Goal: Task Accomplishment & Management: Complete application form

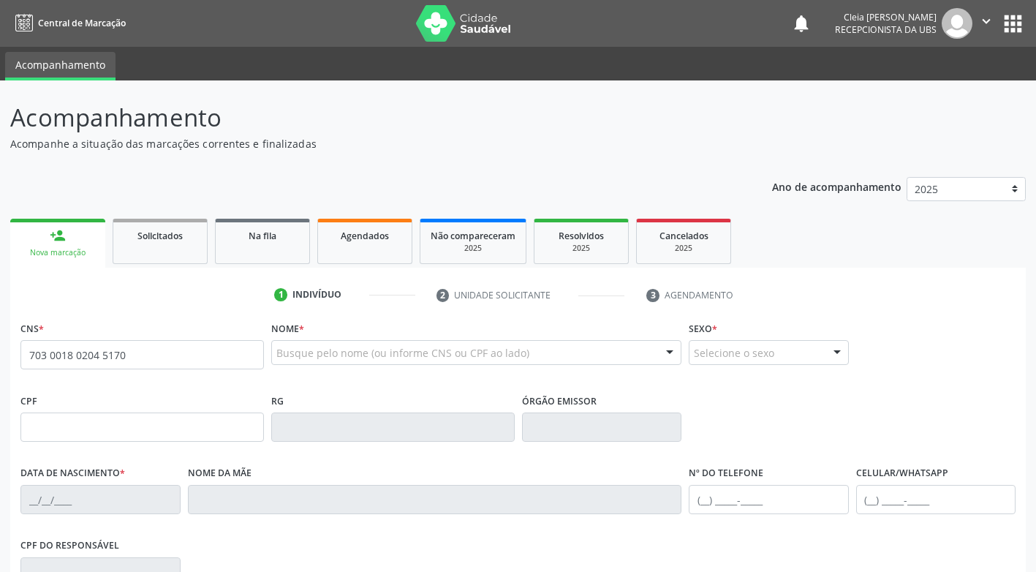
type input "703 0018 0204 5170"
type input "922.363.594-20"
type input "2[DATE]"
type input "[PERSON_NAME]"
type input "[PHONE_NUMBER]"
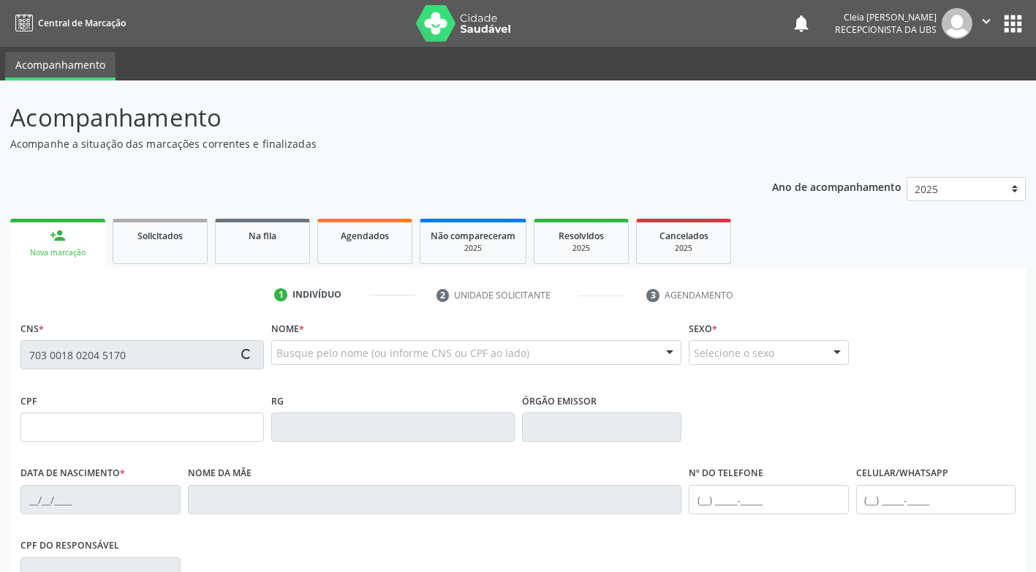
type input "[PHONE_NUMBER]"
type input "100"
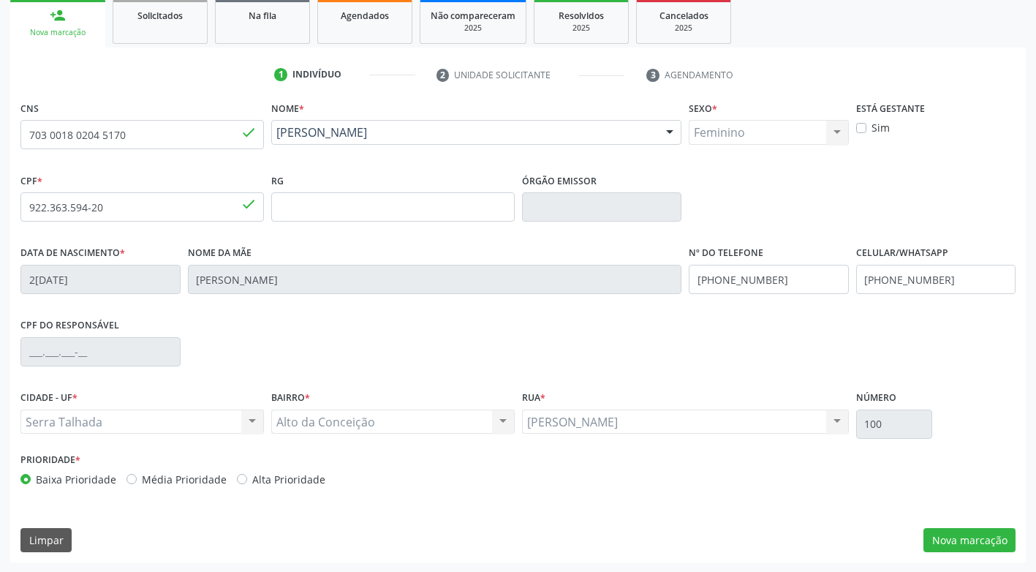
scroll to position [221, 0]
click at [949, 544] on button "Nova marcação" at bounding box center [970, 539] width 92 height 25
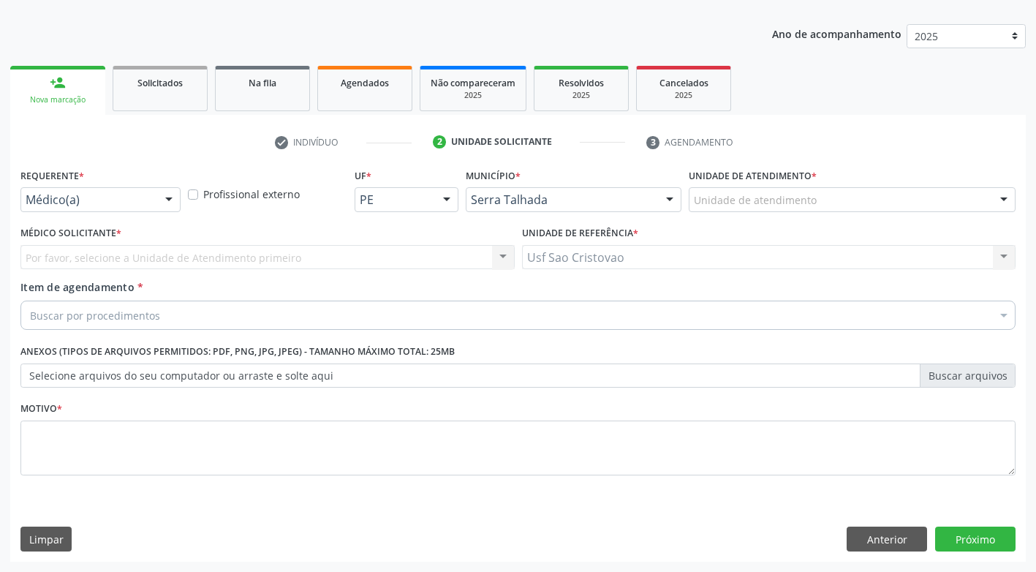
scroll to position [153, 0]
click at [237, 315] on div "Buscar por procedimentos" at bounding box center [517, 315] width 995 height 29
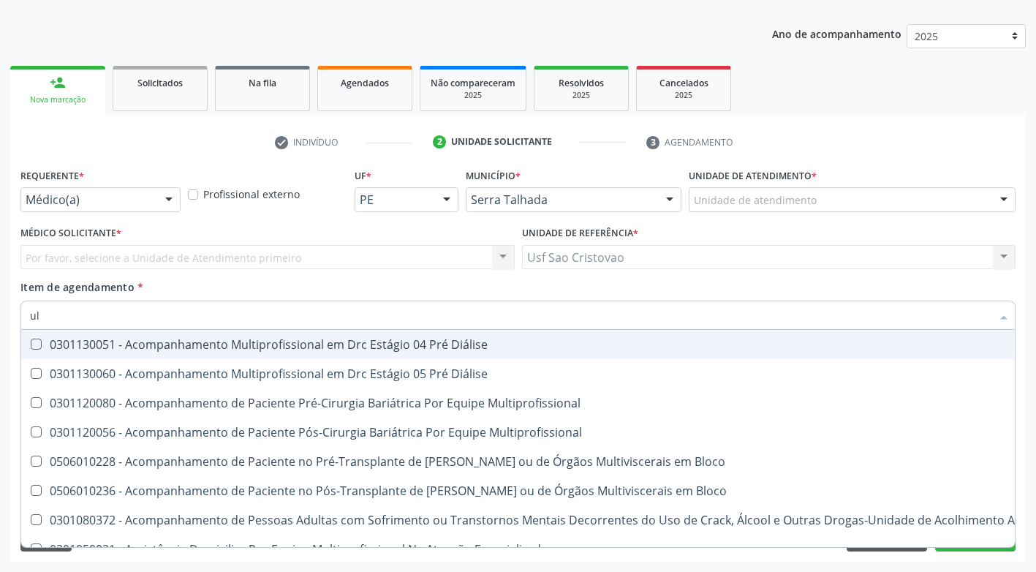
type input "u"
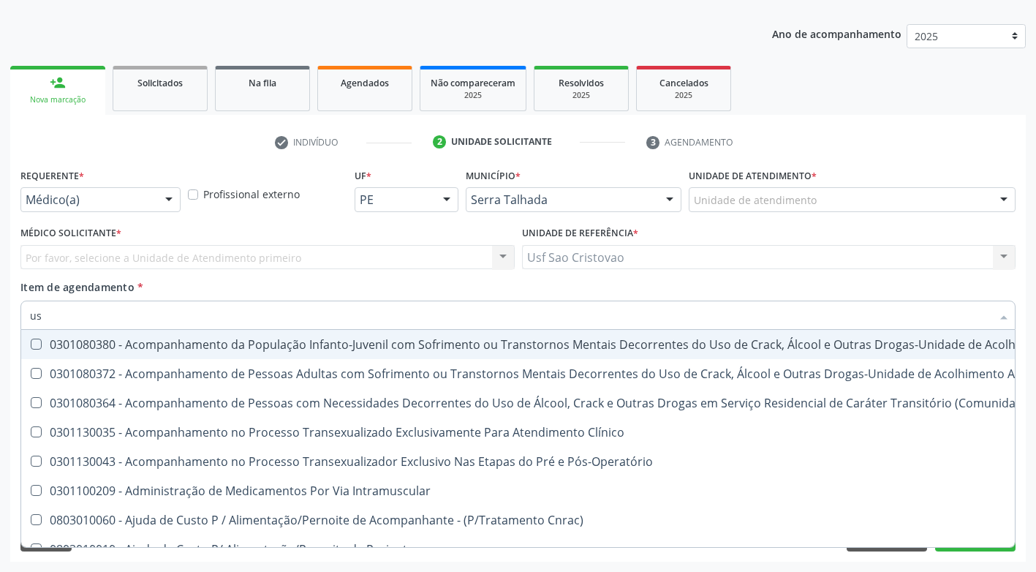
type input "usg"
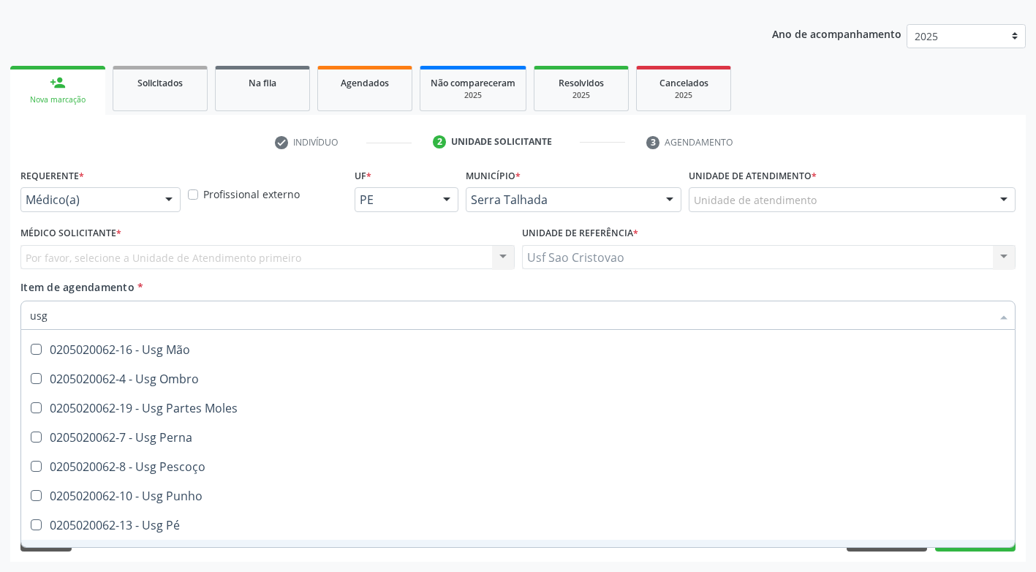
scroll to position [192, 0]
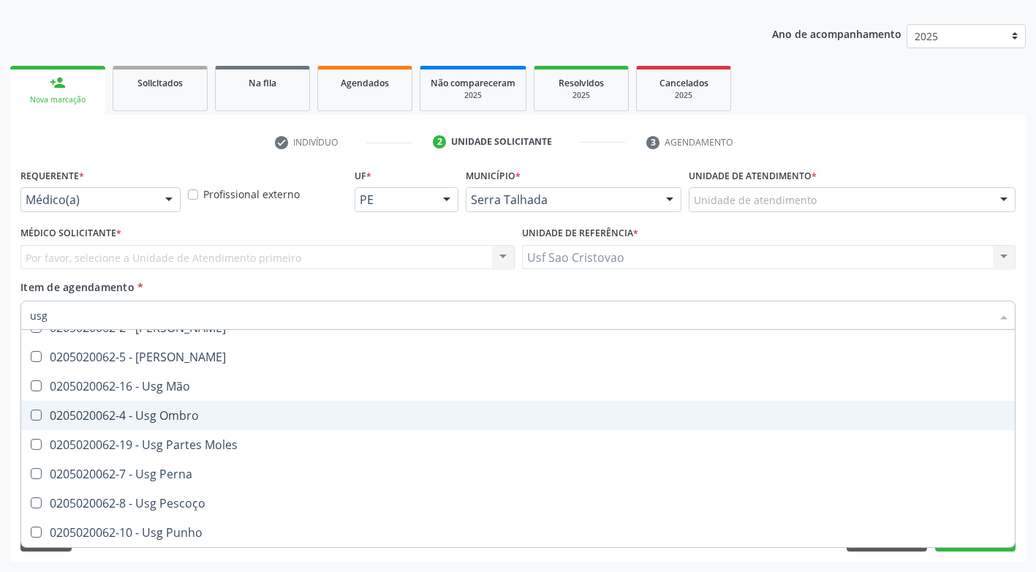
click at [34, 416] on Ombro at bounding box center [36, 415] width 11 height 11
click at [31, 416] on Ombro "checkbox" at bounding box center [26, 415] width 10 height 10
checkbox Ombro "true"
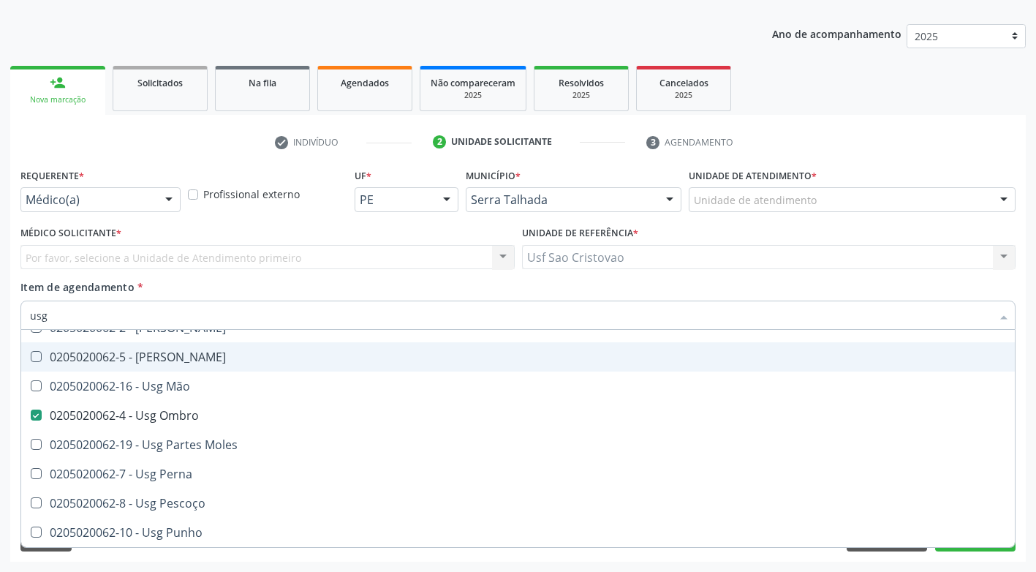
scroll to position [339, 0]
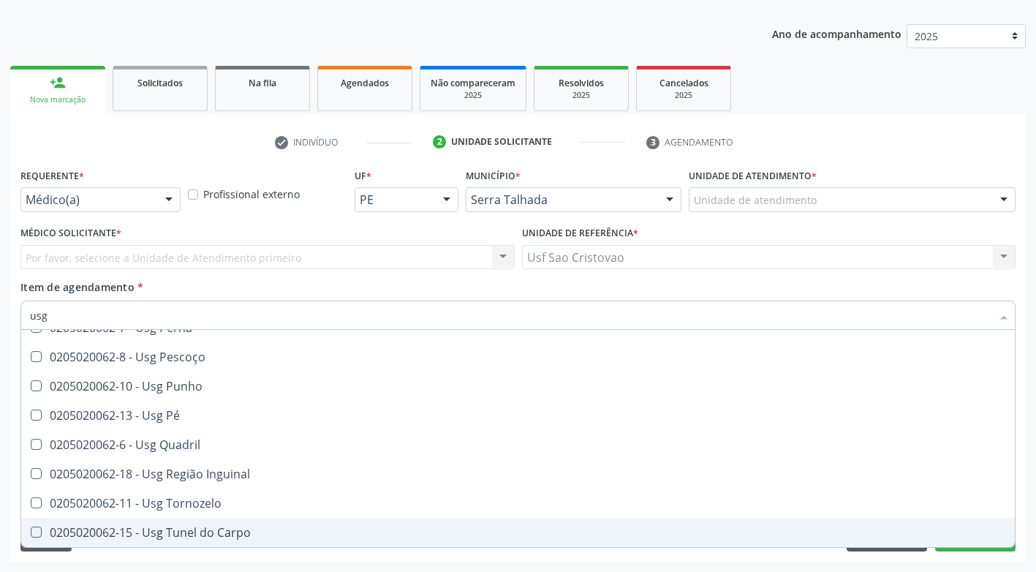
click at [686, 565] on div "Acompanhamento Acompanhe a situação das marcações correntes e finalizadas Relat…" at bounding box center [518, 250] width 1036 height 644
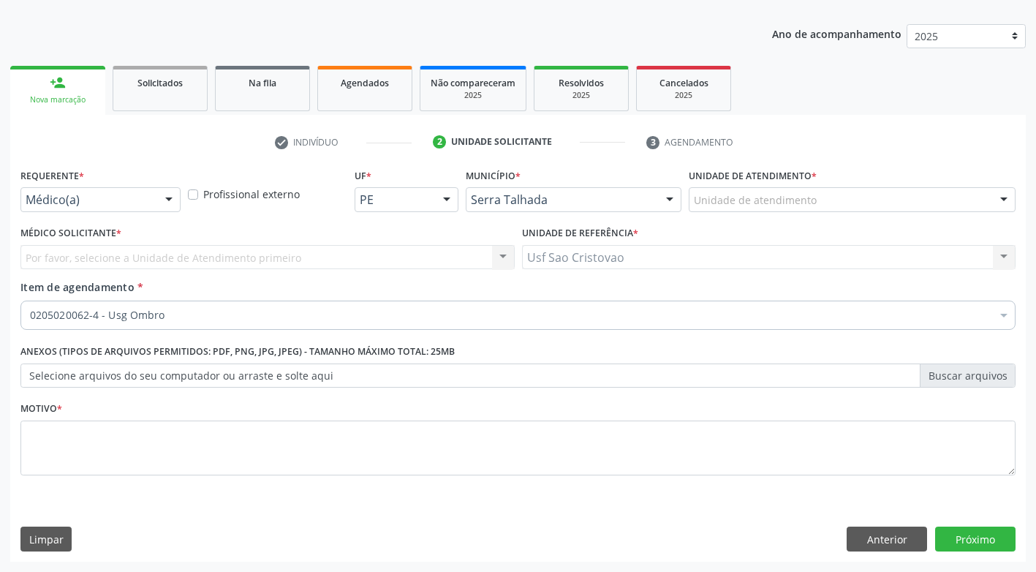
scroll to position [0, 0]
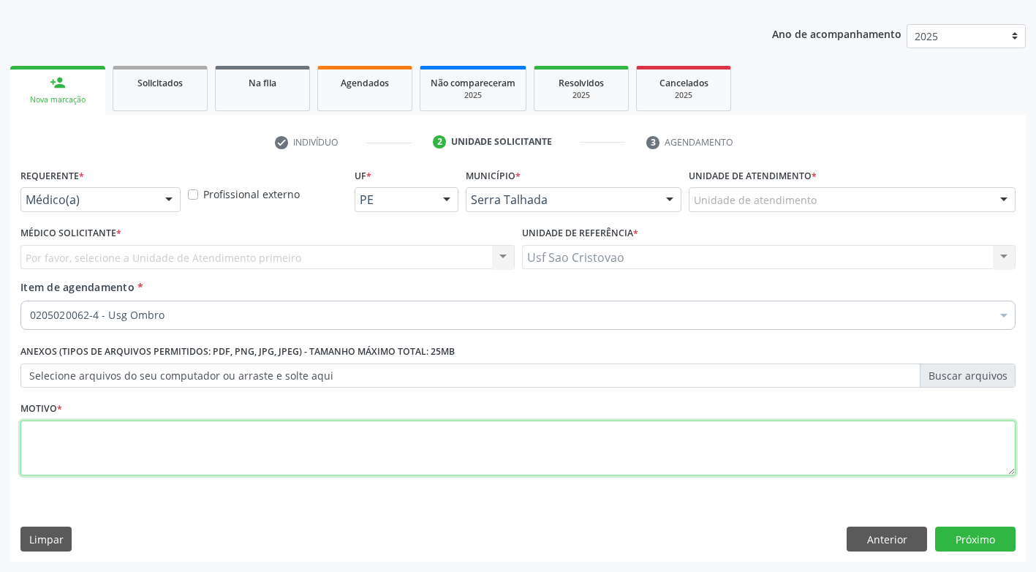
click at [371, 442] on textarea at bounding box center [517, 448] width 995 height 56
type textarea "1"
type textarea "."
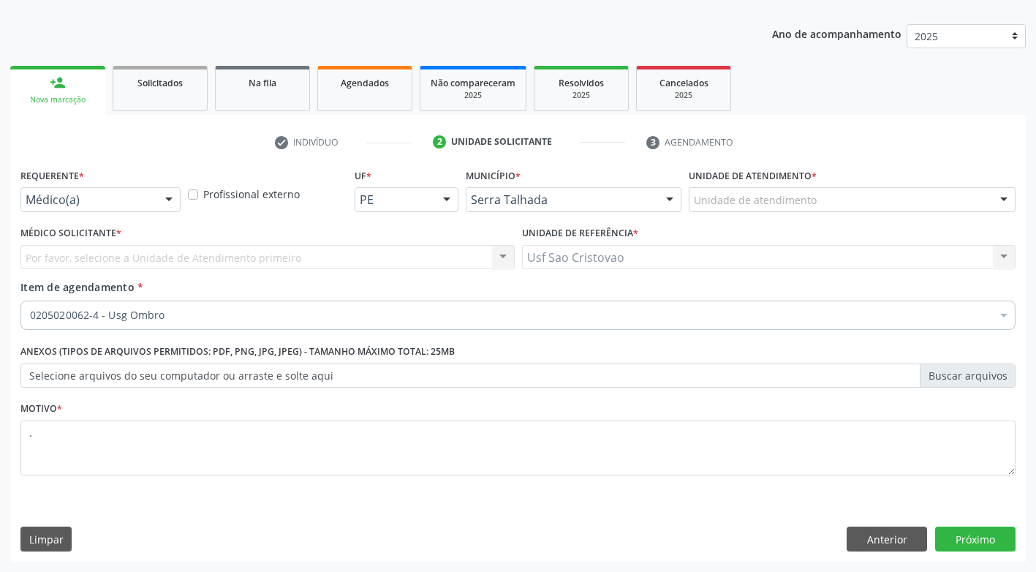
click at [624, 513] on div "Requerente * Médico(a) Médico(a) Enfermeiro(a) Paciente Nenhum resultado encont…" at bounding box center [518, 363] width 1016 height 397
click at [997, 539] on button "Próximo" at bounding box center [975, 539] width 80 height 25
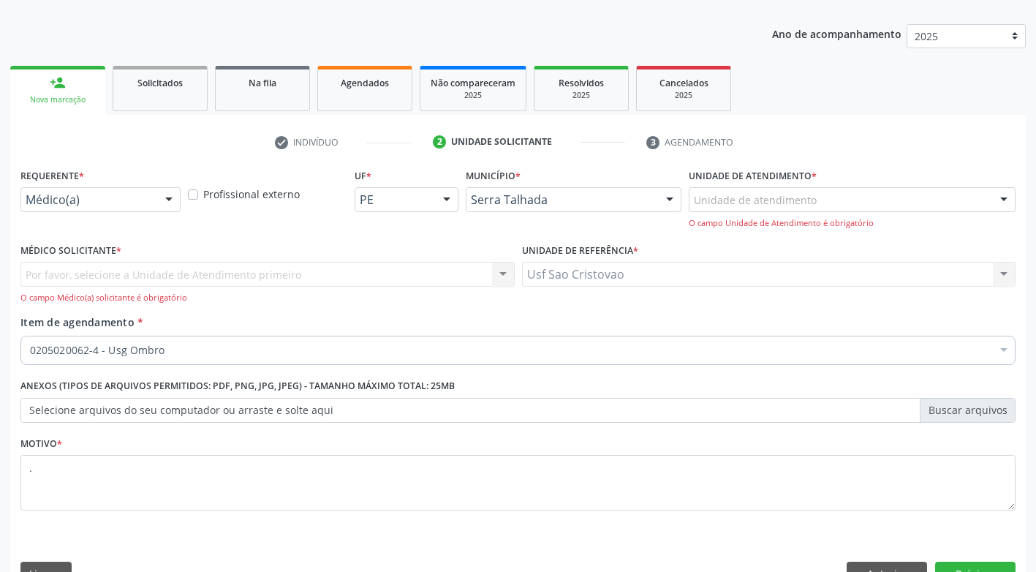
click at [165, 203] on div at bounding box center [169, 200] width 22 height 25
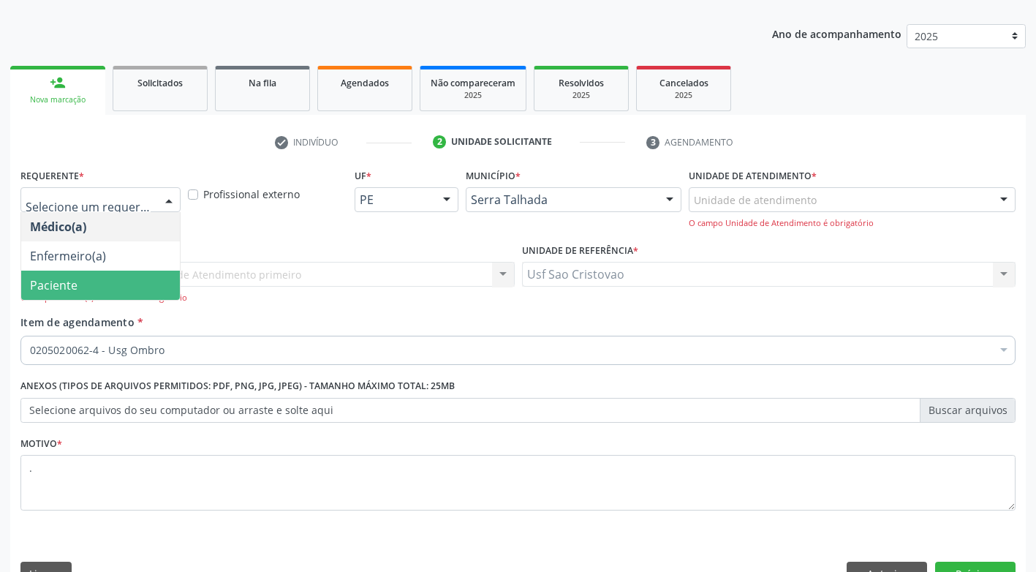
click at [148, 282] on span "Paciente" at bounding box center [100, 285] width 159 height 29
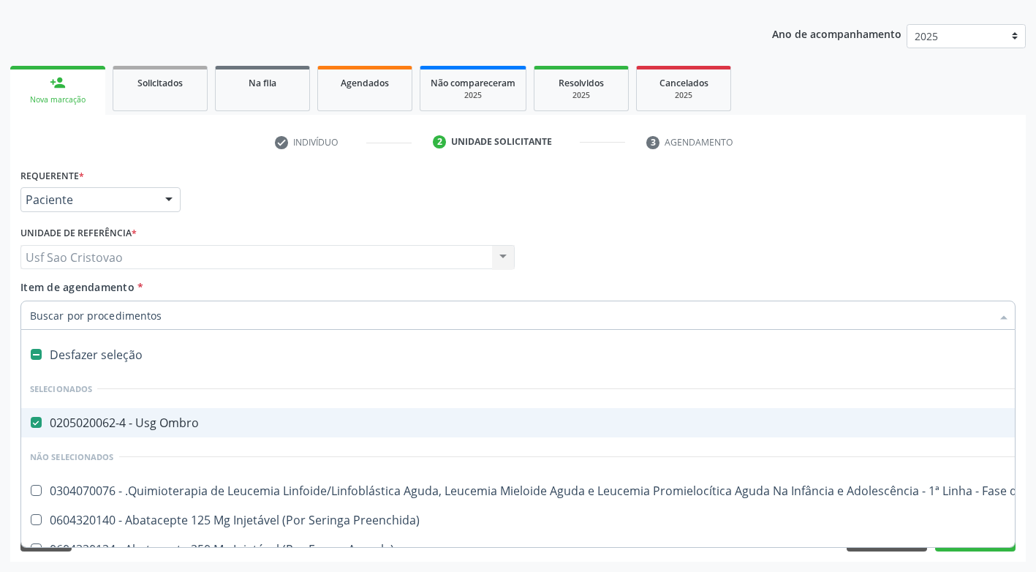
click at [45, 420] on div "0205020062-4 - Usg Ombro" at bounding box center [599, 423] width 1139 height 12
checkbox Ombro "false"
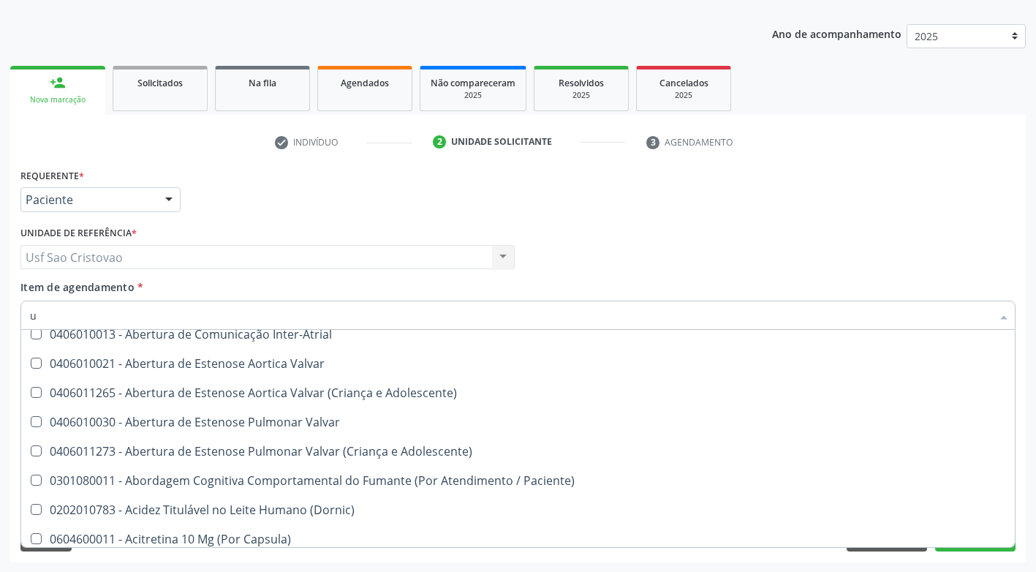
scroll to position [107, 0]
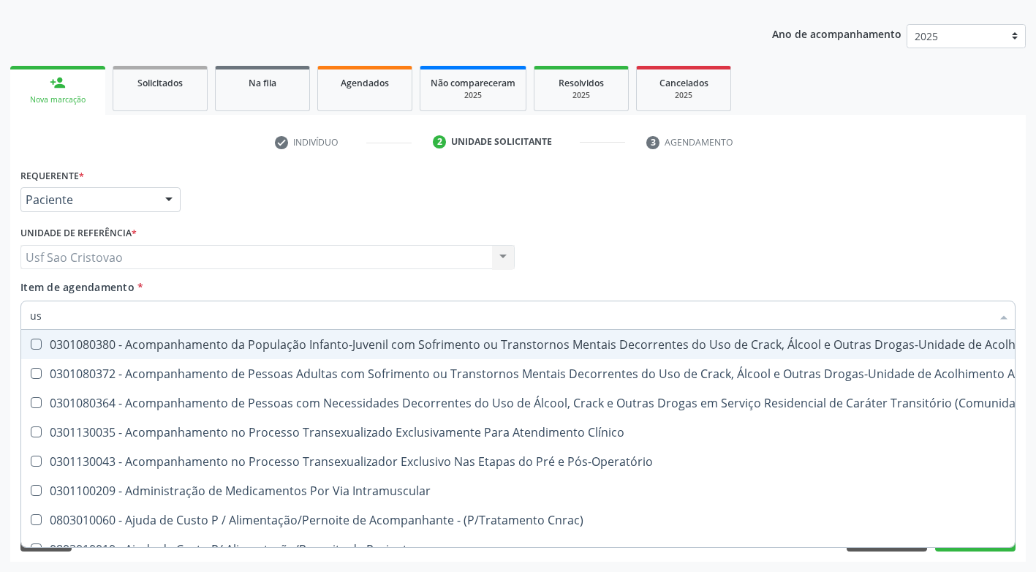
type input "usg"
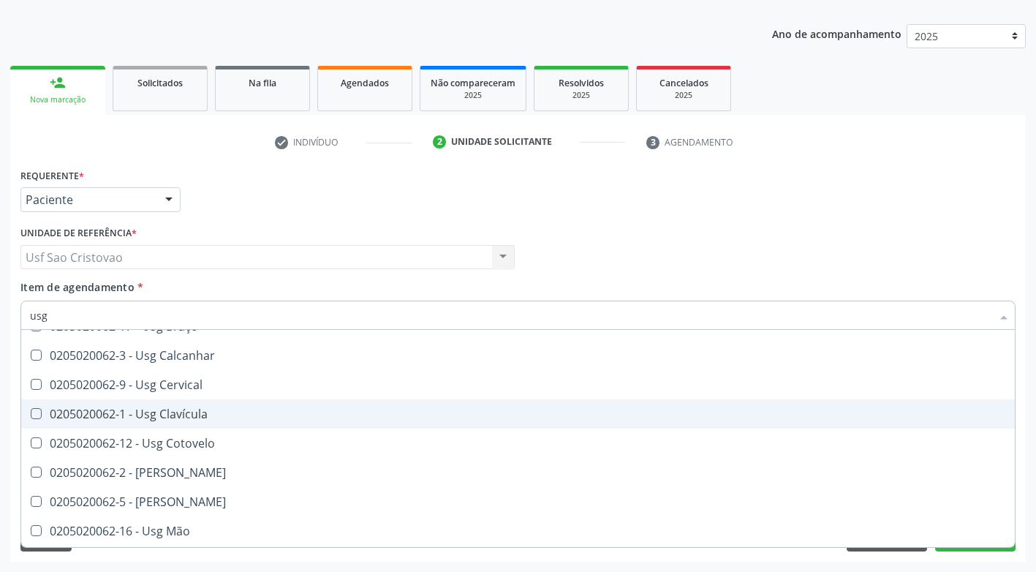
scroll to position [180, 0]
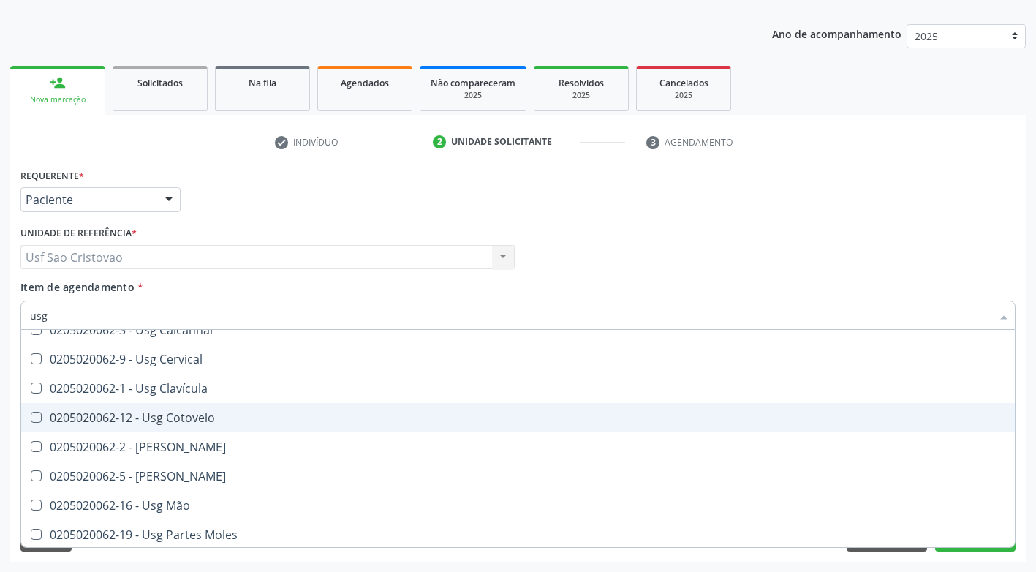
click at [37, 420] on Cotovelo at bounding box center [36, 417] width 11 height 11
click at [31, 420] on Cotovelo "checkbox" at bounding box center [26, 417] width 10 height 10
checkbox Cotovelo "true"
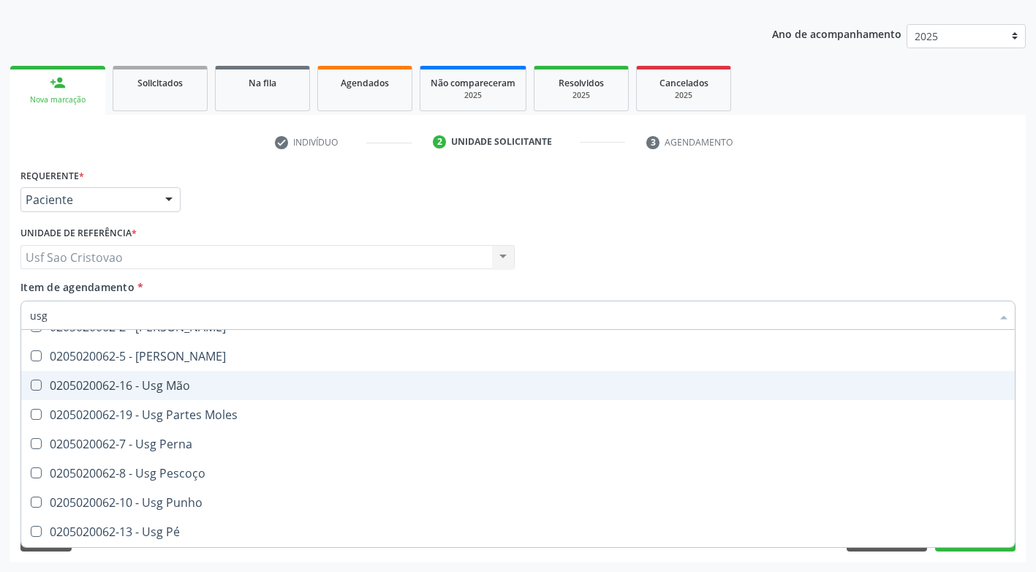
scroll to position [326, 0]
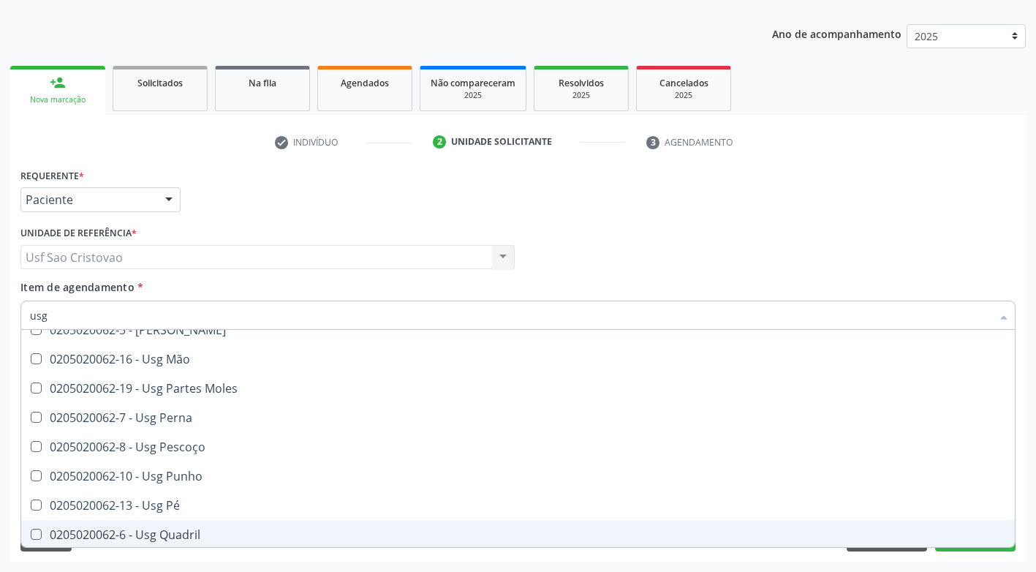
click at [679, 561] on div "Requerente * Paciente Médico(a) Enfermeiro(a) Paciente Nenhum resultado encontr…" at bounding box center [518, 363] width 1016 height 397
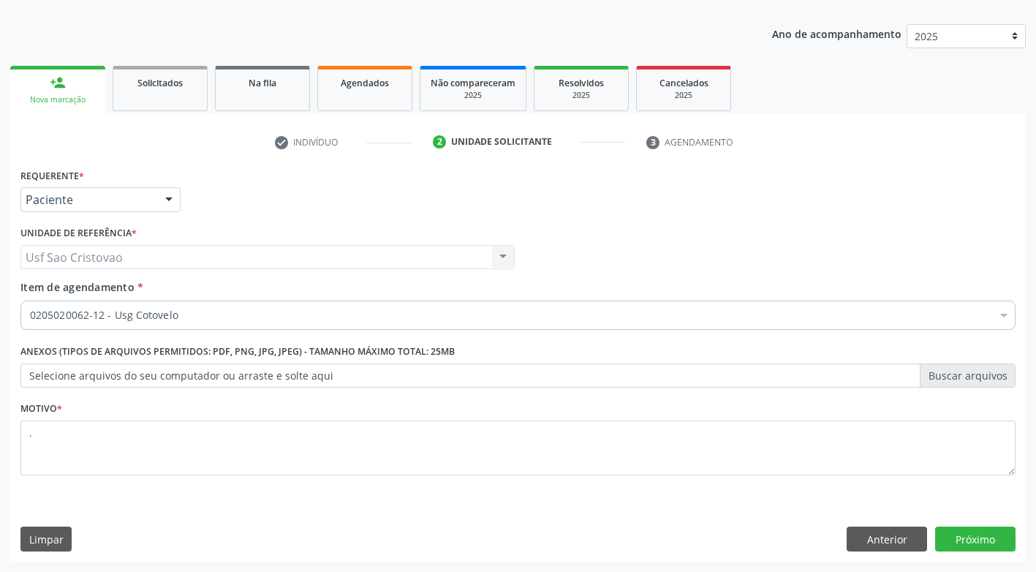
scroll to position [0, 0]
click at [965, 536] on button "Próximo" at bounding box center [975, 539] width 80 height 25
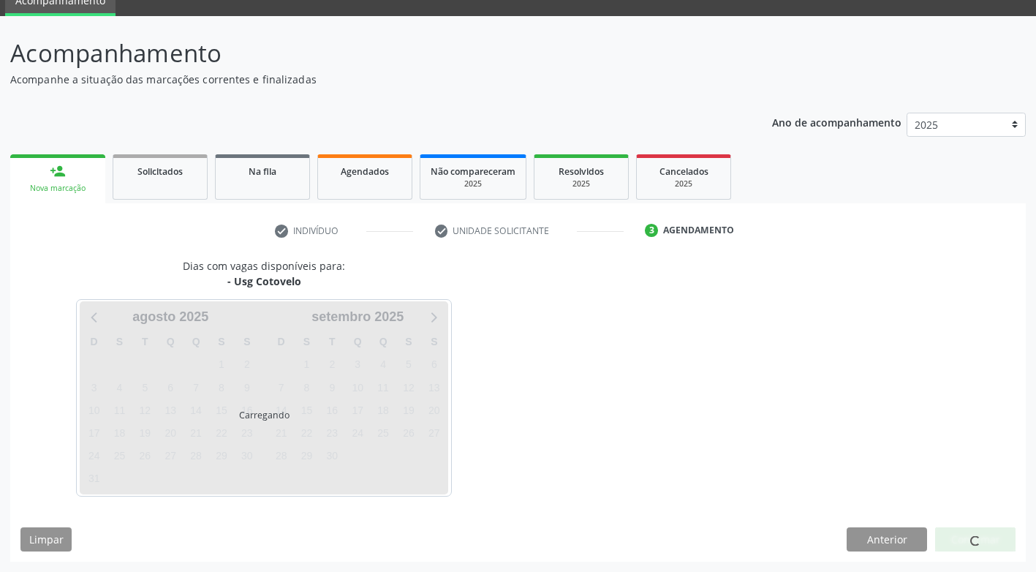
scroll to position [64, 0]
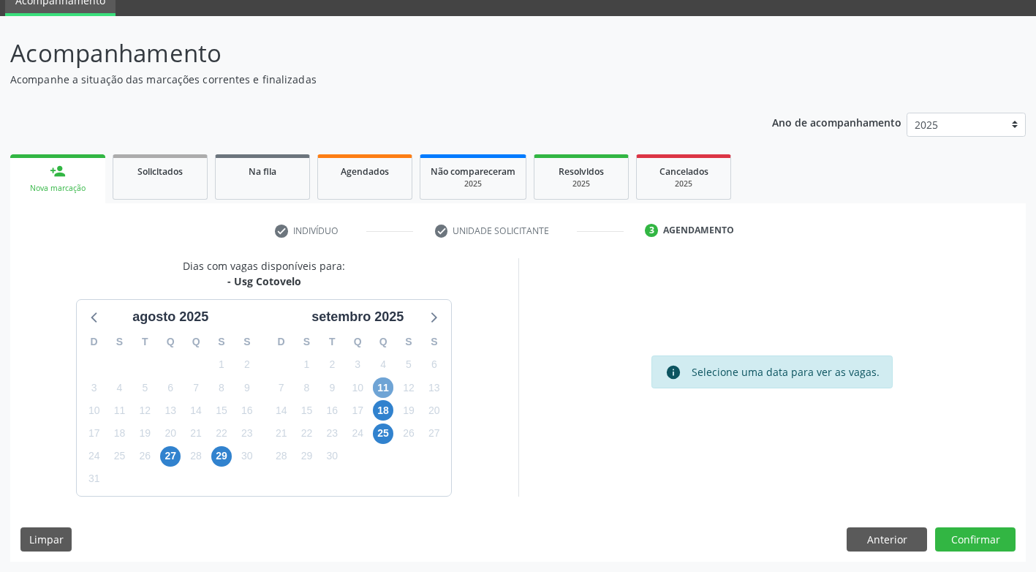
click at [381, 388] on span "11" at bounding box center [383, 387] width 20 height 20
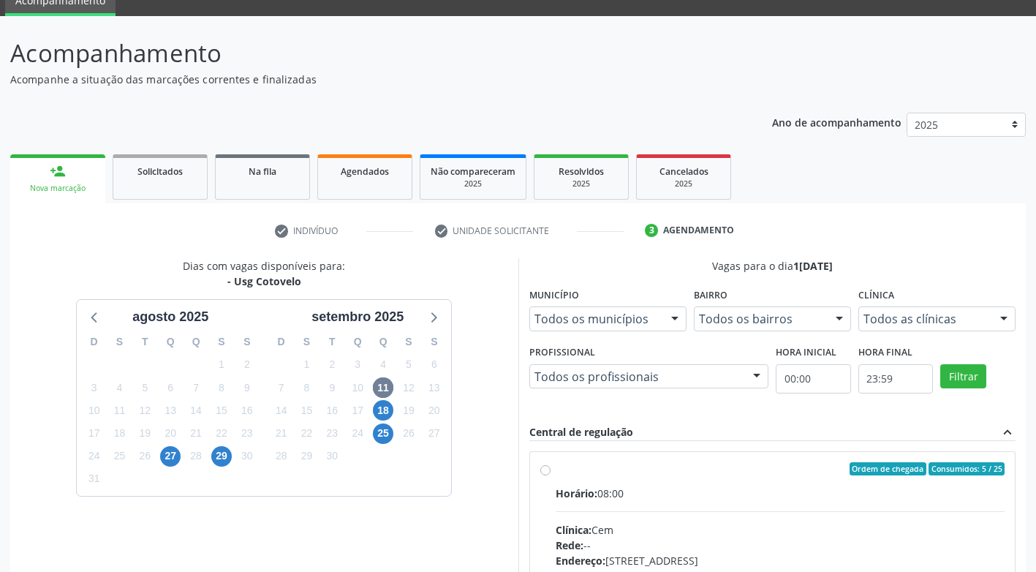
click at [556, 471] on label "Ordem de chegada Consumidos: 5 / 25 Horário: 08:00 Clínica: Cem Rede: -- Endere…" at bounding box center [781, 574] width 450 height 224
click at [548, 471] on input "Ordem de chegada Consumidos: 5 / 25 Horário: 08:00 Clínica: Cem Rede: -- Endere…" at bounding box center [545, 468] width 10 height 13
radio input "true"
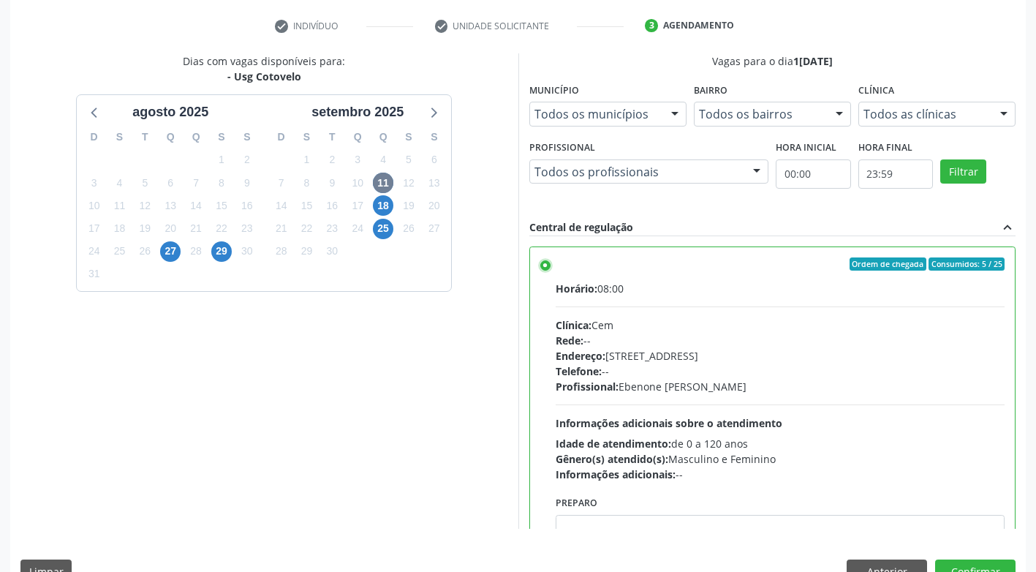
scroll to position [302, 0]
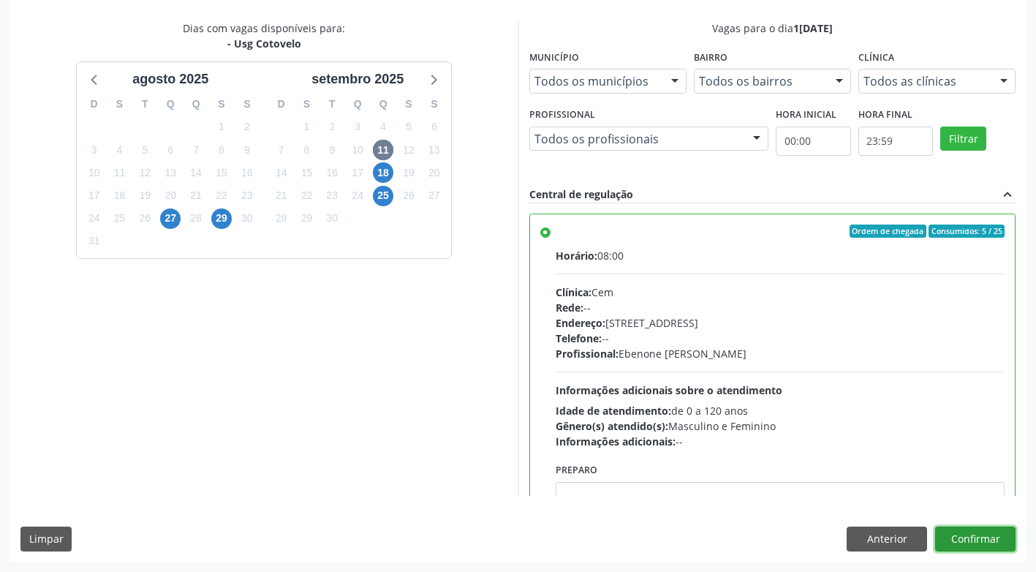
click at [997, 538] on button "Confirmar" at bounding box center [975, 539] width 80 height 25
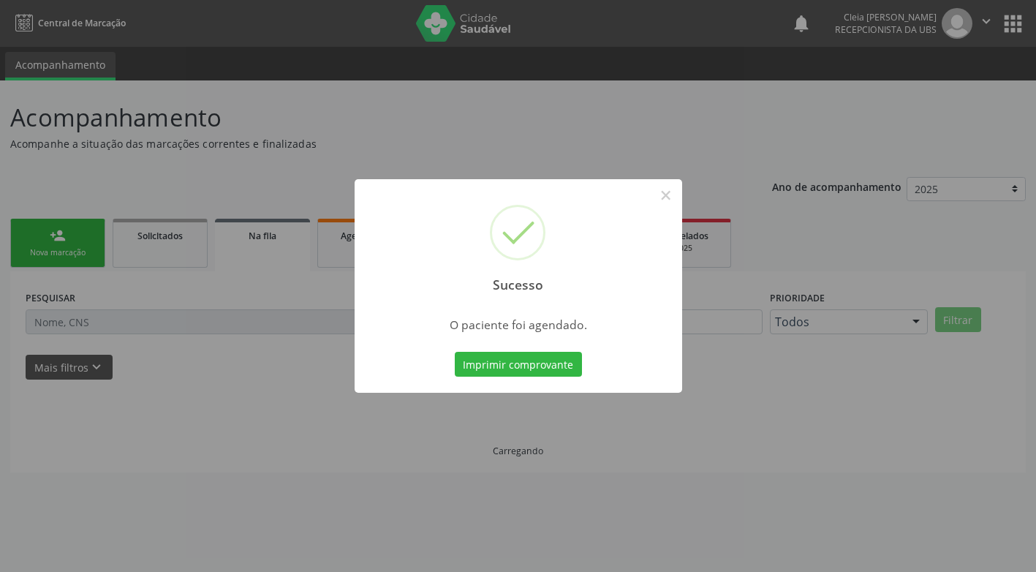
scroll to position [0, 0]
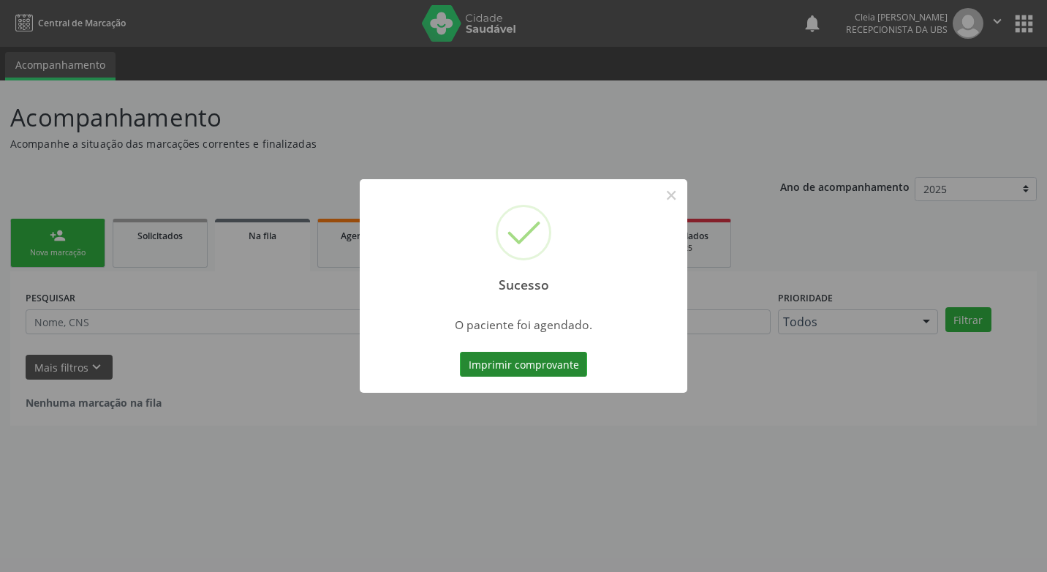
click at [512, 365] on button "Imprimir comprovante" at bounding box center [523, 364] width 127 height 25
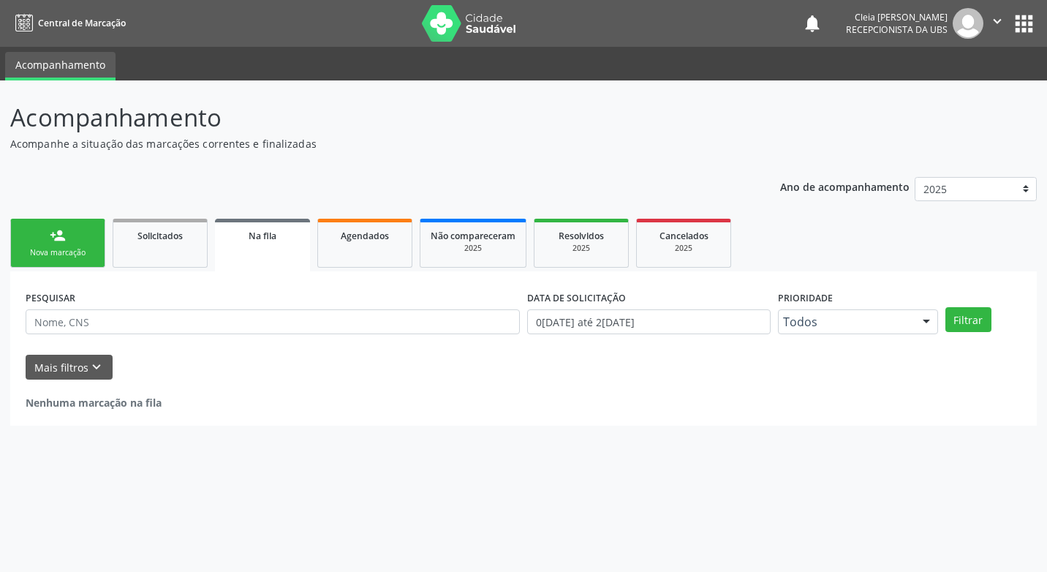
click at [79, 244] on link "person_add Nova marcação" at bounding box center [57, 243] width 95 height 49
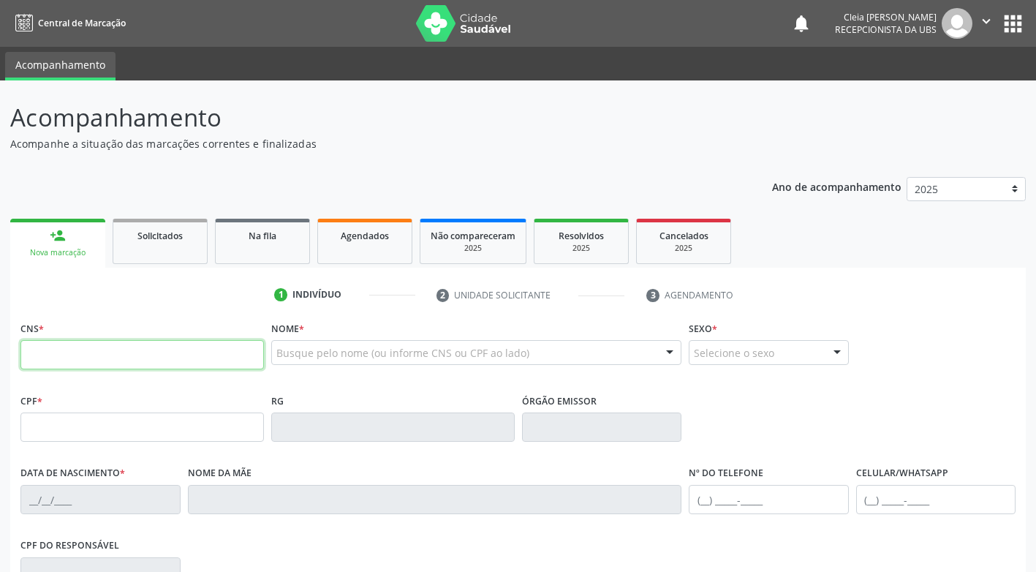
click at [96, 353] on input "text" at bounding box center [142, 354] width 244 height 29
type input "706 2040 6803 6367"
type input "104.350.694-20"
type input "2[DATE]"
type input "[PERSON_NAME]"
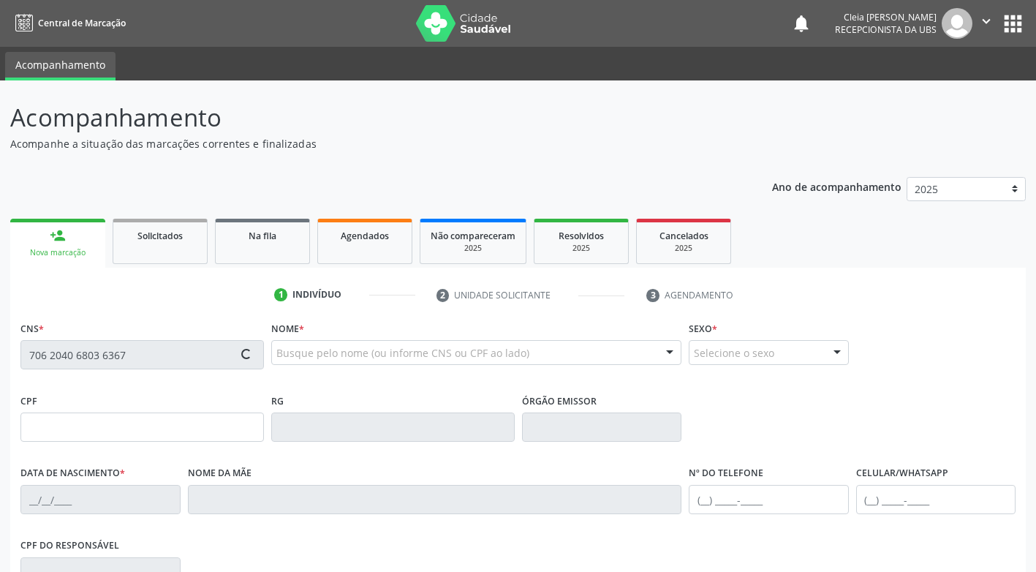
type input "[PHONE_NUMBER]"
type input "266"
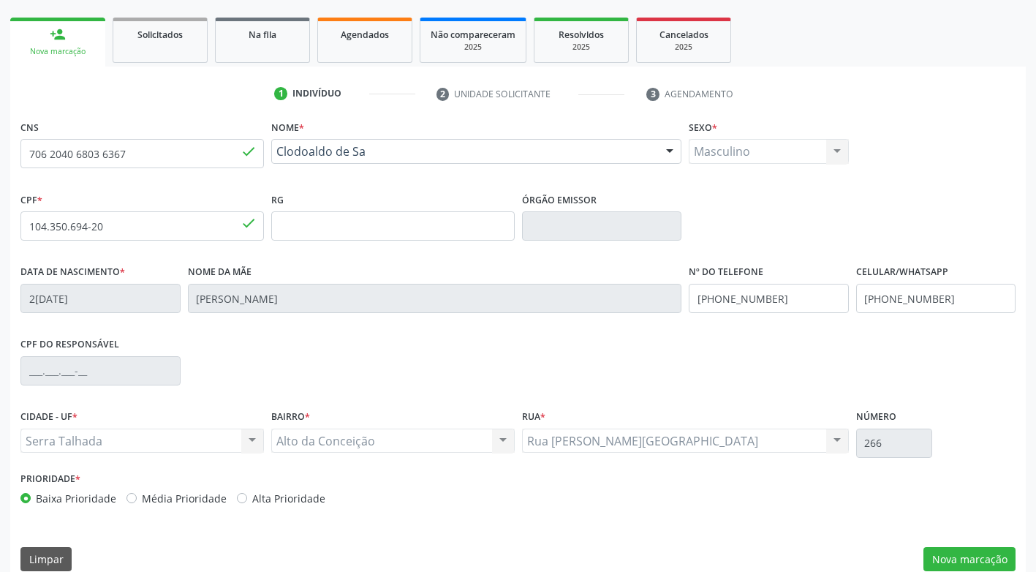
scroll to position [219, 0]
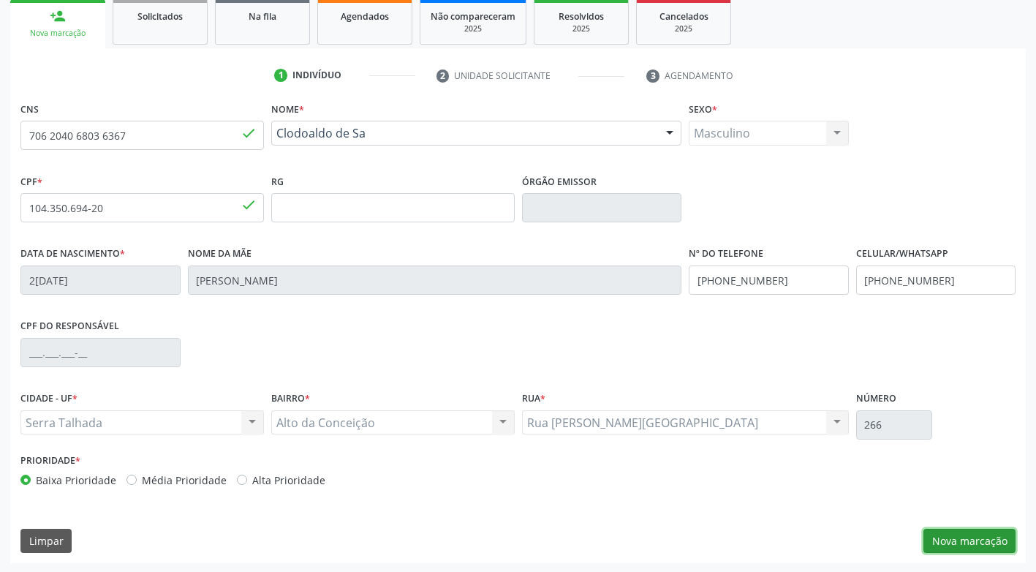
click at [957, 542] on button "Nova marcação" at bounding box center [970, 541] width 92 height 25
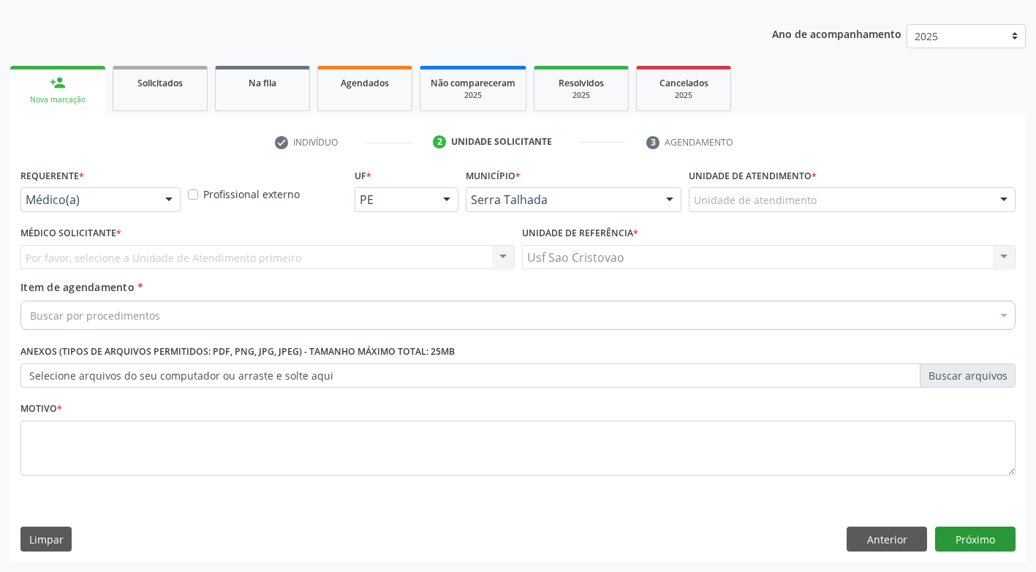
scroll to position [153, 0]
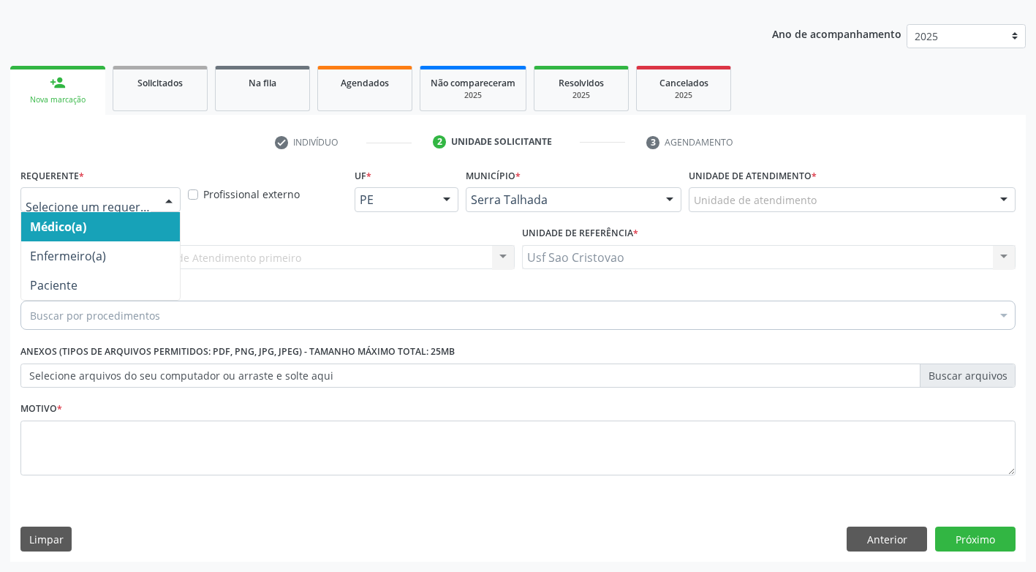
click at [175, 202] on div at bounding box center [169, 200] width 22 height 25
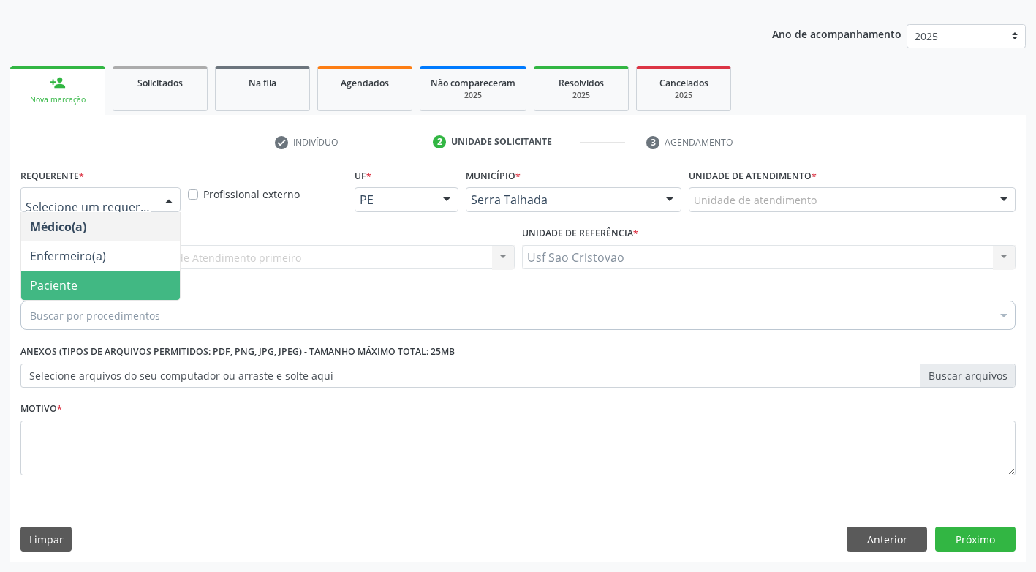
click at [145, 276] on span "Paciente" at bounding box center [100, 285] width 159 height 29
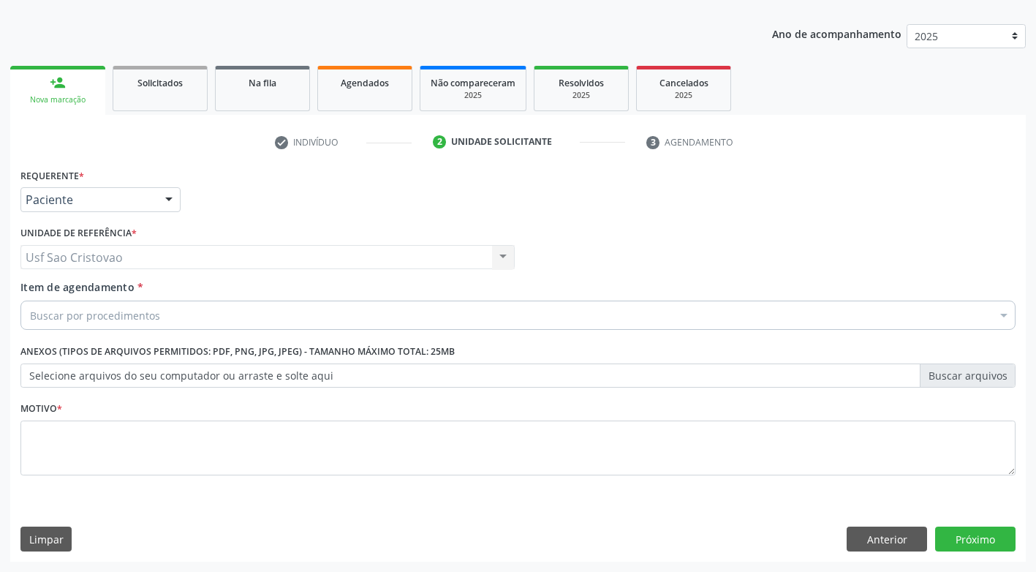
click at [169, 311] on div "Buscar por procedimentos" at bounding box center [517, 315] width 995 height 29
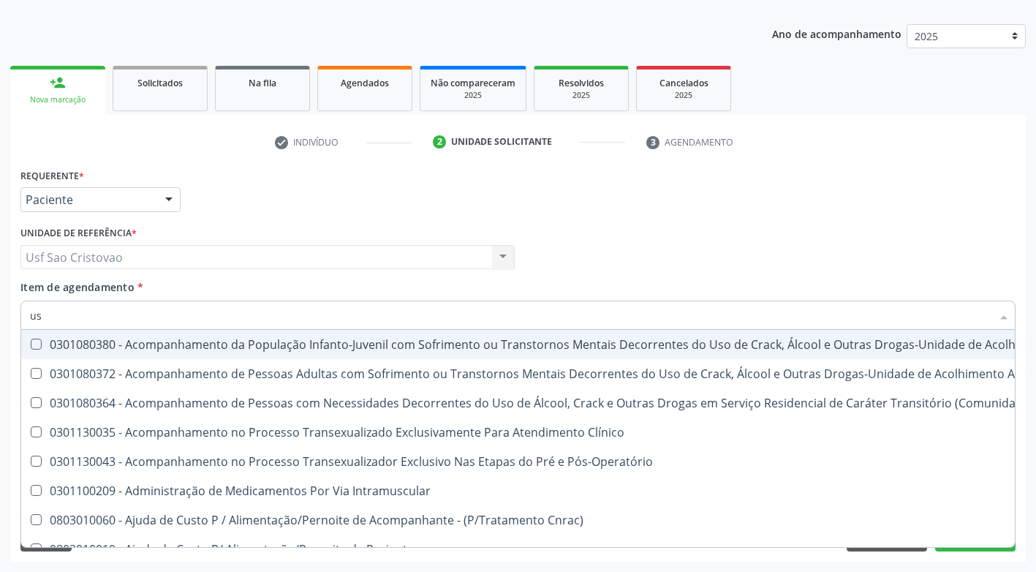
type input "usg"
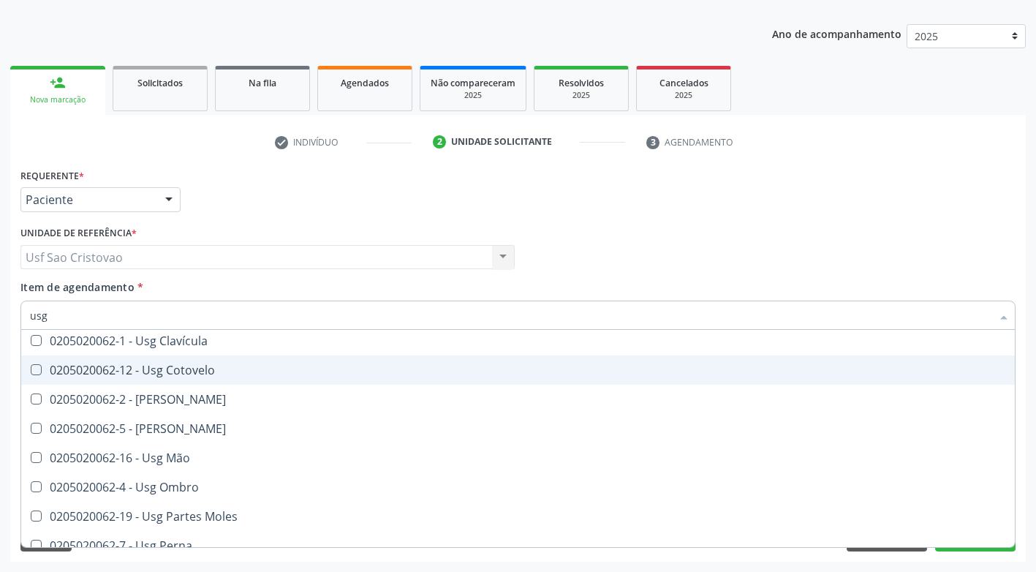
scroll to position [146, 0]
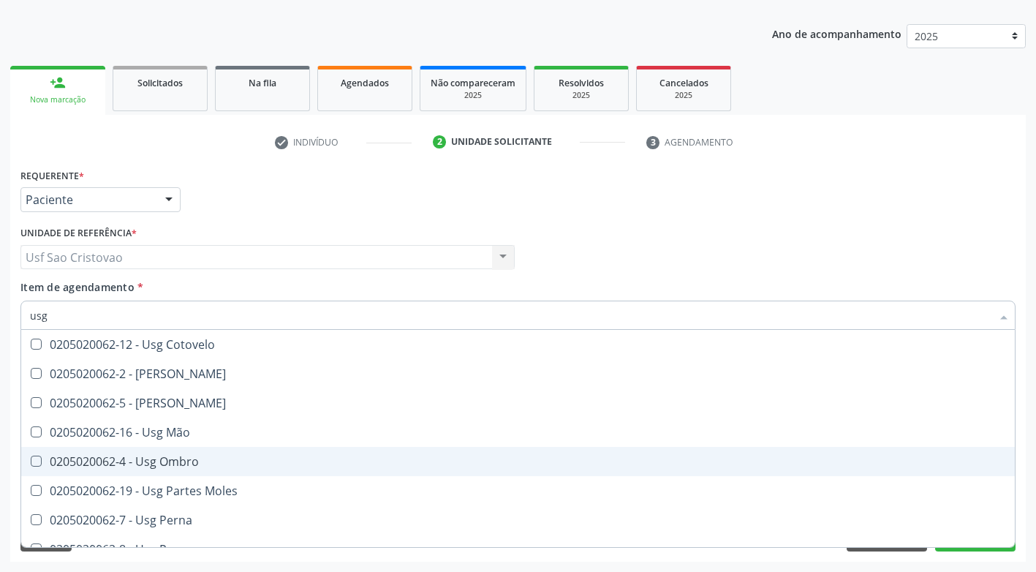
click at [35, 460] on Ombro at bounding box center [36, 461] width 11 height 11
click at [31, 460] on Ombro "checkbox" at bounding box center [26, 461] width 10 height 10
checkbox Ombro "true"
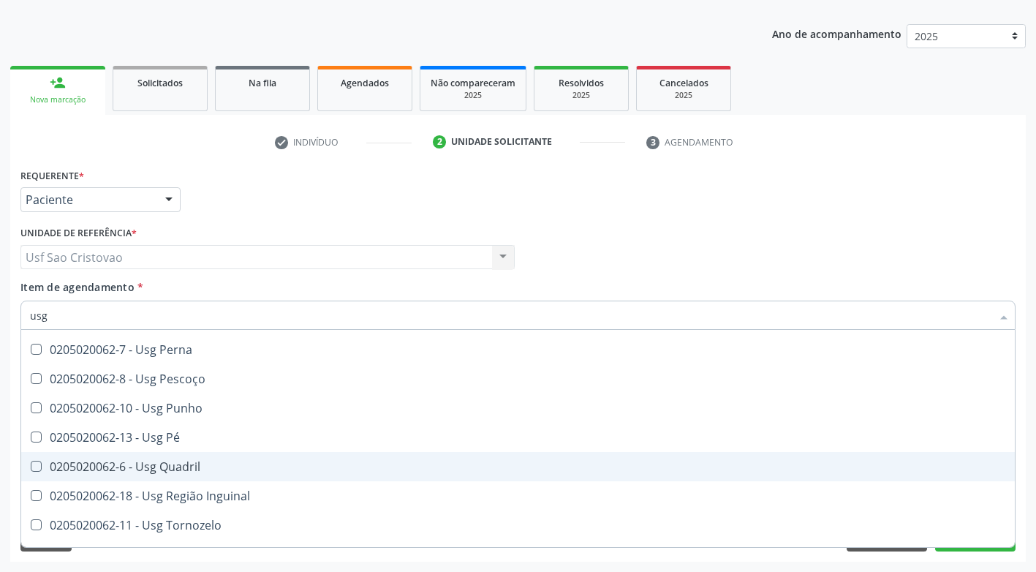
scroll to position [339, 0]
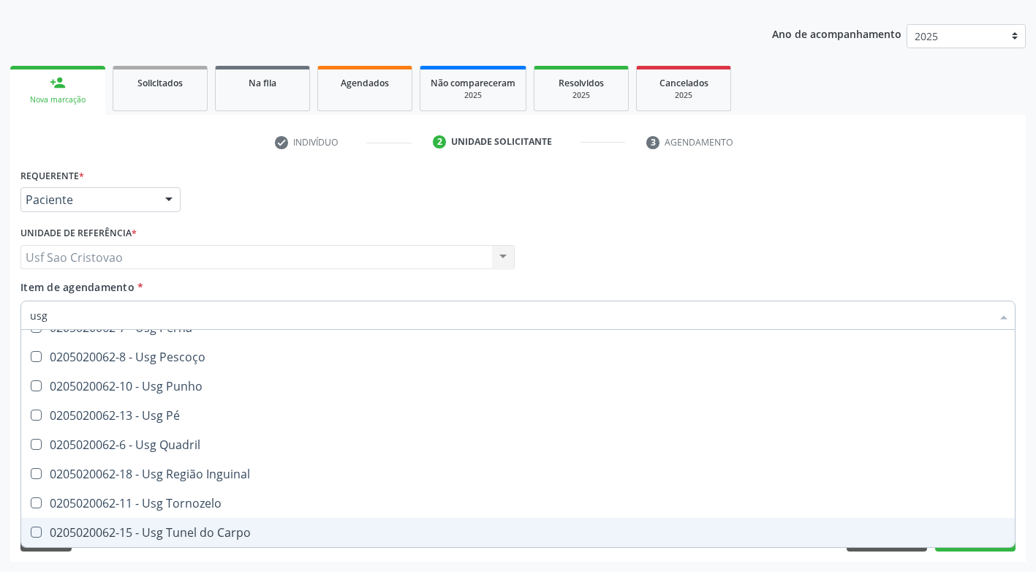
click at [371, 559] on div "Requerente * Paciente Médico(a) Enfermeiro(a) Paciente Nenhum resultado encontr…" at bounding box center [518, 363] width 1016 height 397
checkbox Braço "true"
checkbox Ombro "false"
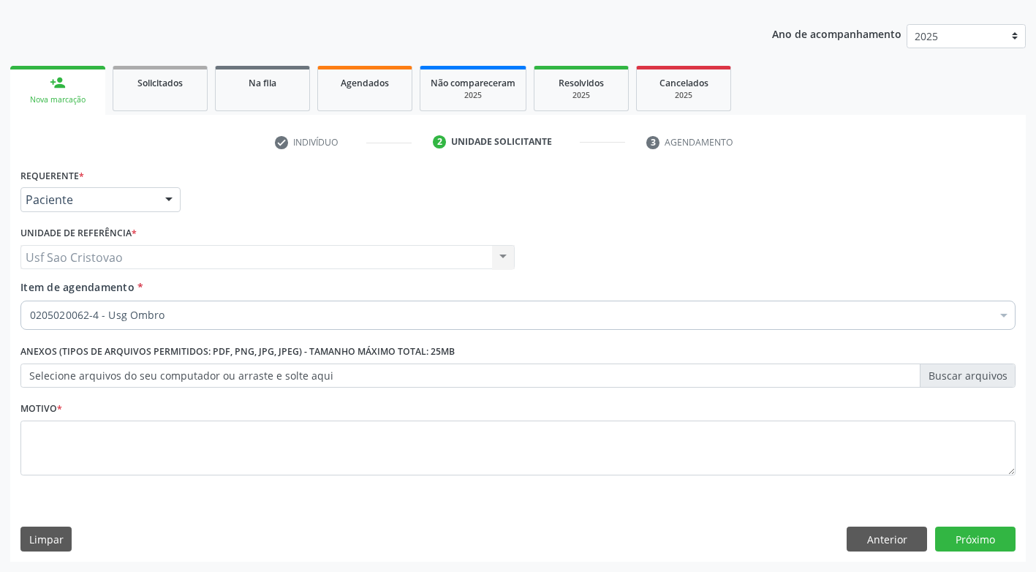
scroll to position [0, 0]
click at [987, 538] on button "Próximo" at bounding box center [975, 539] width 80 height 25
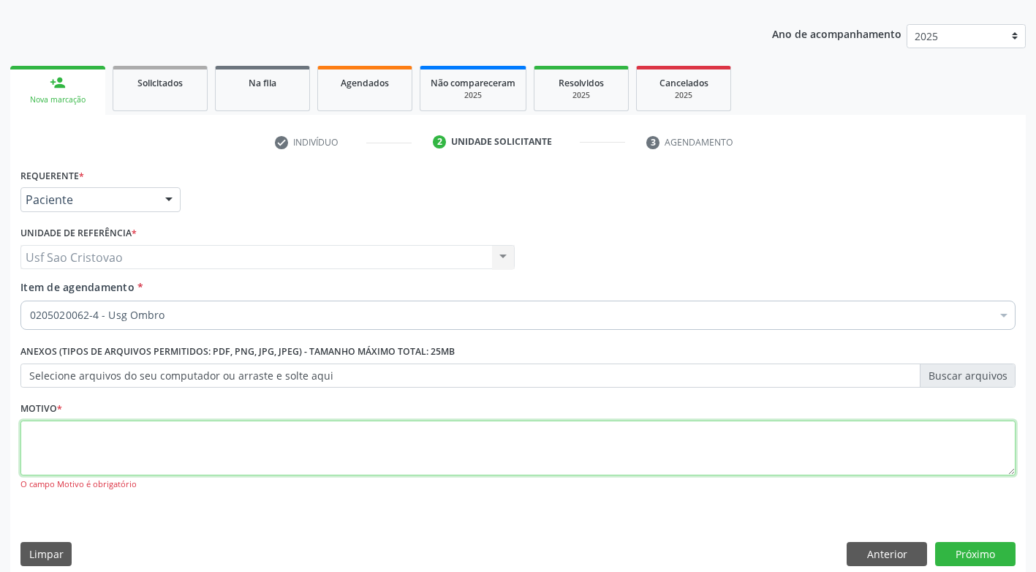
click at [621, 458] on textarea at bounding box center [517, 448] width 995 height 56
type textarea "."
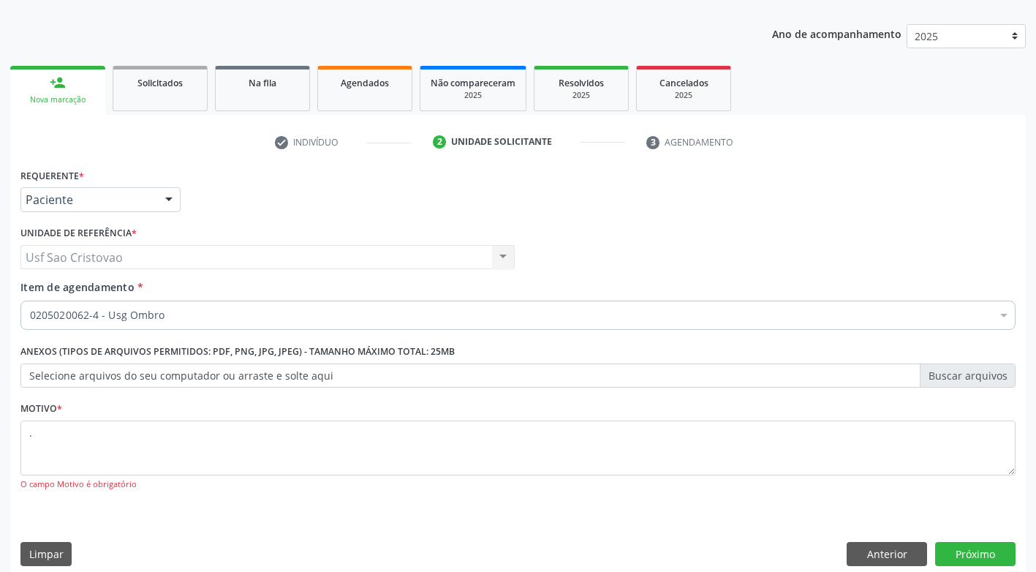
click at [668, 549] on div "Limpar Anterior Próximo" at bounding box center [517, 554] width 995 height 25
click at [1009, 548] on button "Próximo" at bounding box center [975, 554] width 80 height 25
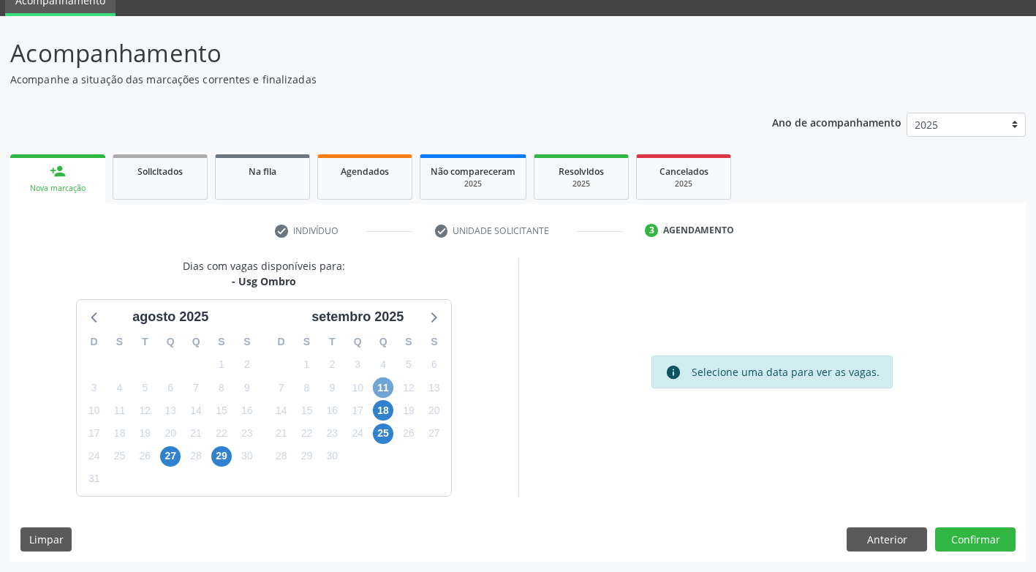
click at [383, 389] on span "11" at bounding box center [383, 387] width 20 height 20
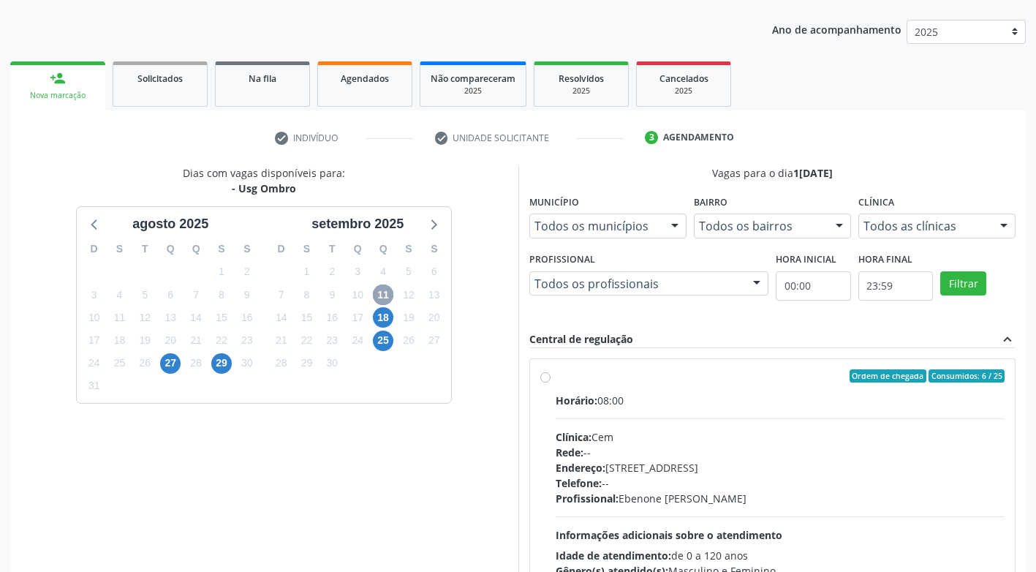
scroll to position [276, 0]
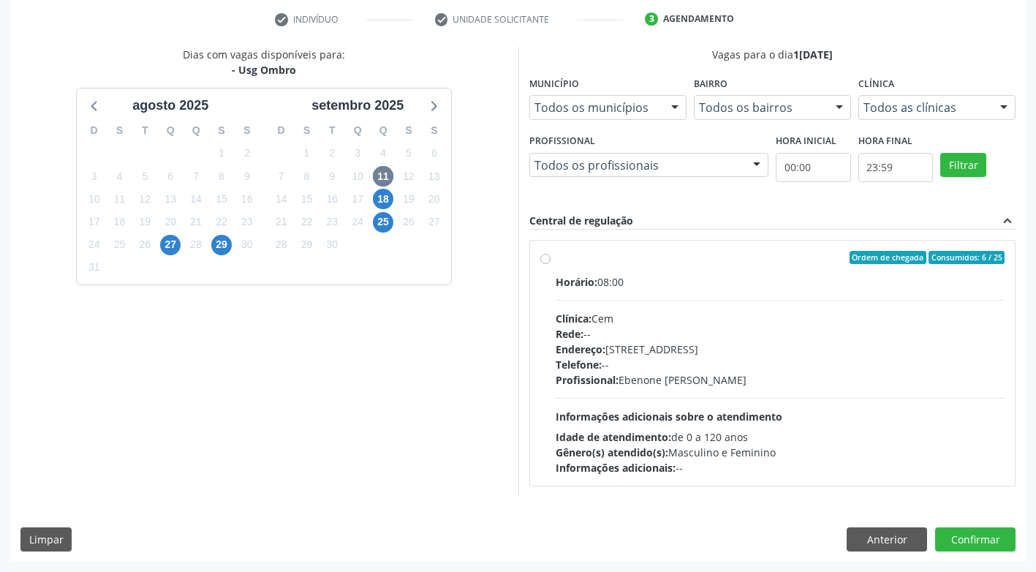
click at [556, 258] on label "Ordem de chegada Consumidos: 6 / 25 Horário: 08:00 Clínica: Cem Rede: -- Endere…" at bounding box center [781, 363] width 450 height 224
click at [546, 258] on input "Ordem de chegada Consumidos: 6 / 25 Horário: 08:00 Clínica: Cem Rede: -- Endere…" at bounding box center [545, 257] width 10 height 13
radio input "true"
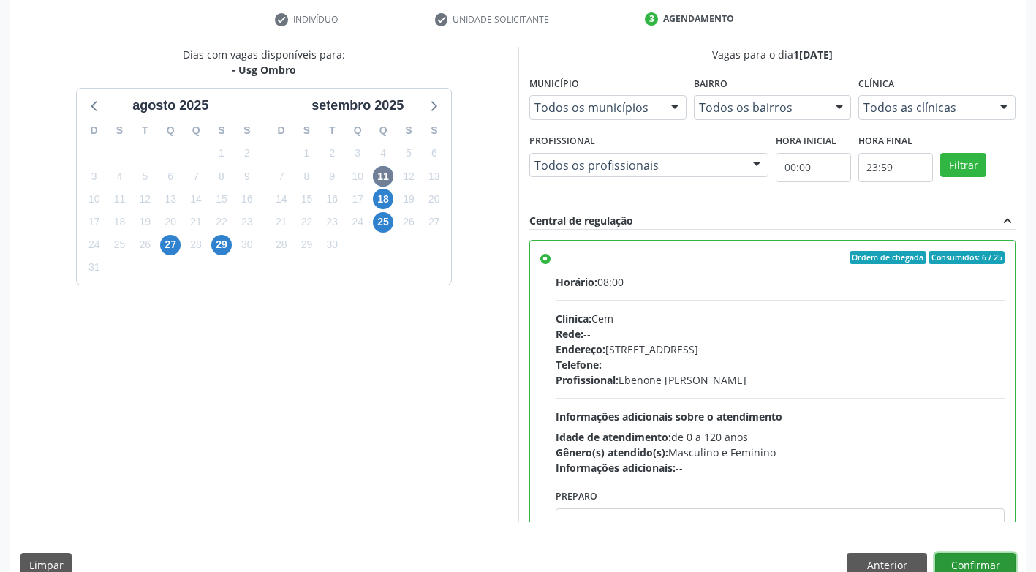
click at [951, 562] on button "Confirmar" at bounding box center [975, 565] width 80 height 25
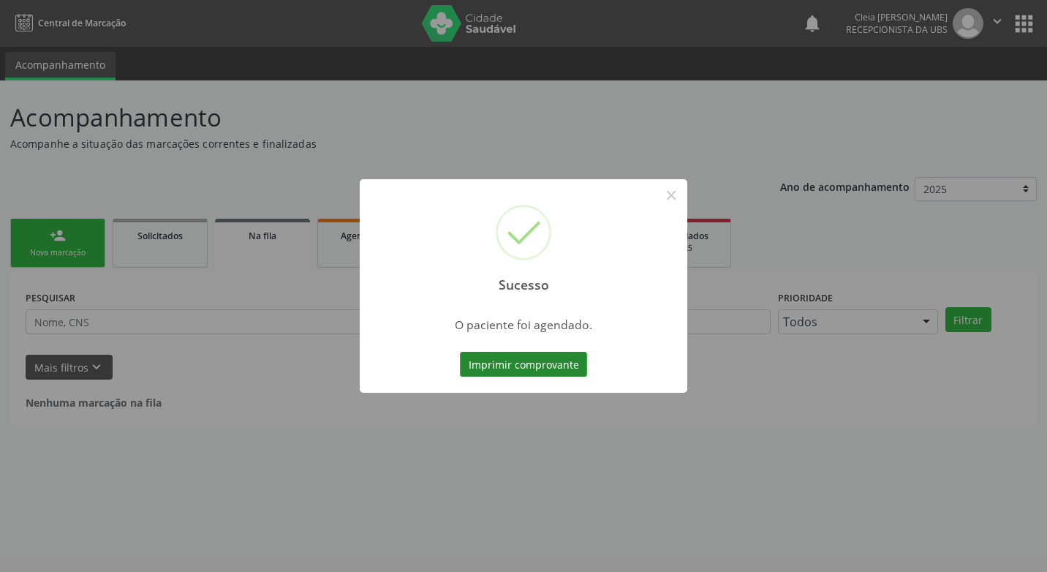
click at [527, 361] on button "Imprimir comprovante" at bounding box center [523, 364] width 127 height 25
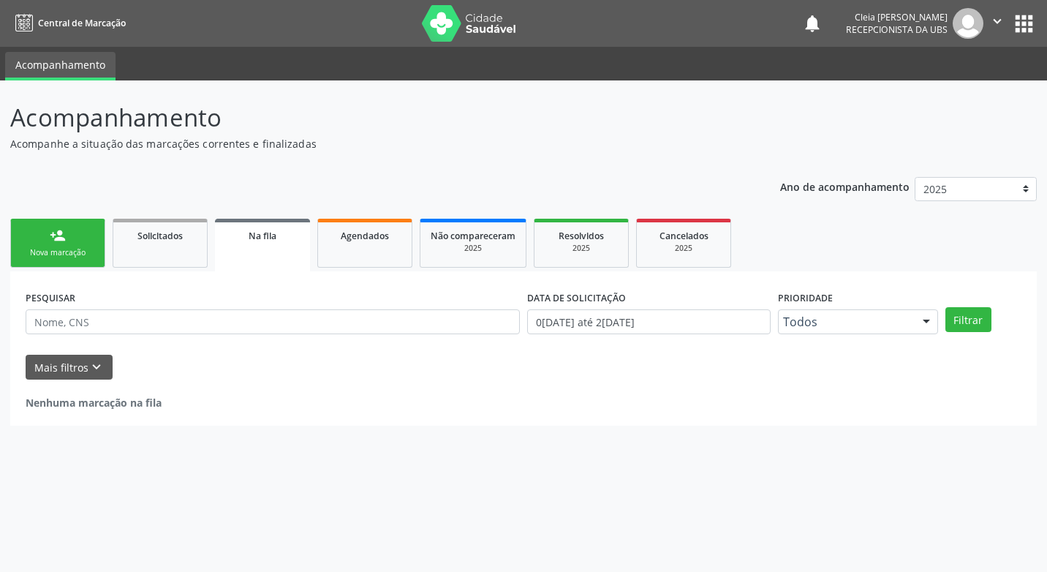
click at [58, 245] on link "person_add Nova marcação" at bounding box center [57, 243] width 95 height 49
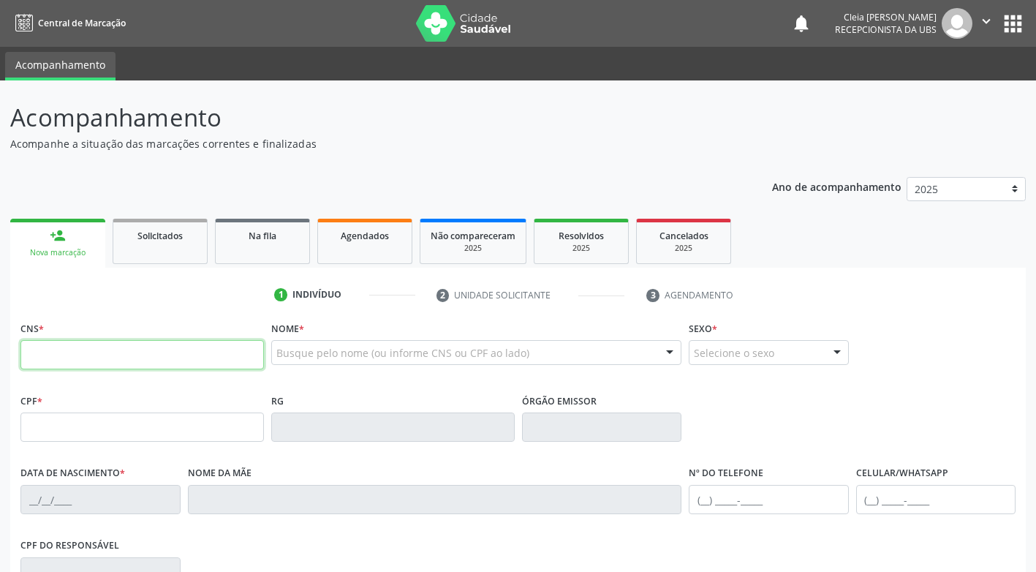
click at [189, 359] on input "text" at bounding box center [142, 354] width 244 height 29
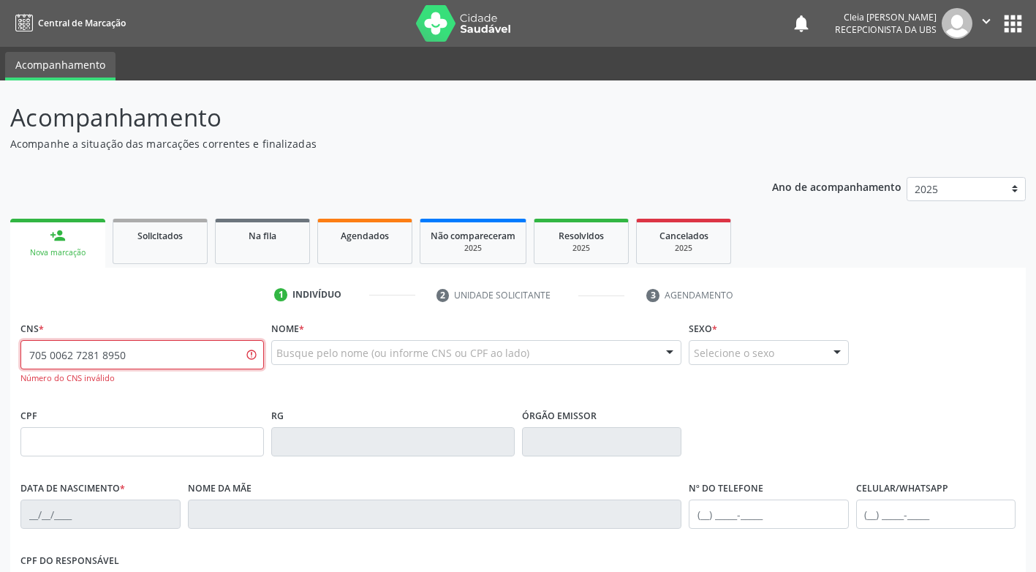
type input "705 0062 7281 8950"
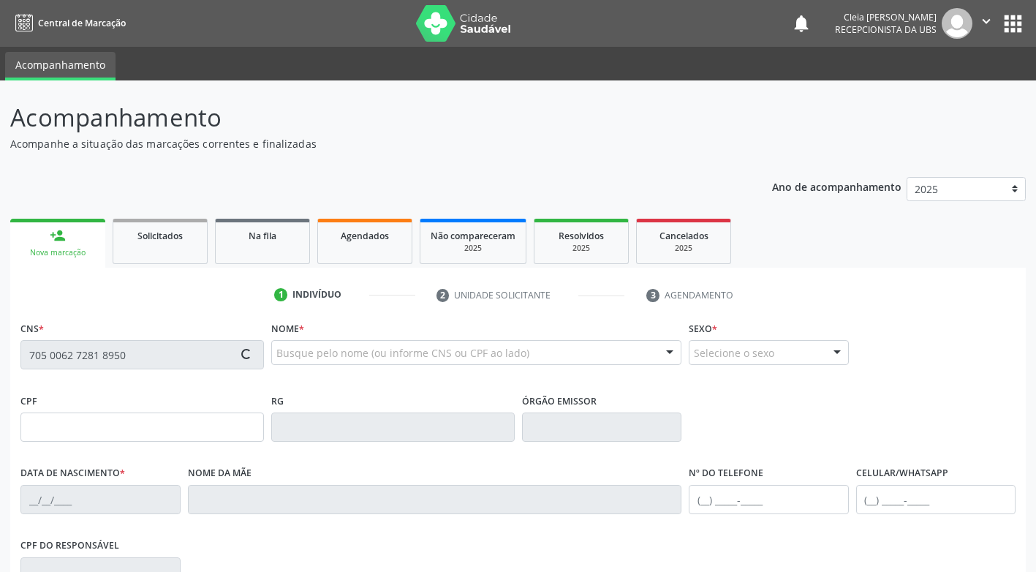
type input "068.225.884-93"
type input "26/02/1987"
type input "Josilene da Costa Silva"
type input "(87) 98170-8933"
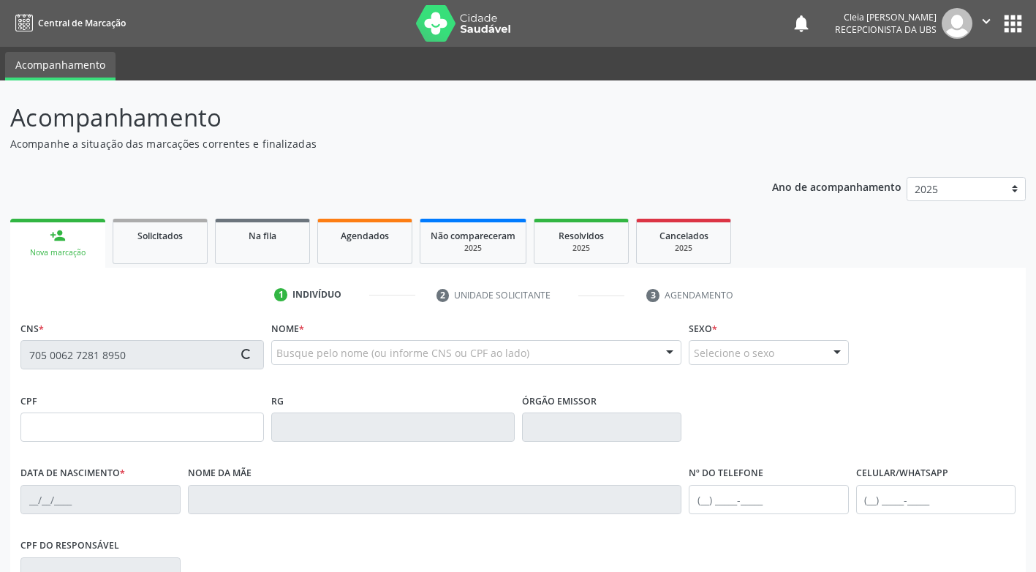
type input "87"
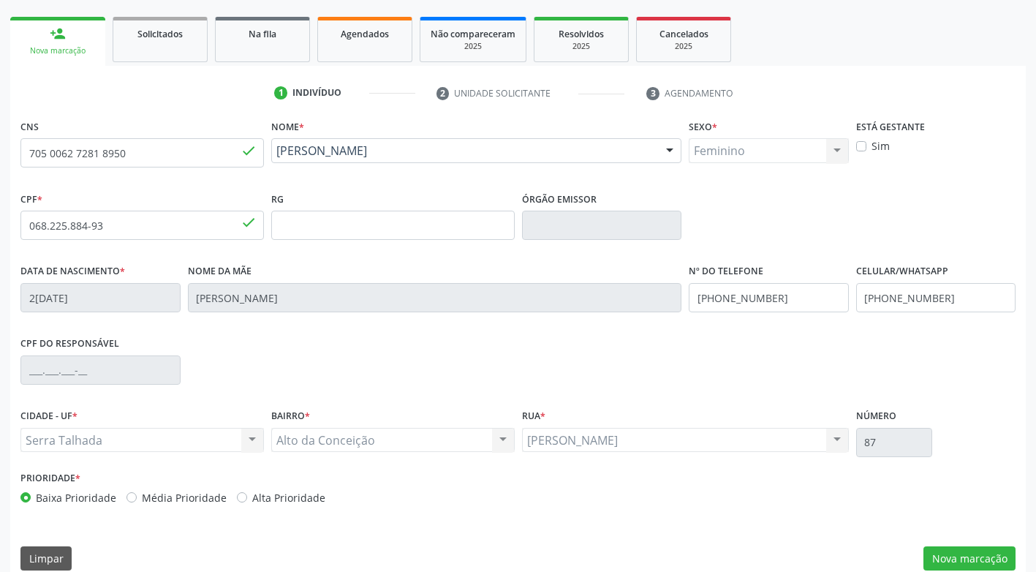
scroll to position [221, 0]
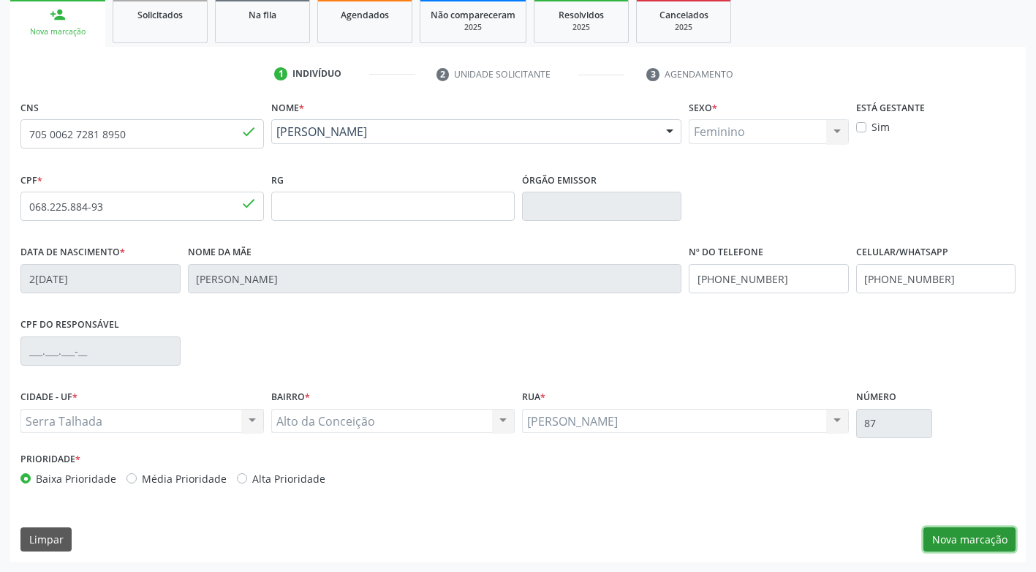
click at [987, 545] on button "Nova marcação" at bounding box center [970, 539] width 92 height 25
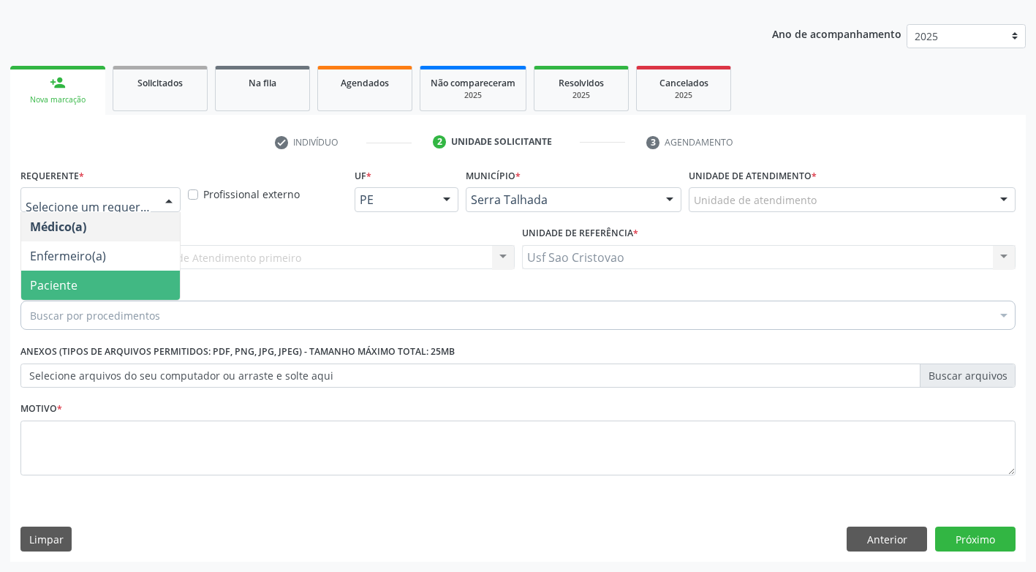
click at [128, 291] on span "Paciente" at bounding box center [100, 285] width 159 height 29
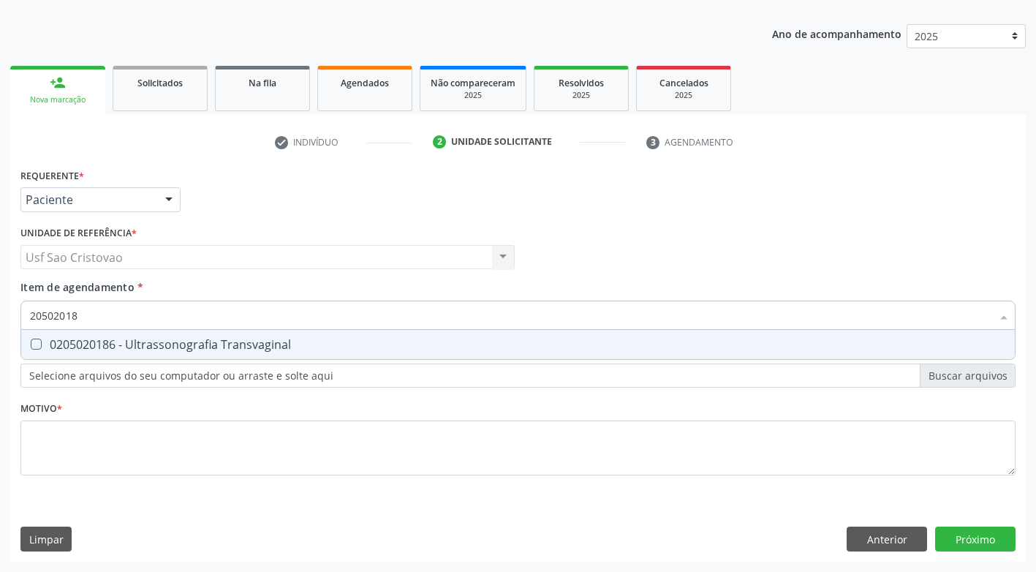
type input "205020186"
click at [38, 340] on Transvaginal at bounding box center [36, 344] width 11 height 11
click at [31, 340] on Transvaginal "checkbox" at bounding box center [26, 344] width 10 height 10
checkbox Transvaginal "true"
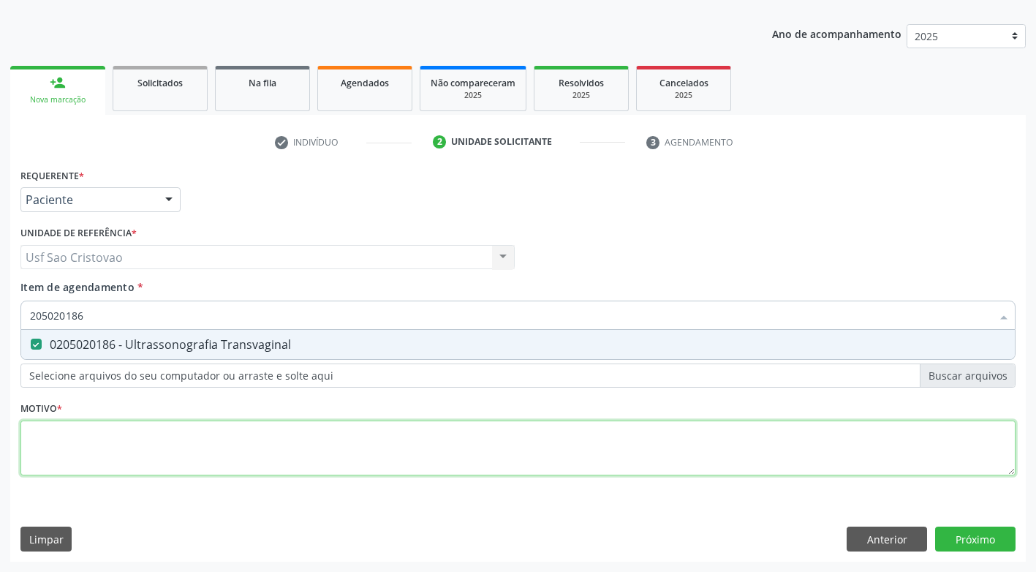
click at [124, 450] on div "Requerente * Paciente Médico(a) Enfermeiro(a) Paciente Nenhum resultado encontr…" at bounding box center [517, 330] width 995 height 331
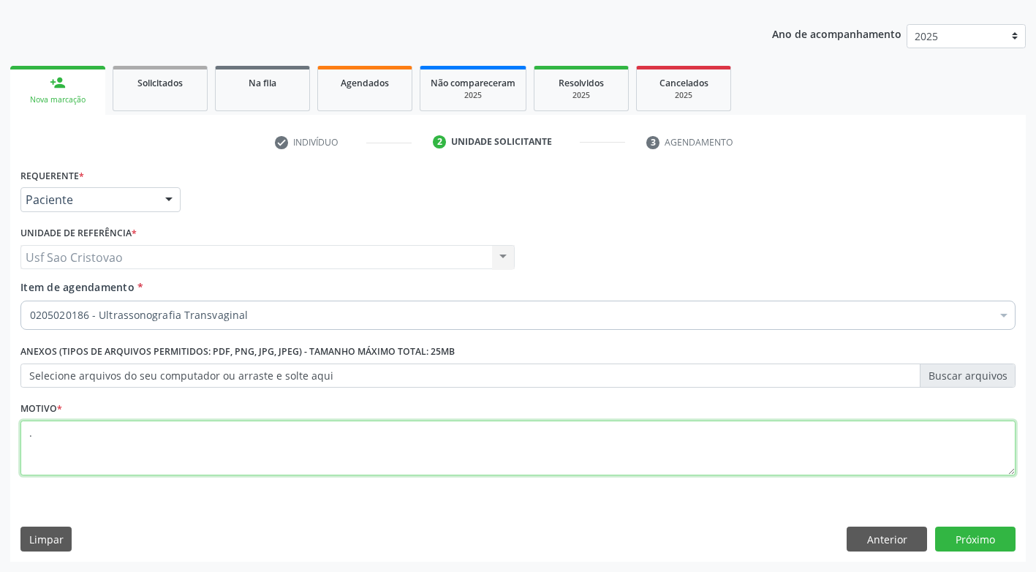
type textarea "."
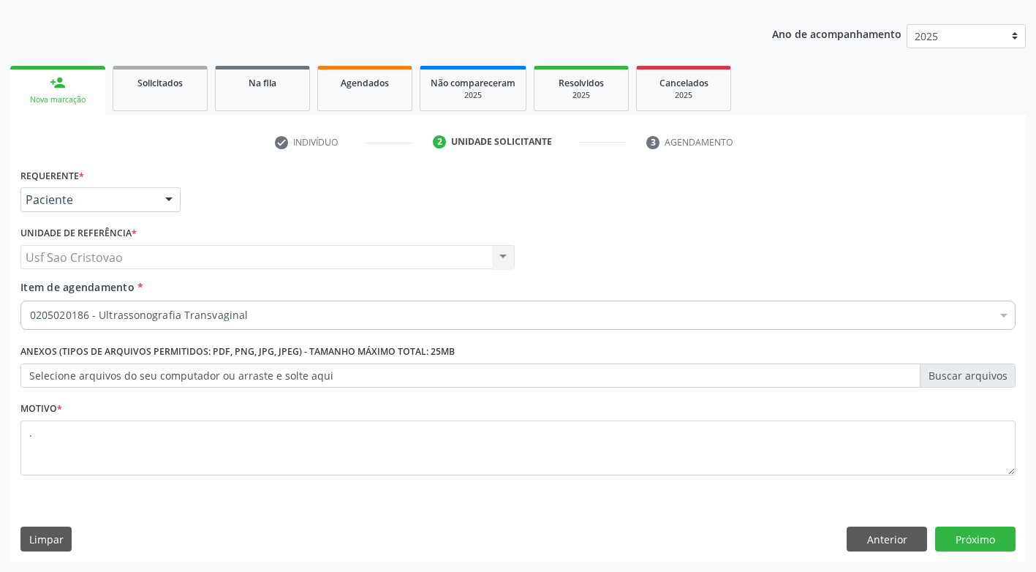
click at [326, 535] on div "Limpar Anterior Próximo" at bounding box center [517, 539] width 995 height 25
click at [962, 536] on button "Próximo" at bounding box center [975, 539] width 80 height 25
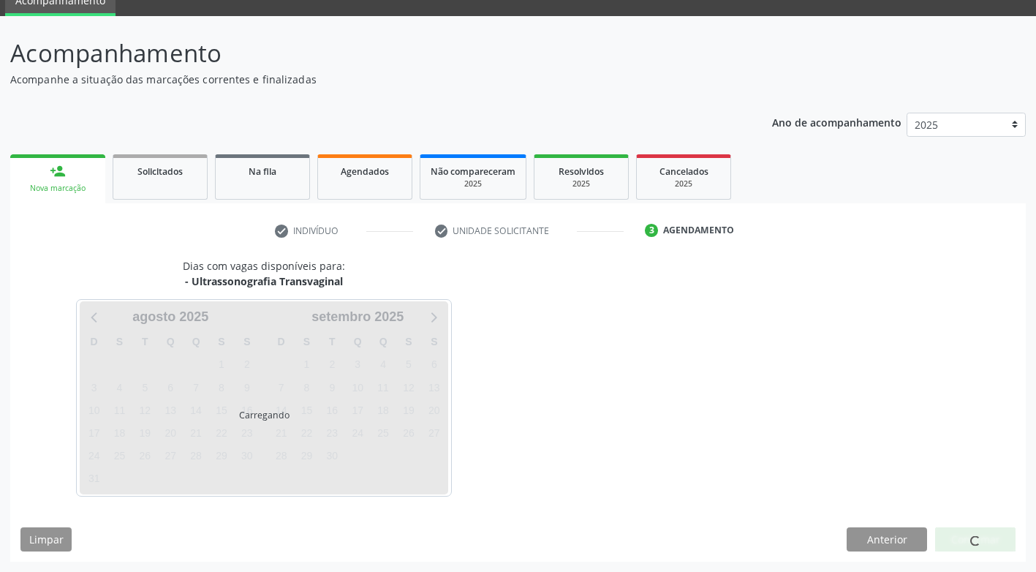
scroll to position [64, 0]
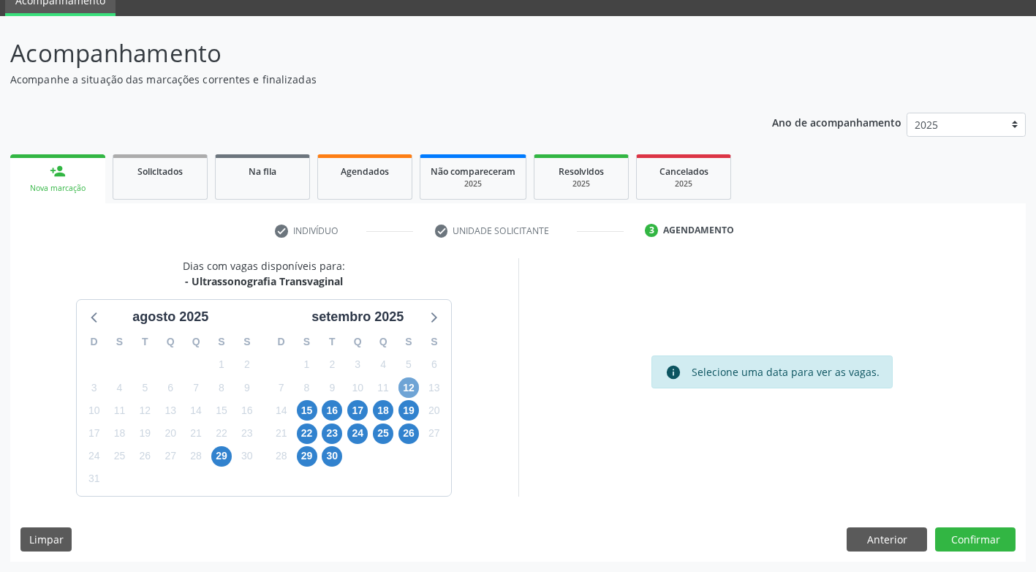
click at [410, 390] on span "12" at bounding box center [409, 387] width 20 height 20
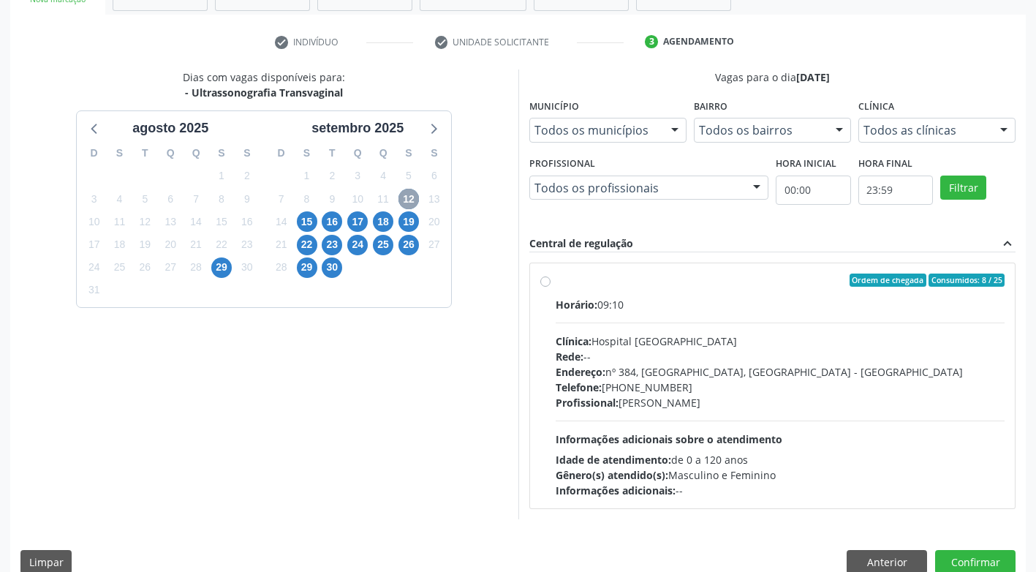
scroll to position [276, 0]
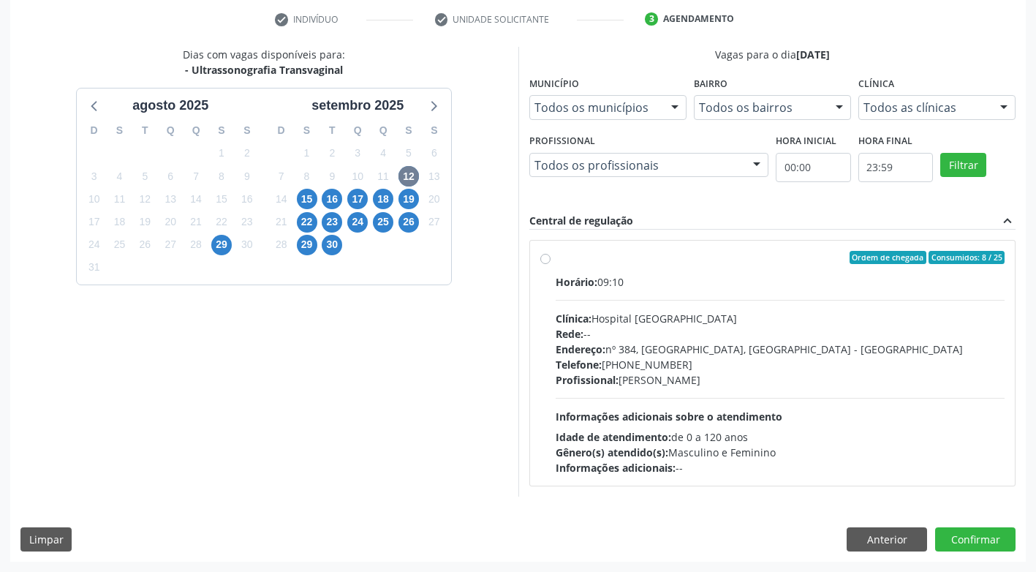
click at [556, 262] on label "Ordem de chegada Consumidos: 8 / 25 Horário: 09:10 Clínica: Hospital Sao Franci…" at bounding box center [781, 363] width 450 height 224
click at [548, 262] on input "Ordem de chegada Consumidos: 8 / 25 Horário: 09:10 Clínica: Hospital Sao Franci…" at bounding box center [545, 257] width 10 height 13
radio input "true"
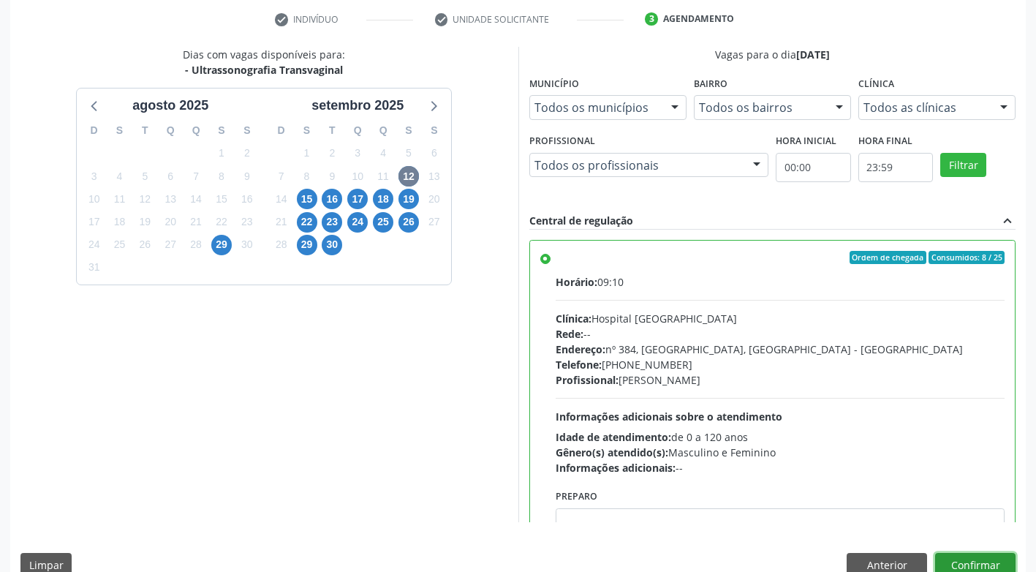
click at [954, 560] on button "Confirmar" at bounding box center [975, 565] width 80 height 25
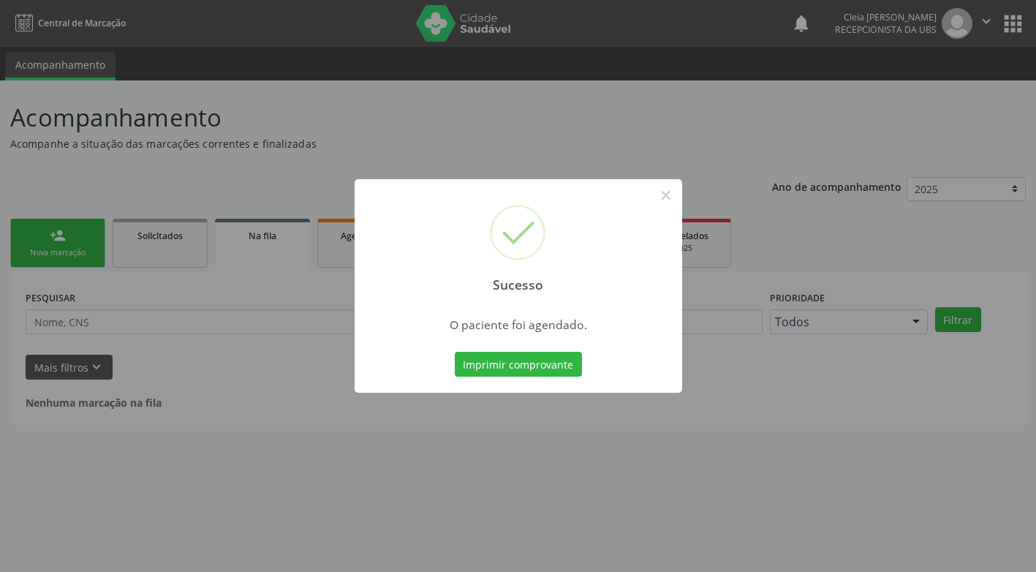
scroll to position [0, 0]
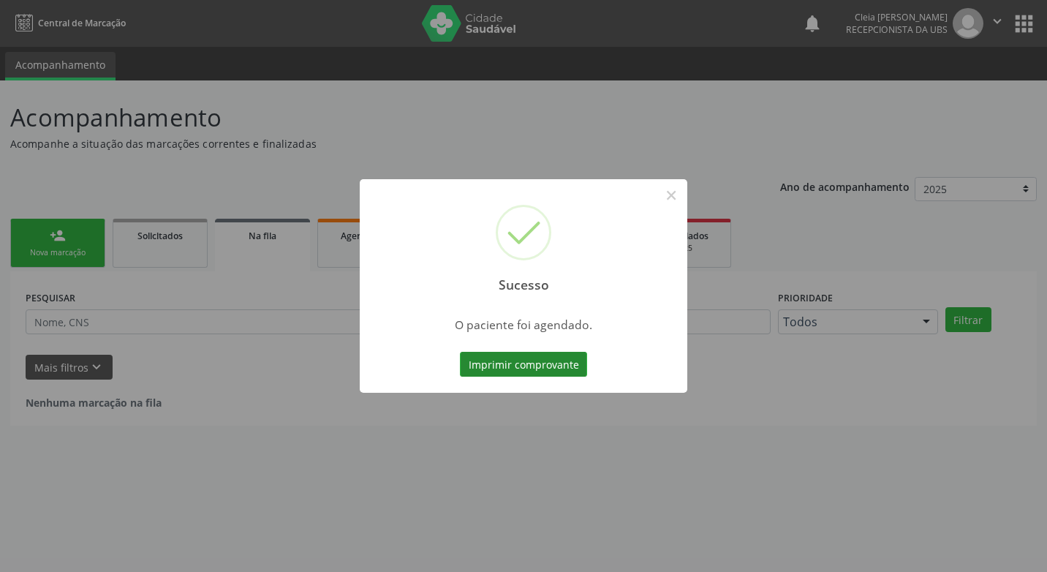
click at [565, 366] on button "Imprimir comprovante" at bounding box center [523, 364] width 127 height 25
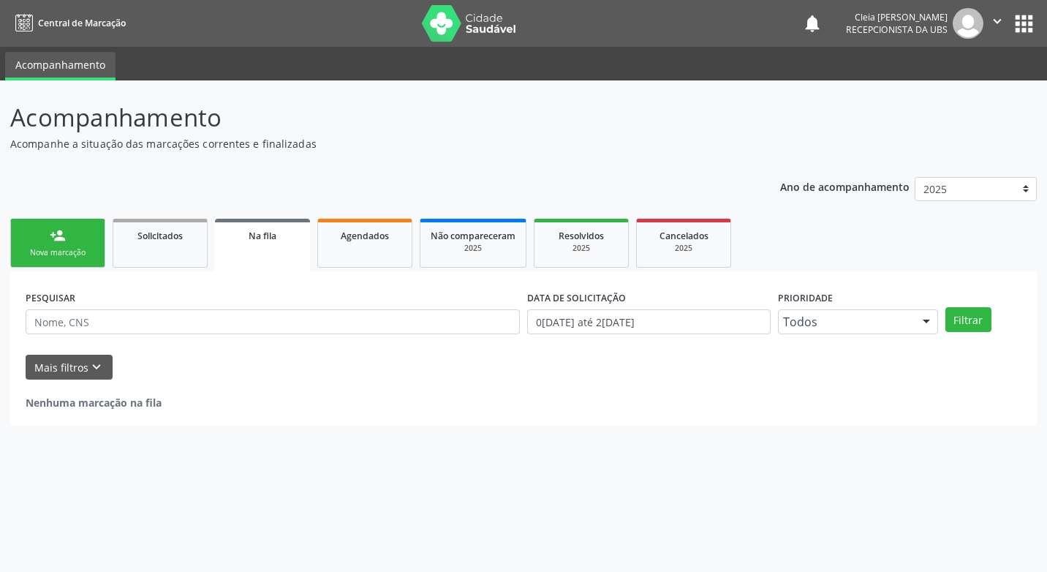
click at [39, 247] on div "Nova marcação" at bounding box center [57, 252] width 73 height 11
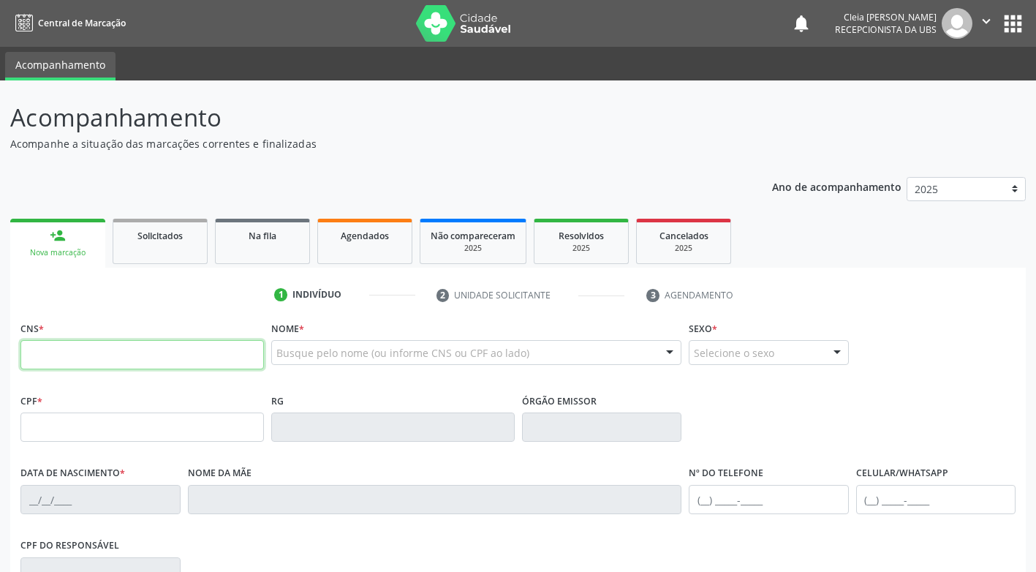
click at [67, 357] on input "text" at bounding box center [142, 354] width 244 height 29
type input "2"
type input "898 0034 4179 5921"
type input "037.511.334-70"
type input "02/07/1976"
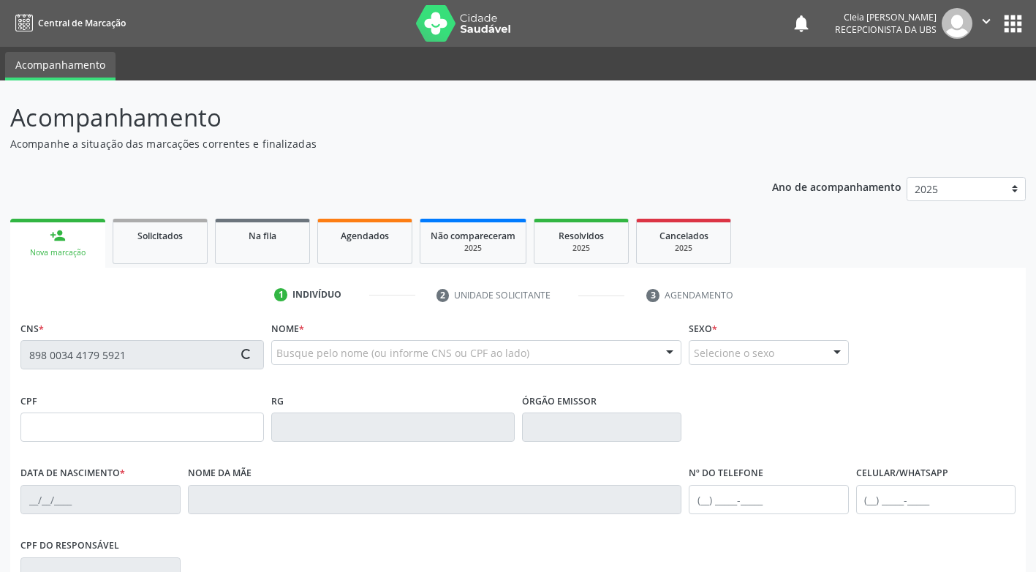
type input "Ivonete Pereira de Carvalho"
type input "(87) 99999-9999"
type input "2660"
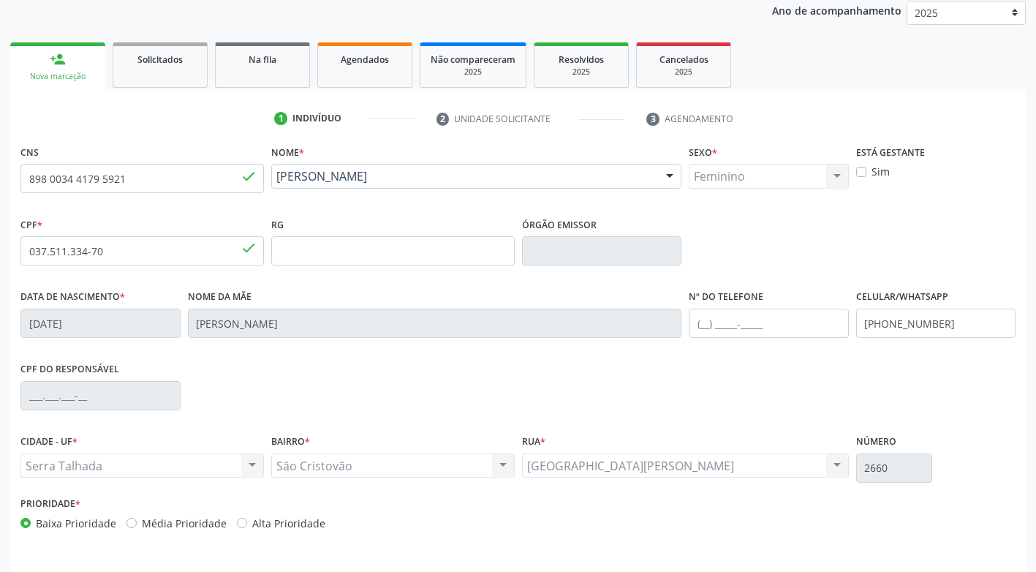
scroll to position [221, 0]
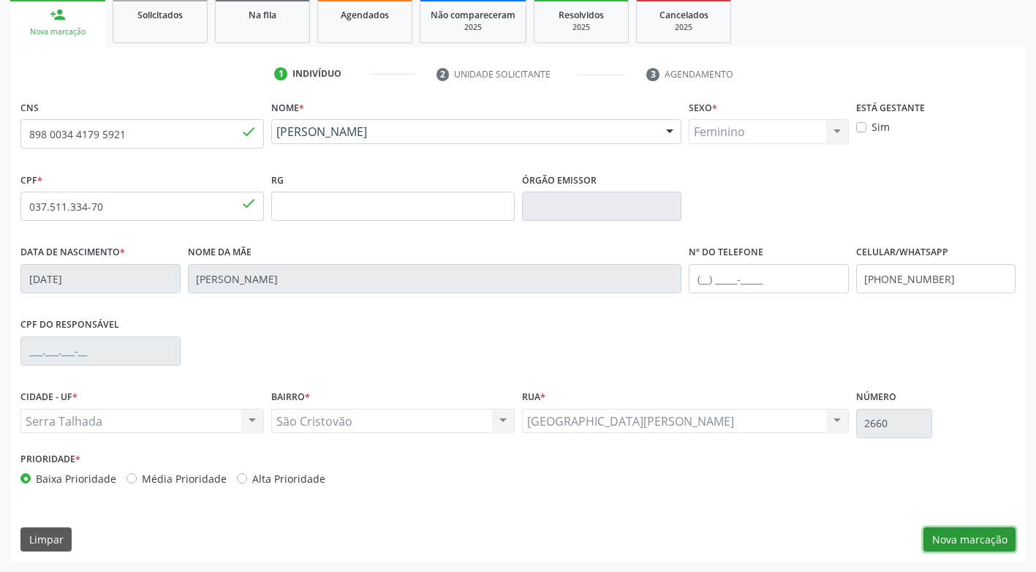
click at [970, 534] on button "Nova marcação" at bounding box center [970, 539] width 92 height 25
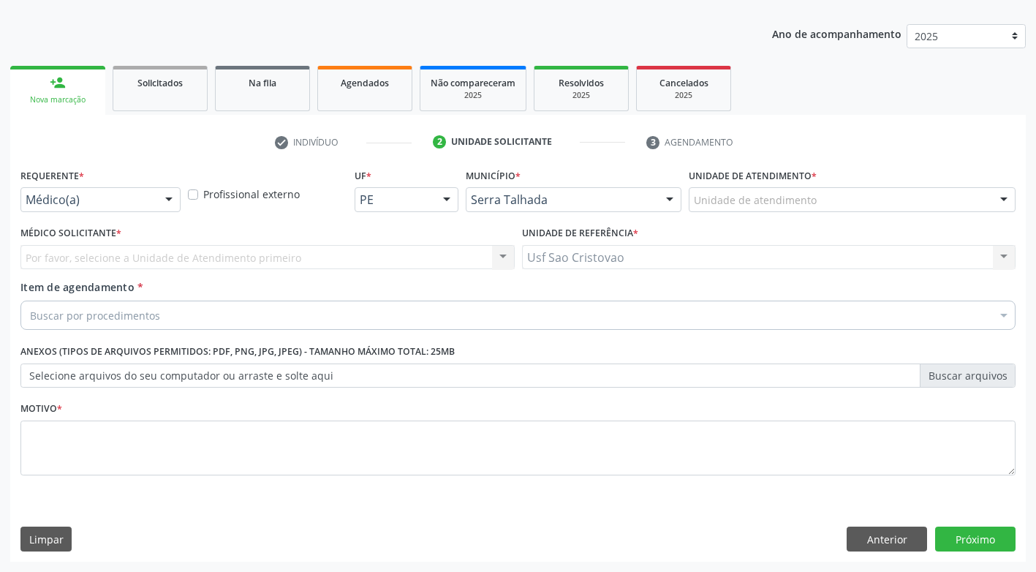
scroll to position [153, 0]
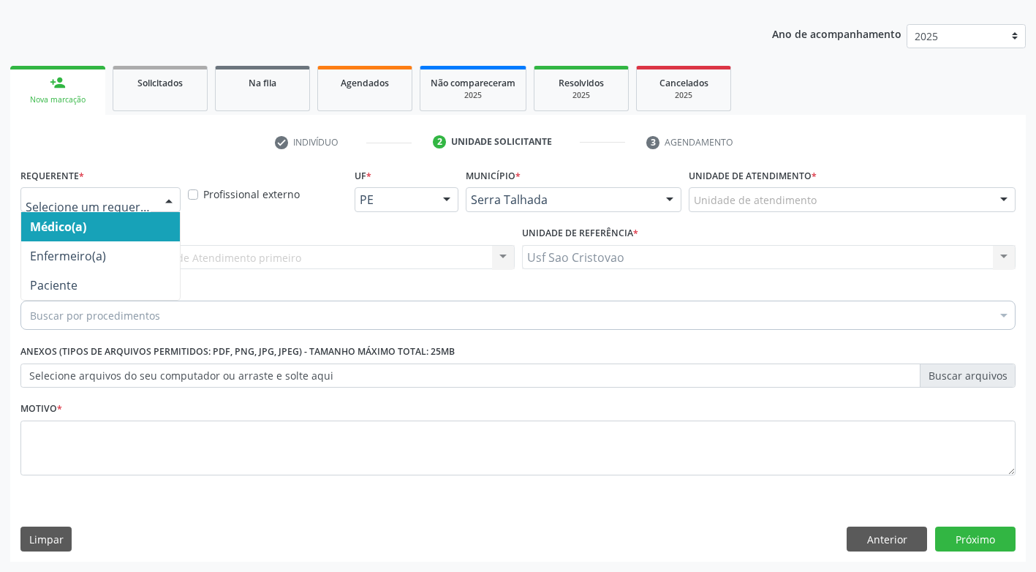
click at [139, 210] on div at bounding box center [100, 199] width 160 height 25
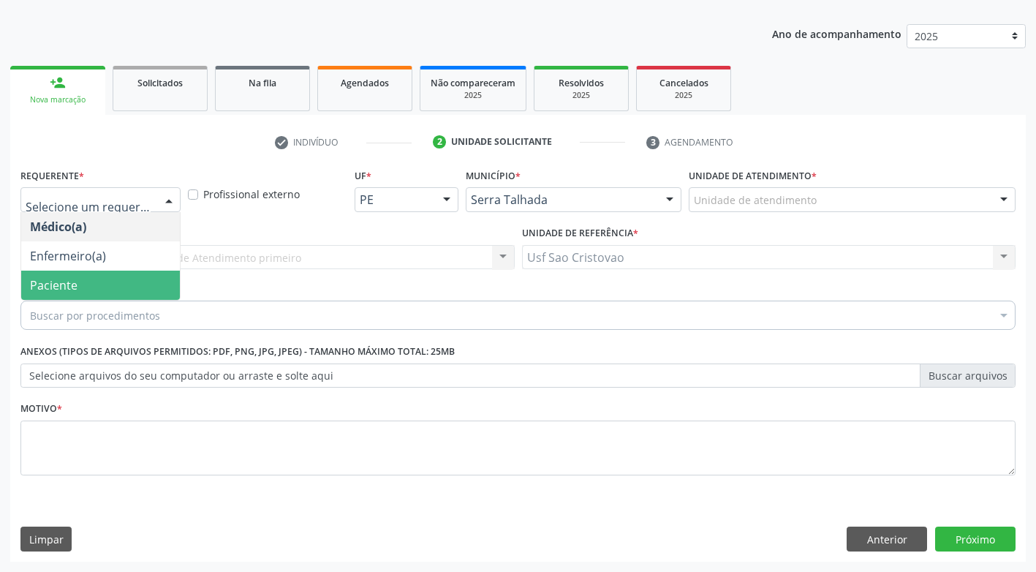
click at [119, 282] on span "Paciente" at bounding box center [100, 285] width 159 height 29
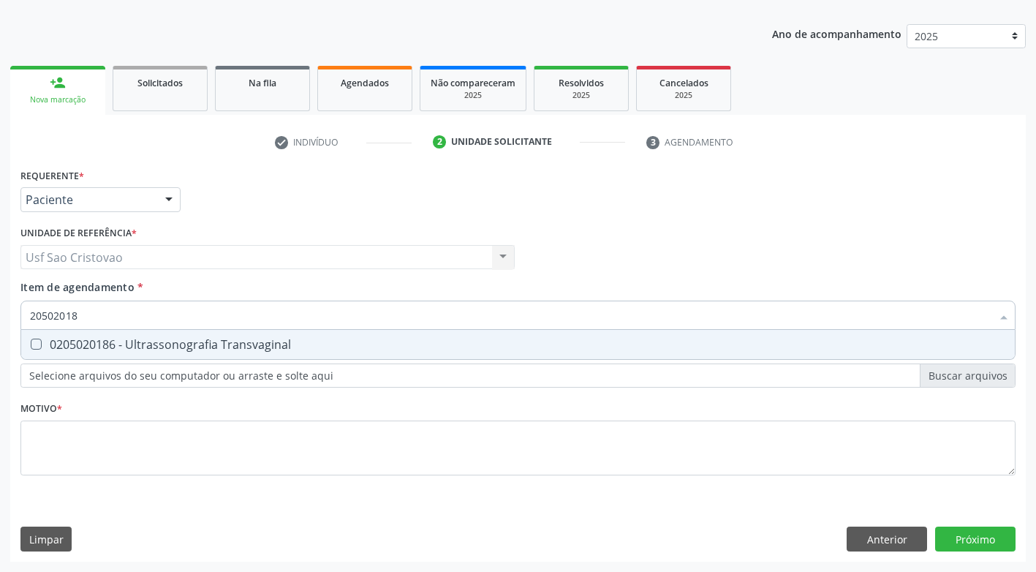
type input "205020186"
click at [36, 343] on Transvaginal at bounding box center [36, 344] width 11 height 11
click at [31, 343] on Transvaginal "checkbox" at bounding box center [26, 344] width 10 height 10
checkbox Transvaginal "true"
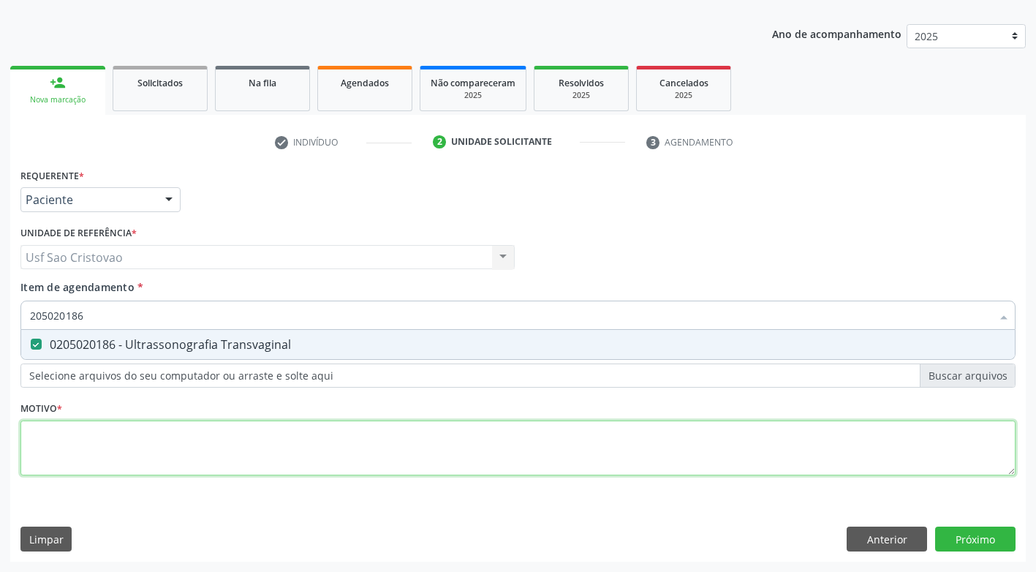
click at [132, 443] on div "Requerente * Paciente Médico(a) Enfermeiro(a) Paciente Nenhum resultado encontr…" at bounding box center [517, 330] width 995 height 331
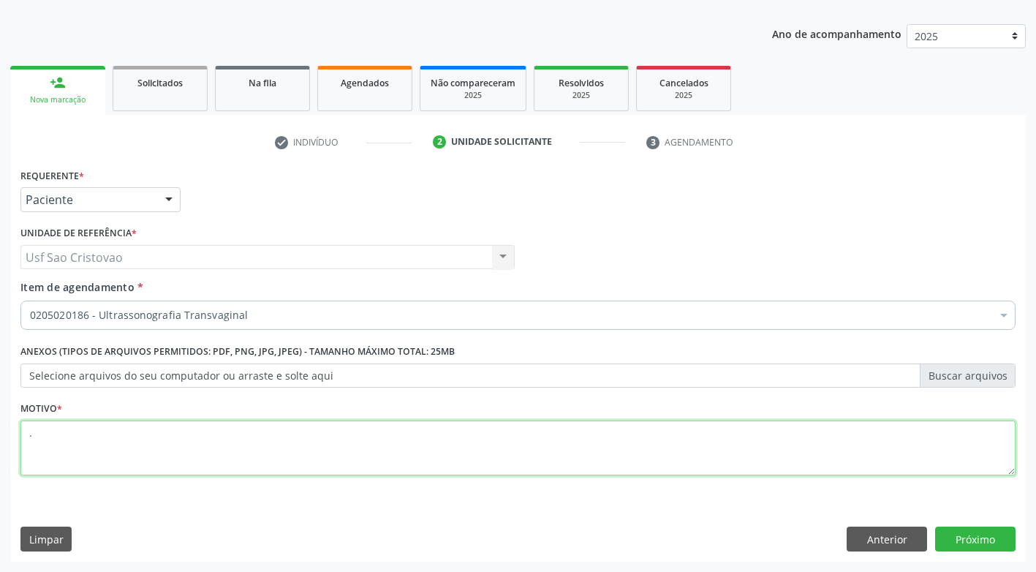
type textarea "."
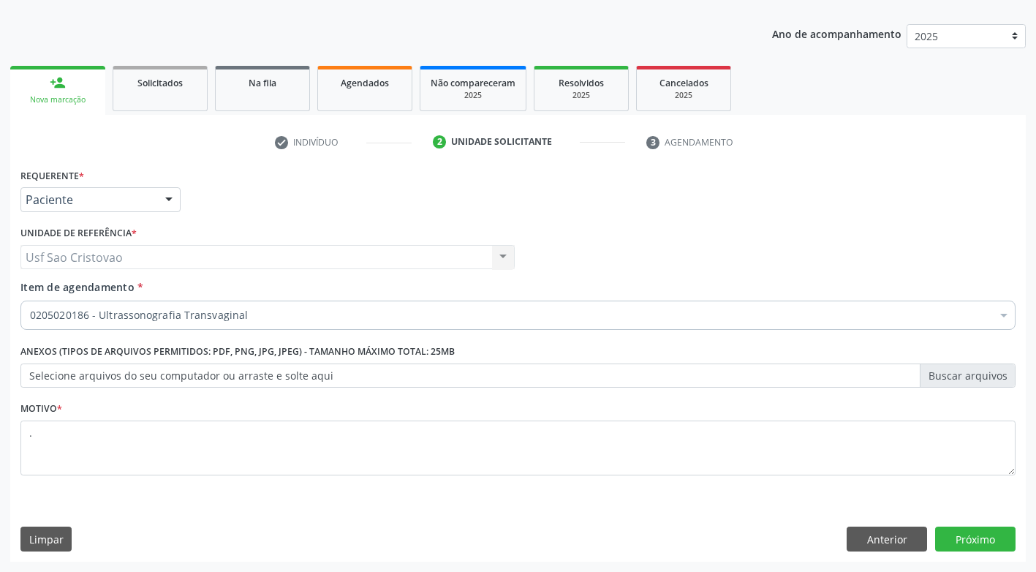
click at [239, 519] on div "Requerente * Paciente Médico(a) Enfermeiro(a) Paciente Nenhum resultado encontr…" at bounding box center [518, 363] width 1016 height 397
click at [957, 539] on button "Próximo" at bounding box center [975, 539] width 80 height 25
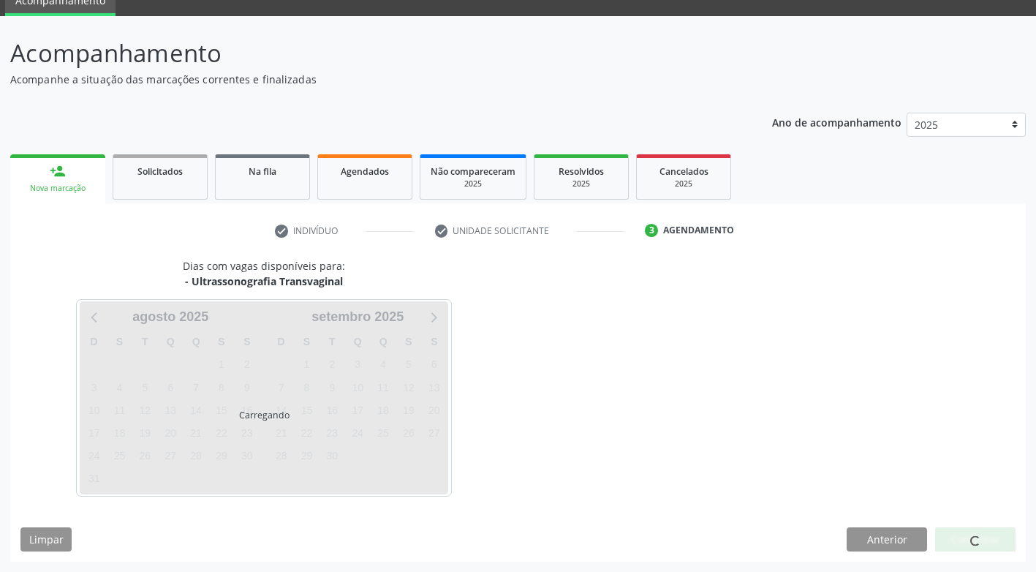
scroll to position [64, 0]
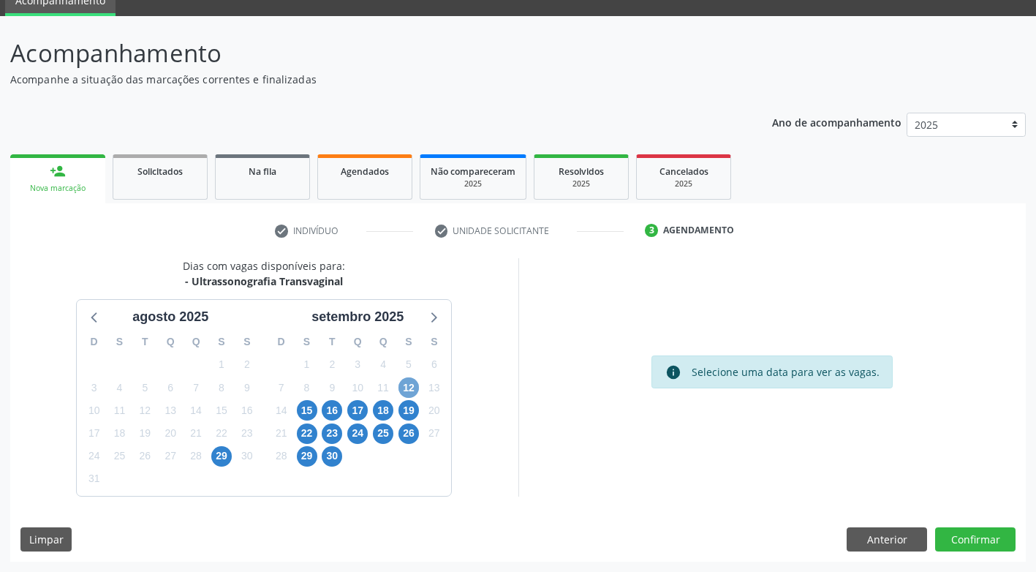
click at [412, 385] on span "12" at bounding box center [409, 387] width 20 height 20
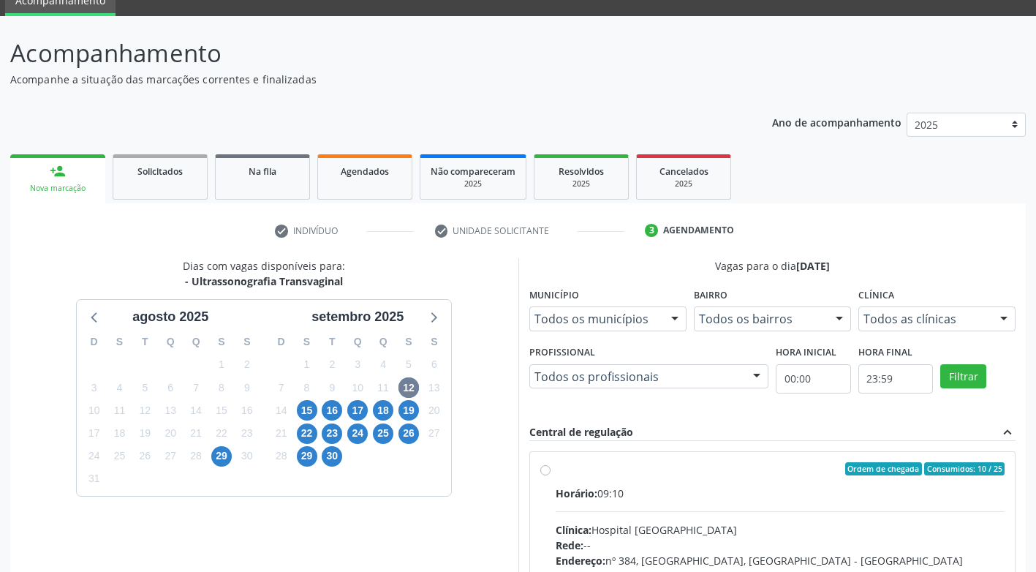
click at [556, 469] on label "Ordem de chegada Consumidos: 10 / 25 Horário: 09:10 Clínica: Hospital Sao Franc…" at bounding box center [781, 574] width 450 height 224
click at [548, 469] on input "Ordem de chegada Consumidos: 10 / 25 Horário: 09:10 Clínica: Hospital Sao Franc…" at bounding box center [545, 468] width 10 height 13
radio input "true"
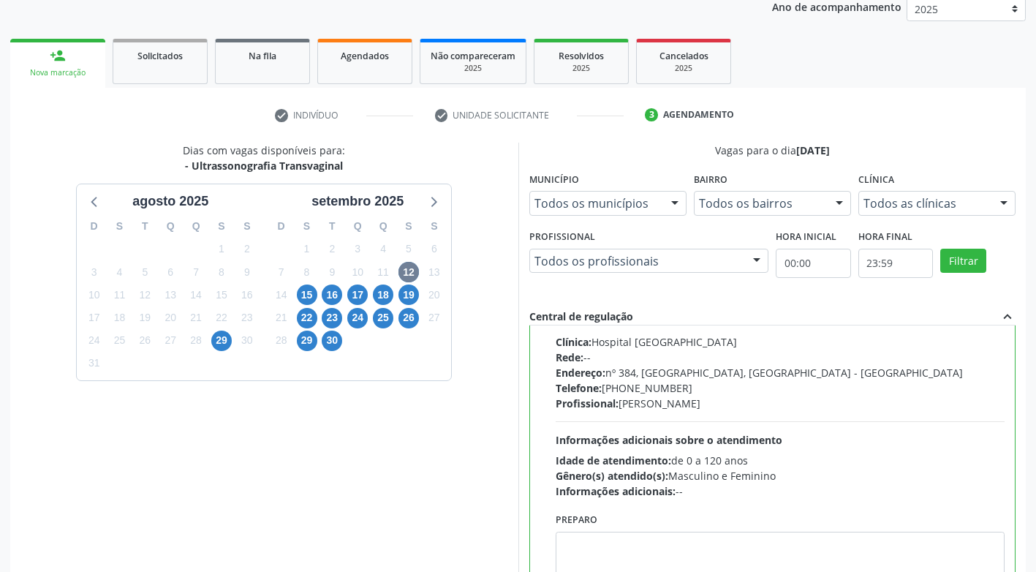
scroll to position [284, 0]
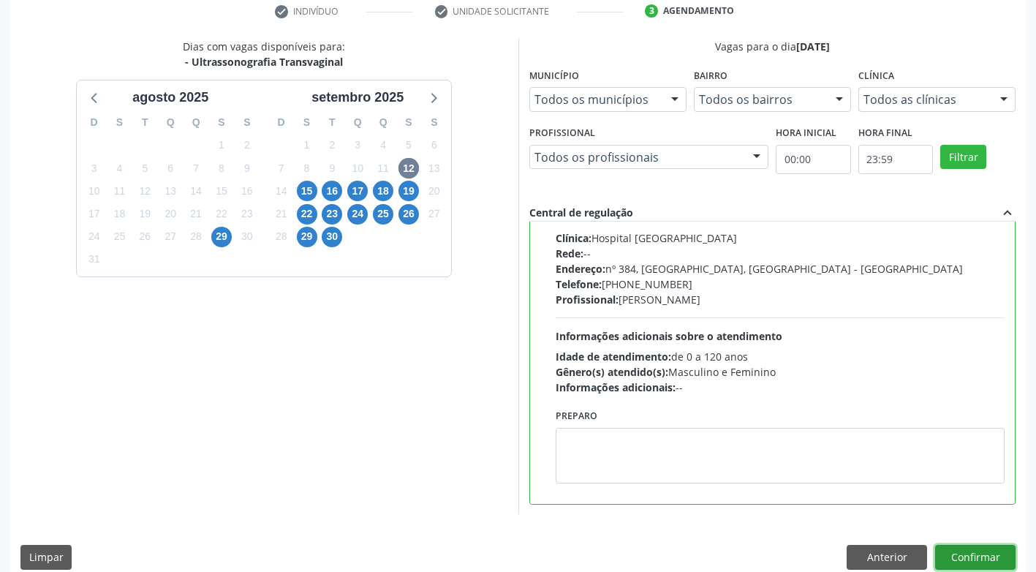
click at [951, 557] on button "Confirmar" at bounding box center [975, 557] width 80 height 25
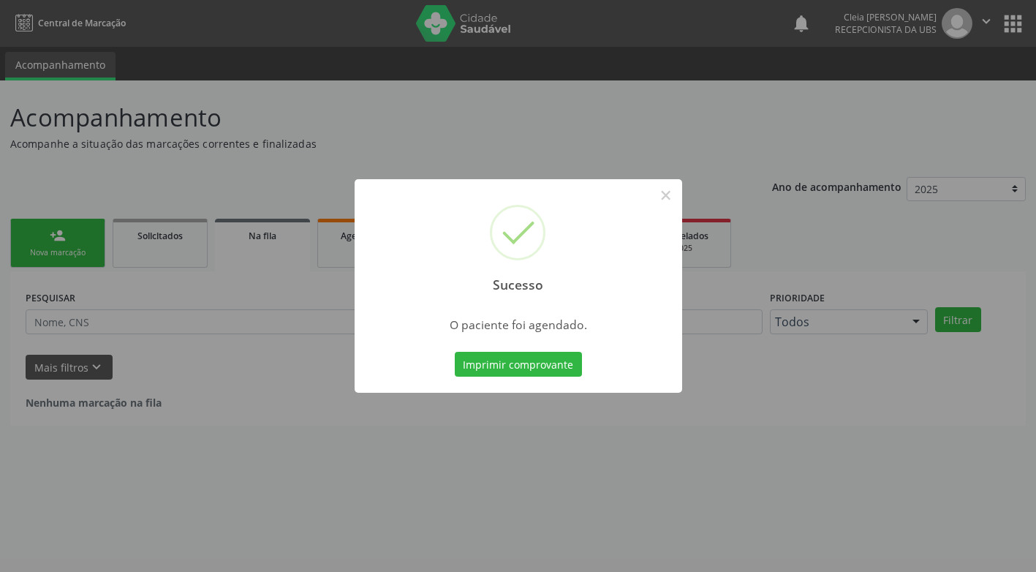
scroll to position [0, 0]
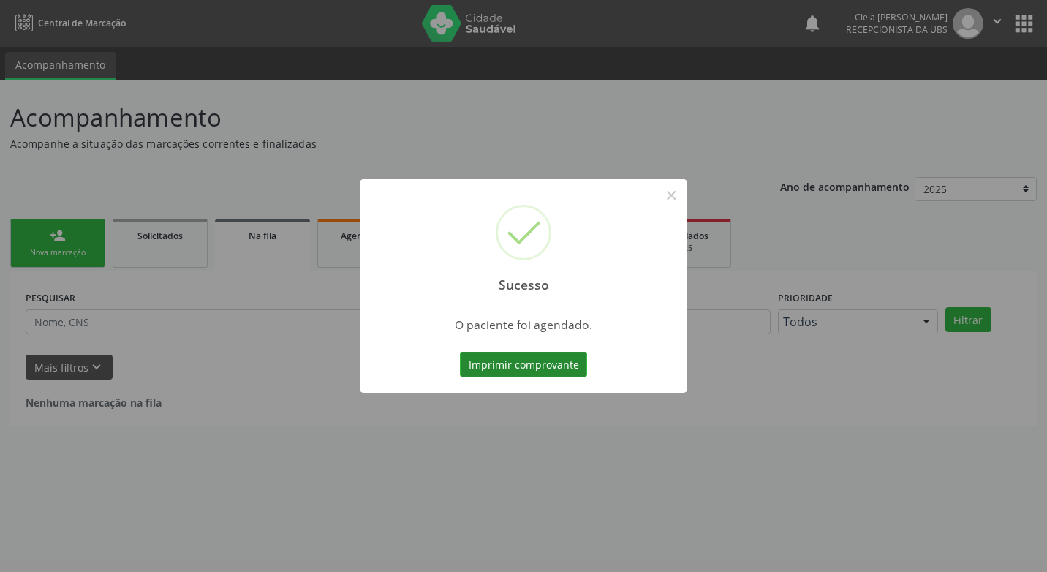
click at [517, 365] on button "Imprimir comprovante" at bounding box center [523, 364] width 127 height 25
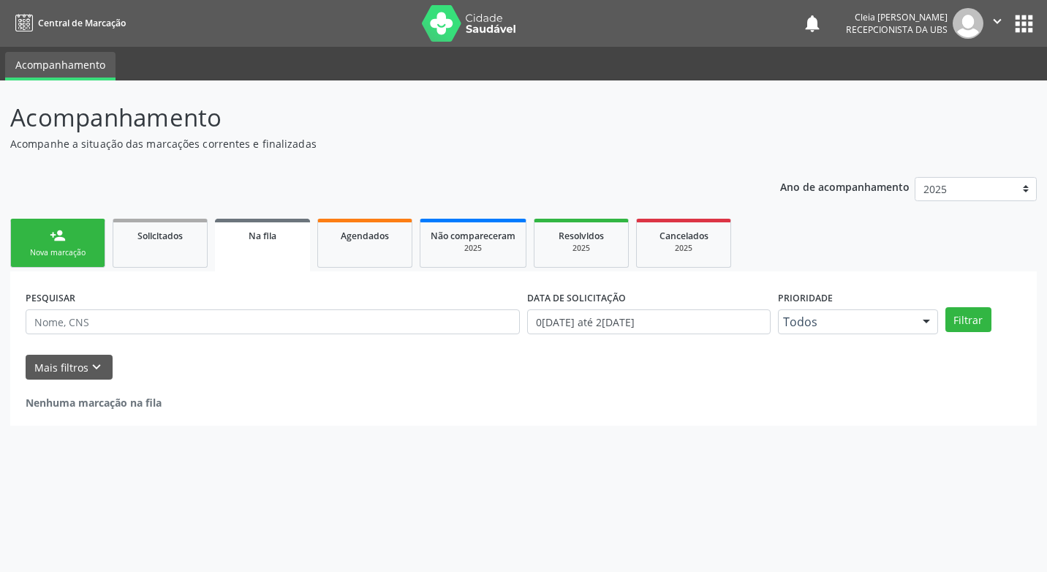
click at [67, 250] on div "Nova marcação" at bounding box center [57, 252] width 73 height 11
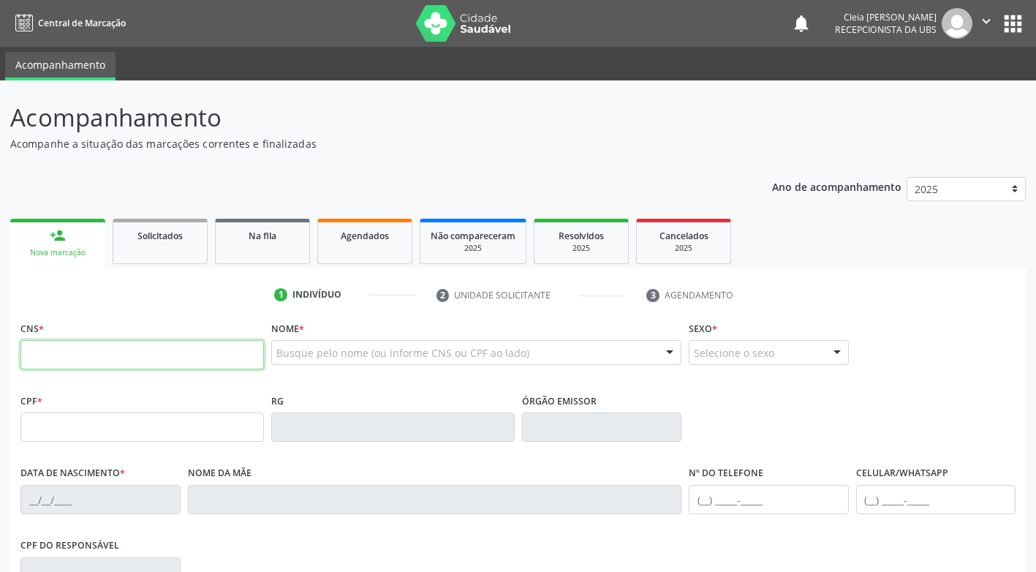
click at [201, 361] on input "text" at bounding box center [142, 354] width 244 height 29
type input "898 0023 3627 4525"
type input "046.512.883-16"
type input "01/07/1991"
type input "Maria de Fatima Fernandes"
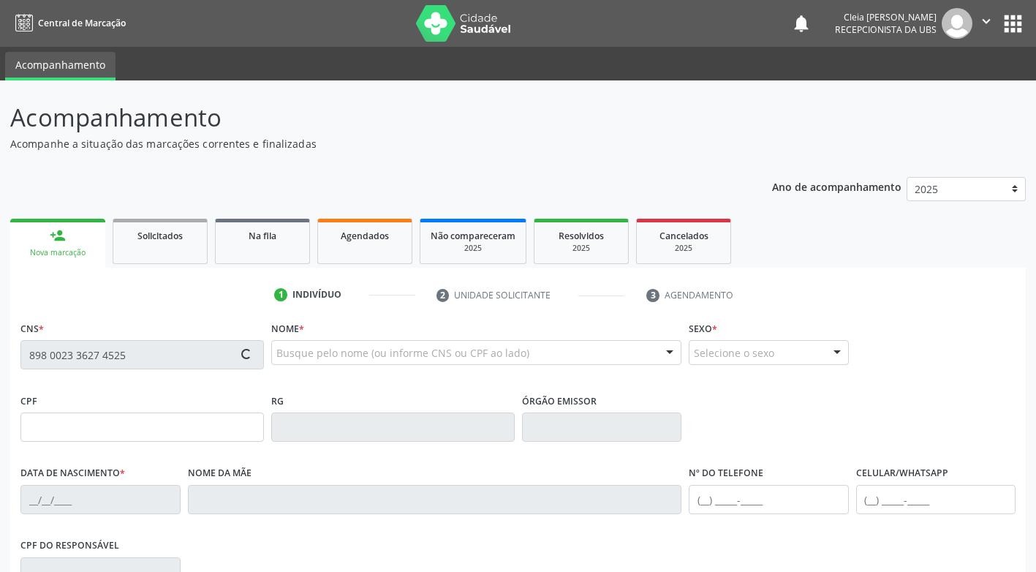
type input "(87) 99631-1484"
type input "395"
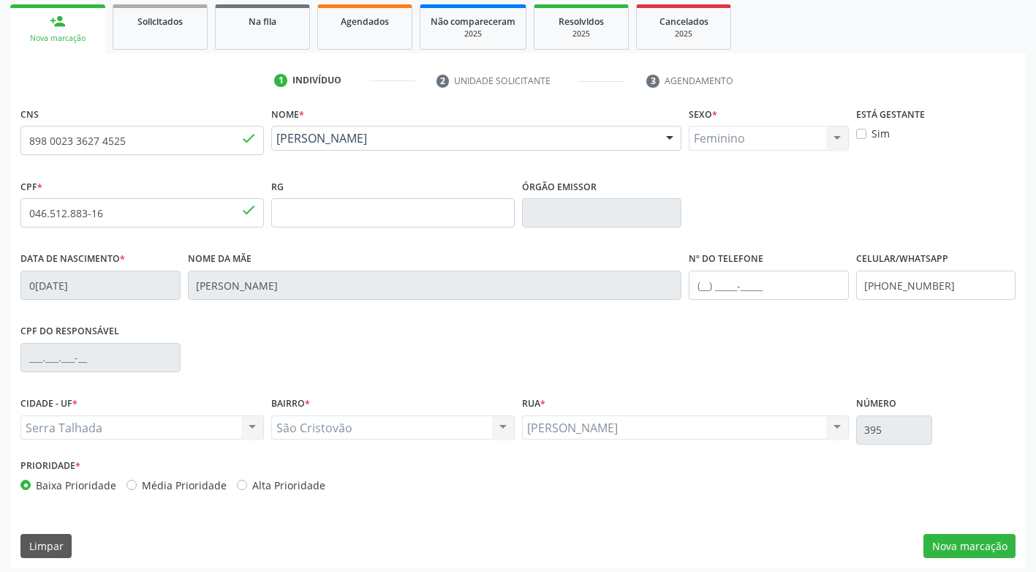
scroll to position [221, 0]
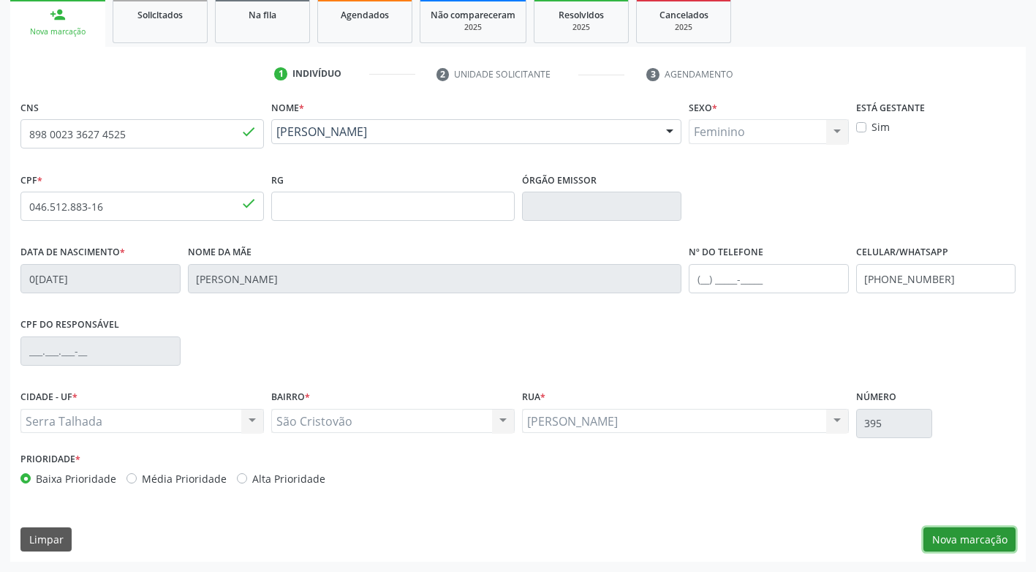
click at [973, 546] on button "Nova marcação" at bounding box center [970, 539] width 92 height 25
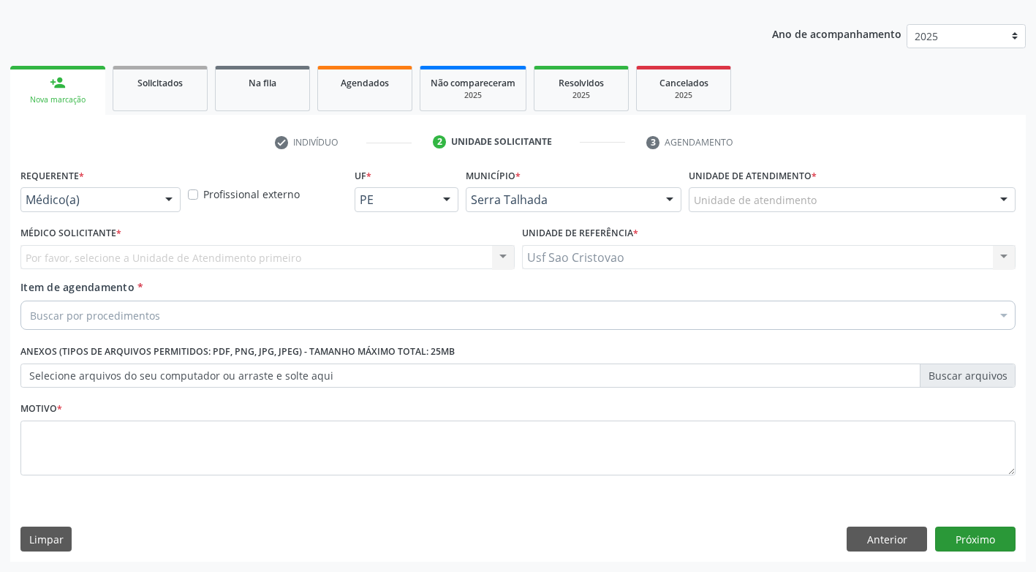
scroll to position [153, 0]
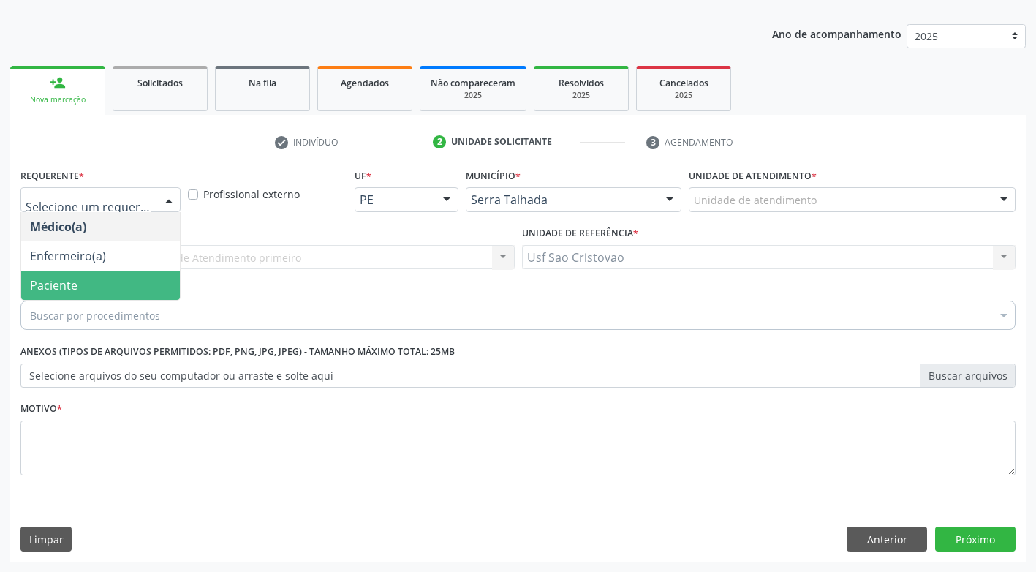
click at [118, 290] on span "Paciente" at bounding box center [100, 285] width 159 height 29
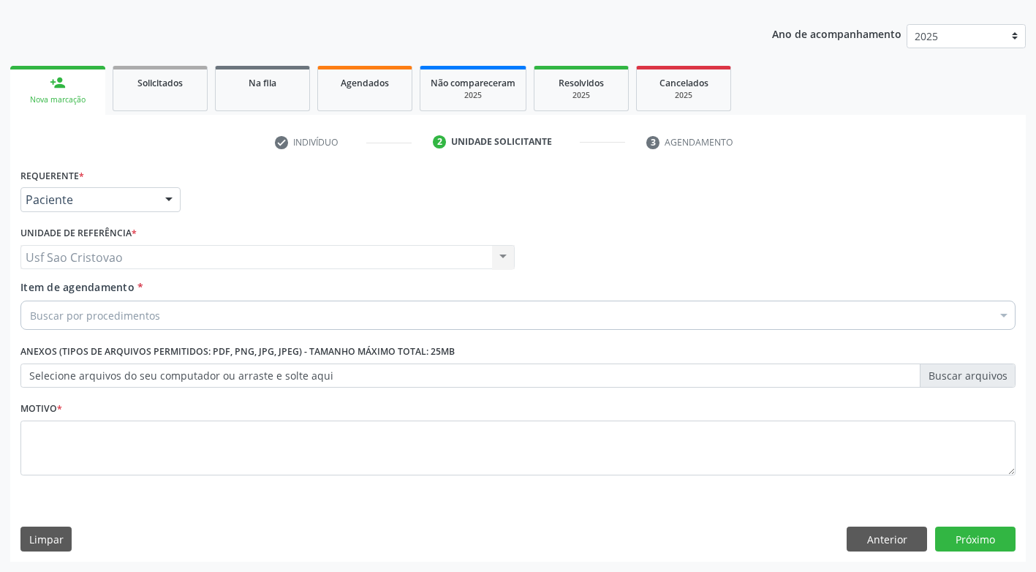
click at [133, 323] on div "Buscar por procedimentos" at bounding box center [517, 315] width 995 height 29
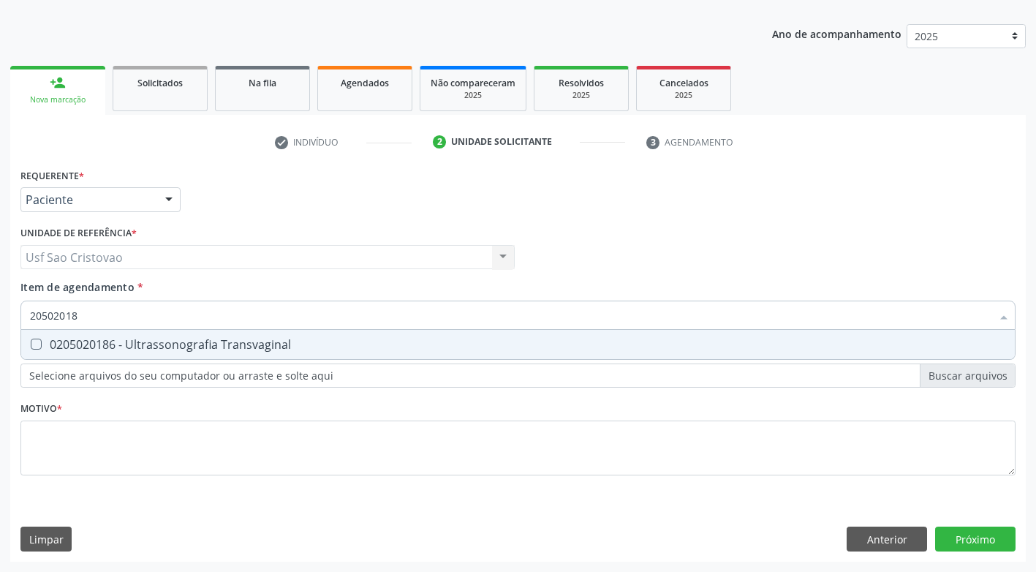
type input "205020186"
click at [40, 344] on Transvaginal at bounding box center [36, 344] width 11 height 11
click at [31, 344] on Transvaginal "checkbox" at bounding box center [26, 344] width 10 height 10
checkbox Transvaginal "true"
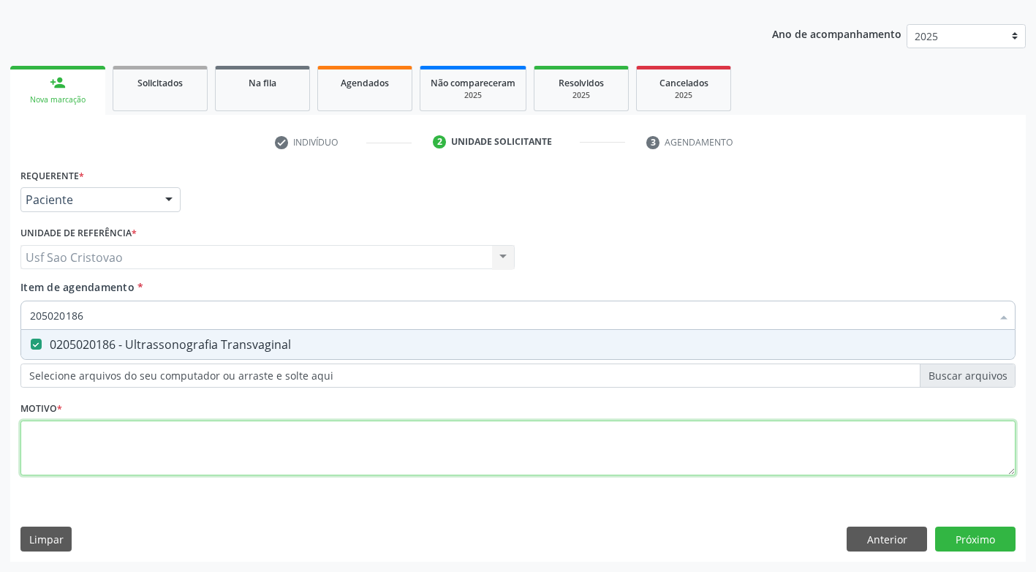
click at [121, 437] on div "Requerente * Paciente Médico(a) Enfermeiro(a) Paciente Nenhum resultado encontr…" at bounding box center [517, 330] width 995 height 331
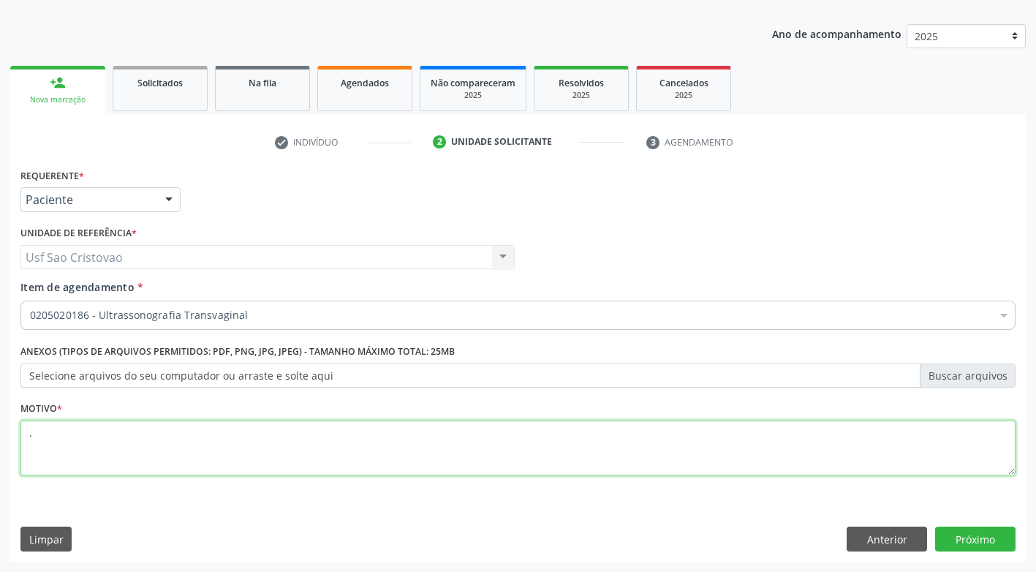
type textarea "."
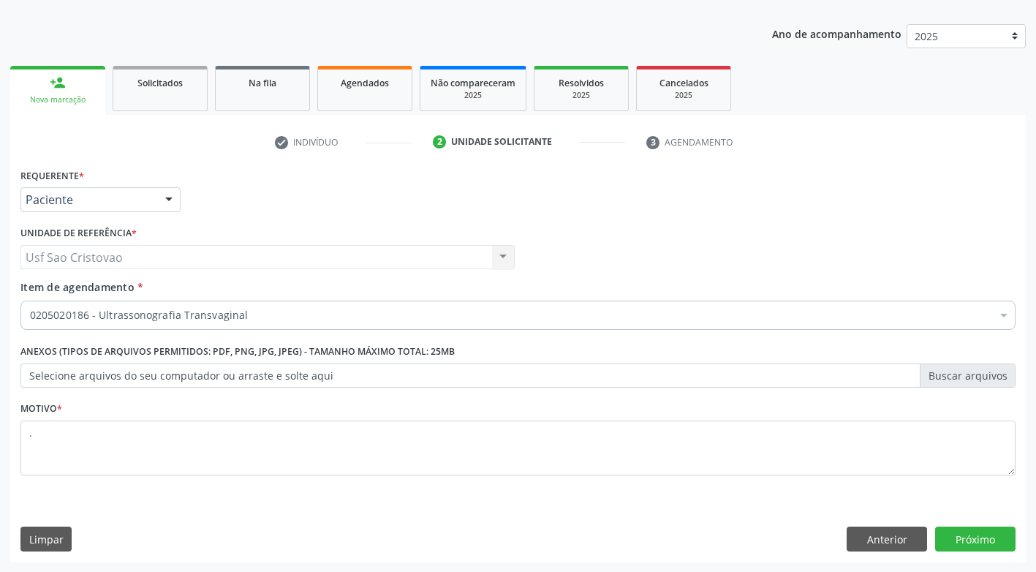
click at [191, 518] on div "Requerente * Paciente Médico(a) Enfermeiro(a) Paciente Nenhum resultado encontr…" at bounding box center [518, 363] width 1016 height 397
click at [955, 537] on button "Próximo" at bounding box center [975, 539] width 80 height 25
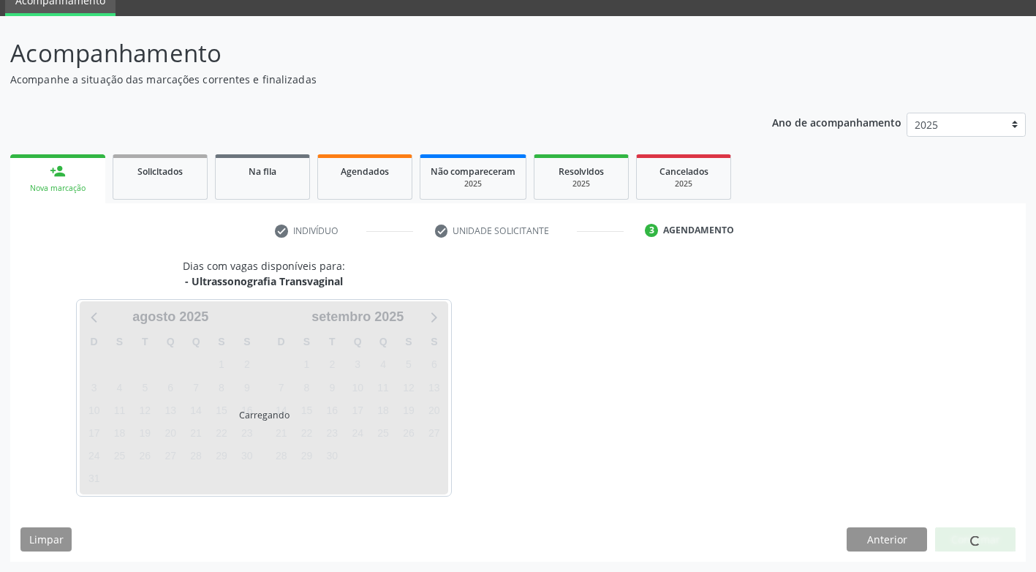
scroll to position [64, 0]
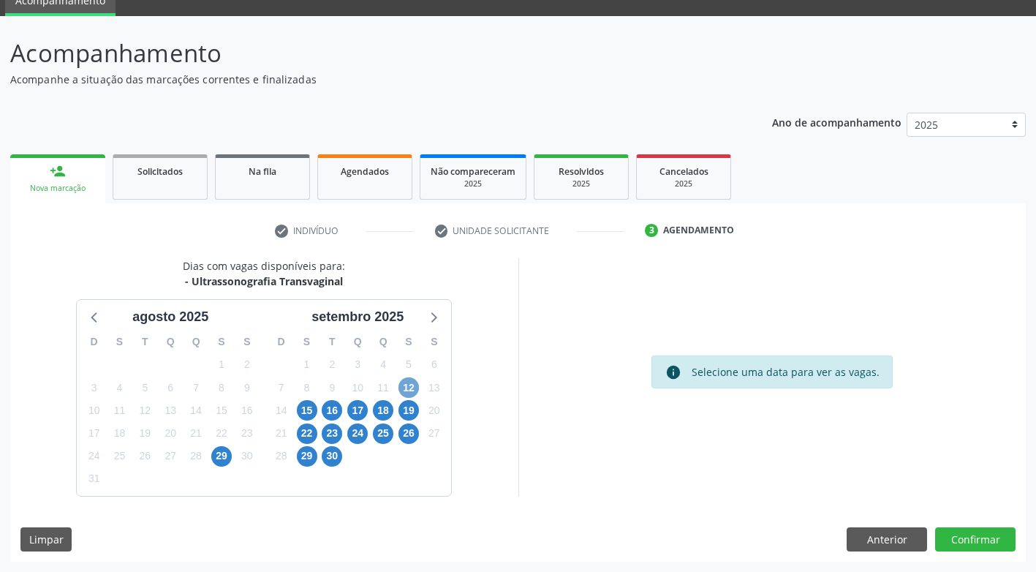
click at [409, 388] on span "12" at bounding box center [409, 387] width 20 height 20
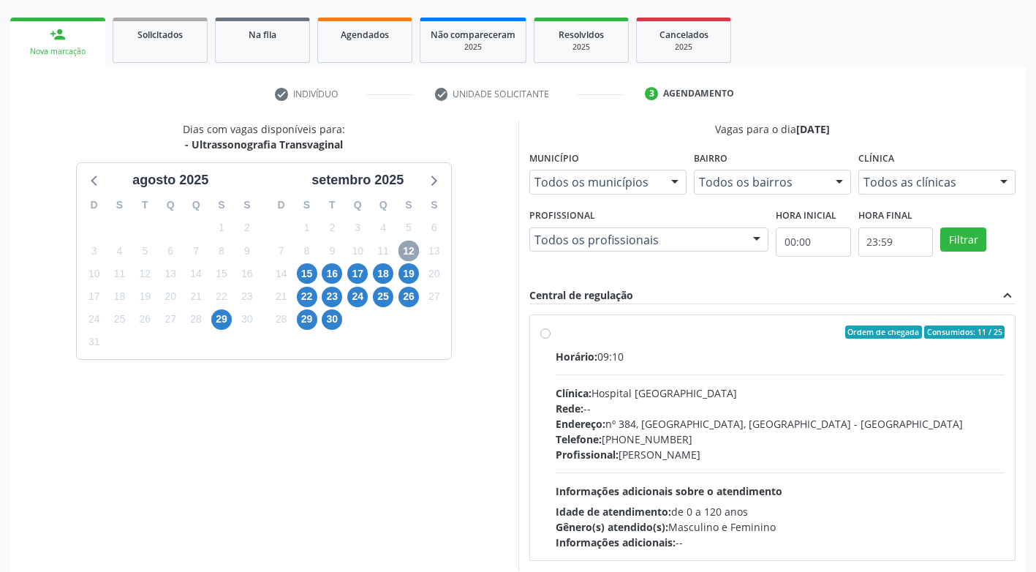
scroll to position [276, 0]
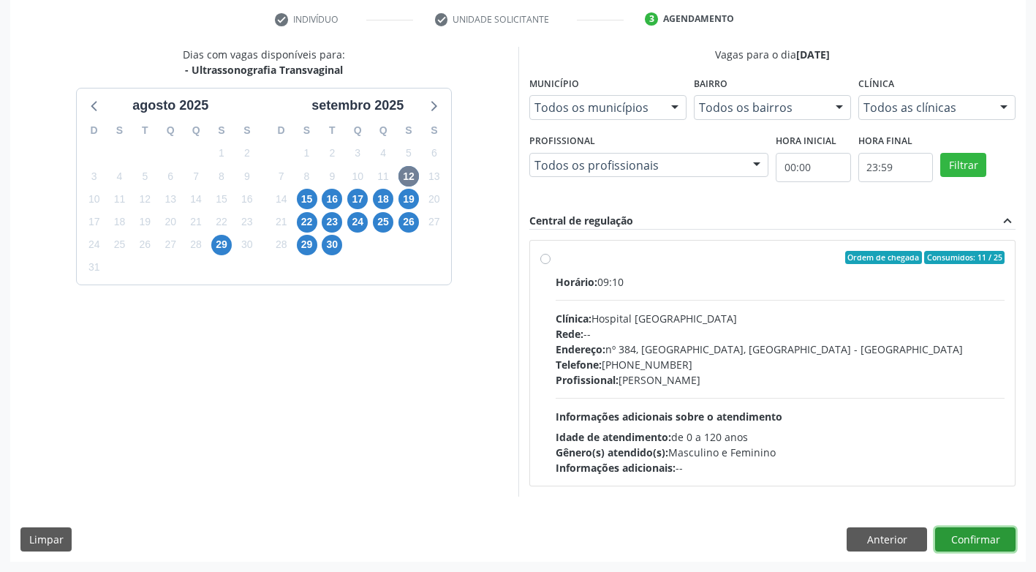
click at [985, 545] on button "Confirmar" at bounding box center [975, 539] width 80 height 25
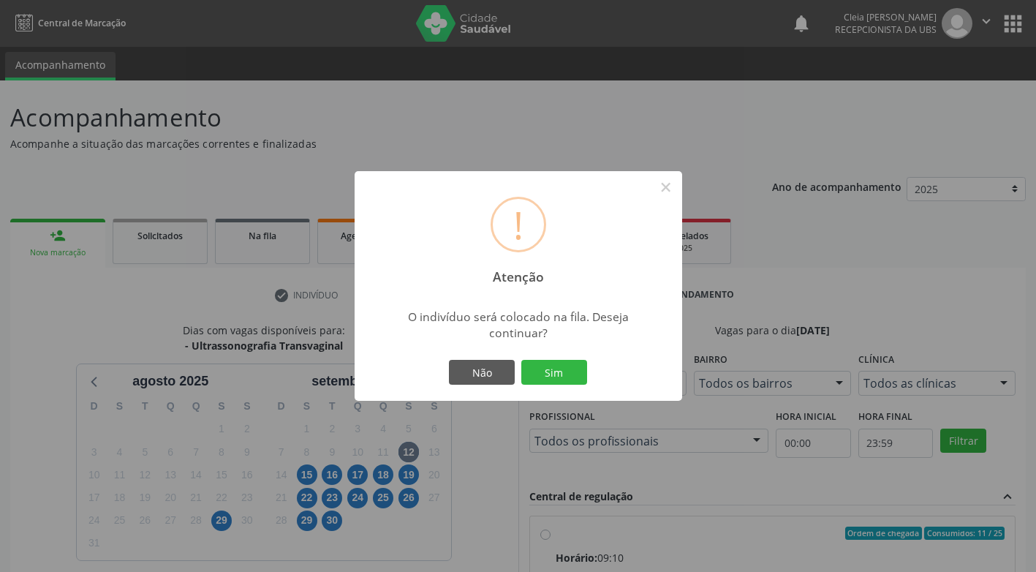
click at [344, 460] on div "! Atenção × O indivíduo será colocado na fila. Deseja continuar? Não Sim" at bounding box center [518, 286] width 1036 height 572
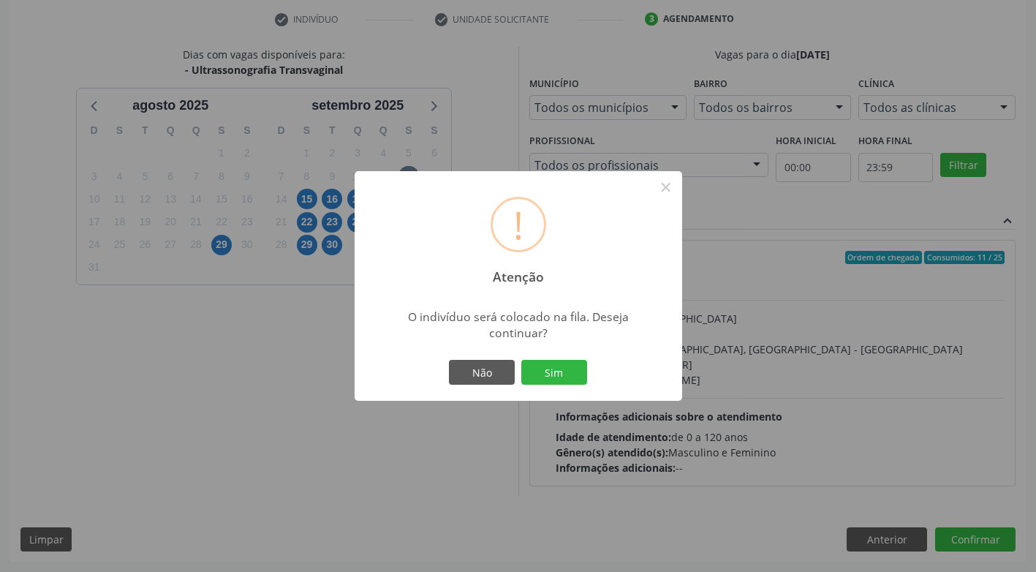
scroll to position [276, 0]
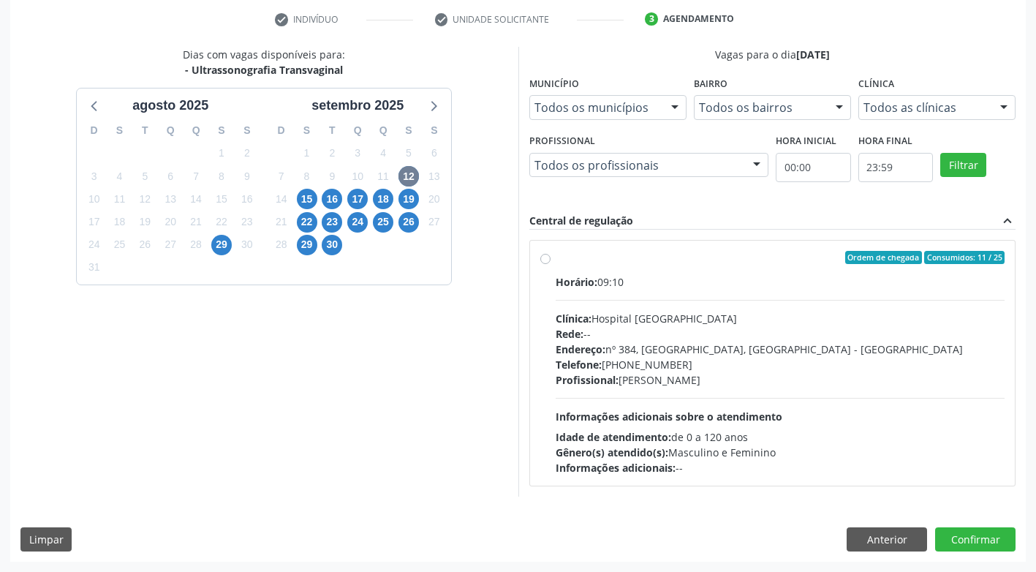
click at [556, 260] on label "Ordem de chegada Consumidos: 11 / 25 Horário: 09:10 Clínica: Hospital Sao Franc…" at bounding box center [781, 363] width 450 height 224
click at [544, 260] on input "Ordem de chegada Consumidos: 11 / 25 Horário: 09:10 Clínica: Hospital Sao Franc…" at bounding box center [545, 257] width 10 height 13
radio input "true"
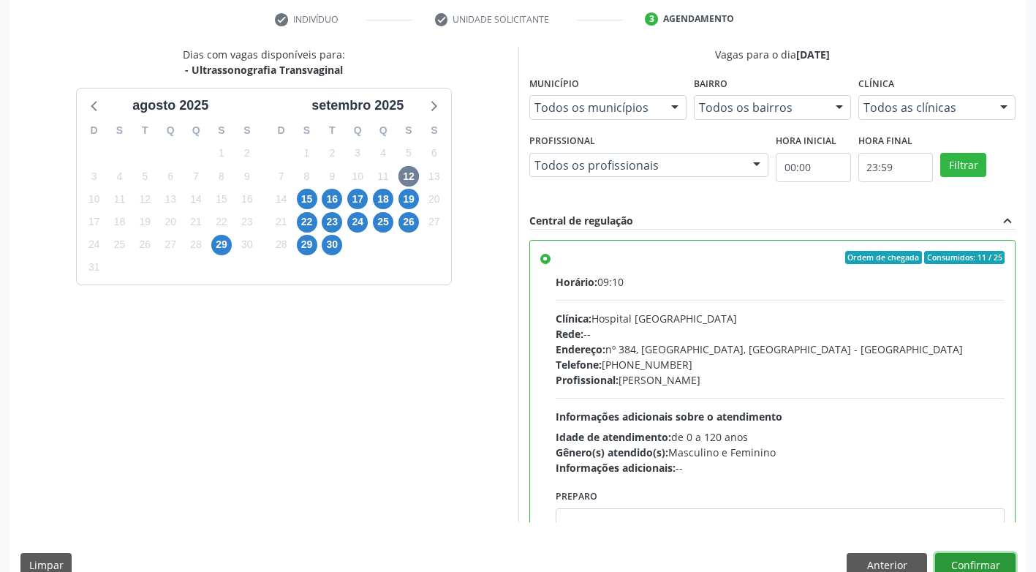
click at [975, 565] on button "Confirmar" at bounding box center [975, 565] width 80 height 25
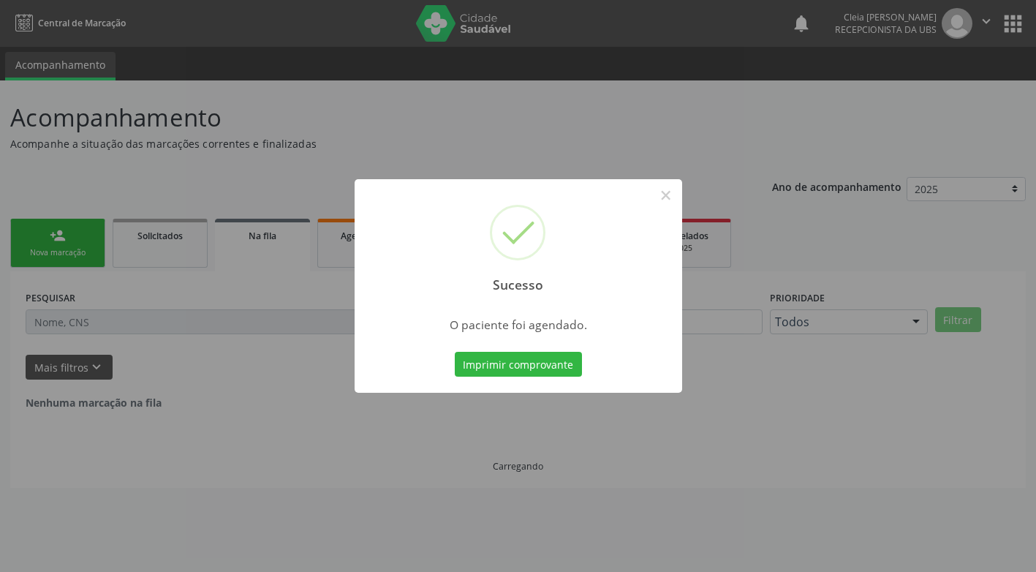
scroll to position [0, 0]
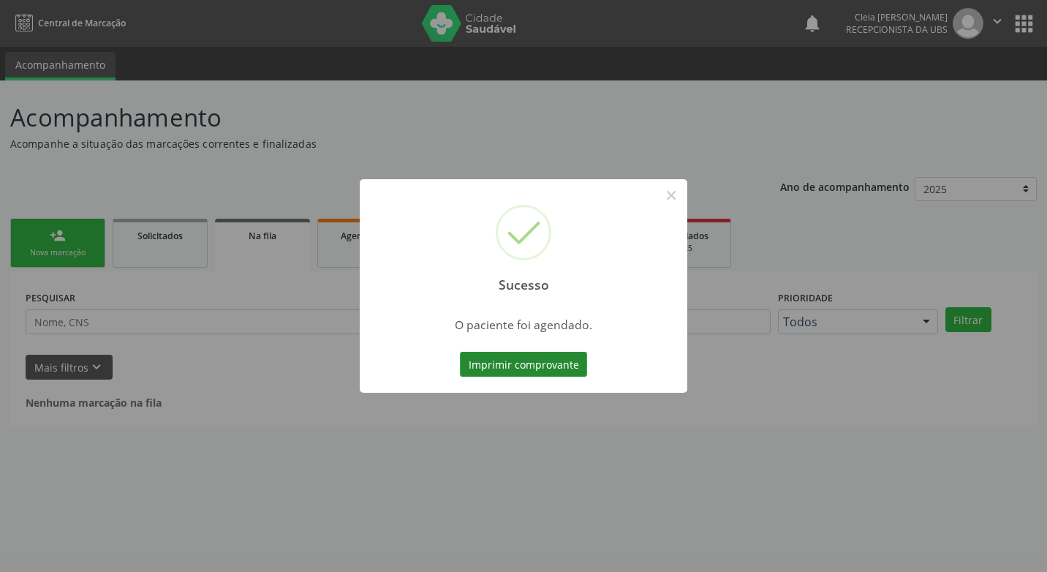
click at [553, 365] on button "Imprimir comprovante" at bounding box center [523, 364] width 127 height 25
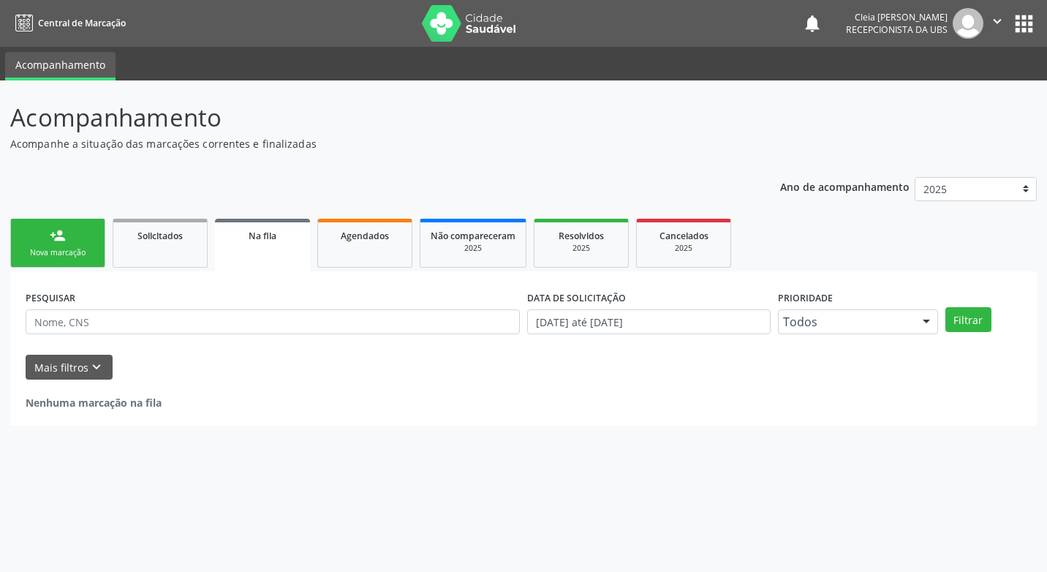
click at [67, 249] on div "Nova marcação" at bounding box center [57, 252] width 73 height 11
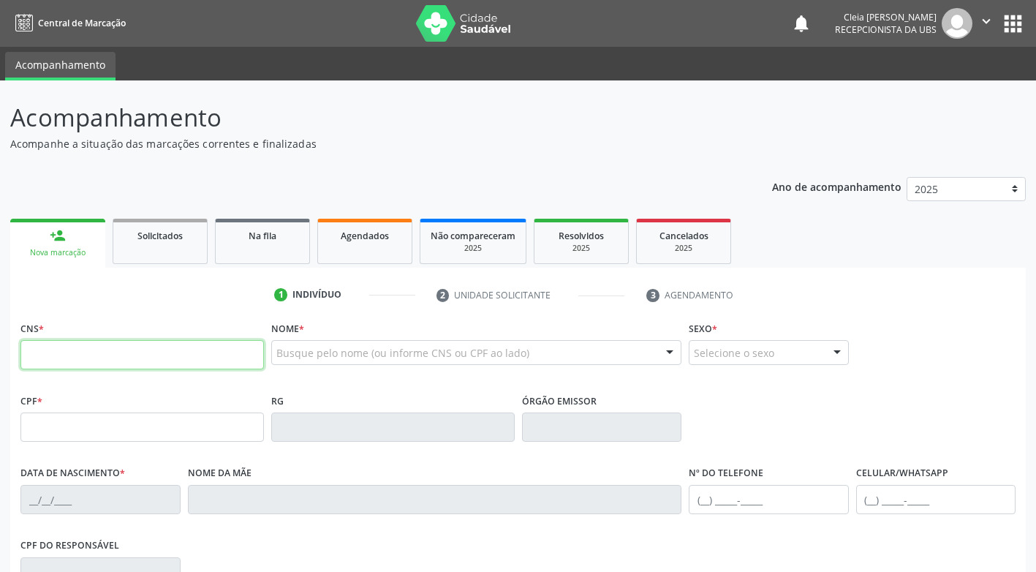
click at [197, 362] on input "text" at bounding box center [142, 354] width 244 height 29
type input "700 0040 1709 0804"
type input "039.342.774-97"
type input "31/03/1981"
type input "Maria do Socorro Silva Santos"
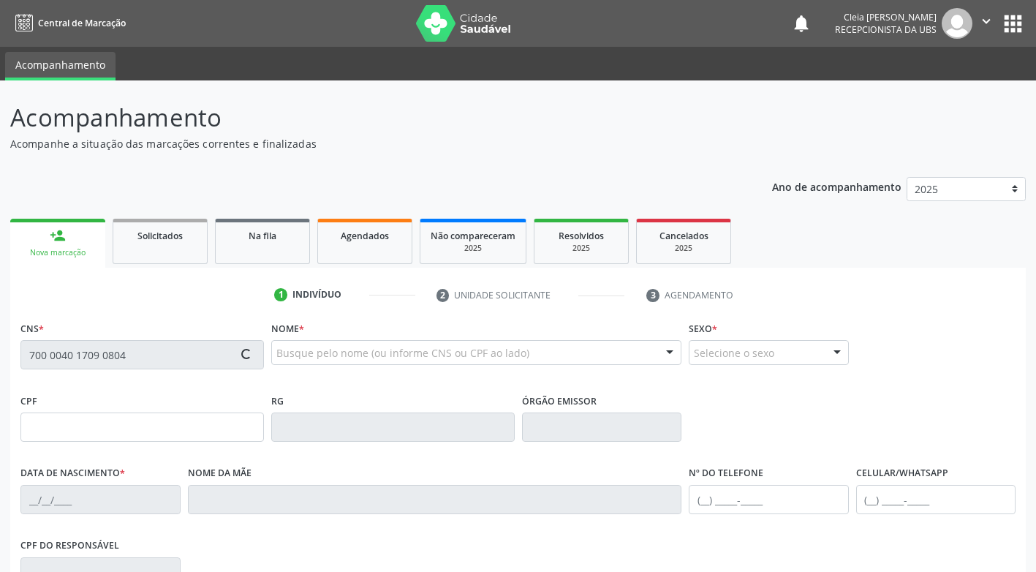
type input "(87) 99645-0020"
type input "210"
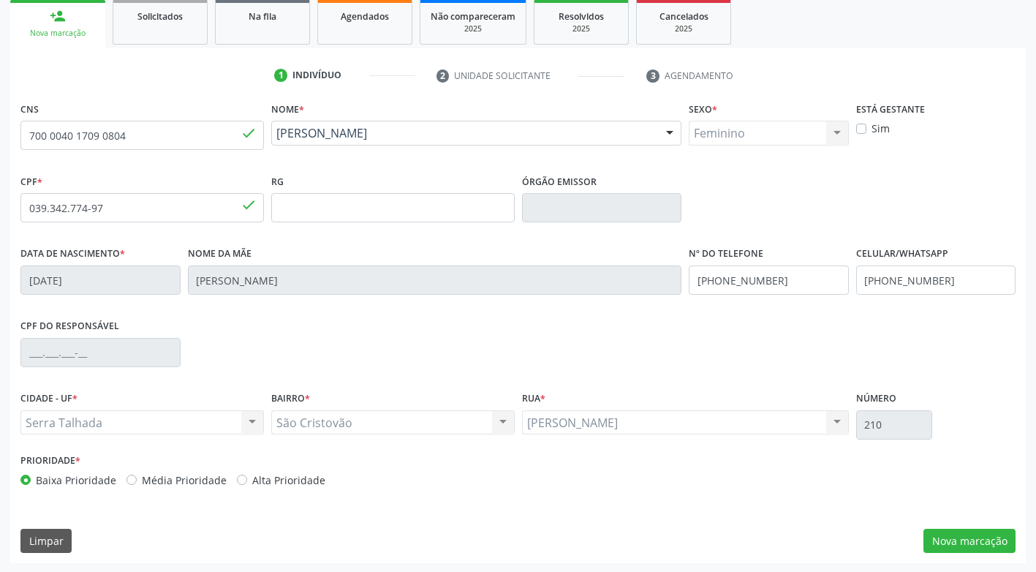
scroll to position [221, 0]
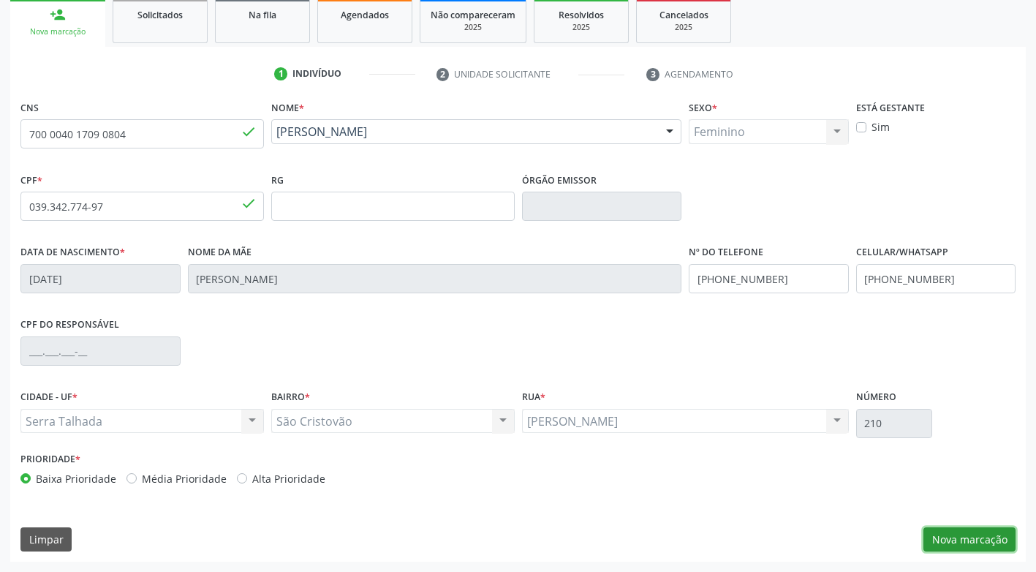
click at [947, 541] on button "Nova marcação" at bounding box center [970, 539] width 92 height 25
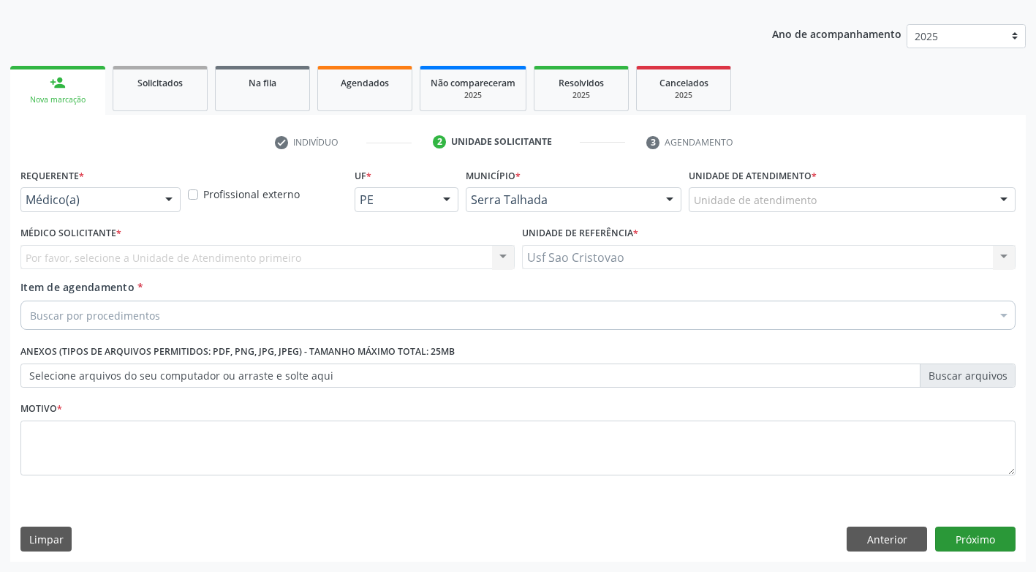
scroll to position [153, 0]
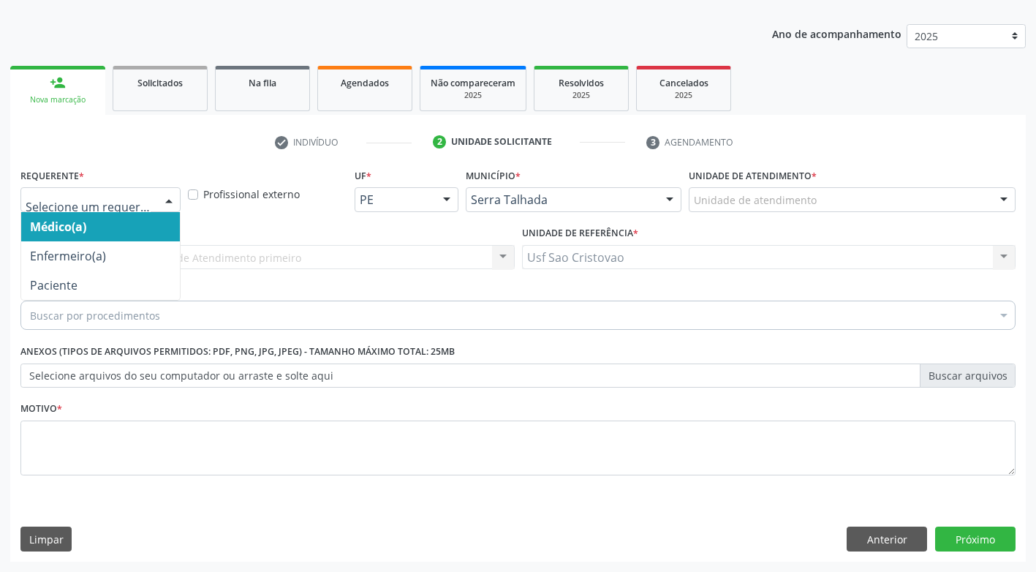
click at [169, 202] on div at bounding box center [169, 200] width 22 height 25
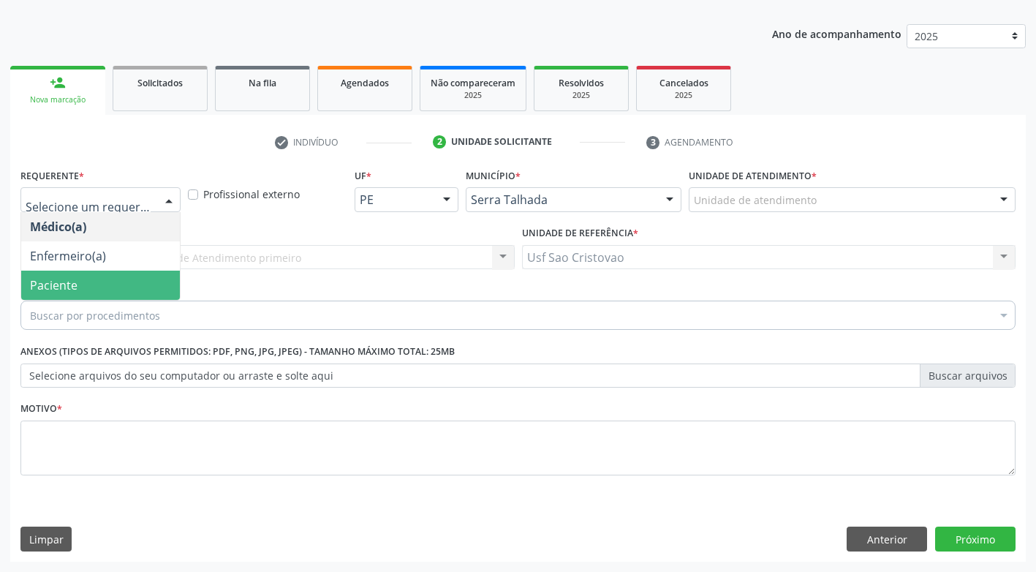
click at [154, 280] on span "Paciente" at bounding box center [100, 285] width 159 height 29
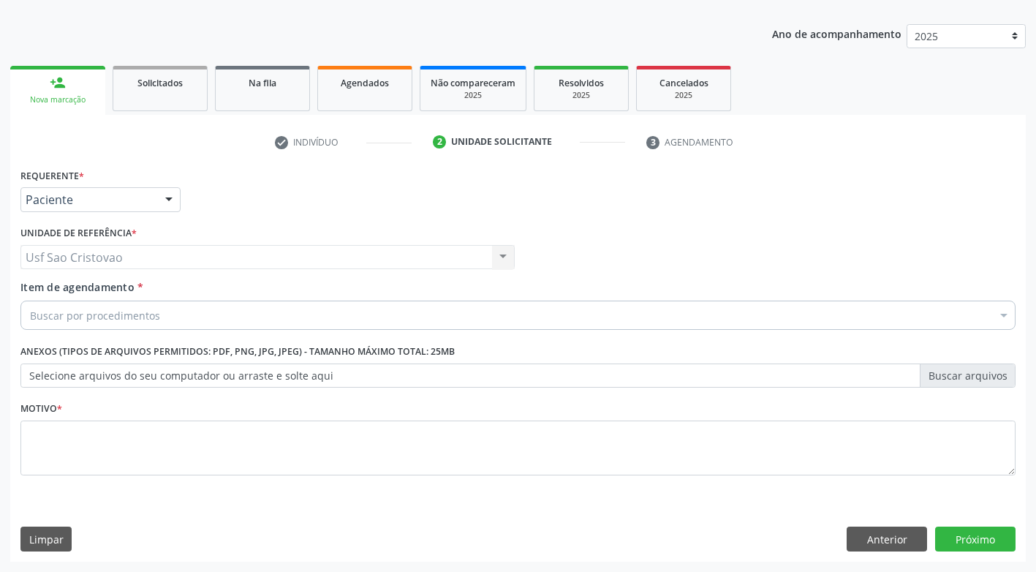
click at [173, 317] on div "Buscar por procedimentos" at bounding box center [517, 315] width 995 height 29
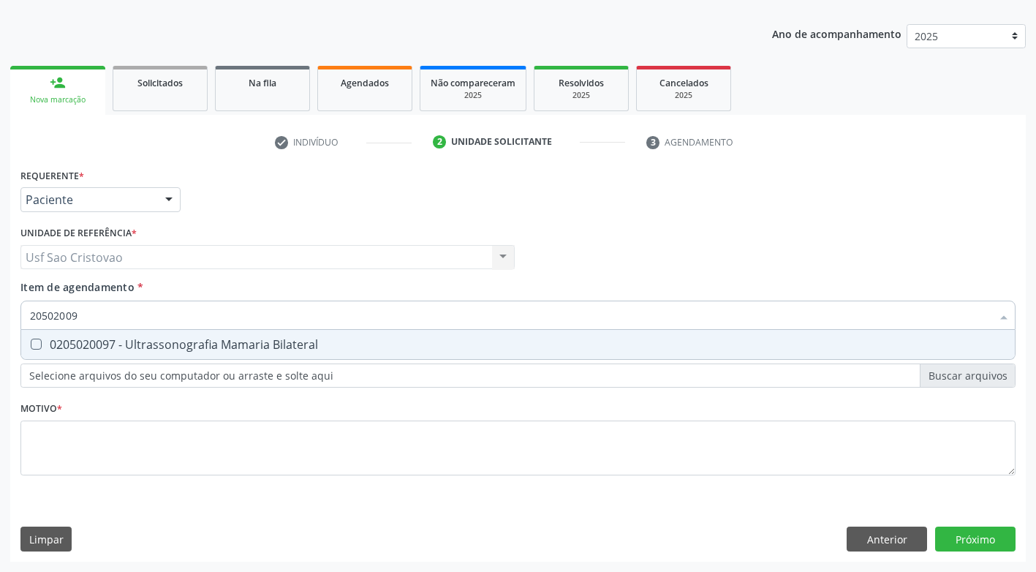
type input "205020097"
click at [33, 341] on Bilateral at bounding box center [36, 344] width 11 height 11
click at [31, 341] on Bilateral "checkbox" at bounding box center [26, 344] width 10 height 10
checkbox Bilateral "true"
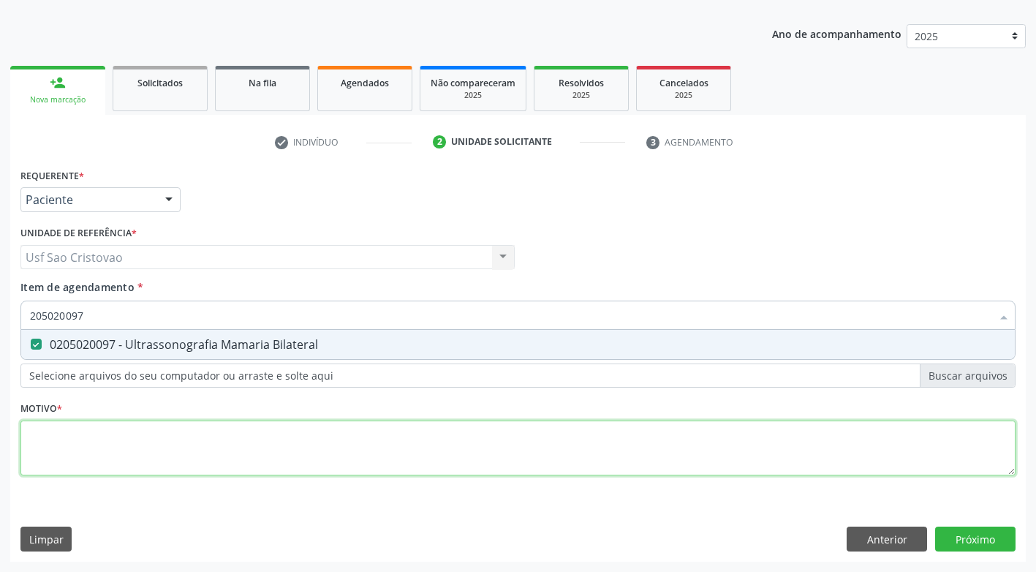
click at [139, 446] on div "Requerente * Paciente Médico(a) Enfermeiro(a) Paciente Nenhum resultado encontr…" at bounding box center [517, 330] width 995 height 331
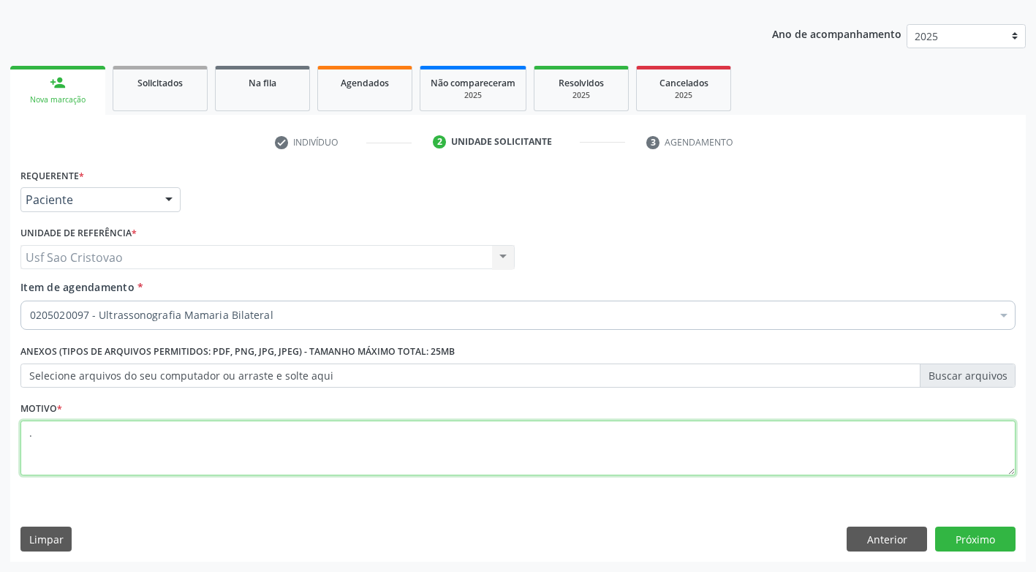
type textarea "."
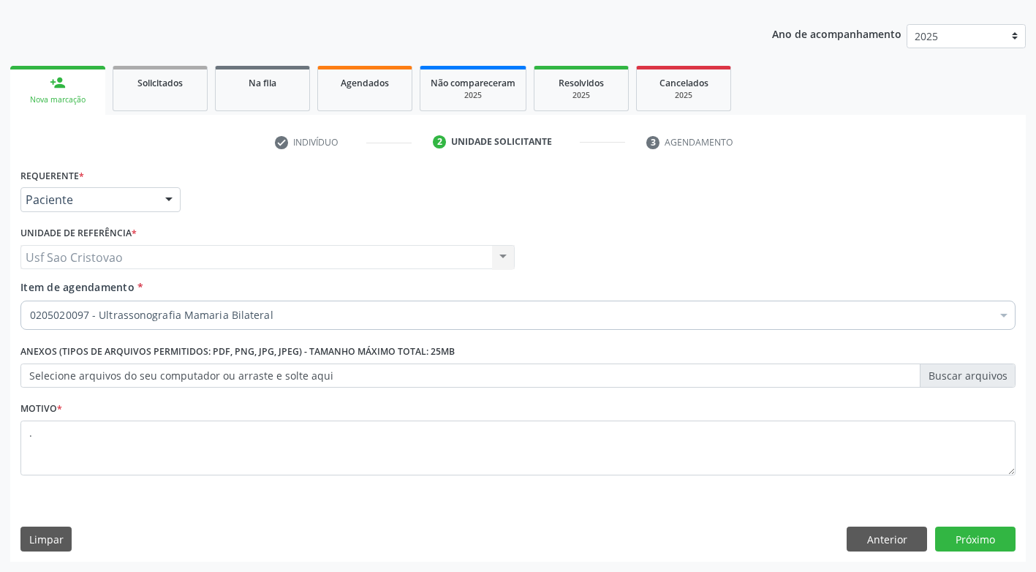
click at [410, 508] on div "Requerente * Paciente Médico(a) Enfermeiro(a) Paciente Nenhum resultado encontr…" at bounding box center [518, 363] width 1016 height 397
click at [973, 538] on button "Próximo" at bounding box center [975, 539] width 80 height 25
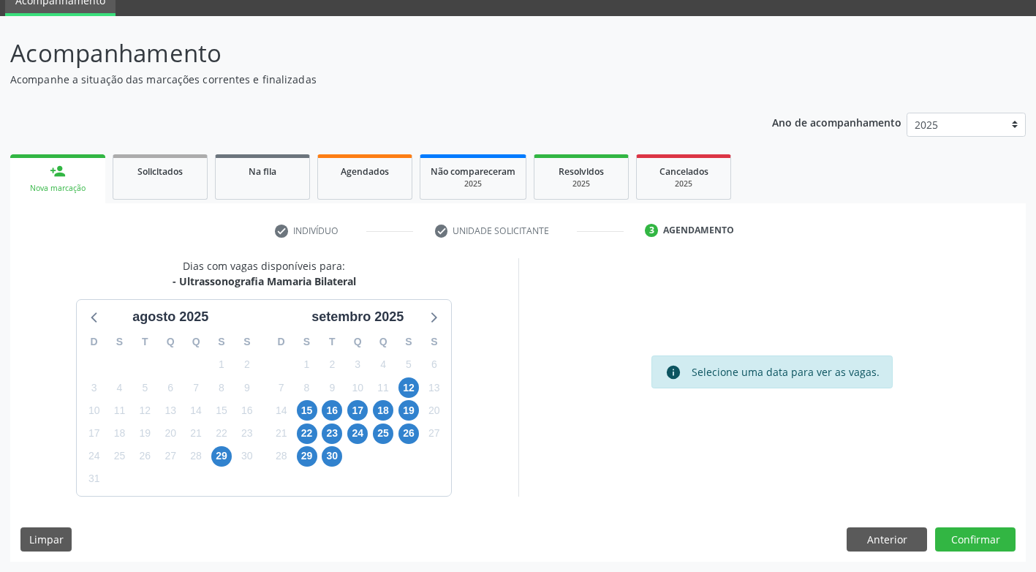
scroll to position [64, 0]
click at [404, 388] on span "12" at bounding box center [409, 387] width 20 height 20
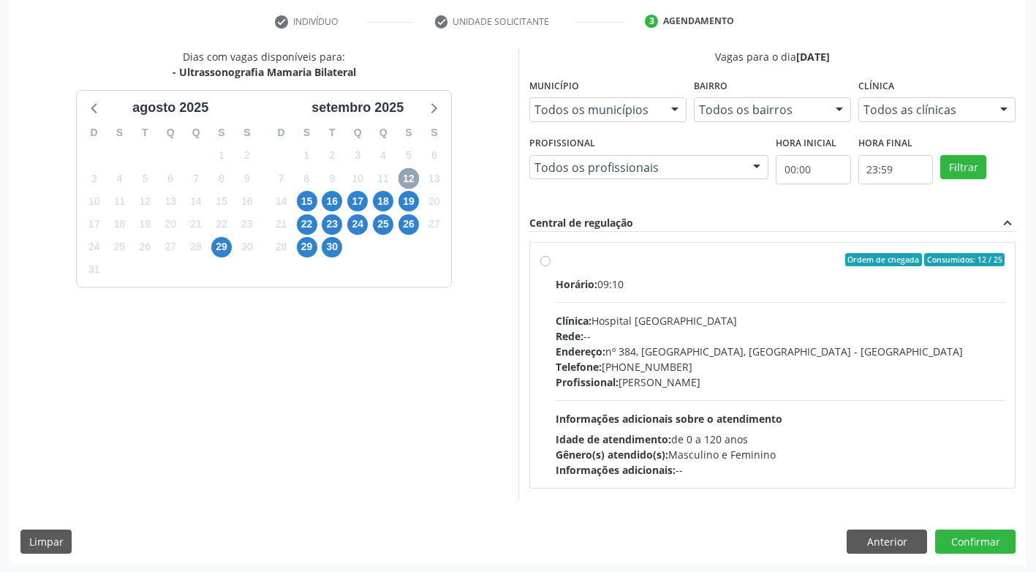
scroll to position [276, 0]
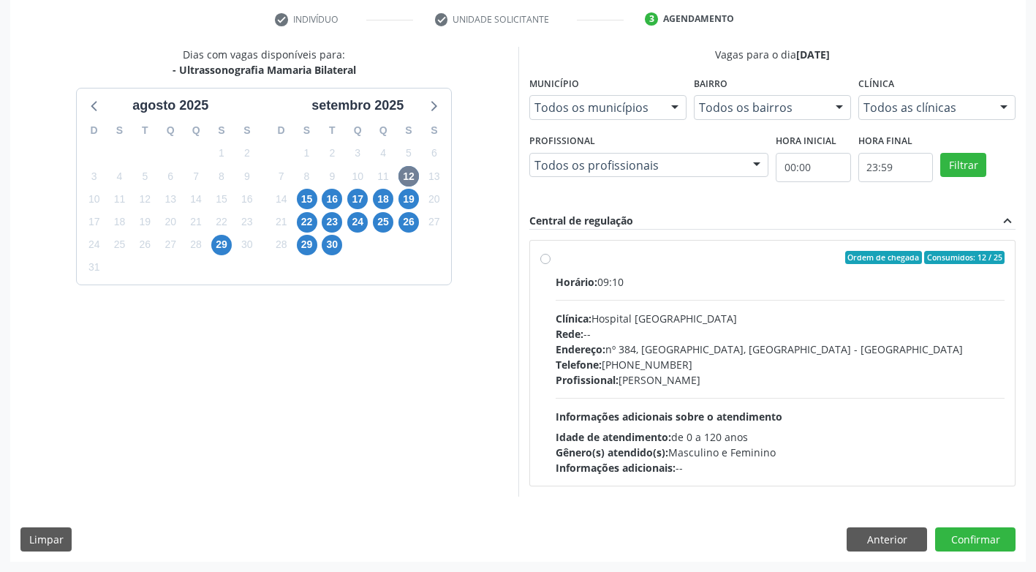
click at [556, 256] on label "Ordem de chegada Consumidos: 12 / 25 Horário: 09:10 Clínica: Hospital Sao Franc…" at bounding box center [781, 363] width 450 height 224
click at [543, 256] on input "Ordem de chegada Consumidos: 12 / 25 Horário: 09:10 Clínica: Hospital Sao Franc…" at bounding box center [545, 257] width 10 height 13
radio input "true"
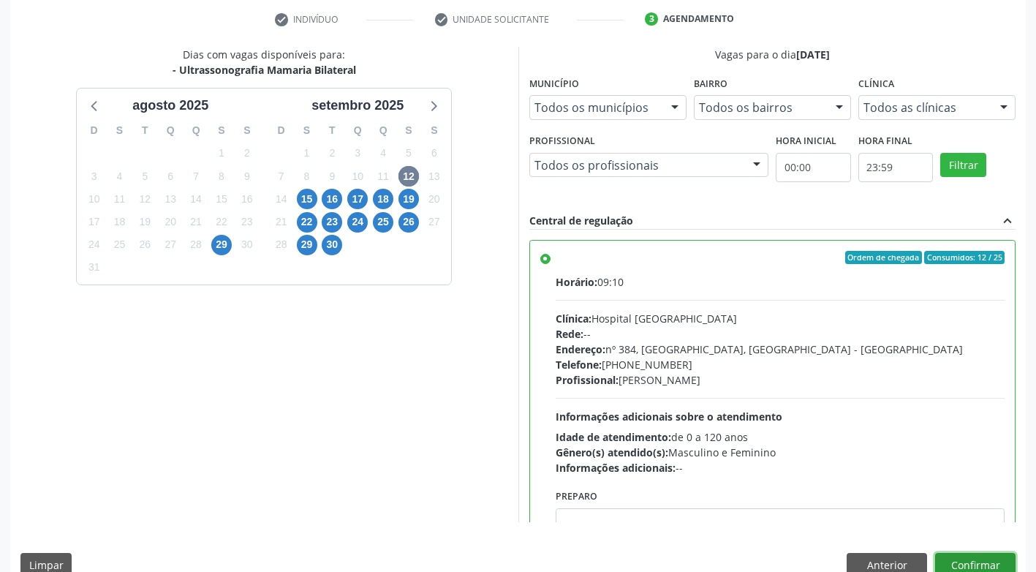
click at [983, 565] on button "Confirmar" at bounding box center [975, 565] width 80 height 25
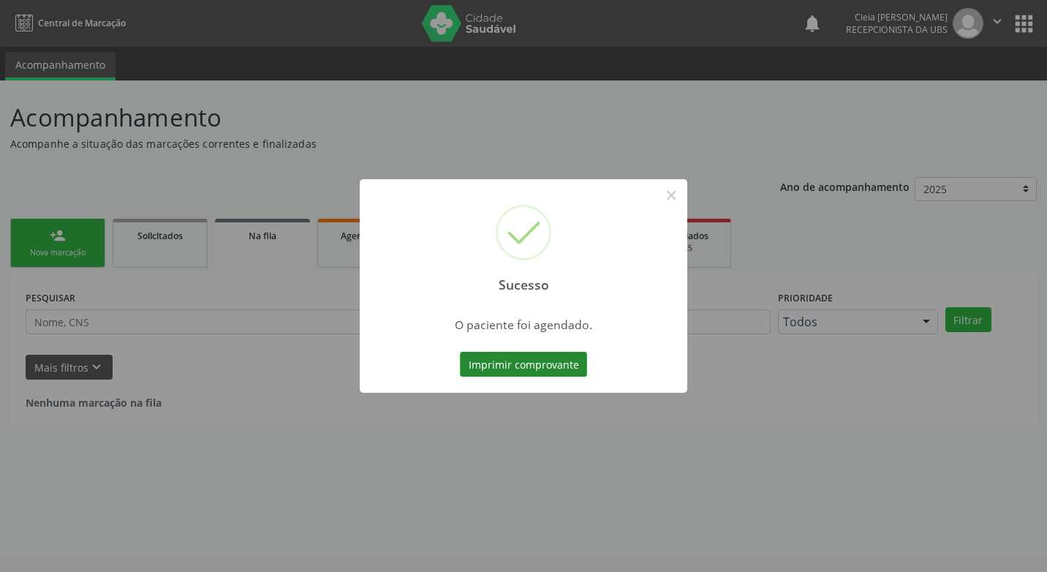
click at [547, 373] on button "Imprimir comprovante" at bounding box center [523, 364] width 127 height 25
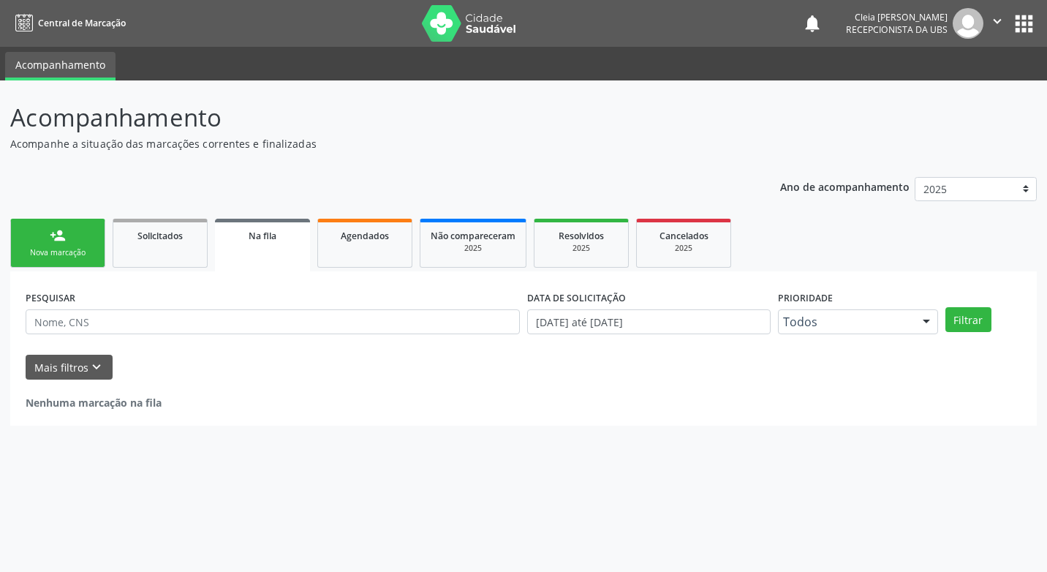
click at [69, 252] on div "Nova marcação" at bounding box center [57, 252] width 73 height 11
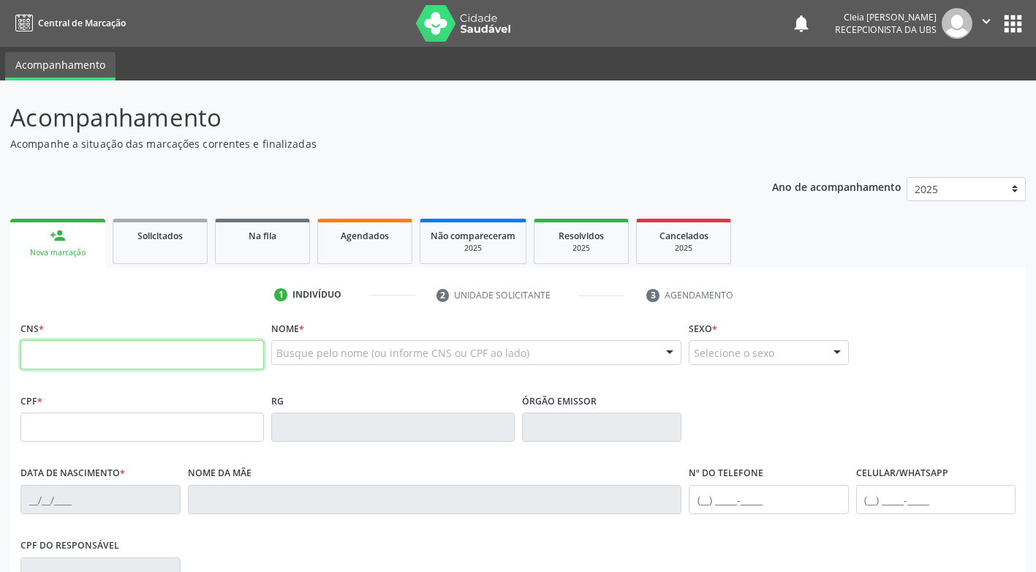
click at [228, 349] on input "text" at bounding box center [142, 354] width 244 height 29
type input "708 0068 7188 3320"
type input "680.198.904-91"
type input "02/08/1969"
type input "Veronica Leal dos Santos"
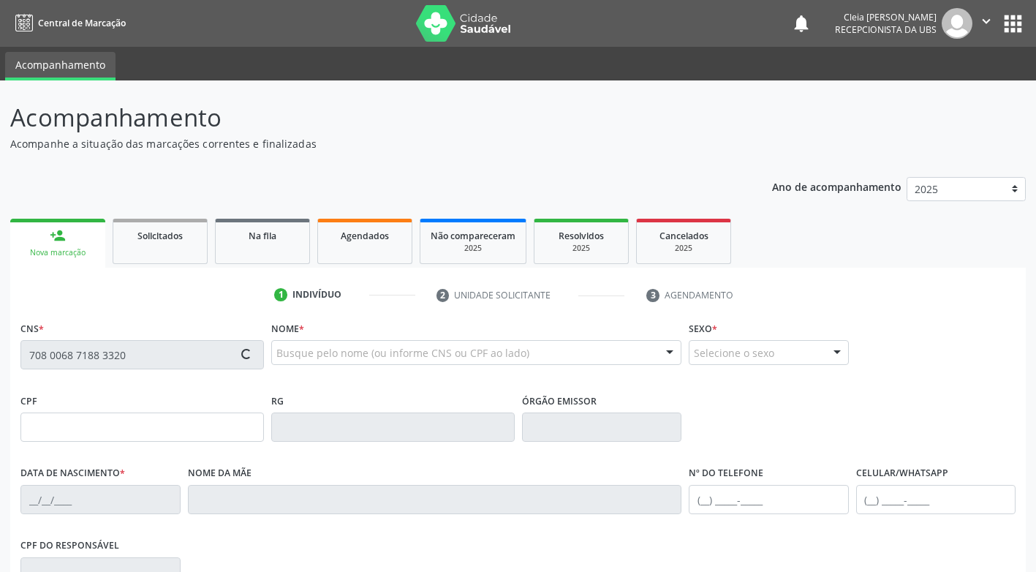
type input "(87) 99683-3947"
type input "535"
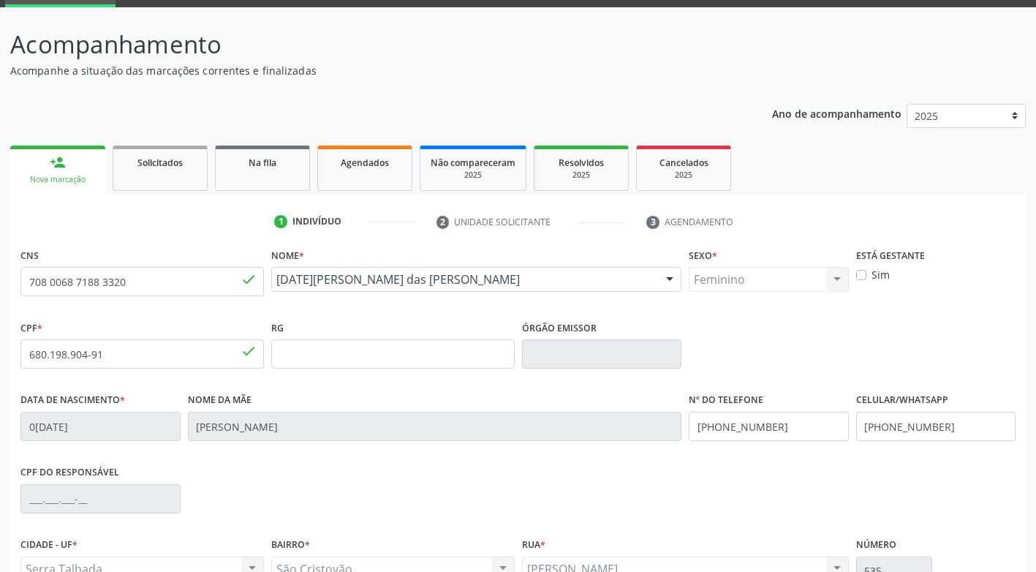
scroll to position [219, 0]
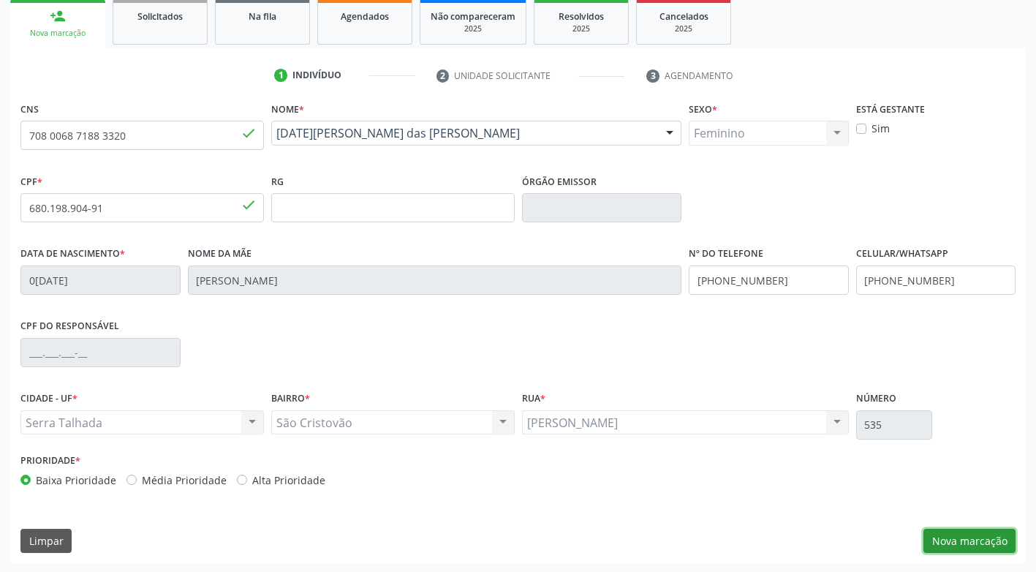
click at [969, 539] on button "Nova marcação" at bounding box center [970, 541] width 92 height 25
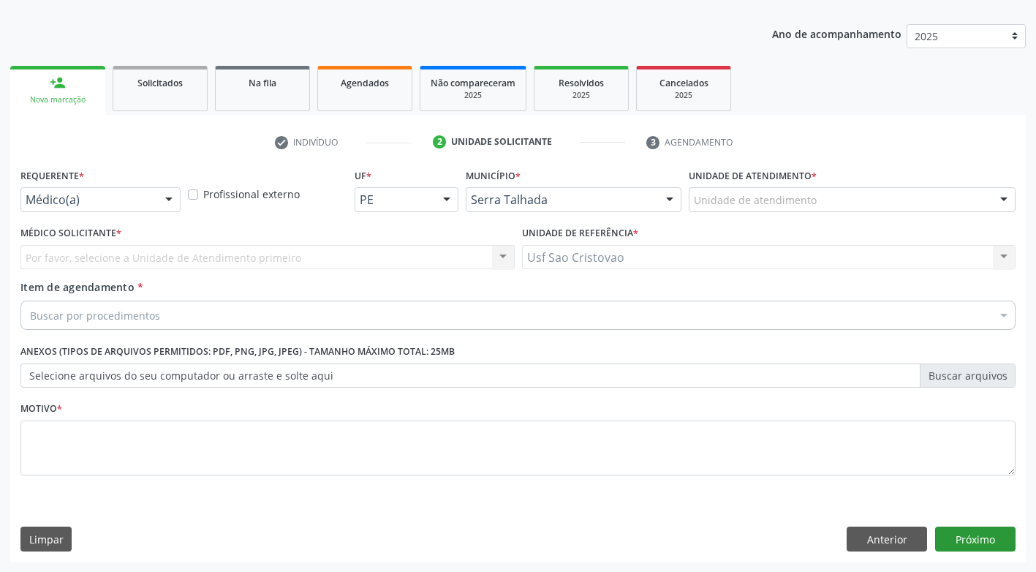
scroll to position [153, 0]
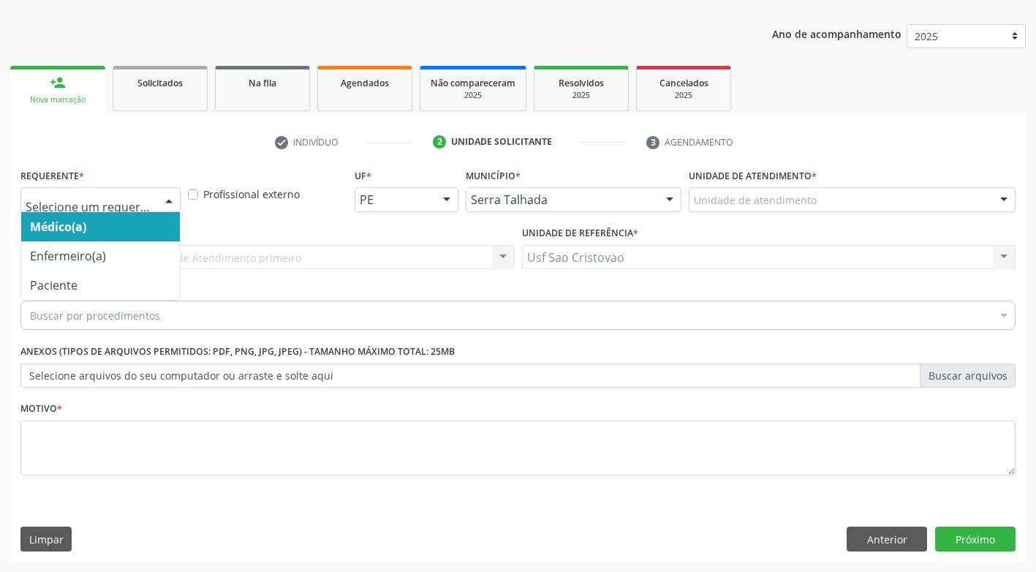
click at [166, 198] on div at bounding box center [169, 200] width 22 height 25
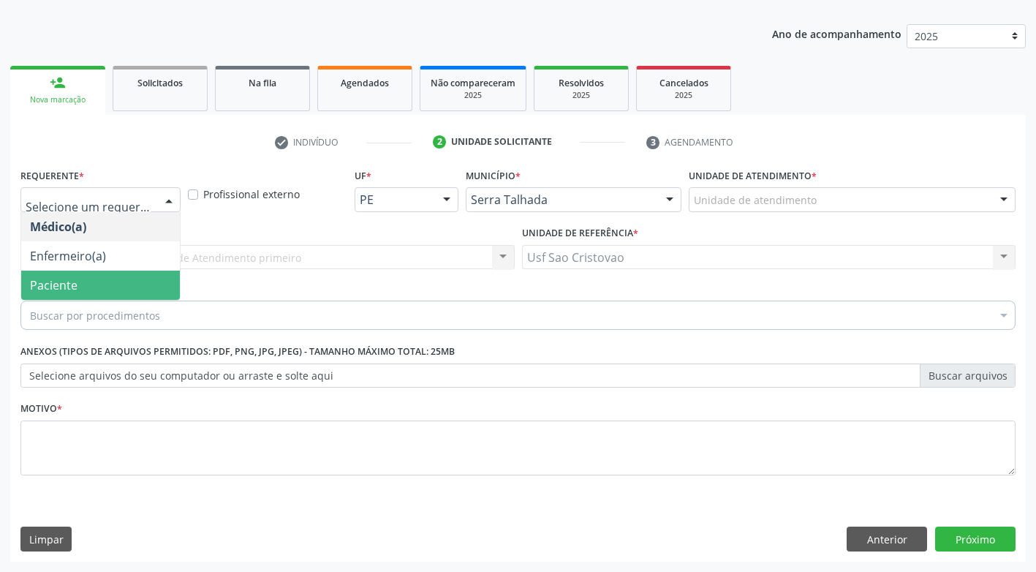
click at [151, 287] on span "Paciente" at bounding box center [100, 285] width 159 height 29
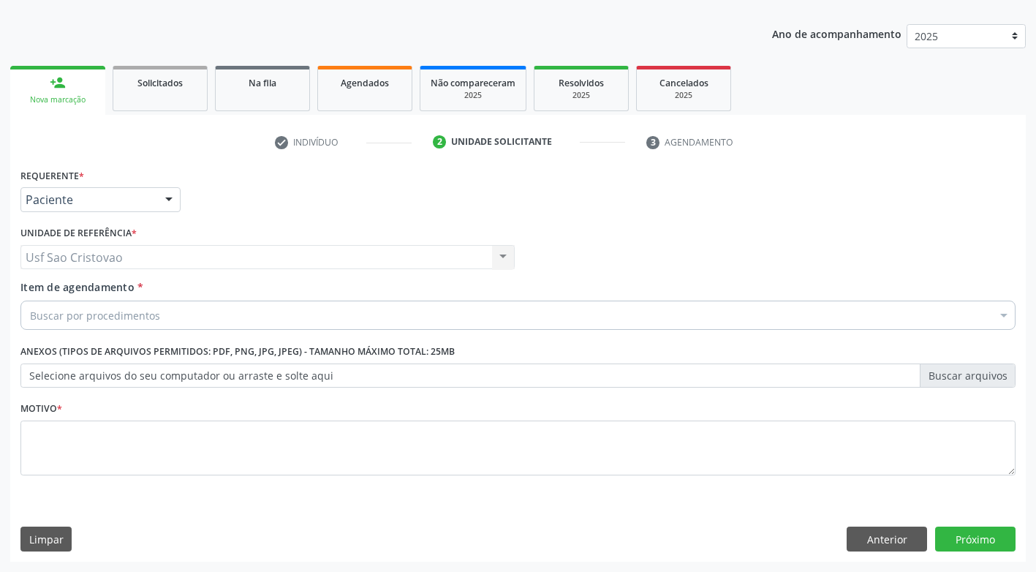
click at [211, 320] on div "Buscar por procedimentos" at bounding box center [517, 315] width 995 height 29
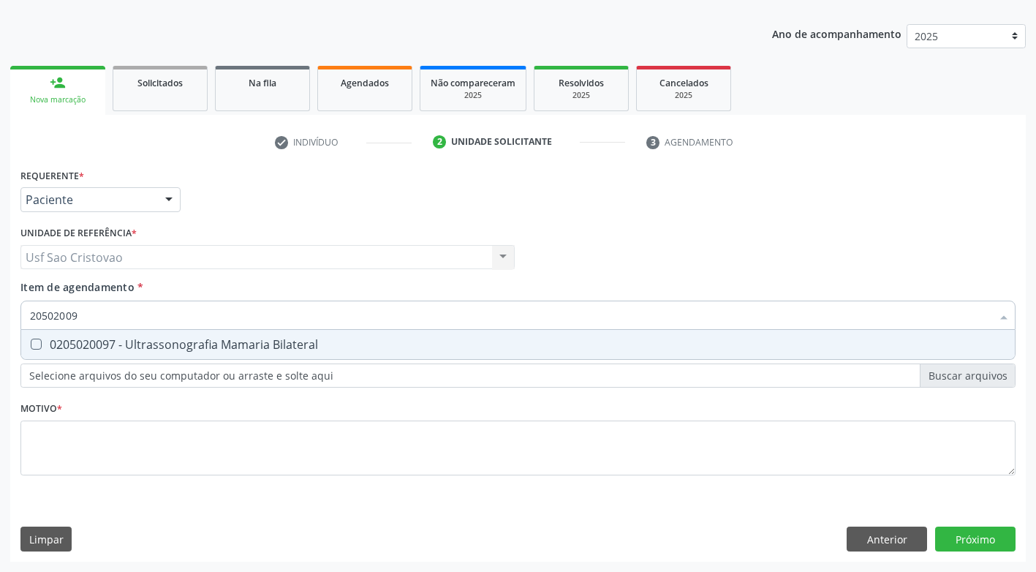
type input "205020097"
click at [37, 345] on Bilateral at bounding box center [36, 344] width 11 height 11
click at [31, 345] on Bilateral "checkbox" at bounding box center [26, 344] width 10 height 10
checkbox Bilateral "true"
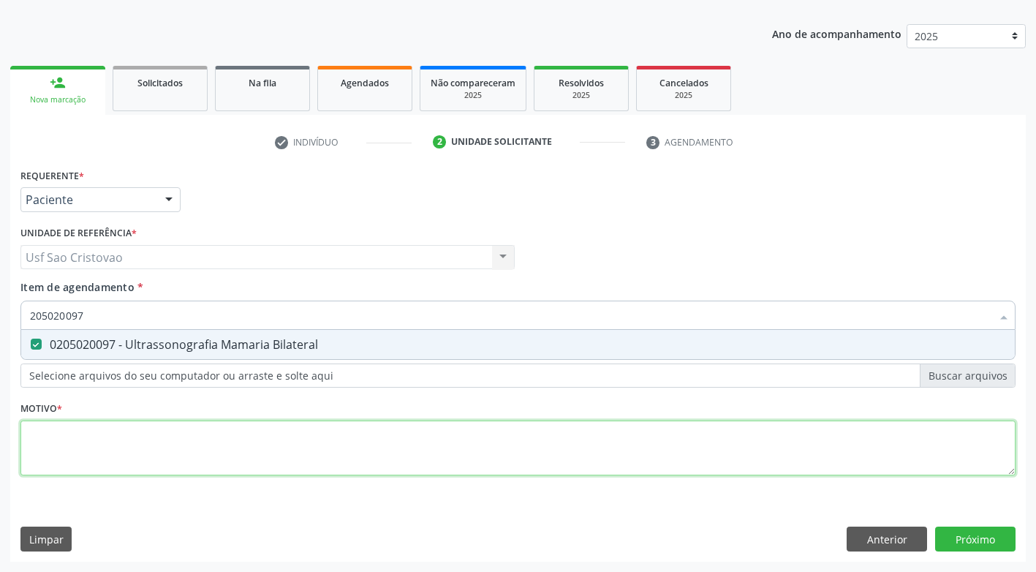
click at [97, 437] on div "Requerente * Paciente Médico(a) Enfermeiro(a) Paciente Nenhum resultado encontr…" at bounding box center [517, 330] width 995 height 331
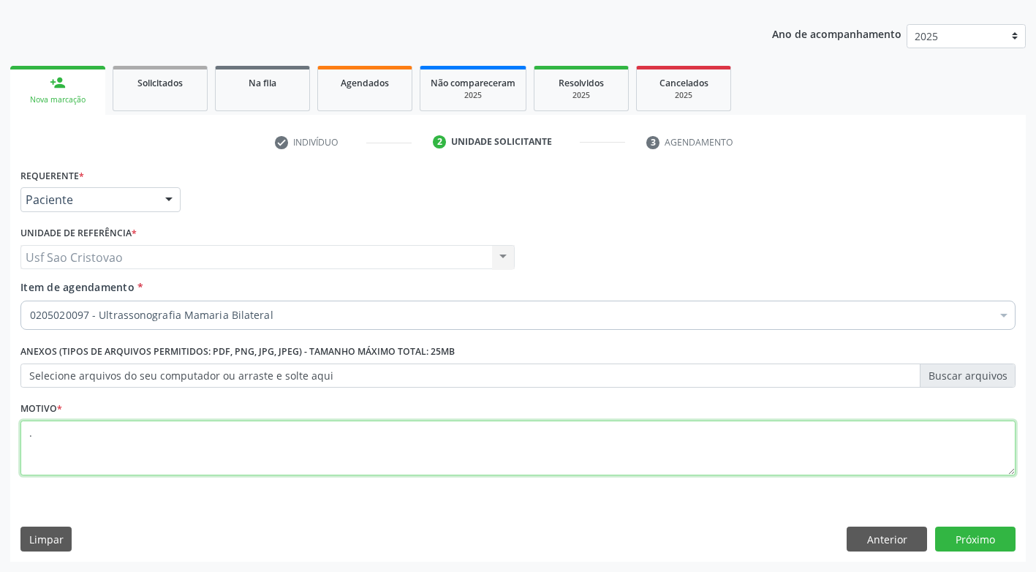
type textarea "."
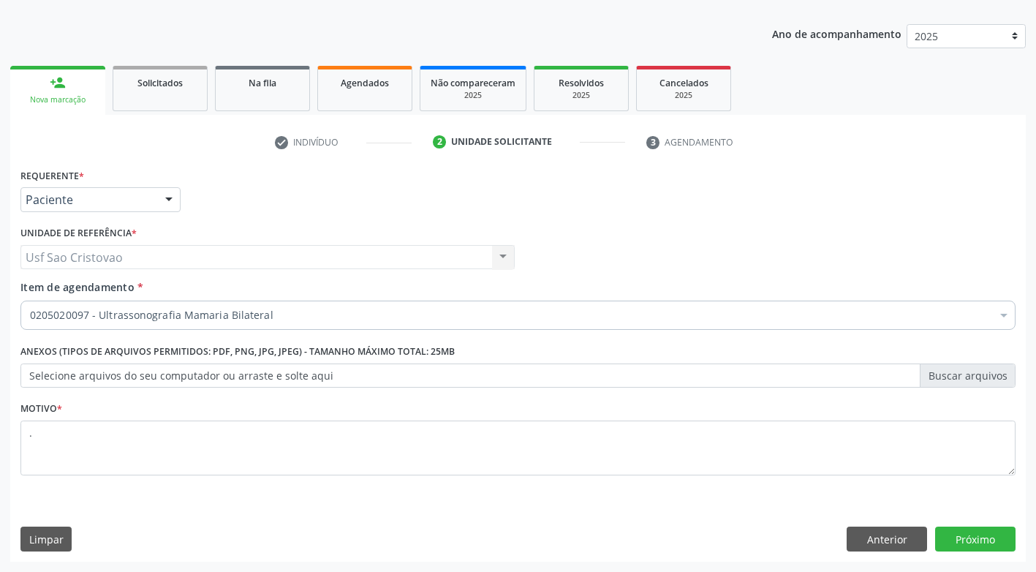
click at [398, 492] on div "Motivo * ." at bounding box center [518, 447] width 1003 height 98
click at [966, 535] on button "Próximo" at bounding box center [975, 539] width 80 height 25
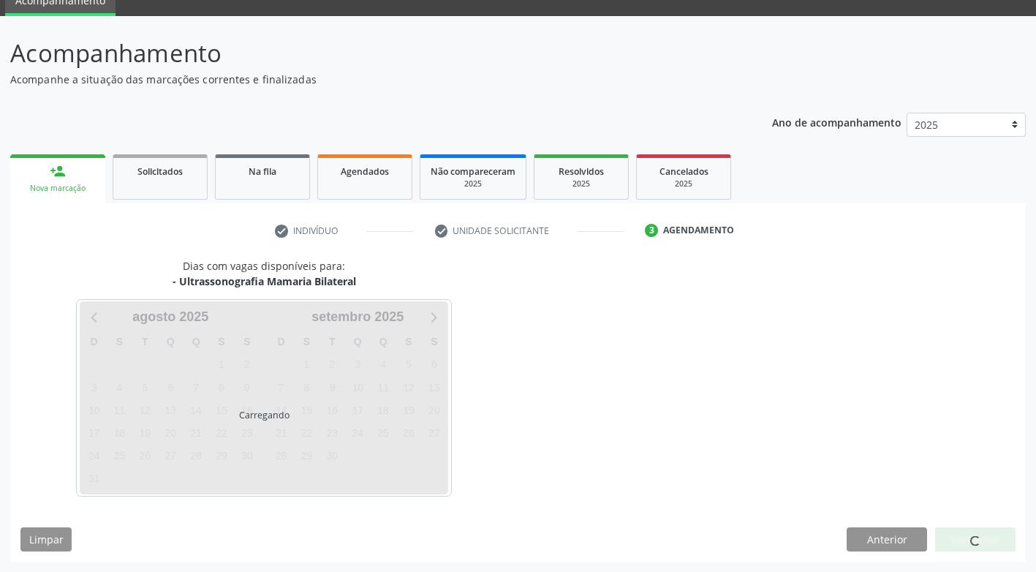
scroll to position [64, 0]
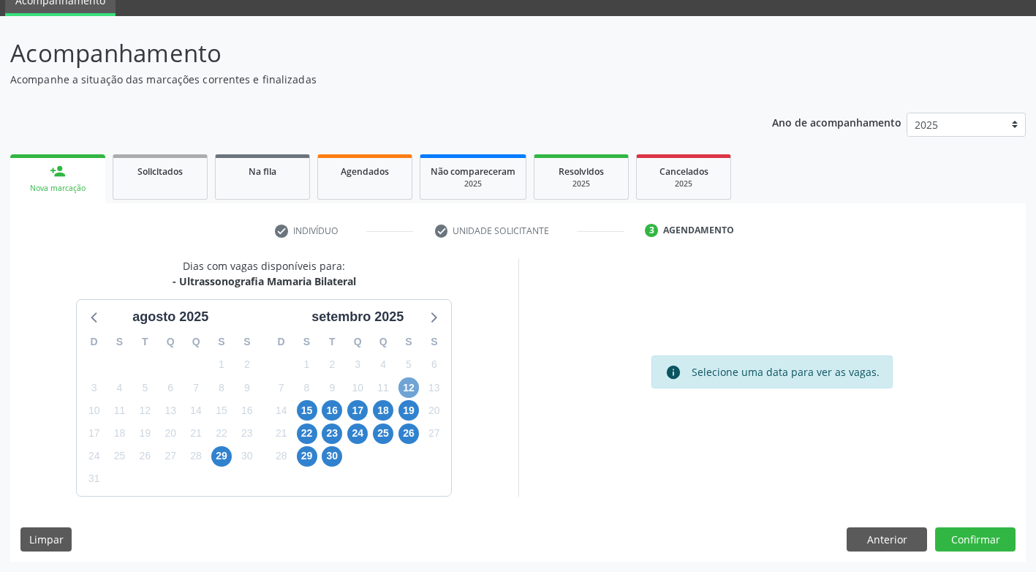
click at [404, 390] on span "12" at bounding box center [409, 387] width 20 height 20
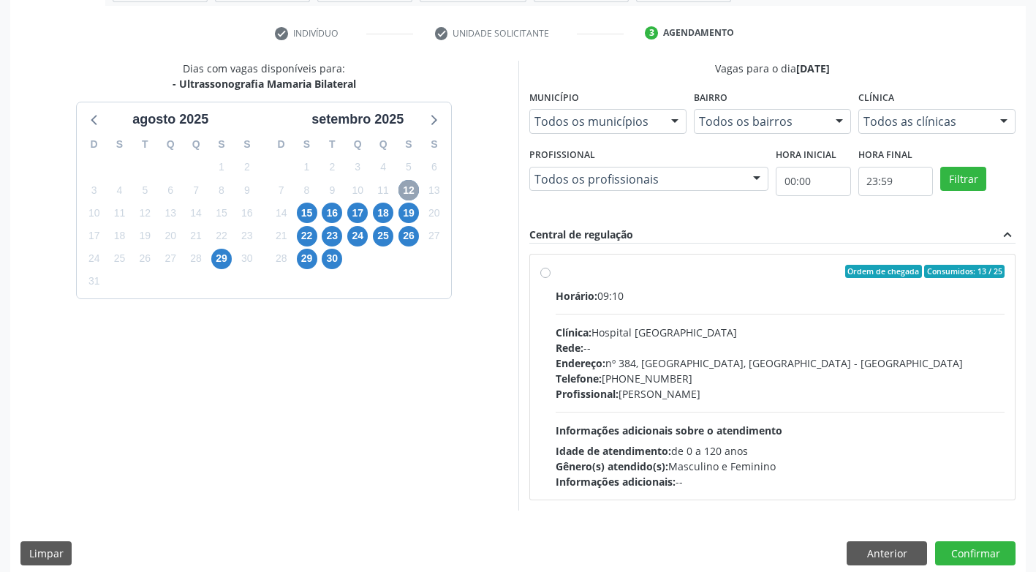
scroll to position [276, 0]
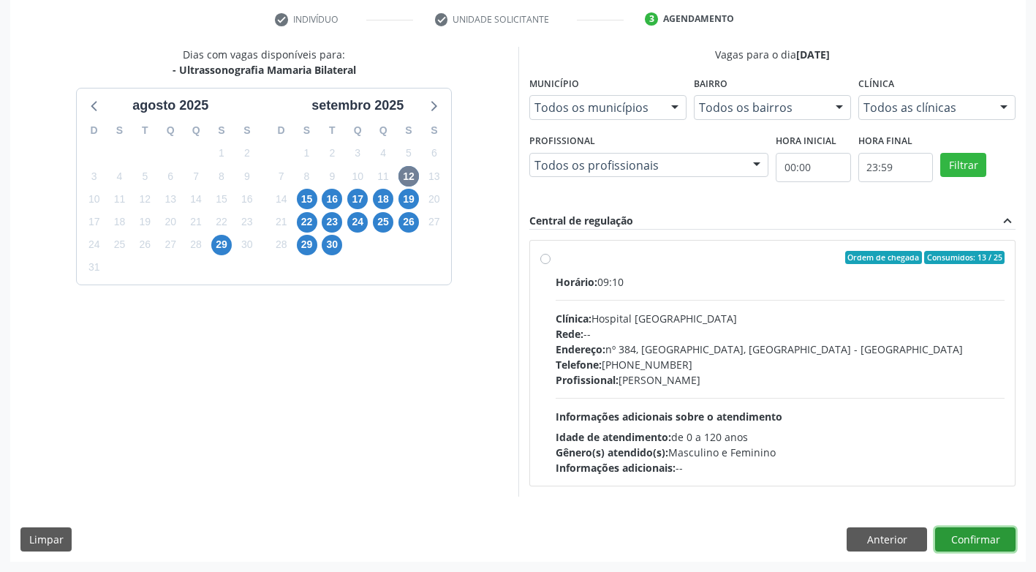
click at [975, 541] on button "Confirmar" at bounding box center [975, 539] width 80 height 25
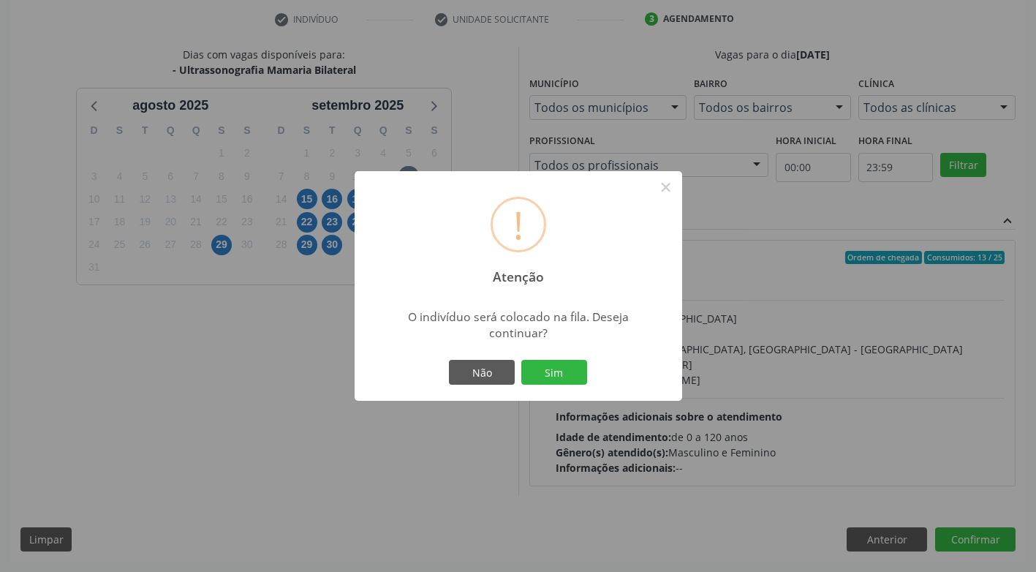
click at [244, 453] on div "! Atenção × O indivíduo será colocado na fila. Deseja continuar? Não Sim" at bounding box center [518, 286] width 1036 height 572
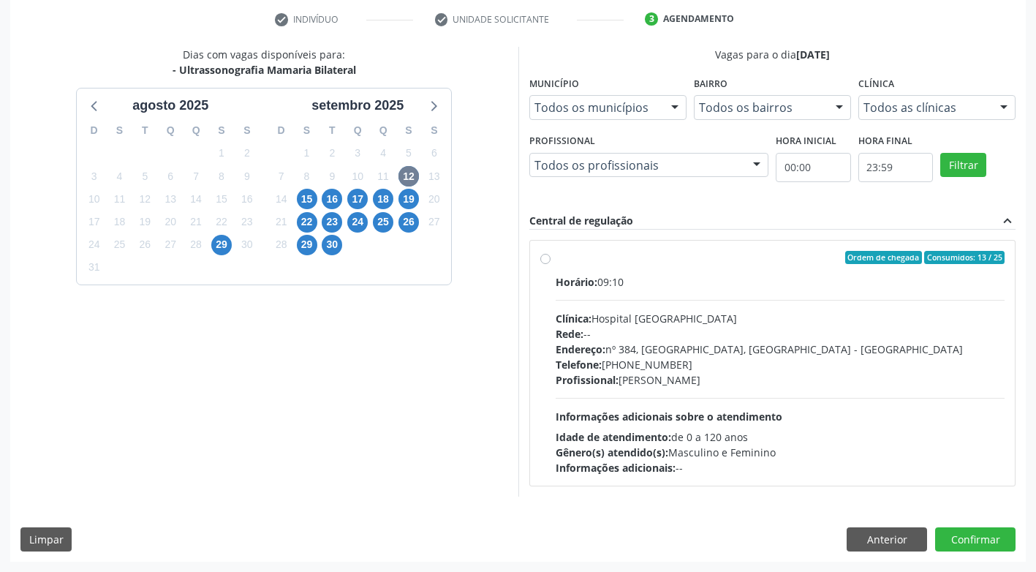
click at [556, 258] on label "Ordem de chegada Consumidos: 13 / 25 Horário: 09:10 Clínica: Hospital Sao Franc…" at bounding box center [781, 363] width 450 height 224
click at [543, 258] on input "Ordem de chegada Consumidos: 13 / 25 Horário: 09:10 Clínica: Hospital Sao Franc…" at bounding box center [545, 257] width 10 height 13
radio input "true"
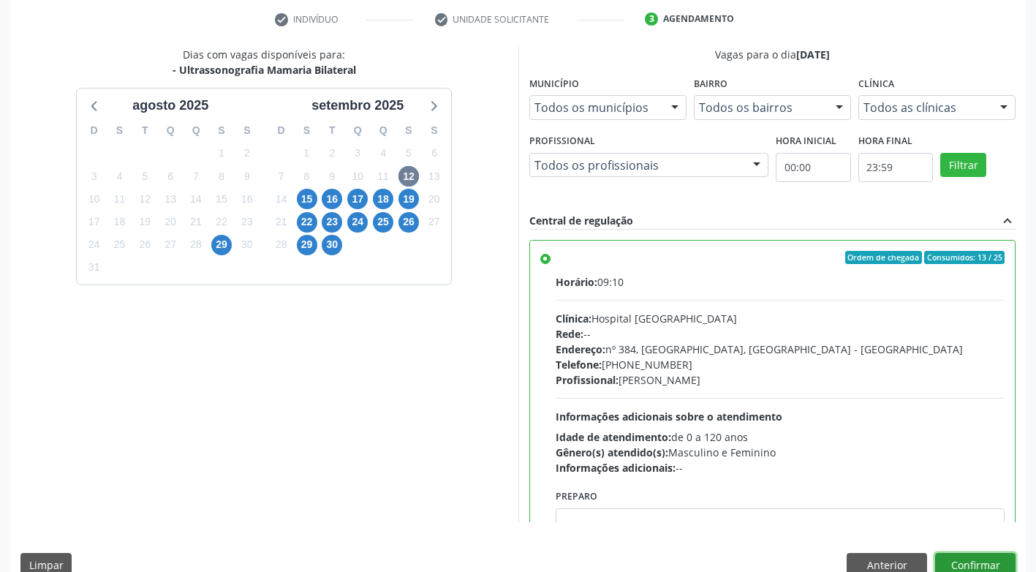
click at [970, 559] on button "Confirmar" at bounding box center [975, 565] width 80 height 25
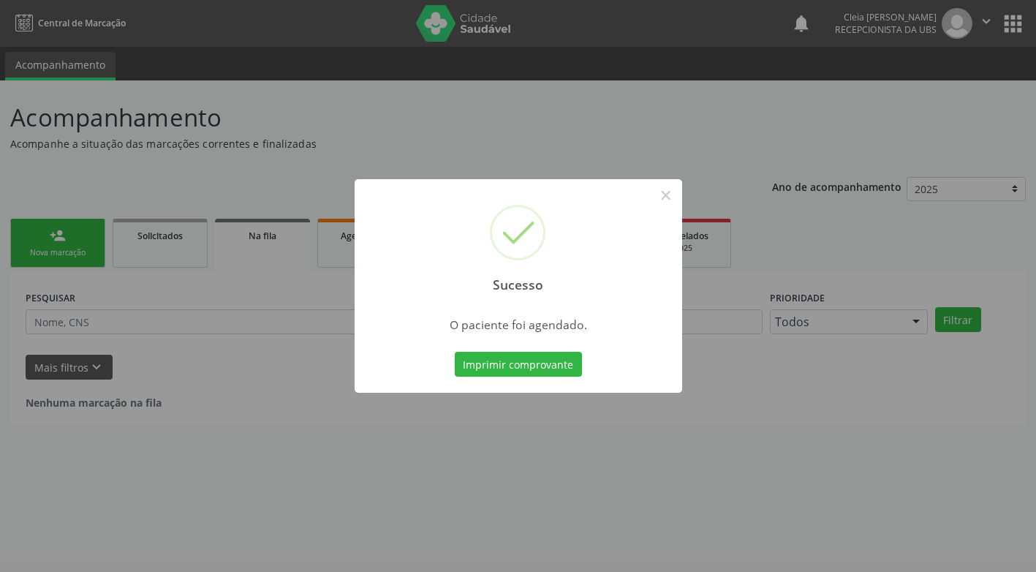
scroll to position [0, 0]
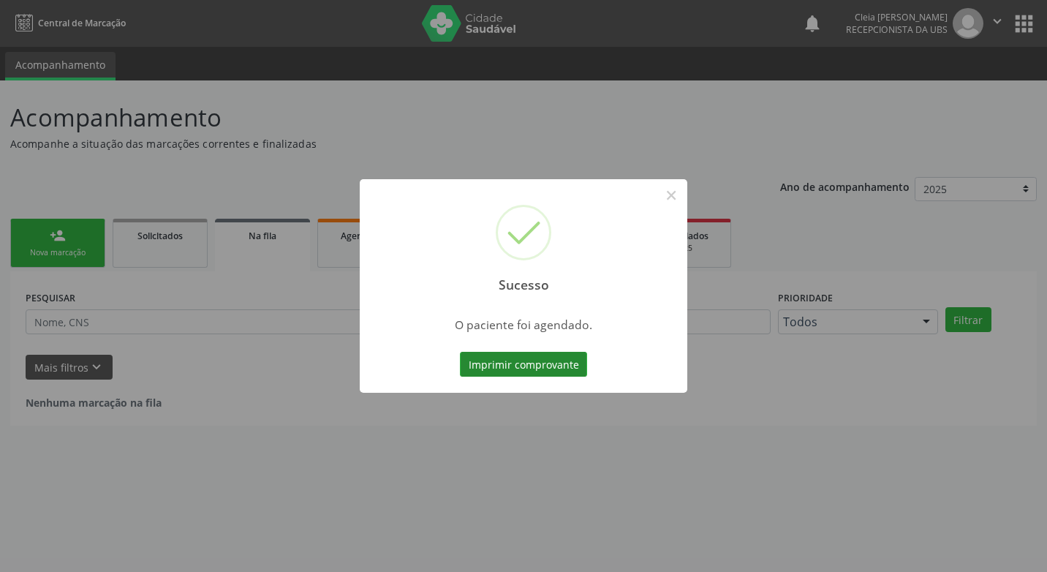
click at [534, 363] on button "Imprimir comprovante" at bounding box center [523, 364] width 127 height 25
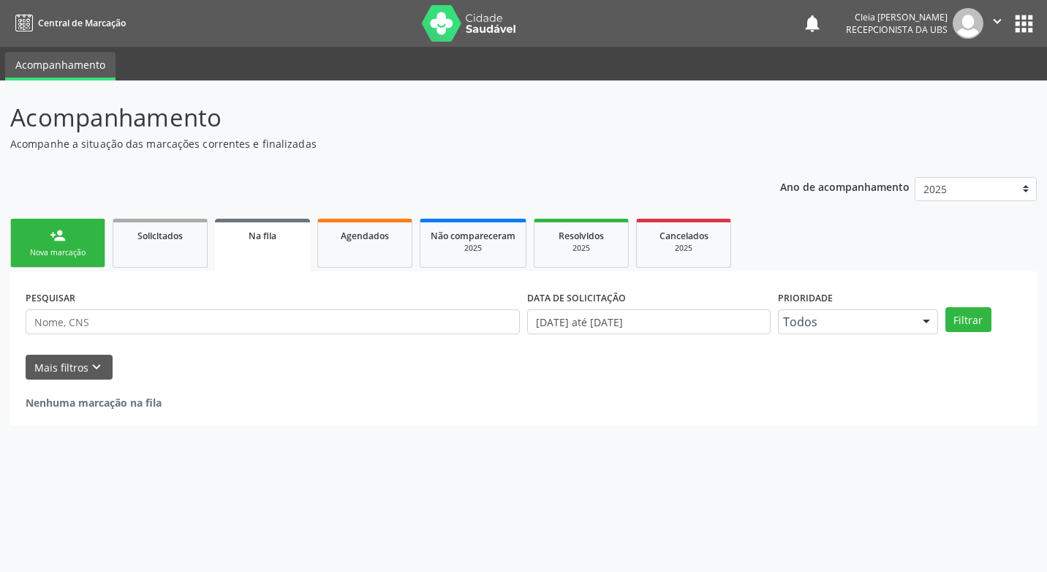
click at [59, 245] on link "person_add Nova marcação" at bounding box center [57, 243] width 95 height 49
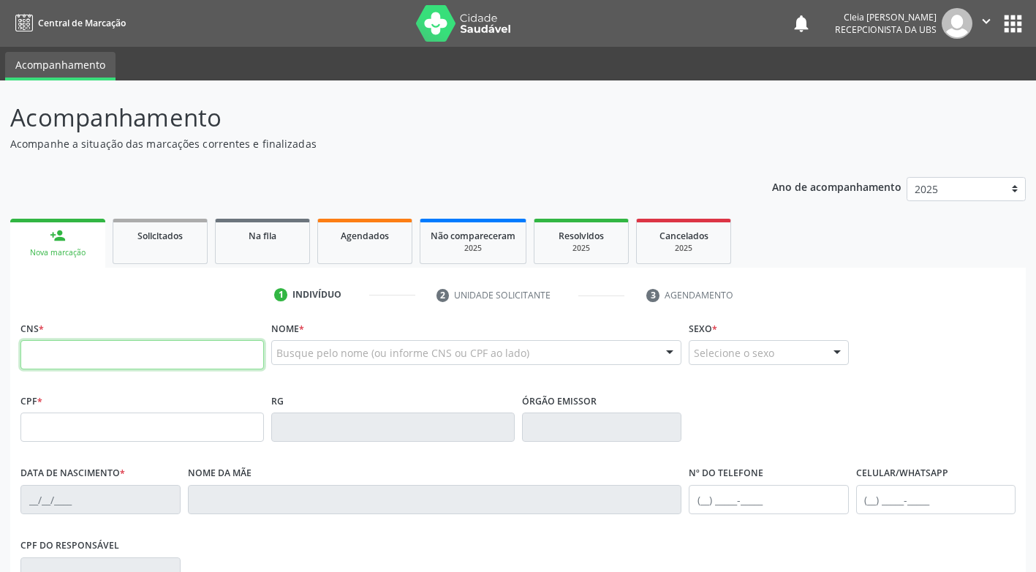
click at [129, 350] on input "text" at bounding box center [142, 354] width 244 height 29
type input "705 2094 1687 5779"
type input "13/02/1974"
type input "Angelica Araujo de Sousa"
type input "(87) 99127-1944"
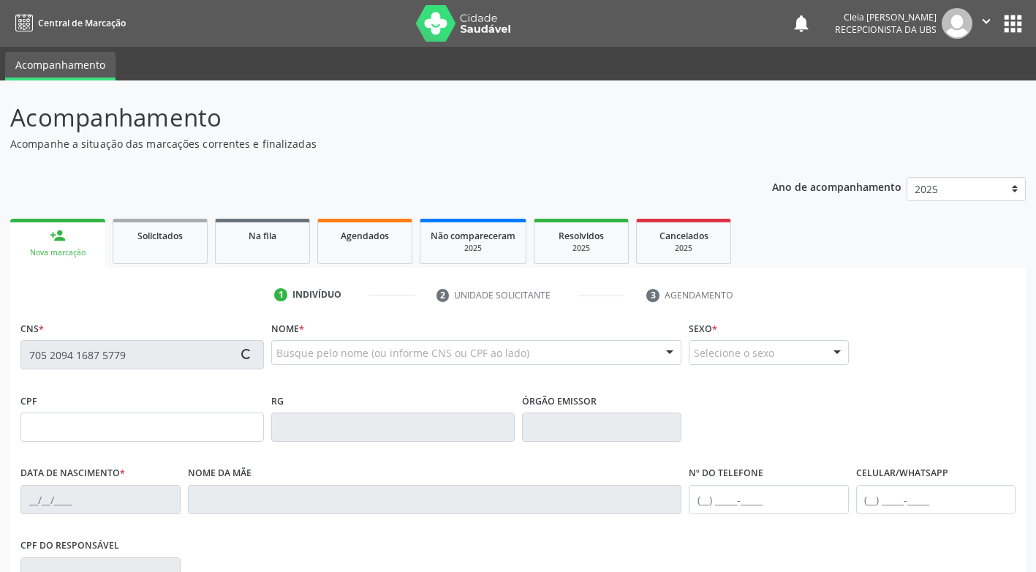
type input "012.461.224-56"
type input "57"
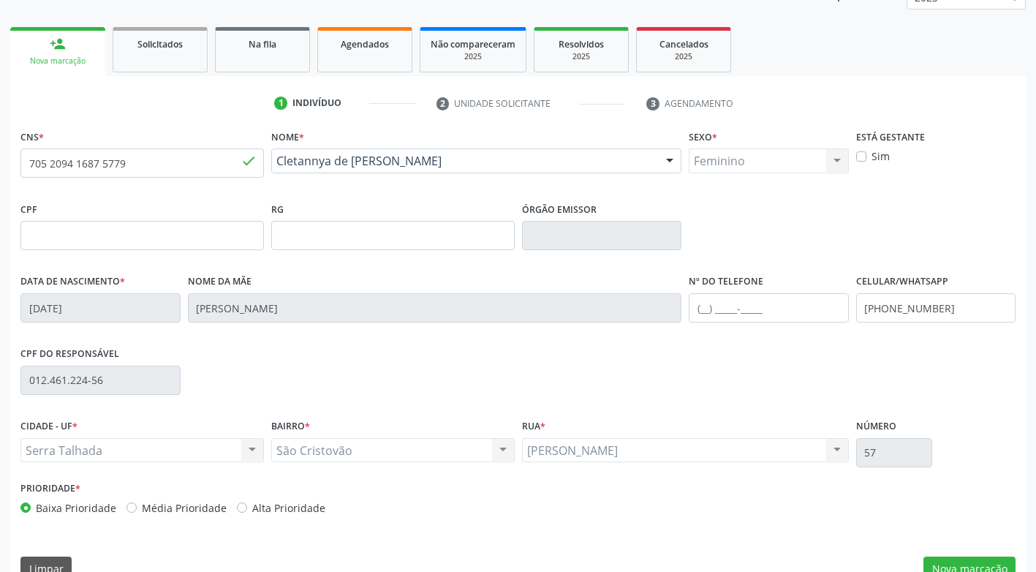
scroll to position [221, 0]
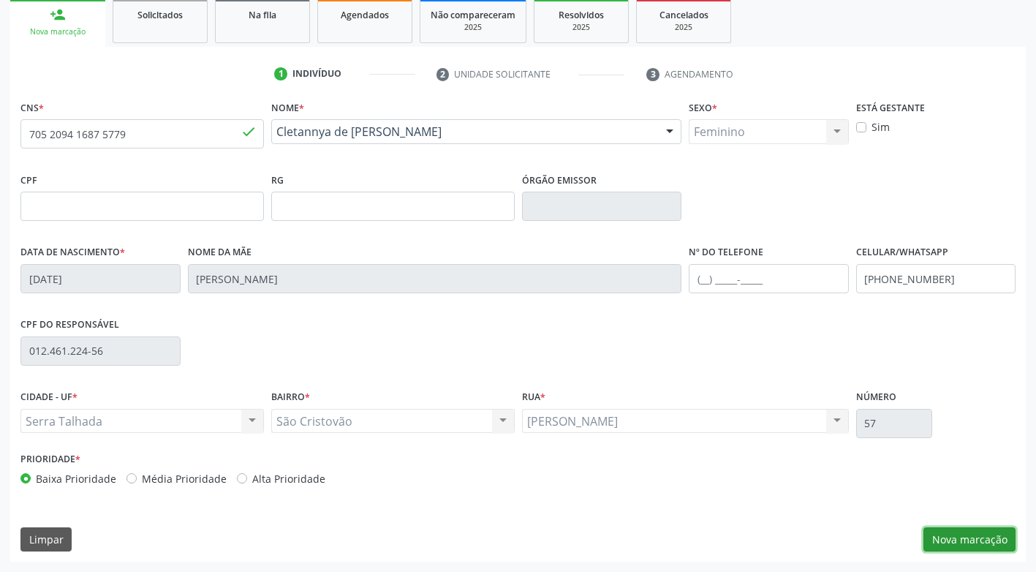
click at [997, 540] on button "Nova marcação" at bounding box center [970, 539] width 92 height 25
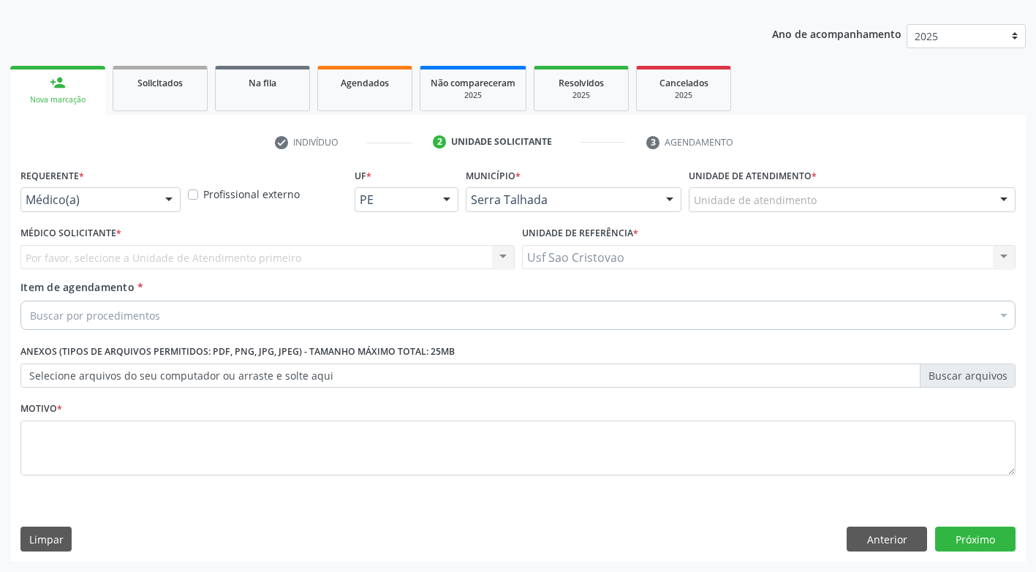
scroll to position [153, 0]
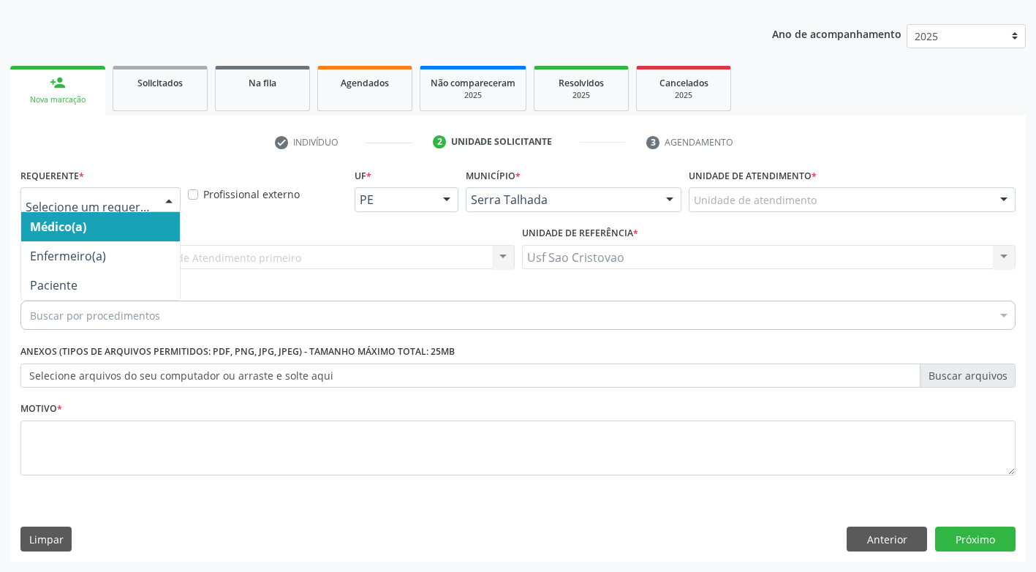
click at [175, 199] on div at bounding box center [169, 200] width 22 height 25
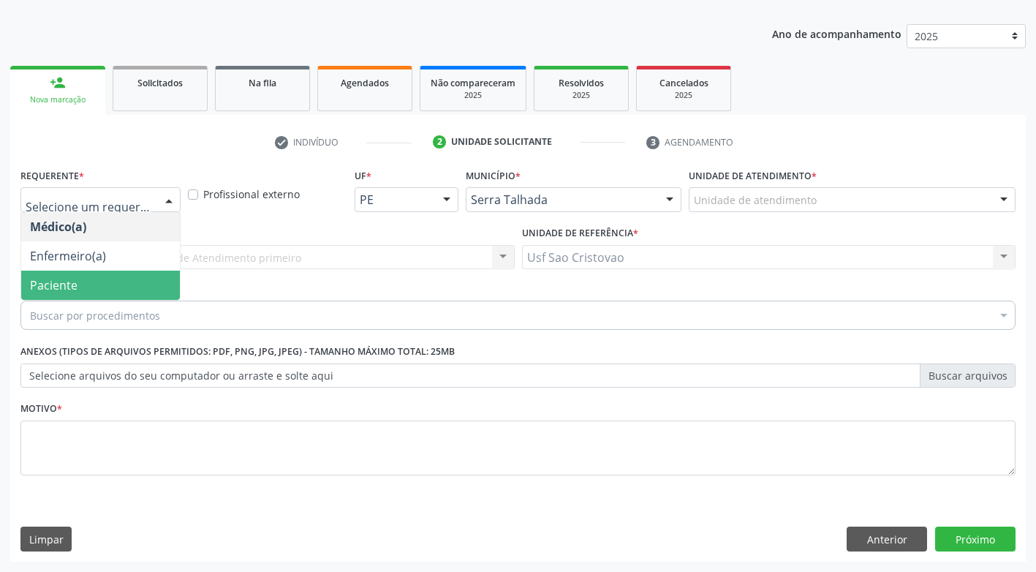
click at [154, 282] on span "Paciente" at bounding box center [100, 285] width 159 height 29
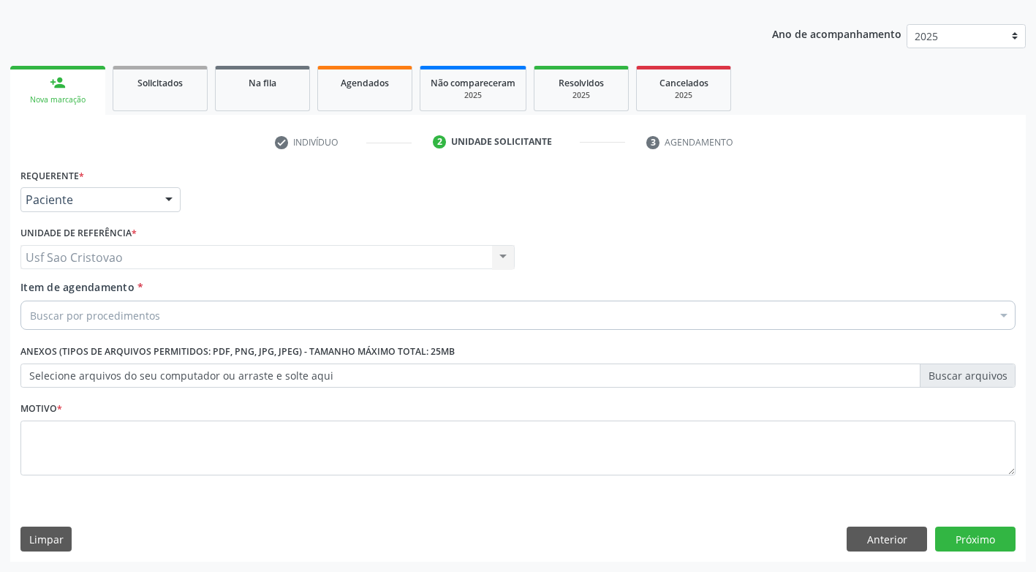
click at [211, 324] on div "Buscar por procedimentos" at bounding box center [517, 315] width 995 height 29
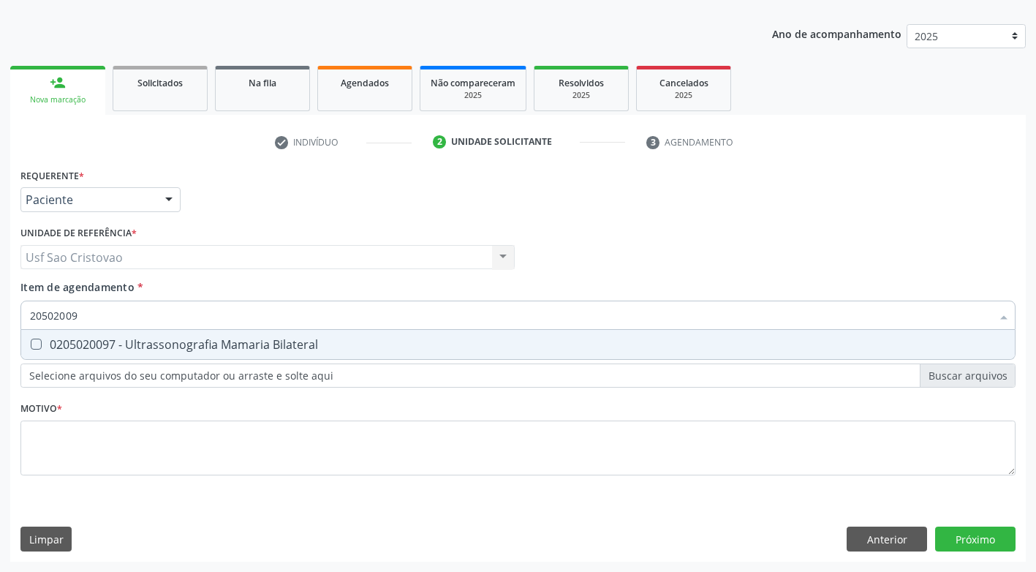
type input "205020097"
click at [38, 346] on Bilateral at bounding box center [36, 344] width 11 height 11
click at [31, 346] on Bilateral "checkbox" at bounding box center [26, 344] width 10 height 10
checkbox Bilateral "true"
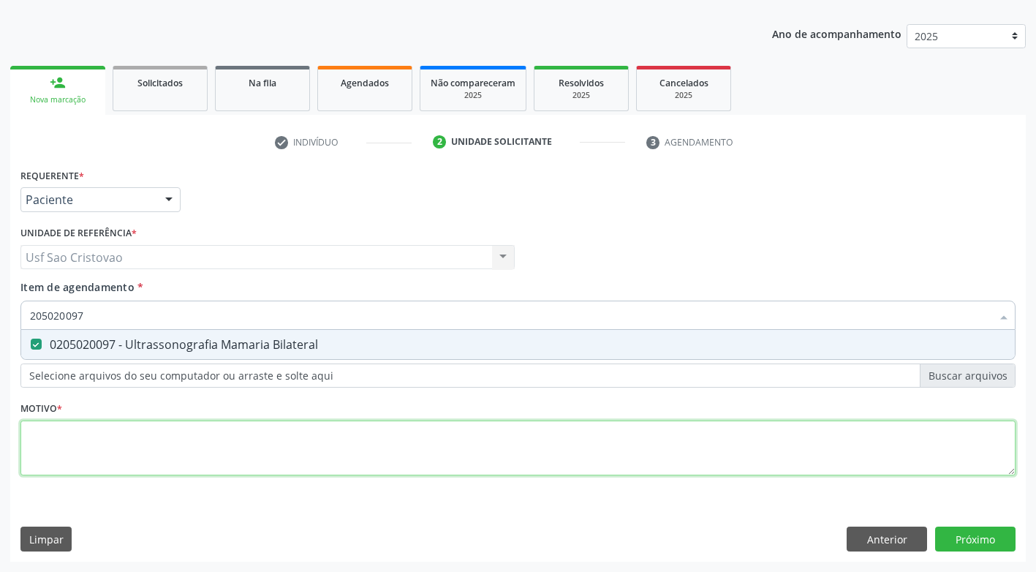
click at [332, 438] on div "Requerente * Paciente Médico(a) Enfermeiro(a) Paciente Nenhum resultado encontr…" at bounding box center [517, 330] width 995 height 331
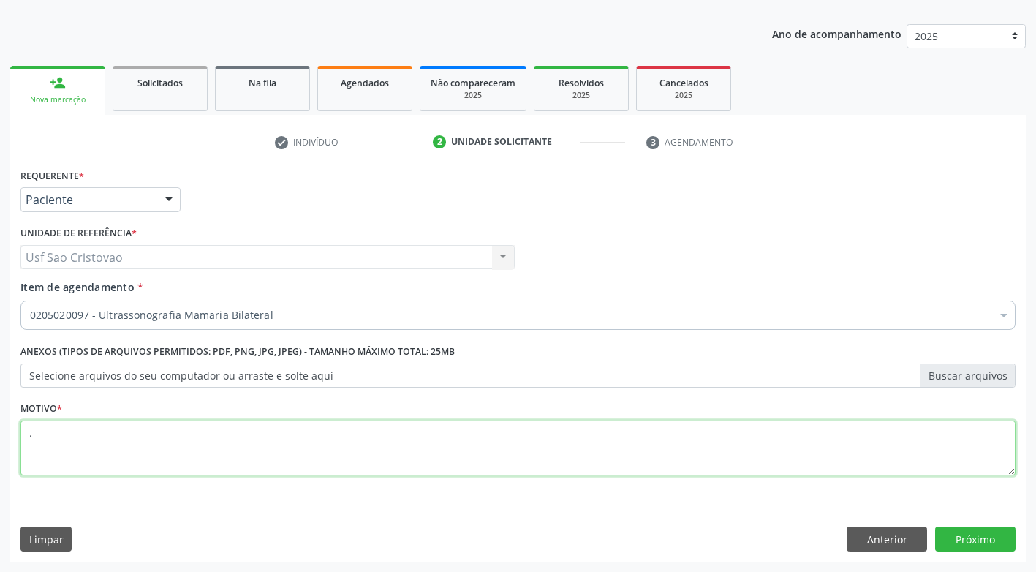
type textarea "."
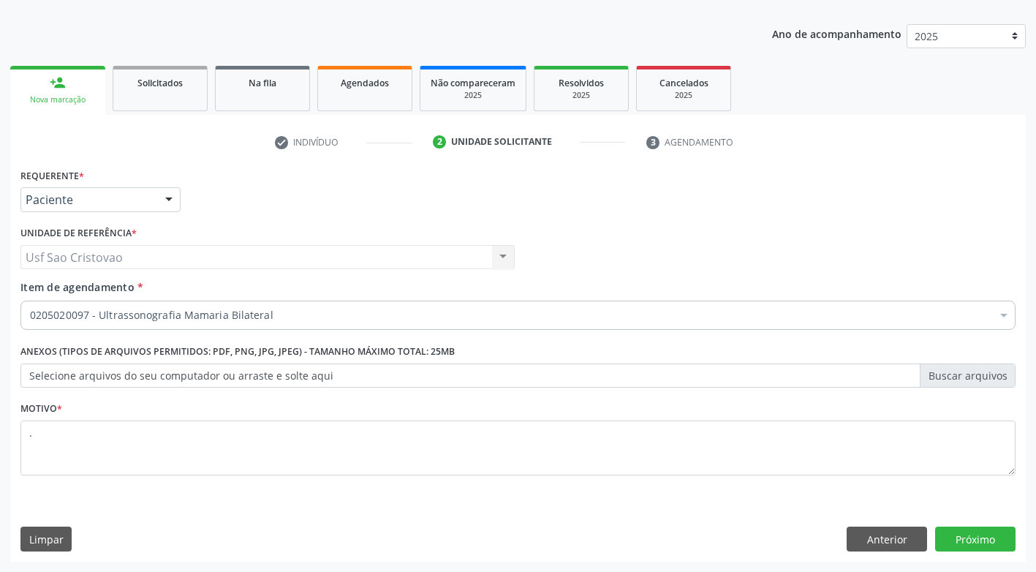
drag, startPoint x: 421, startPoint y: 537, endPoint x: 630, endPoint y: 480, distance: 216.3
click at [422, 536] on div "Limpar Anterior Próximo" at bounding box center [517, 539] width 995 height 25
click at [959, 535] on button "Próximo" at bounding box center [975, 539] width 80 height 25
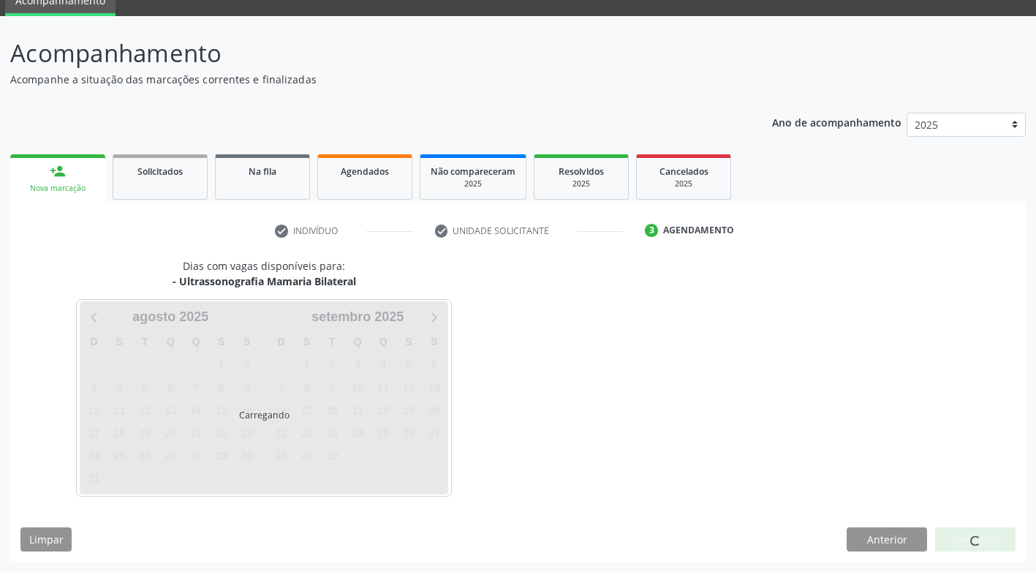
scroll to position [64, 0]
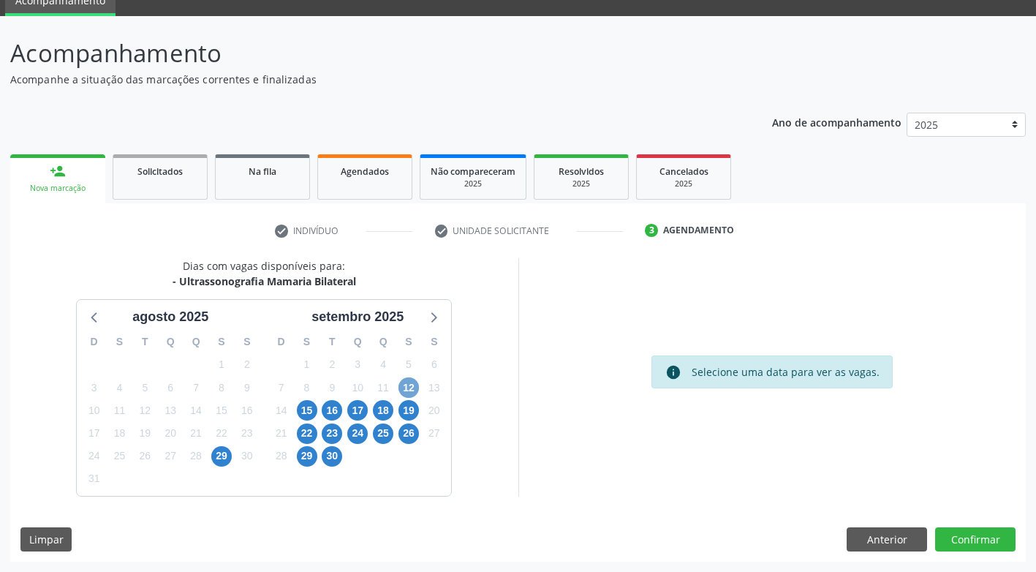
click at [409, 385] on span "12" at bounding box center [409, 387] width 20 height 20
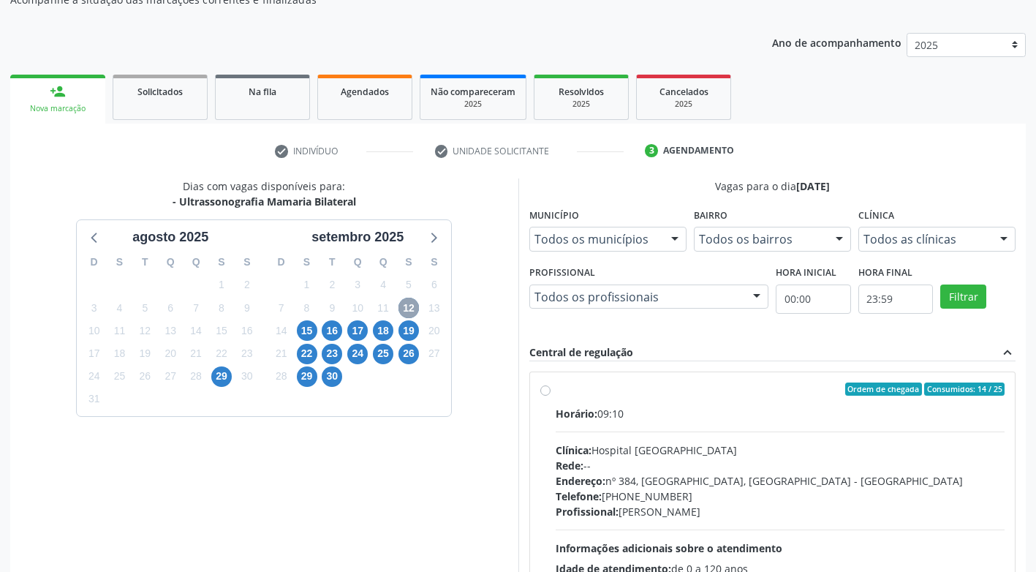
scroll to position [276, 0]
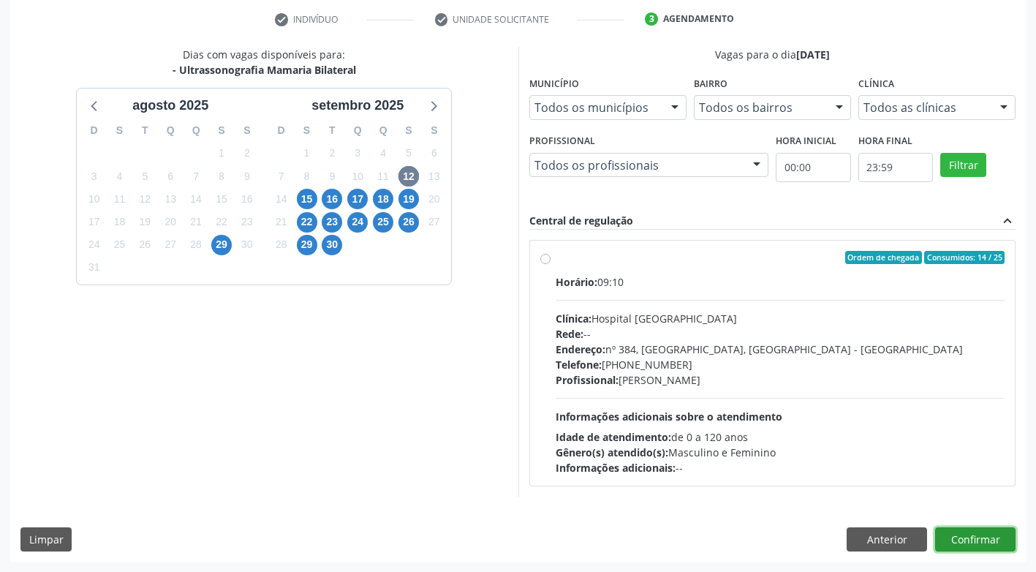
click at [980, 537] on button "Confirmar" at bounding box center [975, 539] width 80 height 25
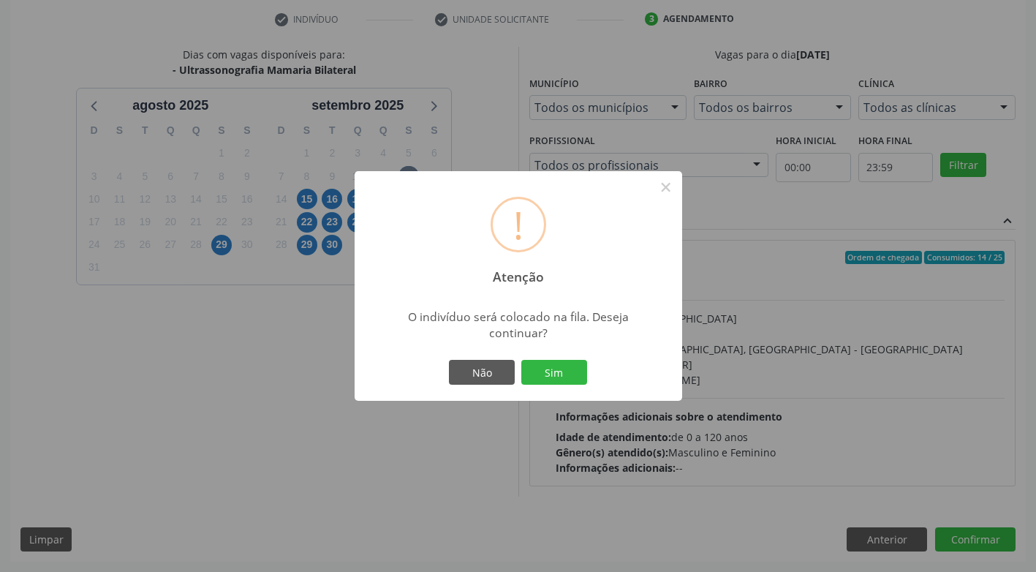
click at [286, 505] on div "! Atenção × O indivíduo será colocado na fila. Deseja continuar? Não Sim" at bounding box center [518, 286] width 1036 height 572
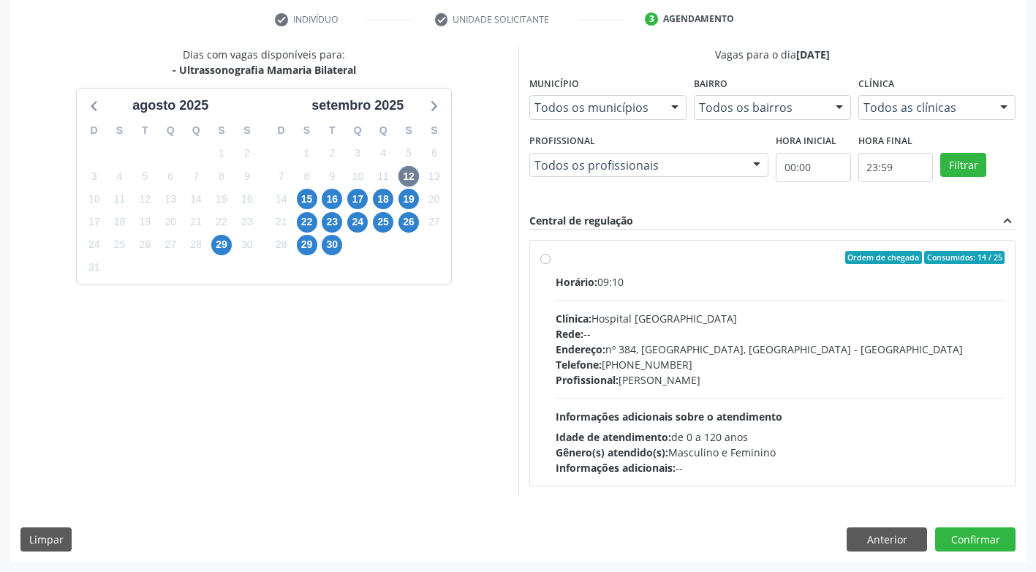
click at [556, 260] on label "Ordem de chegada Consumidos: 14 / 25 Horário: 09:10 Clínica: Hospital Sao Franc…" at bounding box center [781, 363] width 450 height 224
click at [546, 260] on input "Ordem de chegada Consumidos: 14 / 25 Horário: 09:10 Clínica: Hospital Sao Franc…" at bounding box center [545, 257] width 10 height 13
radio input "true"
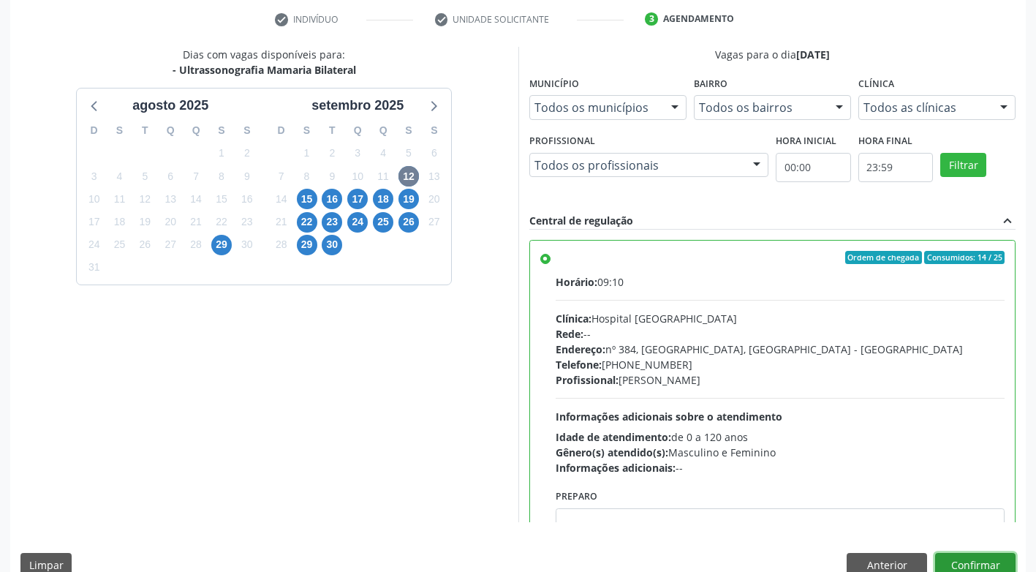
click at [967, 561] on button "Confirmar" at bounding box center [975, 565] width 80 height 25
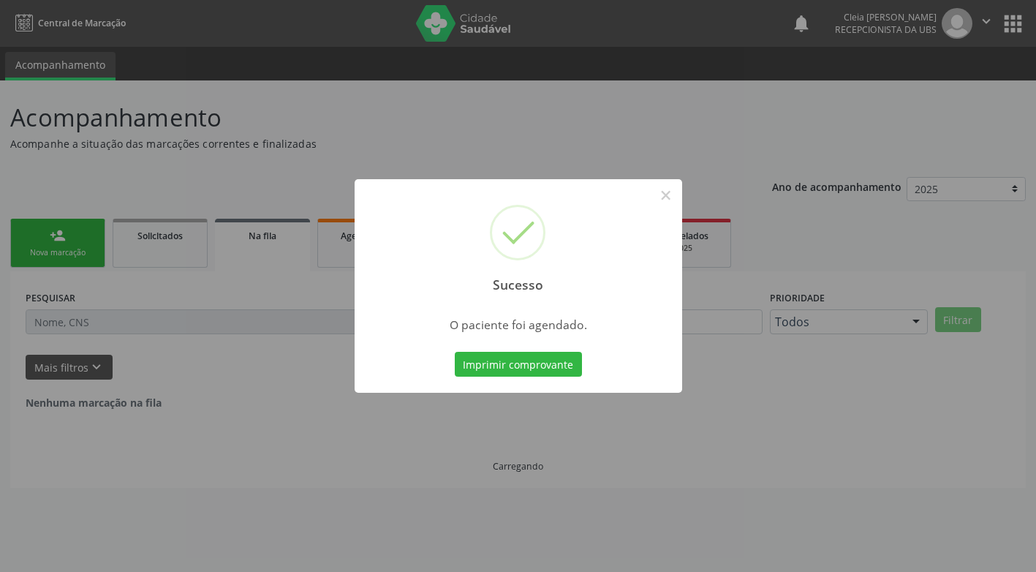
scroll to position [0, 0]
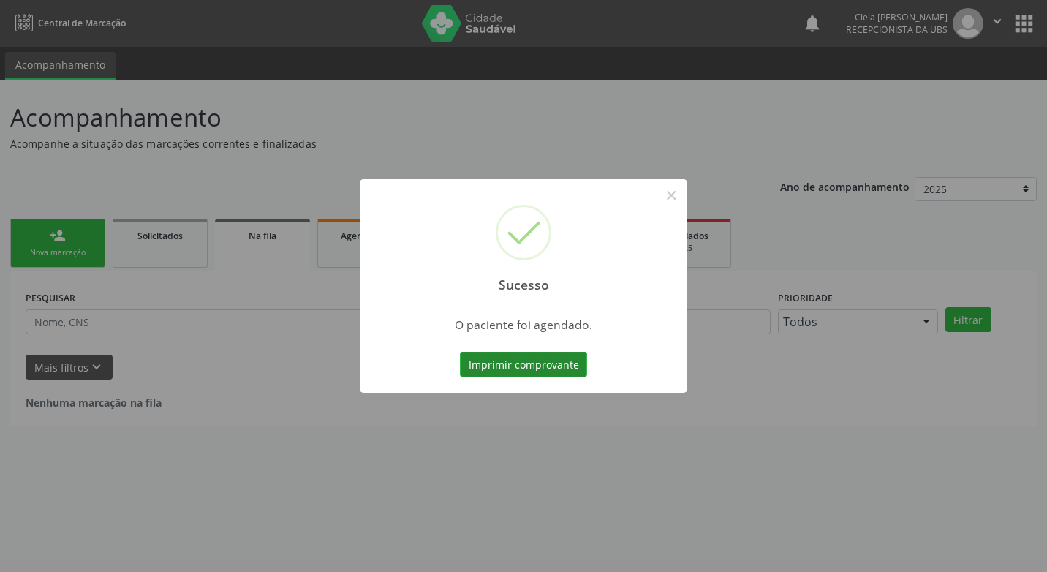
click at [538, 361] on button "Imprimir comprovante" at bounding box center [523, 364] width 127 height 25
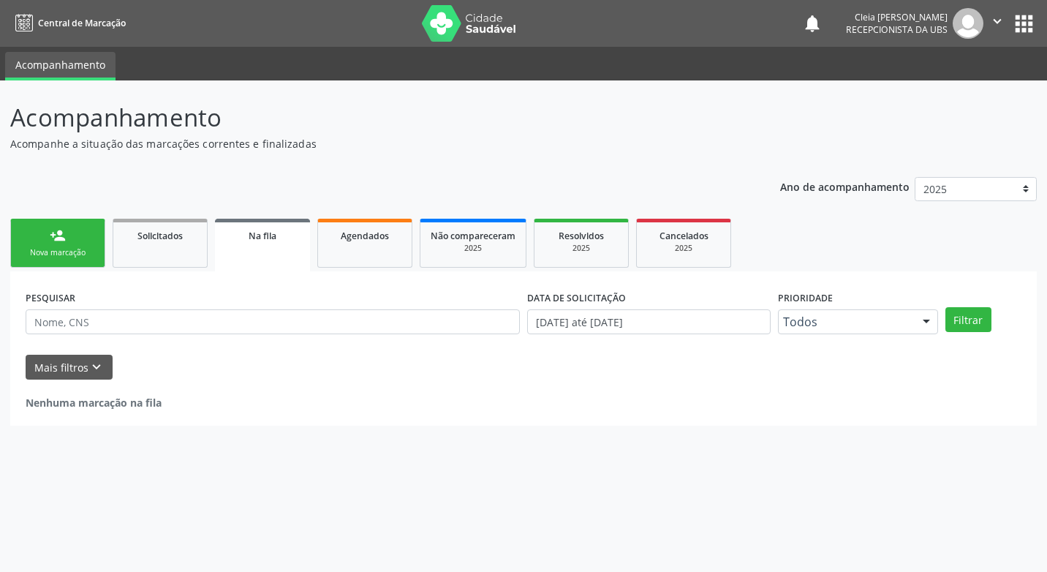
click at [75, 243] on link "person_add Nova marcação" at bounding box center [57, 243] width 95 height 49
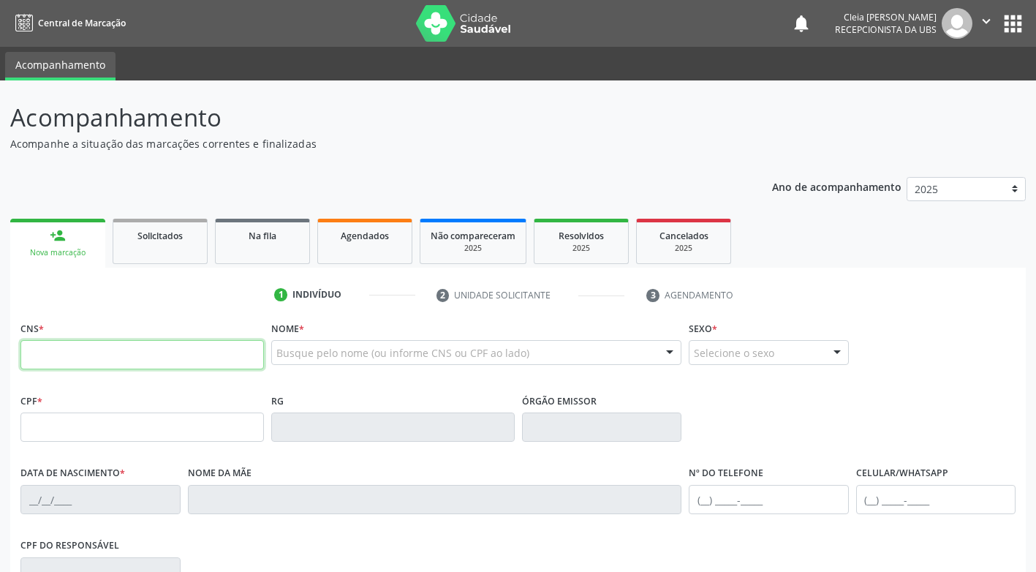
drag, startPoint x: 107, startPoint y: 358, endPoint x: 107, endPoint y: 346, distance: 12.4
click at [107, 358] on input "text" at bounding box center [142, 354] width 244 height 29
type input "0"
paste input "706 3057 4964 3973"
type input "706 3057 4964 3973"
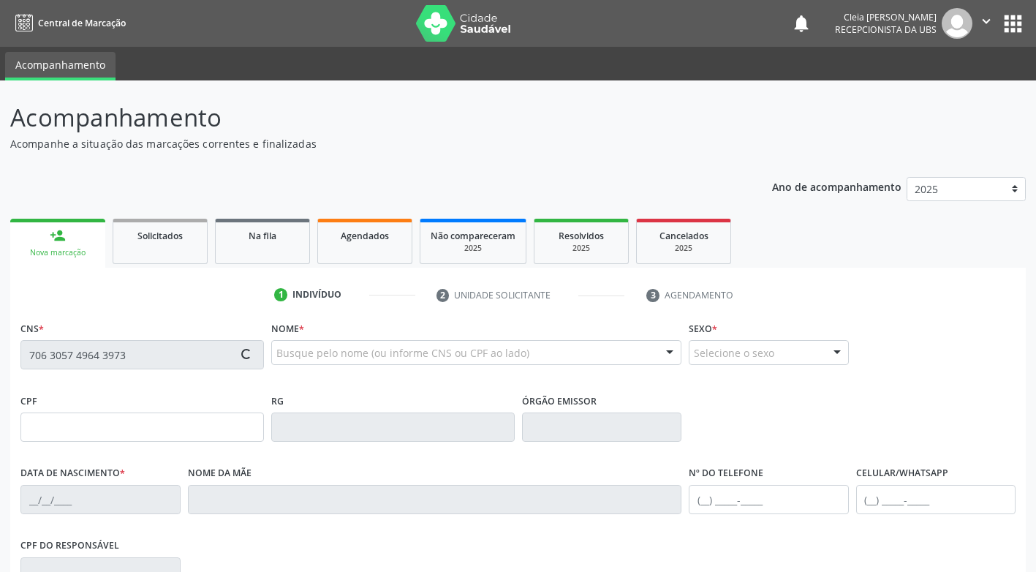
type input "079.825.694-04"
type input "08/02/1941"
type input "Maria Jose da Conceicao"
type input "(87) 99620-1772"
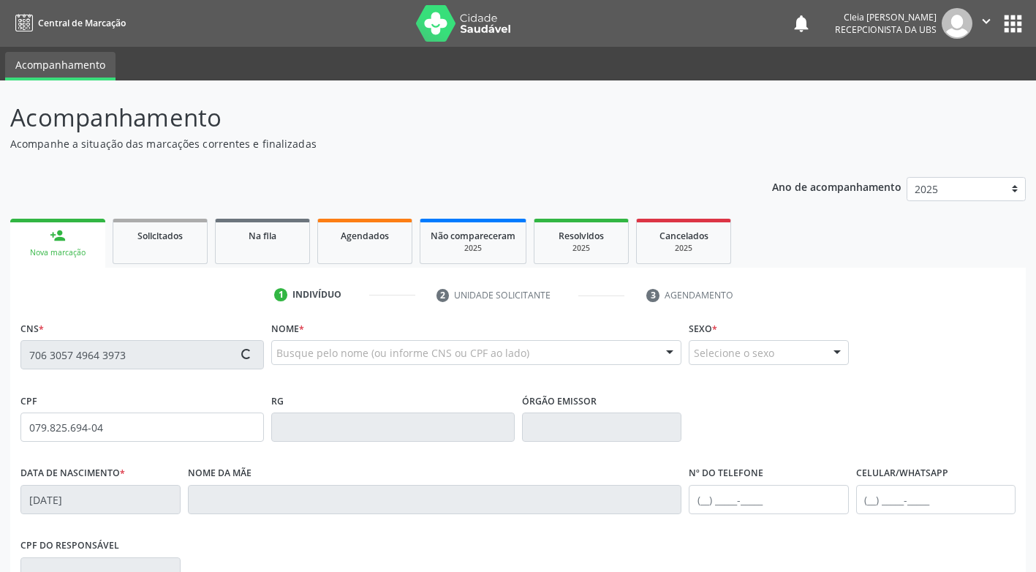
type input "269.540.874-91"
type input "1259"
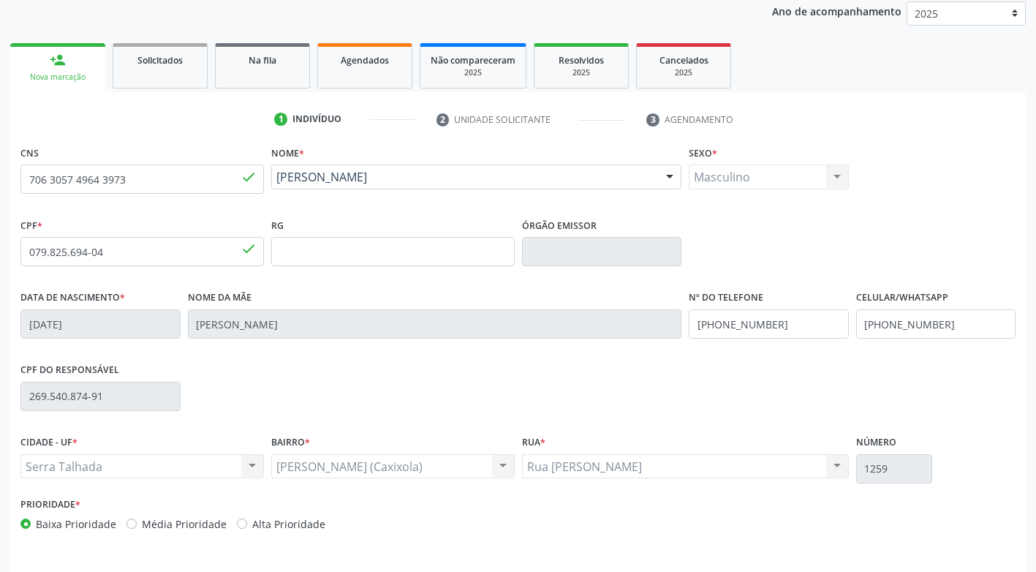
scroll to position [221, 0]
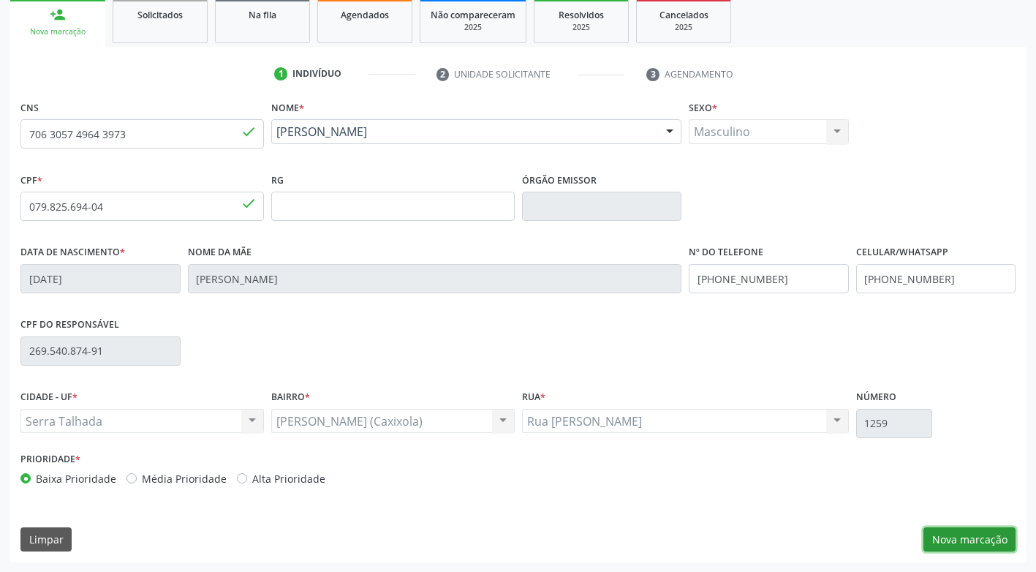
click at [986, 534] on button "Nova marcação" at bounding box center [970, 539] width 92 height 25
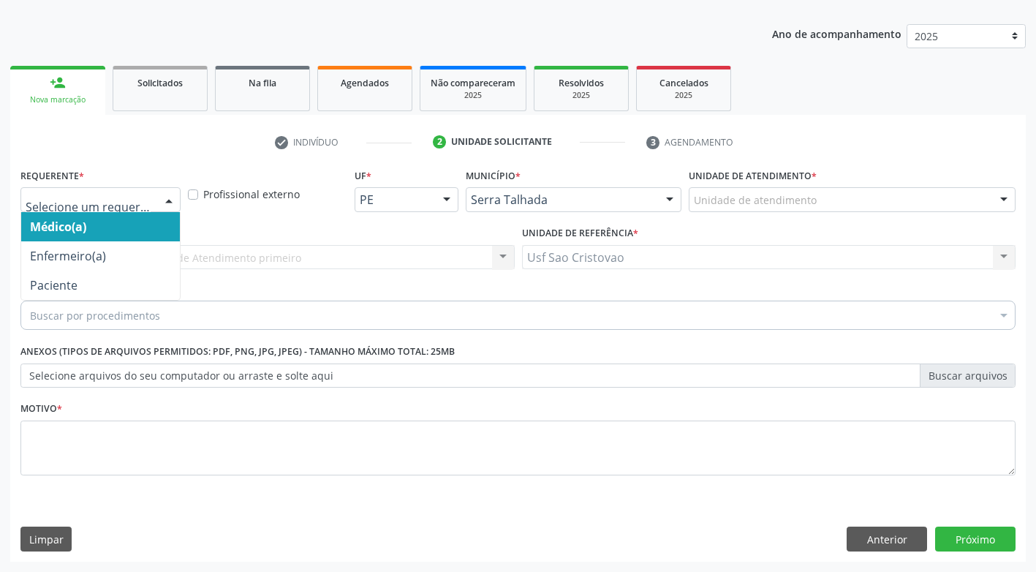
click at [169, 198] on div at bounding box center [169, 200] width 22 height 25
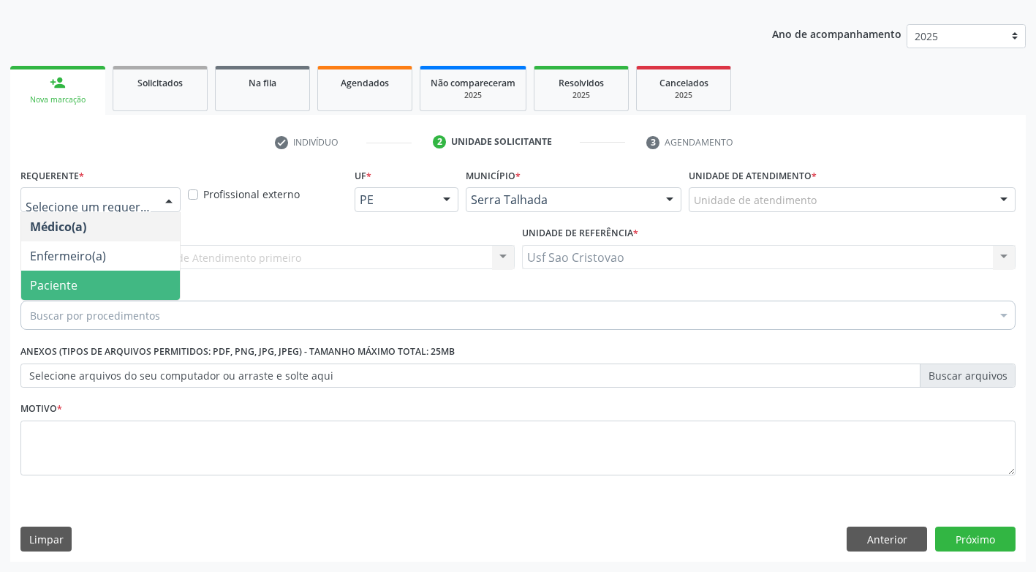
drag, startPoint x: 155, startPoint y: 287, endPoint x: 176, endPoint y: 246, distance: 45.1
click at [154, 287] on span "Paciente" at bounding box center [100, 285] width 159 height 29
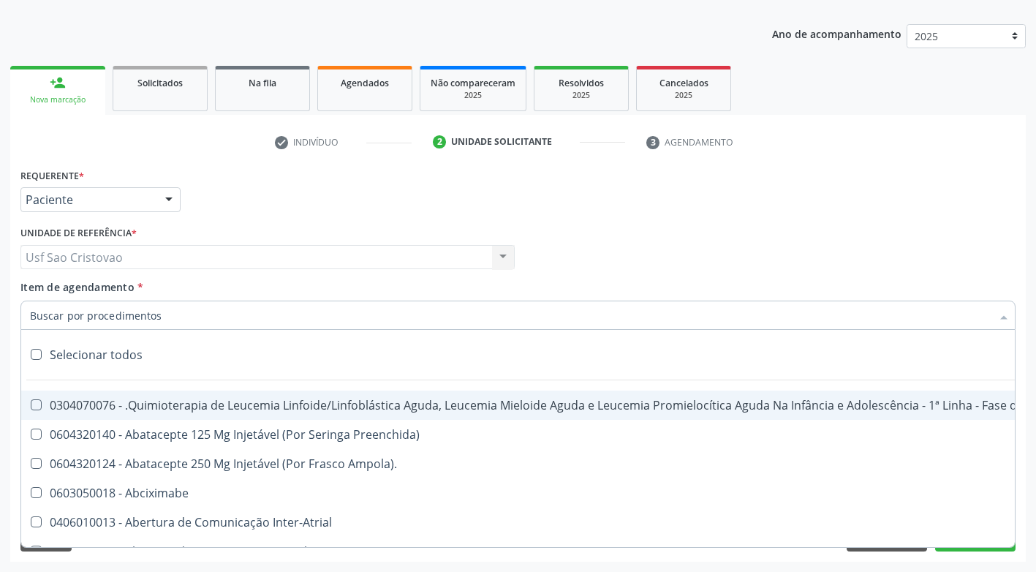
click at [201, 312] on div at bounding box center [517, 315] width 995 height 29
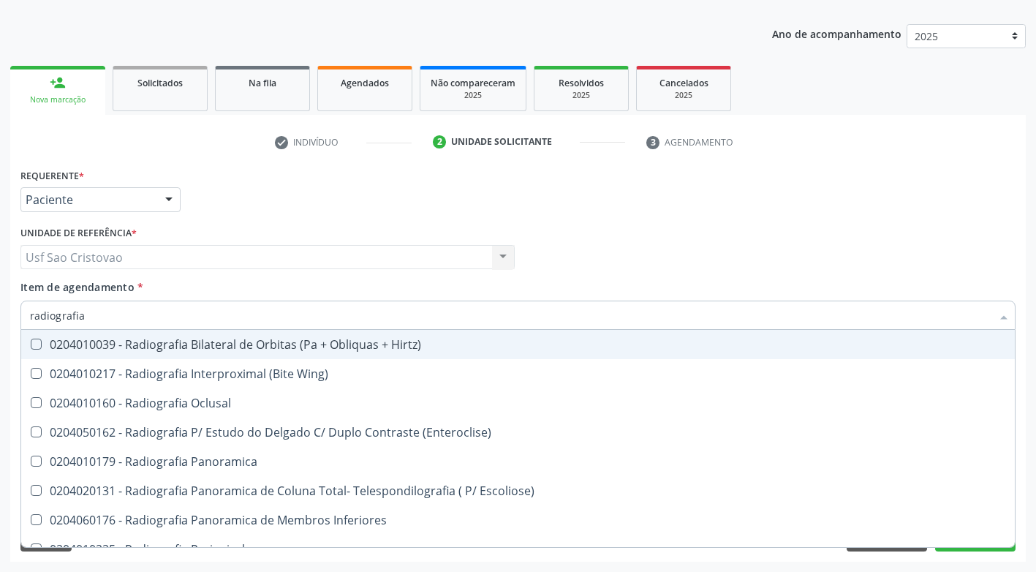
type input "radiografia"
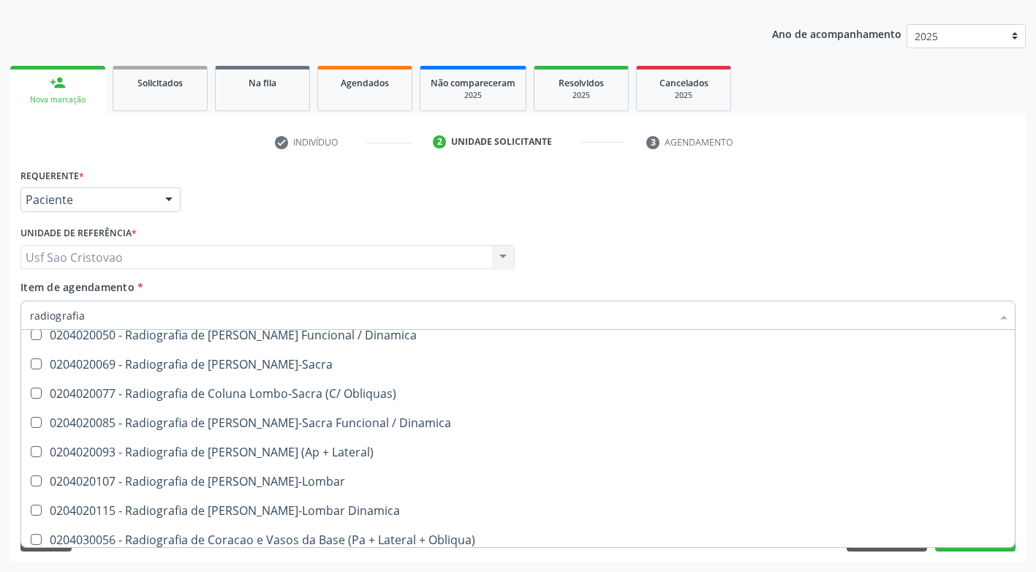
scroll to position [804, 0]
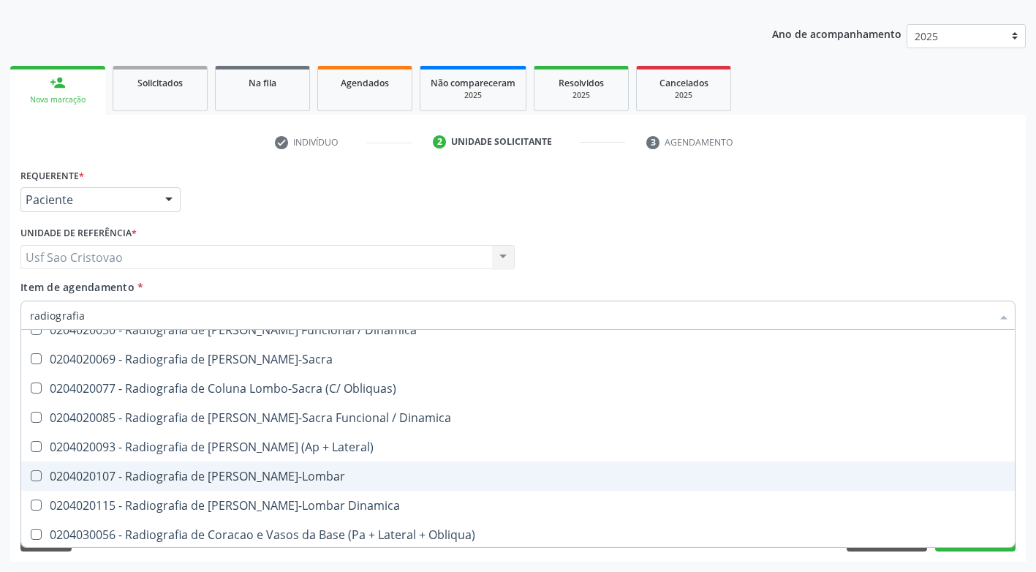
click at [37, 478] on Toraco-Lombar at bounding box center [36, 475] width 11 height 11
click at [31, 478] on Toraco-Lombar "checkbox" at bounding box center [26, 476] width 10 height 10
checkbox Toraco-Lombar "true"
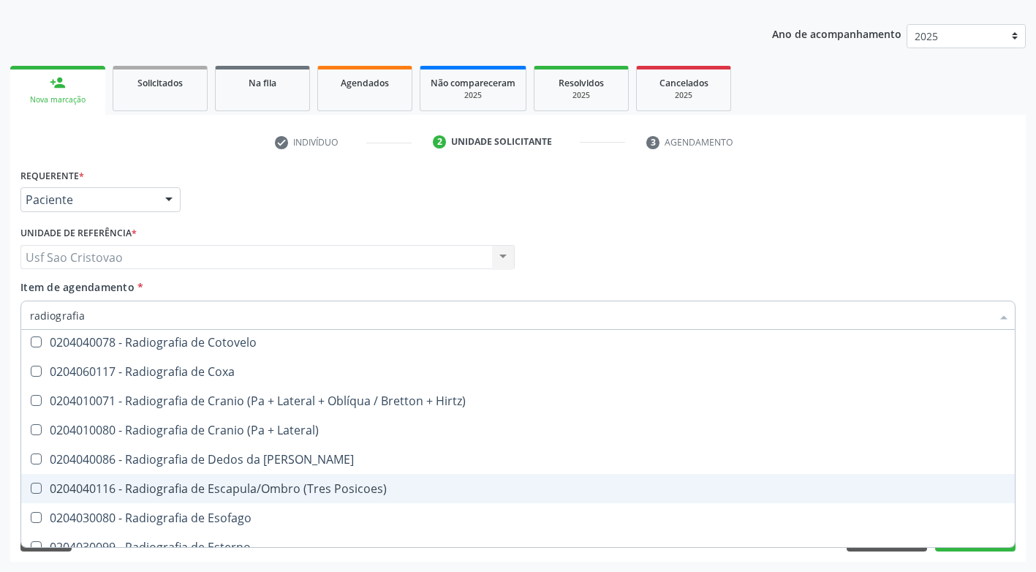
scroll to position [1097, 0]
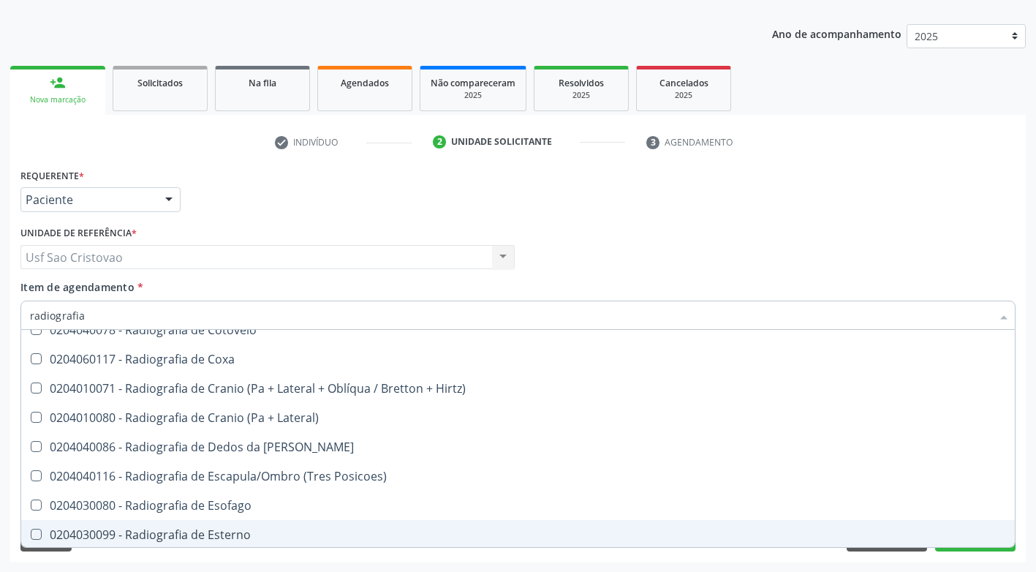
drag, startPoint x: 364, startPoint y: 556, endPoint x: 348, endPoint y: 551, distance: 16.9
click at [364, 557] on div "Requerente * Paciente Médico(a) Enfermeiro(a) Paciente Nenhum resultado encontr…" at bounding box center [518, 363] width 1016 height 397
checkbox Wing\) "true"
checkbox Toraco-Lombar "false"
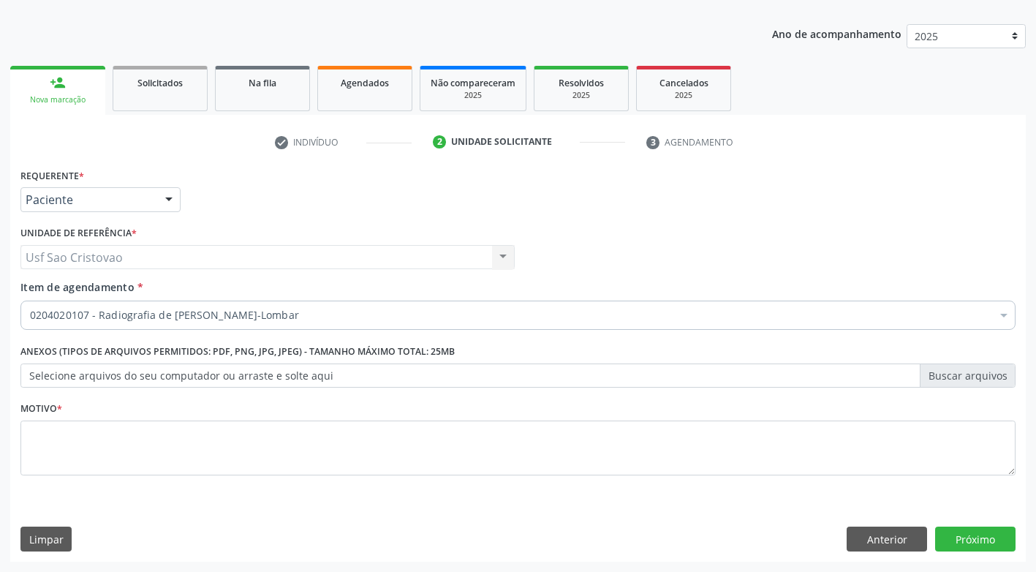
scroll to position [0, 0]
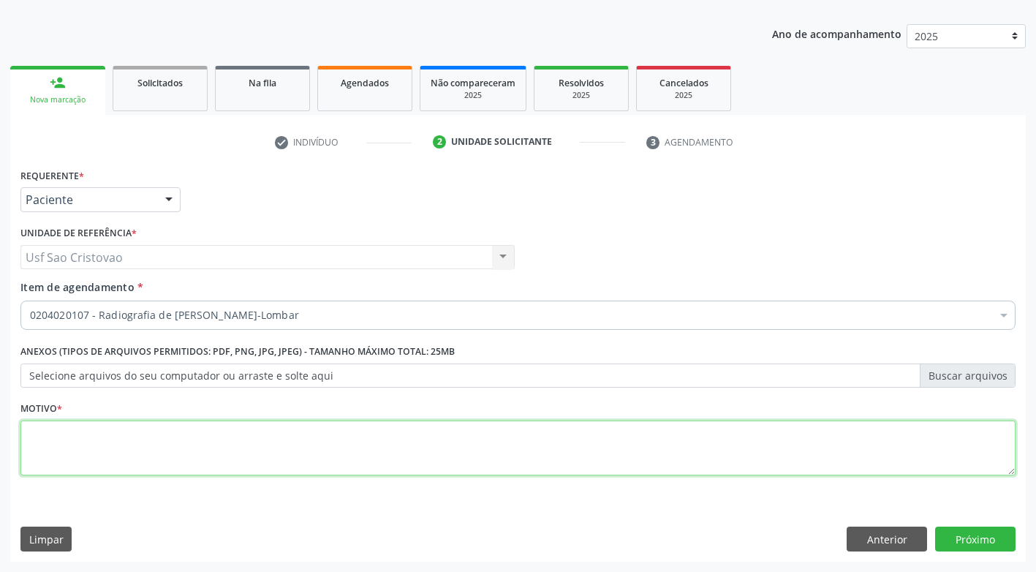
click at [114, 437] on textarea at bounding box center [517, 448] width 995 height 56
type textarea "."
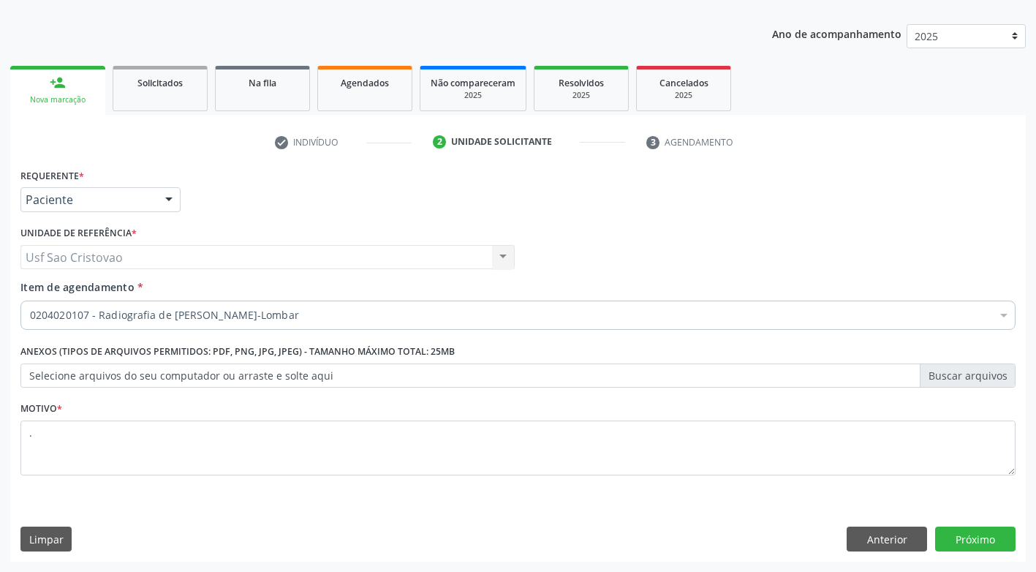
click at [376, 550] on div "Limpar Anterior Próximo" at bounding box center [517, 539] width 995 height 25
click at [981, 533] on button "Próximo" at bounding box center [975, 539] width 80 height 25
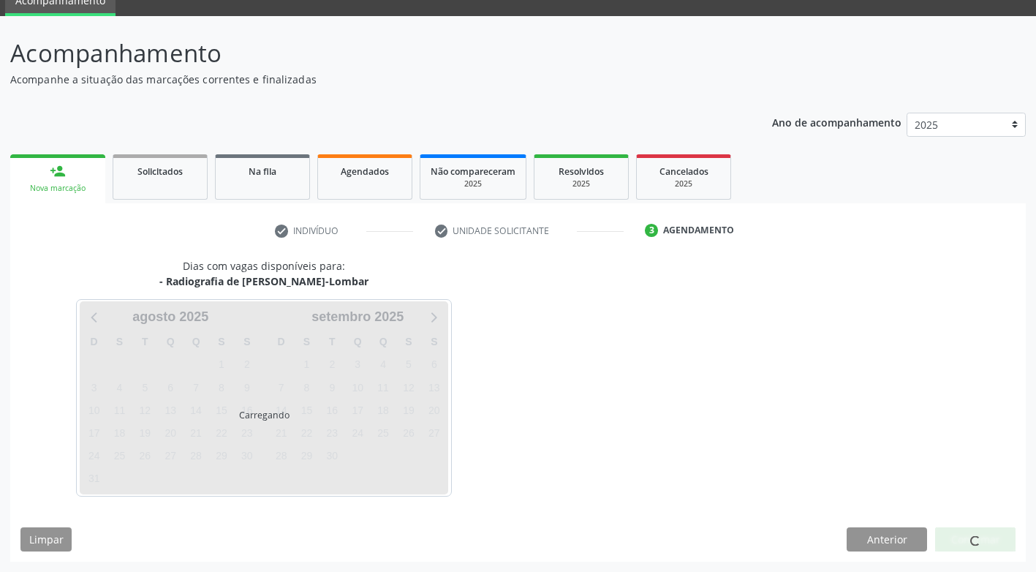
scroll to position [64, 0]
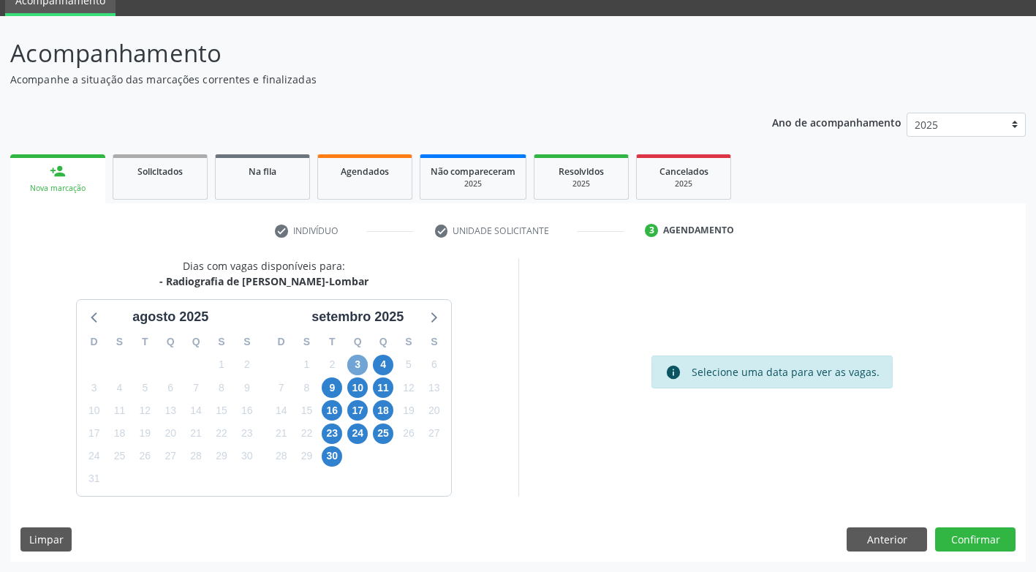
click at [352, 368] on span "3" at bounding box center [357, 365] width 20 height 20
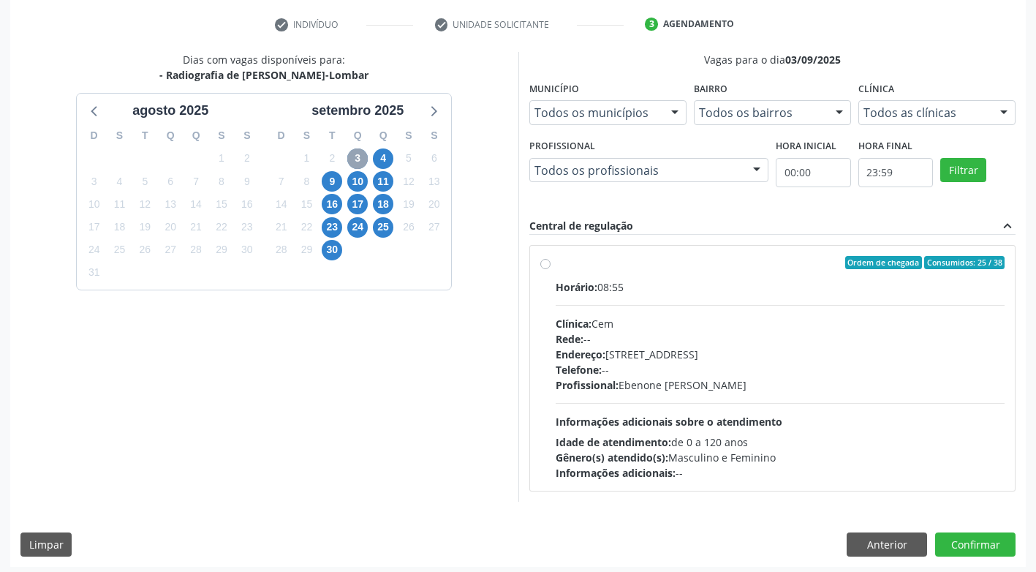
scroll to position [276, 0]
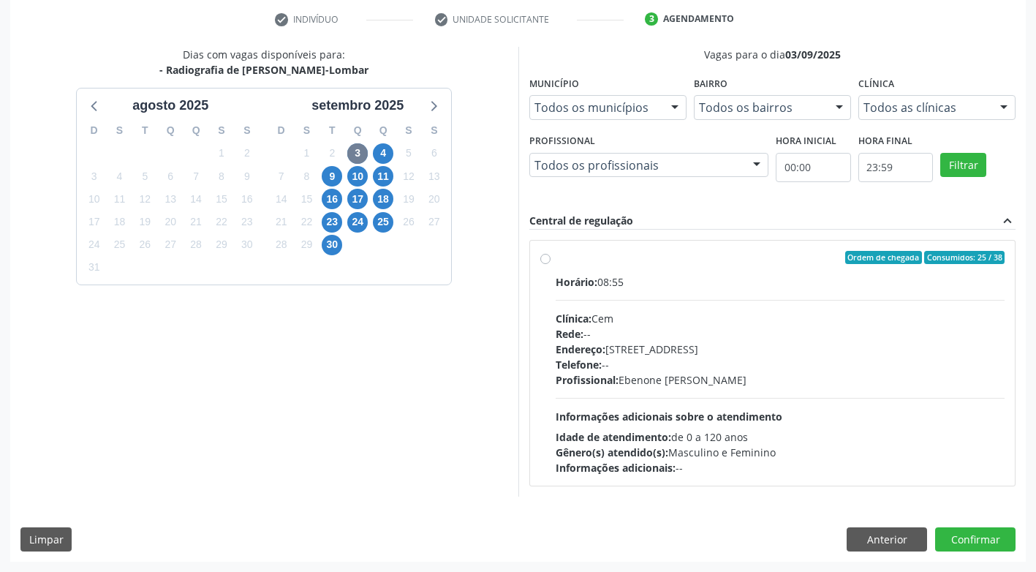
click at [556, 257] on label "Ordem de chegada Consumidos: 25 / 38 Horário: 08:55 Clínica: Cem Rede: -- Ender…" at bounding box center [781, 363] width 450 height 224
click at [548, 257] on input "Ordem de chegada Consumidos: 25 / 38 Horário: 08:55 Clínica: Cem Rede: -- Ender…" at bounding box center [545, 257] width 10 height 13
radio input "true"
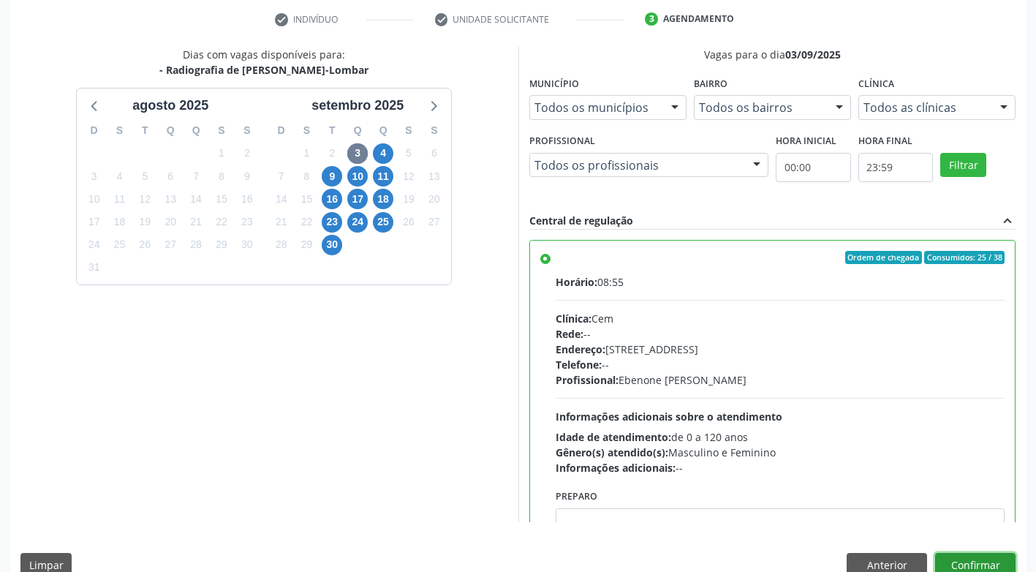
click at [954, 565] on button "Confirmar" at bounding box center [975, 565] width 80 height 25
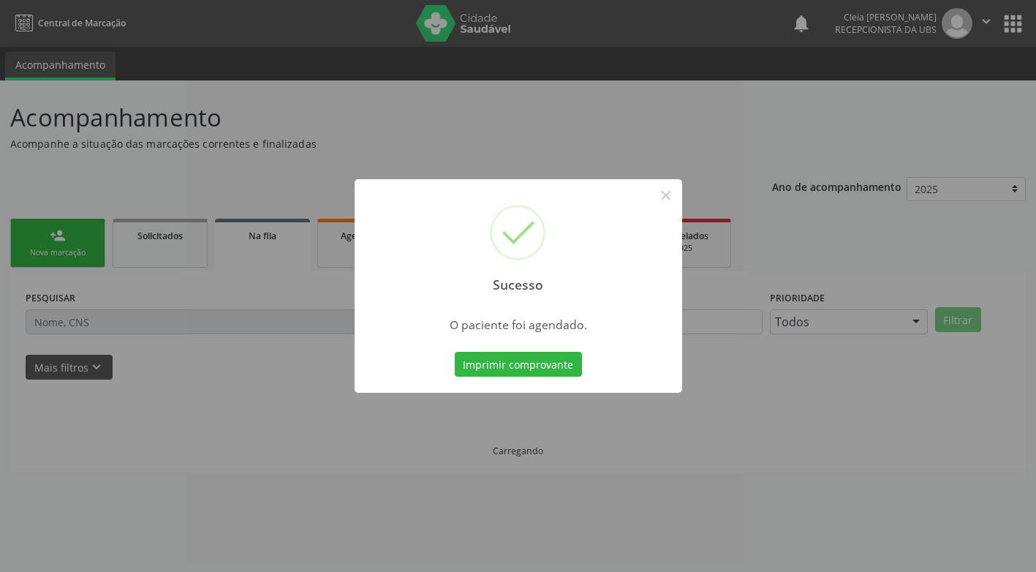
scroll to position [0, 0]
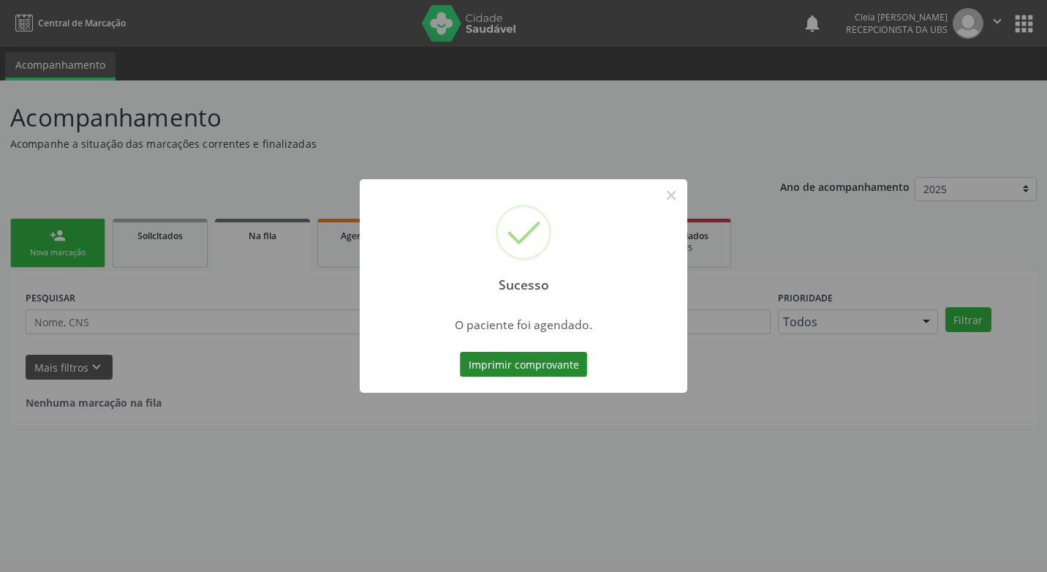
click at [516, 357] on button "Imprimir comprovante" at bounding box center [523, 364] width 127 height 25
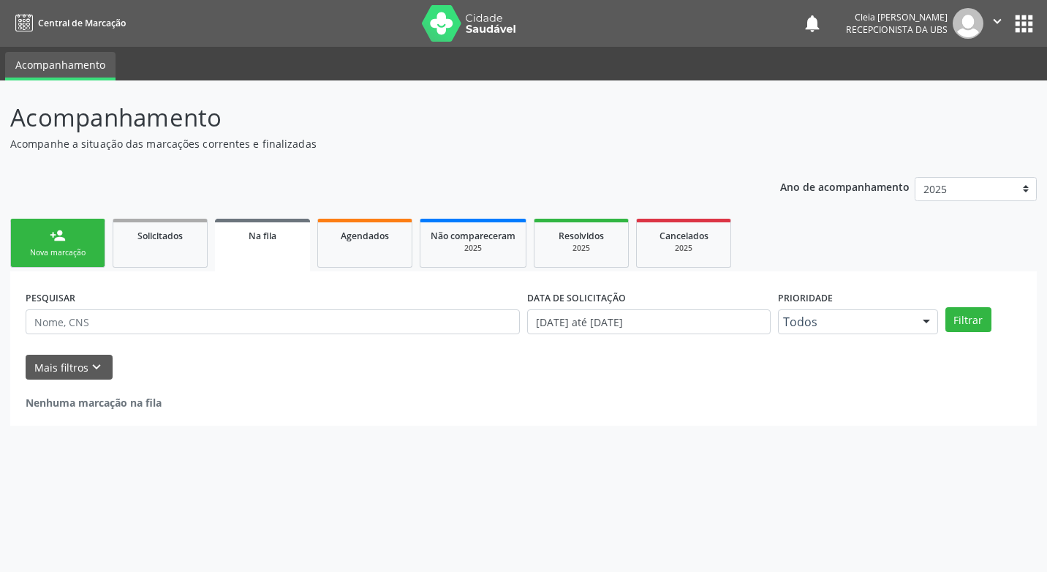
drag, startPoint x: 68, startPoint y: 255, endPoint x: 65, endPoint y: 219, distance: 36.0
click at [68, 255] on div "Nova marcação" at bounding box center [57, 252] width 73 height 11
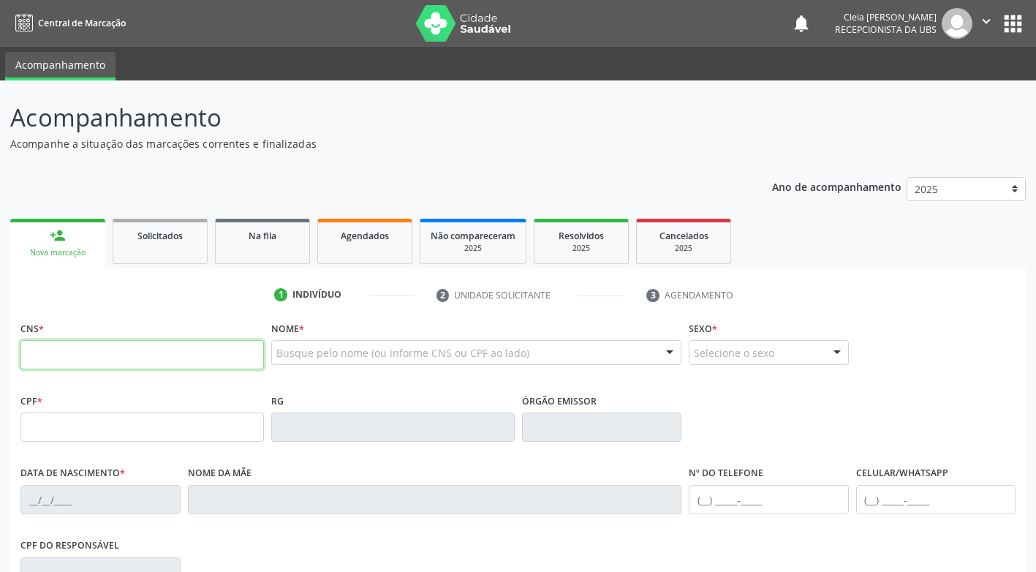
click at [213, 352] on input "text" at bounding box center [142, 354] width 244 height 29
type input "704 5093 2851 8817"
type input "269.540.874-91"
type input "09/09/1955"
type input "Josefa de Siqueira Dantas"
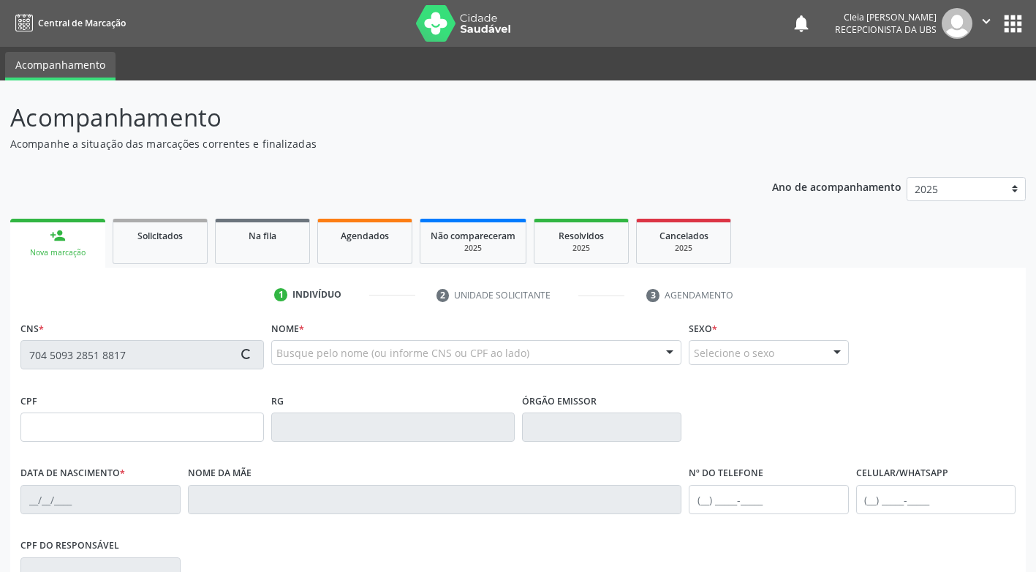
type input "(87) 99962-0172"
type input "1259"
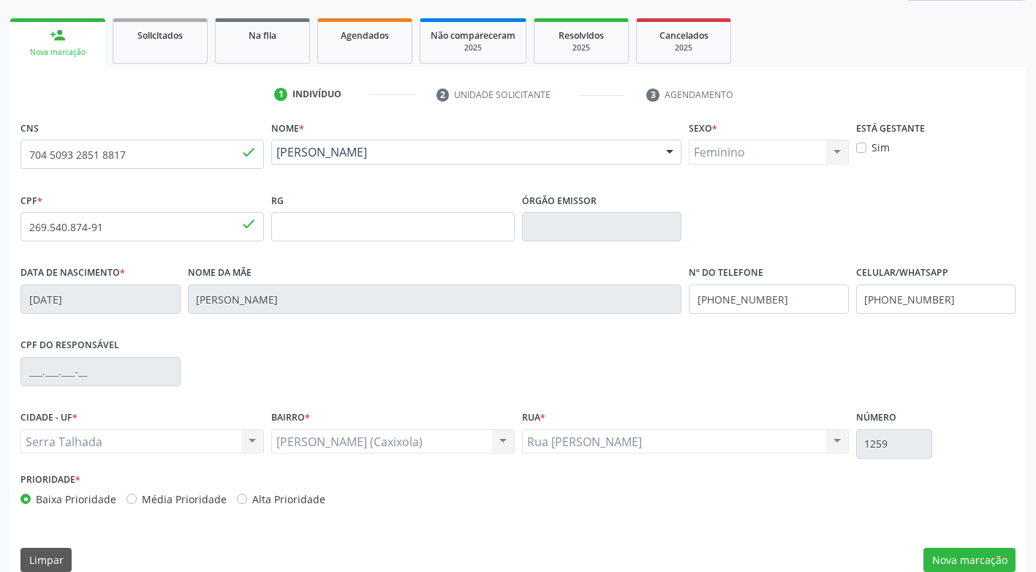
scroll to position [219, 0]
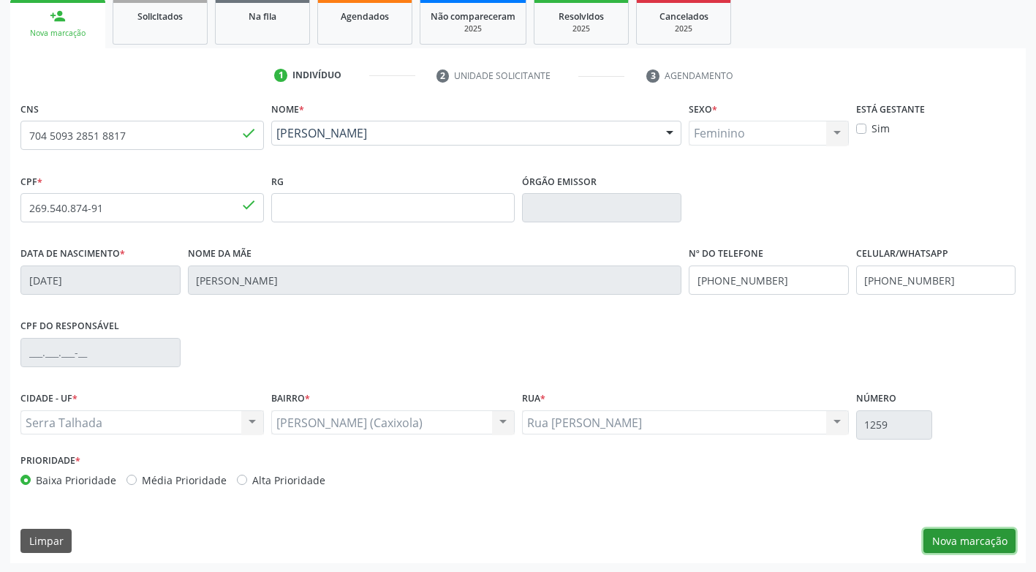
click at [959, 548] on button "Nova marcação" at bounding box center [970, 541] width 92 height 25
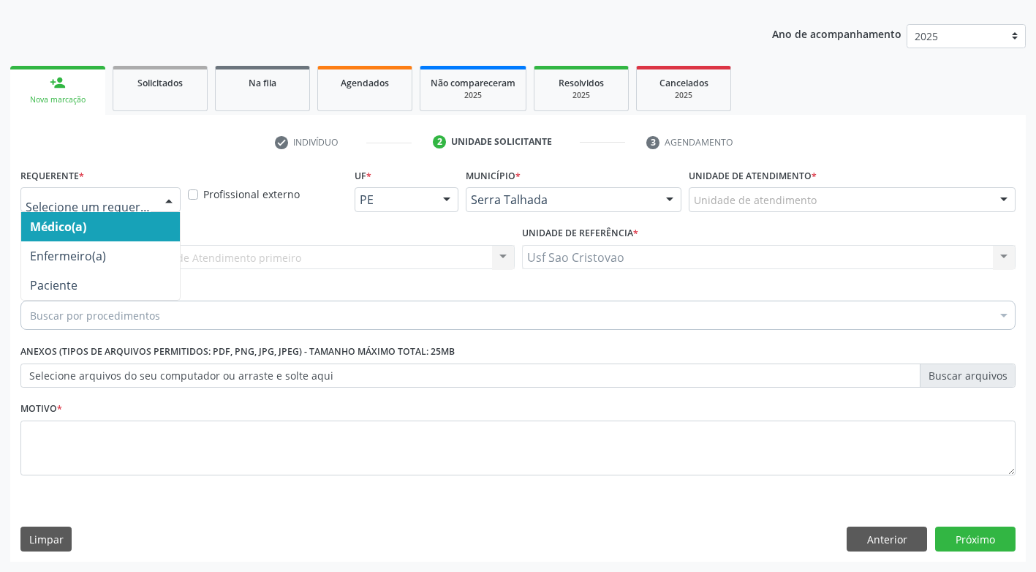
click at [159, 197] on div at bounding box center [169, 200] width 22 height 25
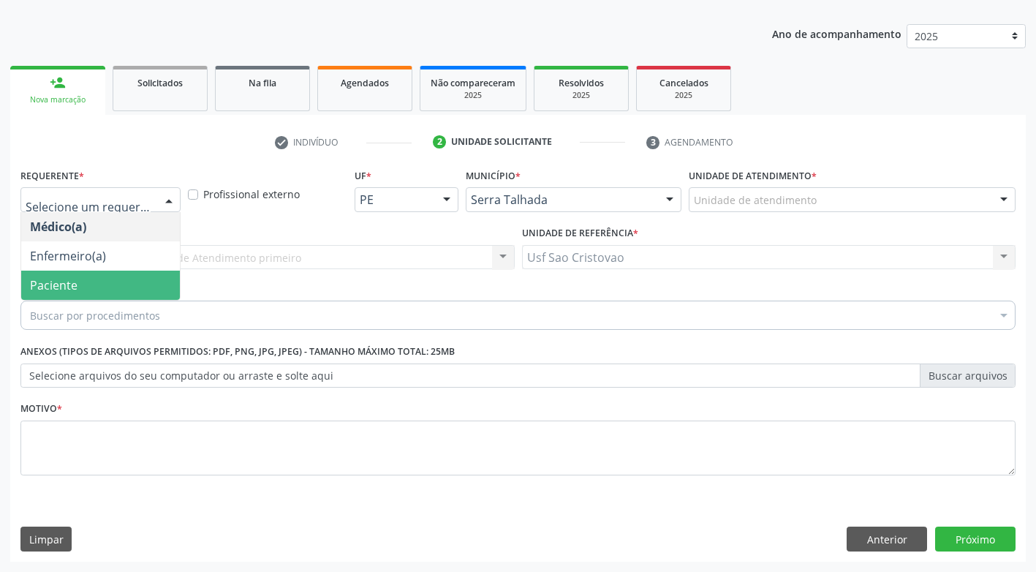
click at [148, 287] on span "Paciente" at bounding box center [100, 285] width 159 height 29
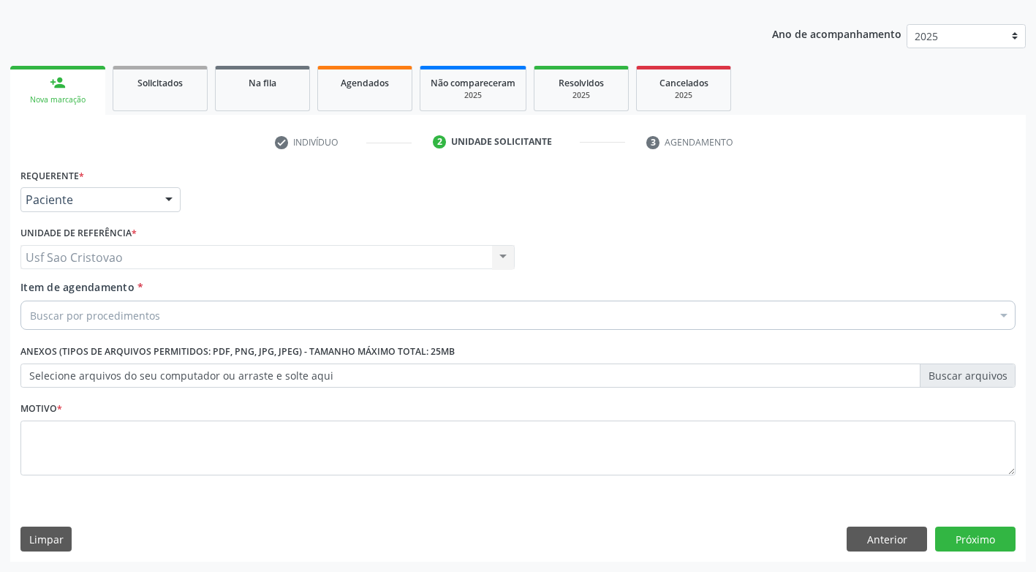
click at [176, 306] on div "Buscar por procedimentos" at bounding box center [517, 315] width 995 height 29
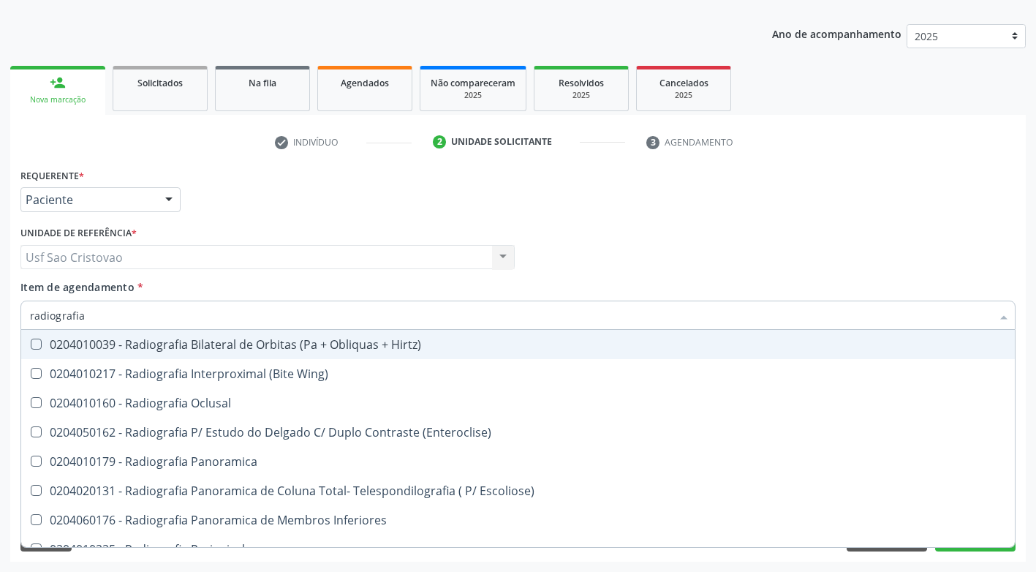
type input "radiografia"
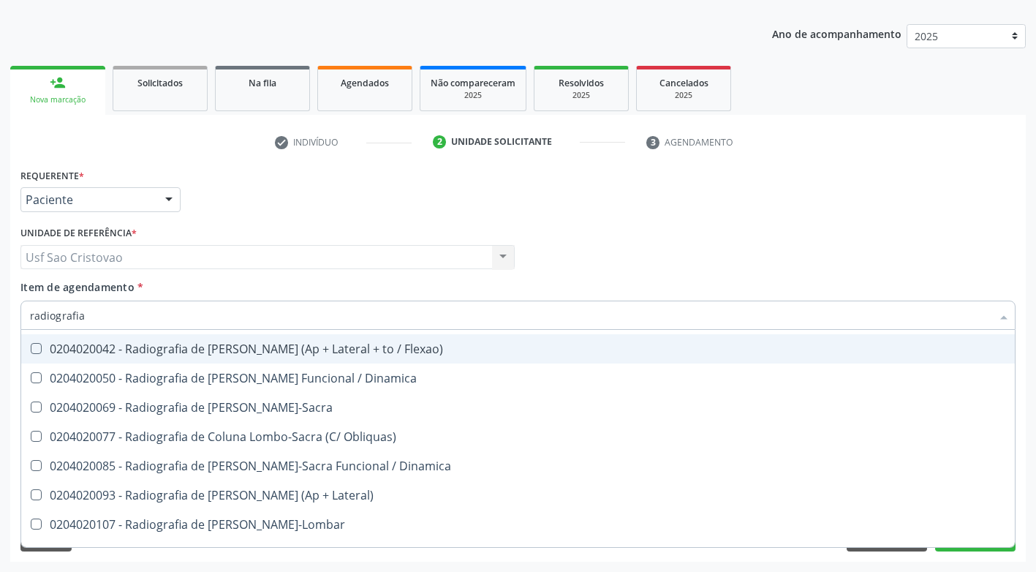
scroll to position [804, 0]
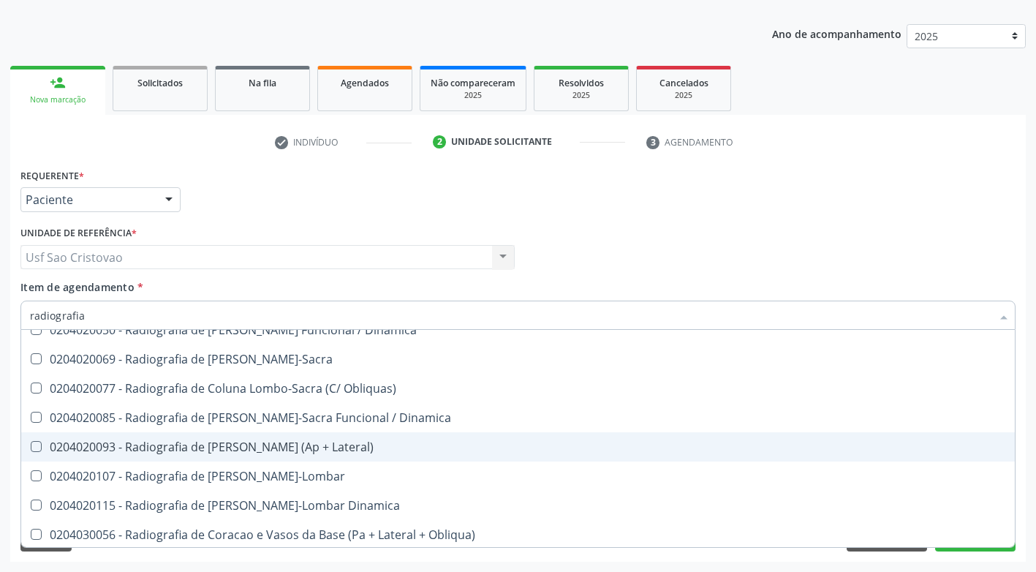
click at [34, 445] on Lateral\) at bounding box center [36, 446] width 11 height 11
click at [31, 445] on Lateral\) "checkbox" at bounding box center [26, 447] width 10 height 10
checkbox Lateral\) "true"
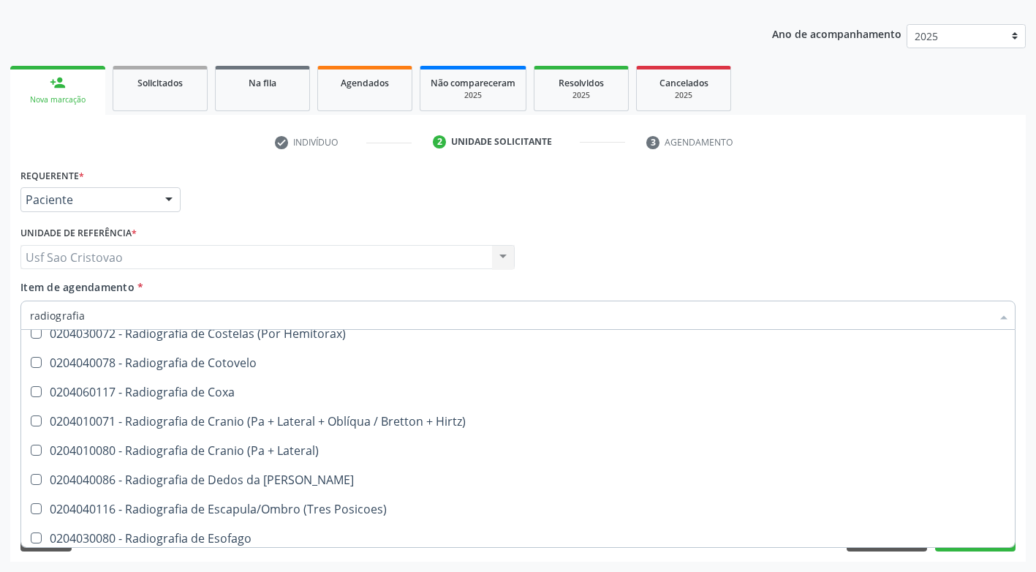
scroll to position [1097, 0]
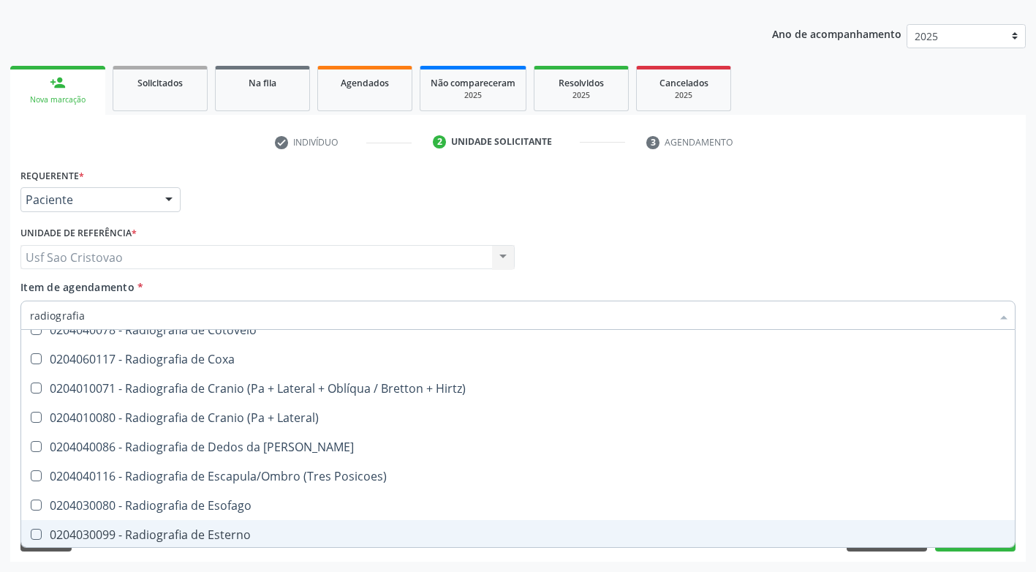
click at [667, 555] on div "Requerente * Paciente Médico(a) Enfermeiro(a) Paciente Nenhum resultado encontr…" at bounding box center [518, 363] width 1016 height 397
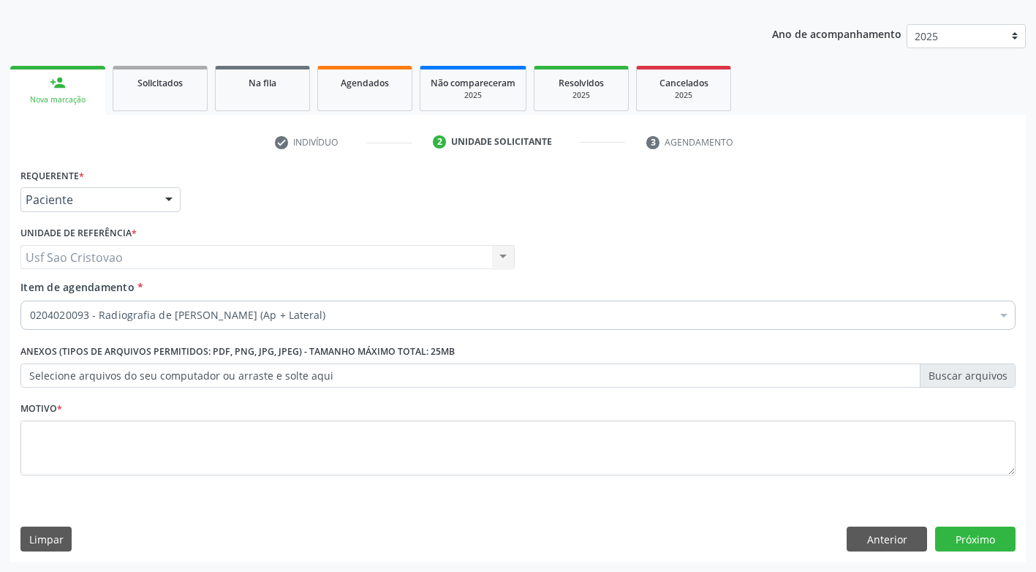
scroll to position [0, 0]
click at [969, 541] on button "Próximo" at bounding box center [975, 539] width 80 height 25
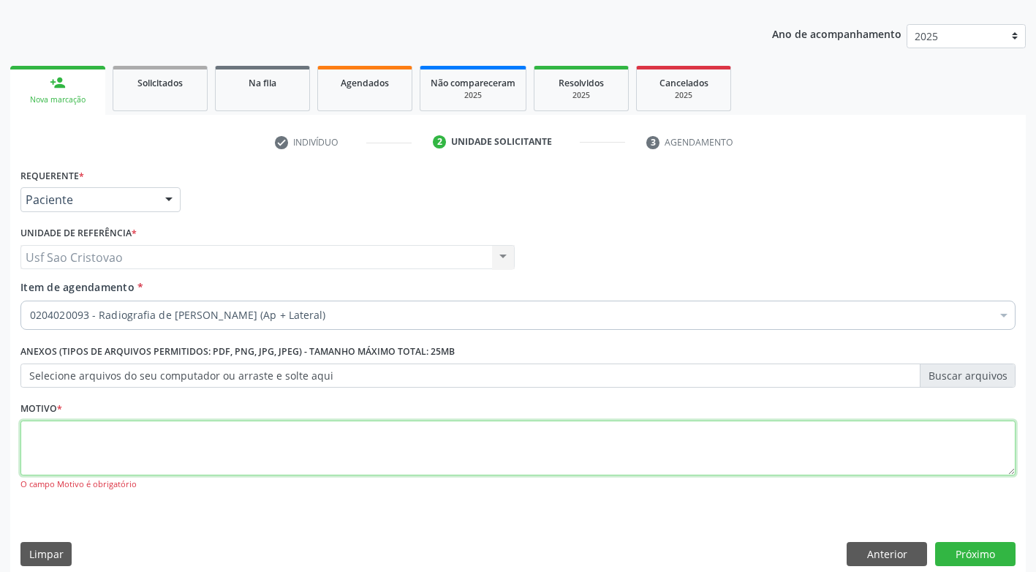
click at [410, 438] on textarea at bounding box center [517, 448] width 995 height 56
type textarea "."
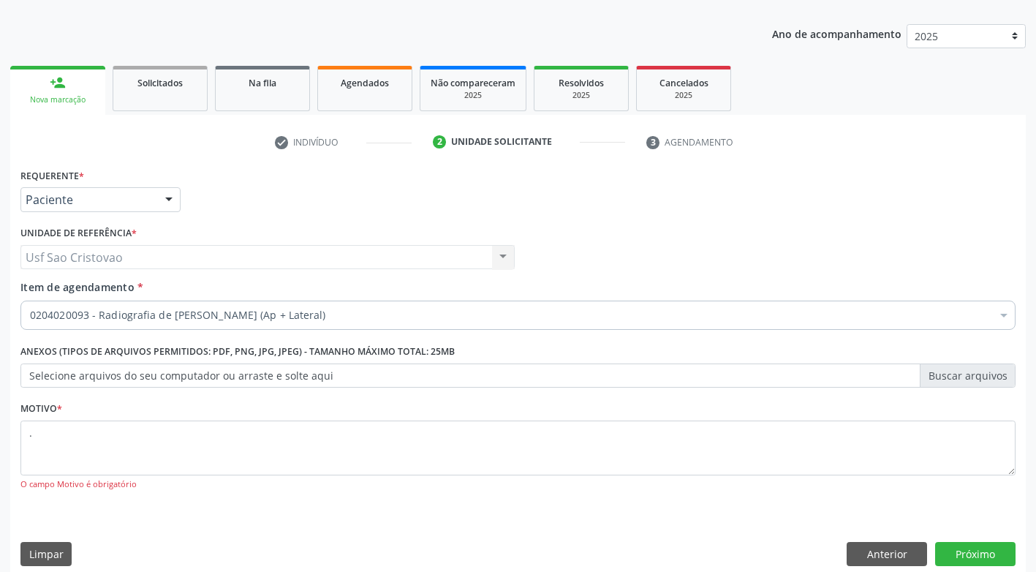
click at [564, 520] on div "Requerente * Paciente Médico(a) Enfermeiro(a) Paciente Nenhum resultado encontr…" at bounding box center [518, 371] width 1016 height 412
click at [959, 551] on button "Próximo" at bounding box center [975, 554] width 80 height 25
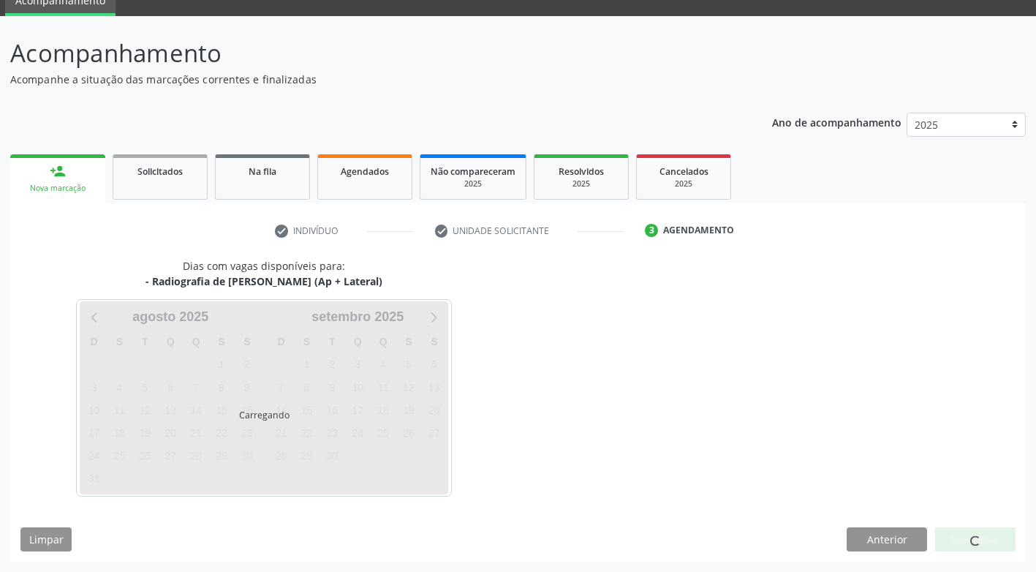
scroll to position [64, 0]
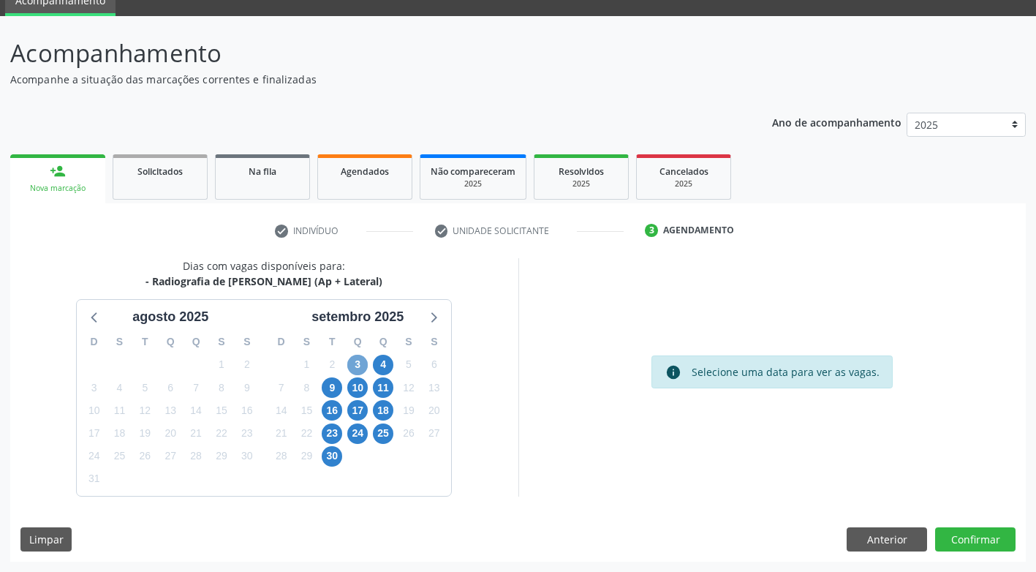
click at [353, 365] on span "3" at bounding box center [357, 365] width 20 height 20
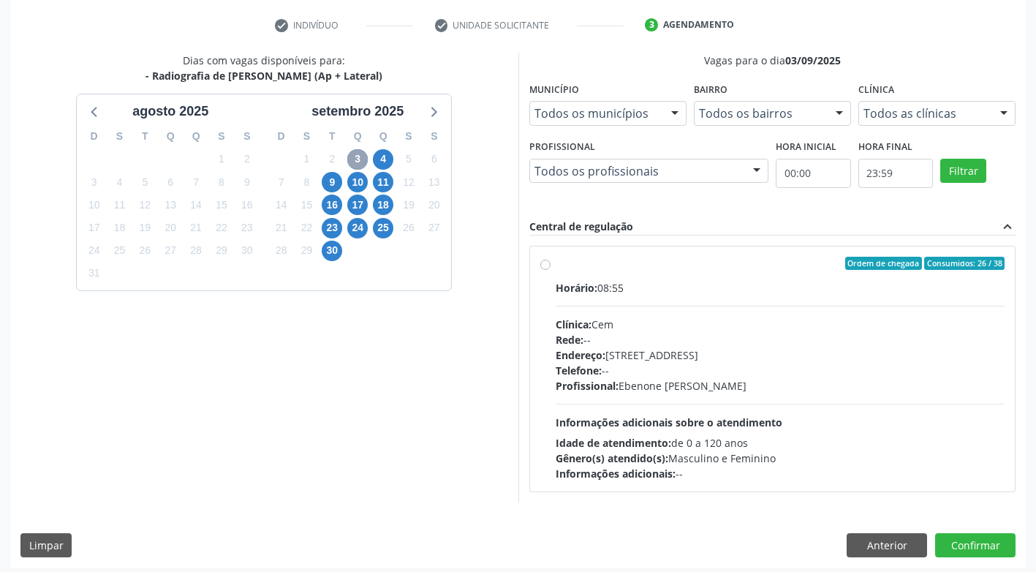
scroll to position [276, 0]
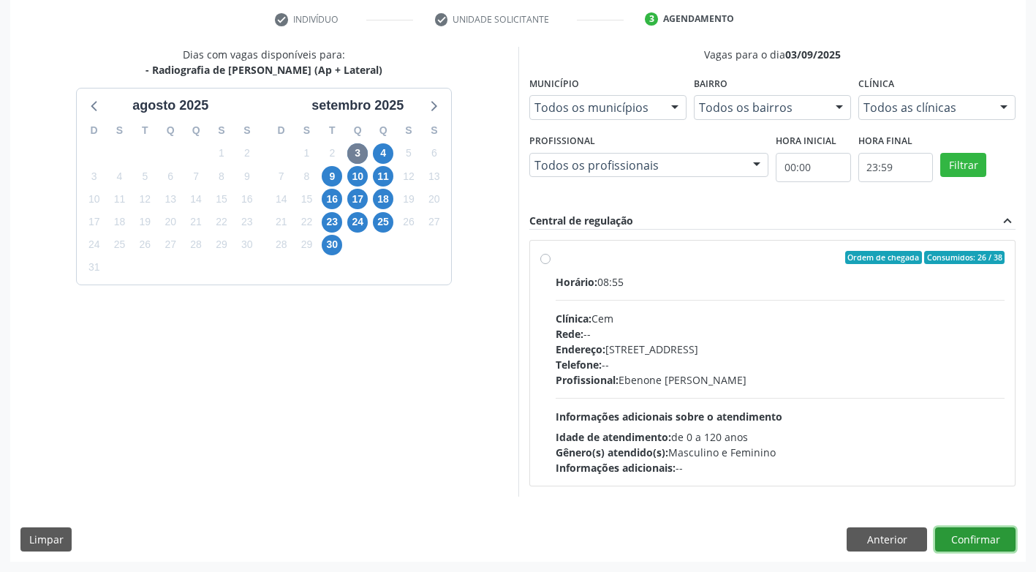
click at [959, 538] on button "Confirmar" at bounding box center [975, 539] width 80 height 25
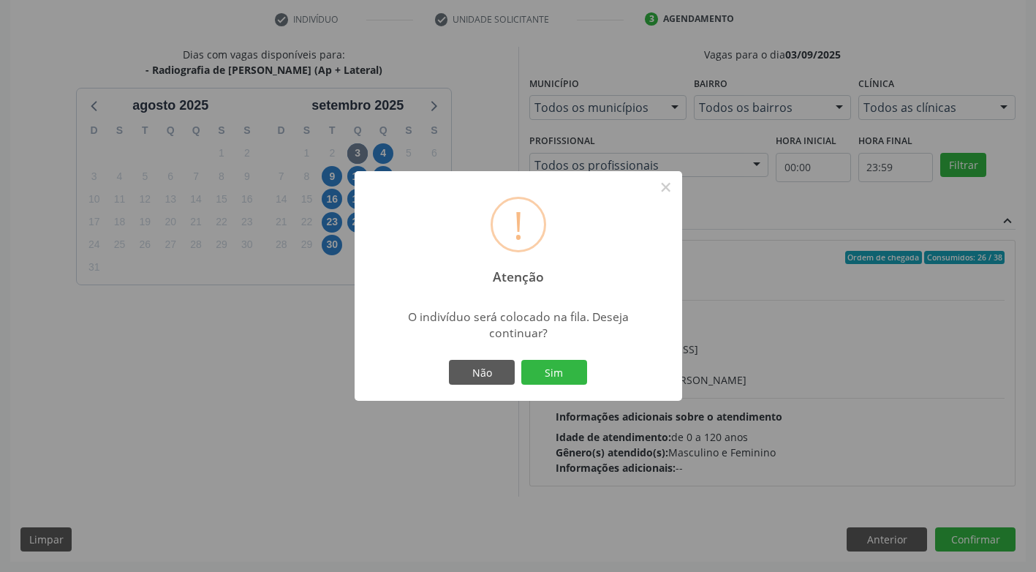
drag, startPoint x: 322, startPoint y: 503, endPoint x: 325, endPoint y: 456, distance: 47.6
click at [322, 501] on div "! Atenção × O indivíduo será colocado na fila. Deseja continuar? Não Sim" at bounding box center [518, 286] width 1036 height 572
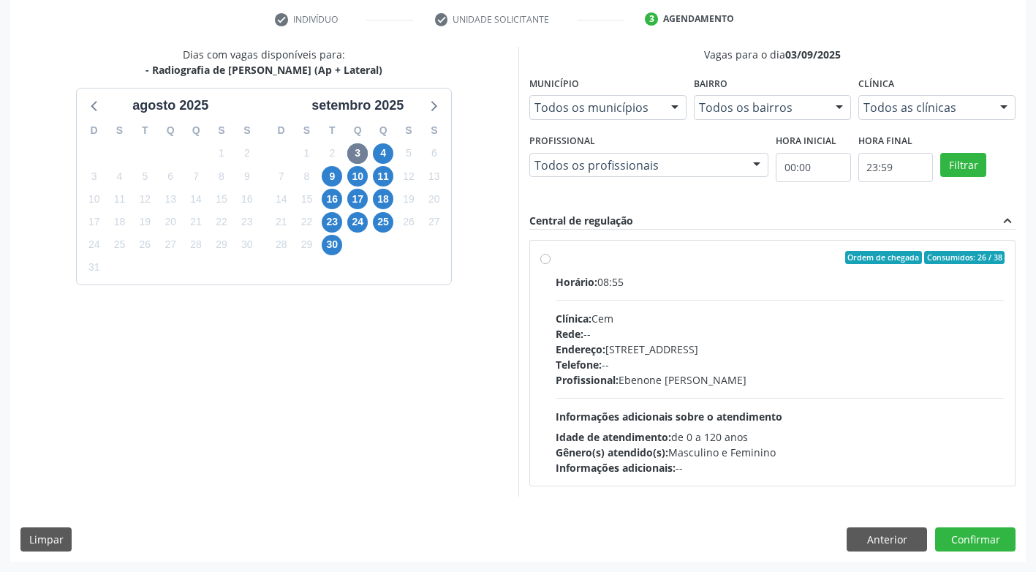
click at [556, 258] on label "Ordem de chegada Consumidos: 26 / 38 Horário: 08:55 Clínica: Cem Rede: -- Ender…" at bounding box center [781, 363] width 450 height 224
click at [545, 258] on input "Ordem de chegada Consumidos: 26 / 38 Horário: 08:55 Clínica: Cem Rede: -- Ender…" at bounding box center [545, 257] width 10 height 13
radio input "true"
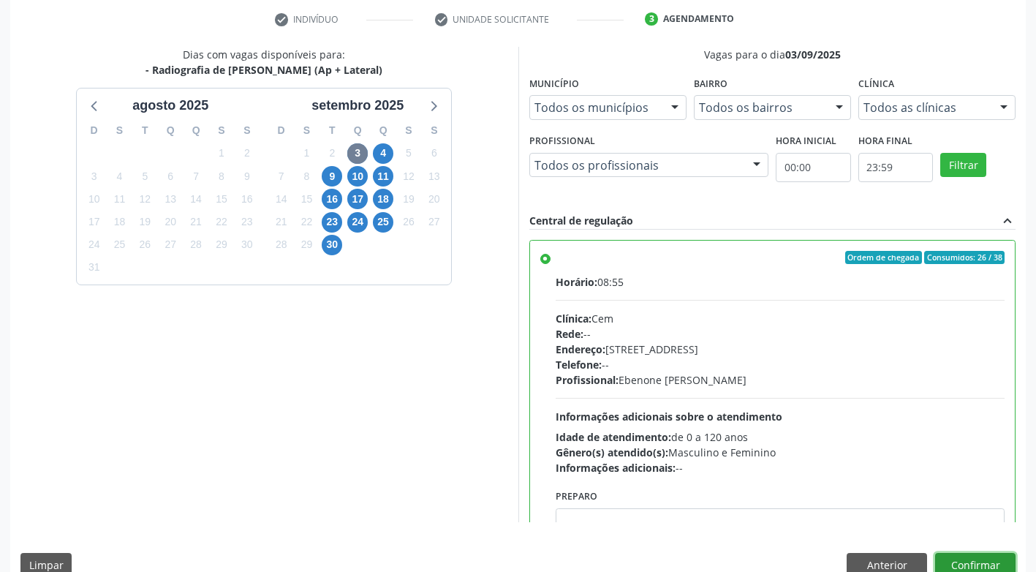
click at [948, 565] on button "Confirmar" at bounding box center [975, 565] width 80 height 25
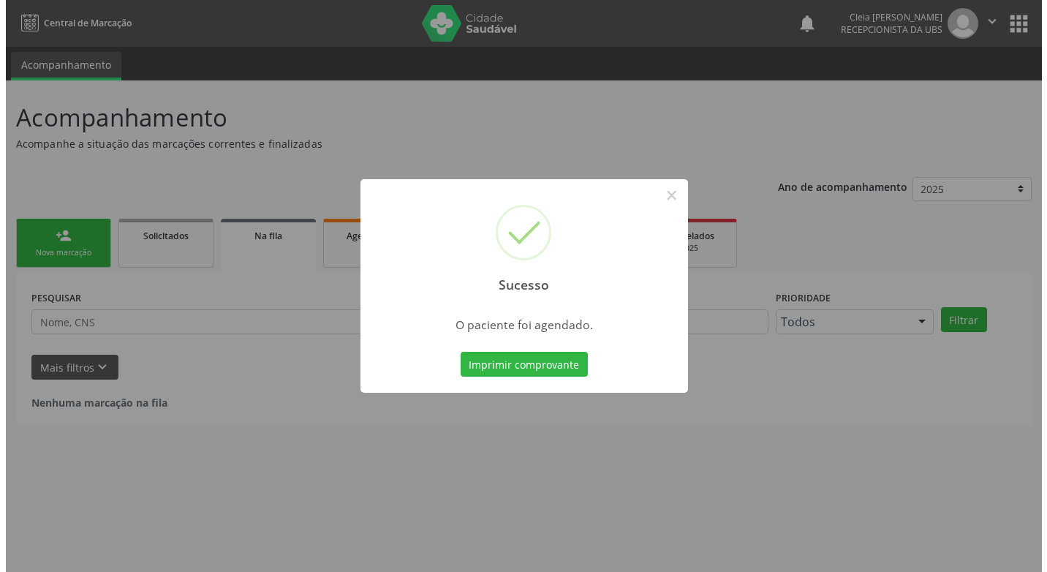
scroll to position [0, 0]
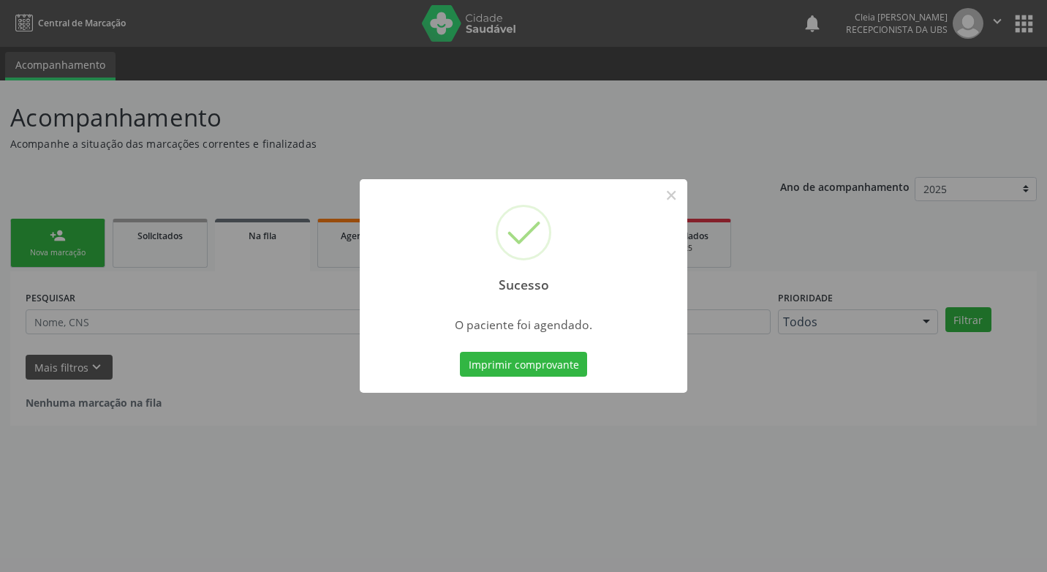
click at [518, 359] on button "Imprimir comprovante" at bounding box center [523, 364] width 127 height 25
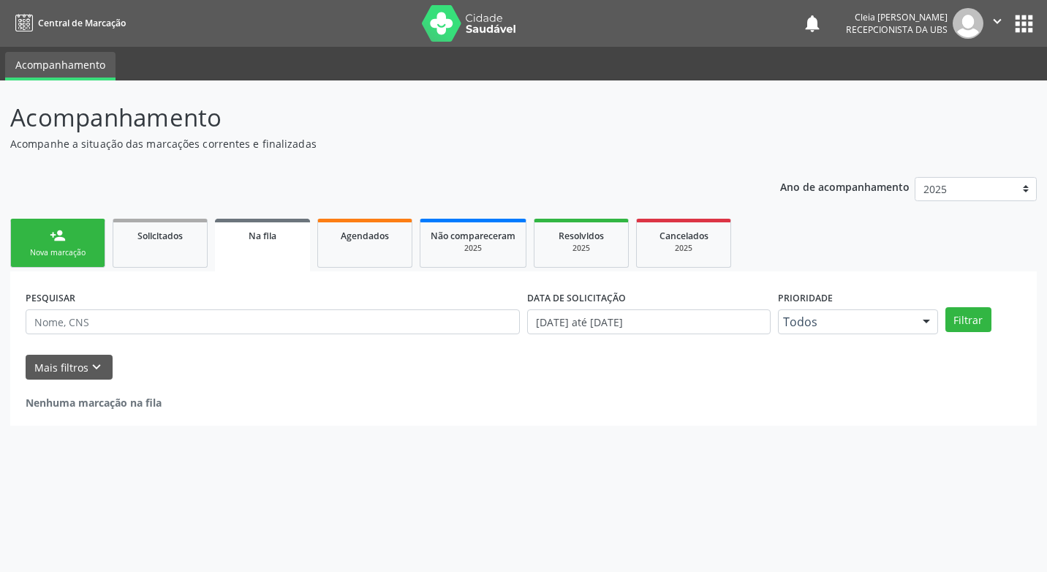
click at [50, 244] on link "person_add Nova marcação" at bounding box center [57, 243] width 95 height 49
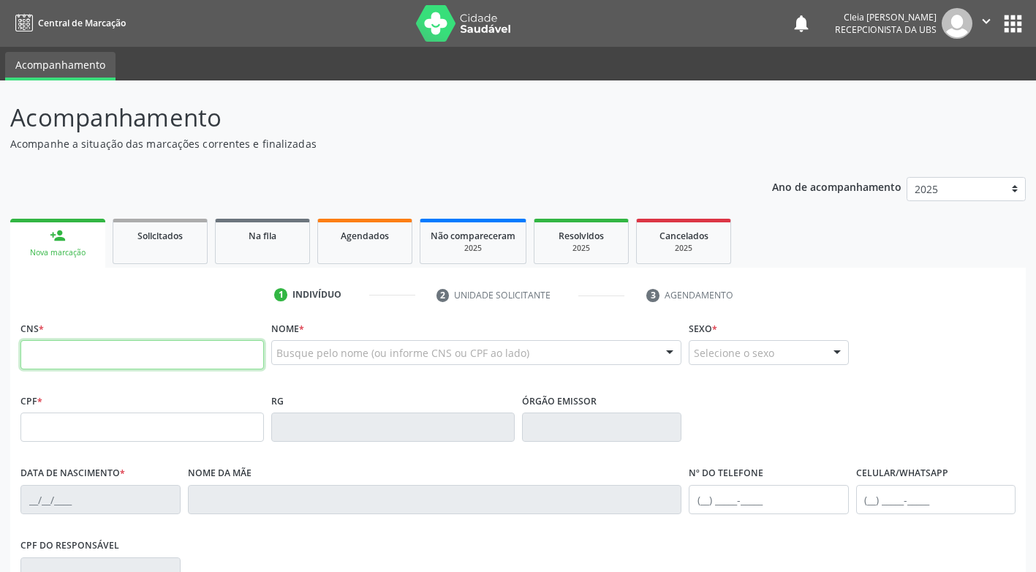
click at [86, 352] on input "text" at bounding box center [142, 354] width 244 height 29
type input "705 0056 5006 4151"
type input "31/03/1980"
type input "Maria do Carmo Pereira"
type input "(11) 1008-2883"
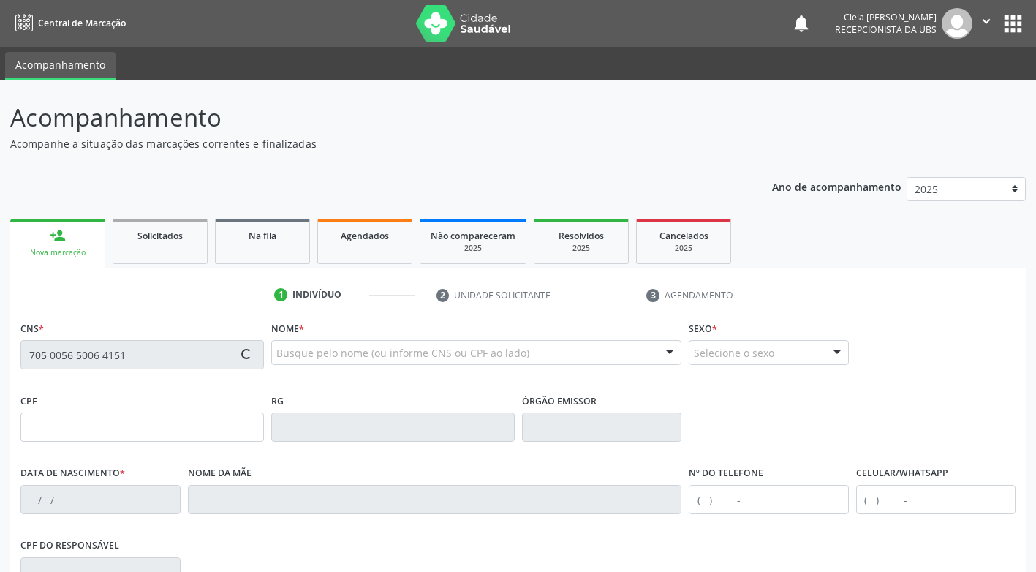
type input "127"
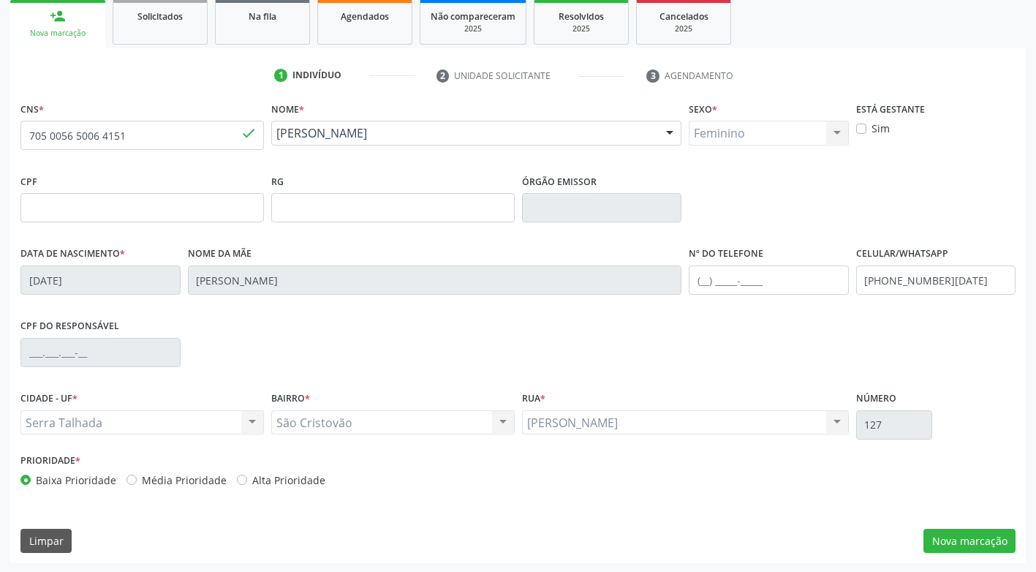
scroll to position [221, 0]
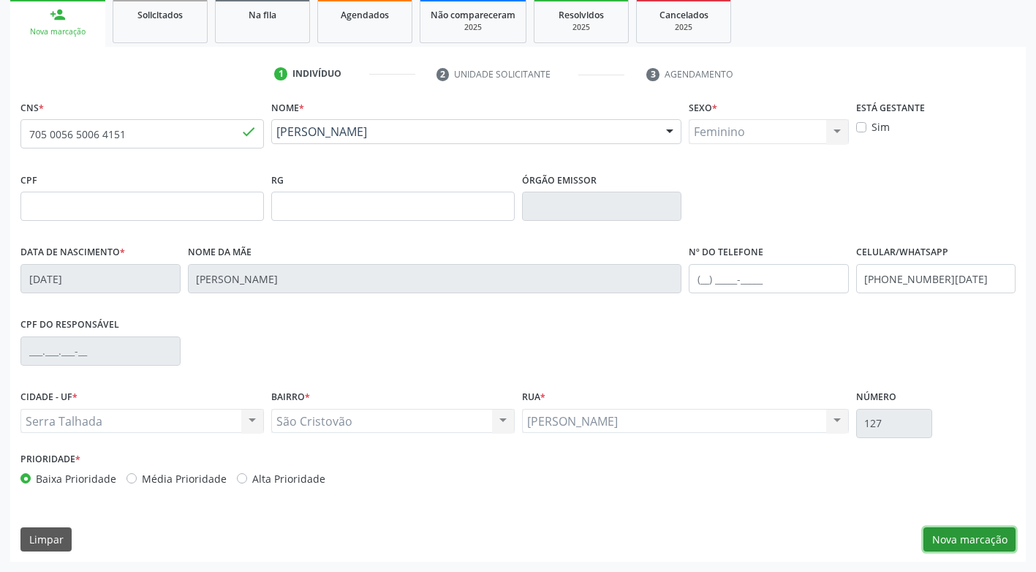
click at [1003, 543] on button "Nova marcação" at bounding box center [970, 539] width 92 height 25
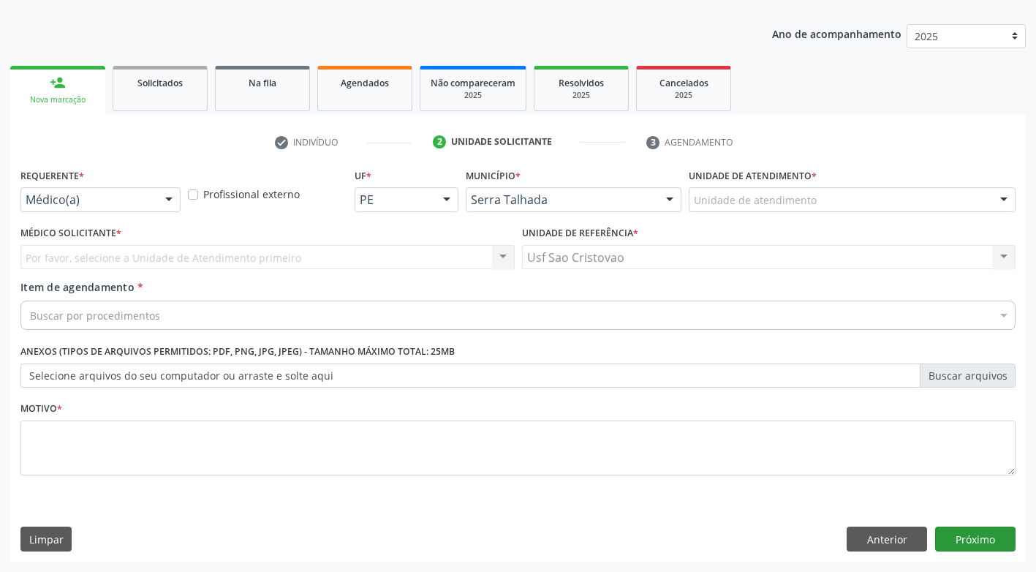
scroll to position [153, 0]
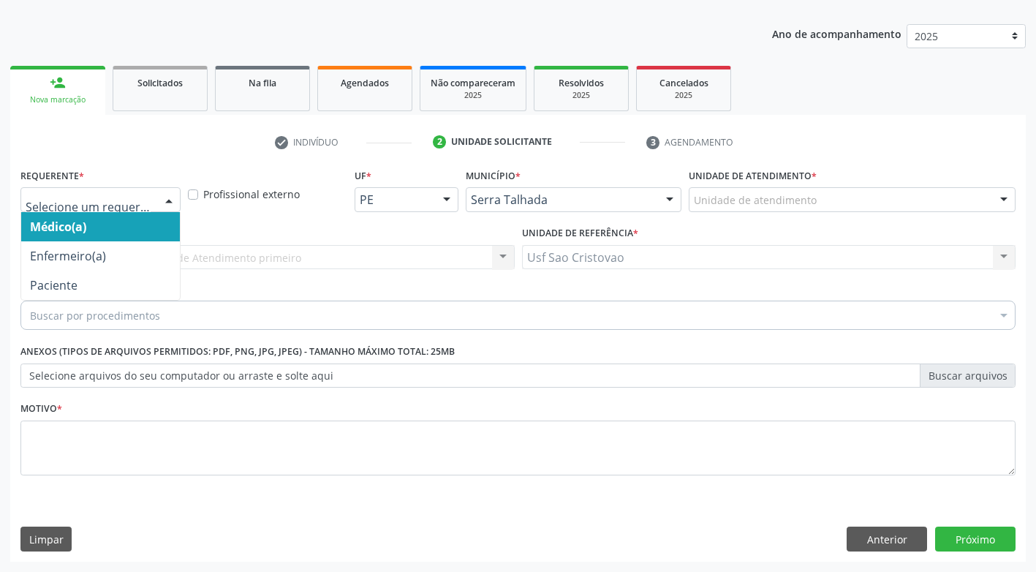
click at [172, 203] on div at bounding box center [169, 200] width 22 height 25
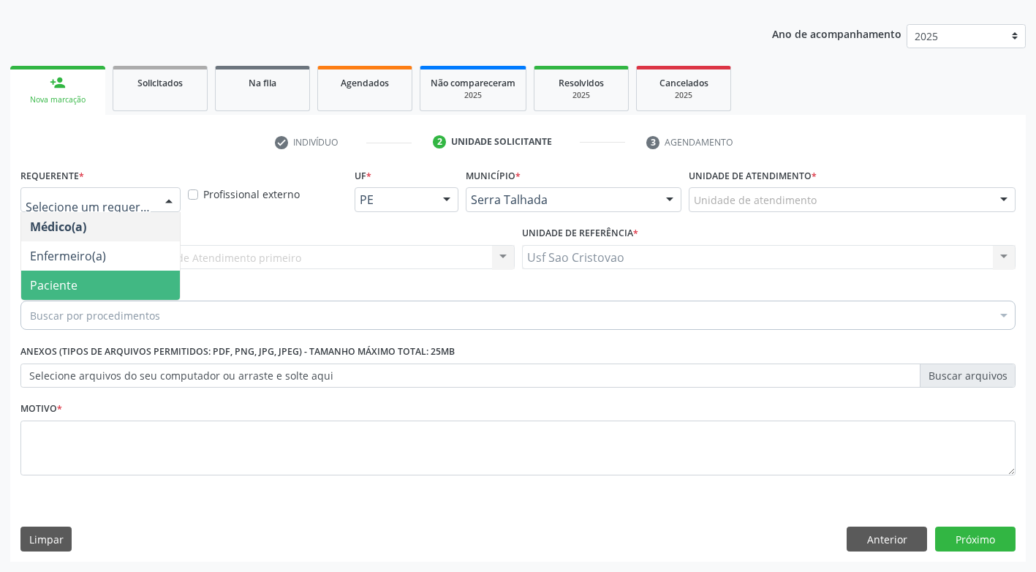
click at [132, 287] on span "Paciente" at bounding box center [100, 285] width 159 height 29
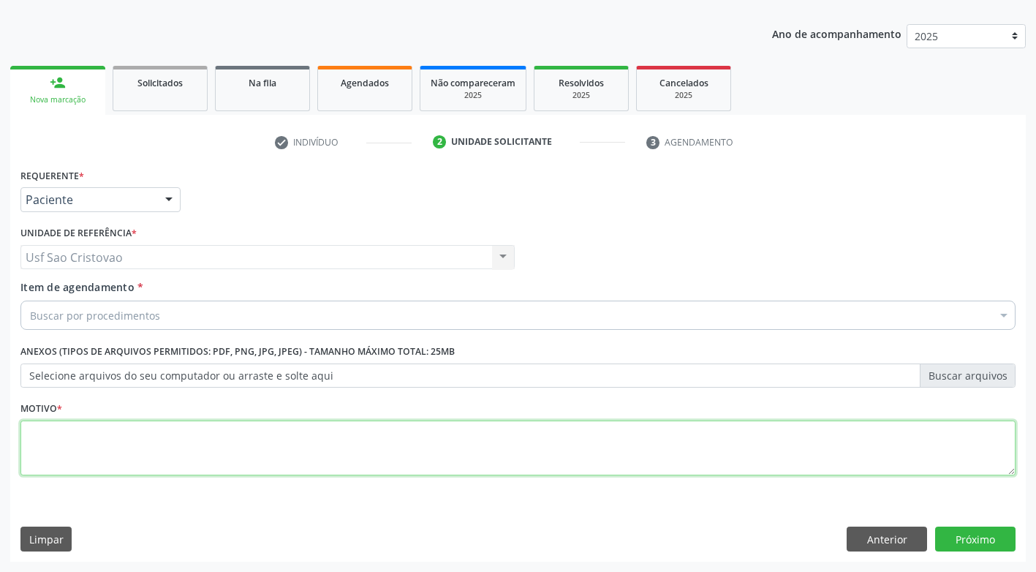
click at [272, 450] on textarea at bounding box center [517, 448] width 995 height 56
type textarea "."
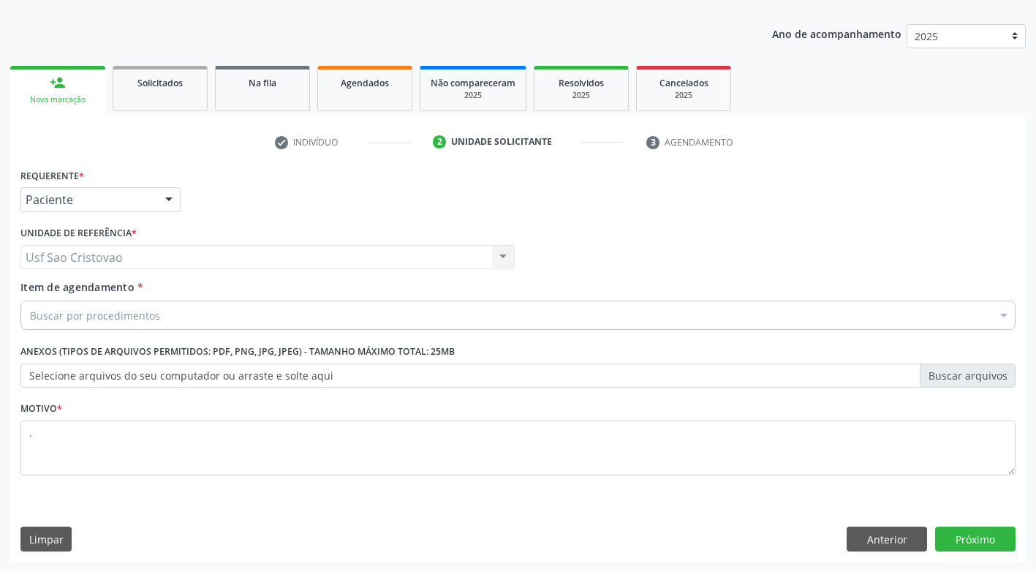
click at [703, 523] on div "Requerente * Paciente Médico(a) Enfermeiro(a) Paciente Nenhum resultado encontr…" at bounding box center [518, 363] width 1016 height 397
click at [1000, 545] on button "Próximo" at bounding box center [975, 539] width 80 height 25
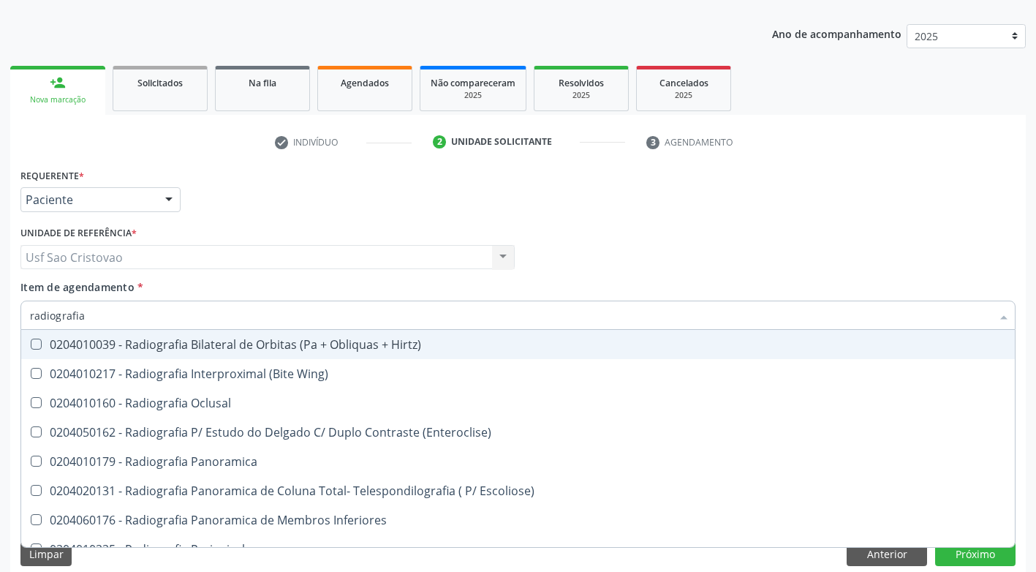
type input "radiografia"
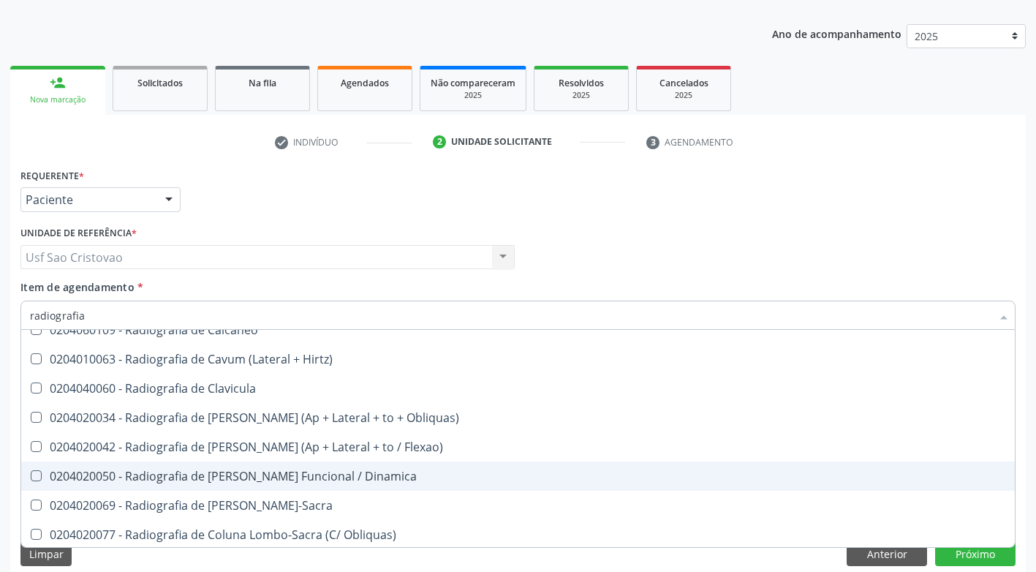
scroll to position [731, 0]
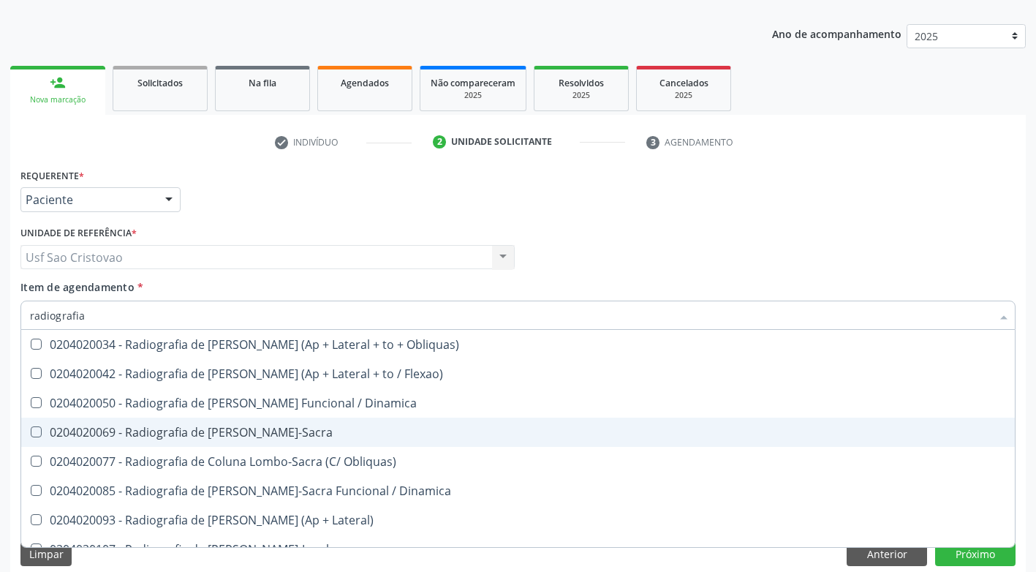
click at [34, 430] on Lombo-Sacra at bounding box center [36, 431] width 11 height 11
click at [31, 430] on Lombo-Sacra "checkbox" at bounding box center [26, 432] width 10 height 10
checkbox Lombo-Sacra "true"
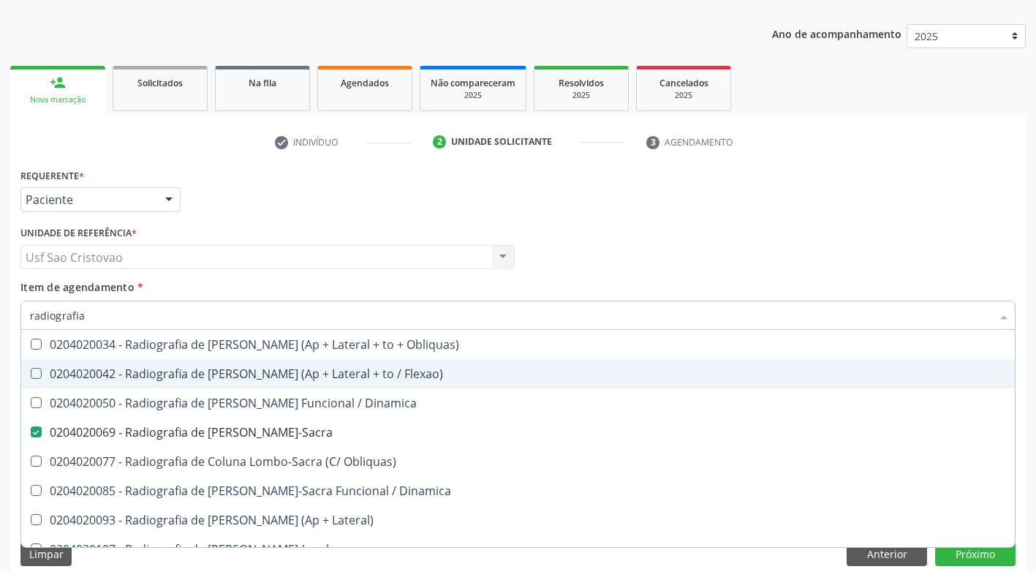
click at [32, 372] on Flexao\) at bounding box center [36, 373] width 11 height 11
click at [31, 372] on Flexao\) "checkbox" at bounding box center [26, 374] width 10 height 10
checkbox Flexao\) "true"
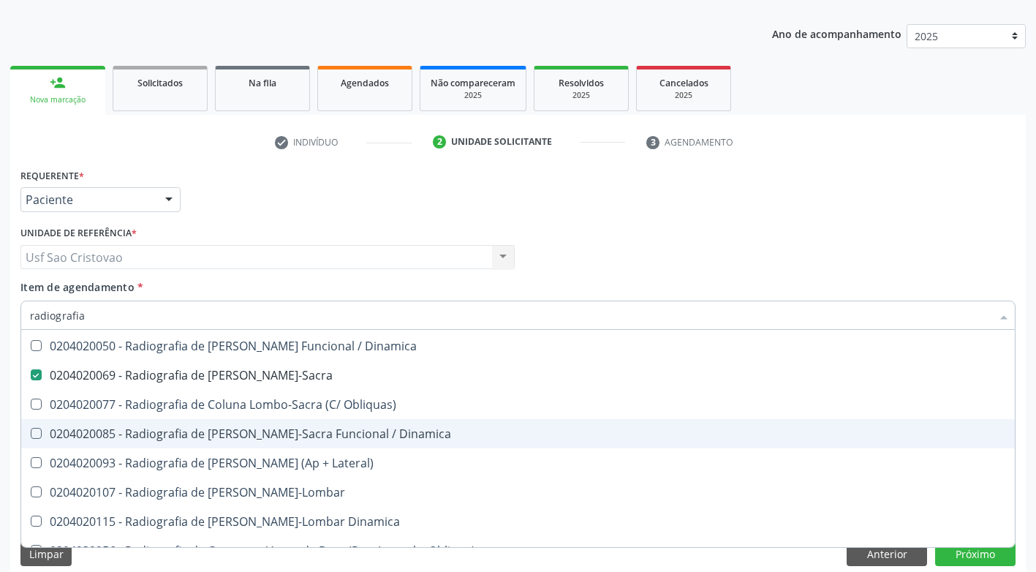
scroll to position [878, 0]
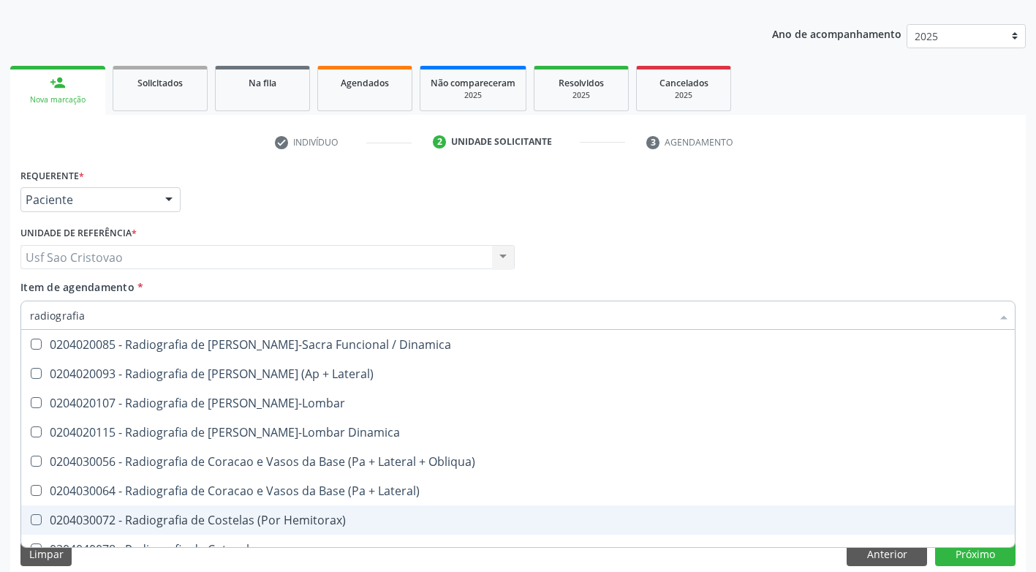
click at [629, 562] on div "Limpar Anterior Próximo" at bounding box center [517, 554] width 995 height 25
checkbox Wing\) "true"
checkbox Oclusal "true"
checkbox Flexao\) "false"
checkbox Lombo-Sacra "false"
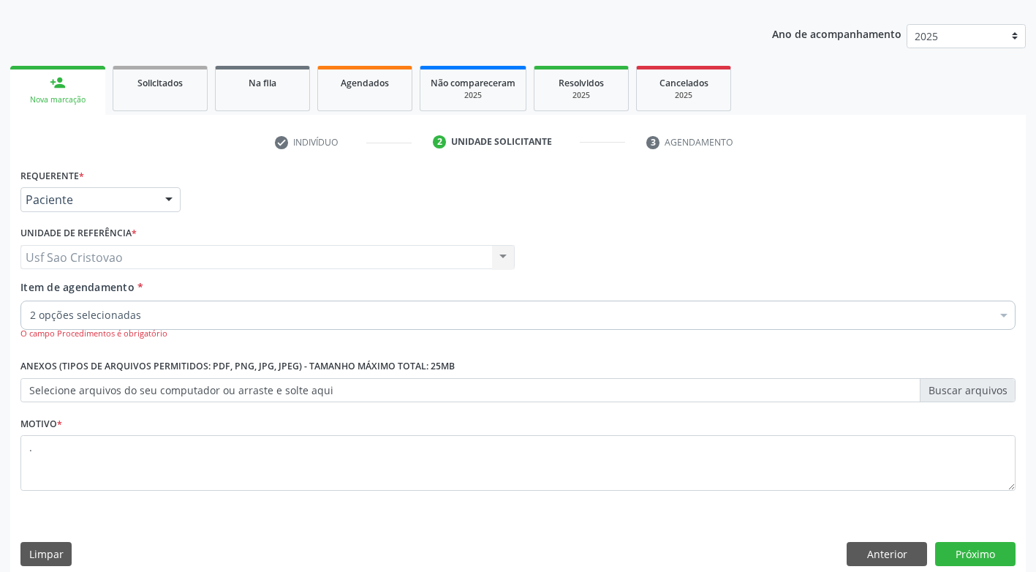
scroll to position [0, 0]
click at [964, 550] on button "Próximo" at bounding box center [975, 554] width 80 height 25
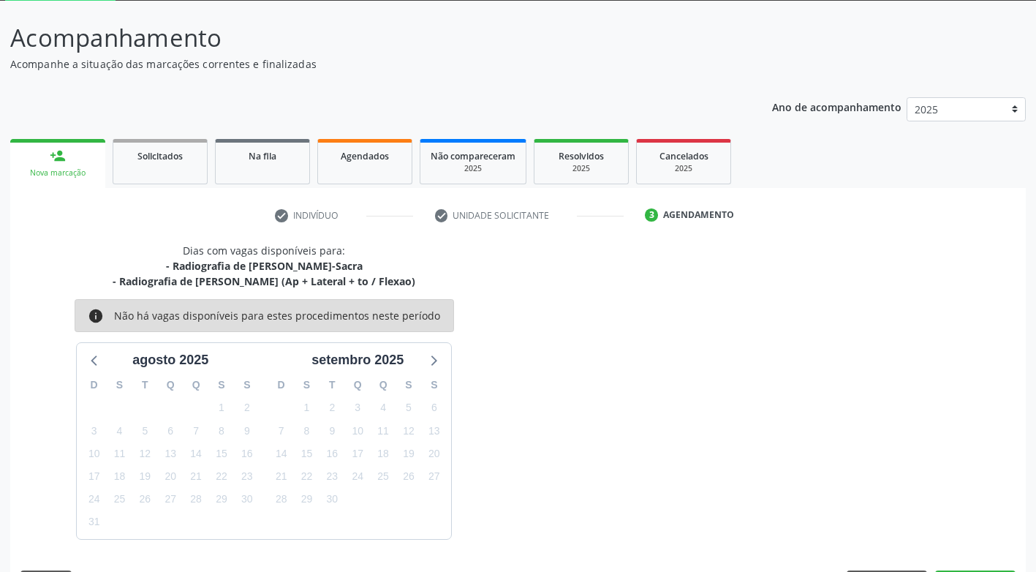
scroll to position [123, 0]
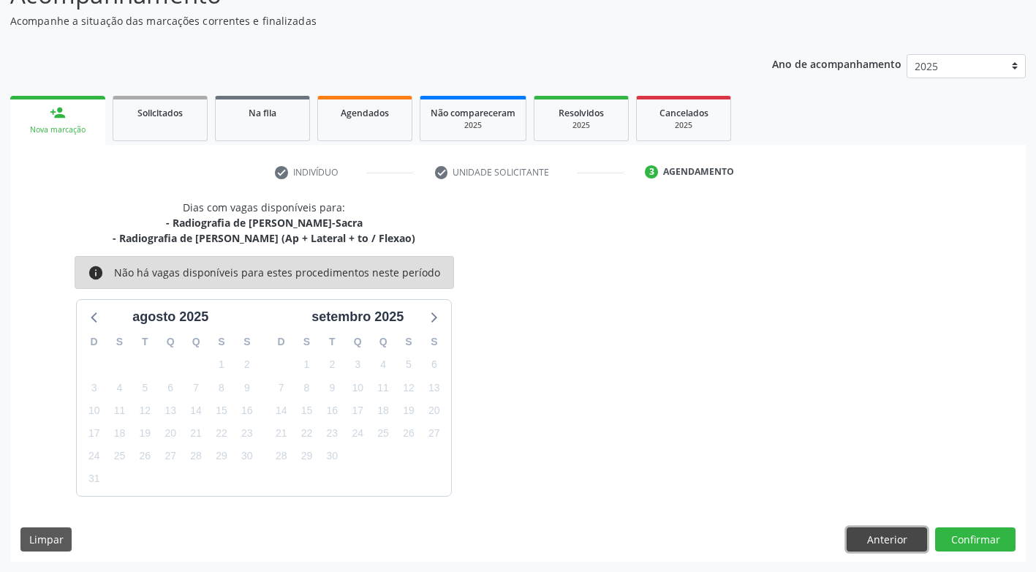
click at [896, 537] on button "Anterior" at bounding box center [887, 539] width 80 height 25
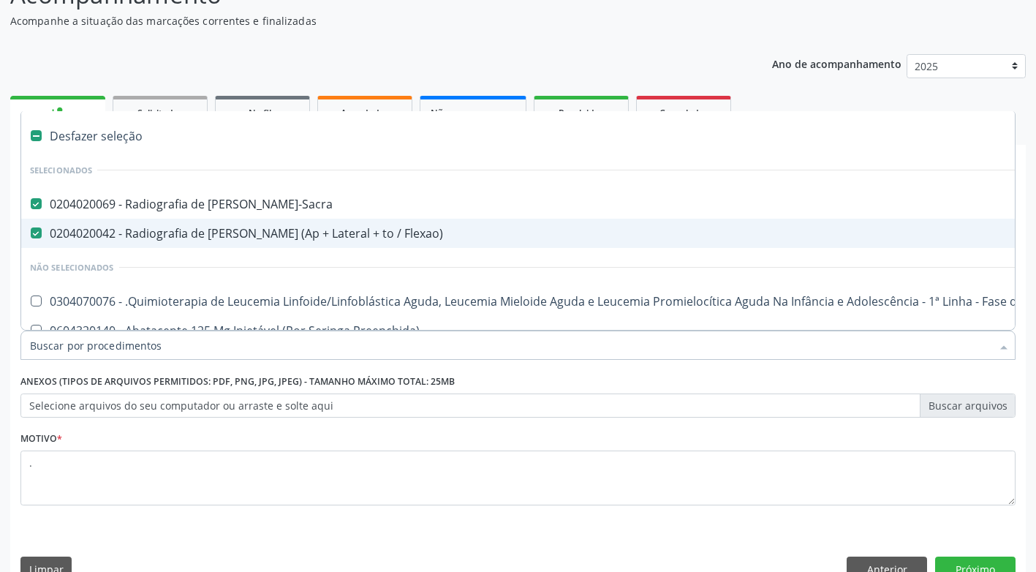
click at [39, 234] on Flexao\) at bounding box center [36, 232] width 11 height 11
click at [31, 234] on Flexao\) "checkbox" at bounding box center [26, 233] width 10 height 10
checkbox Flexao\) "false"
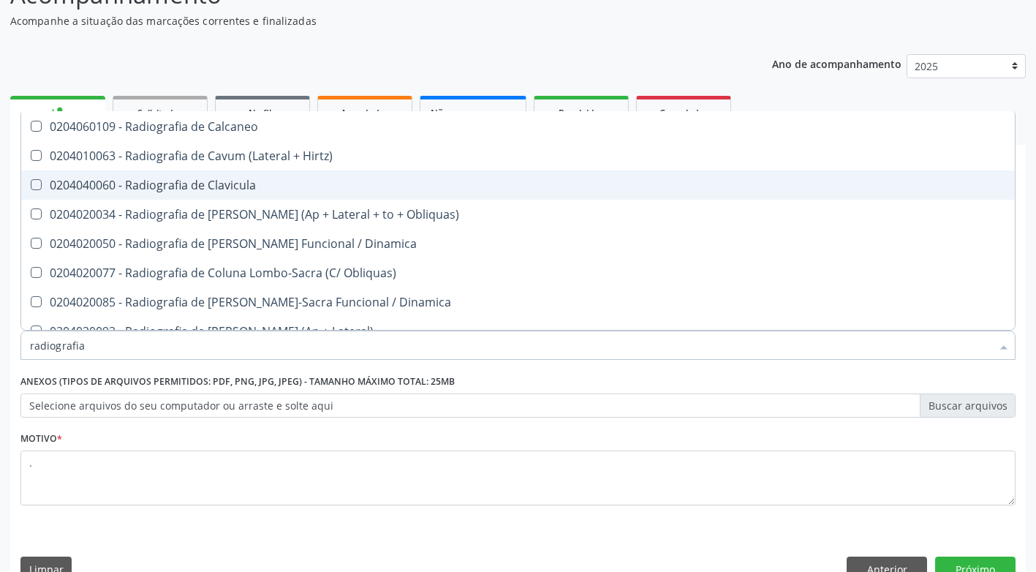
scroll to position [804, 0]
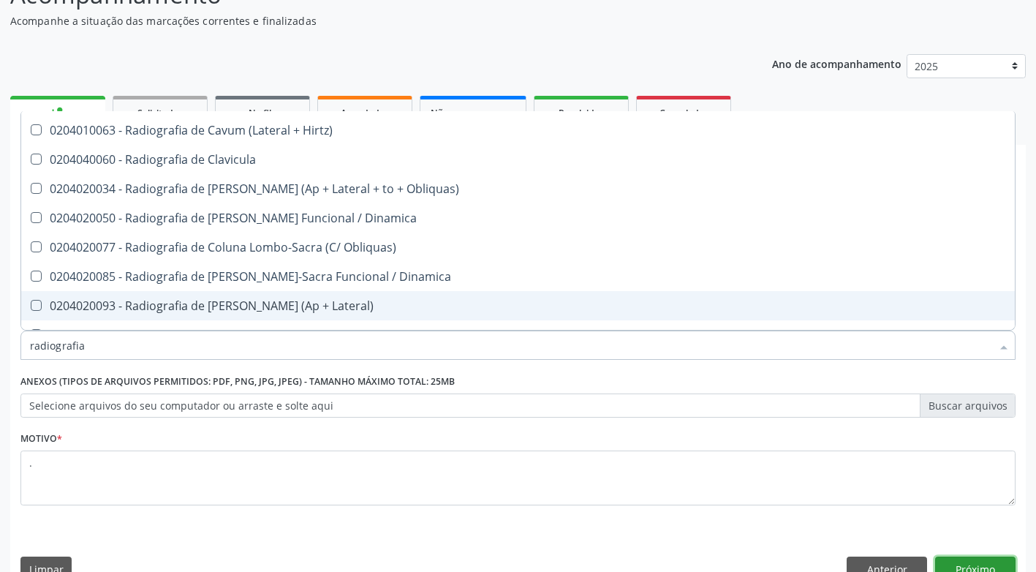
click at [957, 568] on button "Próximo" at bounding box center [975, 568] width 80 height 25
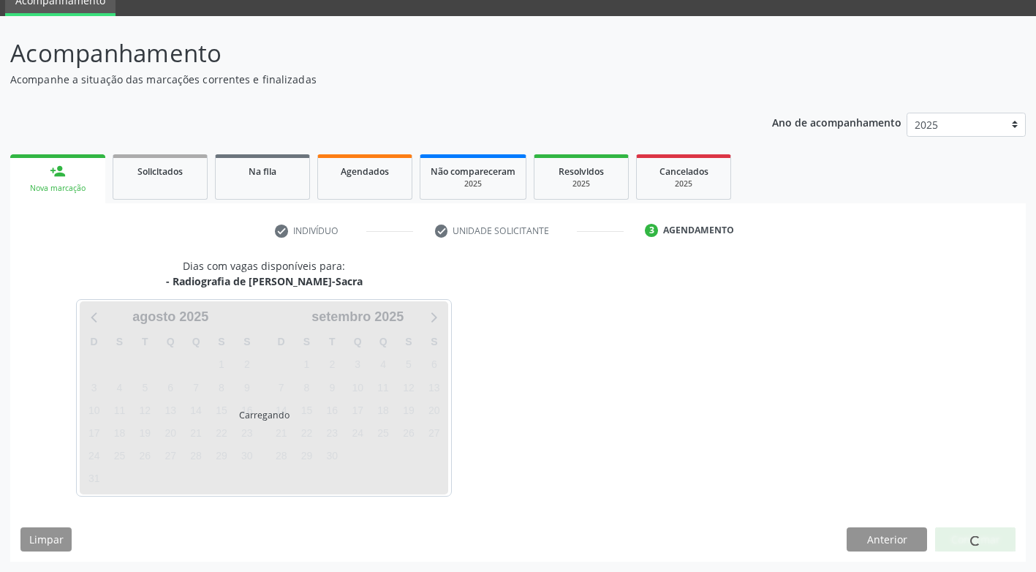
scroll to position [0, 0]
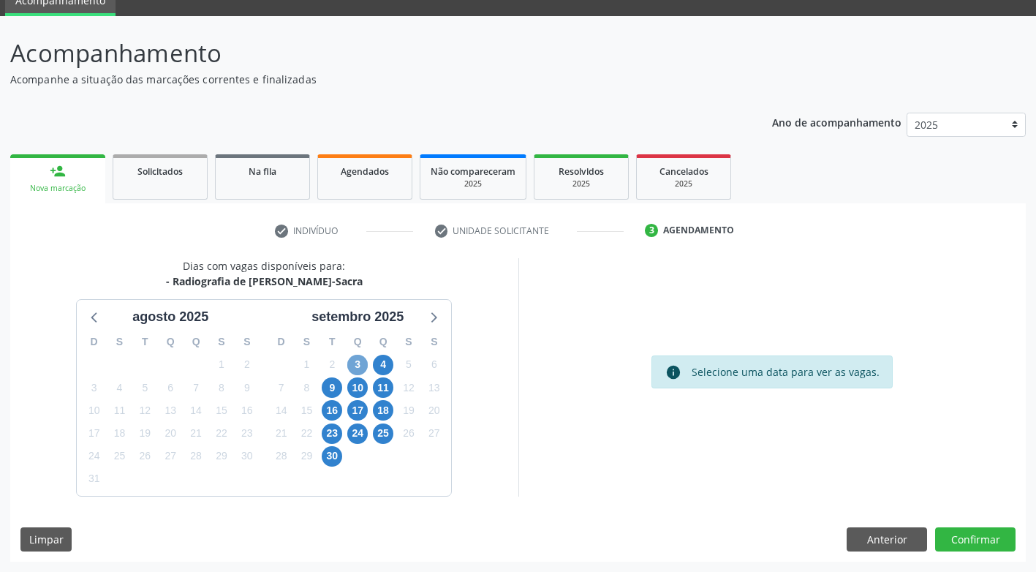
click at [361, 363] on span "3" at bounding box center [357, 365] width 20 height 20
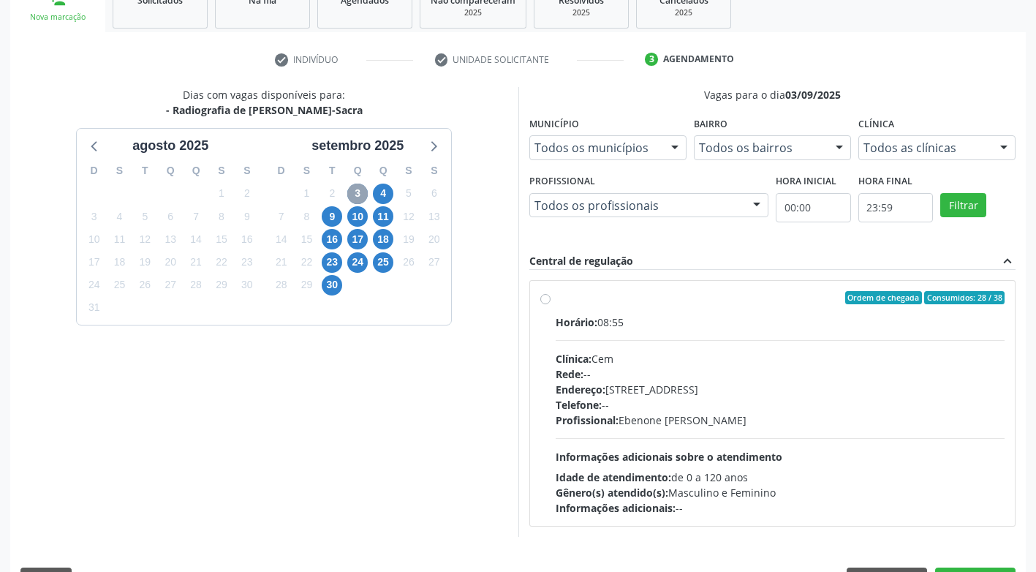
scroll to position [276, 0]
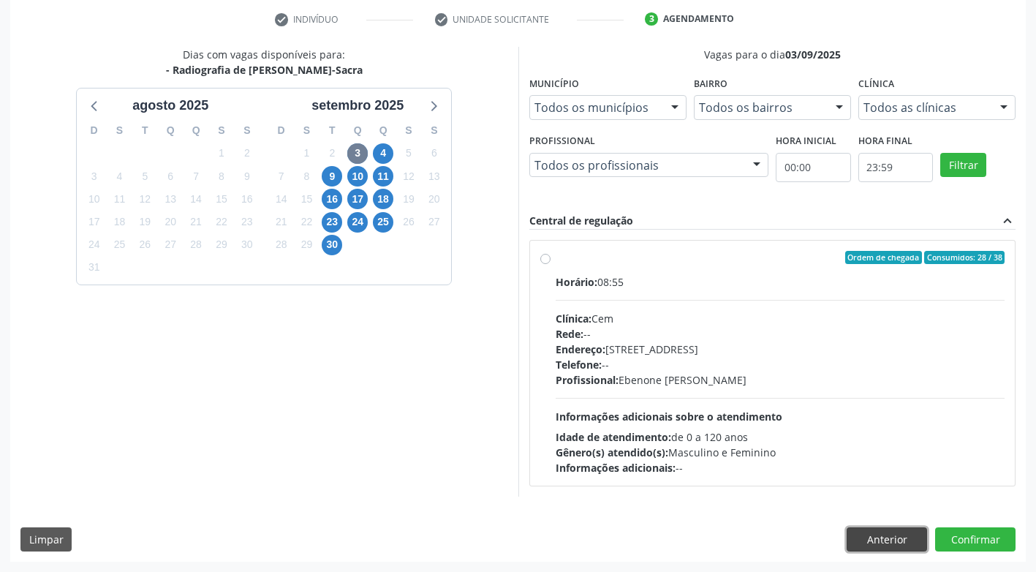
click at [897, 535] on button "Anterior" at bounding box center [887, 539] width 80 height 25
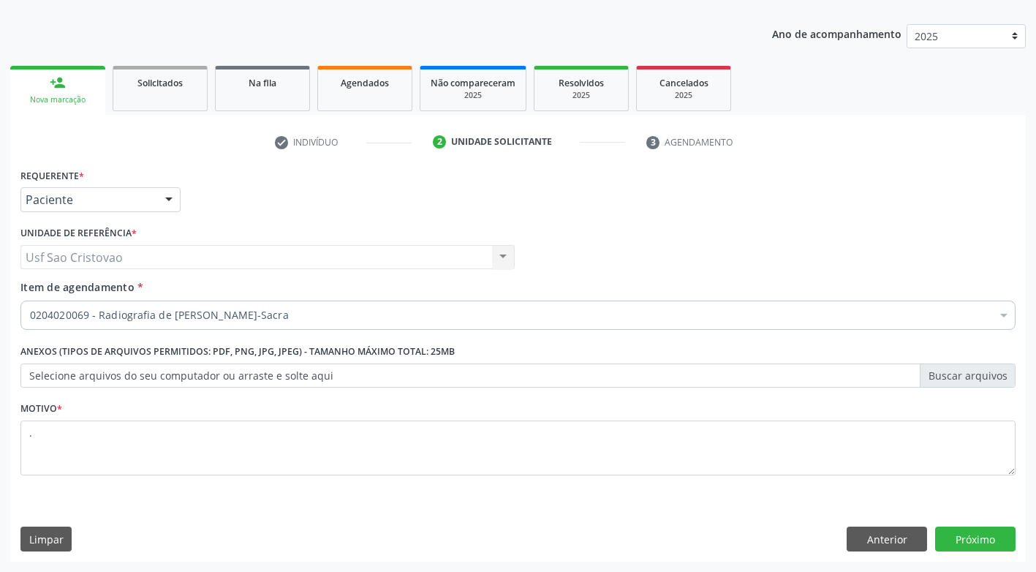
scroll to position [153, 0]
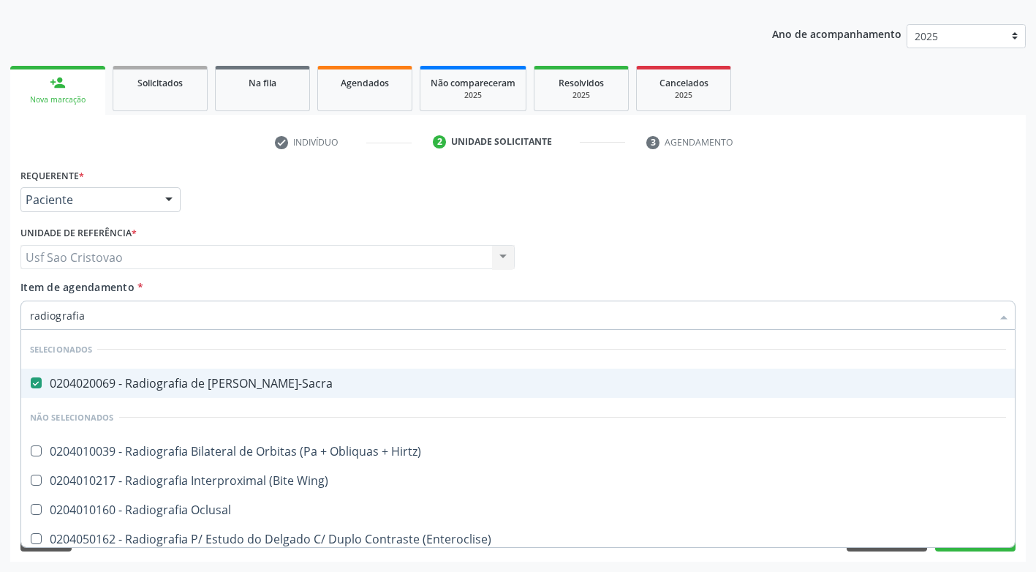
type input "radiografia"
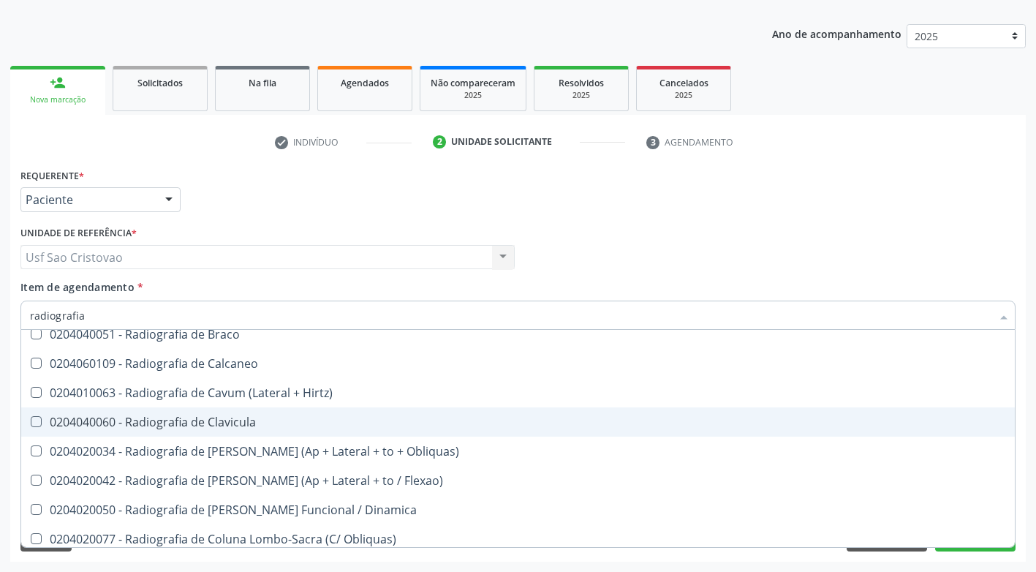
scroll to position [804, 0]
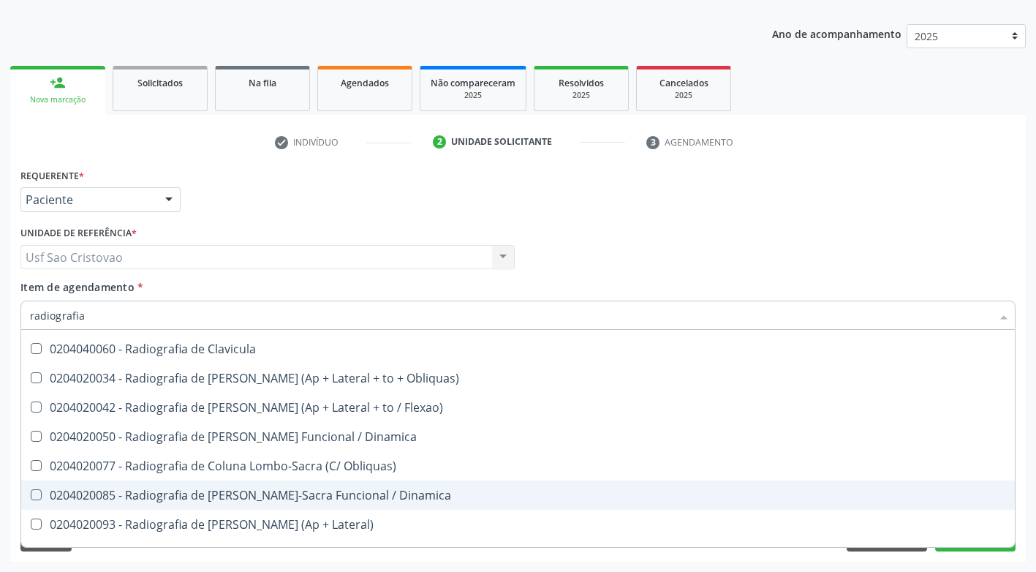
click at [34, 494] on Dinamica at bounding box center [36, 494] width 11 height 11
click at [31, 494] on Dinamica "checkbox" at bounding box center [26, 495] width 10 height 10
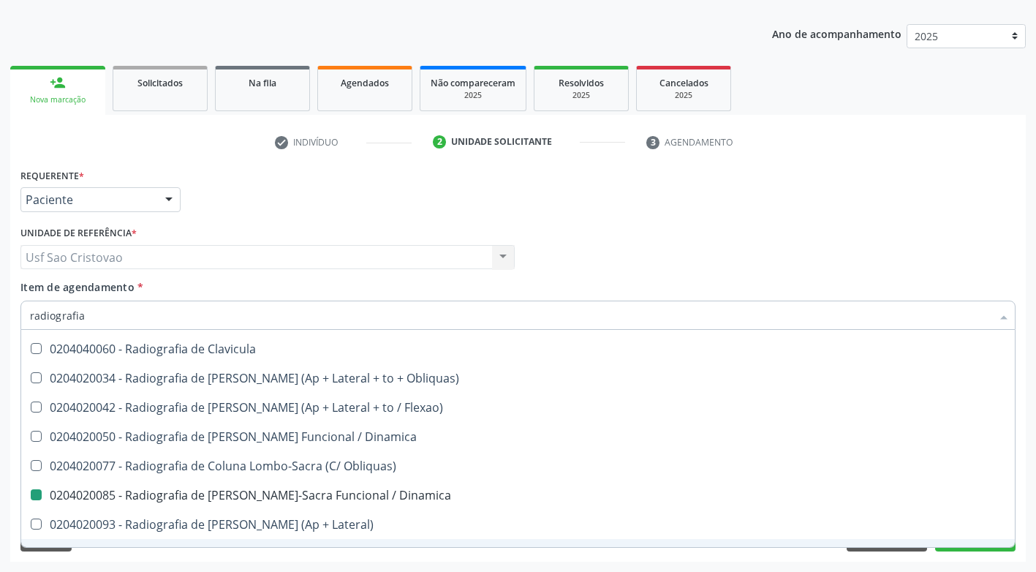
click at [282, 561] on div "Acompanhamento Acompanhe a situação das marcações correntes e finalizadas Relat…" at bounding box center [518, 250] width 1036 height 644
checkbox Dinamica "false"
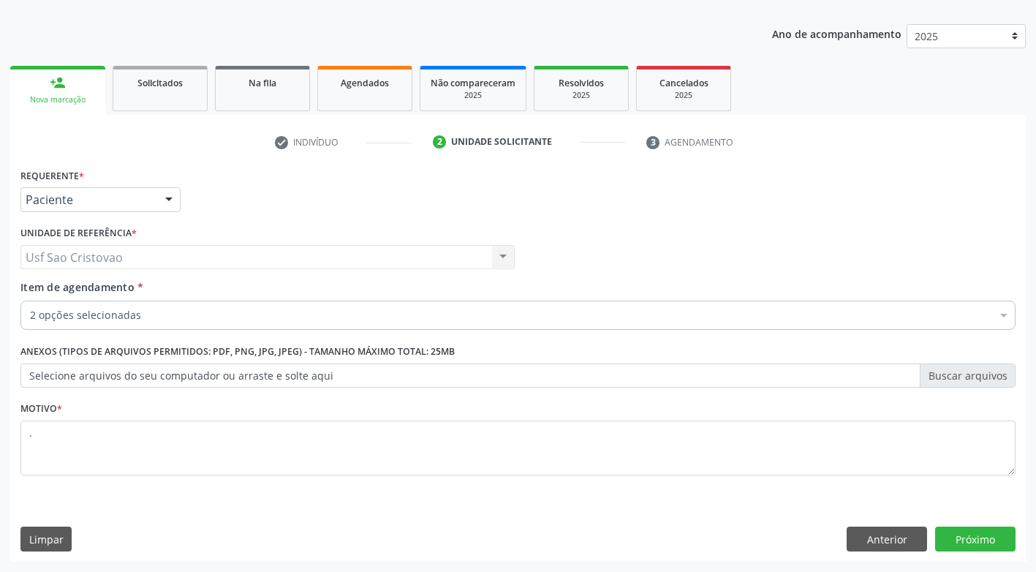
scroll to position [0, 0]
click at [965, 535] on button "Próximo" at bounding box center [975, 539] width 80 height 25
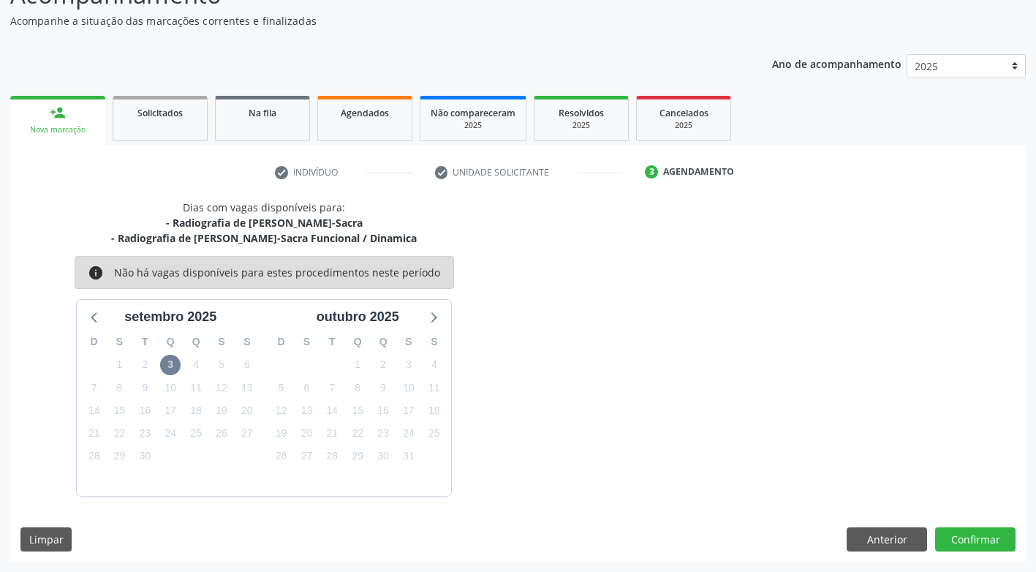
scroll to position [123, 0]
click at [888, 541] on button "Anterior" at bounding box center [887, 539] width 80 height 25
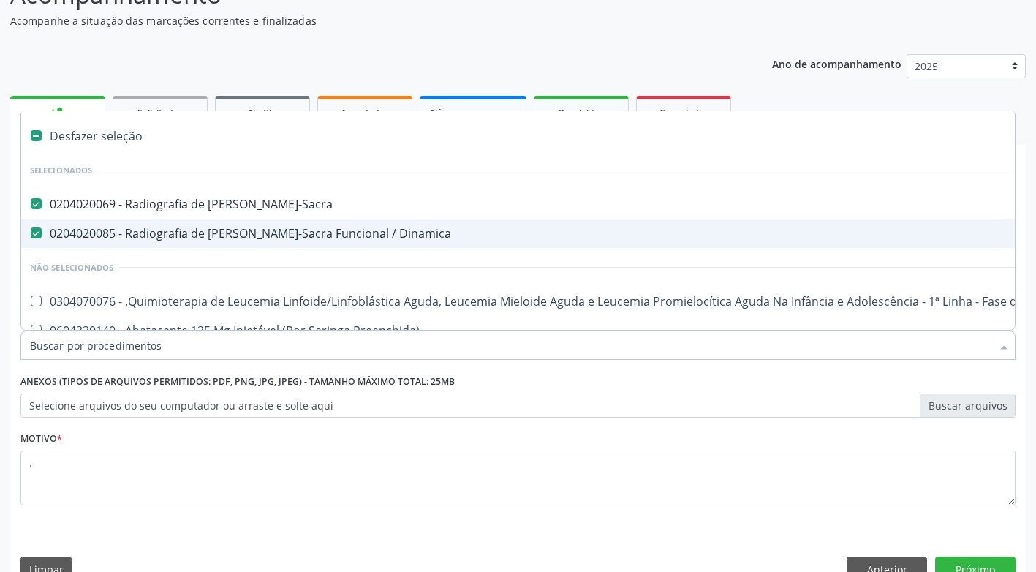
click at [35, 236] on Dinamica at bounding box center [36, 232] width 11 height 11
click at [31, 236] on Dinamica "checkbox" at bounding box center [26, 233] width 10 height 10
checkbox Dinamica "false"
click at [997, 566] on button "Próximo" at bounding box center [975, 568] width 80 height 25
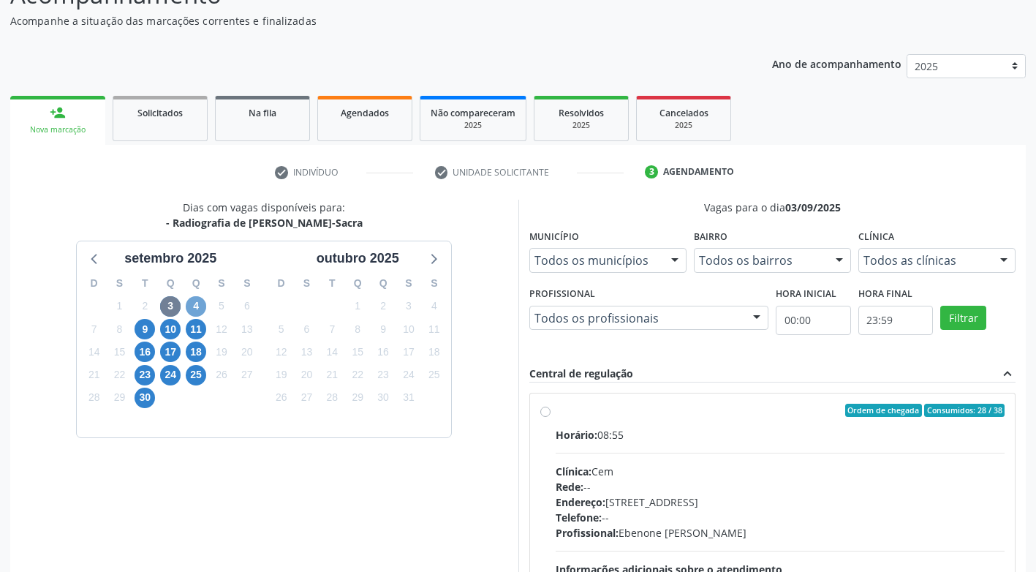
click at [197, 311] on span "4" at bounding box center [196, 306] width 20 height 20
click at [173, 306] on span "3" at bounding box center [170, 306] width 20 height 20
click at [556, 410] on label "Ordem de chegada Consumidos: 28 / 38 Horário: 08:55 Clínica: Cem Rede: -- Ender…" at bounding box center [781, 516] width 450 height 224
click at [545, 410] on input "Ordem de chegada Consumidos: 28 / 38 Horário: 08:55 Clínica: Cem Rede: -- Ender…" at bounding box center [545, 410] width 10 height 13
radio input "true"
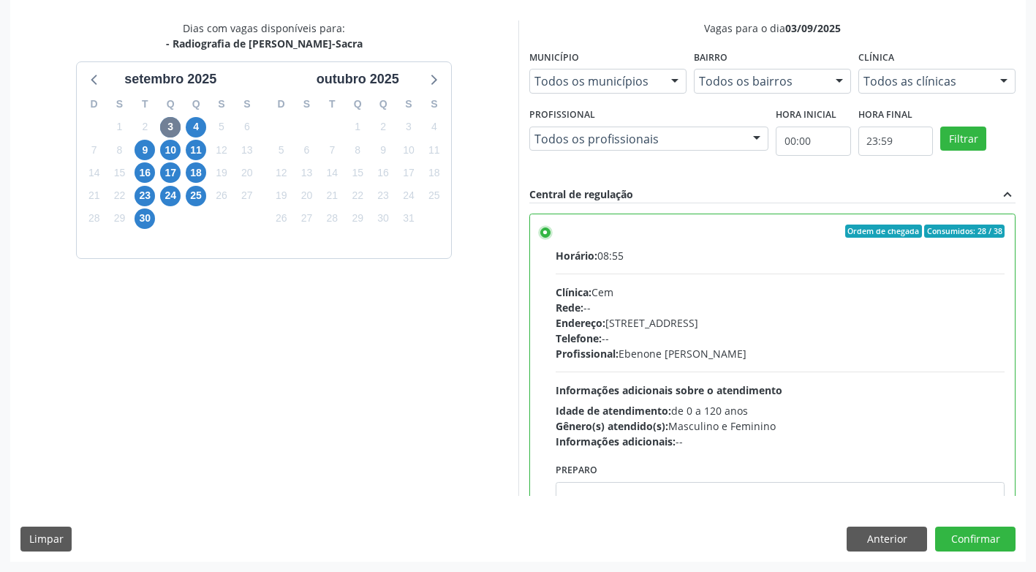
scroll to position [72, 0]
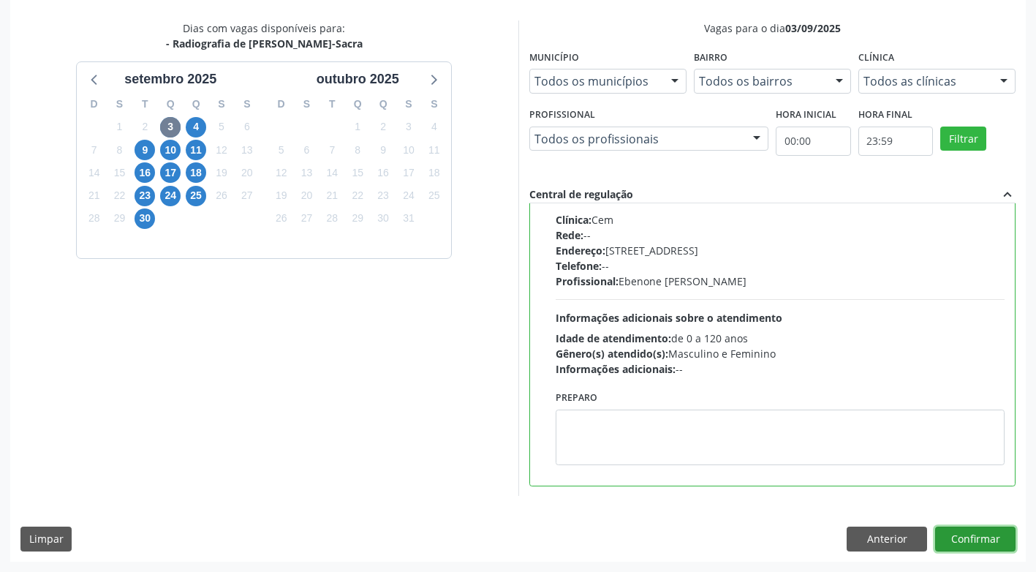
click at [956, 537] on button "Confirmar" at bounding box center [975, 539] width 80 height 25
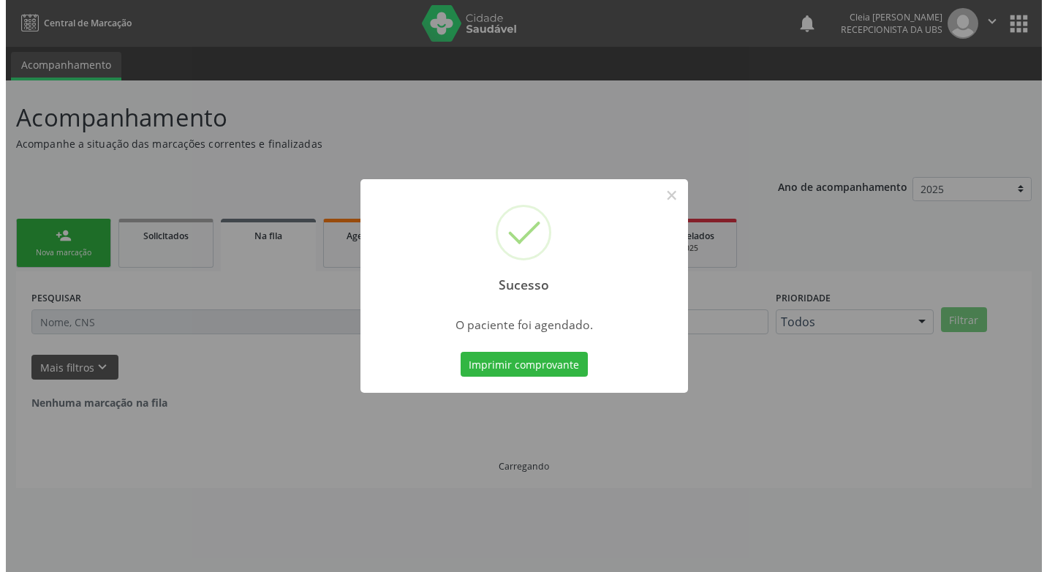
scroll to position [0, 0]
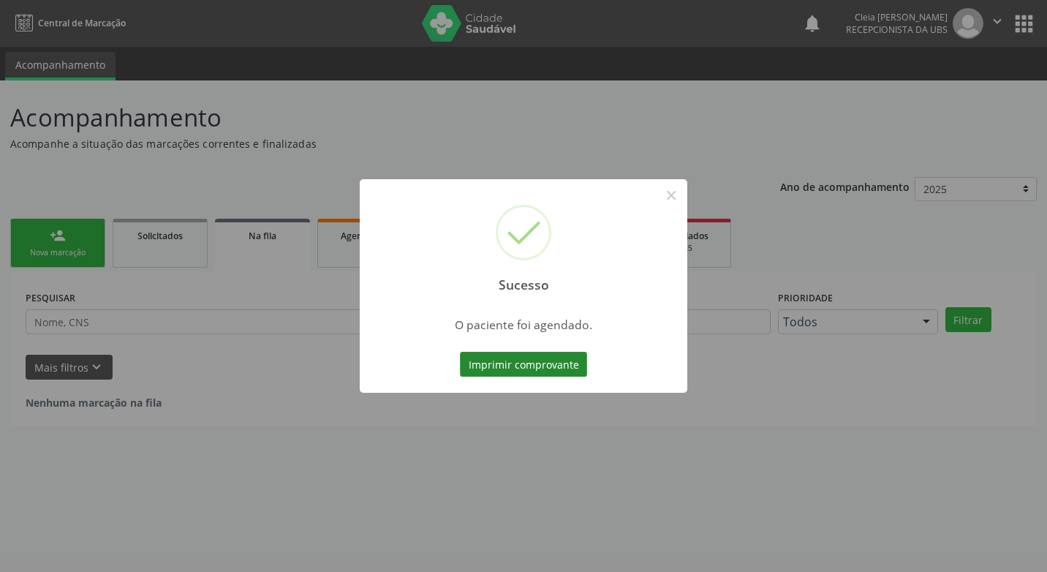
click at [494, 363] on button "Imprimir comprovante" at bounding box center [523, 364] width 127 height 25
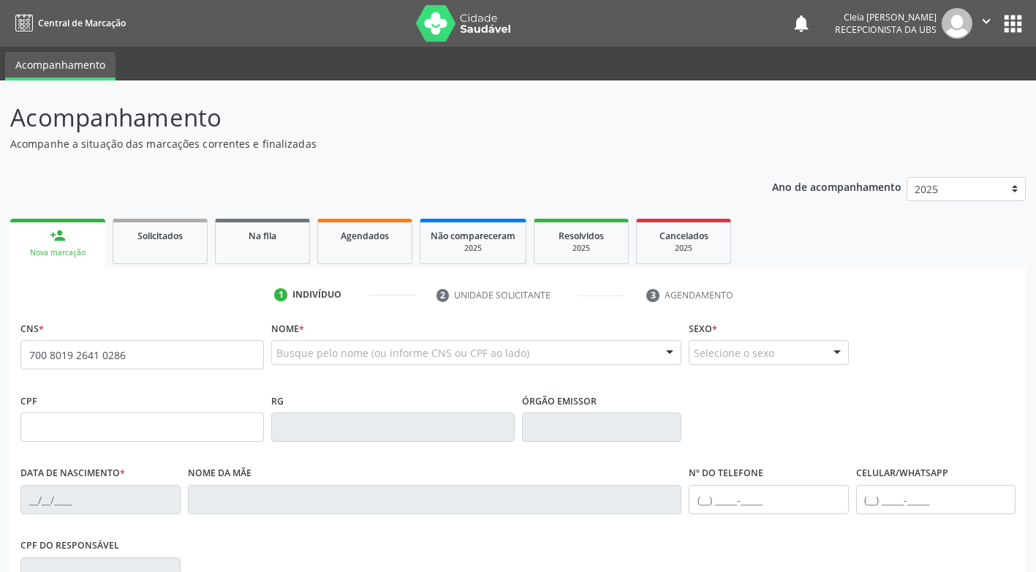
type input "700 8019 2641 0286"
type input "052.273.294-19"
type input "19/09/1982"
type input "Maria de Lourdes Alves"
type input "(87) 99936-6038"
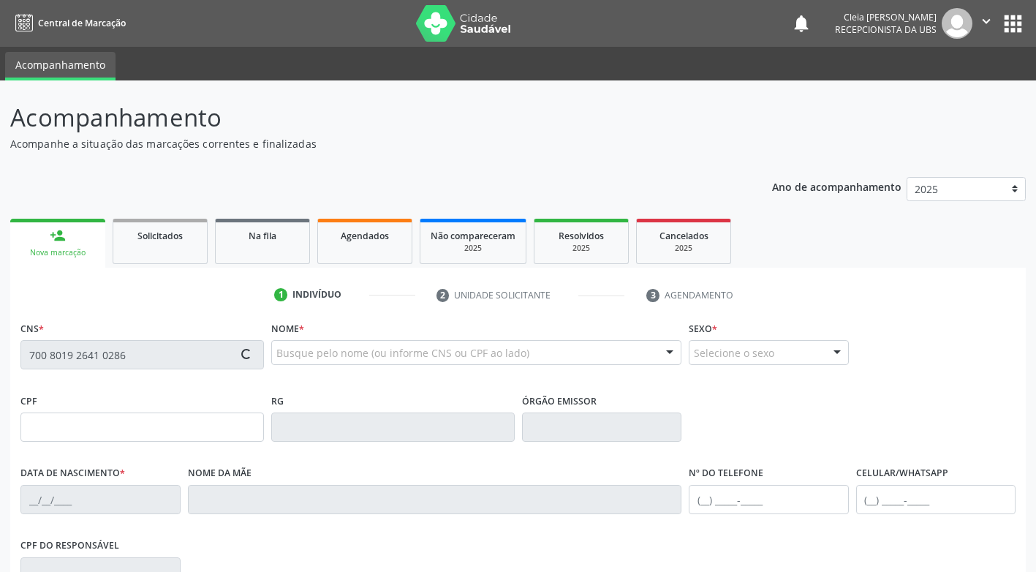
type input "(87) 99936-6038"
type input "030.160.044-96"
type input "312"
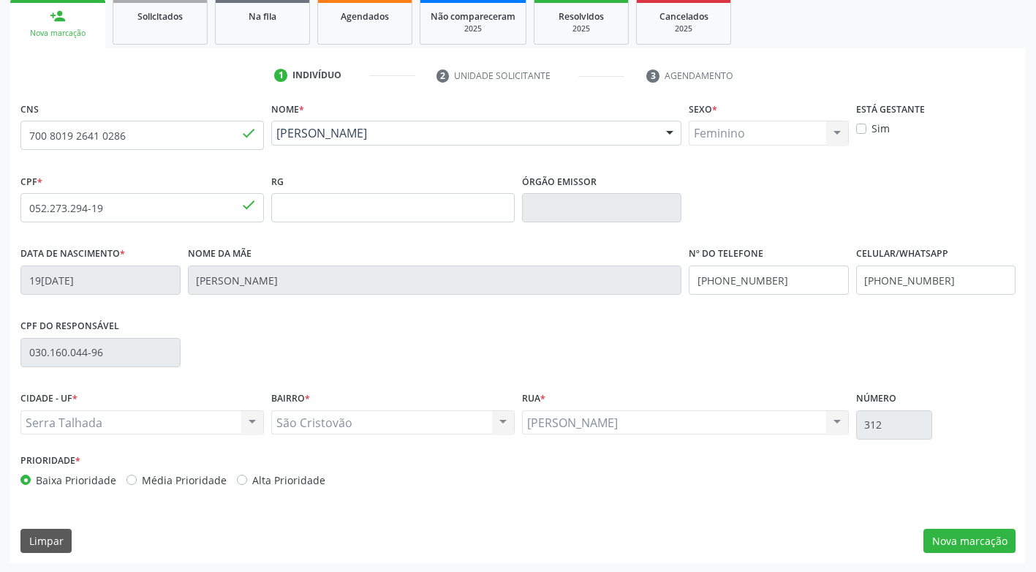
scroll to position [221, 0]
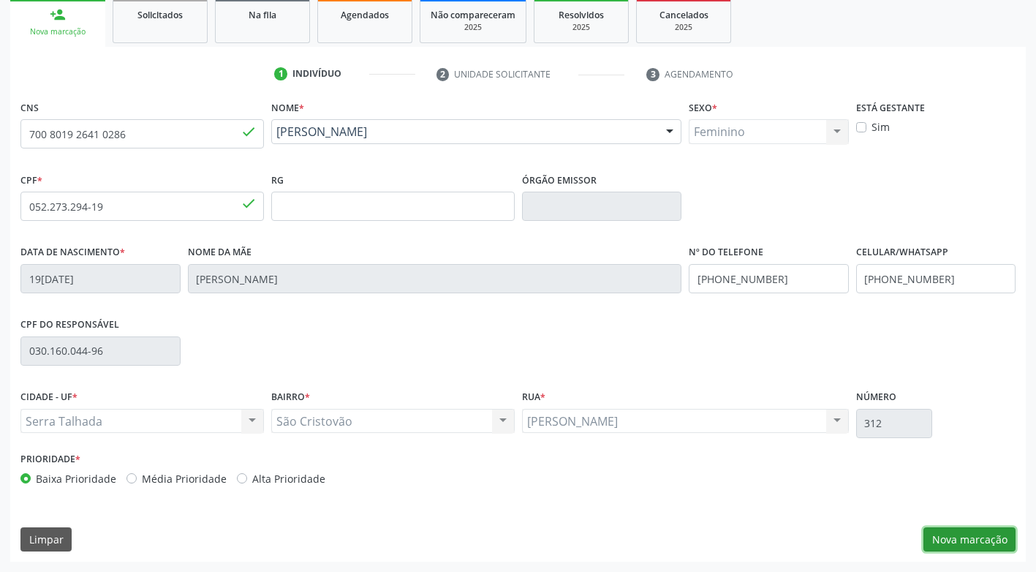
click at [984, 540] on button "Nova marcação" at bounding box center [970, 539] width 92 height 25
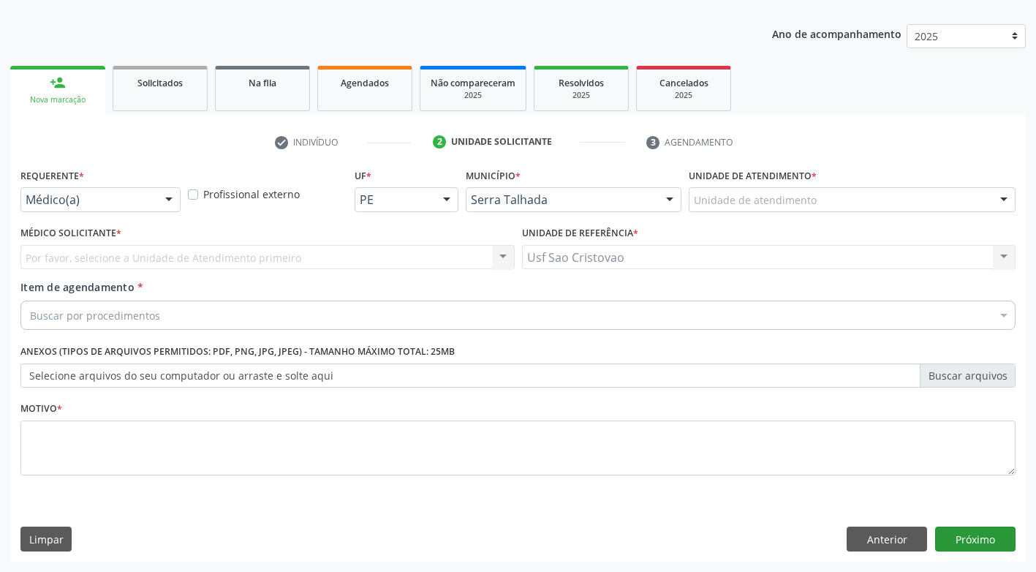
scroll to position [153, 0]
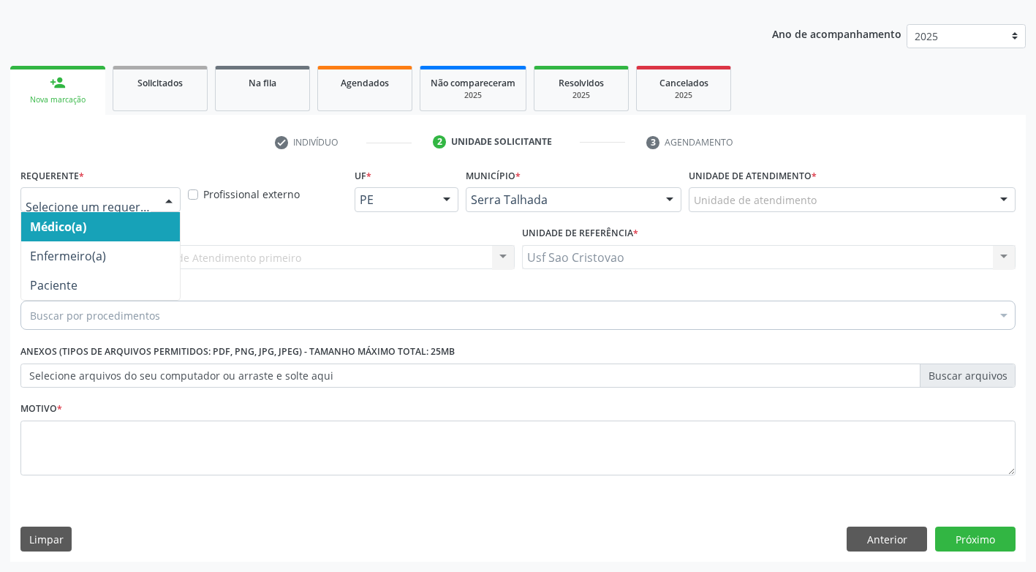
click at [167, 198] on div at bounding box center [169, 200] width 22 height 25
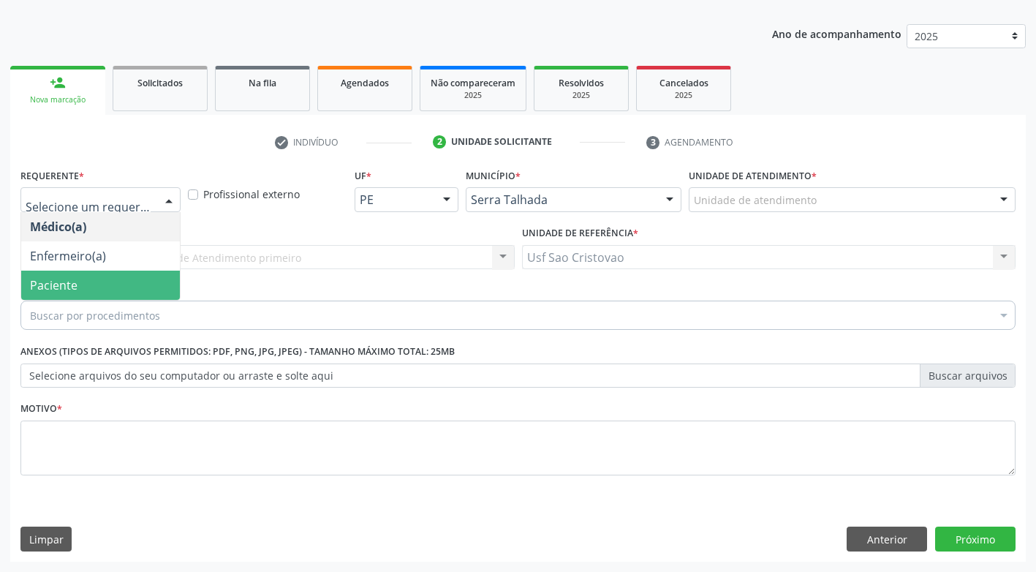
click at [111, 288] on span "Paciente" at bounding box center [100, 285] width 159 height 29
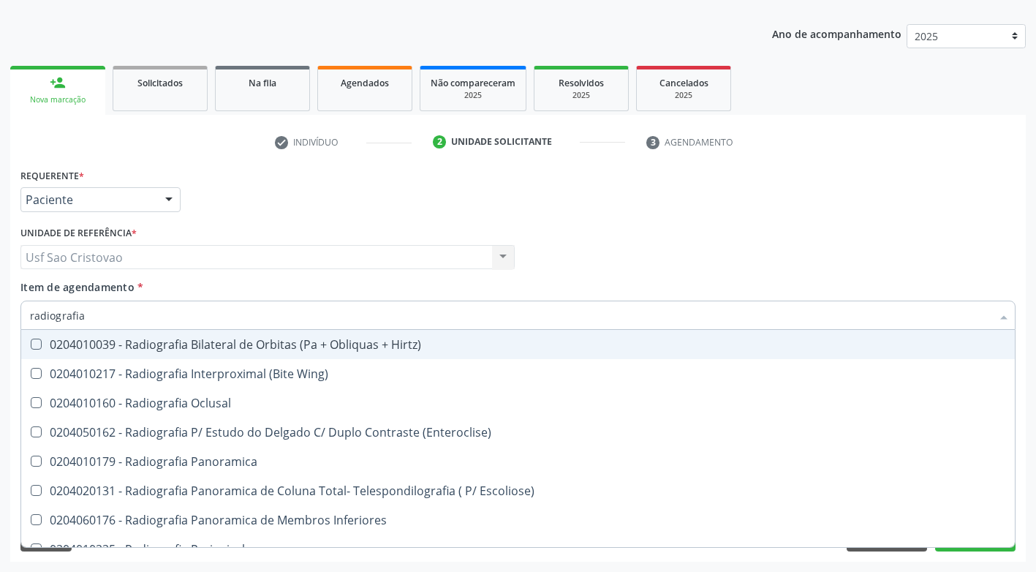
type input "radiografia"
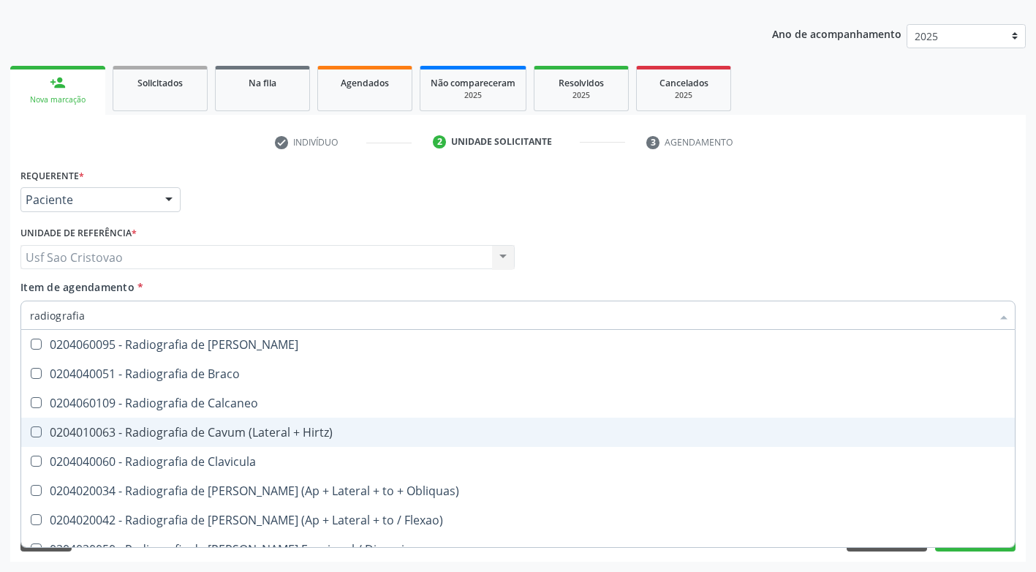
scroll to position [512, 0]
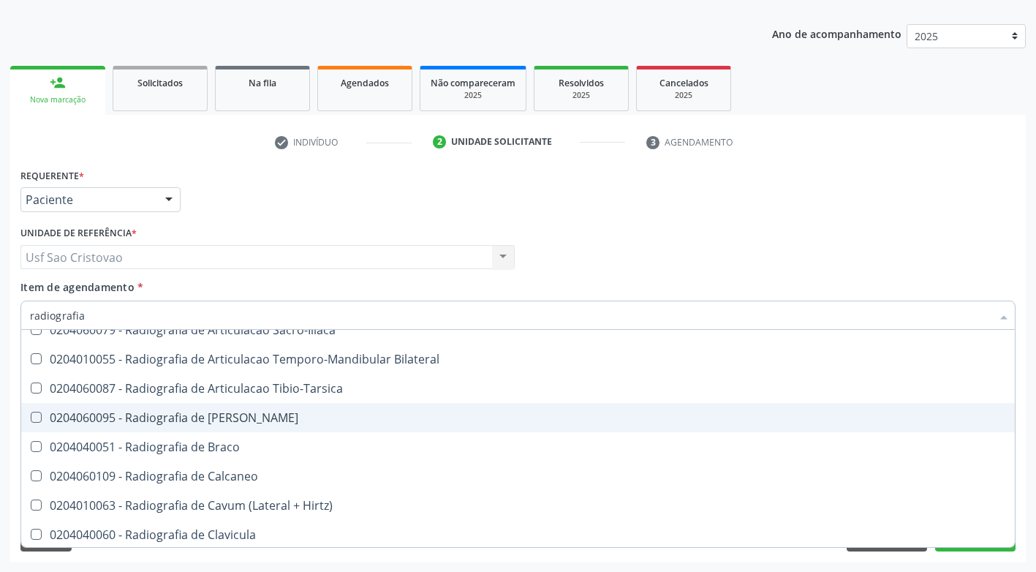
click at [38, 417] on Bacia at bounding box center [36, 417] width 11 height 11
click at [31, 417] on Bacia "checkbox" at bounding box center [26, 417] width 10 height 10
checkbox Bacia "true"
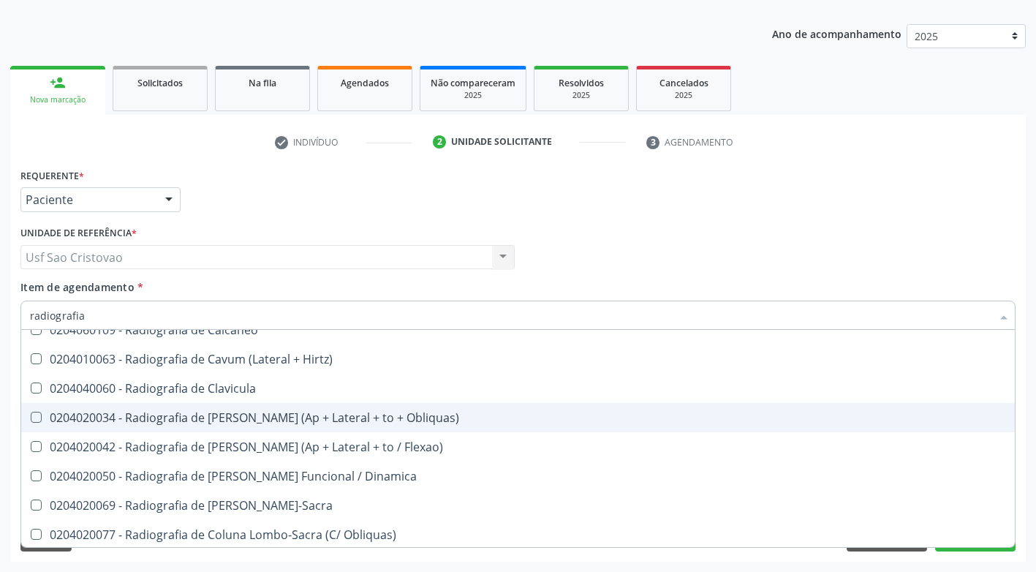
scroll to position [731, 0]
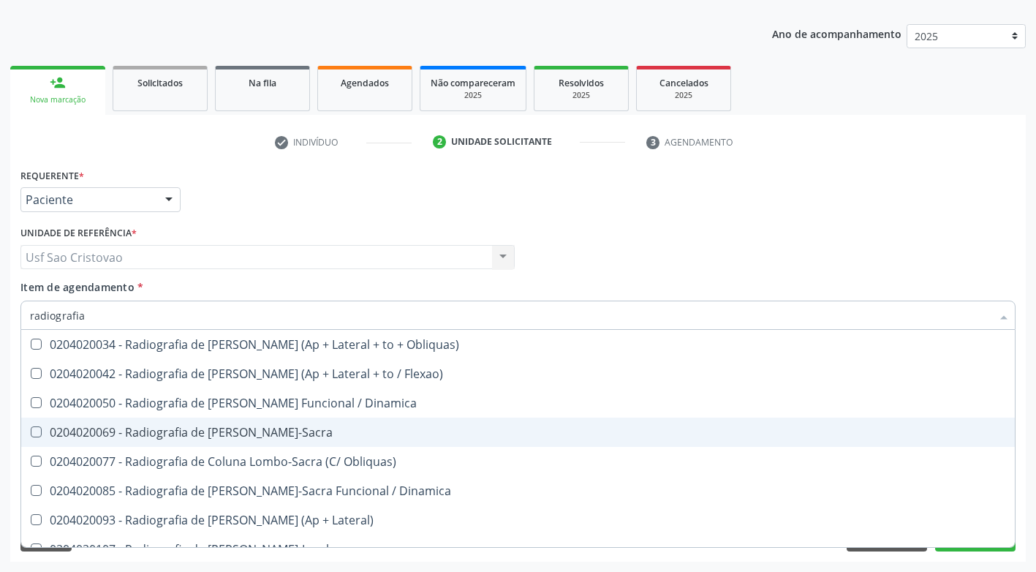
click at [34, 434] on Lombo-Sacra at bounding box center [36, 431] width 11 height 11
click at [31, 434] on Lombo-Sacra "checkbox" at bounding box center [26, 432] width 10 height 10
checkbox Lombo-Sacra "true"
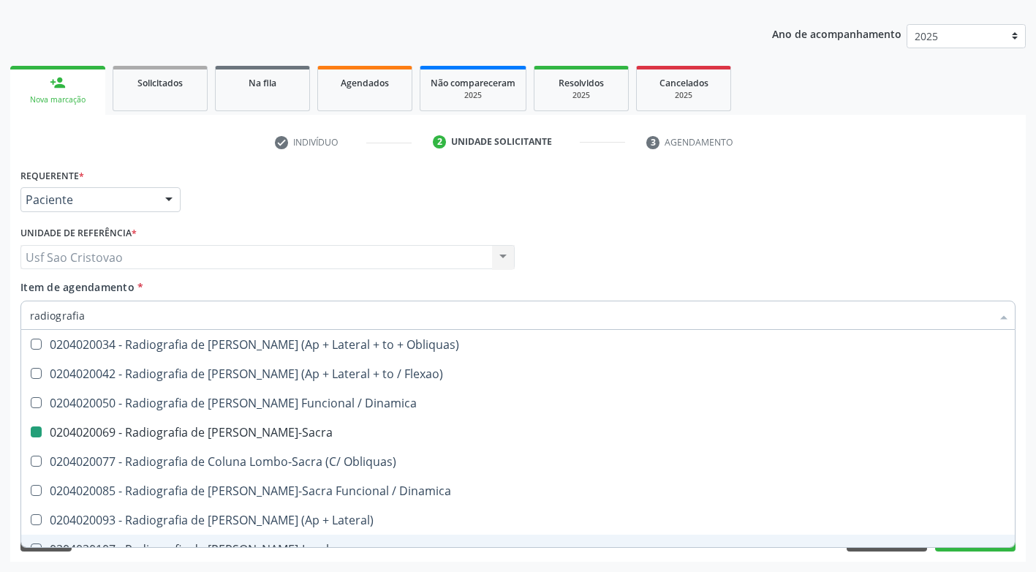
click at [755, 561] on div "Requerente * Paciente Médico(a) Enfermeiro(a) Paciente Nenhum resultado encontr…" at bounding box center [518, 363] width 1016 height 397
checkbox Wing\) "true"
checkbox Oclusal "true"
checkbox Bacia "false"
checkbox Lombo-Sacra "false"
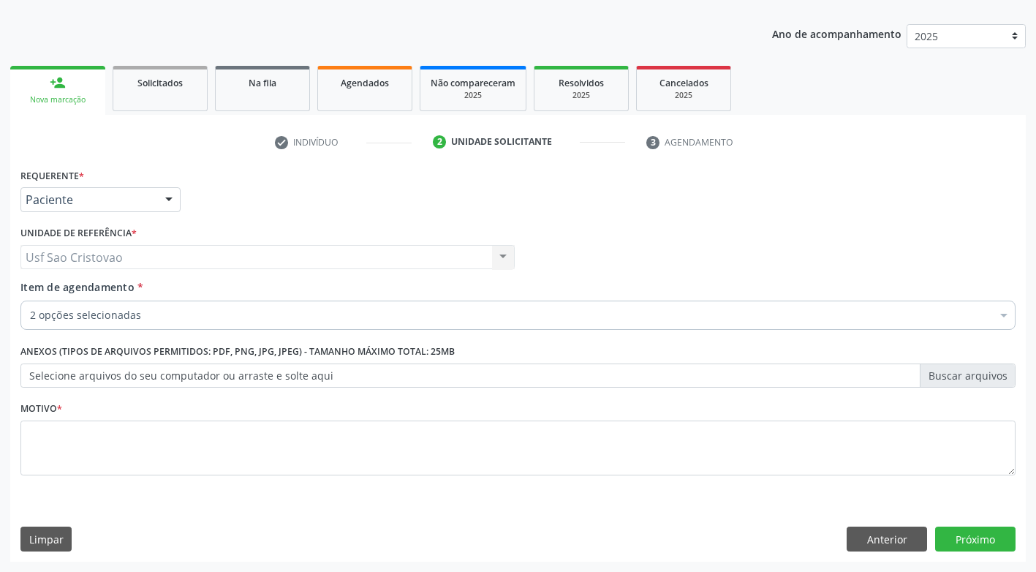
scroll to position [0, 0]
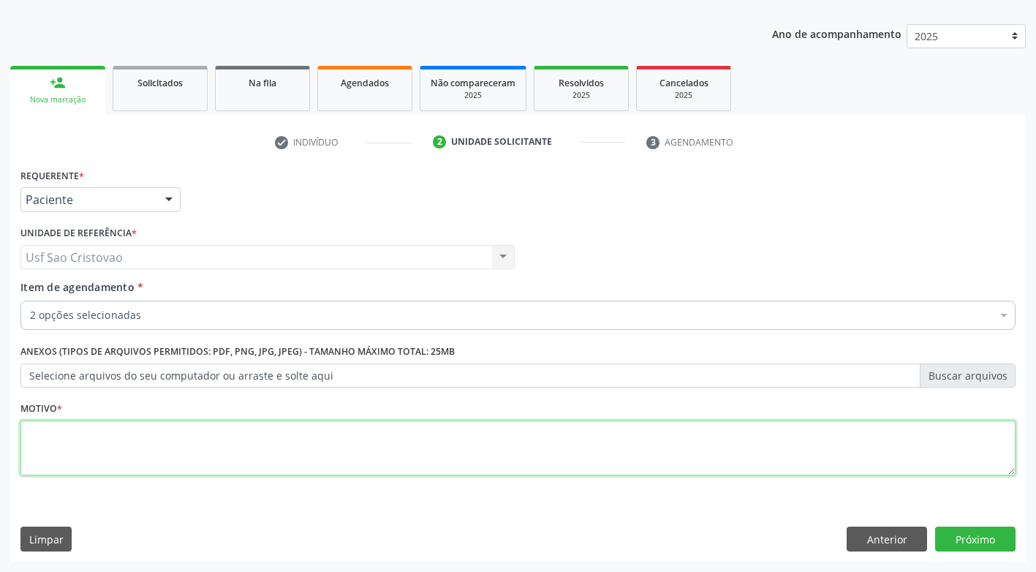
drag, startPoint x: 446, startPoint y: 460, endPoint x: 433, endPoint y: 461, distance: 13.2
click at [449, 457] on textarea at bounding box center [517, 448] width 995 height 56
type textarea "."
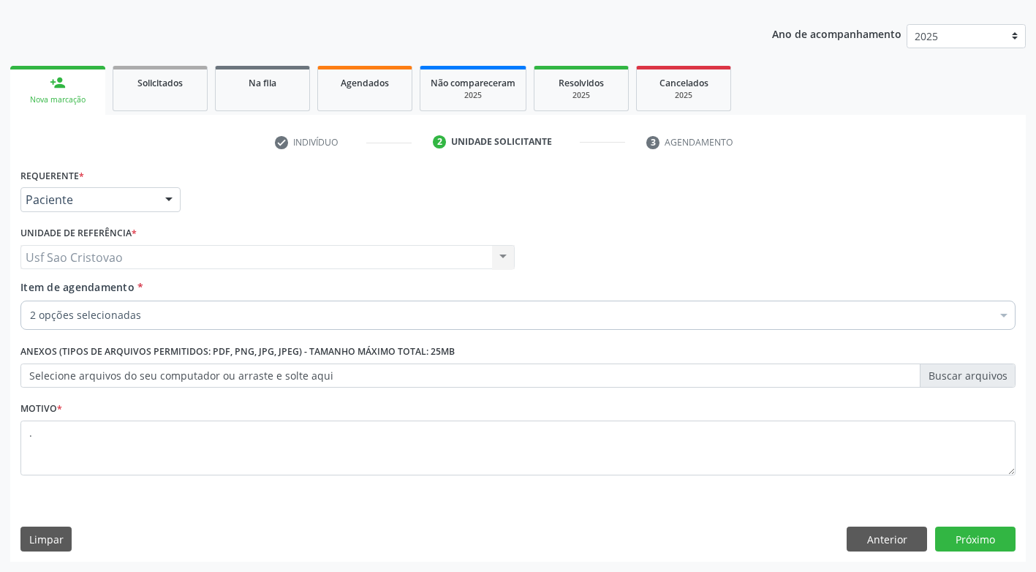
click at [577, 513] on div "Requerente * Paciente Médico(a) Enfermeiro(a) Paciente Nenhum resultado encontr…" at bounding box center [518, 363] width 1016 height 397
click at [987, 544] on button "Próximo" at bounding box center [975, 539] width 80 height 25
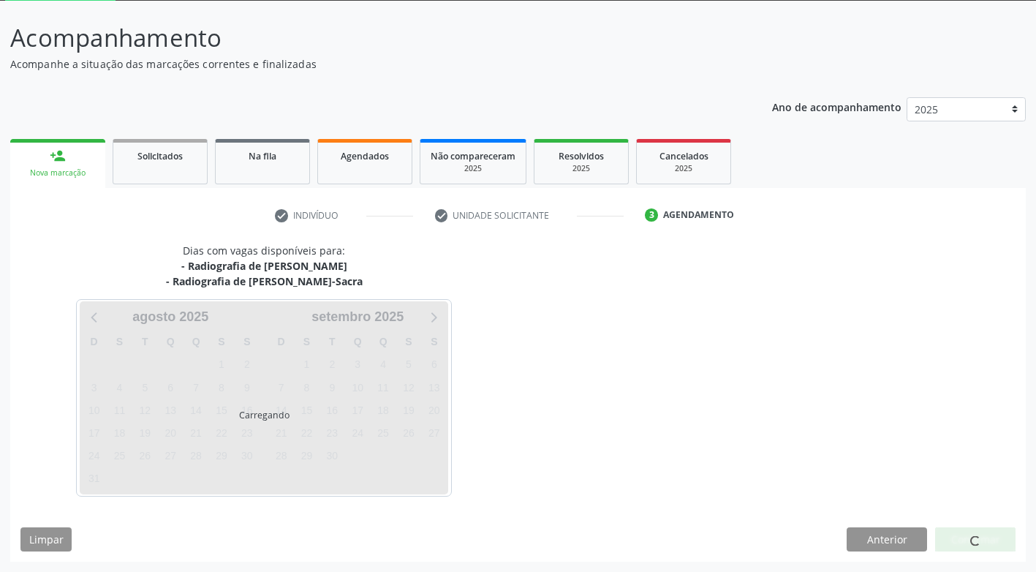
scroll to position [80, 0]
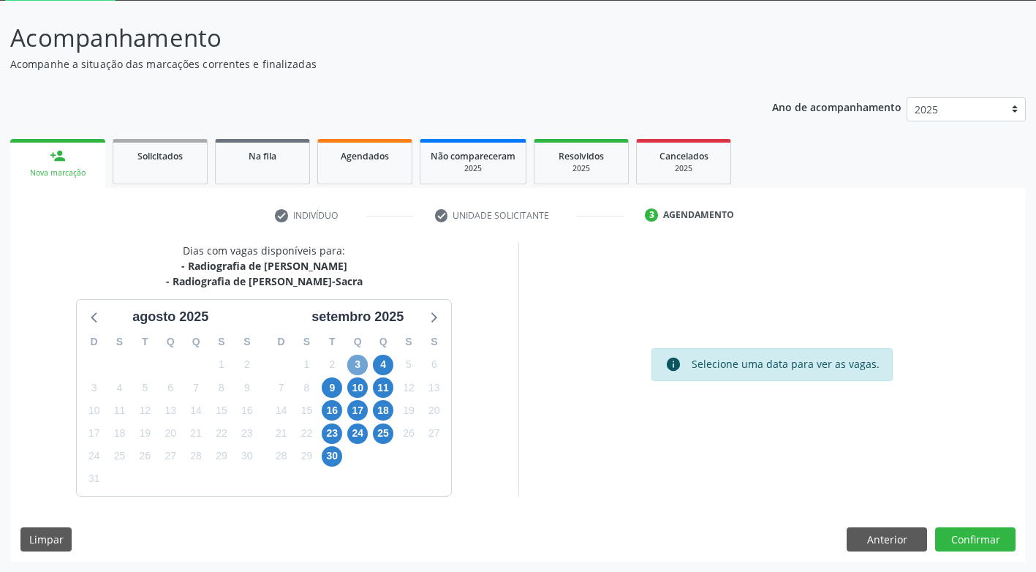
click at [359, 365] on span "3" at bounding box center [357, 365] width 20 height 20
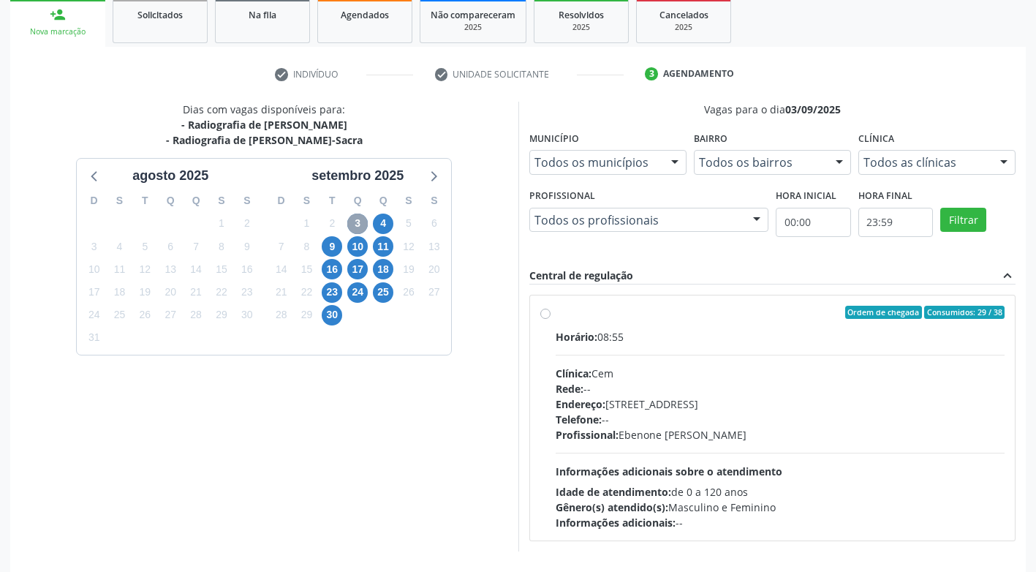
scroll to position [226, 0]
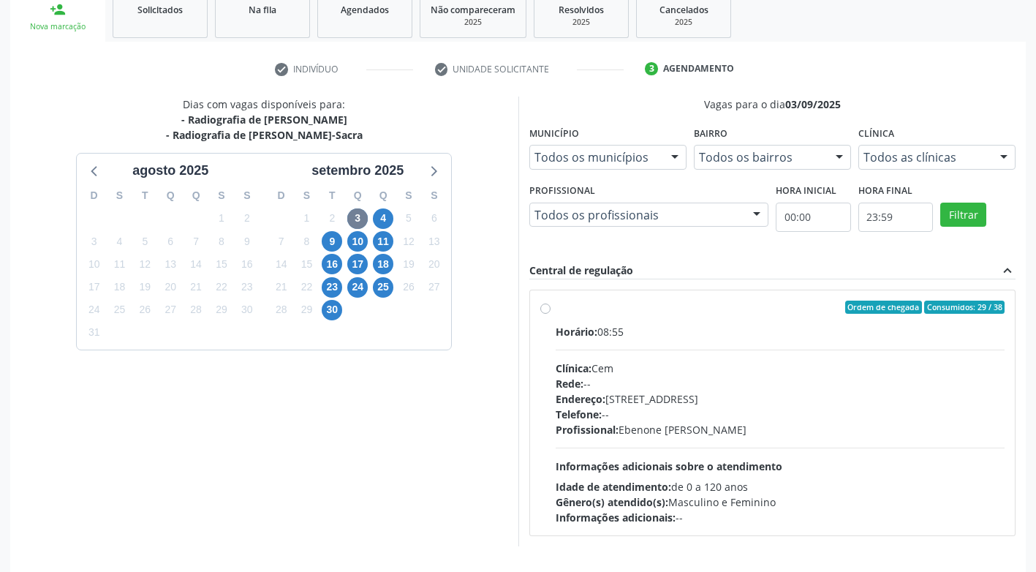
click at [556, 309] on label "Ordem de chegada Consumidos: 29 / 38 Horário: 08:55 Clínica: Cem Rede: -- Ender…" at bounding box center [781, 413] width 450 height 224
click at [546, 309] on input "Ordem de chegada Consumidos: 29 / 38 Horário: 08:55 Clínica: Cem Rede: -- Ender…" at bounding box center [545, 307] width 10 height 13
radio input "true"
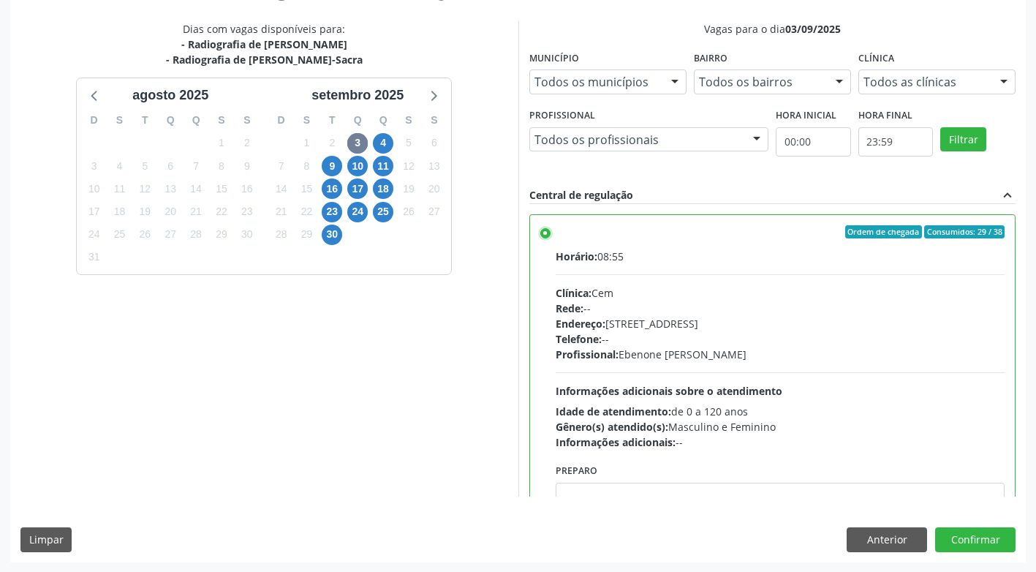
scroll to position [302, 0]
click at [980, 537] on button "Confirmar" at bounding box center [975, 539] width 80 height 25
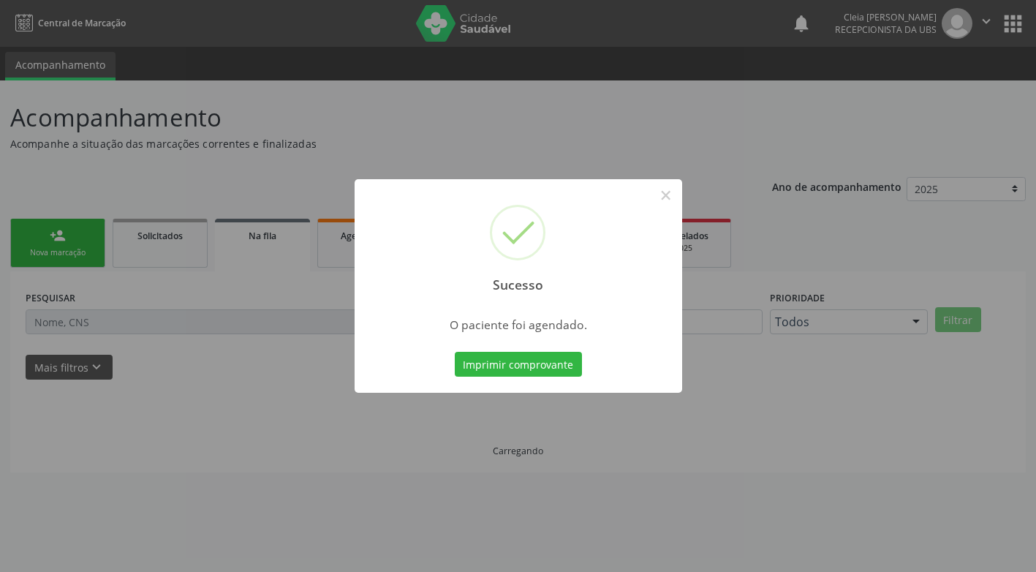
scroll to position [0, 0]
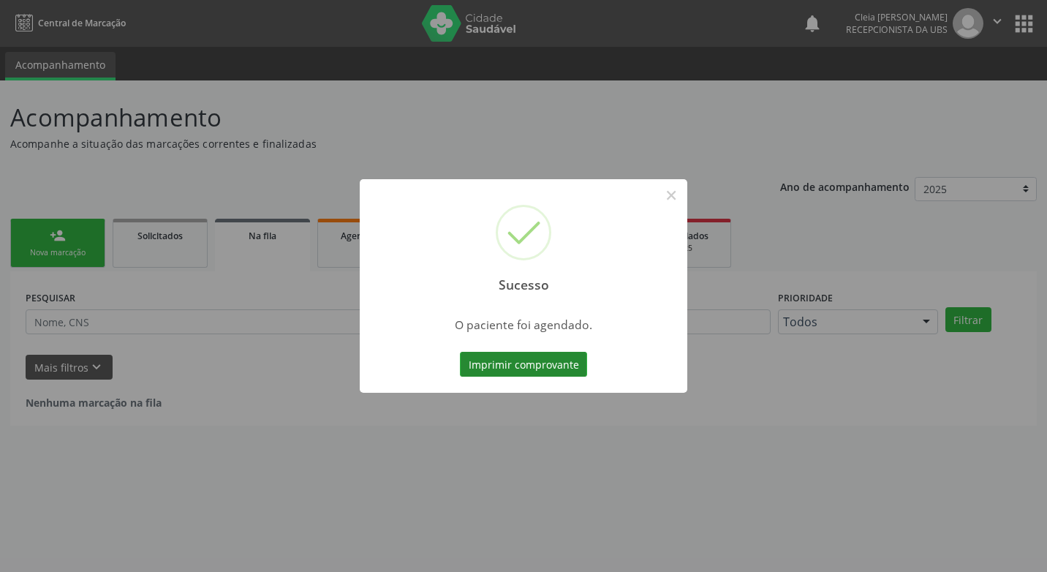
click at [548, 366] on button "Imprimir comprovante" at bounding box center [523, 364] width 127 height 25
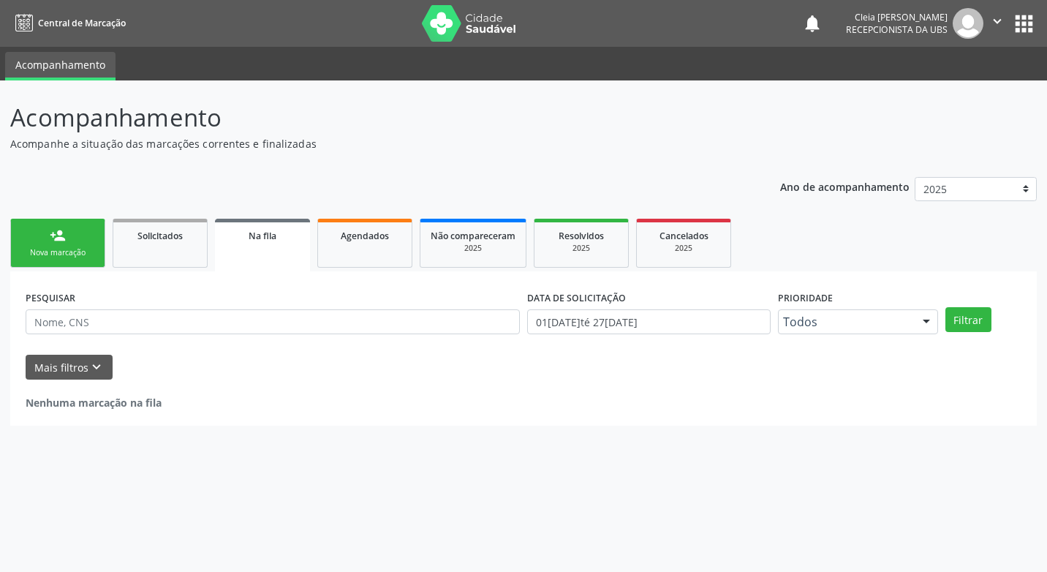
click at [46, 245] on link "person_add Nova marcação" at bounding box center [57, 243] width 95 height 49
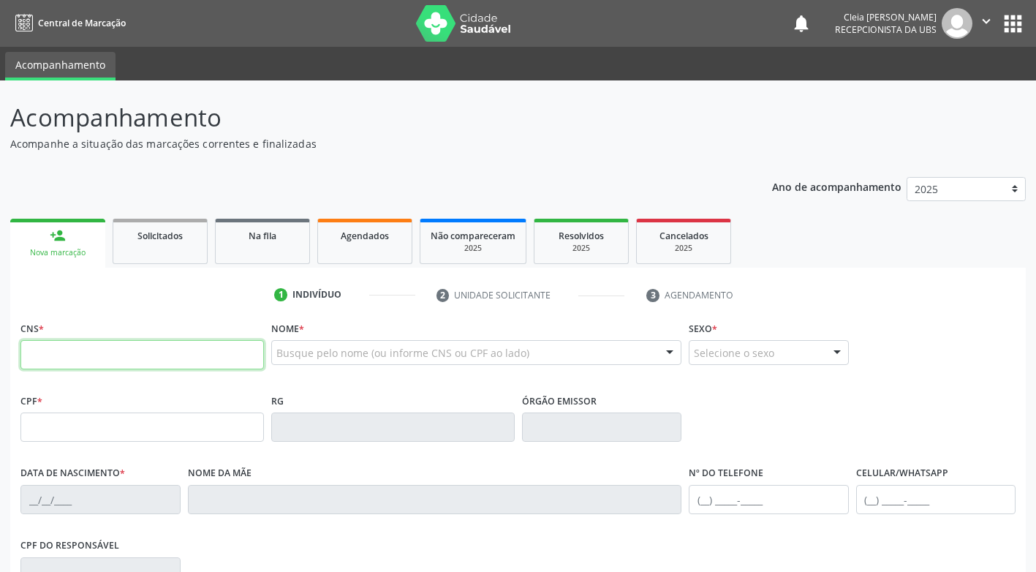
click at [64, 350] on input "text" at bounding box center [142, 354] width 244 height 29
type input "706 5023 8155 3494"
type input "098.600.934-23"
type input "16/09/1991"
type input "Raimunda Henrique da Silva"
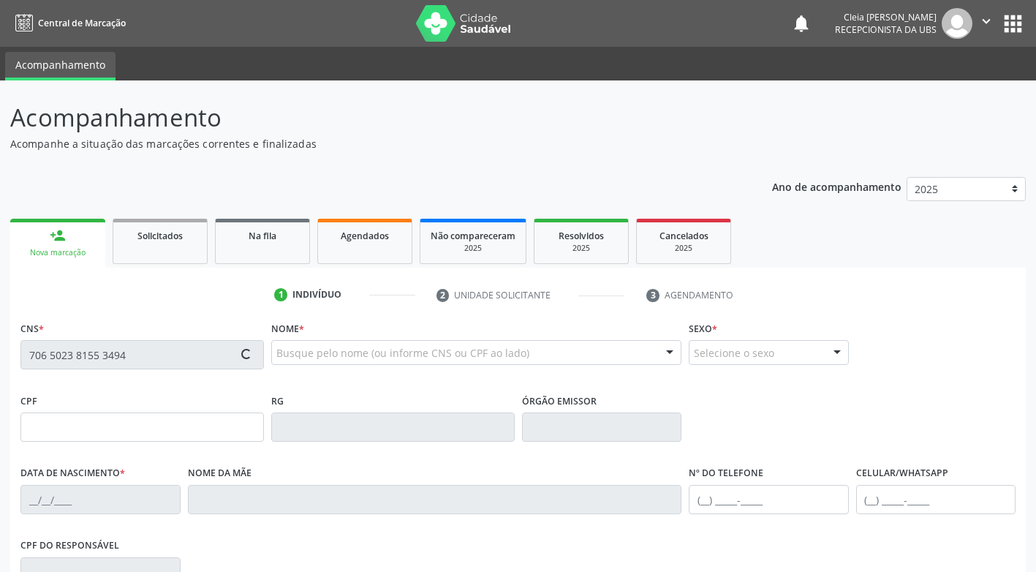
type input "(87) 99911-9979"
type input "44"
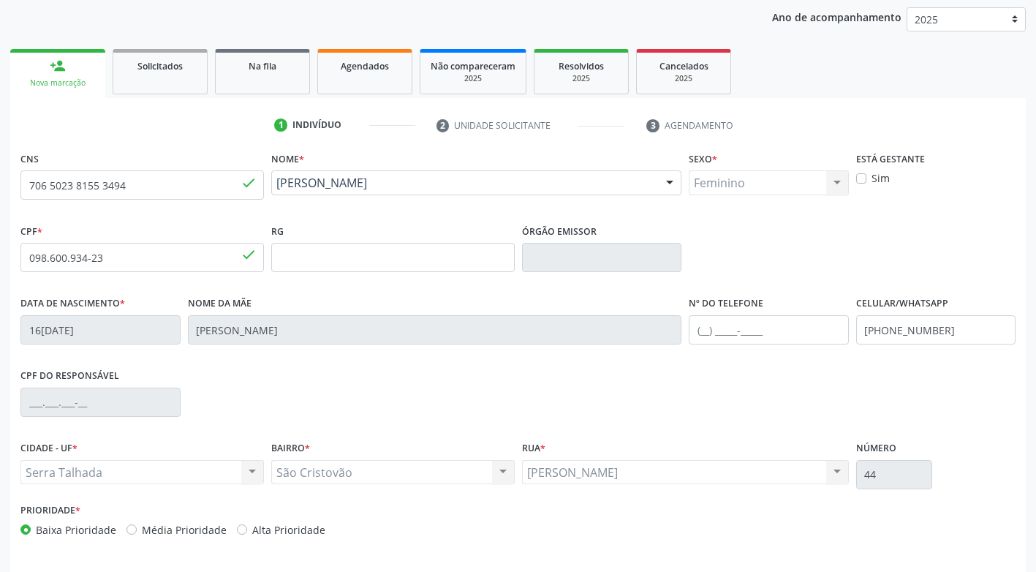
scroll to position [221, 0]
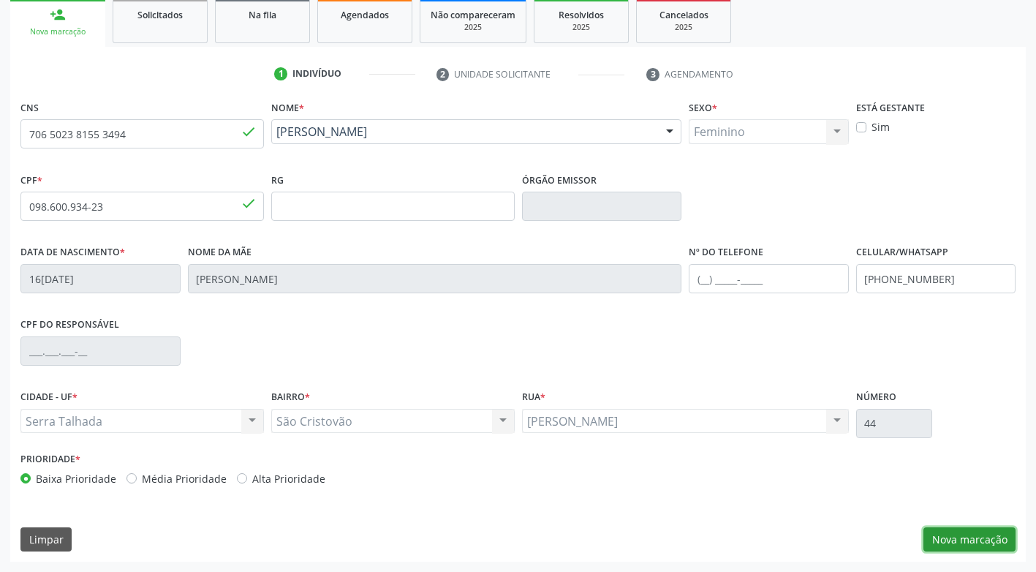
click at [973, 537] on button "Nova marcação" at bounding box center [970, 539] width 92 height 25
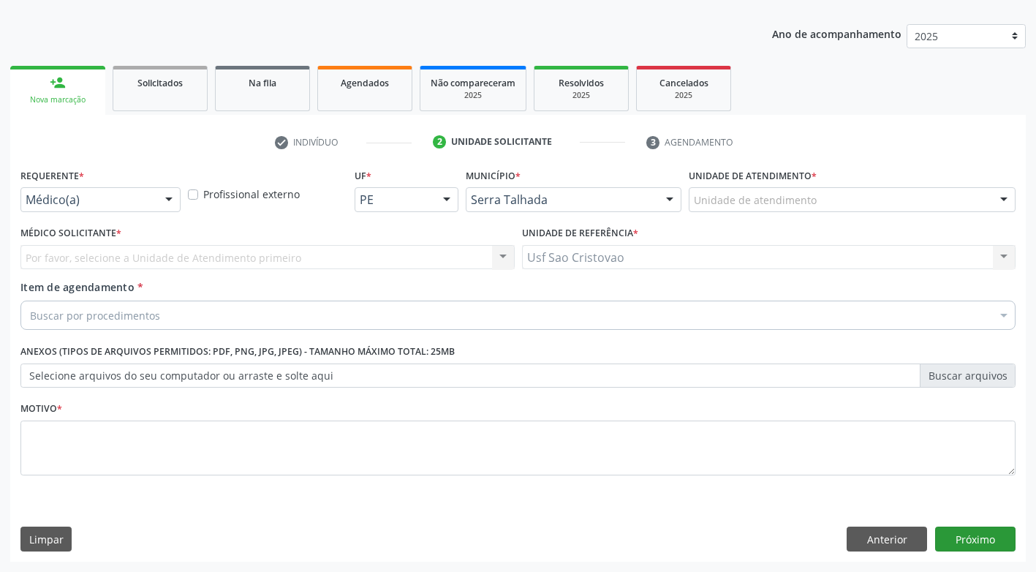
scroll to position [153, 0]
click at [169, 204] on div at bounding box center [169, 200] width 22 height 25
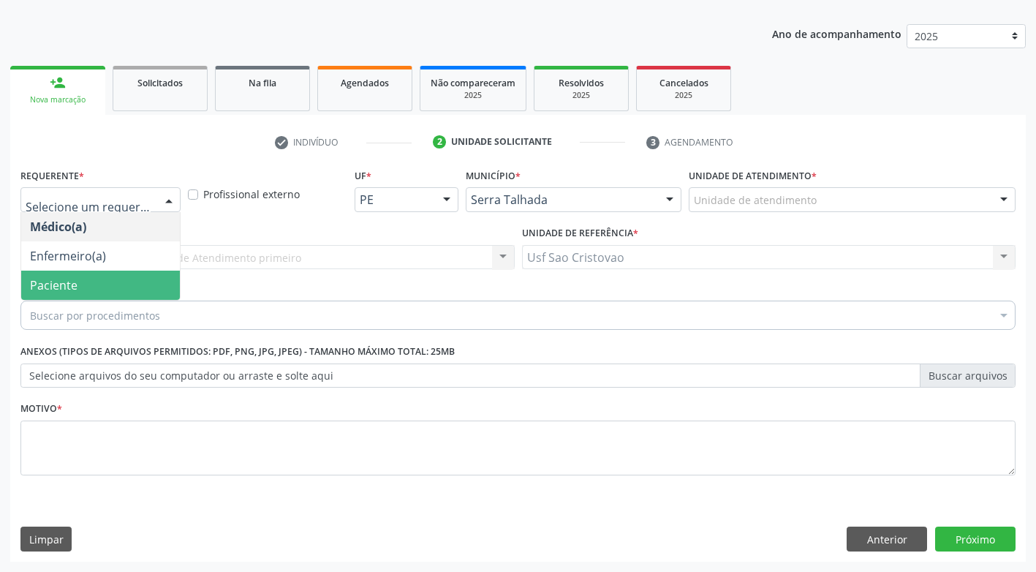
click at [160, 279] on span "Paciente" at bounding box center [100, 285] width 159 height 29
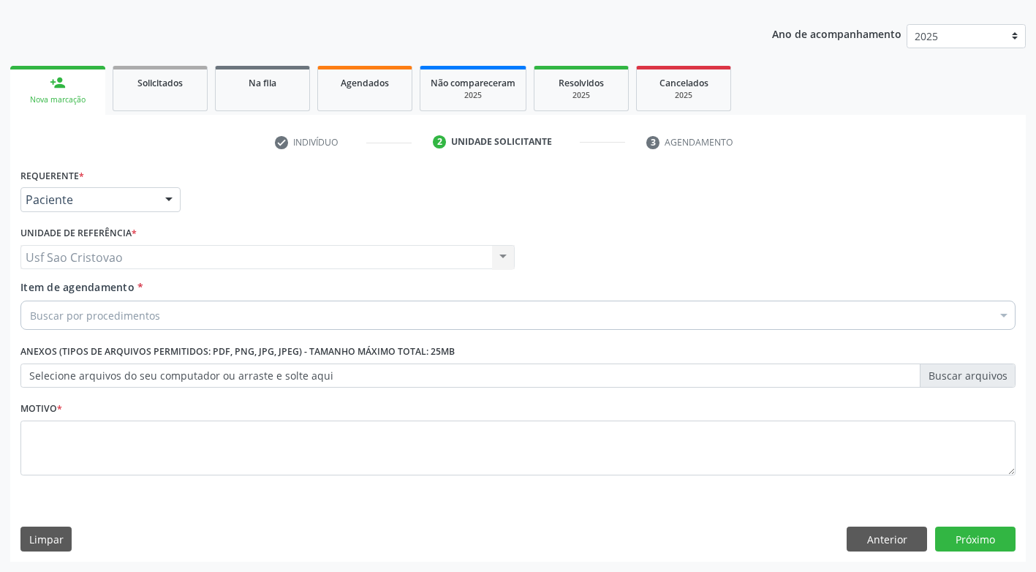
click at [166, 320] on div "Buscar por procedimentos" at bounding box center [517, 315] width 995 height 29
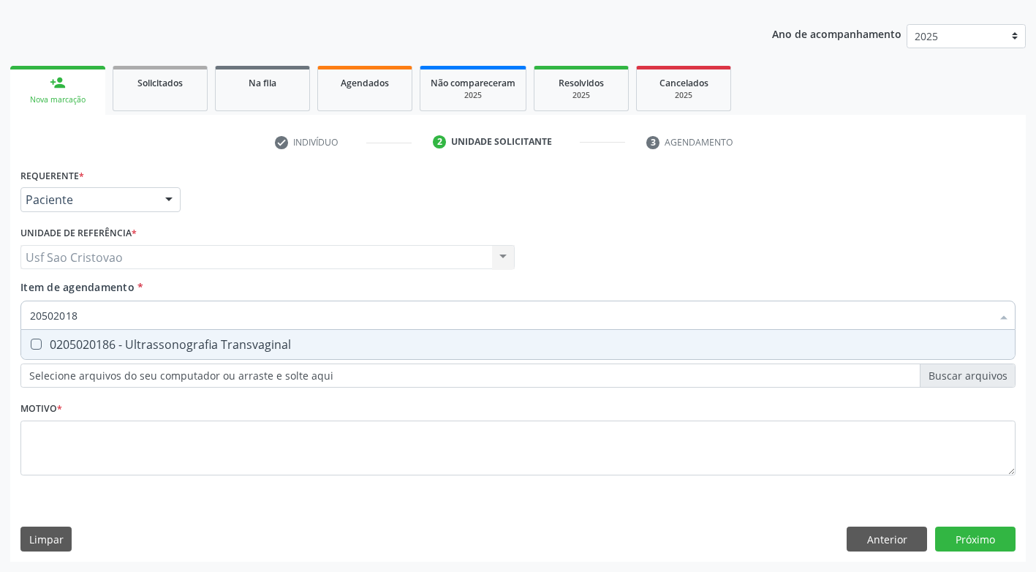
type input "205020186"
click at [37, 344] on Transvaginal at bounding box center [36, 344] width 11 height 11
click at [31, 344] on Transvaginal "checkbox" at bounding box center [26, 344] width 10 height 10
checkbox Transvaginal "true"
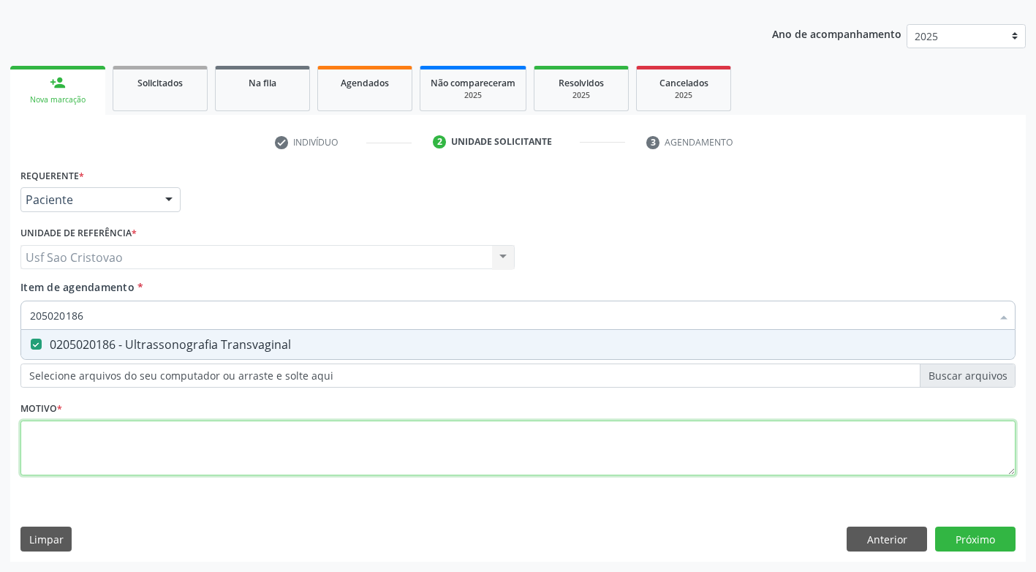
click at [124, 439] on div "Requerente * Paciente Médico(a) Enfermeiro(a) Paciente Nenhum resultado encontr…" at bounding box center [517, 330] width 995 height 331
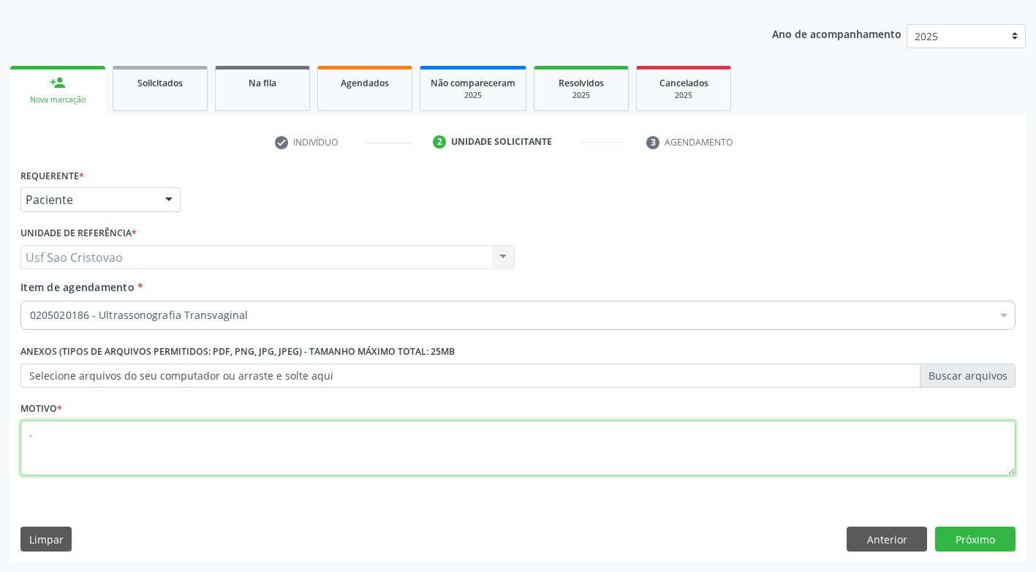
type textarea "."
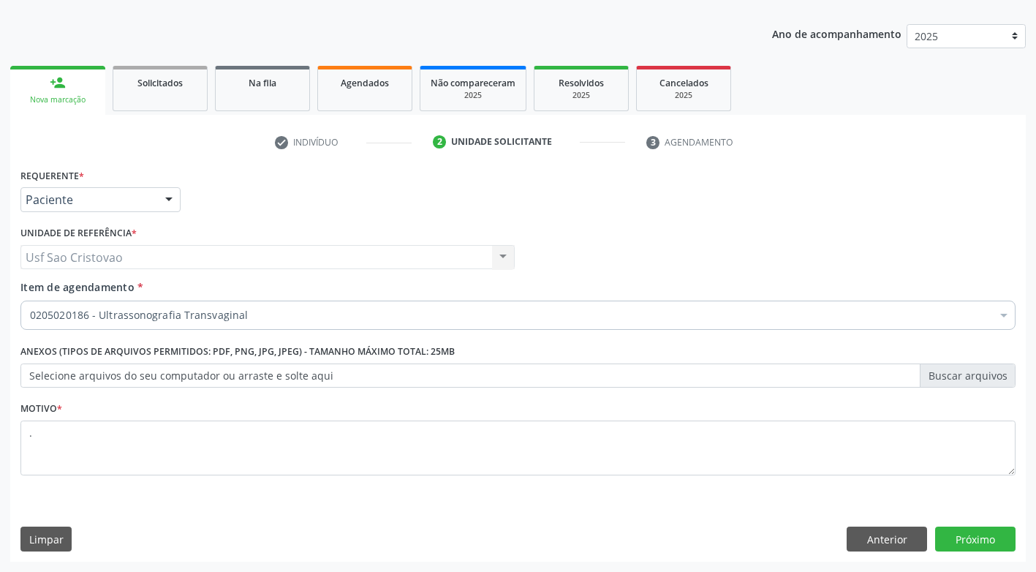
click at [225, 503] on div "Requerente * Paciente Médico(a) Enfermeiro(a) Paciente Nenhum resultado encontr…" at bounding box center [518, 363] width 1016 height 397
click at [945, 535] on button "Próximo" at bounding box center [975, 539] width 80 height 25
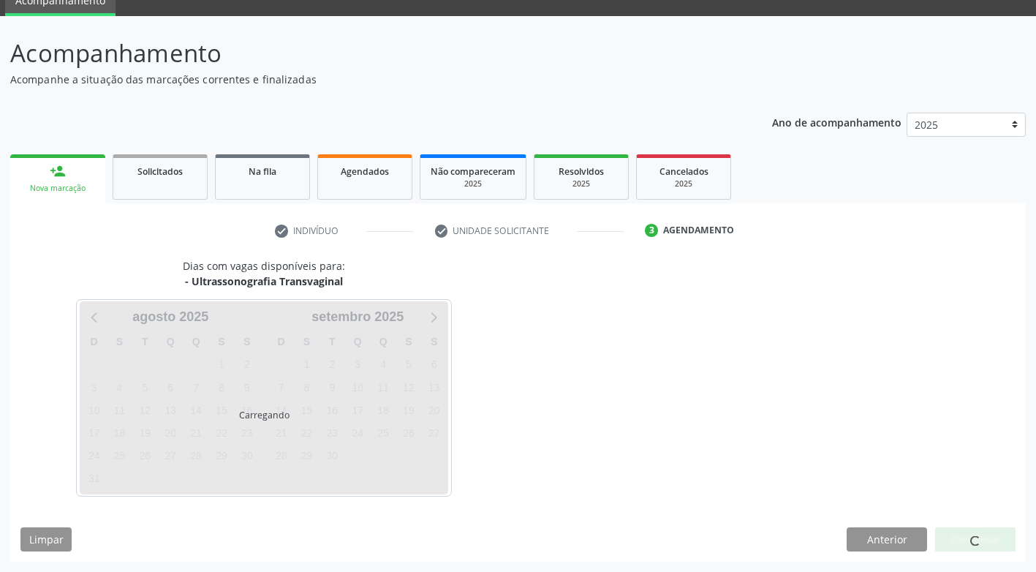
scroll to position [64, 0]
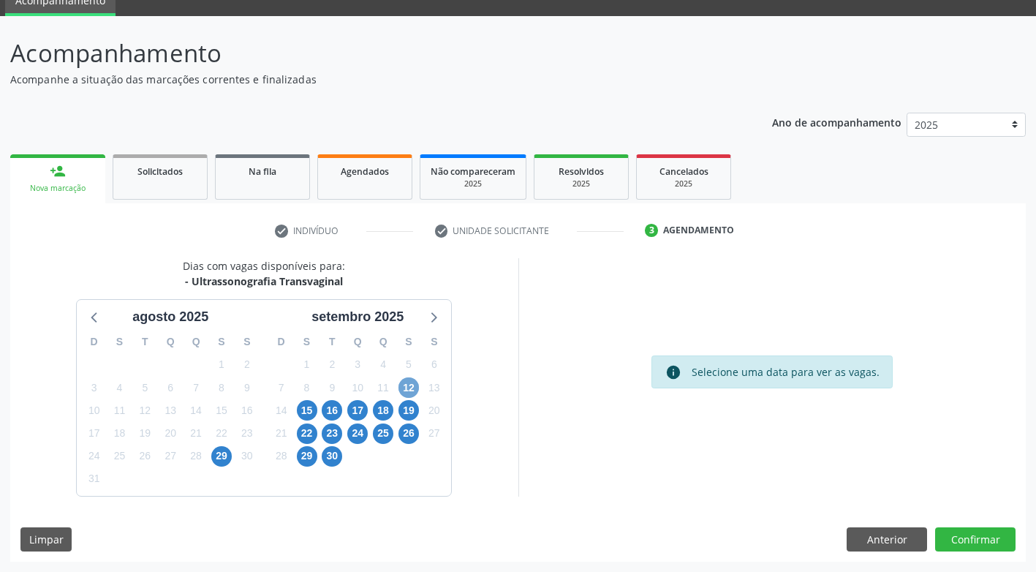
click at [411, 384] on span "12" at bounding box center [409, 387] width 20 height 20
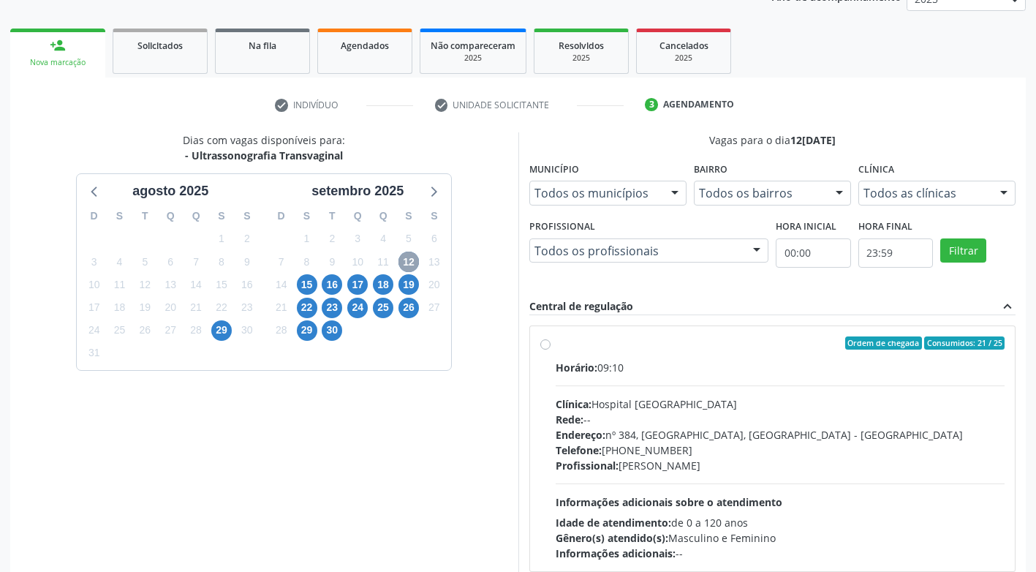
scroll to position [211, 0]
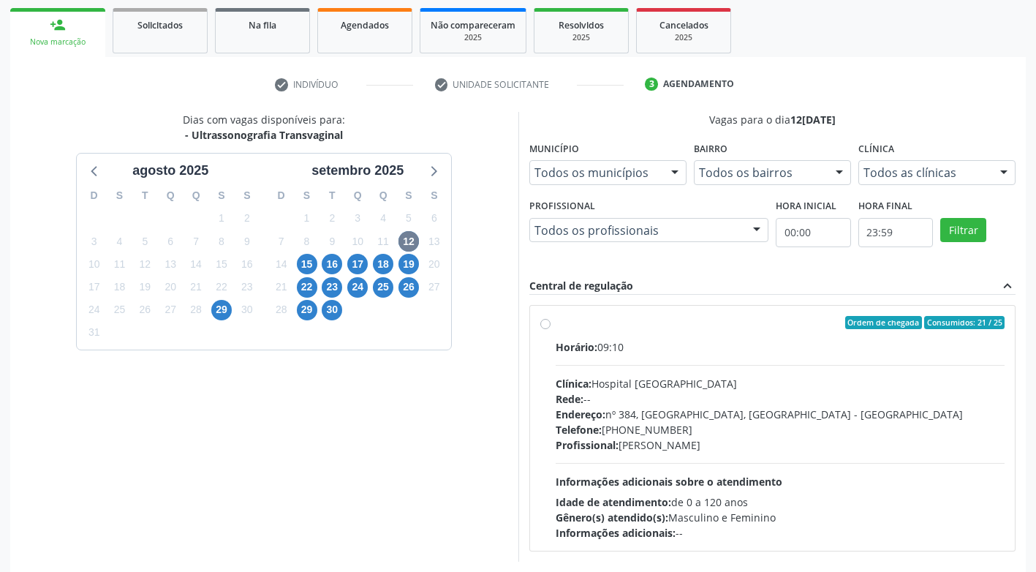
click at [556, 328] on label "Ordem de chegada Consumidos: 21 / 25 Horário: 09:10 Clínica: Hospital Sao Franc…" at bounding box center [781, 428] width 450 height 224
click at [545, 328] on input "Ordem de chegada Consumidos: 21 / 25 Horário: 09:10 Clínica: Hospital Sao Franc…" at bounding box center [545, 322] width 10 height 13
radio input "true"
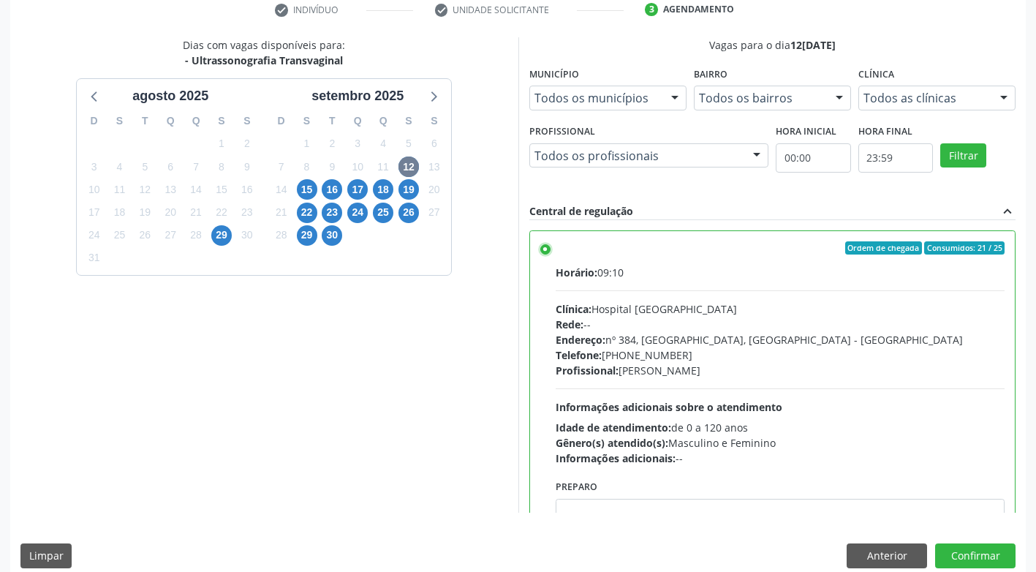
scroll to position [302, 0]
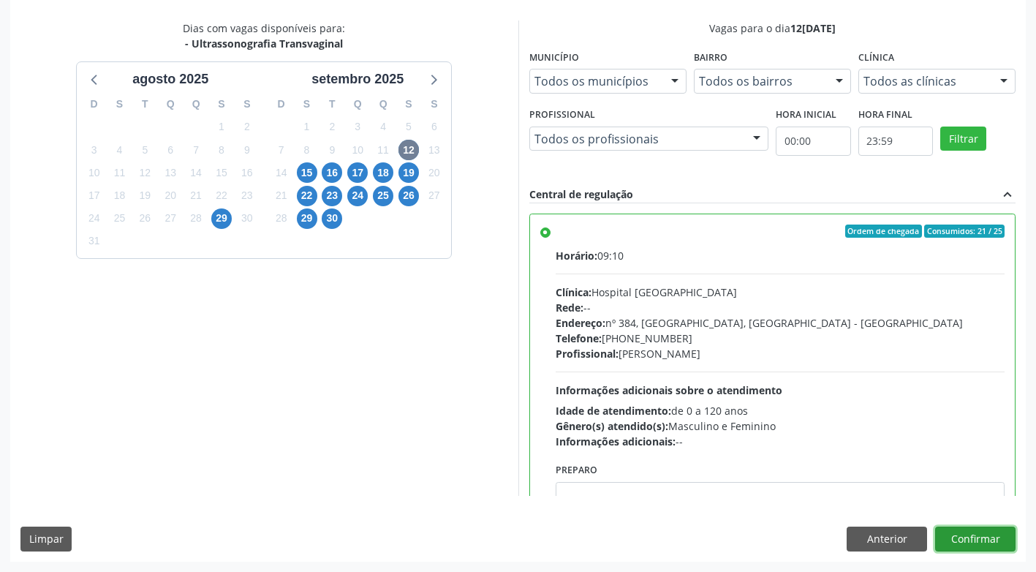
click at [970, 535] on button "Confirmar" at bounding box center [975, 539] width 80 height 25
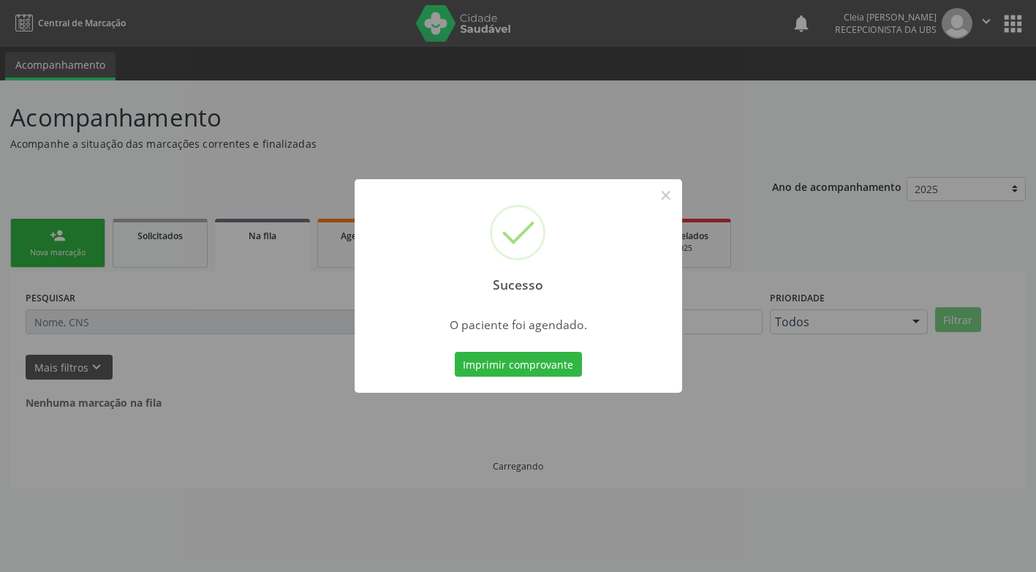
scroll to position [0, 0]
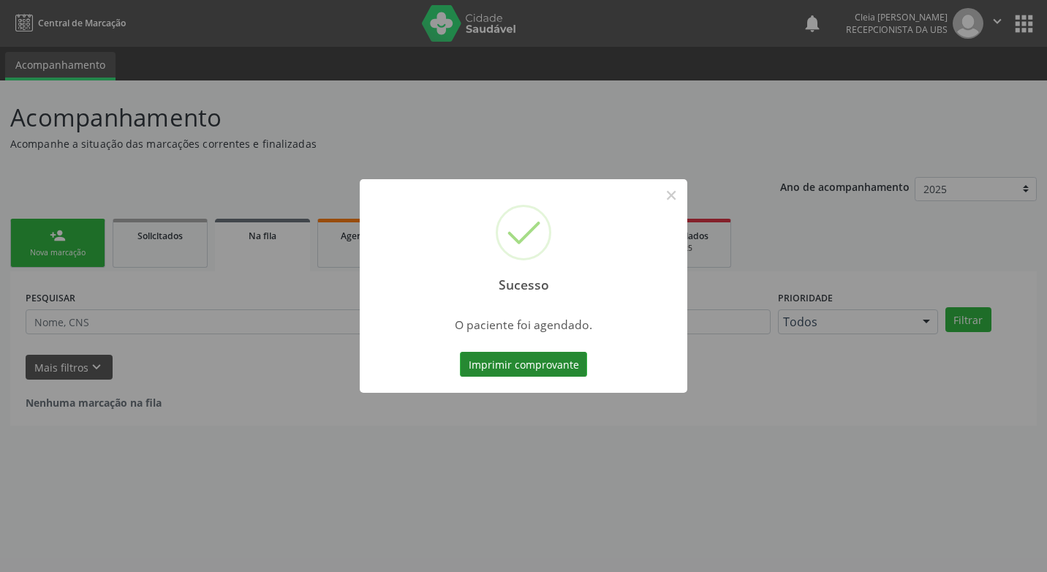
click at [515, 359] on button "Imprimir comprovante" at bounding box center [523, 364] width 127 height 25
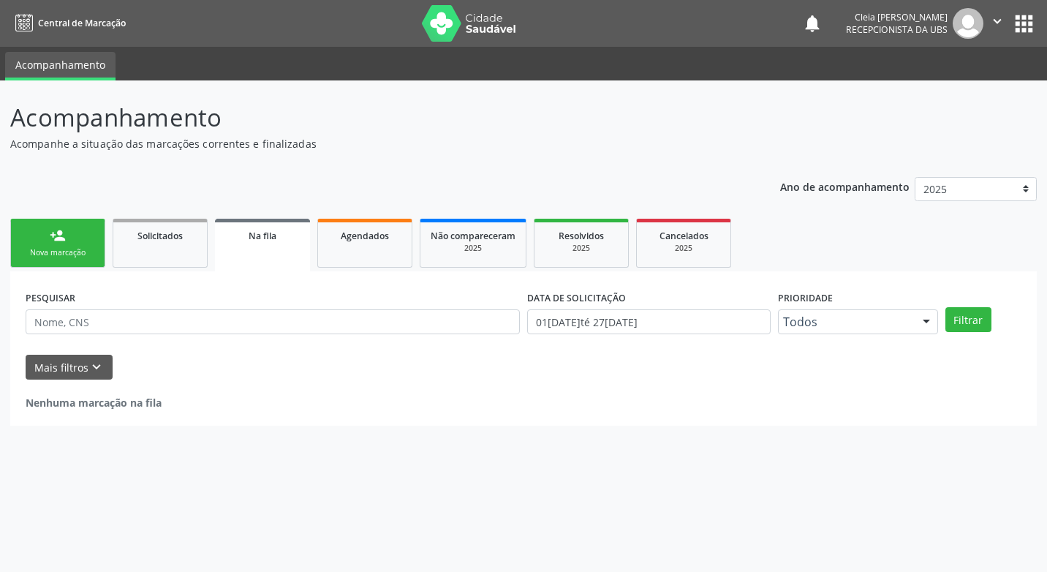
click at [59, 237] on div "person_add" at bounding box center [58, 235] width 16 height 16
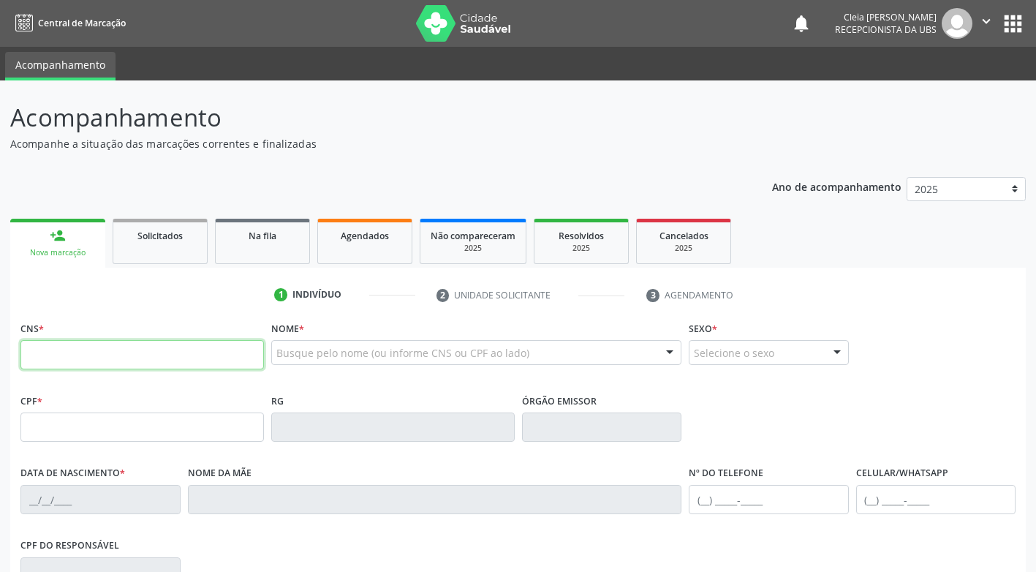
drag, startPoint x: 73, startPoint y: 363, endPoint x: 78, endPoint y: 339, distance: 24.5
click at [75, 362] on input "text" at bounding box center [142, 354] width 244 height 29
type input "700 0014 4084 7708"
type input "030.503.804-46"
type input "05/03/1971"
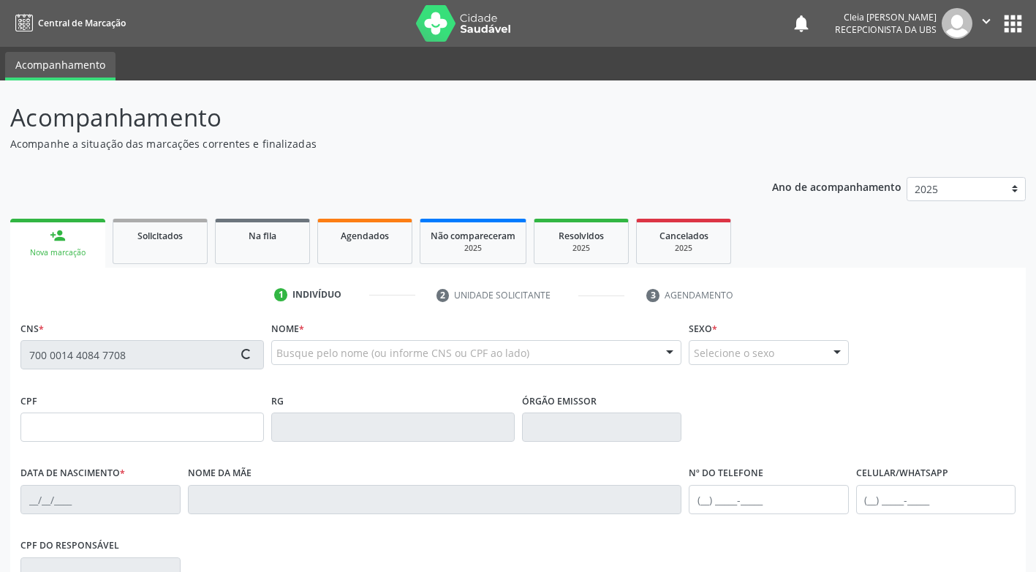
type input "Josefina Maria Ferreira da Silva"
type input "(87) 98162-7845"
type input "27"
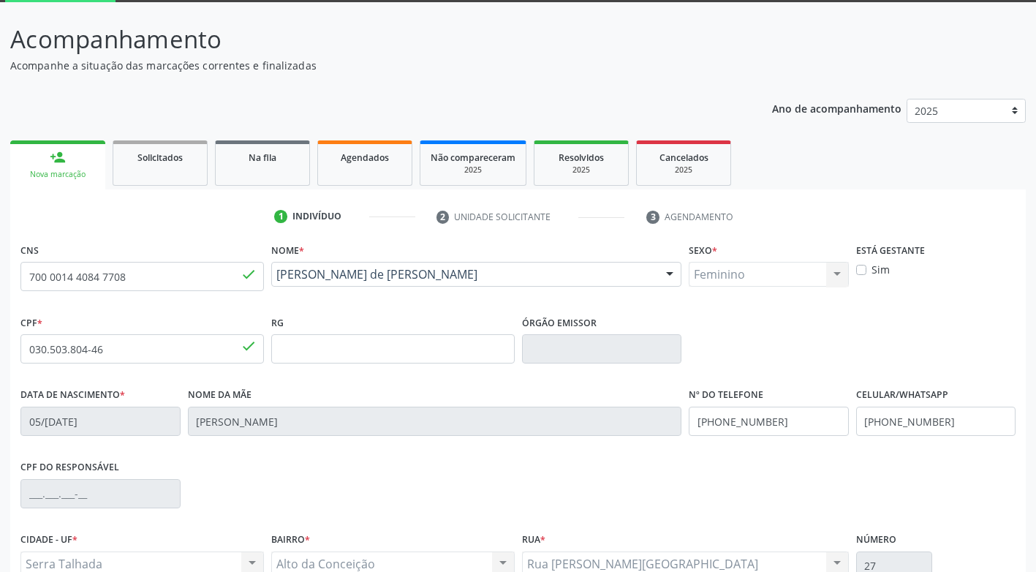
scroll to position [221, 0]
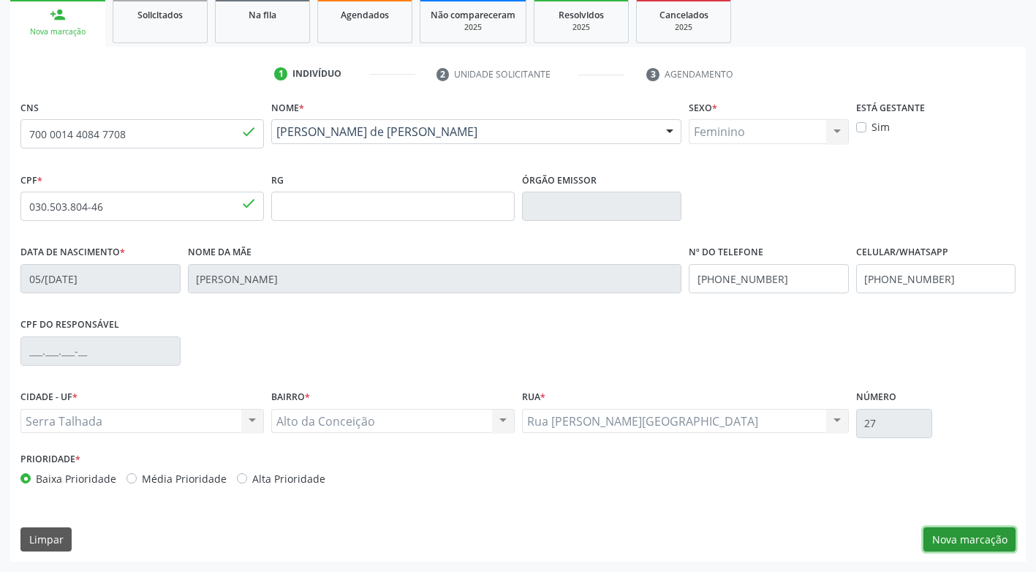
click at [986, 538] on button "Nova marcação" at bounding box center [970, 539] width 92 height 25
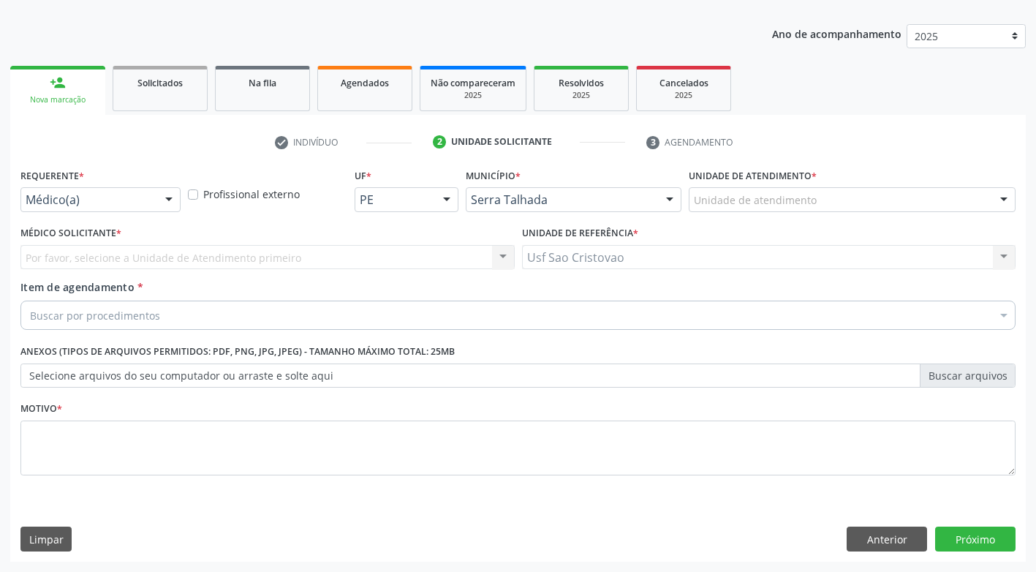
scroll to position [153, 0]
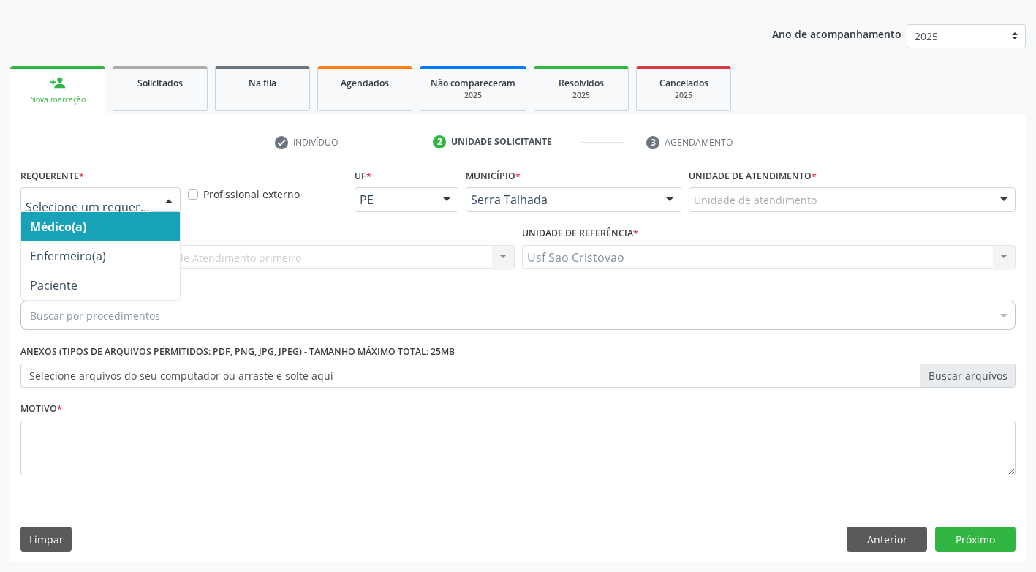
click at [169, 202] on div at bounding box center [169, 200] width 22 height 25
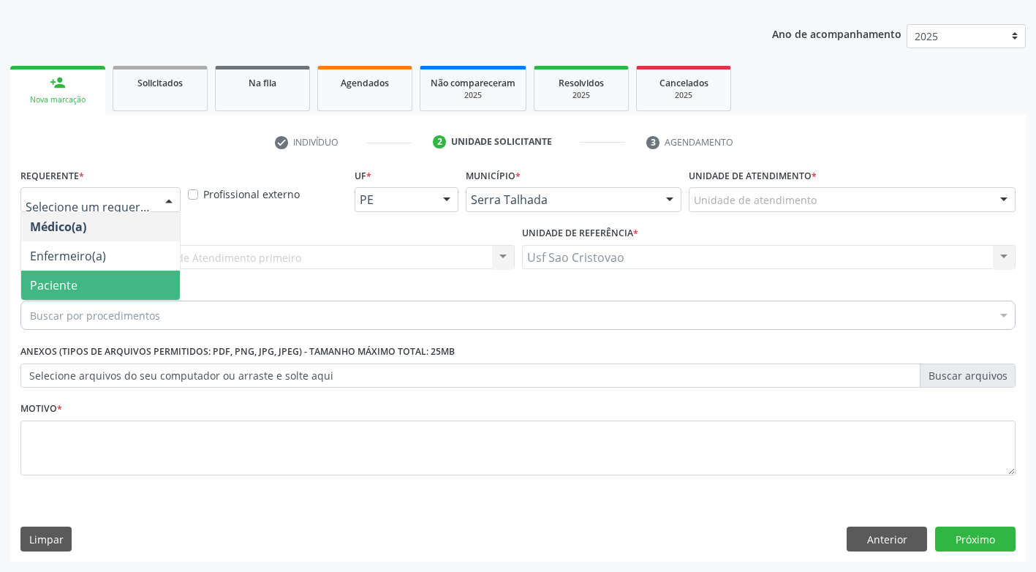
click at [151, 276] on span "Paciente" at bounding box center [100, 285] width 159 height 29
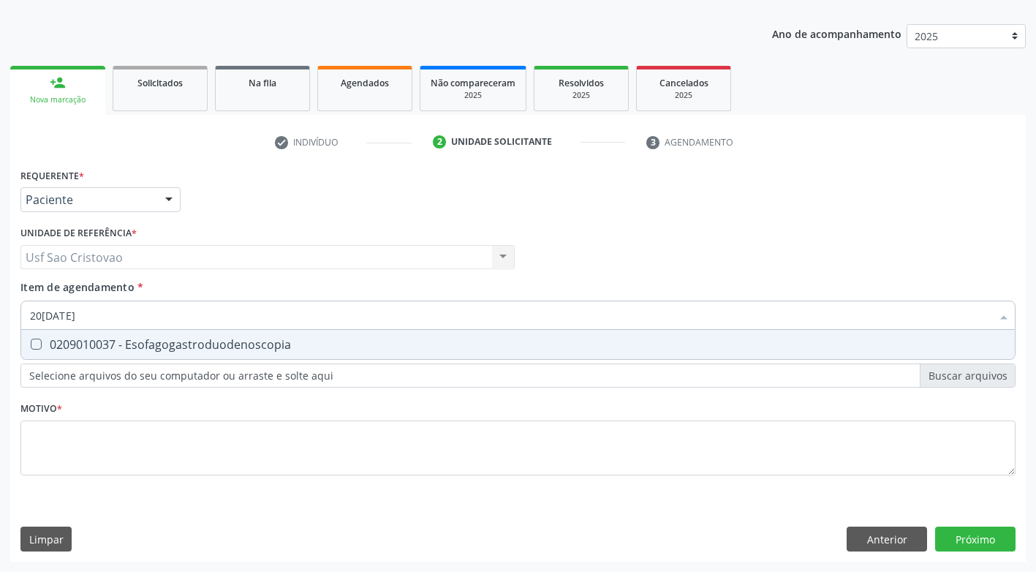
type input "209010037"
click at [39, 347] on Esofagogastroduodenoscopia at bounding box center [36, 344] width 11 height 11
click at [31, 347] on Esofagogastroduodenoscopia "checkbox" at bounding box center [26, 344] width 10 height 10
checkbox Esofagogastroduodenoscopia "true"
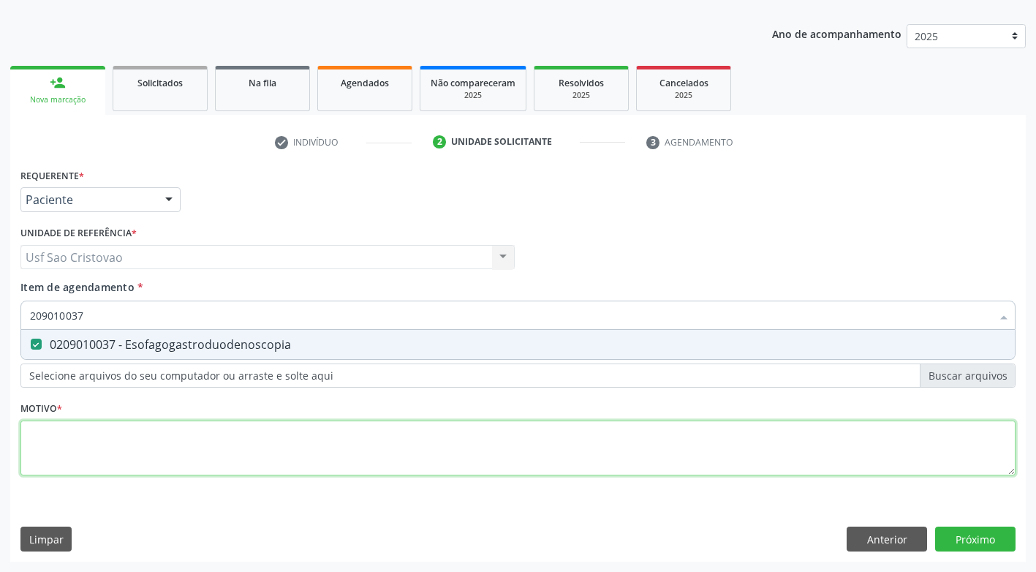
click at [89, 448] on div "Requerente * Paciente Médico(a) Enfermeiro(a) Paciente Nenhum resultado encontr…" at bounding box center [517, 330] width 995 height 331
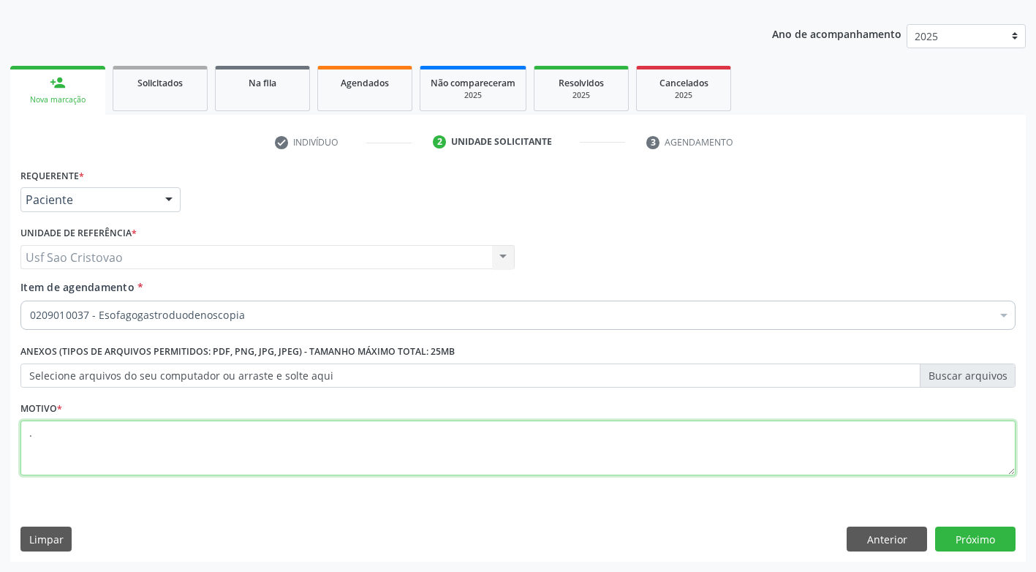
type textarea "."
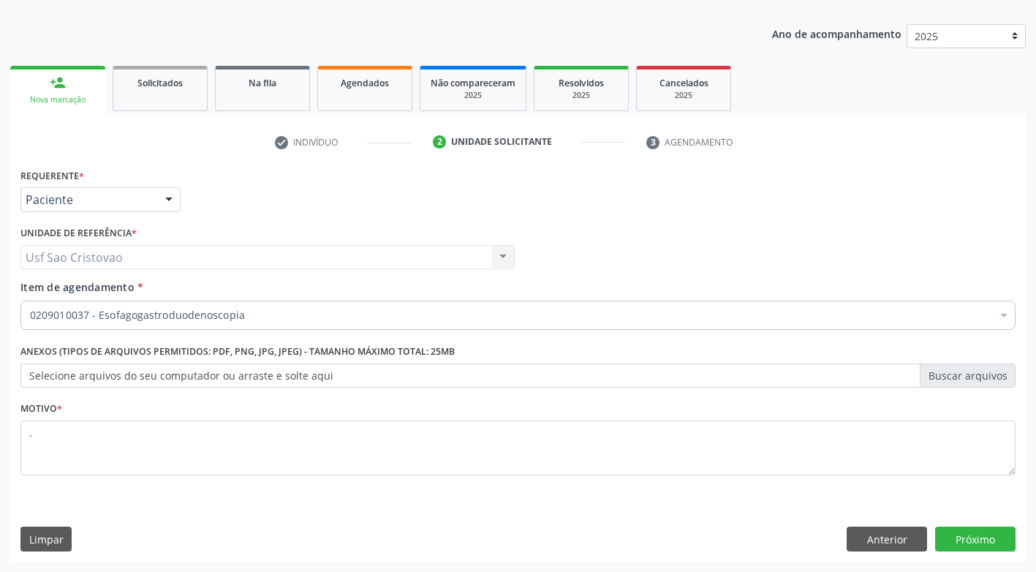
click at [213, 504] on div "Requerente * Paciente Médico(a) Enfermeiro(a) Paciente Nenhum resultado encontr…" at bounding box center [518, 363] width 1016 height 397
click at [978, 537] on button "Próximo" at bounding box center [975, 539] width 80 height 25
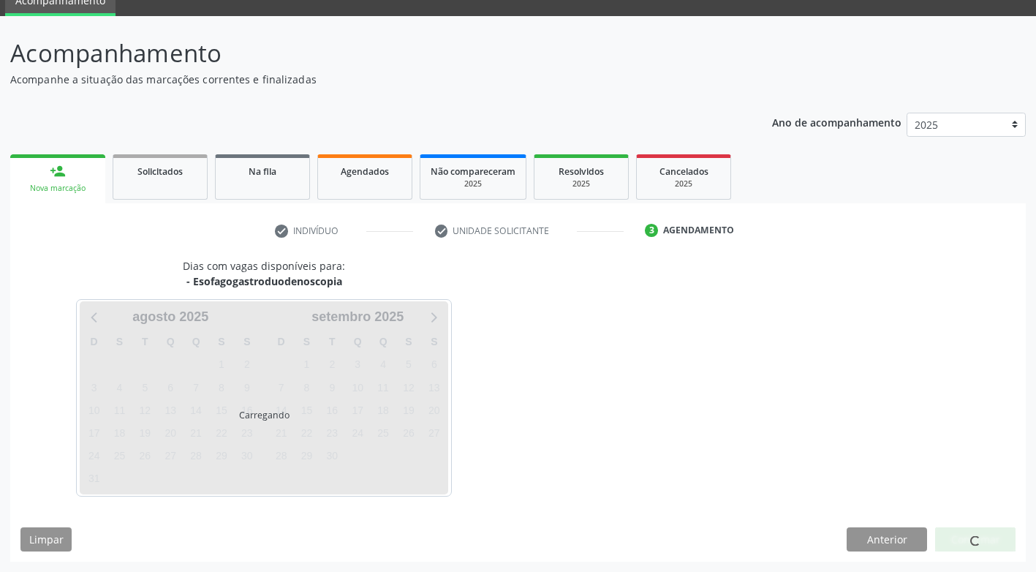
scroll to position [64, 0]
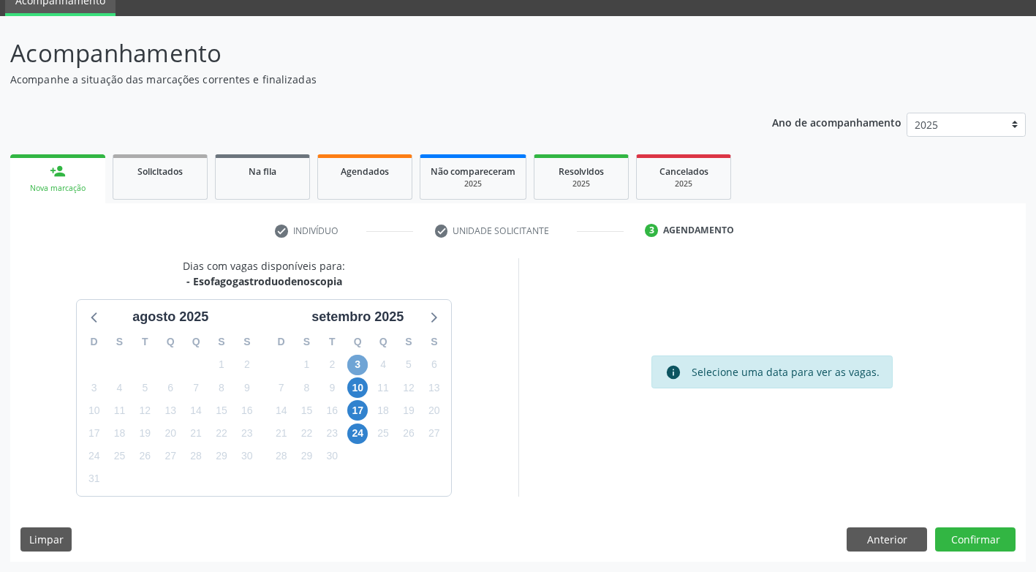
click at [353, 367] on span "3" at bounding box center [357, 365] width 20 height 20
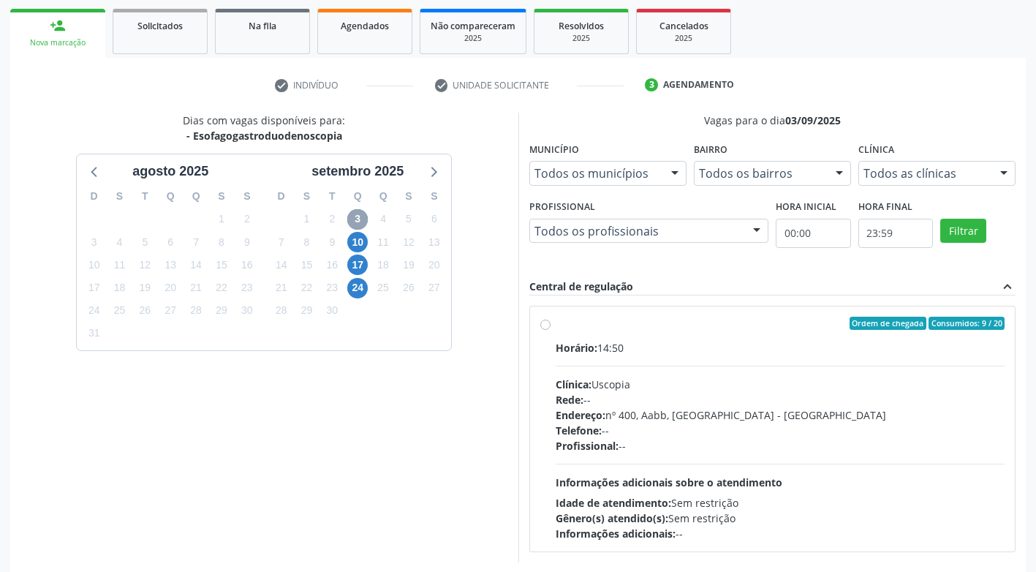
scroll to position [211, 0]
click at [556, 325] on label "Ordem de chegada Consumidos: 9 / 20 Horário: 14:50 Clínica: Uscopia Rede: -- En…" at bounding box center [781, 428] width 450 height 224
click at [547, 325] on input "Ordem de chegada Consumidos: 9 / 20 Horário: 14:50 Clínica: Uscopia Rede: -- En…" at bounding box center [545, 322] width 10 height 13
radio input "true"
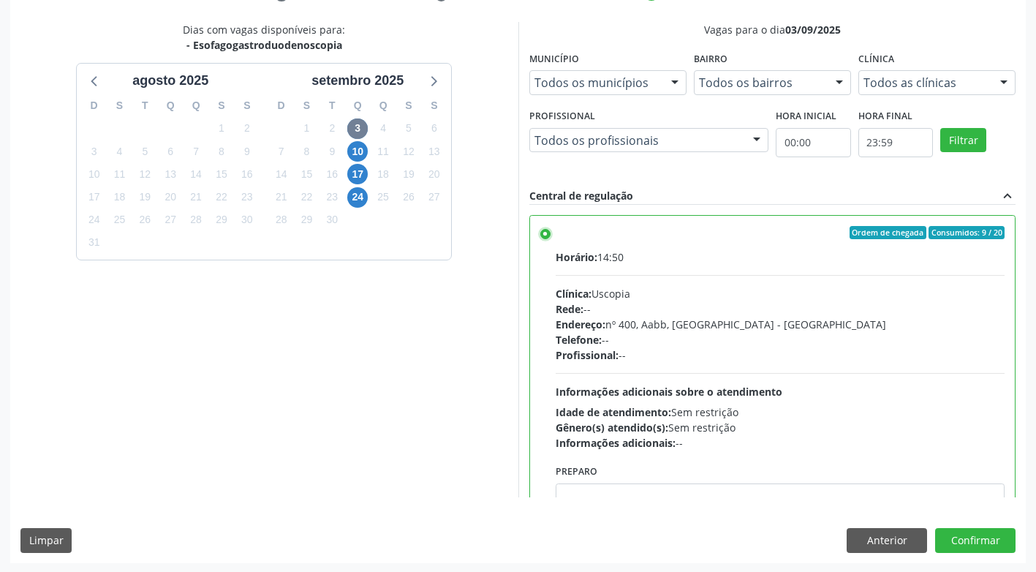
scroll to position [302, 0]
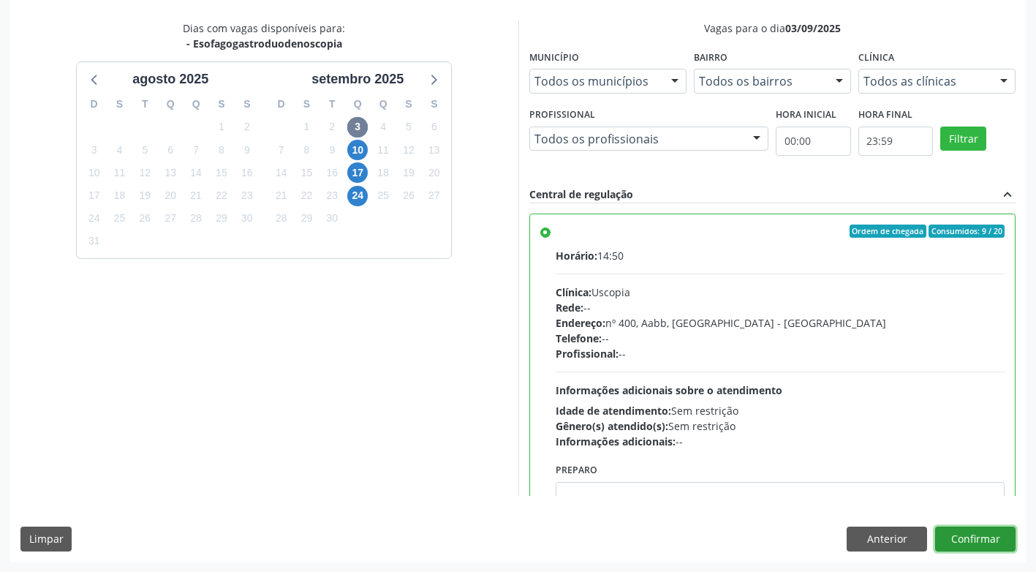
click at [983, 543] on button "Confirmar" at bounding box center [975, 539] width 80 height 25
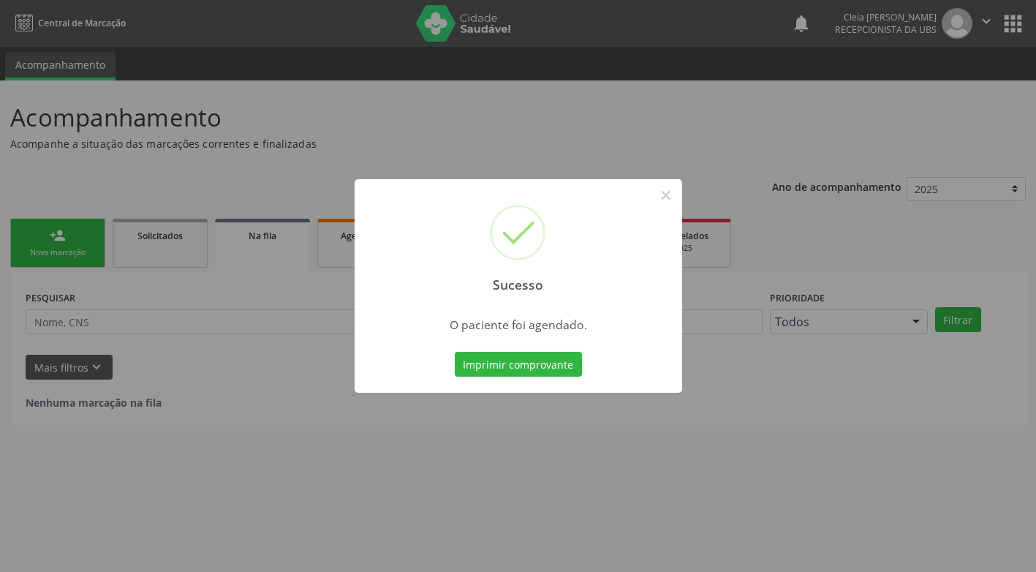
scroll to position [0, 0]
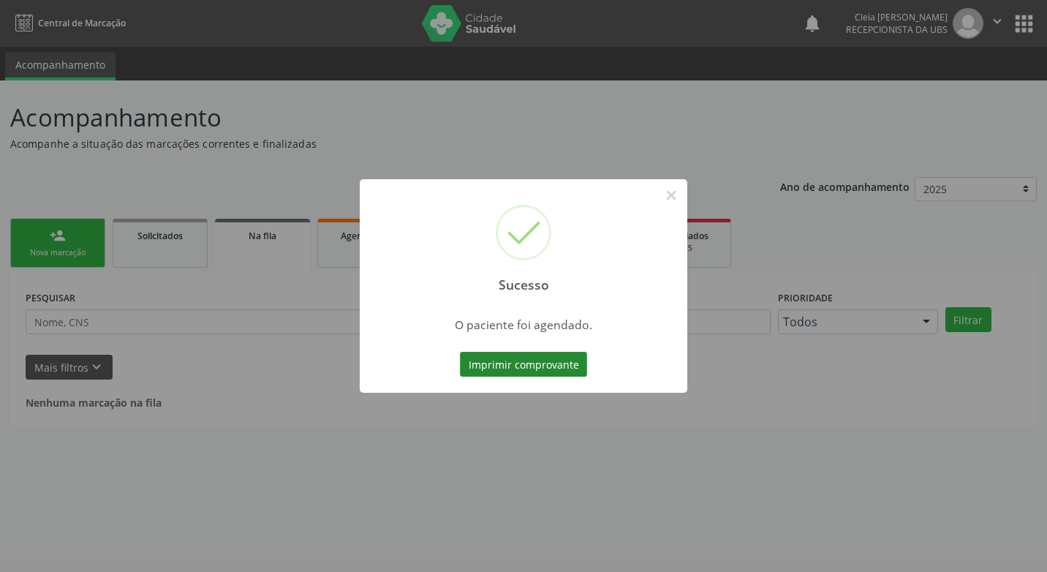
click at [559, 362] on button "Imprimir comprovante" at bounding box center [523, 364] width 127 height 25
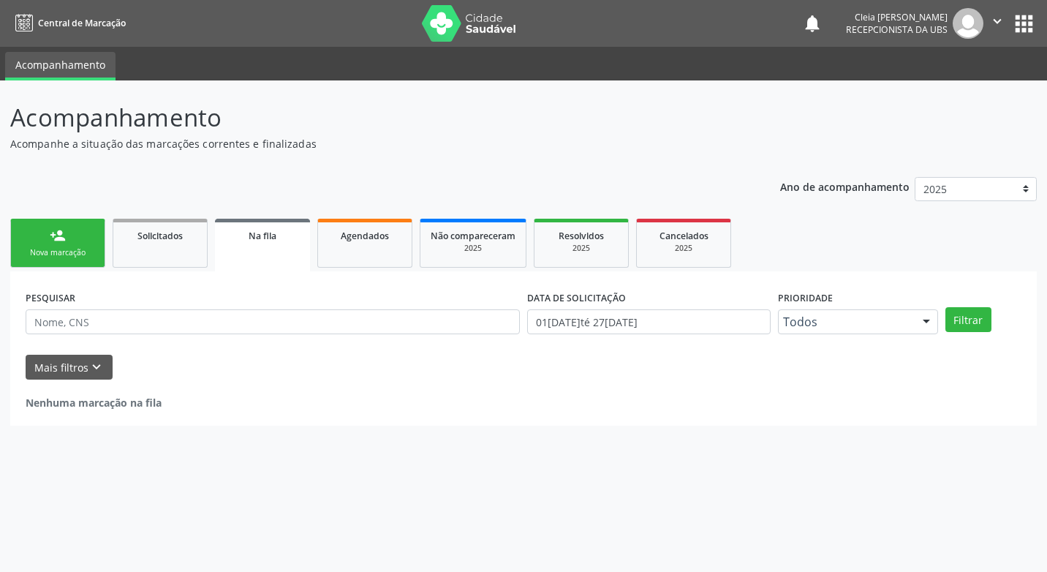
click at [72, 245] on link "person_add Nova marcação" at bounding box center [57, 243] width 95 height 49
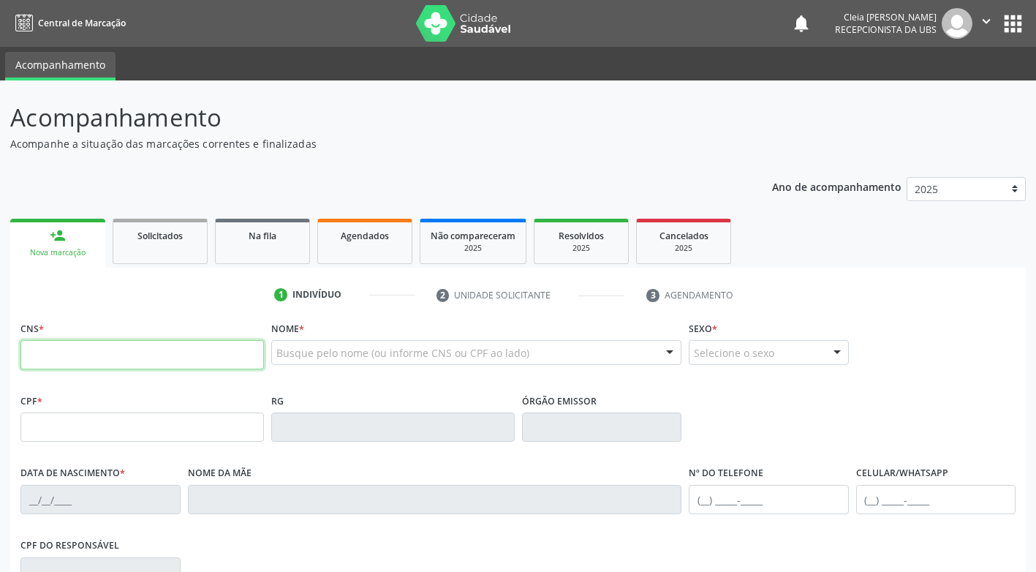
click at [98, 351] on input "text" at bounding box center [142, 354] width 244 height 29
type input "708 6010 8485 8686"
type input "435.431.974-87"
type input "12/05/1960"
type input "Noemia Francisca da Conceicao"
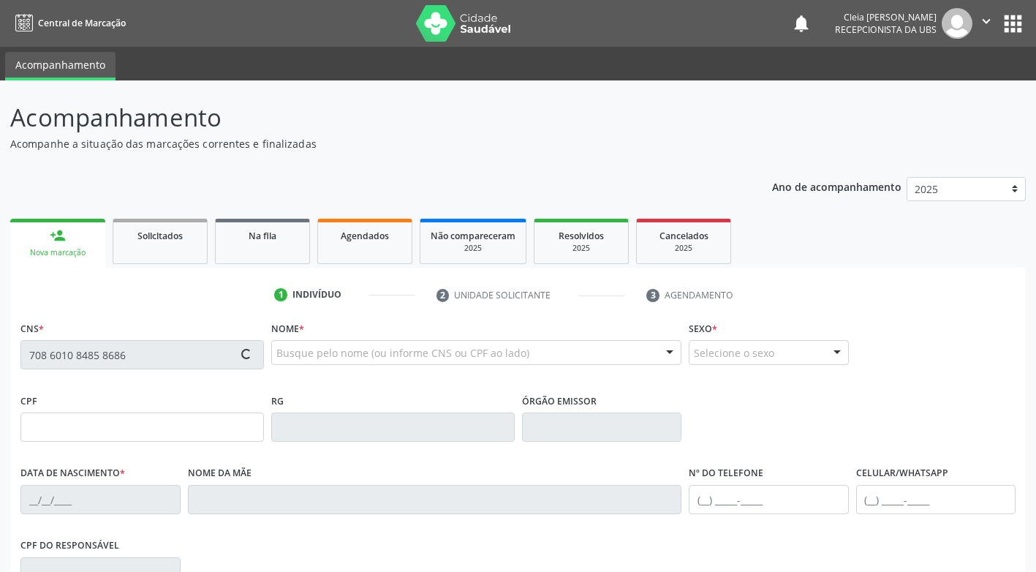
type input "(87) 9663-4708"
type input "99"
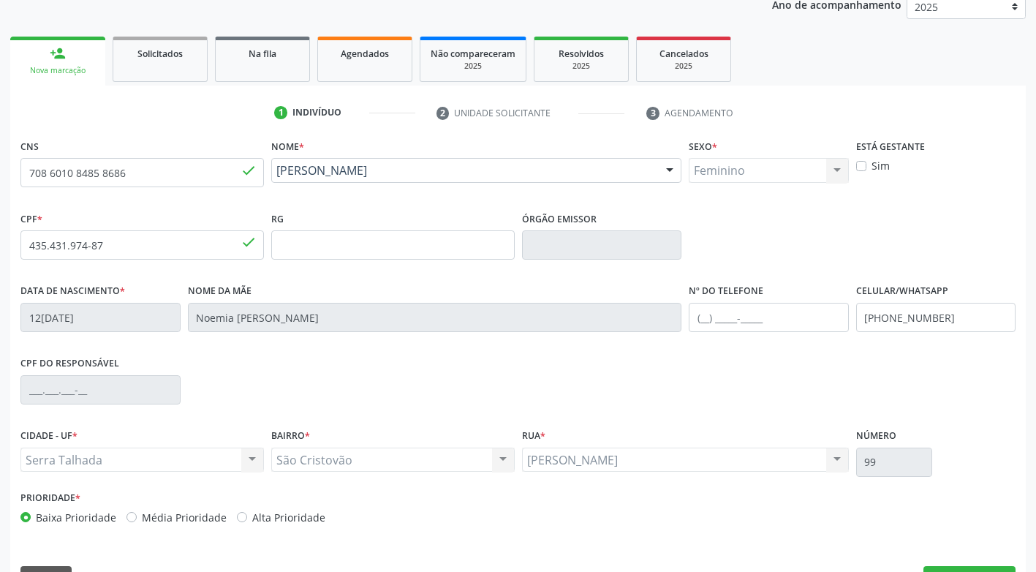
scroll to position [221, 0]
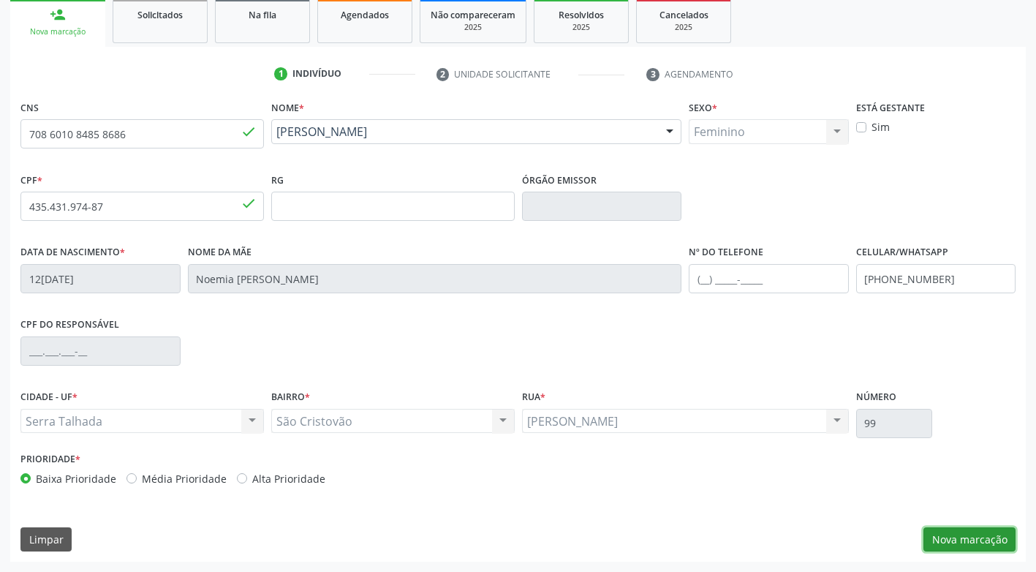
click at [995, 538] on button "Nova marcação" at bounding box center [970, 539] width 92 height 25
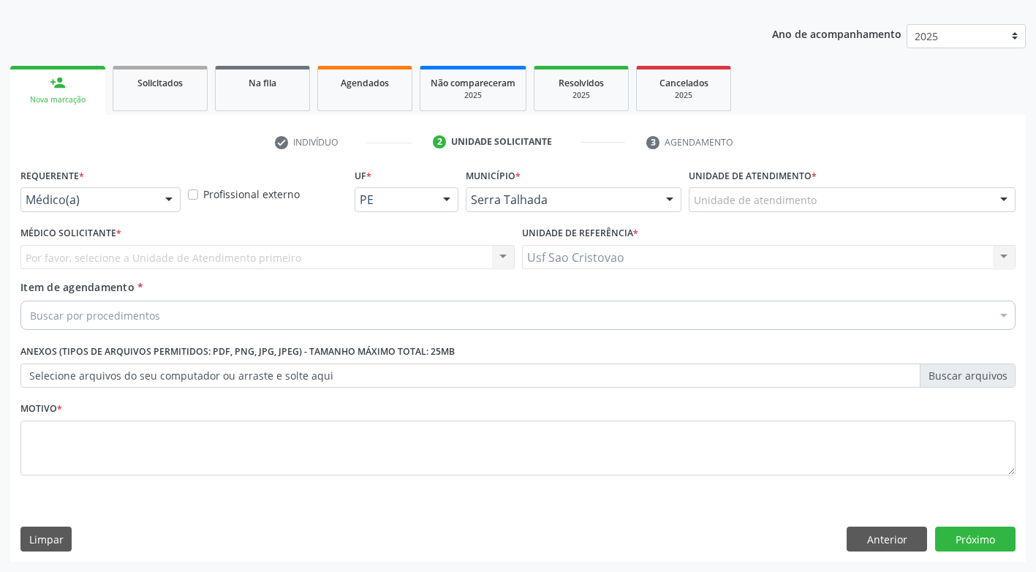
scroll to position [153, 0]
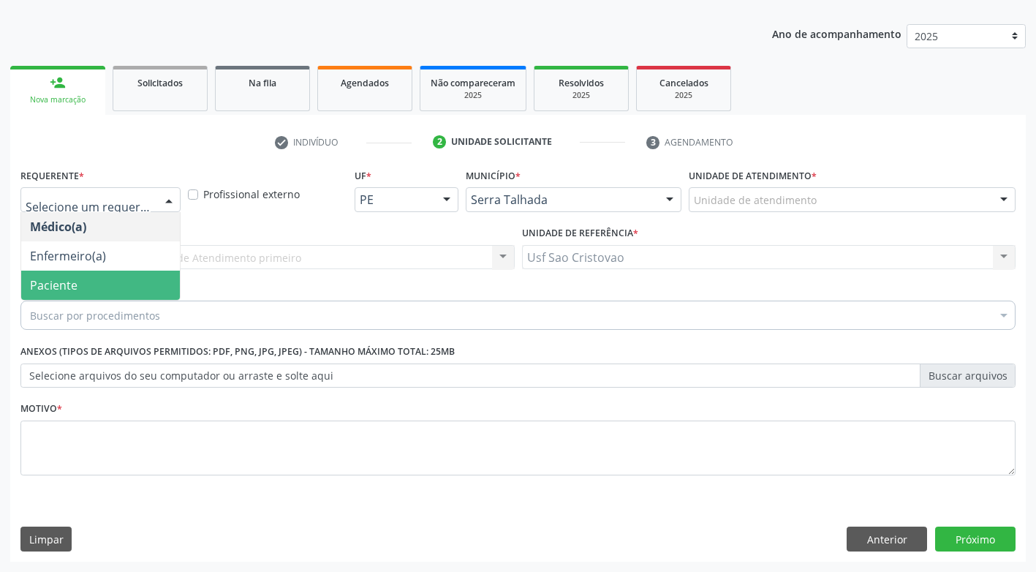
click at [123, 290] on span "Paciente" at bounding box center [100, 285] width 159 height 29
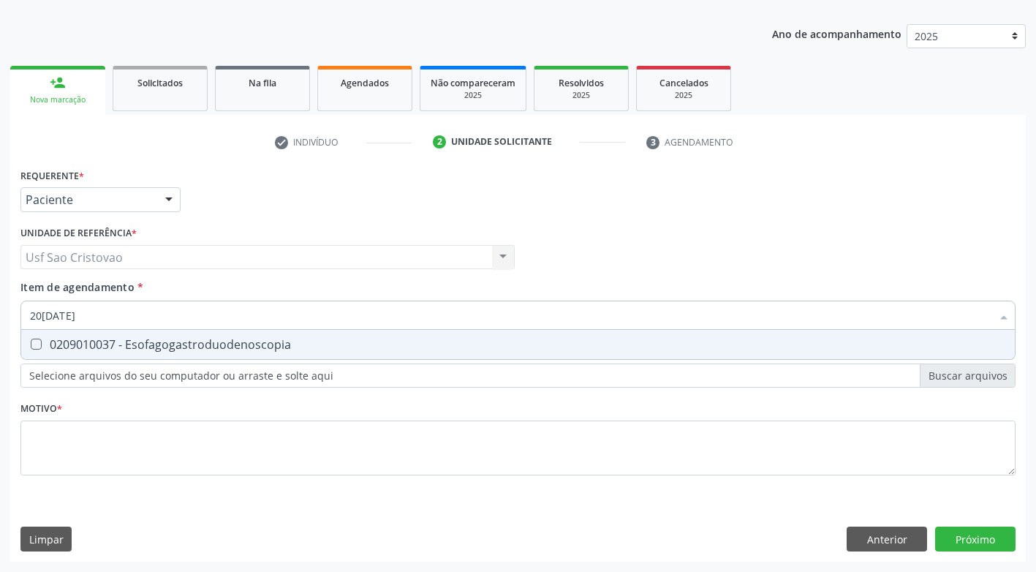
type input "209010037"
click at [39, 346] on Esofagogastroduodenoscopia at bounding box center [36, 344] width 11 height 11
click at [31, 346] on Esofagogastroduodenoscopia "checkbox" at bounding box center [26, 344] width 10 height 10
checkbox Esofagogastroduodenoscopia "true"
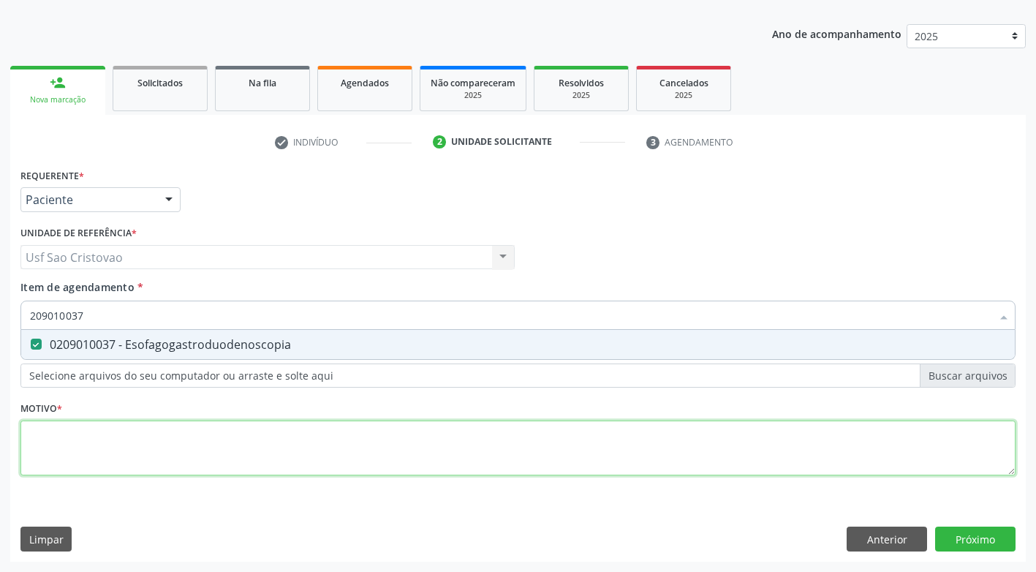
click at [97, 445] on div "Requerente * Paciente Médico(a) Enfermeiro(a) Paciente Nenhum resultado encontr…" at bounding box center [517, 330] width 995 height 331
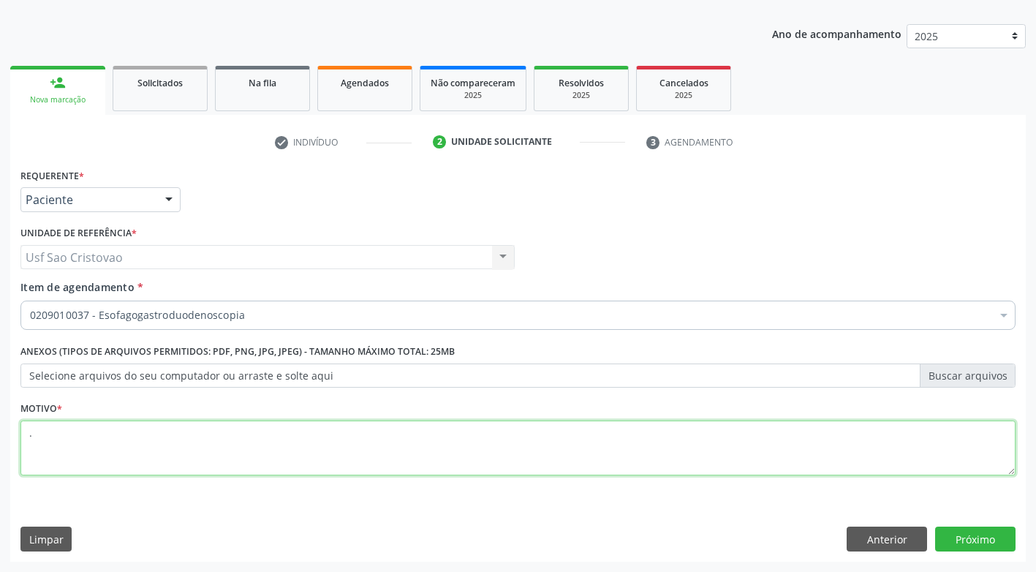
type textarea "."
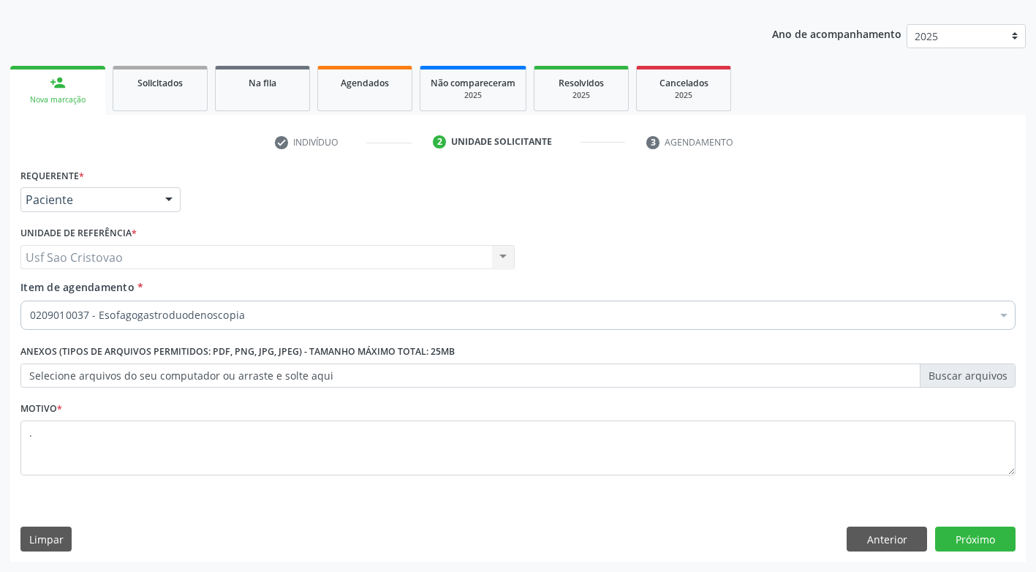
drag, startPoint x: 509, startPoint y: 532, endPoint x: 528, endPoint y: 423, distance: 111.3
click at [507, 532] on div "Limpar Anterior Próximo" at bounding box center [517, 539] width 995 height 25
click at [959, 537] on button "Próximo" at bounding box center [975, 539] width 80 height 25
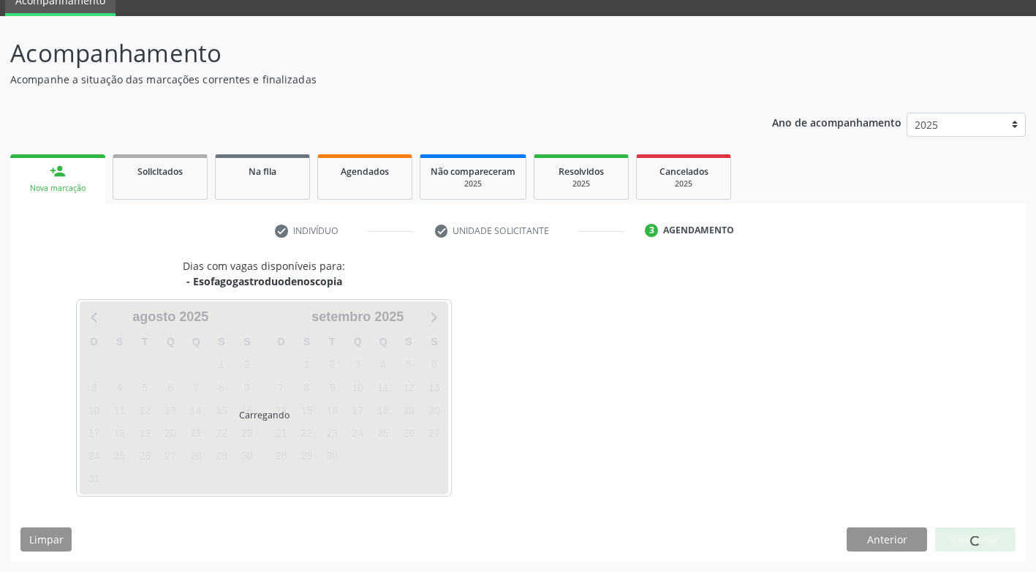
scroll to position [64, 0]
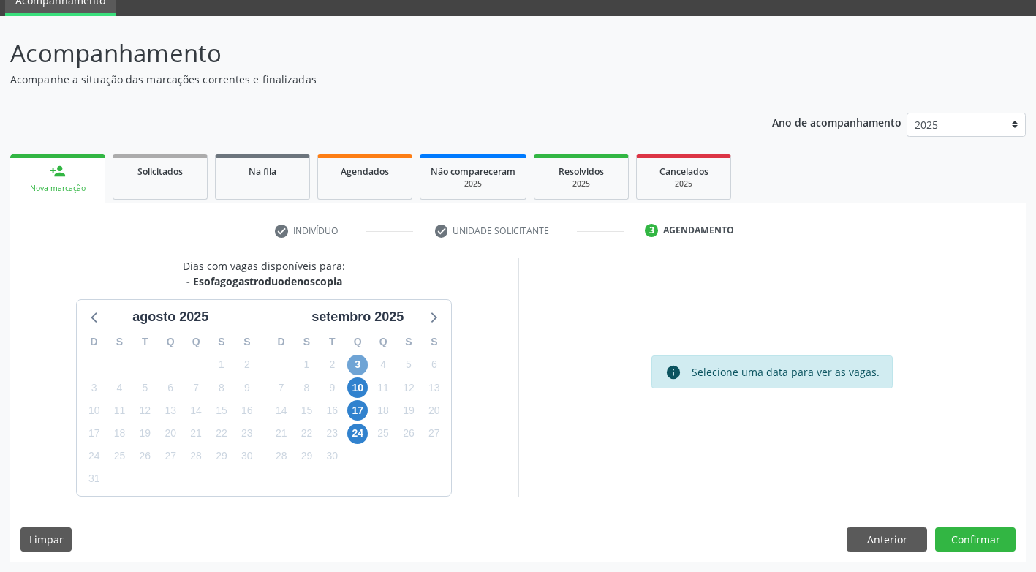
click at [352, 369] on span "3" at bounding box center [357, 365] width 20 height 20
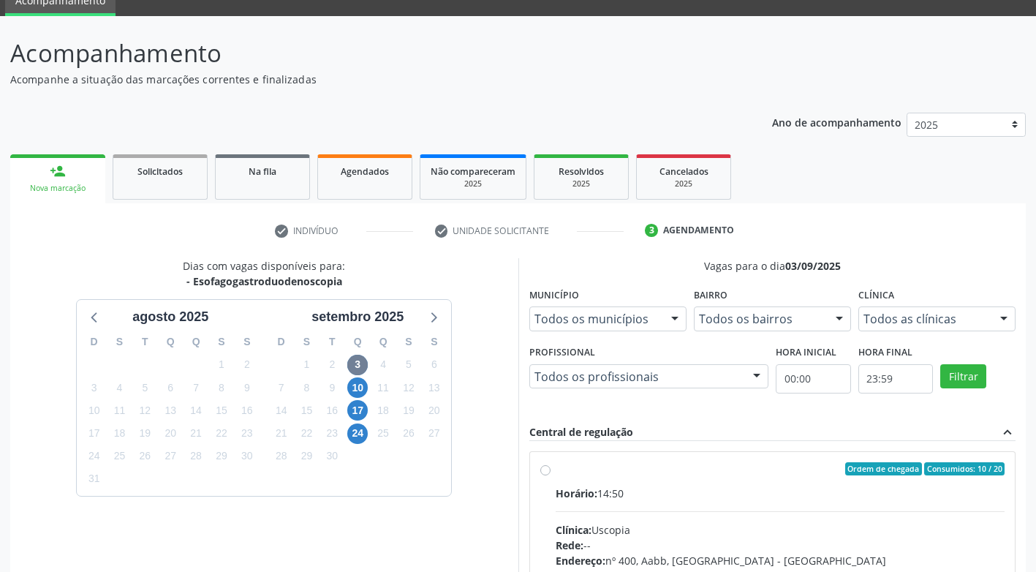
click at [548, 476] on div "Ordem de chegada Consumidos: 10 / 20 Horário: 14:50 Clínica: Uscopia Rede: -- E…" at bounding box center [772, 574] width 465 height 224
radio input "true"
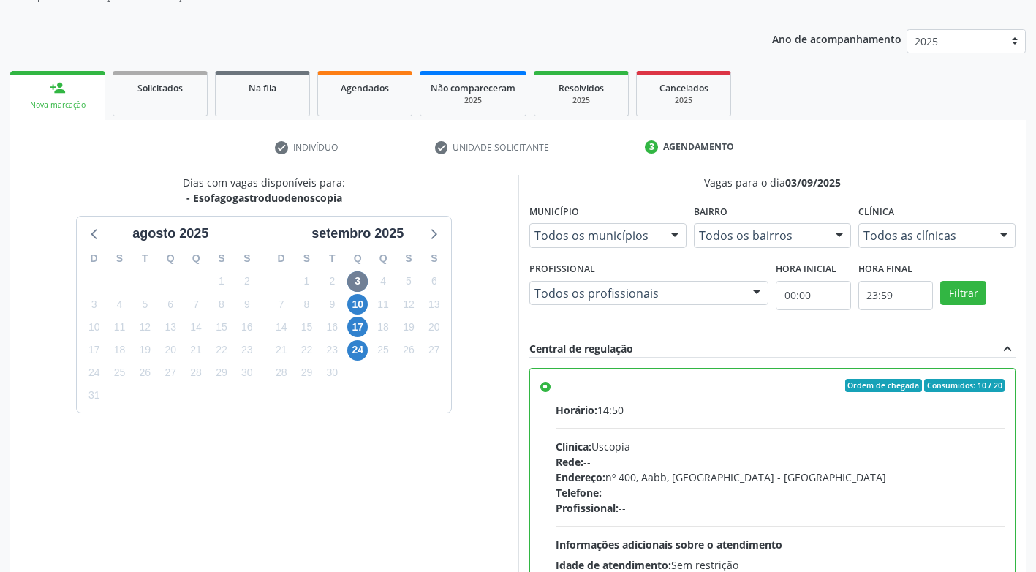
scroll to position [302, 0]
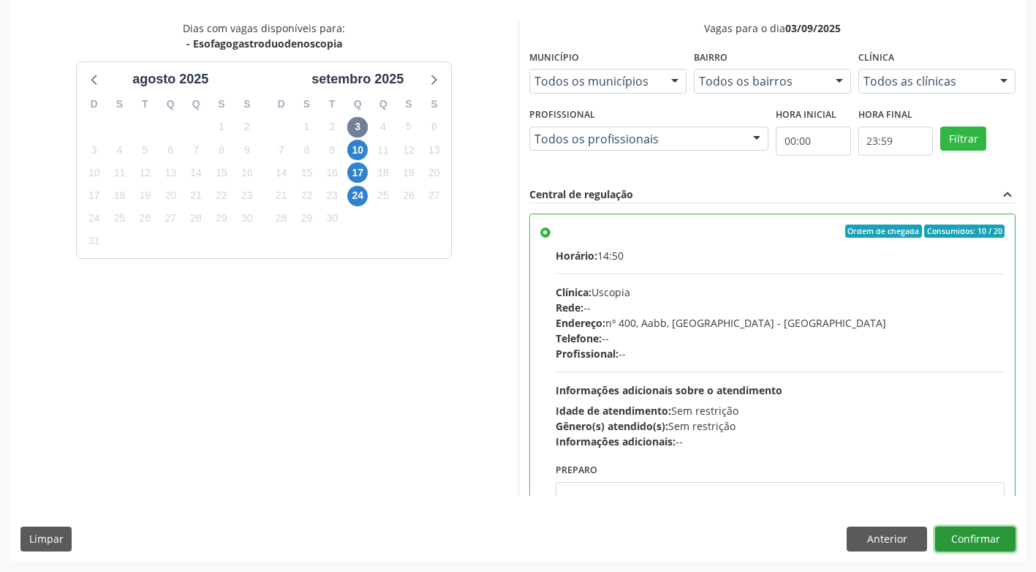
click at [974, 535] on button "Confirmar" at bounding box center [975, 539] width 80 height 25
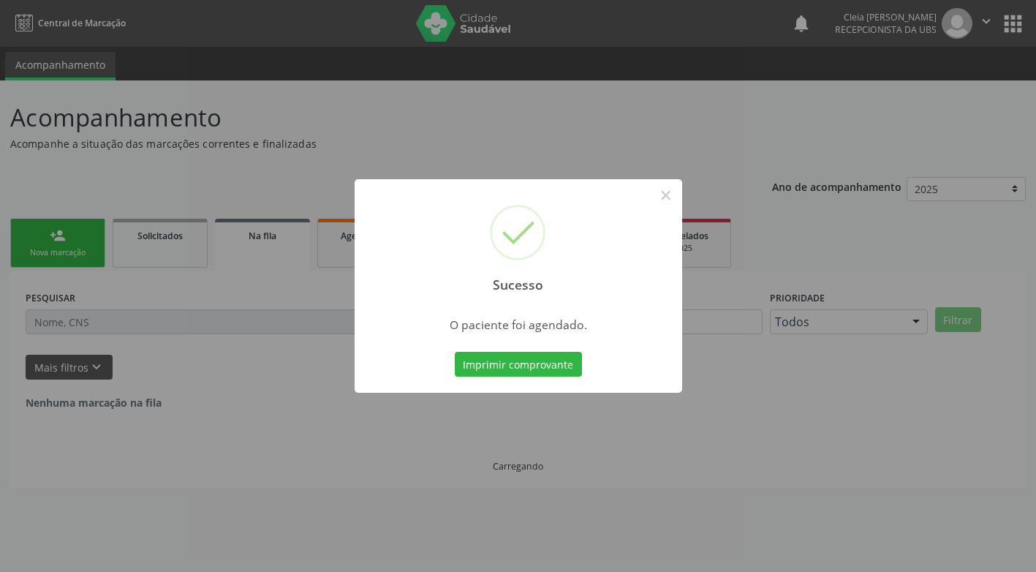
scroll to position [0, 0]
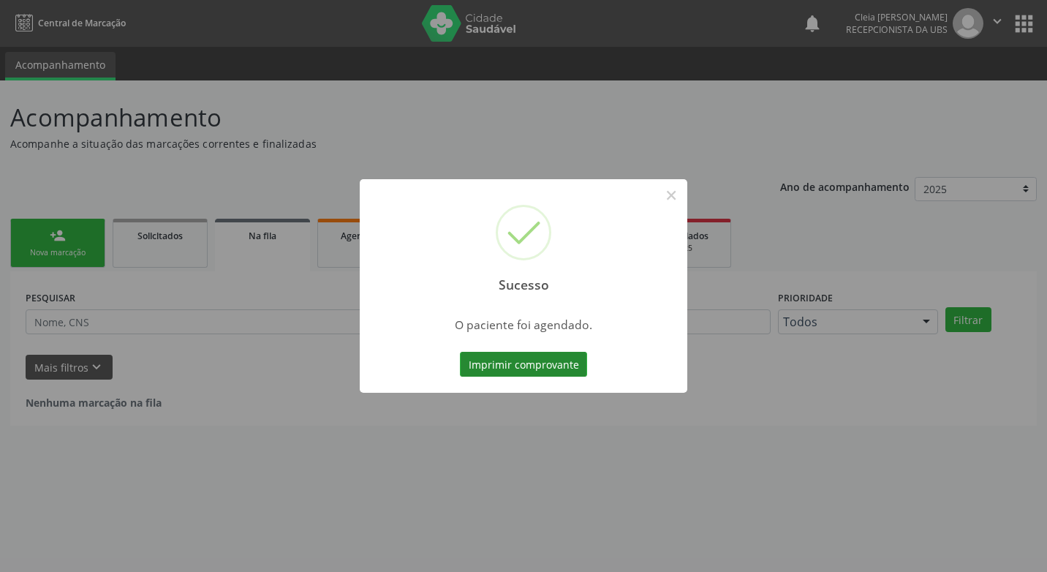
click at [497, 363] on button "Imprimir comprovante" at bounding box center [523, 364] width 127 height 25
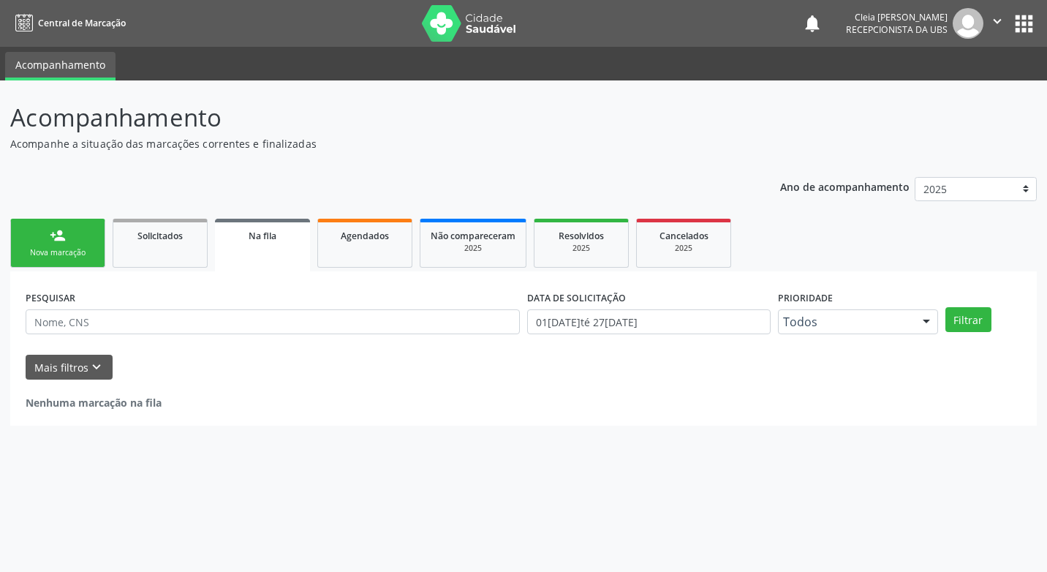
click at [47, 240] on link "person_add Nova marcação" at bounding box center [57, 243] width 95 height 49
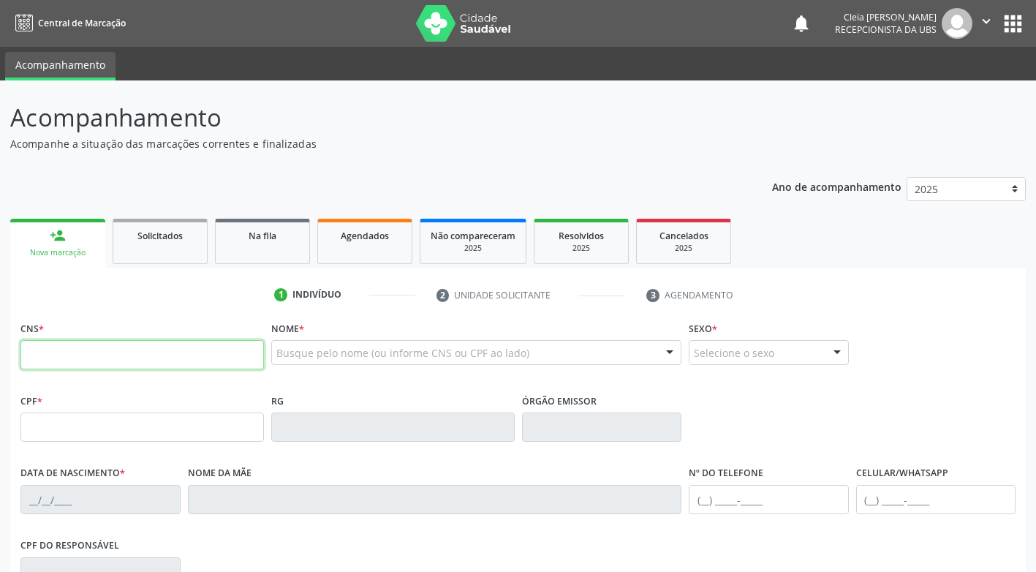
click at [97, 355] on input "text" at bounding box center [142, 354] width 244 height 29
type input "162 5256 1526 0000"
type input "07/03/1972"
type input "Josefa Messias da Silva"
type input "(87) 99999-9999"
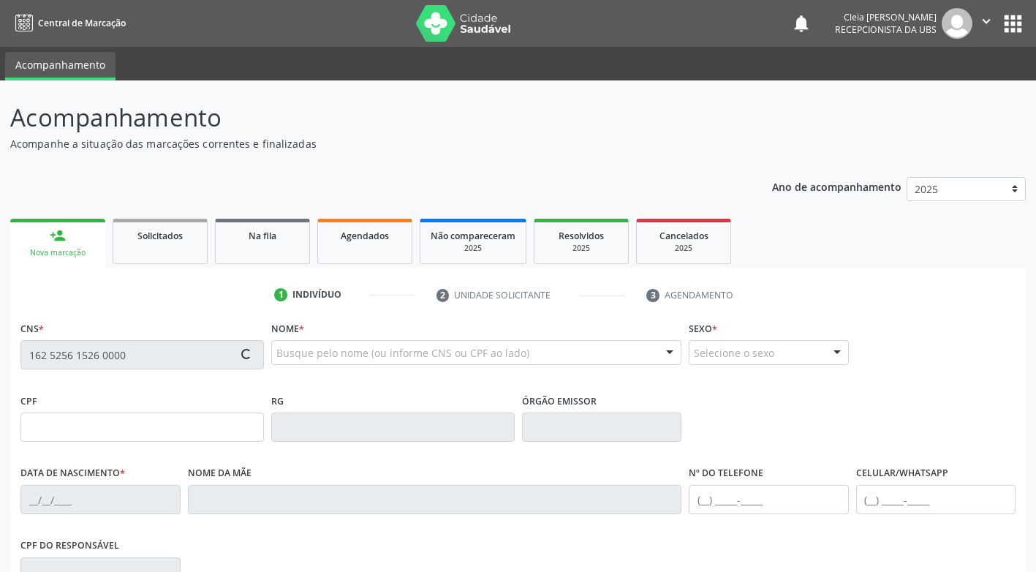
type input "57"
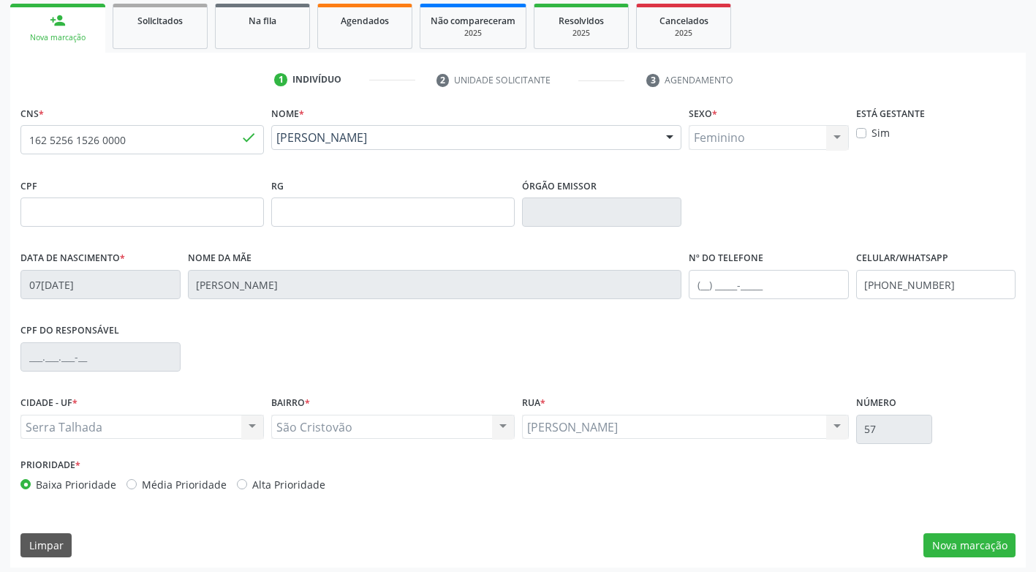
scroll to position [221, 0]
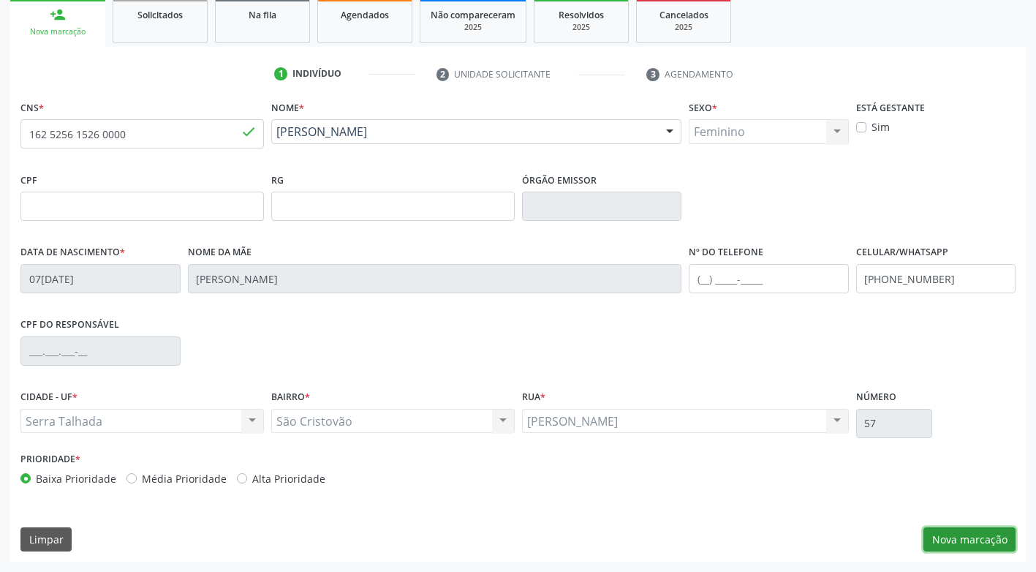
click at [1003, 540] on button "Nova marcação" at bounding box center [970, 539] width 92 height 25
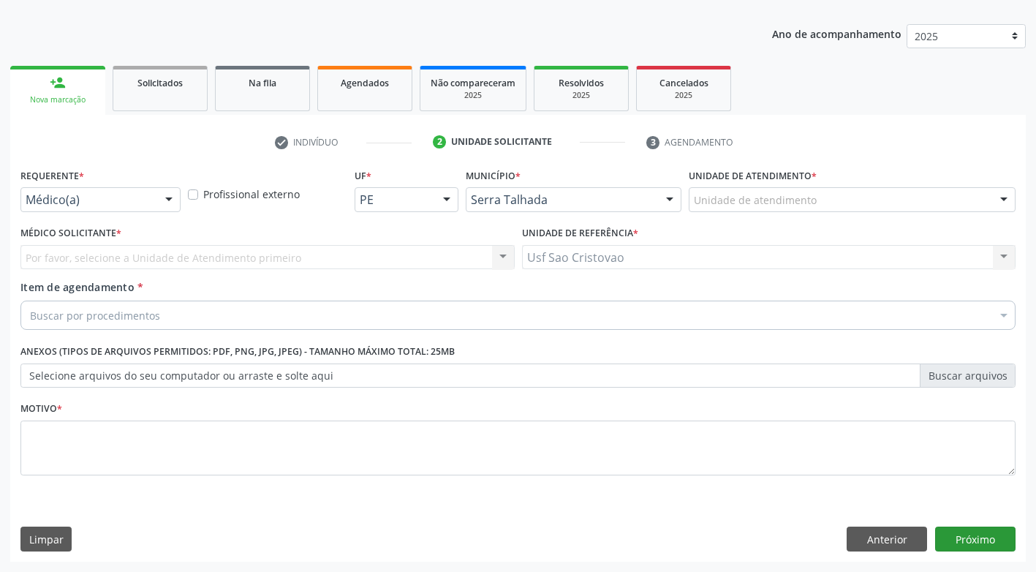
scroll to position [153, 0]
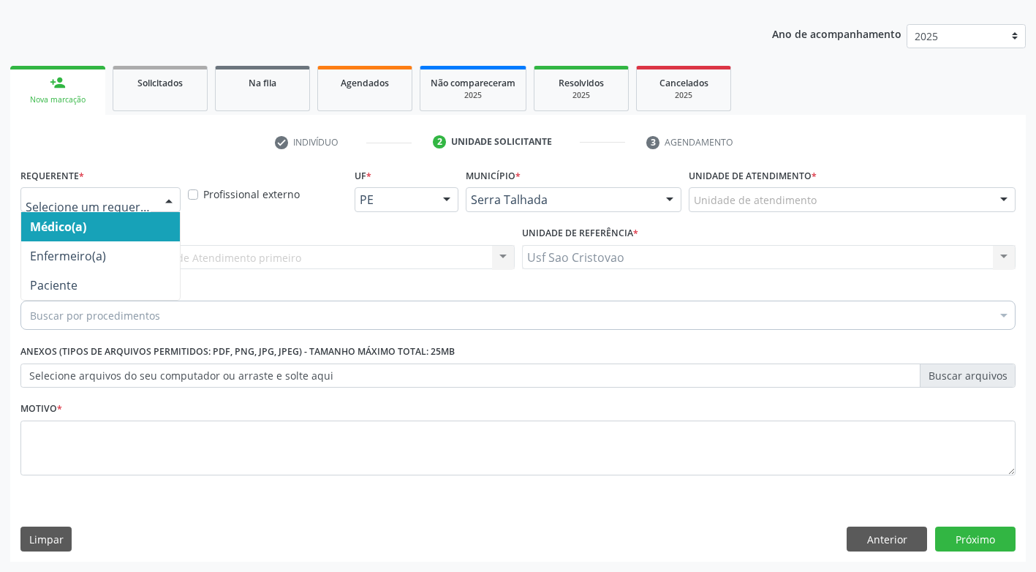
click at [165, 196] on div at bounding box center [169, 200] width 22 height 25
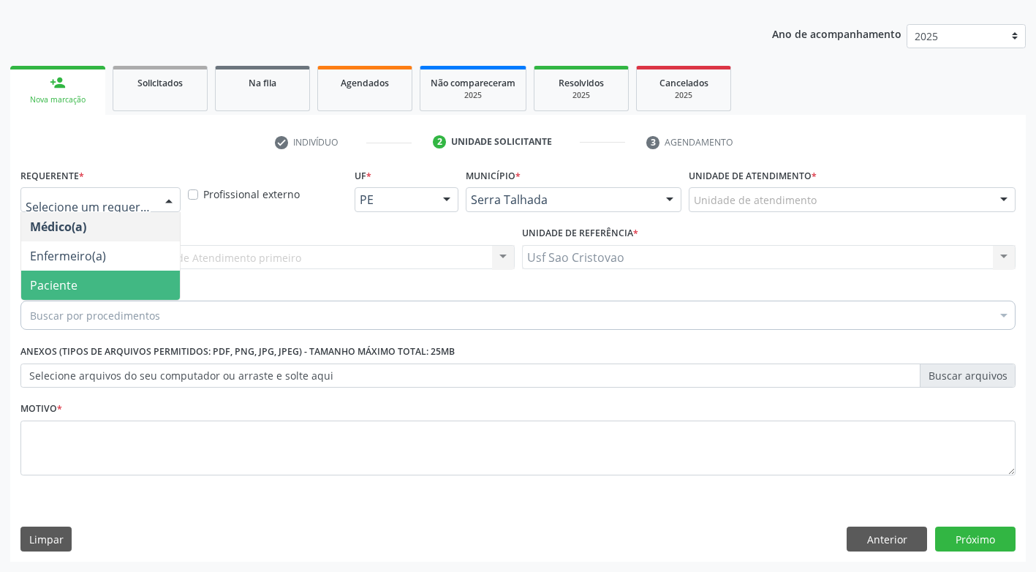
click at [159, 284] on span "Paciente" at bounding box center [100, 285] width 159 height 29
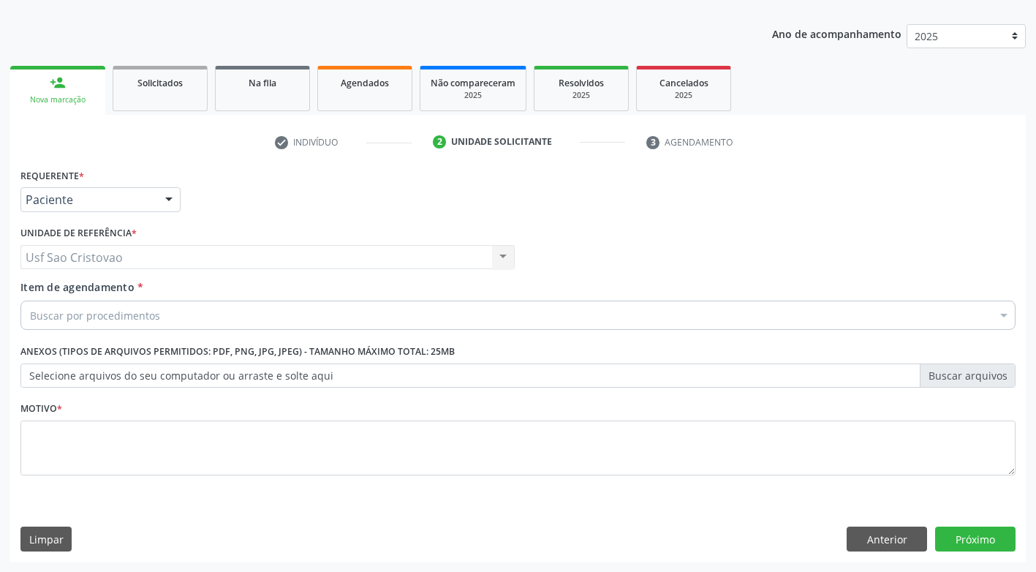
click at [160, 313] on div "Buscar por procedimentos" at bounding box center [517, 315] width 995 height 29
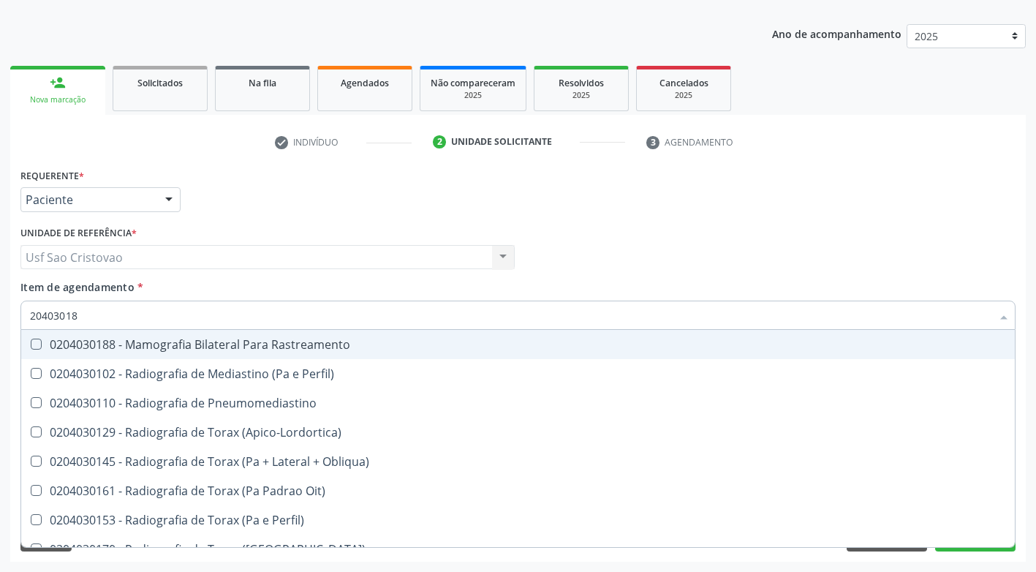
type input "204030188"
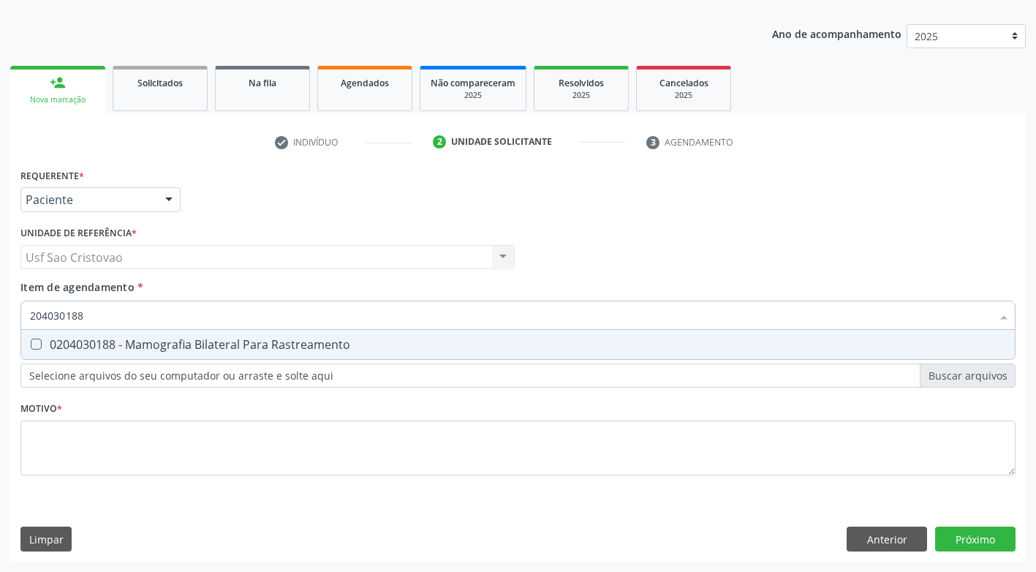
click at [37, 345] on Rastreamento at bounding box center [36, 344] width 11 height 11
click at [31, 345] on Rastreamento "checkbox" at bounding box center [26, 344] width 10 height 10
checkbox Rastreamento "true"
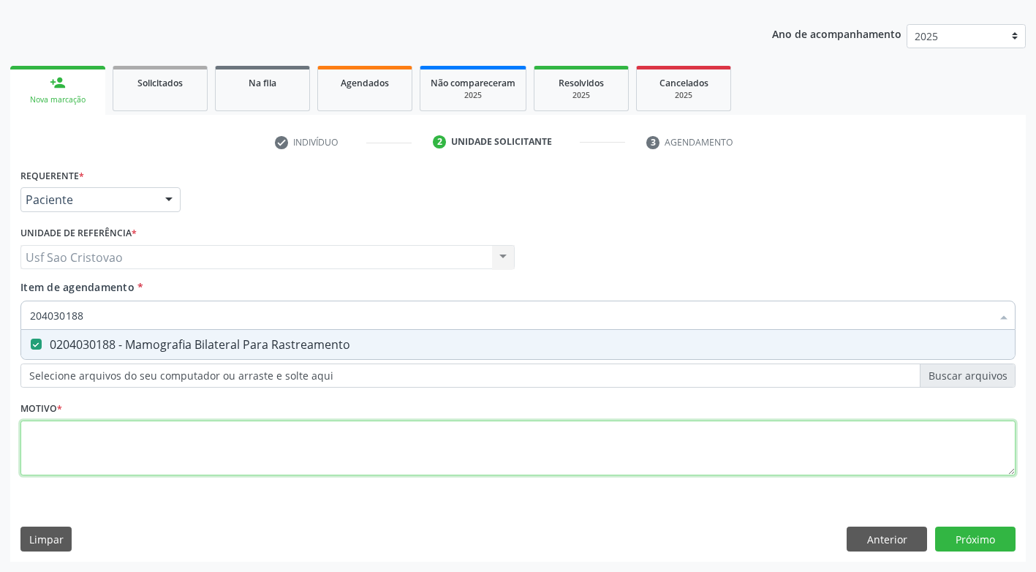
click at [105, 453] on div "Requerente * Paciente Médico(a) Enfermeiro(a) Paciente Nenhum resultado encontr…" at bounding box center [517, 330] width 995 height 331
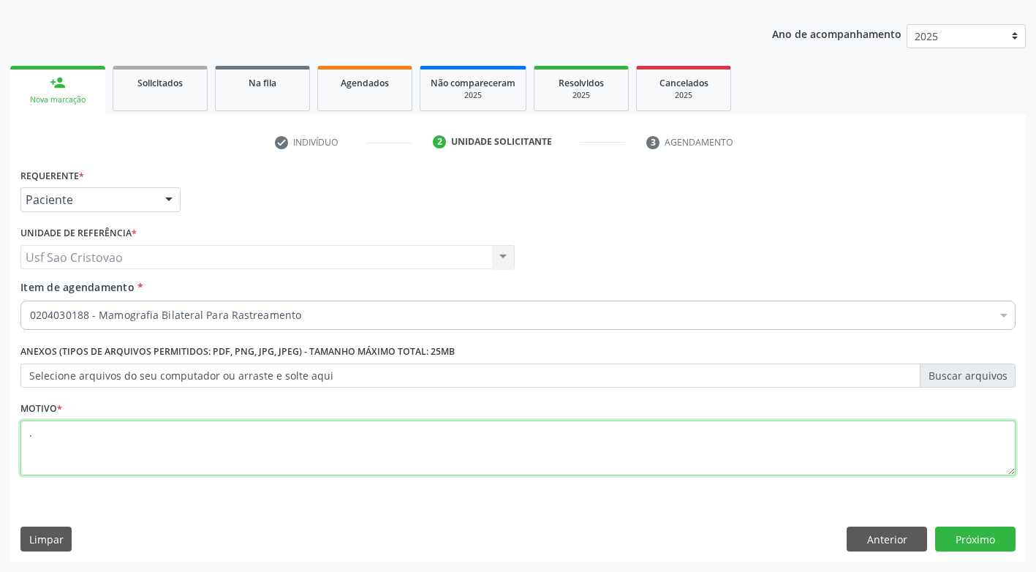
type textarea "."
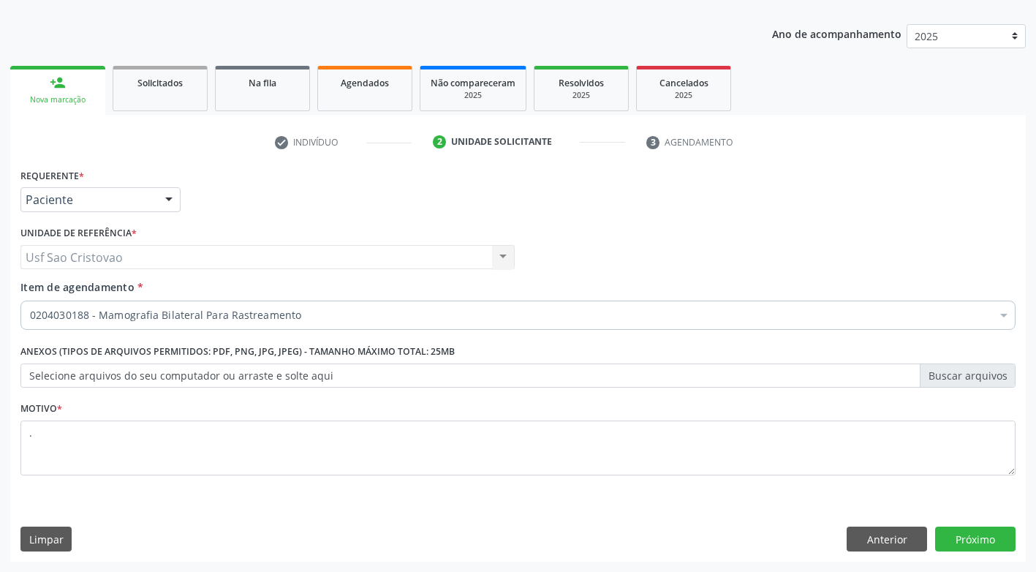
click at [181, 527] on div "Limpar Anterior Próximo" at bounding box center [517, 539] width 995 height 25
click at [1004, 542] on button "Próximo" at bounding box center [975, 539] width 80 height 25
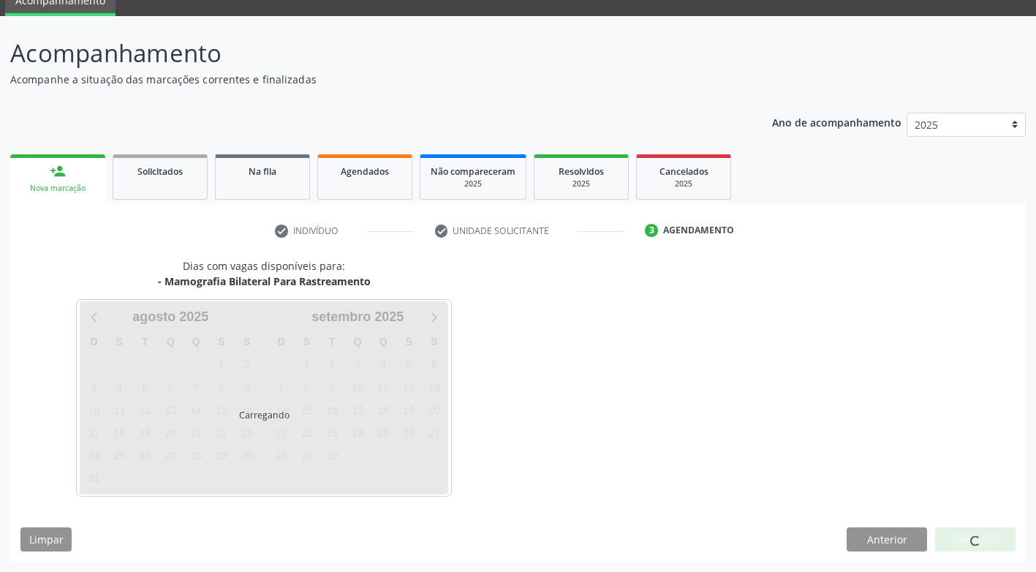
scroll to position [64, 0]
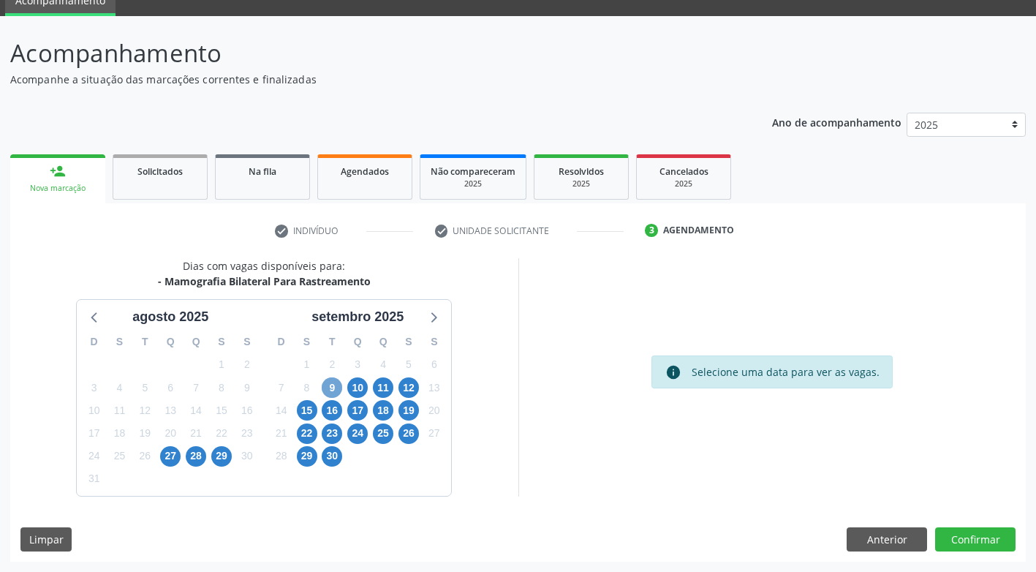
click at [328, 386] on span "9" at bounding box center [332, 387] width 20 height 20
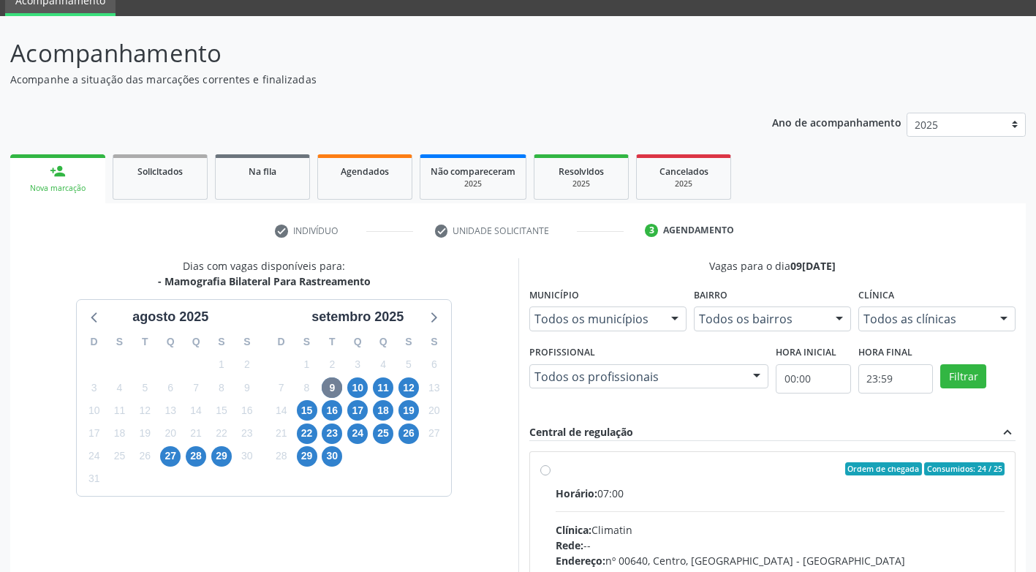
click at [556, 472] on label "Ordem de chegada Consumidos: 24 / 25 Horário: 07:00 Clínica: Climatin Rede: -- …" at bounding box center [781, 574] width 450 height 224
click at [545, 472] on input "Ordem de chegada Consumidos: 24 / 25 Horário: 07:00 Clínica: Climatin Rede: -- …" at bounding box center [545, 468] width 10 height 13
radio input "true"
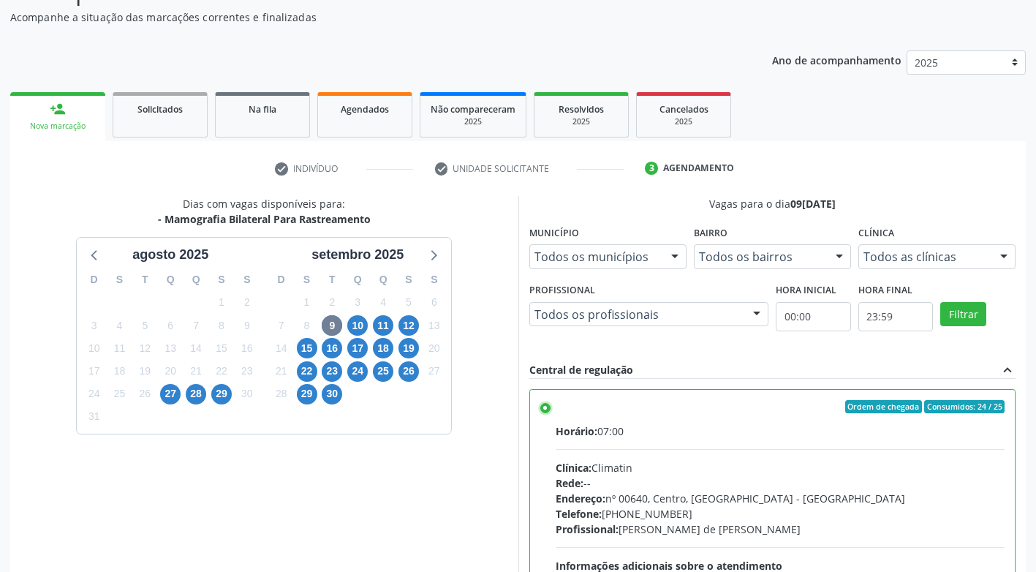
scroll to position [302, 0]
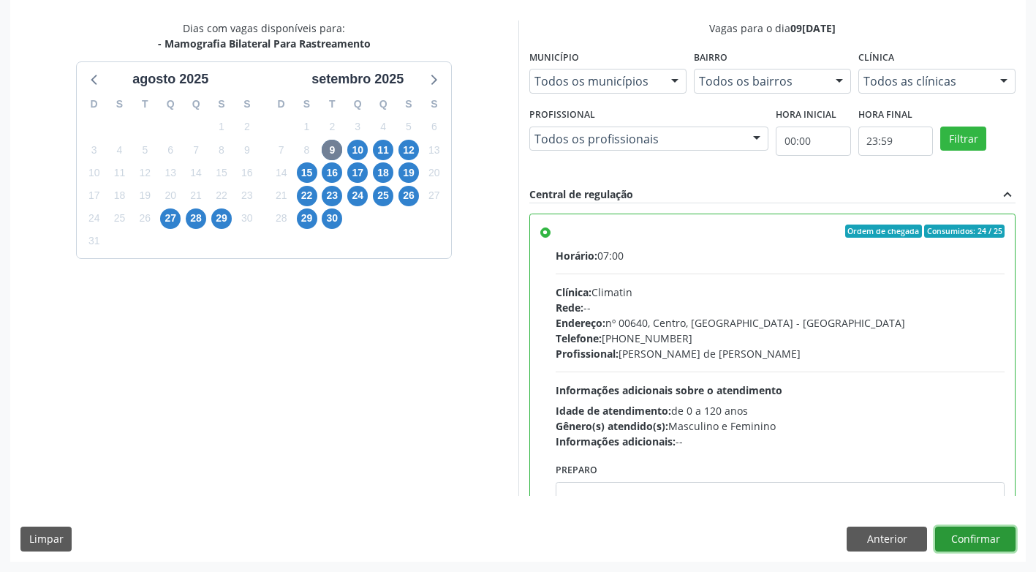
click at [982, 546] on button "Confirmar" at bounding box center [975, 539] width 80 height 25
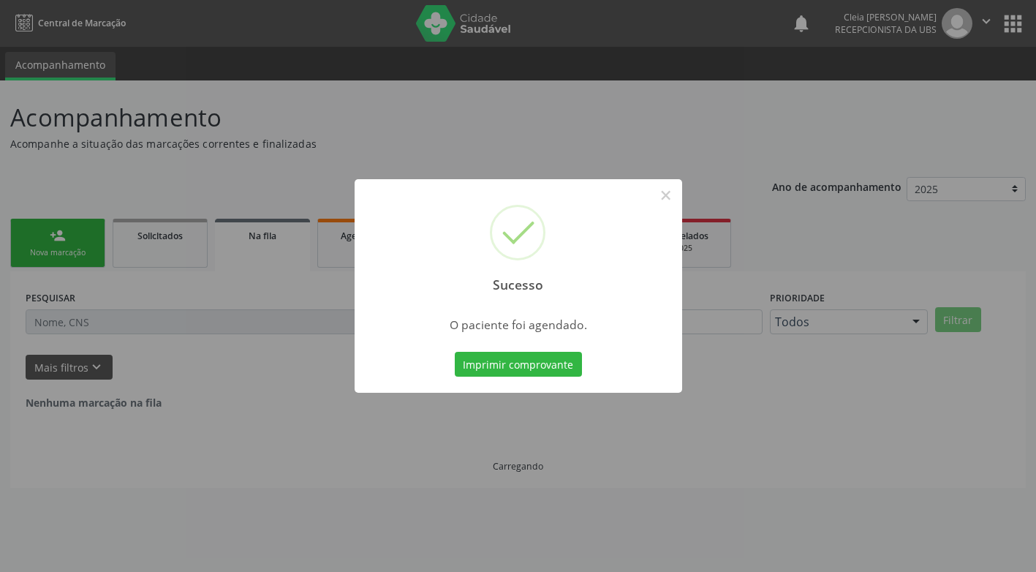
scroll to position [0, 0]
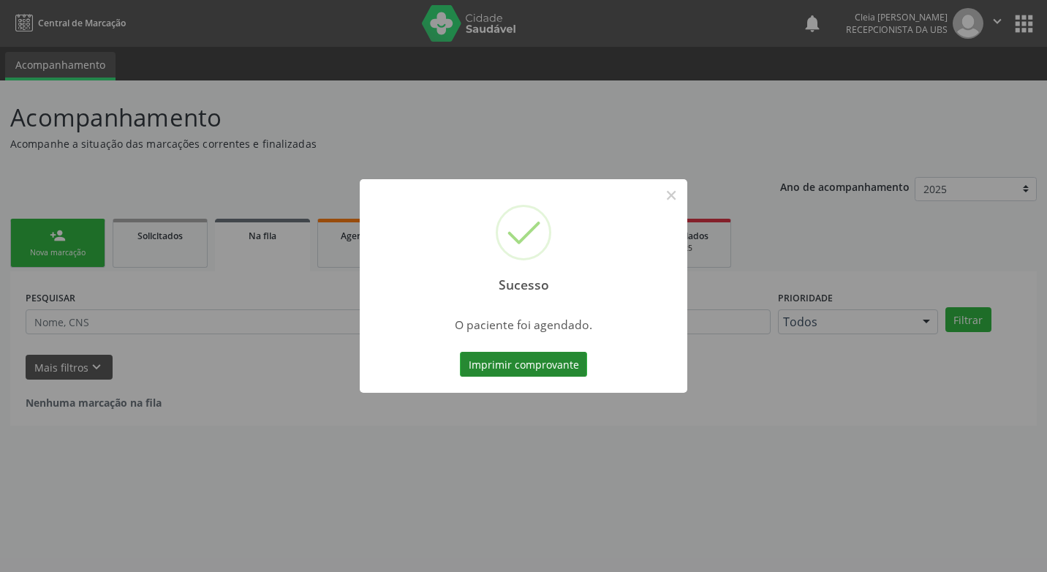
click at [538, 363] on button "Imprimir comprovante" at bounding box center [523, 364] width 127 height 25
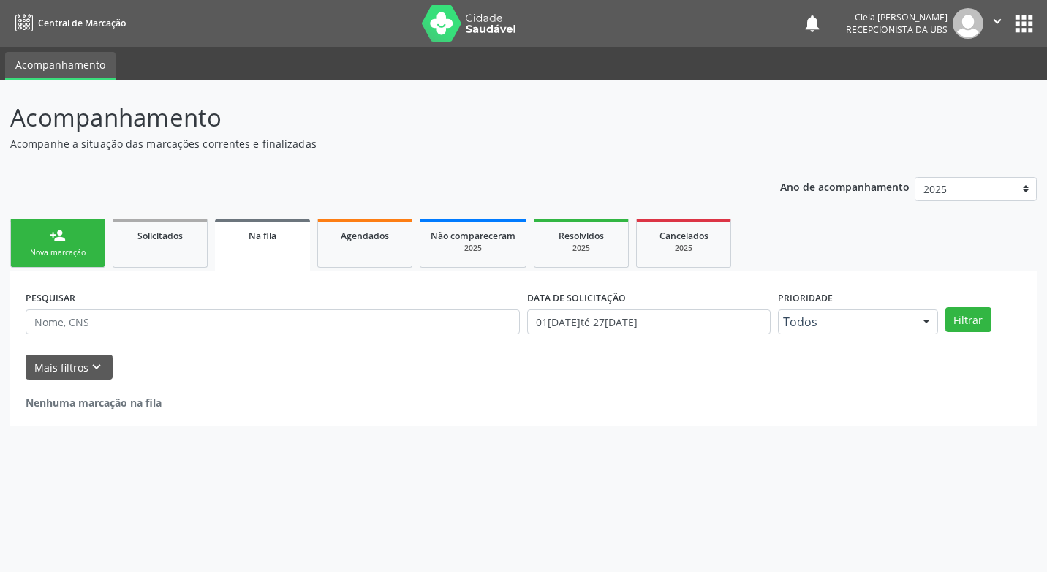
click at [41, 239] on link "person_add Nova marcação" at bounding box center [57, 243] width 95 height 49
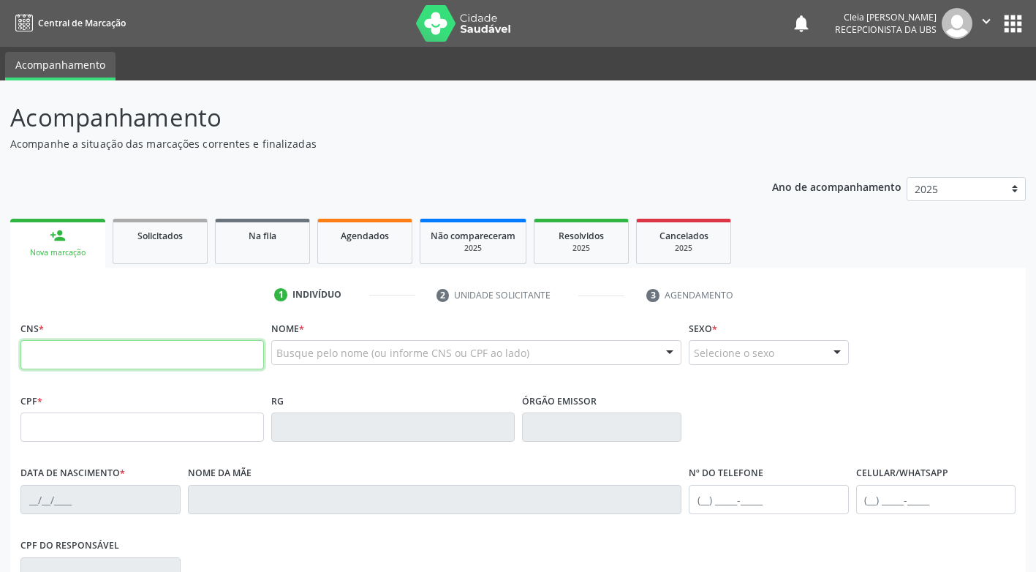
click at [94, 353] on input "text" at bounding box center [142, 354] width 244 height 29
type input "700 0035 7567 8906"
type input "05/10/1975"
type input "Maria de Lurdes da Silva"
type input "(87) 99904-2660"
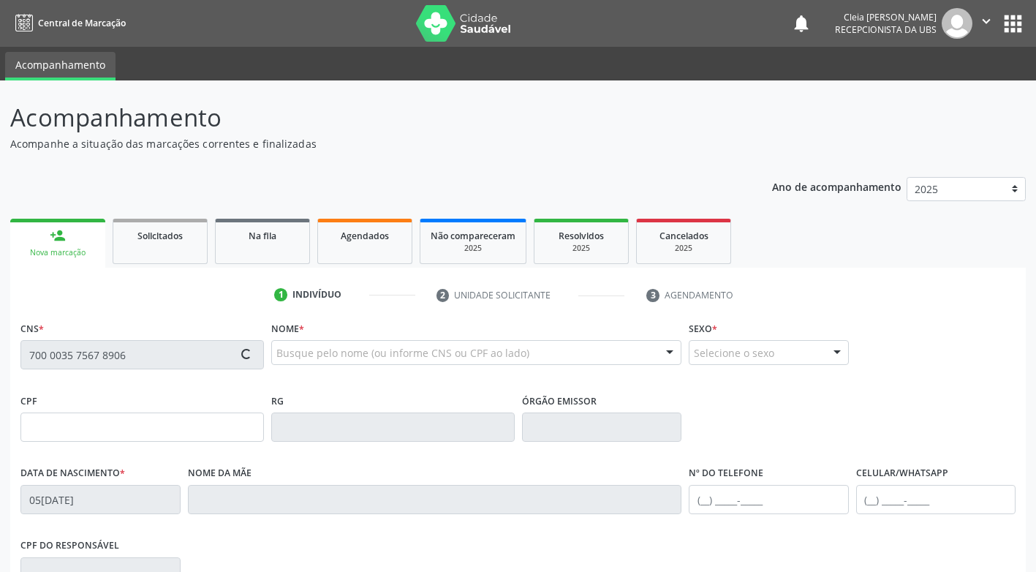
type input "(87) 99904-2660"
type input "924"
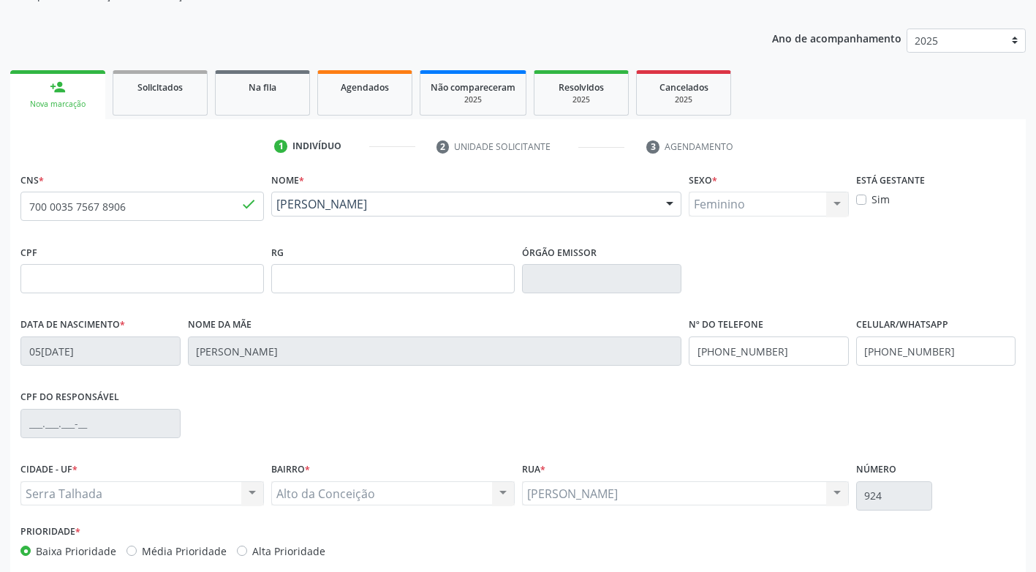
scroll to position [221, 0]
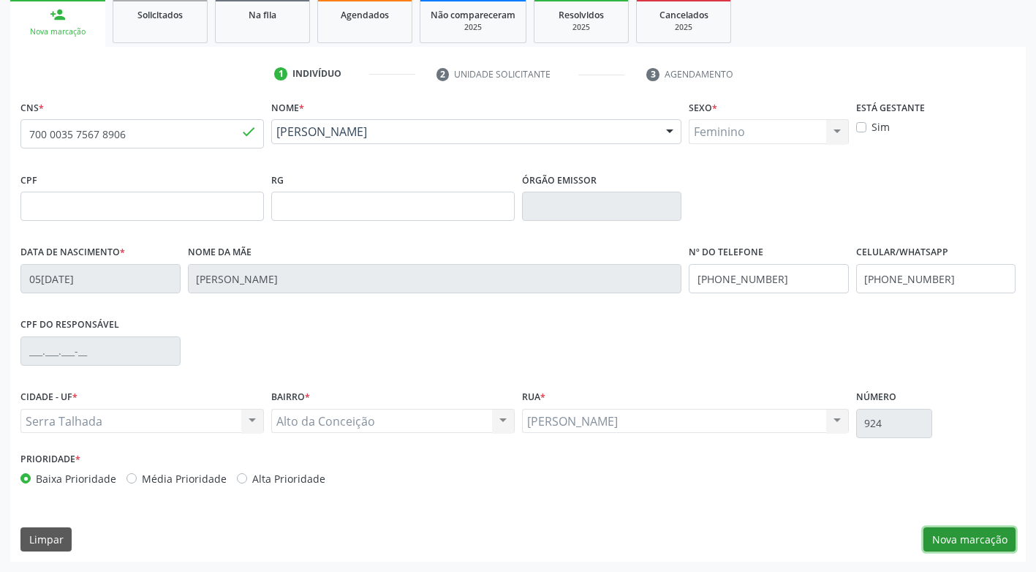
click at [946, 540] on button "Nova marcação" at bounding box center [970, 539] width 92 height 25
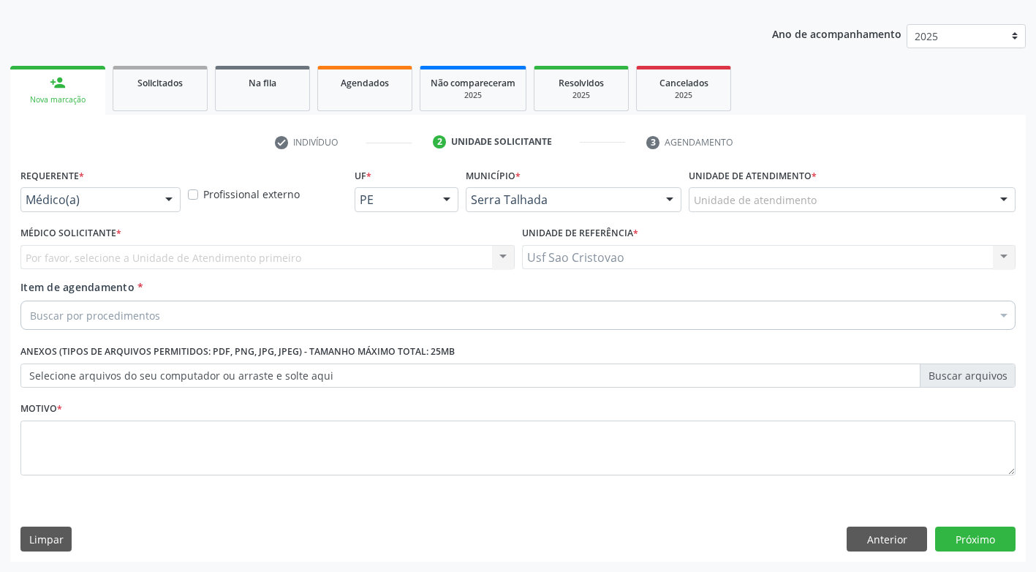
scroll to position [153, 0]
click at [170, 202] on div at bounding box center [169, 200] width 22 height 25
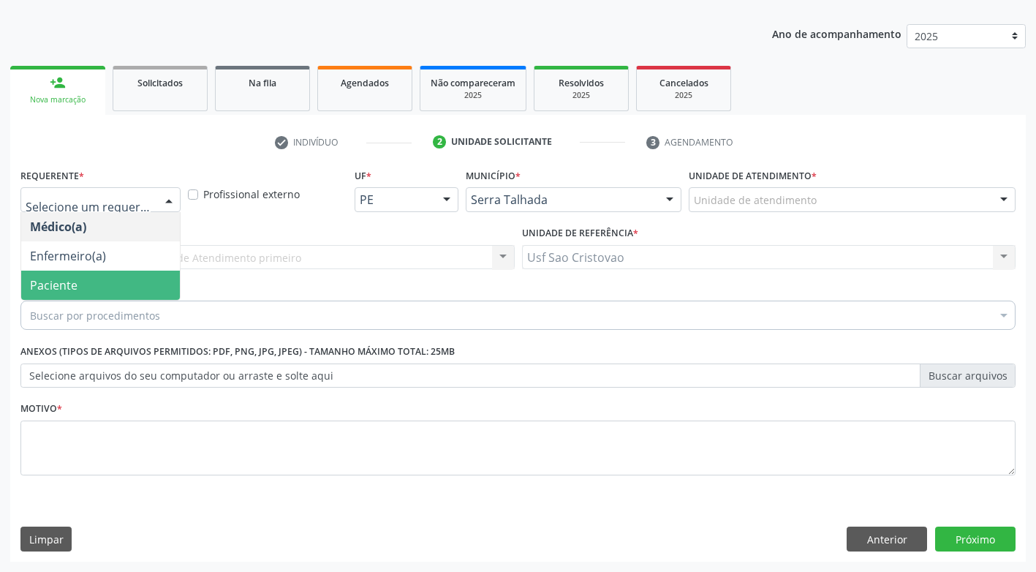
click at [151, 287] on span "Paciente" at bounding box center [100, 285] width 159 height 29
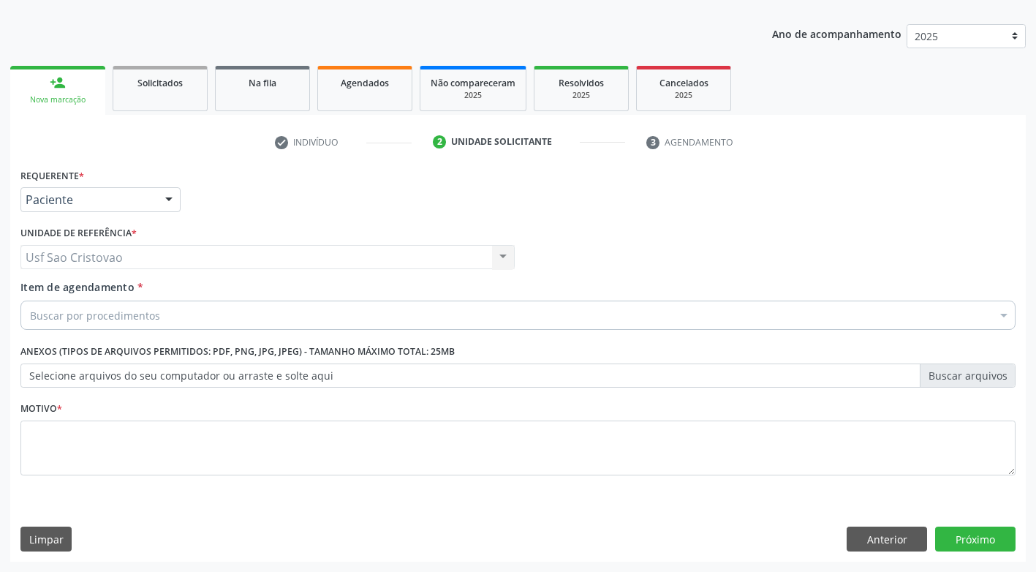
click at [162, 317] on div "Buscar por procedimentos" at bounding box center [517, 315] width 995 height 29
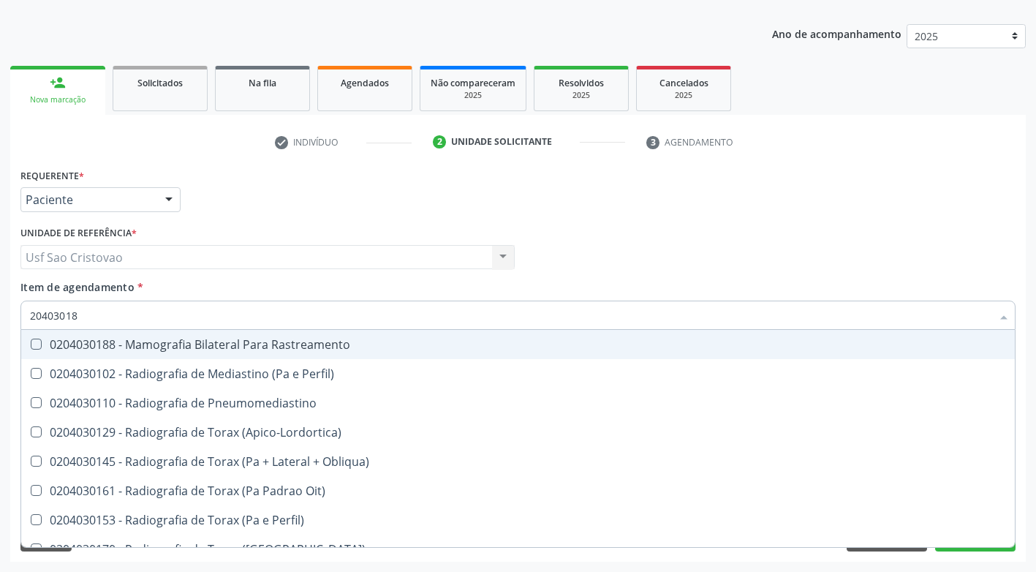
type input "204030188"
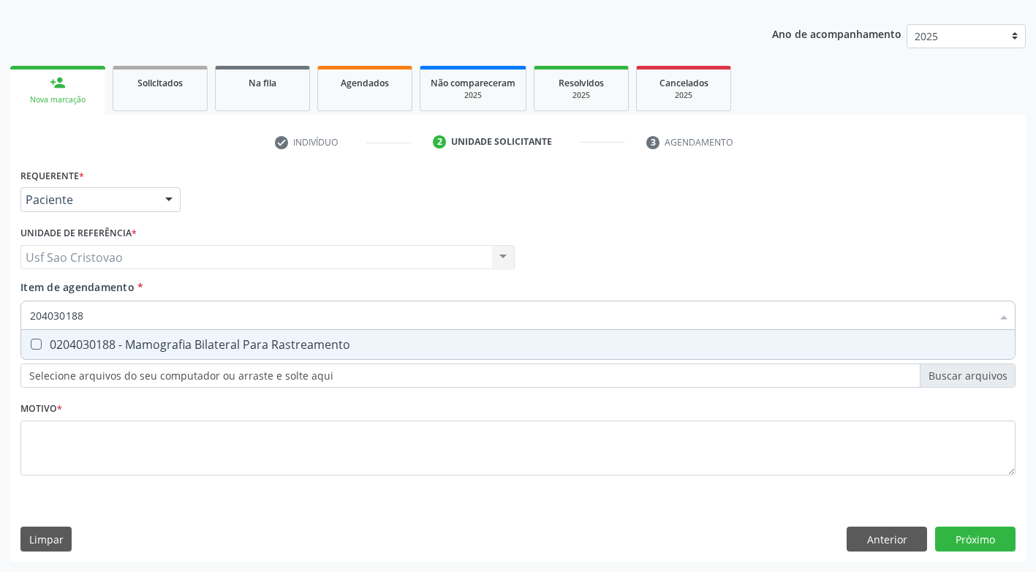
click at [38, 342] on Rastreamento at bounding box center [36, 344] width 11 height 11
click at [31, 342] on Rastreamento "checkbox" at bounding box center [26, 344] width 10 height 10
checkbox Rastreamento "true"
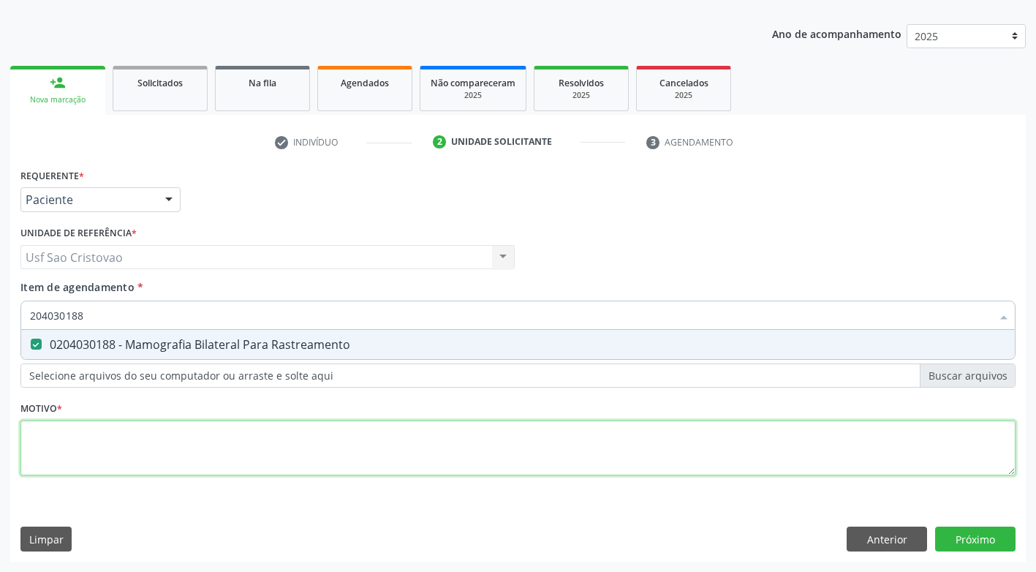
click at [95, 444] on div "Requerente * Paciente Médico(a) Enfermeiro(a) Paciente Nenhum resultado encontr…" at bounding box center [517, 330] width 995 height 331
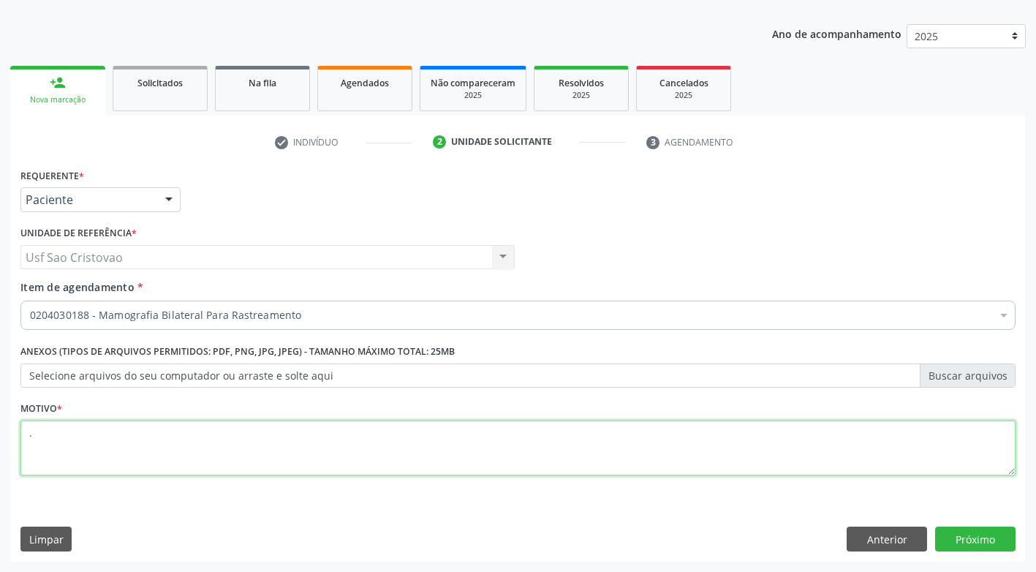
type textarea "."
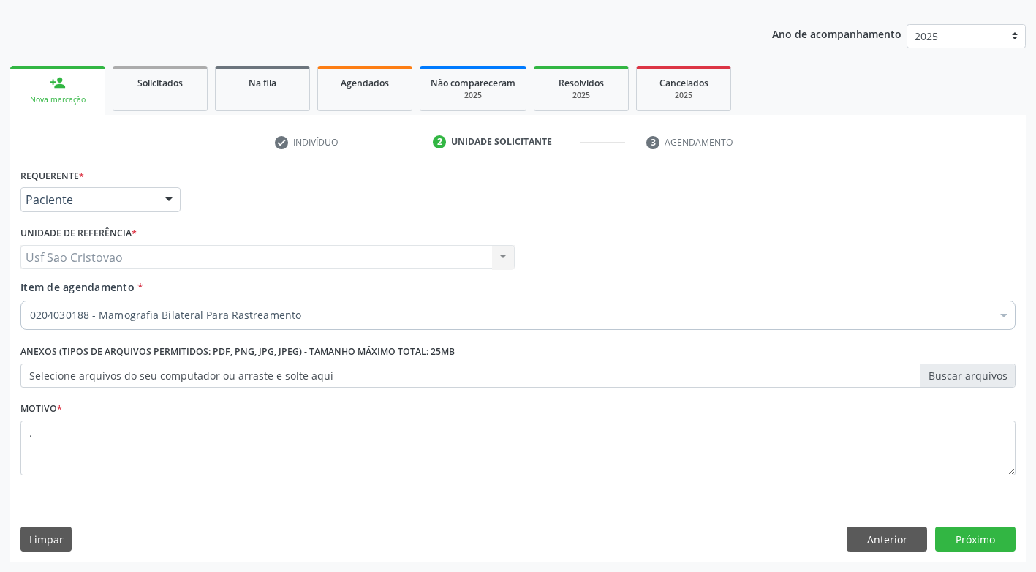
click at [415, 536] on div "Limpar Anterior Próximo" at bounding box center [517, 539] width 995 height 25
click at [954, 532] on button "Próximo" at bounding box center [975, 539] width 80 height 25
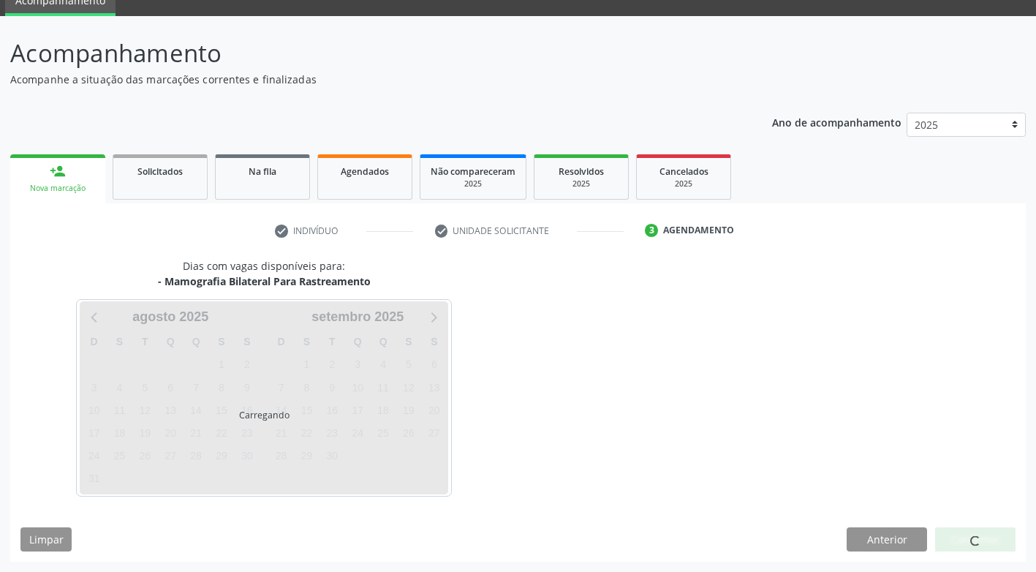
scroll to position [64, 0]
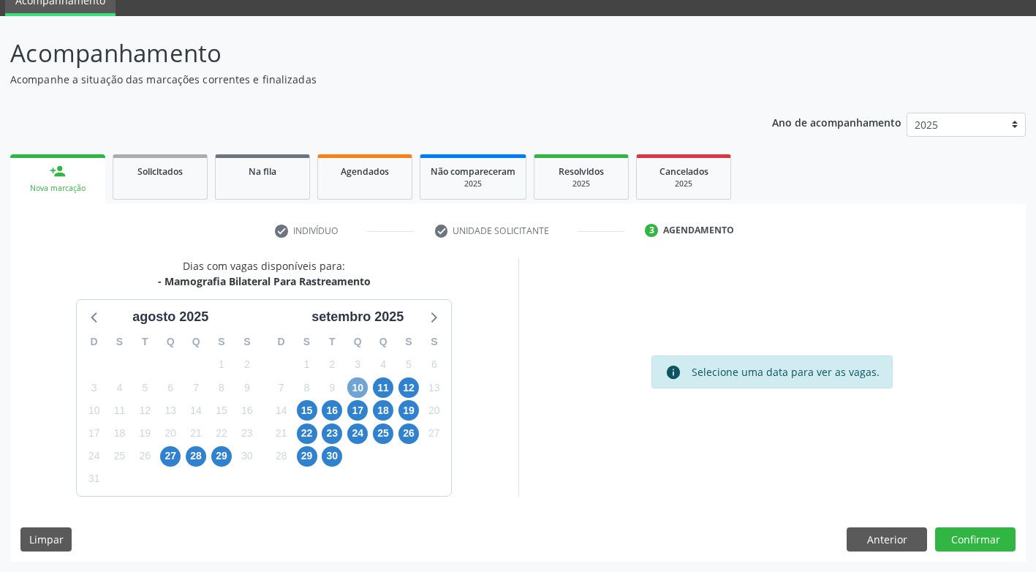
click at [358, 389] on span "10" at bounding box center [357, 387] width 20 height 20
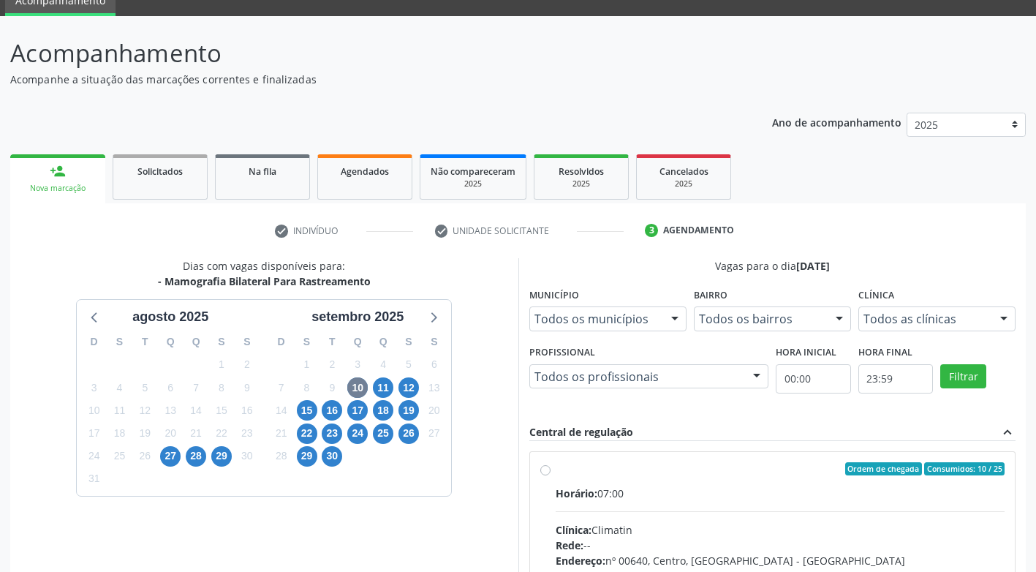
click at [556, 469] on label "Ordem de chegada Consumidos: 10 / 25 Horário: 07:00 Clínica: Climatin Rede: -- …" at bounding box center [781, 574] width 450 height 224
click at [540, 469] on input "Ordem de chegada Consumidos: 10 / 25 Horário: 07:00 Clínica: Climatin Rede: -- …" at bounding box center [545, 468] width 10 height 13
radio input "true"
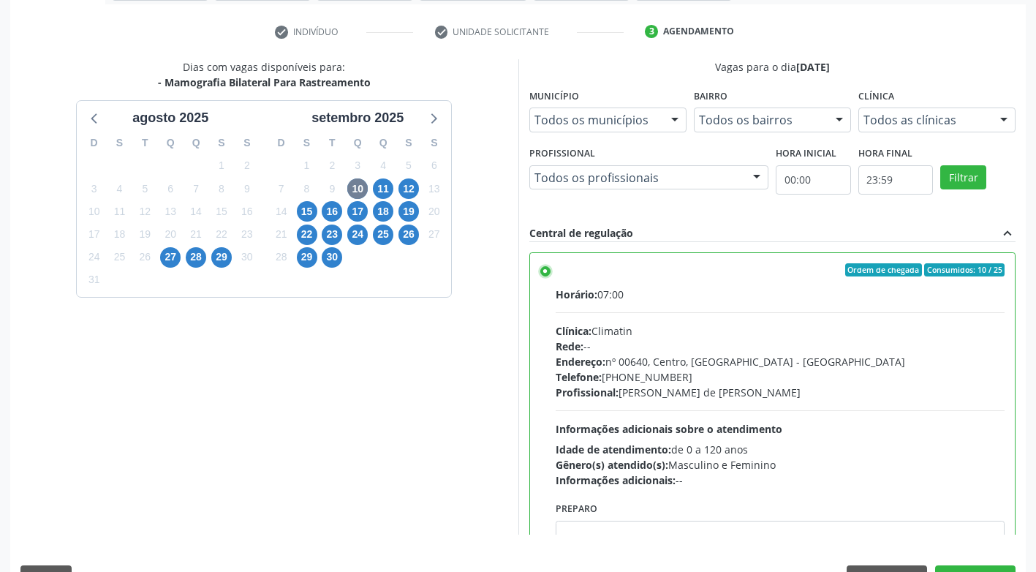
scroll to position [302, 0]
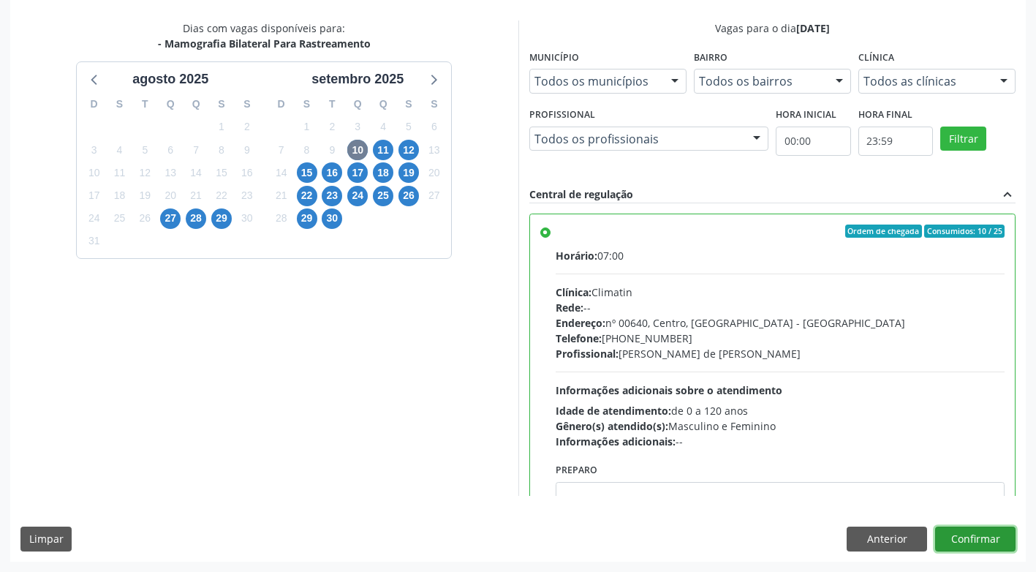
click at [995, 543] on button "Confirmar" at bounding box center [975, 539] width 80 height 25
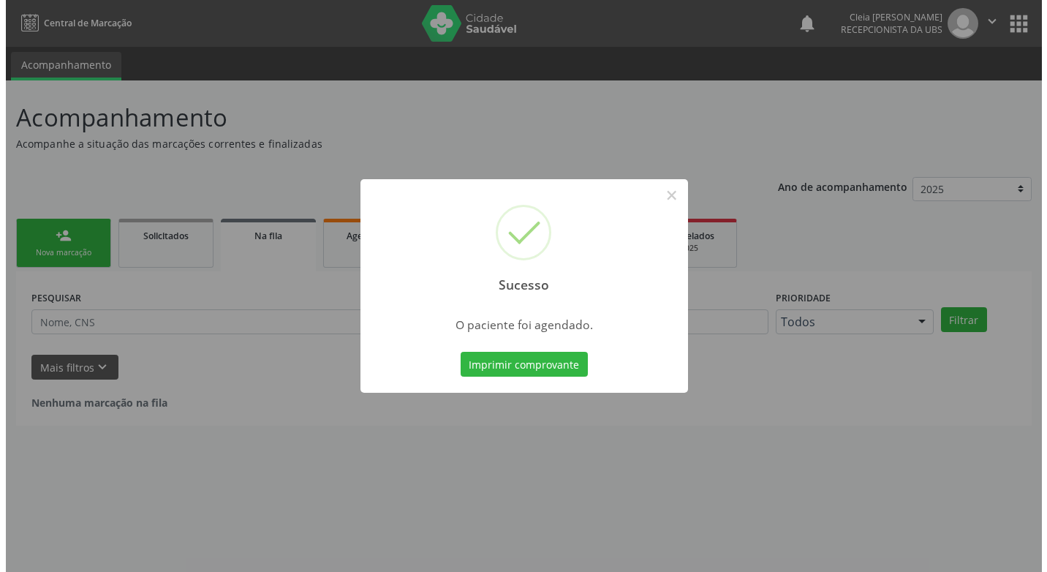
scroll to position [0, 0]
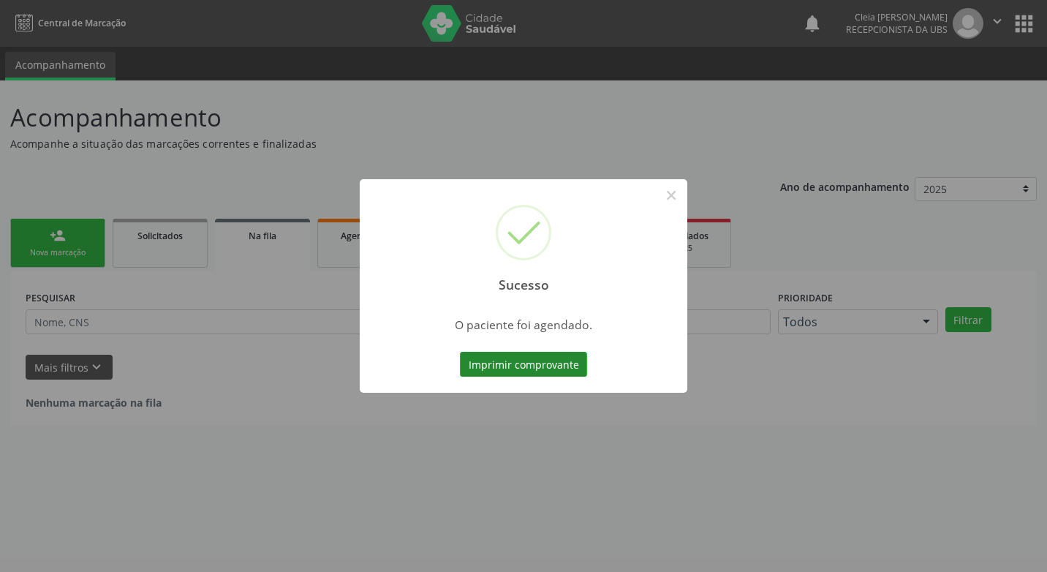
click at [547, 363] on button "Imprimir comprovante" at bounding box center [523, 364] width 127 height 25
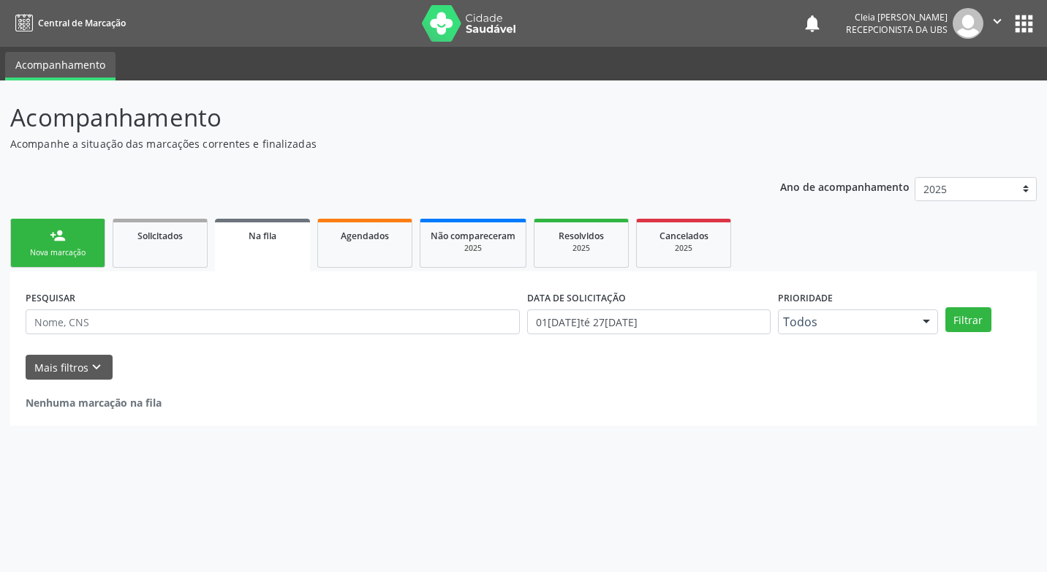
click at [65, 247] on div "Nova marcação" at bounding box center [57, 252] width 73 height 11
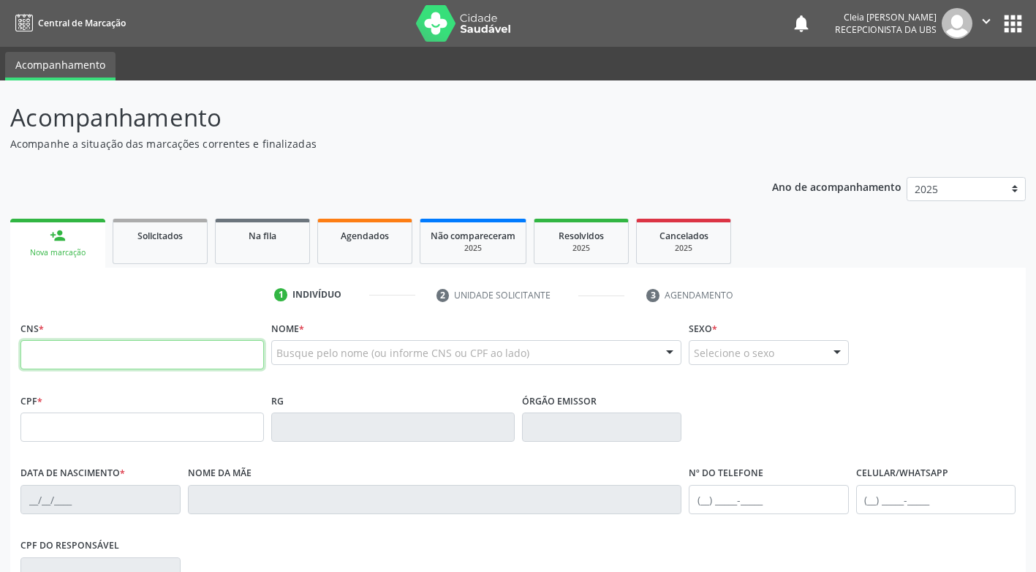
click at [134, 354] on input "text" at bounding box center [142, 354] width 244 height 29
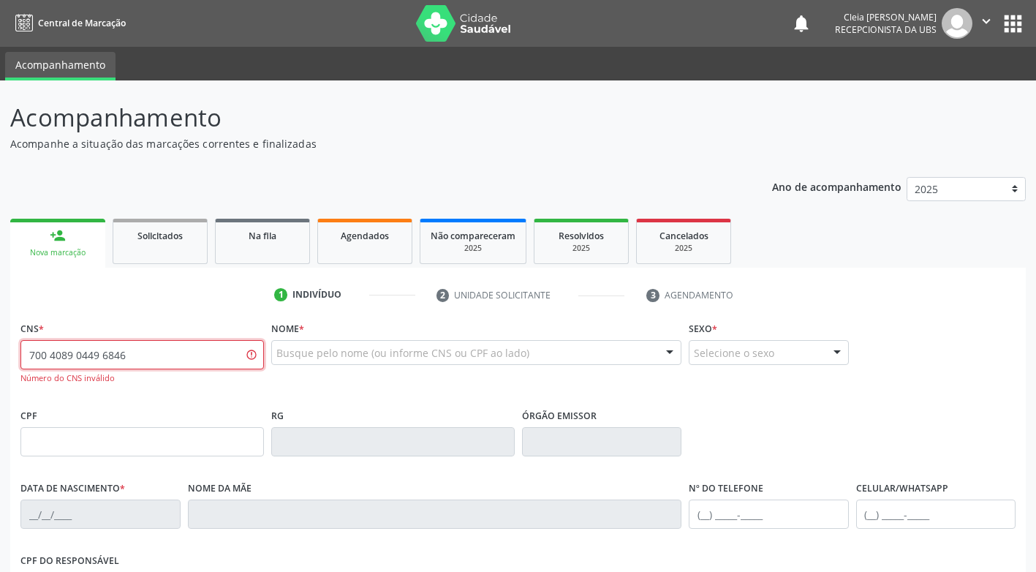
type input "700 4089 0449 6846"
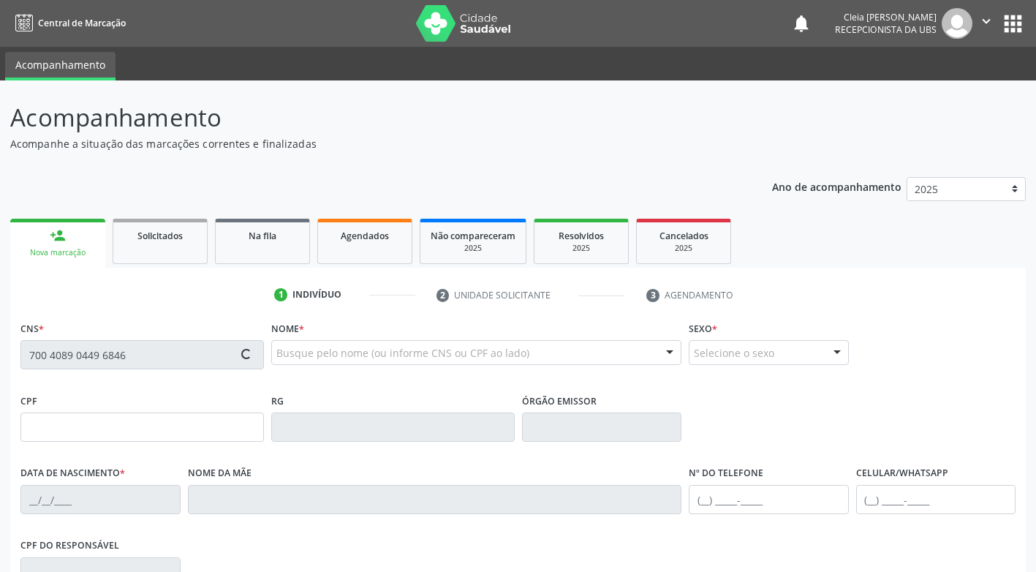
type input "034.209.334-79"
type input "1[DATE]"
type input "[PERSON_NAME]"
type input "[PHONE_NUMBER]"
type input "64"
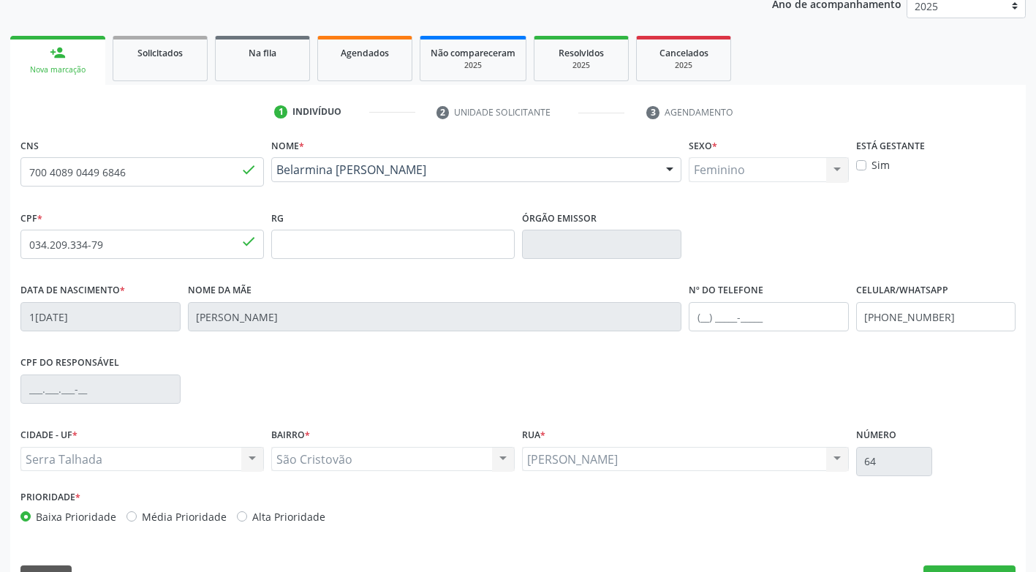
scroll to position [221, 0]
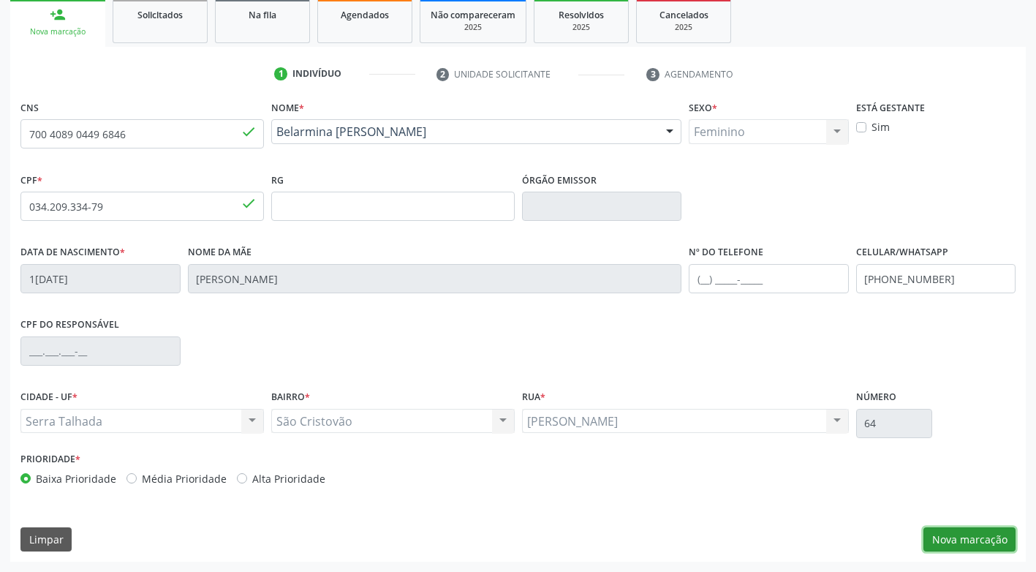
click at [981, 538] on button "Nova marcação" at bounding box center [970, 539] width 92 height 25
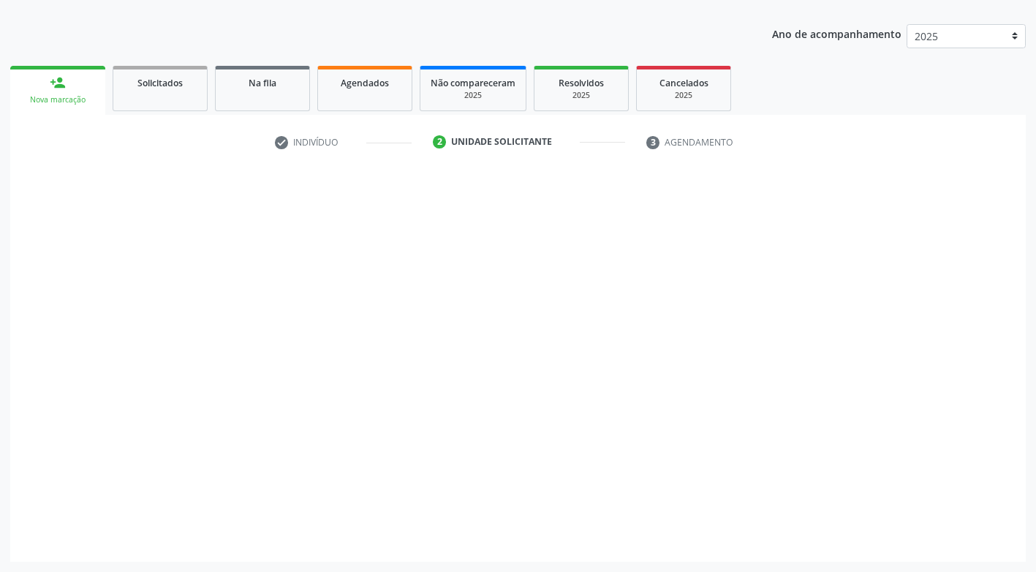
scroll to position [153, 0]
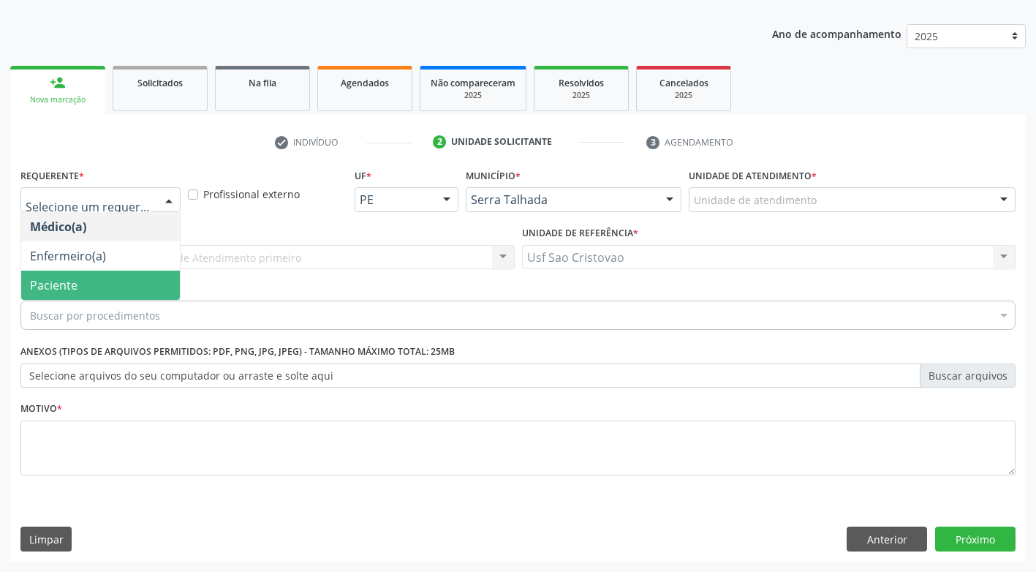
click at [140, 282] on span "Paciente" at bounding box center [100, 285] width 159 height 29
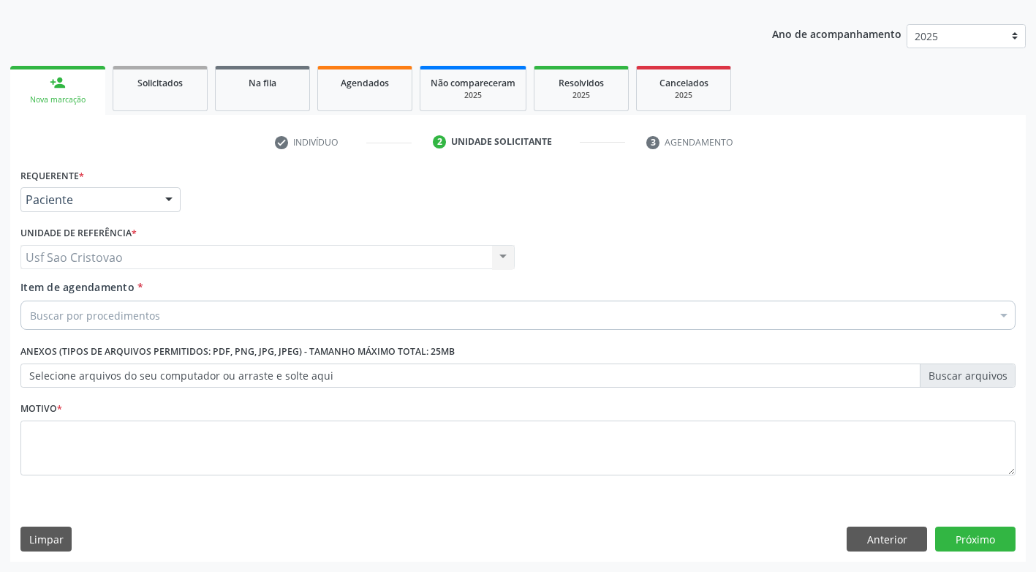
drag, startPoint x: 145, startPoint y: 321, endPoint x: 152, endPoint y: 291, distance: 30.9
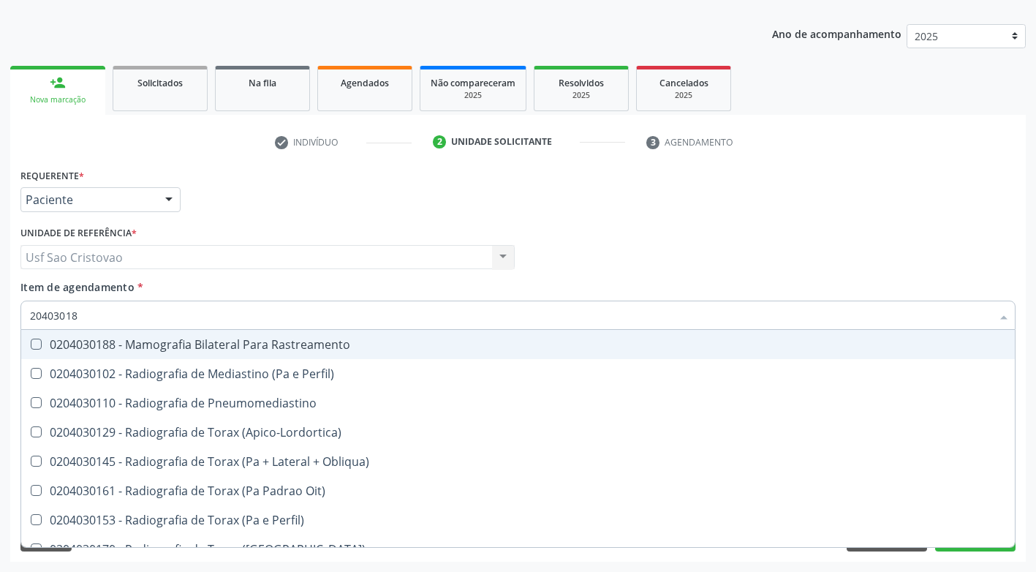
type input "204030188"
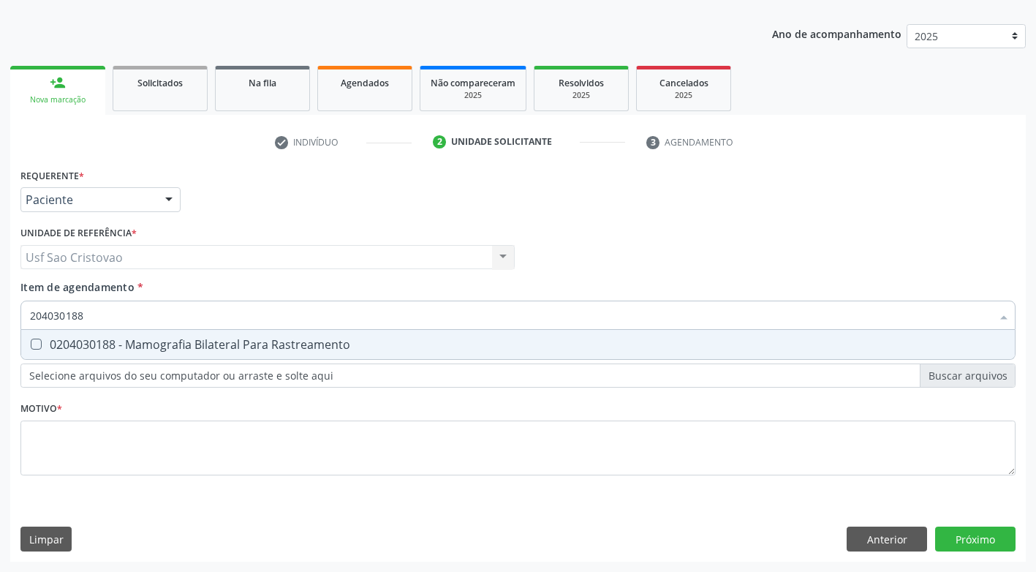
click at [35, 342] on Rastreamento at bounding box center [36, 344] width 11 height 11
click at [31, 342] on Rastreamento "checkbox" at bounding box center [26, 344] width 10 height 10
checkbox Rastreamento "true"
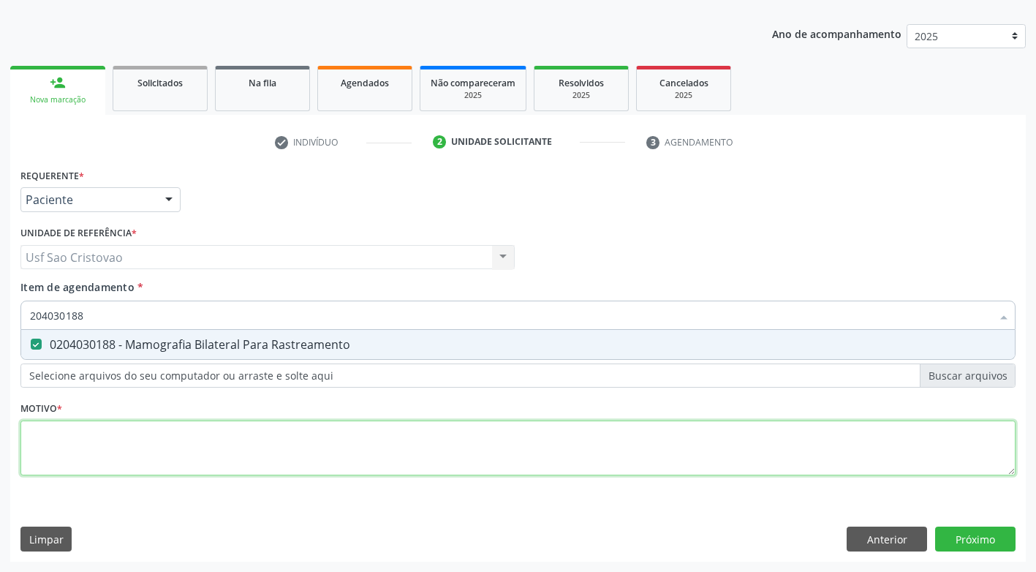
click at [206, 450] on div "Requerente * Paciente Médico(a) Enfermeiro(a) Paciente Nenhum resultado encontr…" at bounding box center [517, 330] width 995 height 331
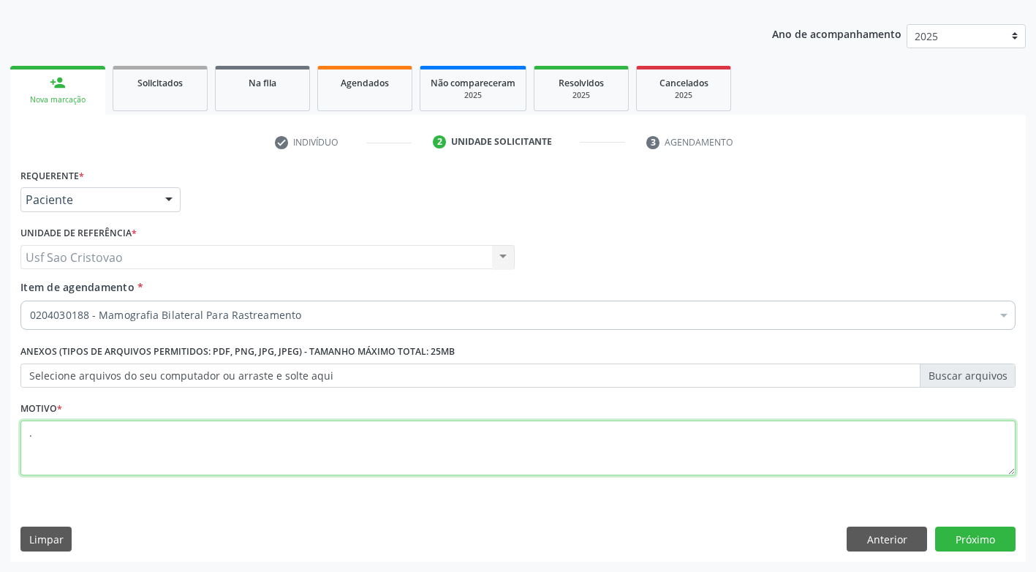
type textarea "."
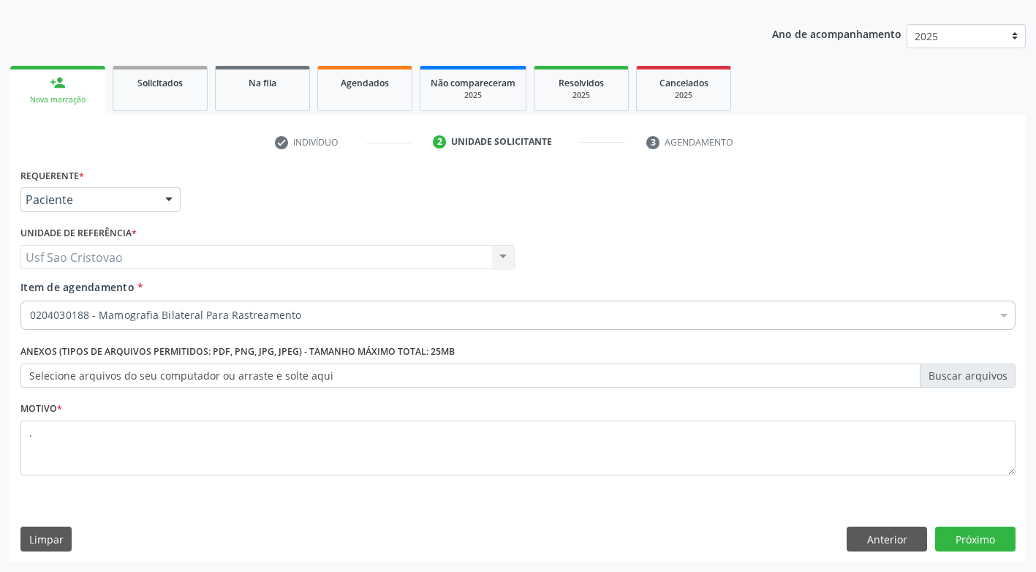
click at [439, 521] on div "Requerente * Paciente Médico(a) Enfermeiro(a) Paciente Nenhum resultado encontr…" at bounding box center [518, 363] width 1016 height 397
click at [956, 536] on button "Próximo" at bounding box center [975, 539] width 80 height 25
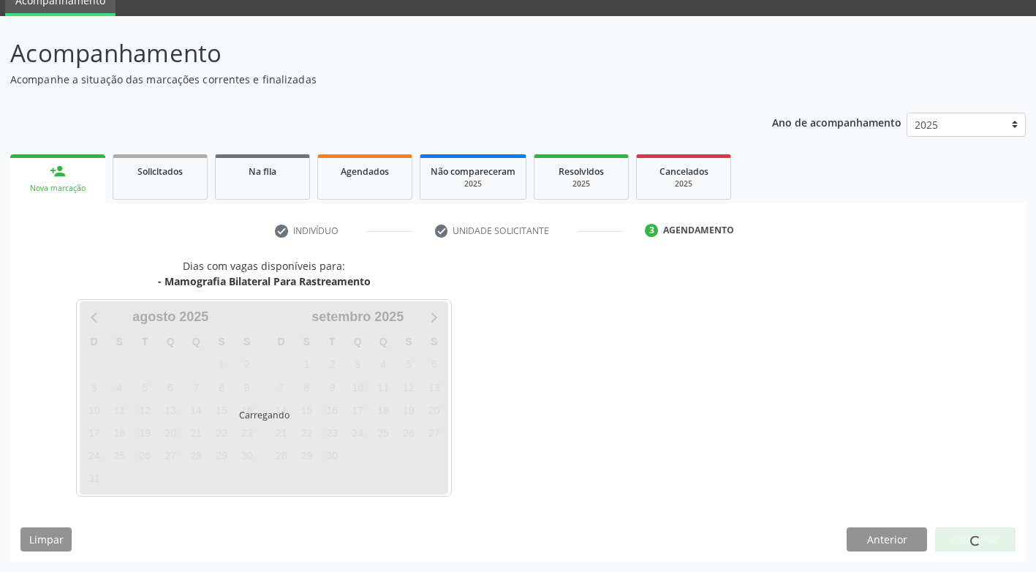
scroll to position [64, 0]
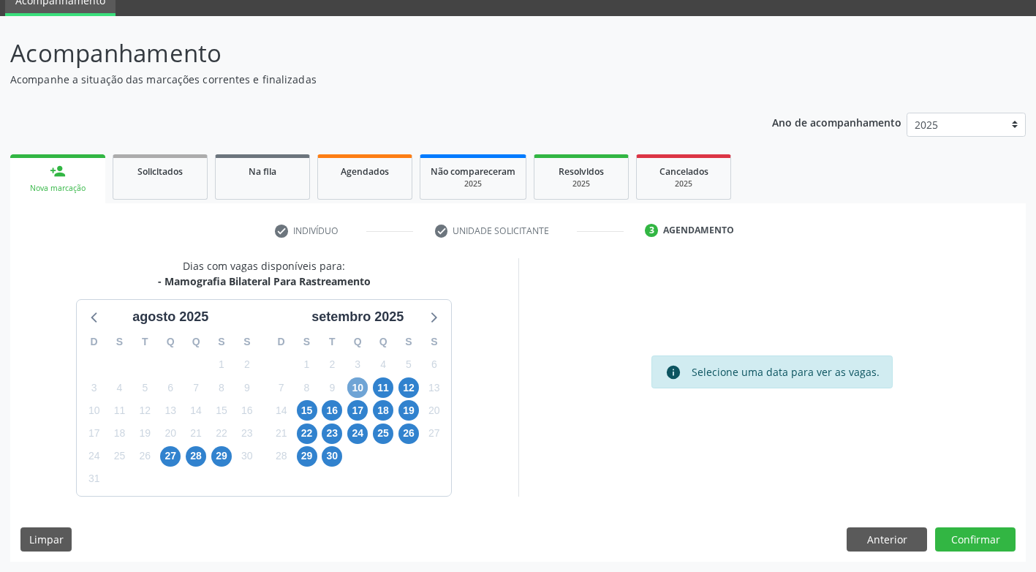
click at [359, 389] on span "10" at bounding box center [357, 387] width 20 height 20
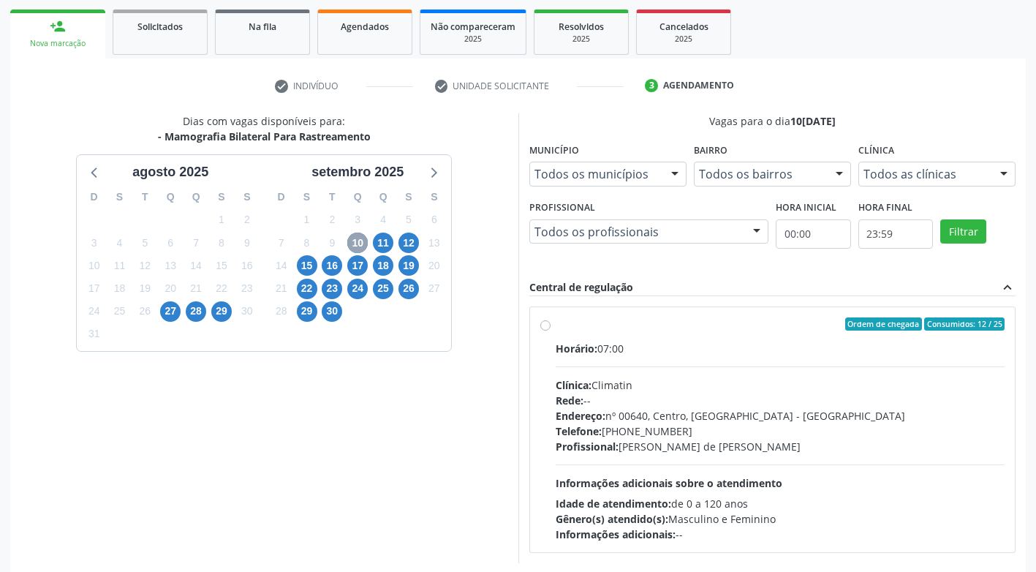
scroll to position [211, 0]
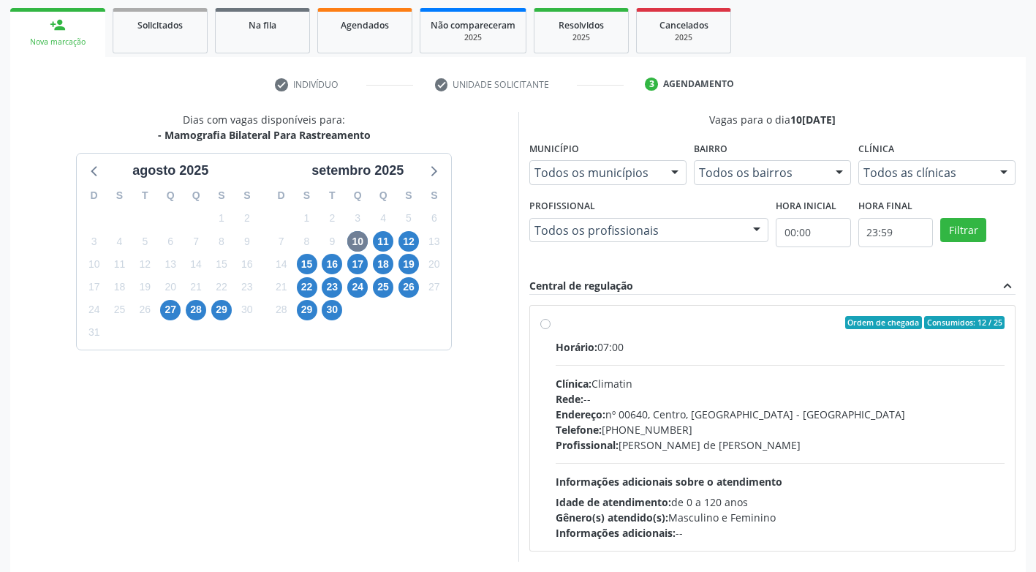
click at [556, 324] on label "Ordem de chegada Consumidos: 12 / 25 Horário: 07:00 Clínica: Climatin Rede: -- …" at bounding box center [781, 428] width 450 height 224
click at [544, 324] on input "Ordem de chegada Consumidos: 12 / 25 Horário: 07:00 Clínica: Climatin Rede: -- …" at bounding box center [545, 322] width 10 height 13
radio input "true"
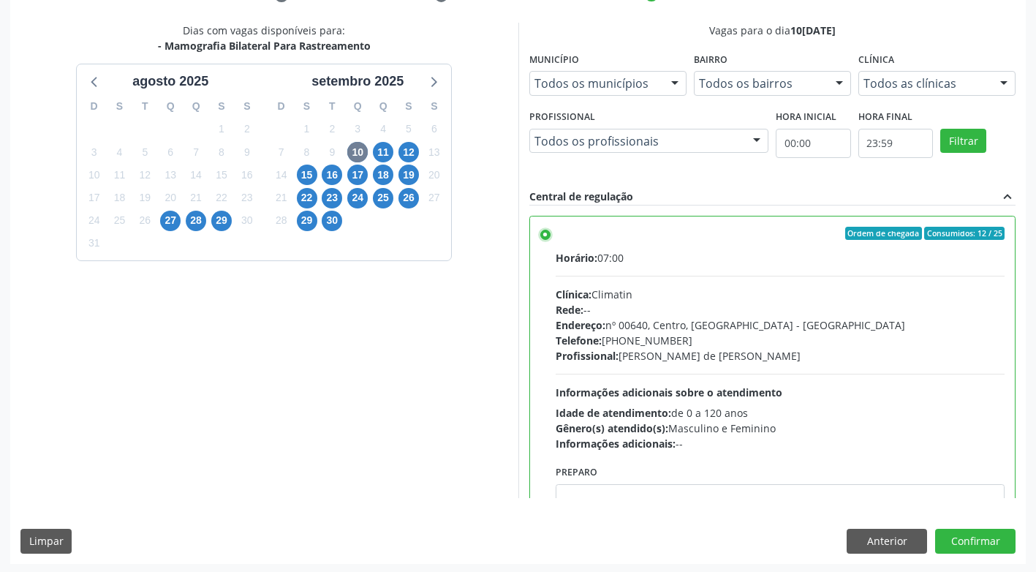
scroll to position [302, 0]
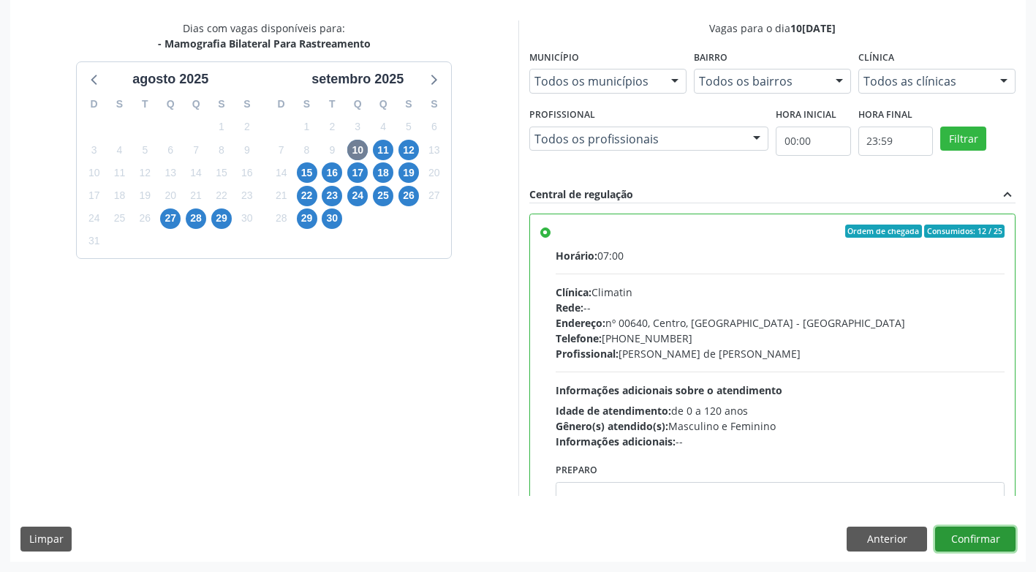
click at [997, 535] on button "Confirmar" at bounding box center [975, 539] width 80 height 25
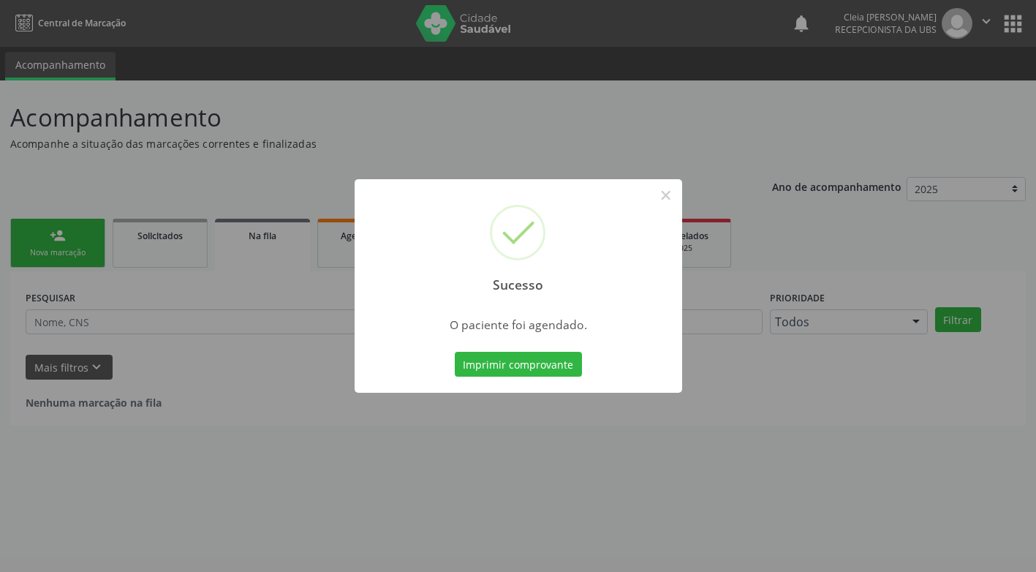
scroll to position [0, 0]
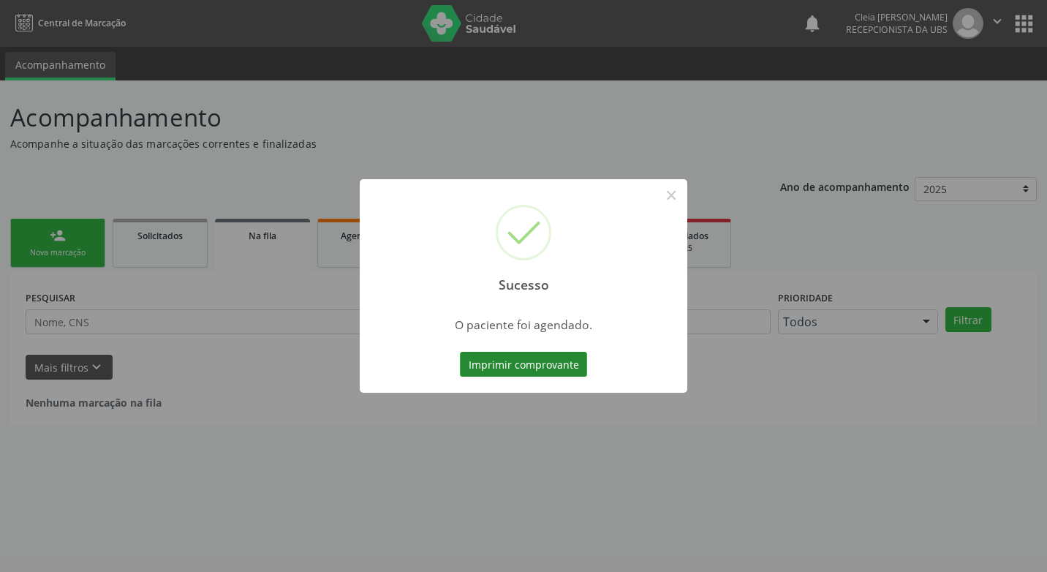
click at [565, 355] on button "Imprimir comprovante" at bounding box center [523, 364] width 127 height 25
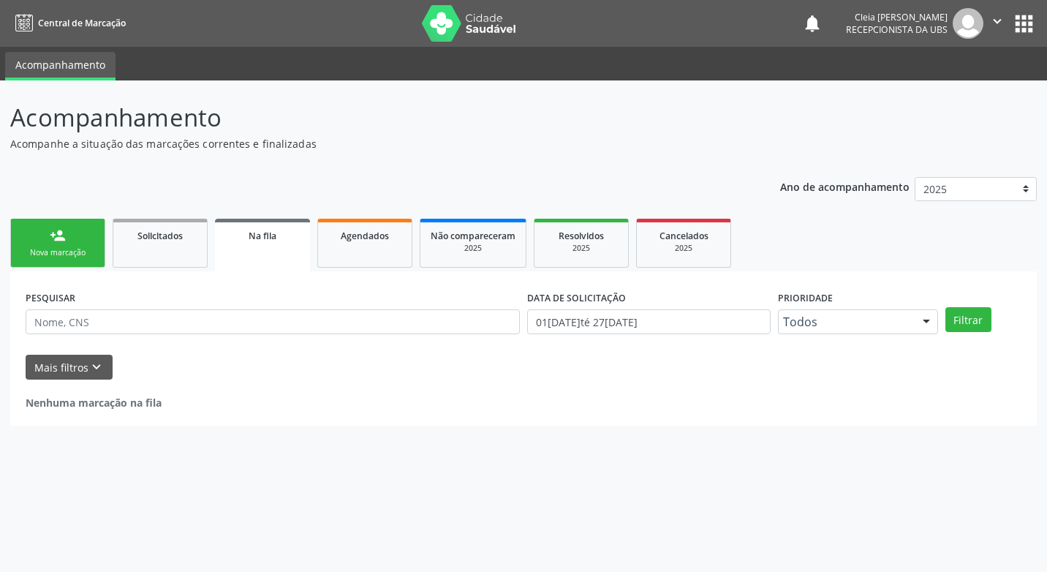
click at [39, 239] on link "person_add Nova marcação" at bounding box center [57, 243] width 95 height 49
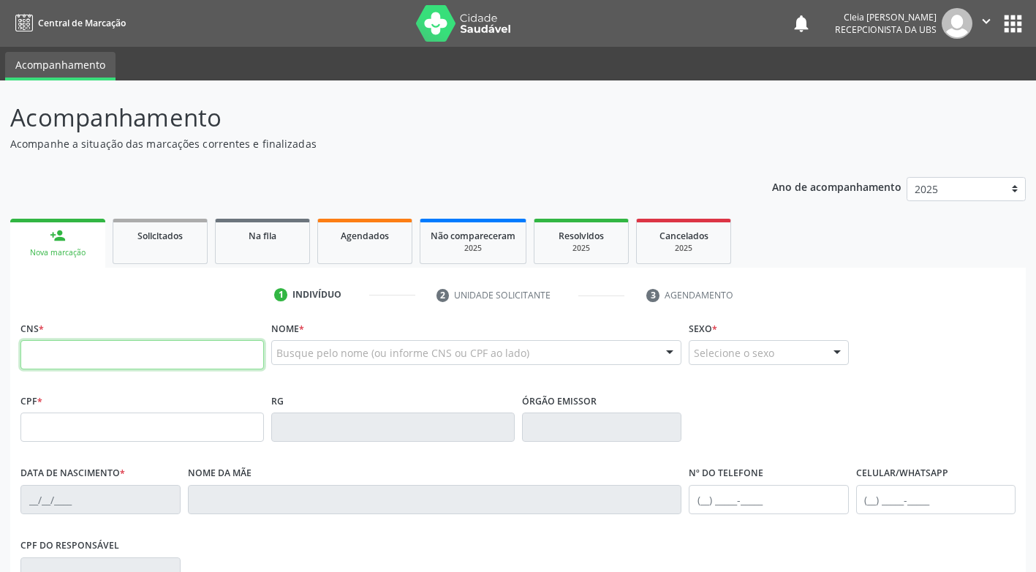
drag, startPoint x: 142, startPoint y: 358, endPoint x: 148, endPoint y: 352, distance: 8.3
click at [143, 355] on input "text" at bounding box center [142, 354] width 244 height 29
type input "702 0023 2922 4584"
type input "089.069.668-30"
type input "1[DATE]"
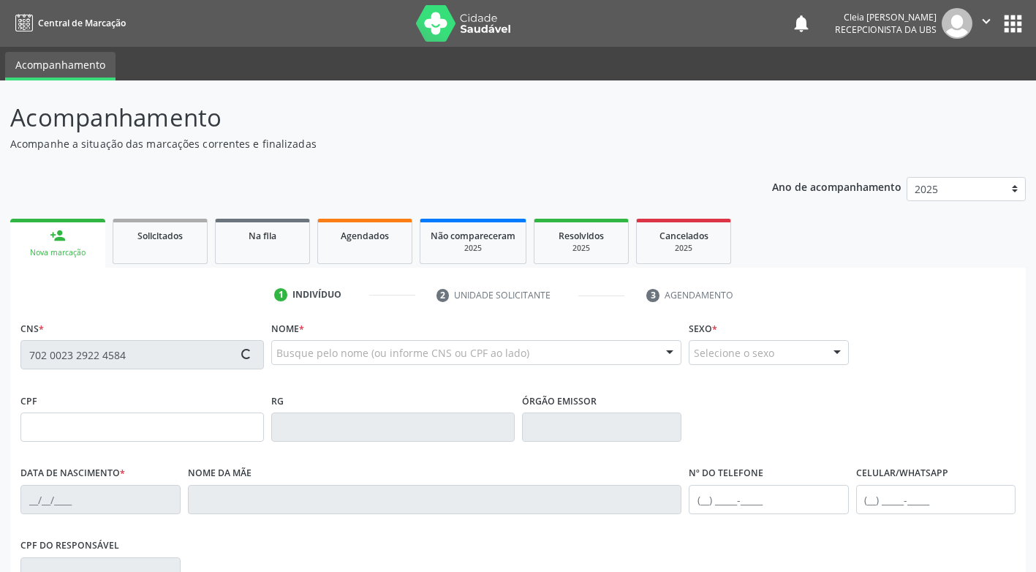
type input "[PERSON_NAME]"
type input "[PHONE_NUMBER]"
type input "1051"
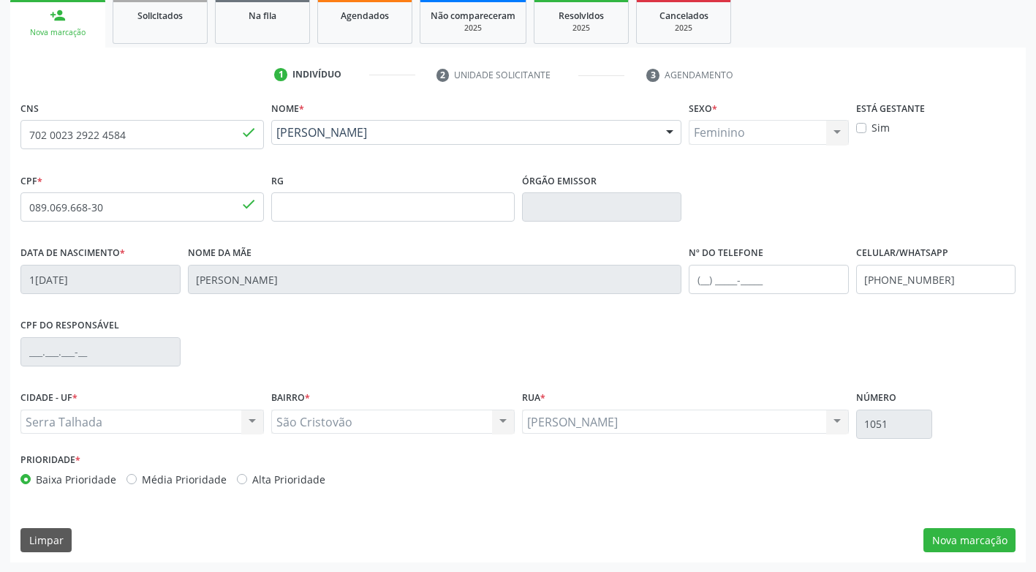
scroll to position [221, 0]
click at [982, 545] on button "Nova marcação" at bounding box center [970, 539] width 92 height 25
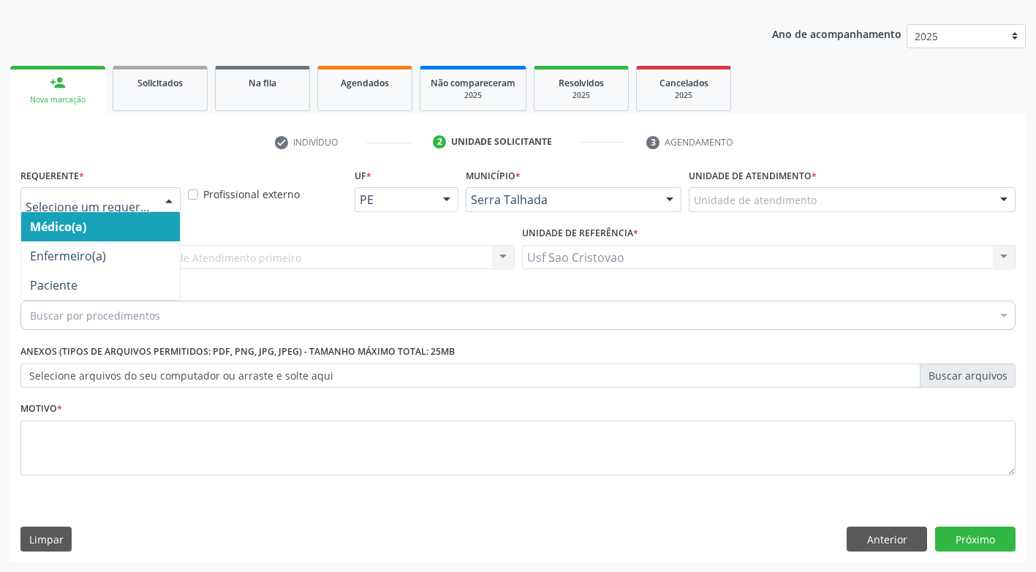
click at [173, 203] on div at bounding box center [169, 200] width 22 height 25
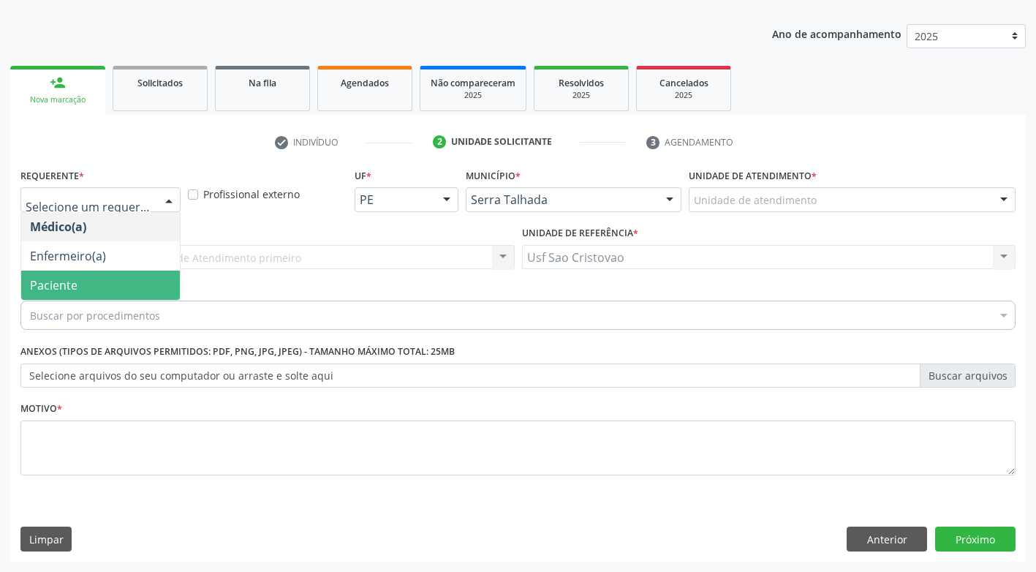
click at [139, 284] on span "Paciente" at bounding box center [100, 285] width 159 height 29
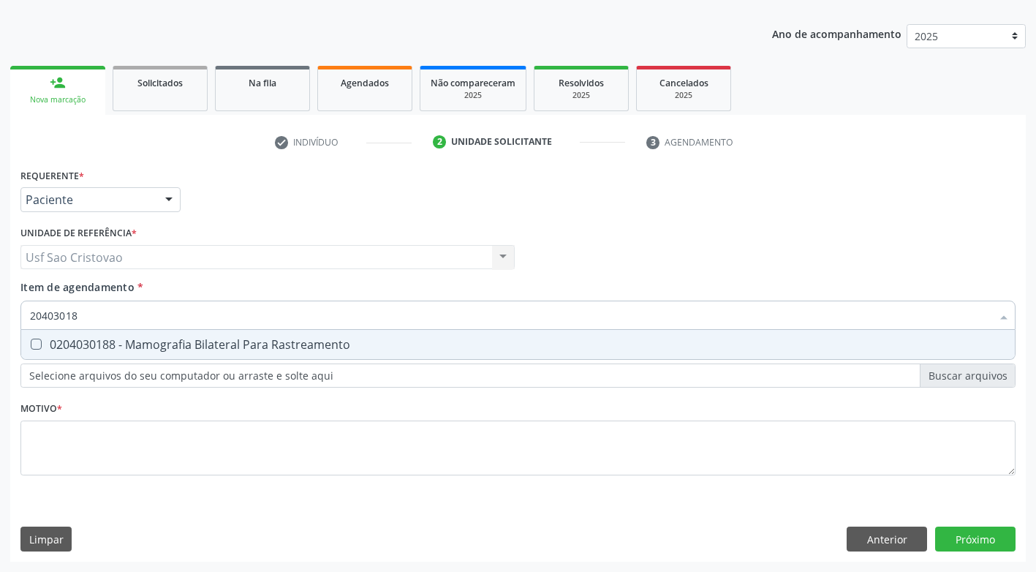
type input "204030188"
click at [36, 346] on Rastreamento at bounding box center [36, 344] width 11 height 11
click at [31, 346] on Rastreamento "checkbox" at bounding box center [26, 344] width 10 height 10
checkbox Rastreamento "true"
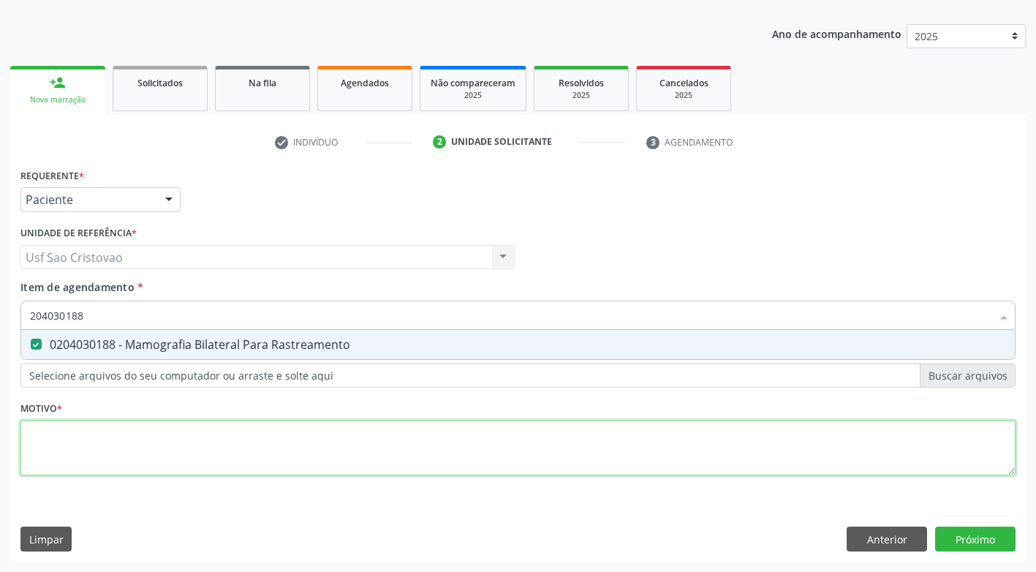
click at [91, 442] on div "Requerente * Paciente Médico(a) Enfermeiro(a) Paciente Nenhum resultado encontr…" at bounding box center [517, 330] width 995 height 331
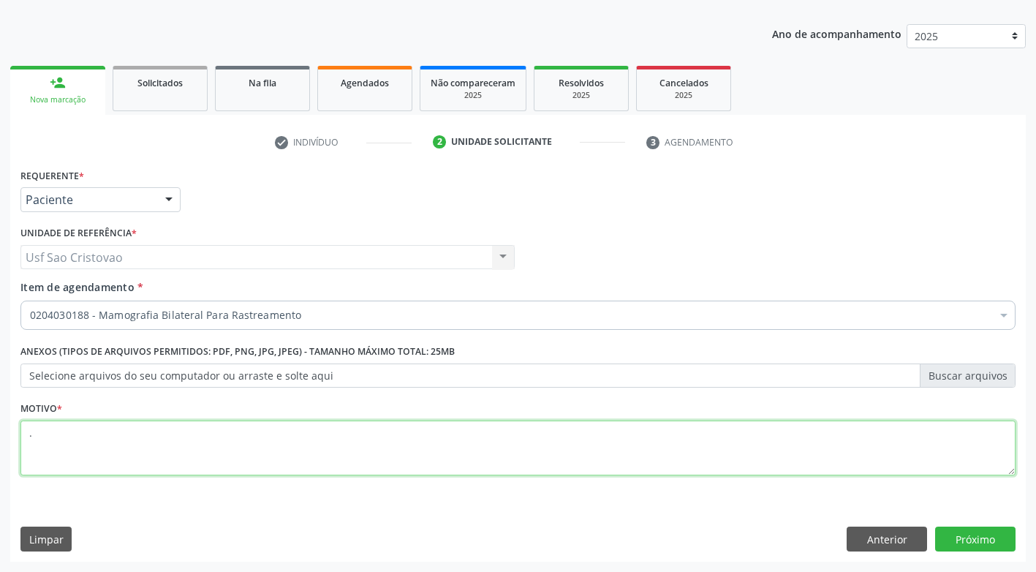
type textarea "."
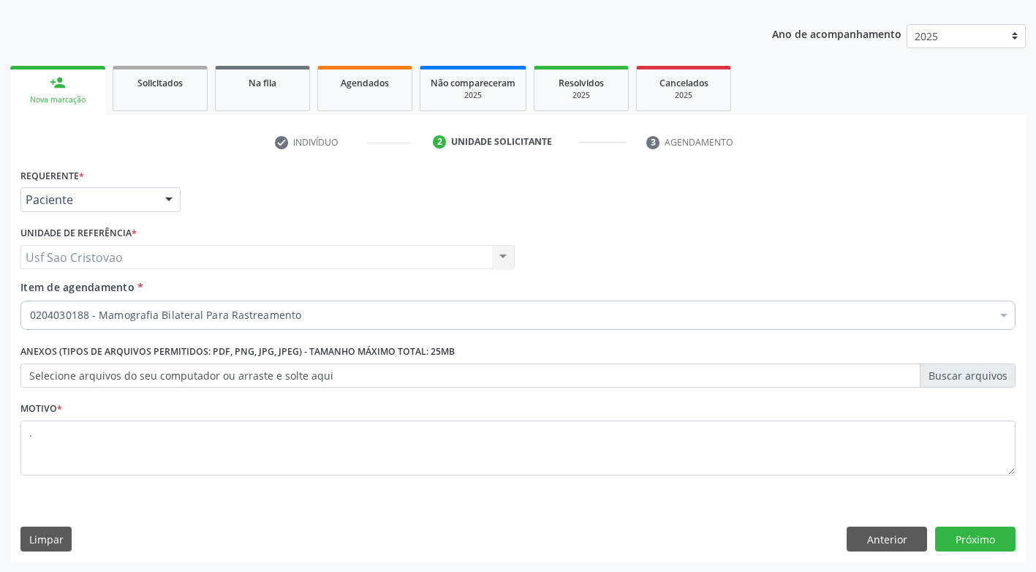
click at [402, 506] on div "Requerente * Paciente Médico(a) Enfermeiro(a) Paciente Nenhum resultado encontr…" at bounding box center [518, 363] width 1016 height 397
click at [974, 537] on button "Próximo" at bounding box center [975, 539] width 80 height 25
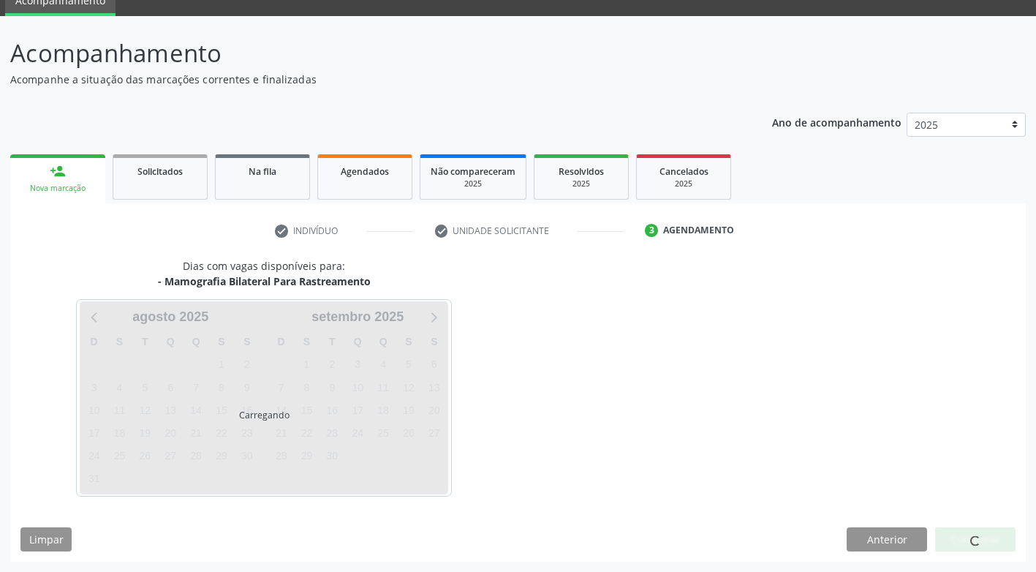
scroll to position [64, 0]
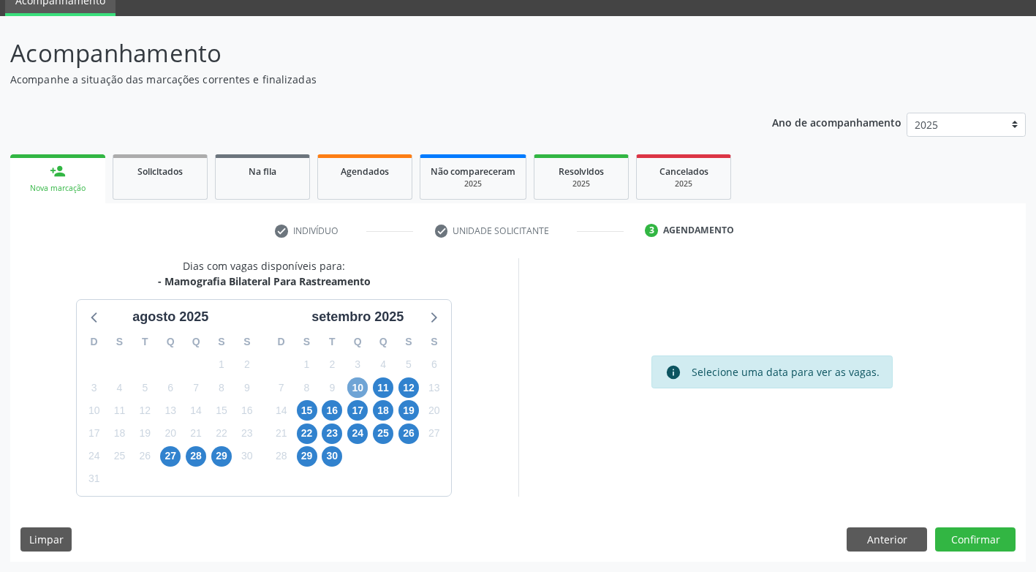
click at [358, 385] on span "10" at bounding box center [357, 387] width 20 height 20
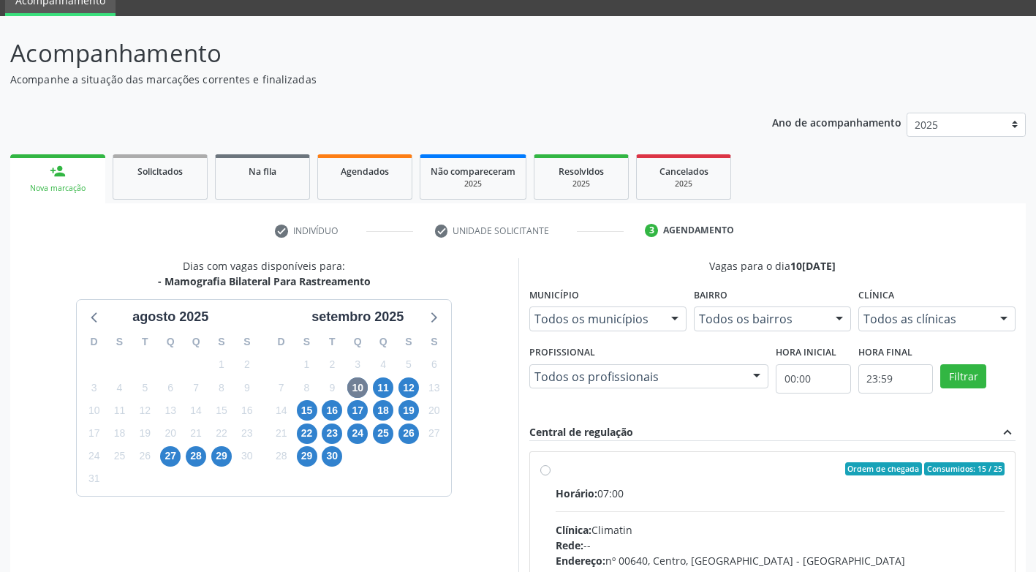
click at [556, 472] on label "Ordem de chegada Consumidos: 15 / 25 Horário: 07:00 Clínica: Climatin Rede: -- …" at bounding box center [781, 574] width 450 height 224
click at [546, 472] on input "Ordem de chegada Consumidos: 15 / 25 Horário: 07:00 Clínica: Climatin Rede: -- …" at bounding box center [545, 468] width 10 height 13
radio input "true"
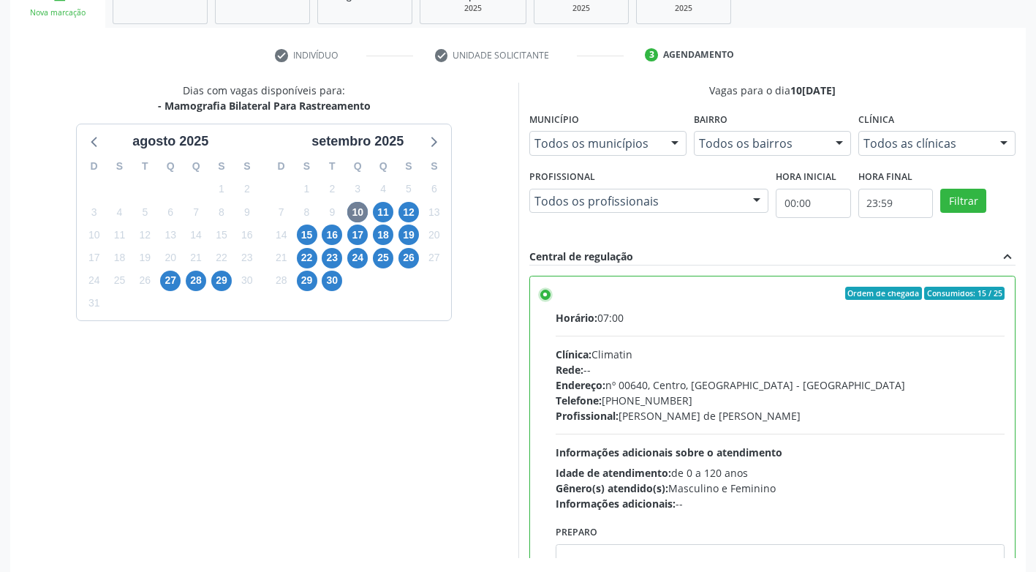
scroll to position [302, 0]
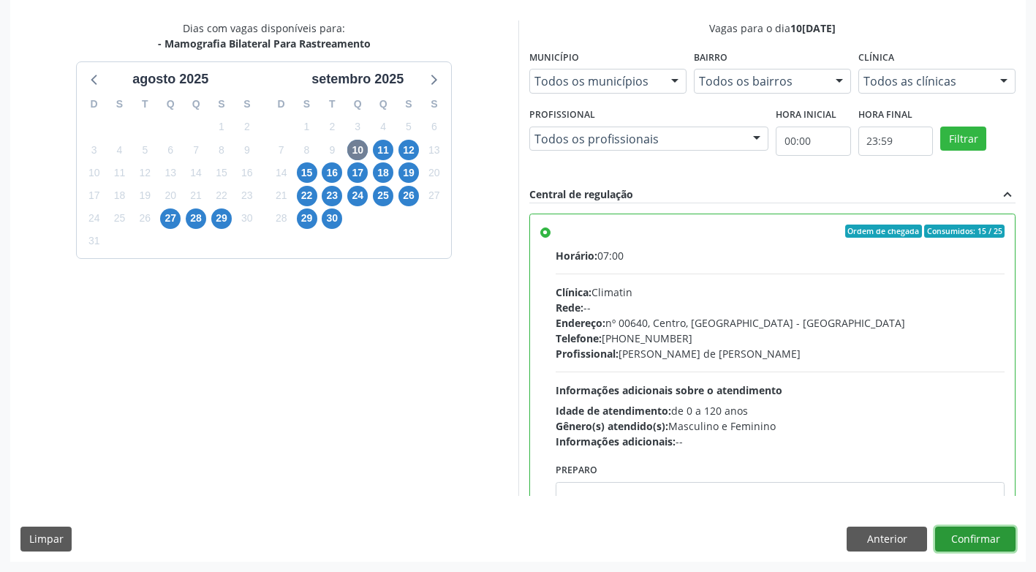
click at [975, 535] on button "Confirmar" at bounding box center [975, 539] width 80 height 25
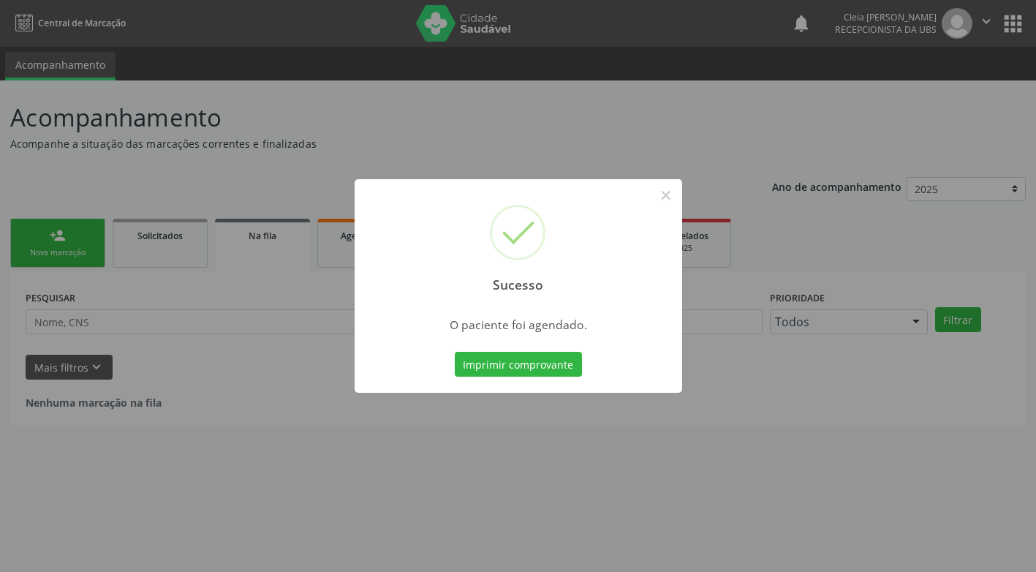
scroll to position [0, 0]
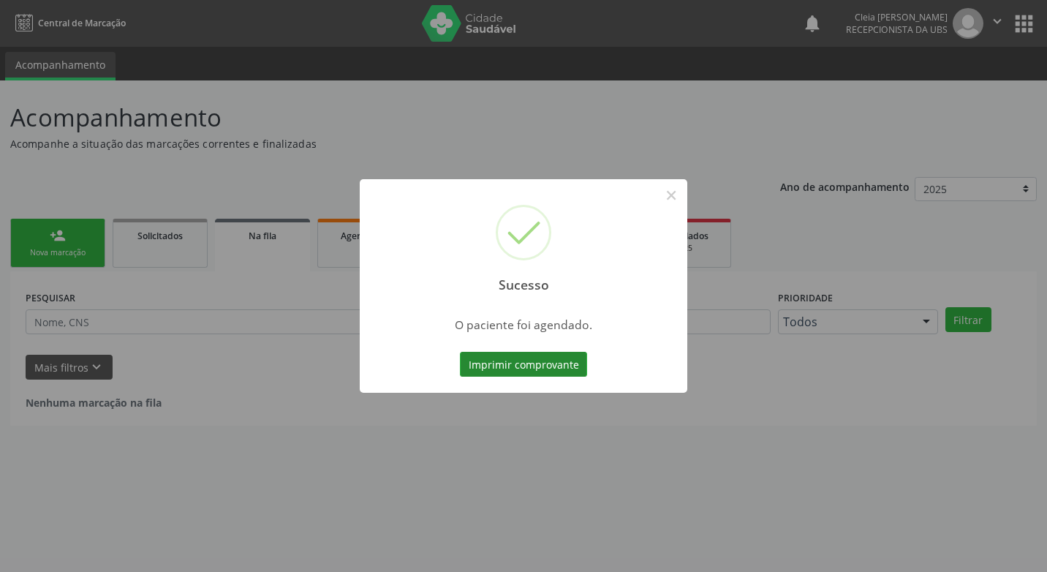
click at [506, 361] on button "Imprimir comprovante" at bounding box center [523, 364] width 127 height 25
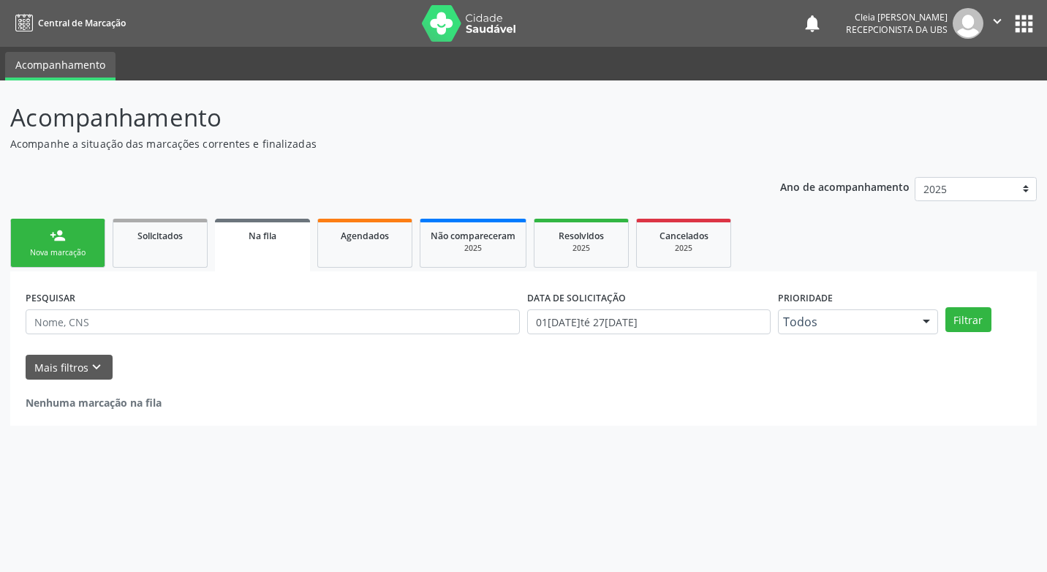
click at [62, 236] on div "person_add" at bounding box center [58, 235] width 16 height 16
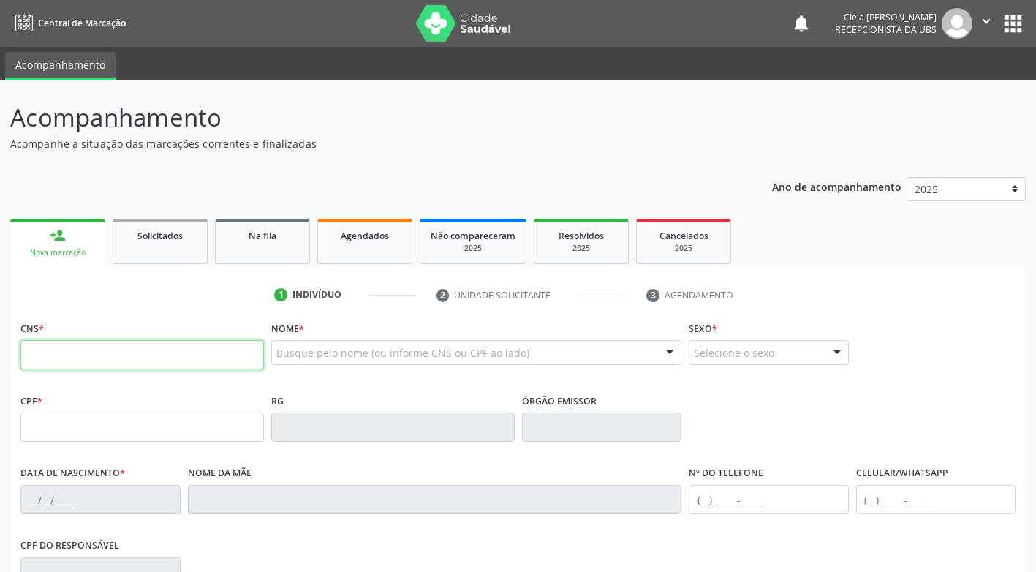
drag, startPoint x: 133, startPoint y: 358, endPoint x: 135, endPoint y: 344, distance: 14.0
click at [133, 358] on input "text" at bounding box center [142, 354] width 244 height 29
type input "898 0029 7927 3459"
type input "019.614.264-47"
type input "31[DATE]"
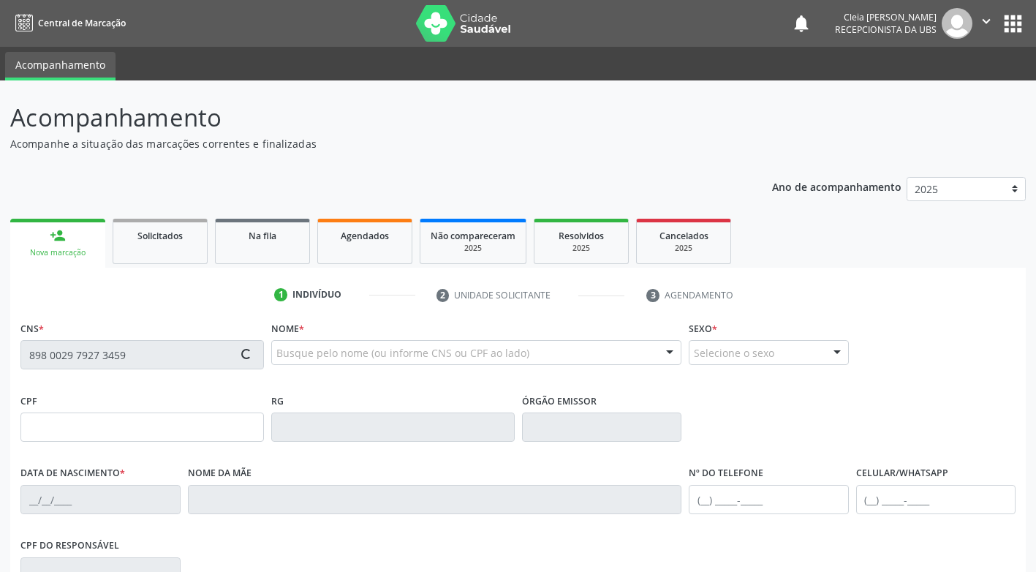
type input "[PERSON_NAME]"
type input "[PHONE_NUMBER]"
type input "431"
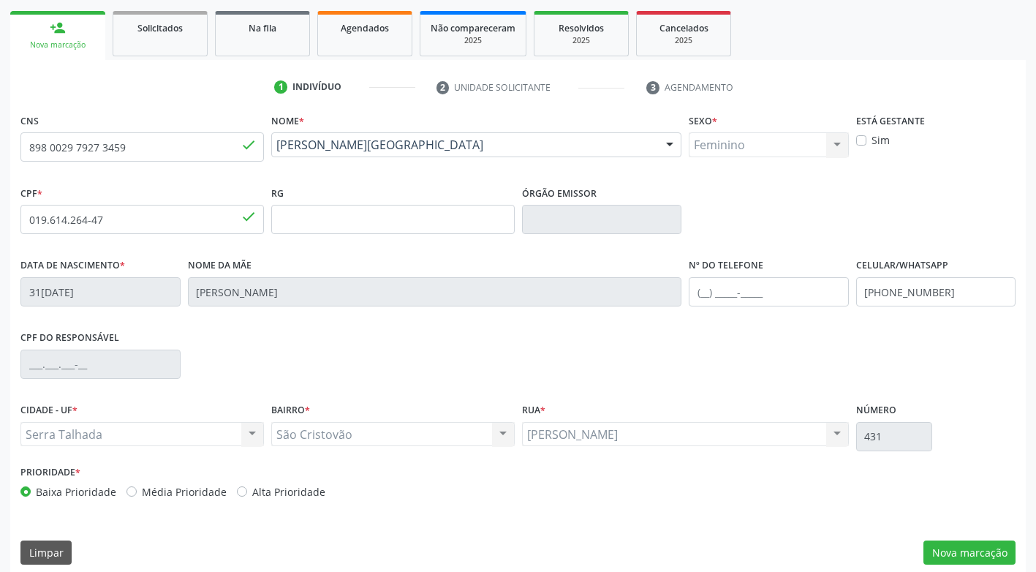
scroll to position [221, 0]
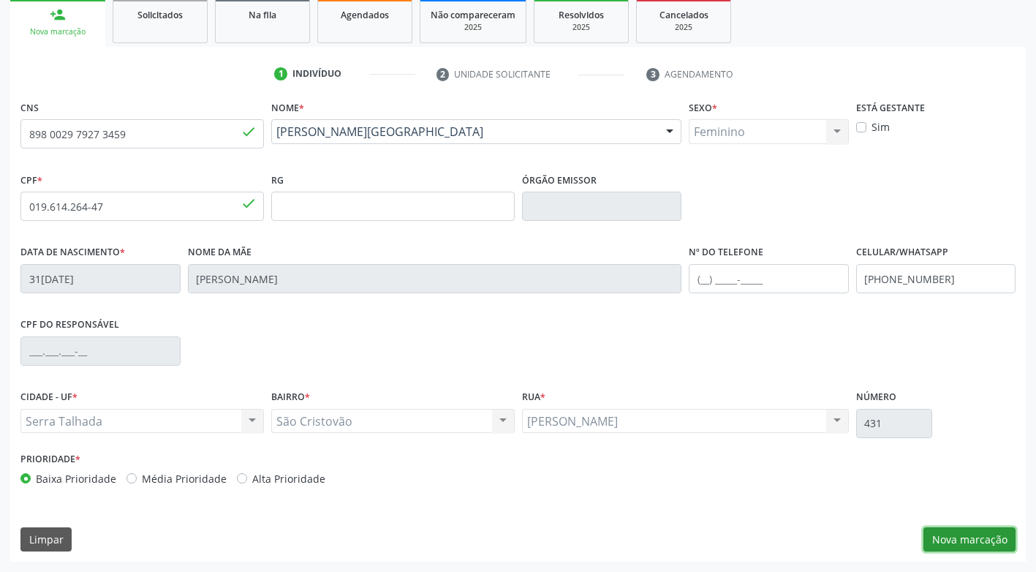
click at [957, 545] on button "Nova marcação" at bounding box center [970, 539] width 92 height 25
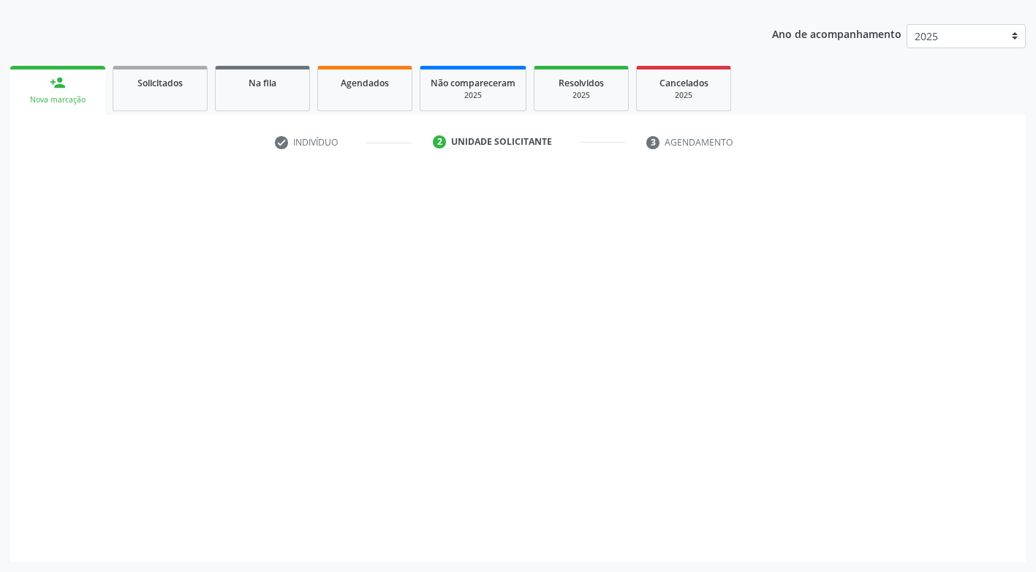
scroll to position [153, 0]
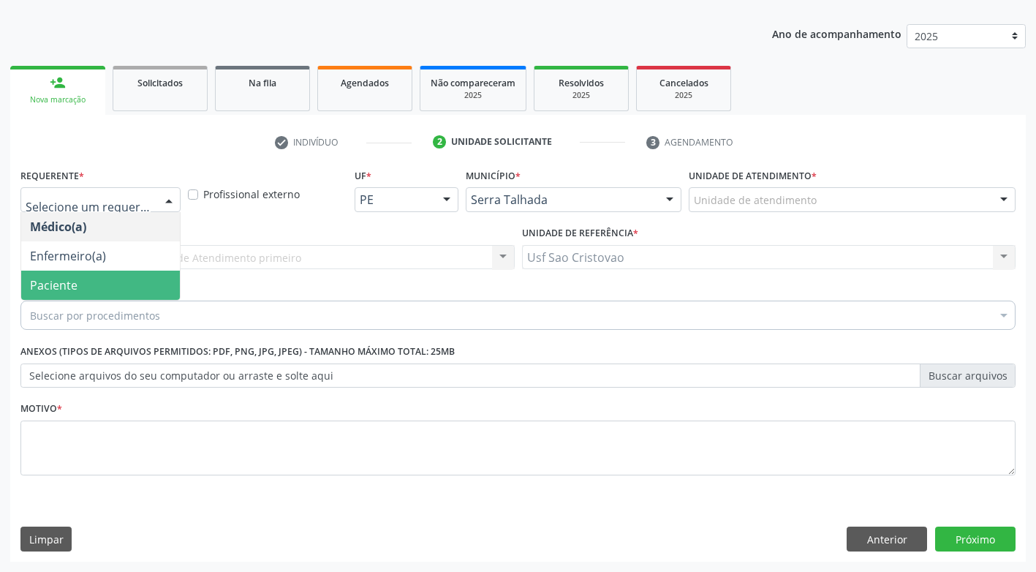
click at [137, 290] on span "Paciente" at bounding box center [100, 285] width 159 height 29
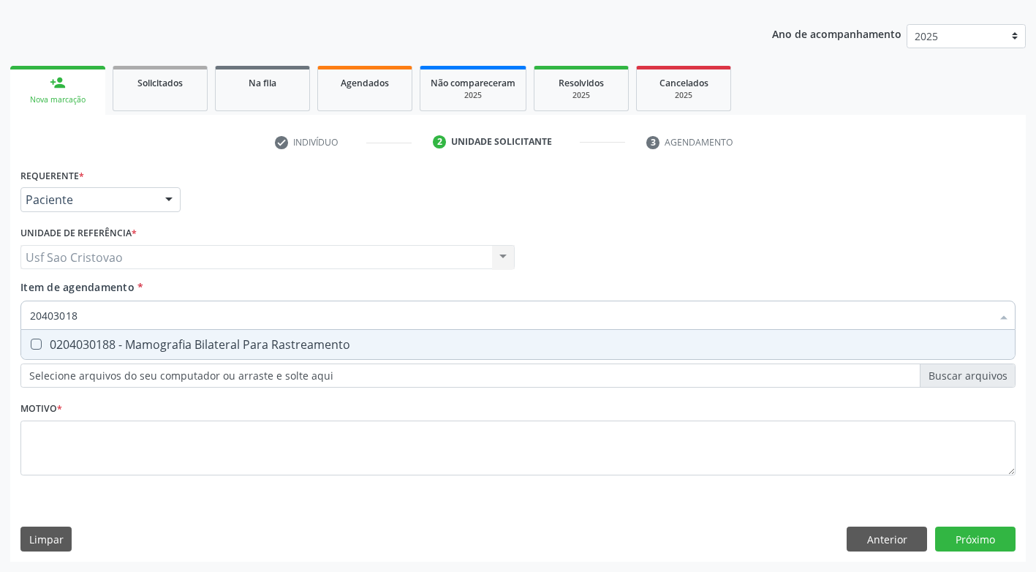
type input "204030188"
click at [37, 345] on Rastreamento at bounding box center [36, 344] width 11 height 11
click at [31, 345] on Rastreamento "checkbox" at bounding box center [26, 344] width 10 height 10
checkbox Rastreamento "true"
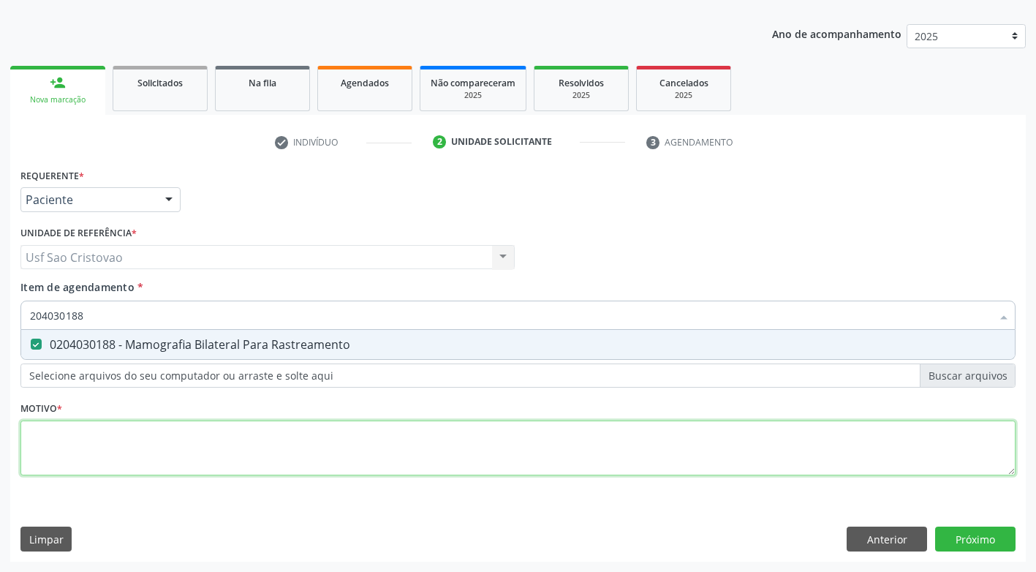
click at [87, 445] on div "Requerente * Paciente Médico(a) Enfermeiro(a) Paciente Nenhum resultado encontr…" at bounding box center [517, 330] width 995 height 331
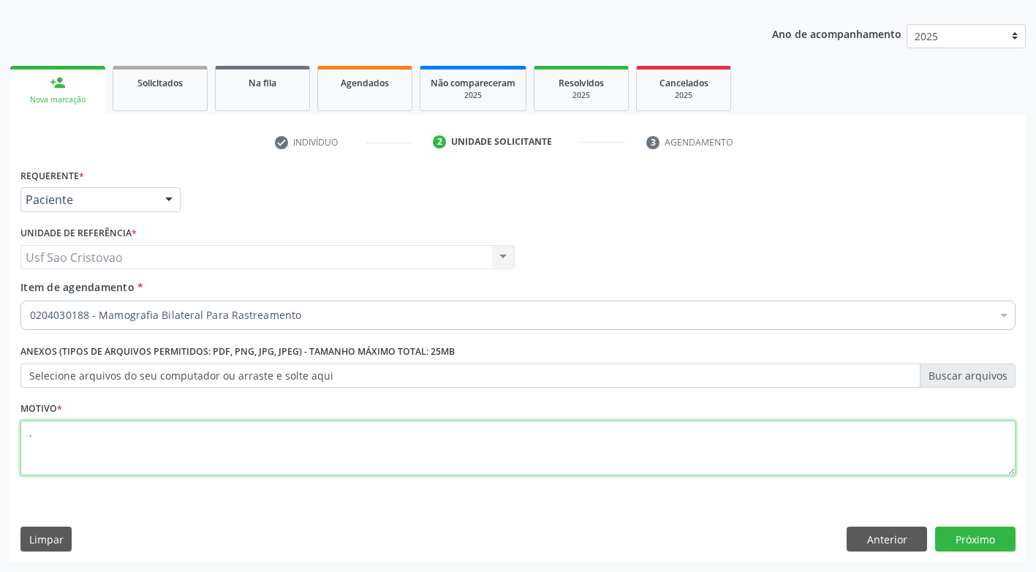
type textarea "."
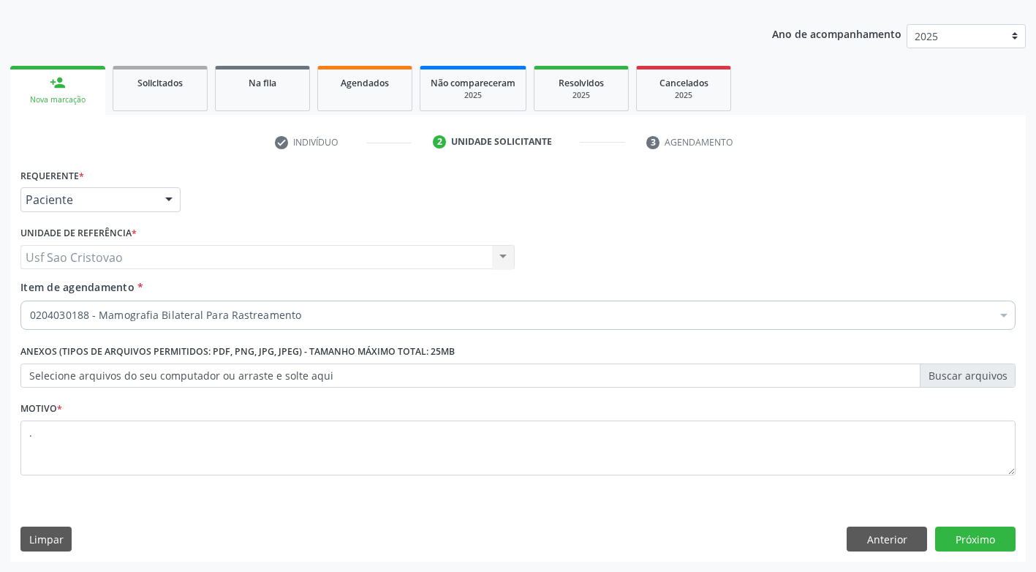
drag, startPoint x: 245, startPoint y: 507, endPoint x: 353, endPoint y: 506, distance: 108.2
click at [249, 510] on div "Requerente * Paciente Médico(a) Enfermeiro(a) Paciente Nenhum resultado encontr…" at bounding box center [518, 363] width 1016 height 397
click at [984, 539] on button "Próximo" at bounding box center [975, 539] width 80 height 25
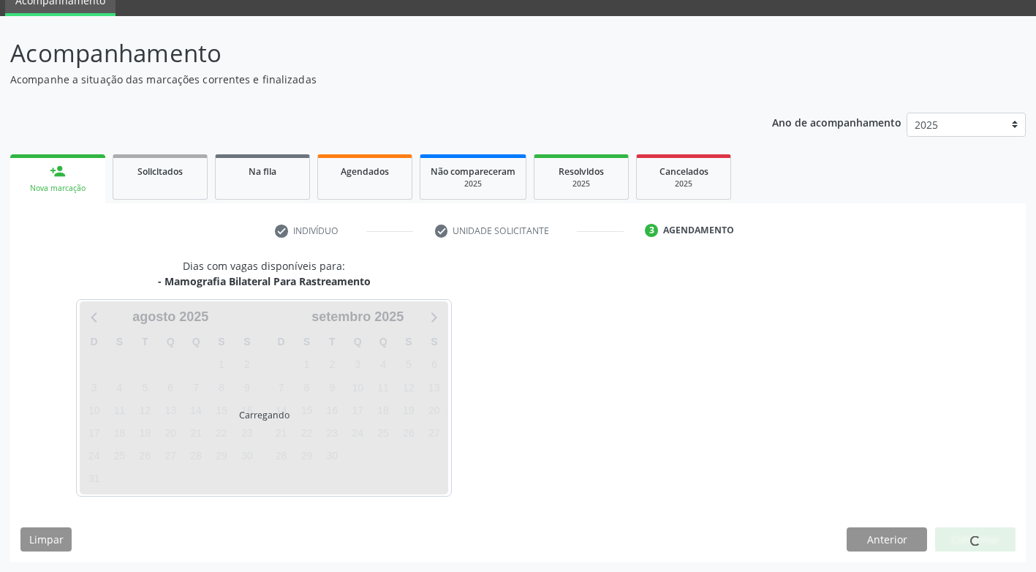
scroll to position [64, 0]
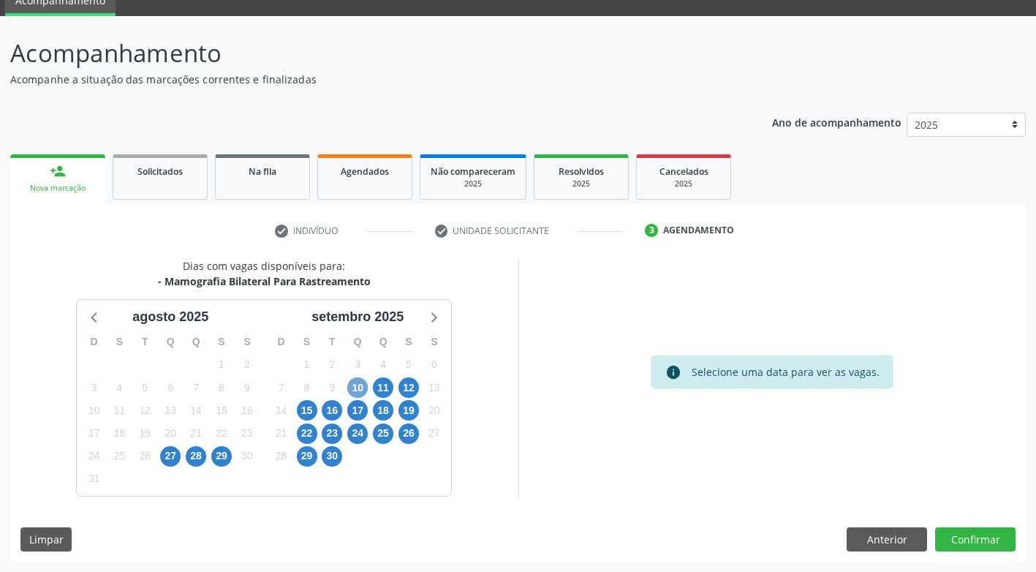
click at [359, 391] on span "10" at bounding box center [357, 387] width 20 height 20
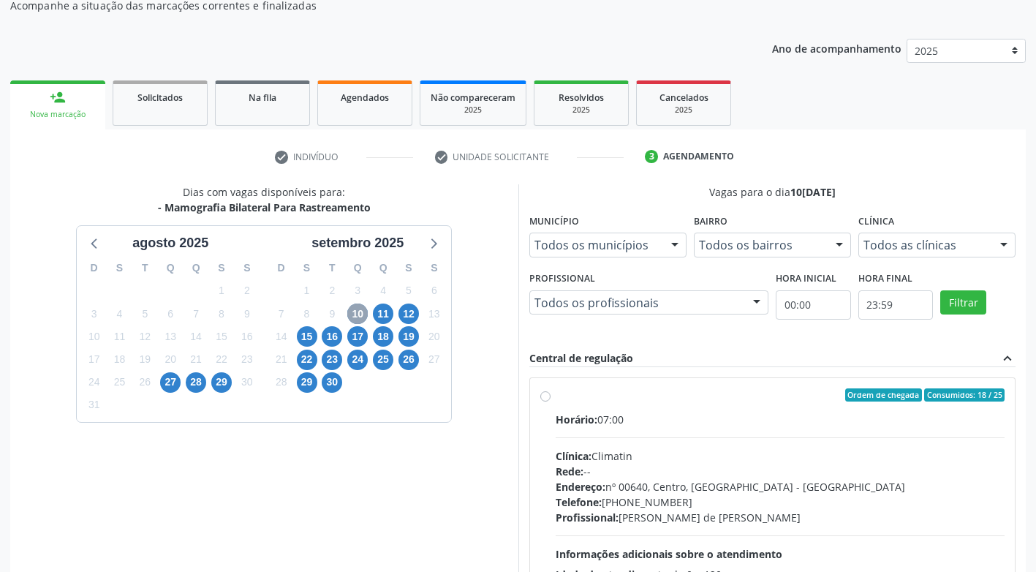
scroll to position [276, 0]
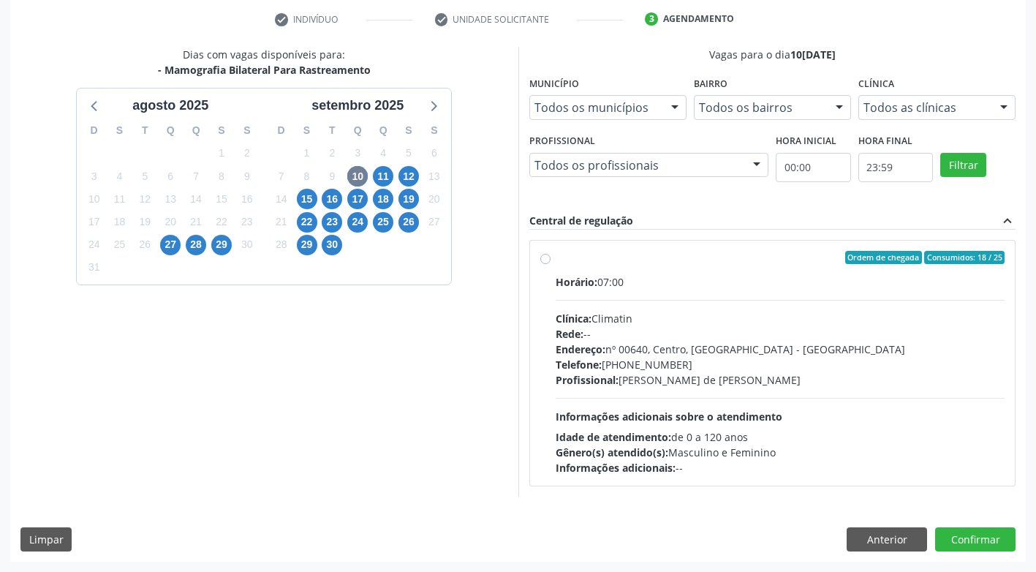
click at [556, 262] on label "Ordem de chegada Consumidos: 18 / 25 Horário: 07:00 Clínica: Climatin Rede: -- …" at bounding box center [781, 363] width 450 height 224
click at [549, 262] on input "Ordem de chegada Consumidos: 18 / 25 Horário: 07:00 Clínica: Climatin Rede: -- …" at bounding box center [545, 257] width 10 height 13
radio input "true"
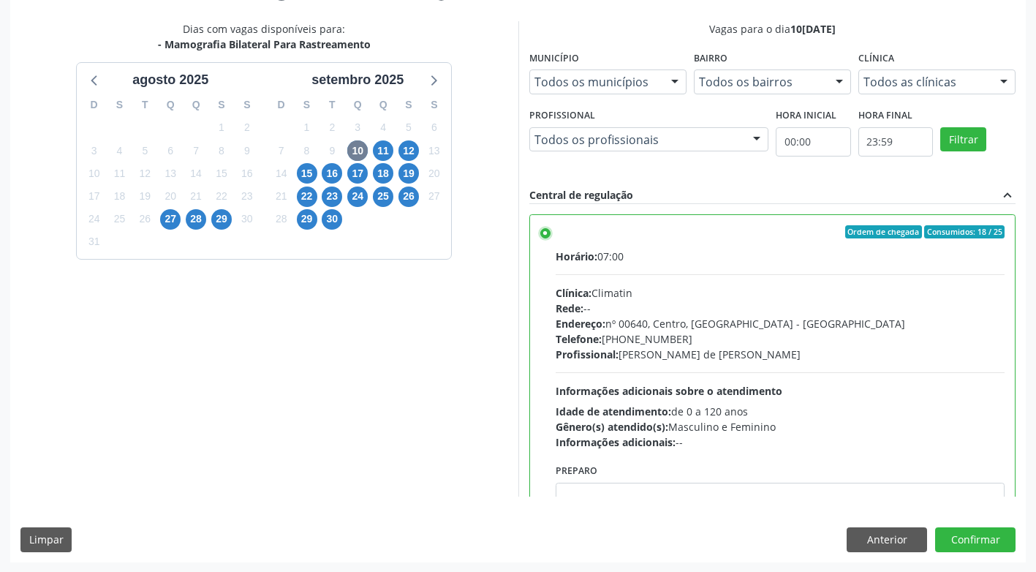
scroll to position [302, 0]
click at [989, 537] on button "Confirmar" at bounding box center [975, 539] width 80 height 25
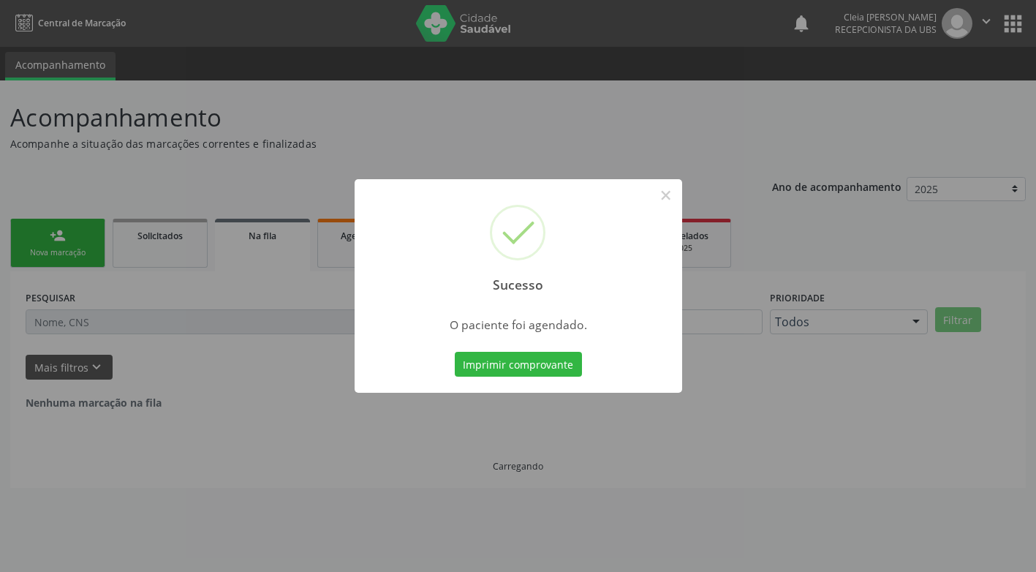
scroll to position [0, 0]
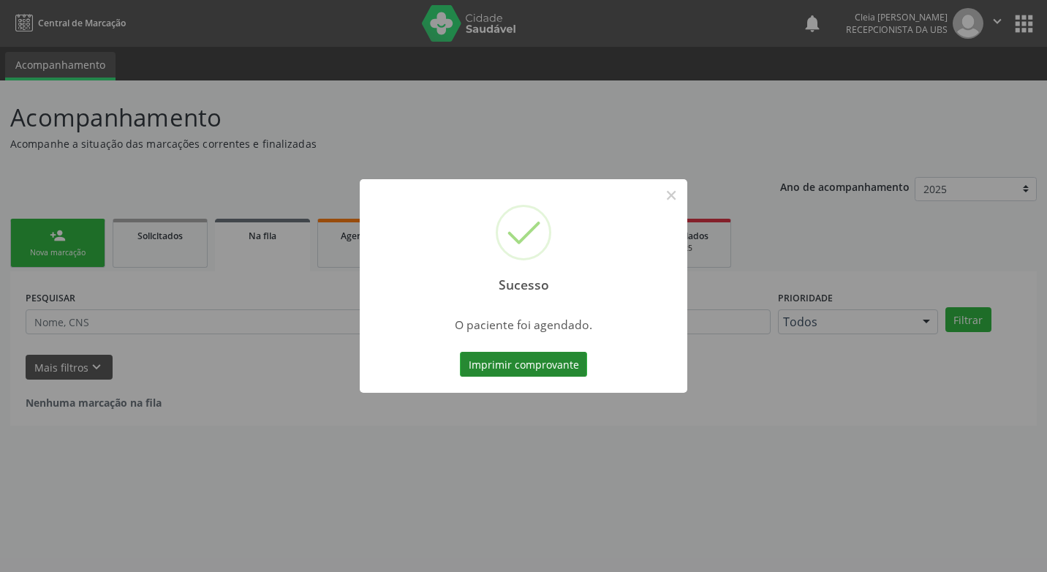
click at [554, 358] on button "Imprimir comprovante" at bounding box center [523, 364] width 127 height 25
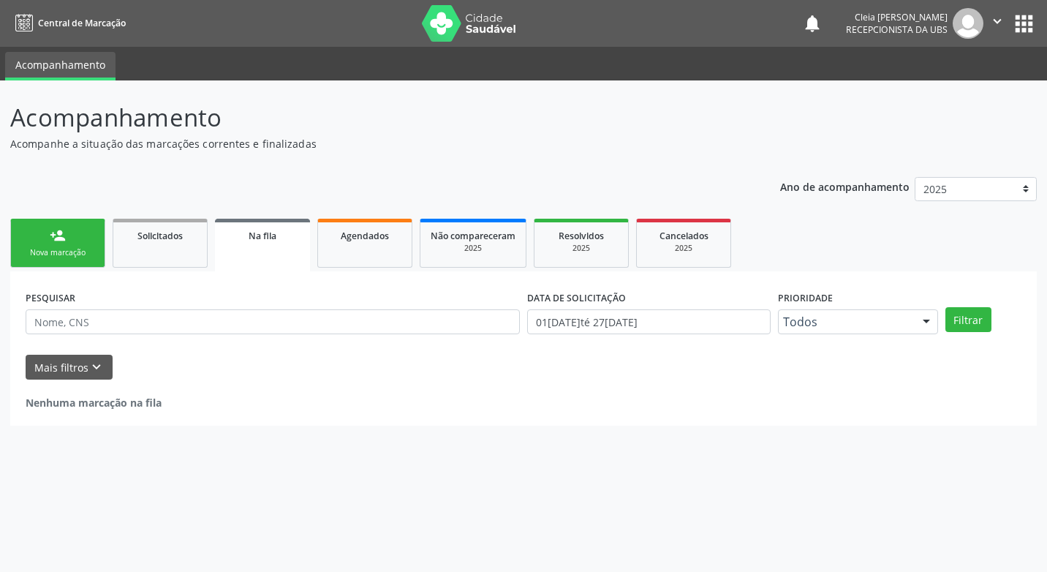
click at [75, 250] on div "Nova marcação" at bounding box center [57, 252] width 73 height 11
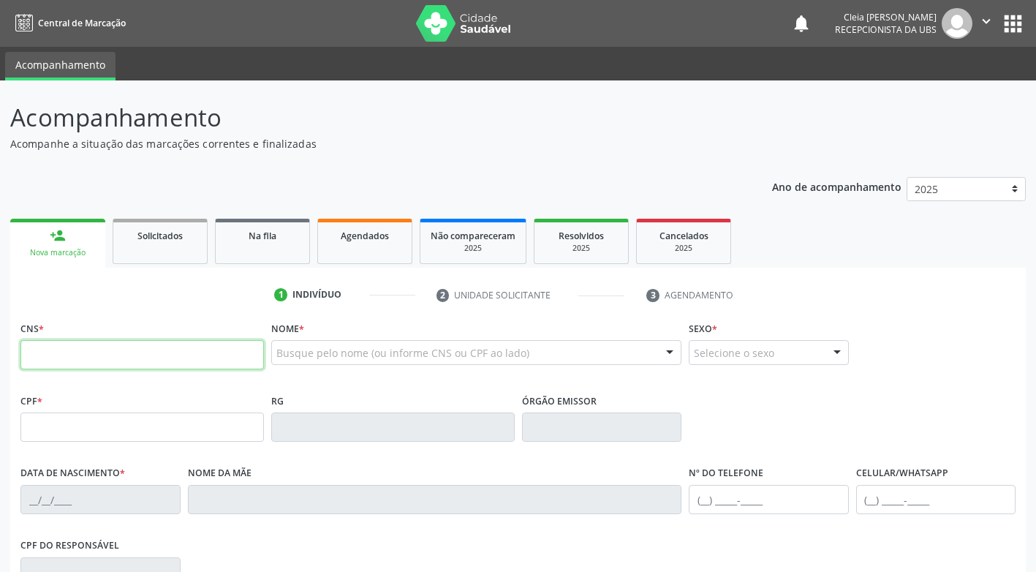
click at [93, 359] on input "text" at bounding box center [142, 354] width 244 height 29
type input "898 0029 9242 6409"
type input "748.245.034-34"
type input "09/01/1974"
type input "Maria do Carmo de Souza Ferraz"
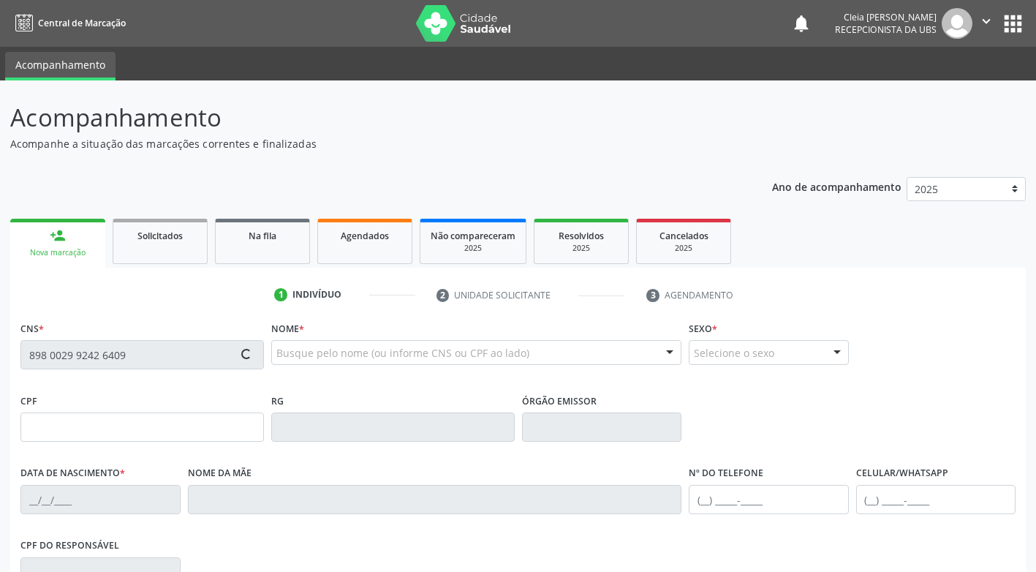
type input "(87) 99653-4170"
type input "548"
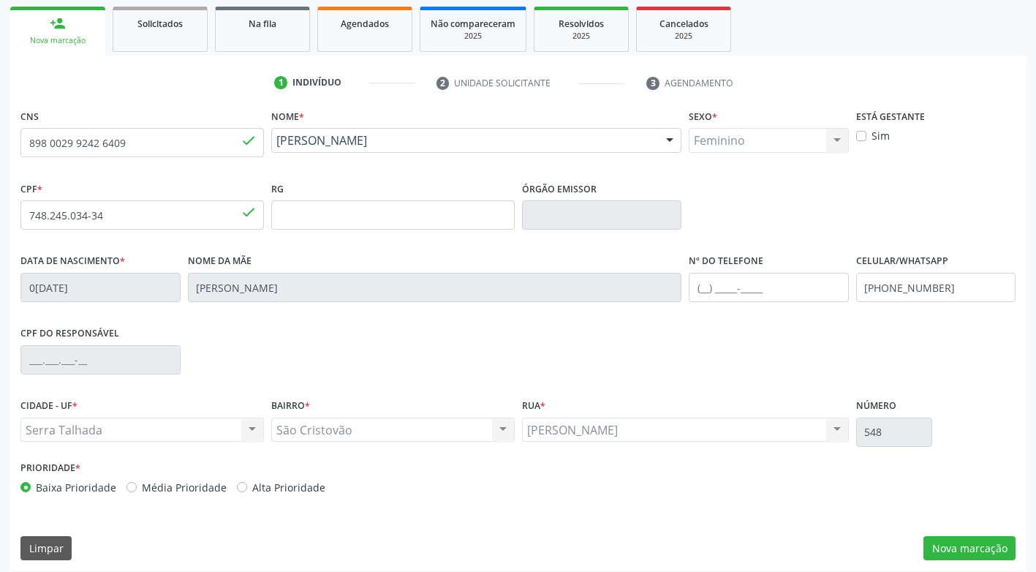
scroll to position [221, 0]
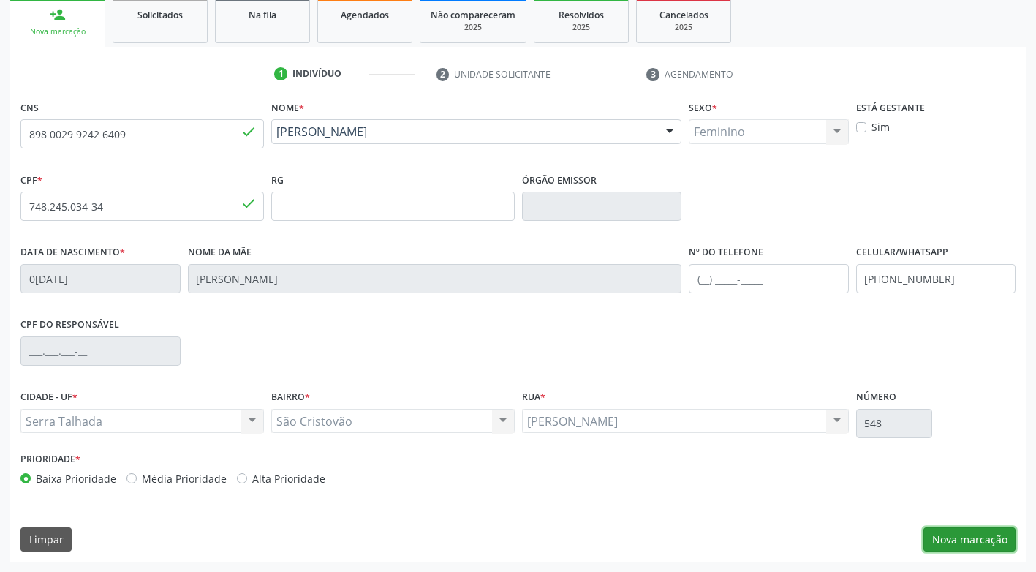
click at [993, 546] on button "Nova marcação" at bounding box center [970, 539] width 92 height 25
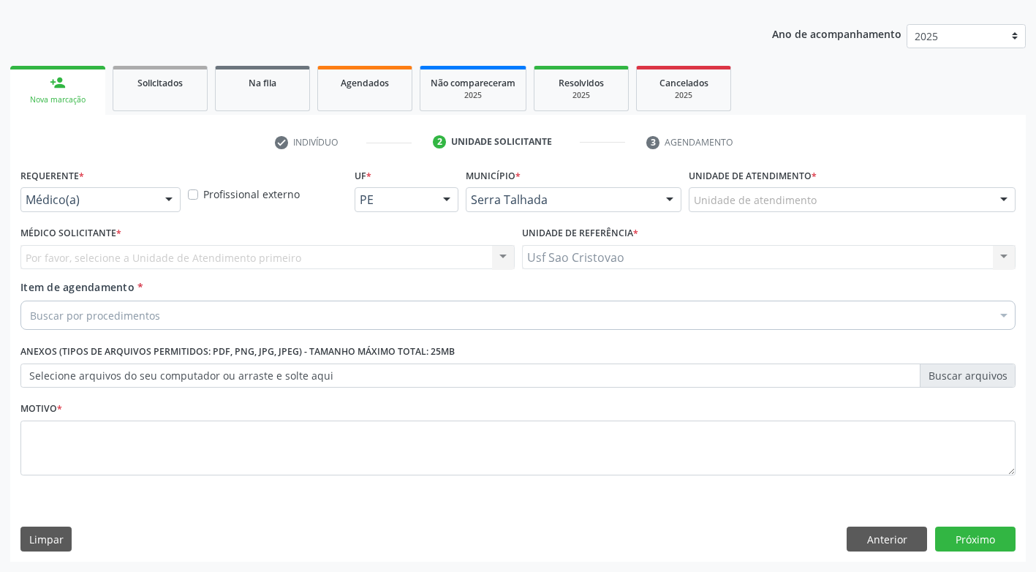
scroll to position [153, 0]
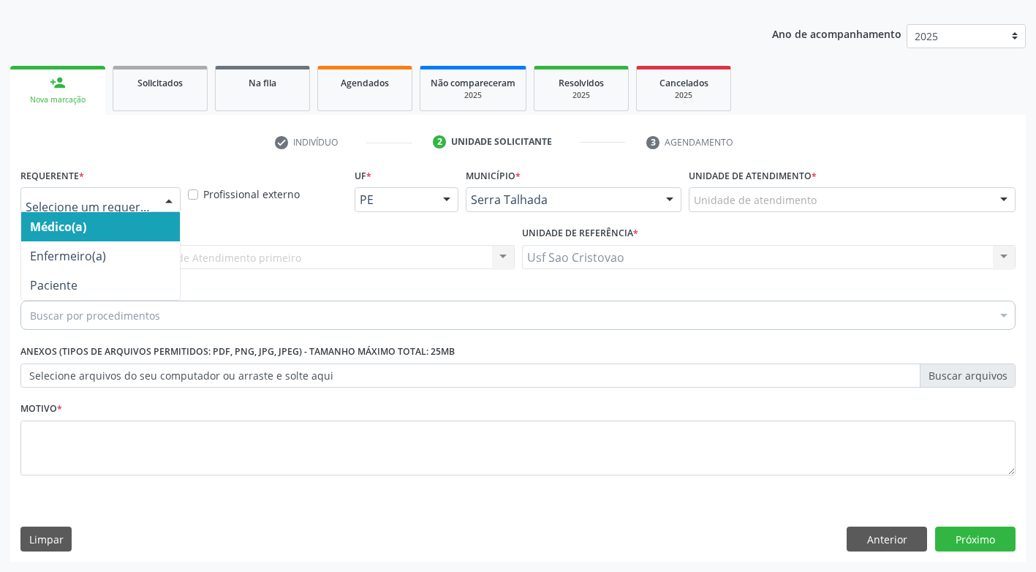
click at [165, 202] on div at bounding box center [169, 200] width 22 height 25
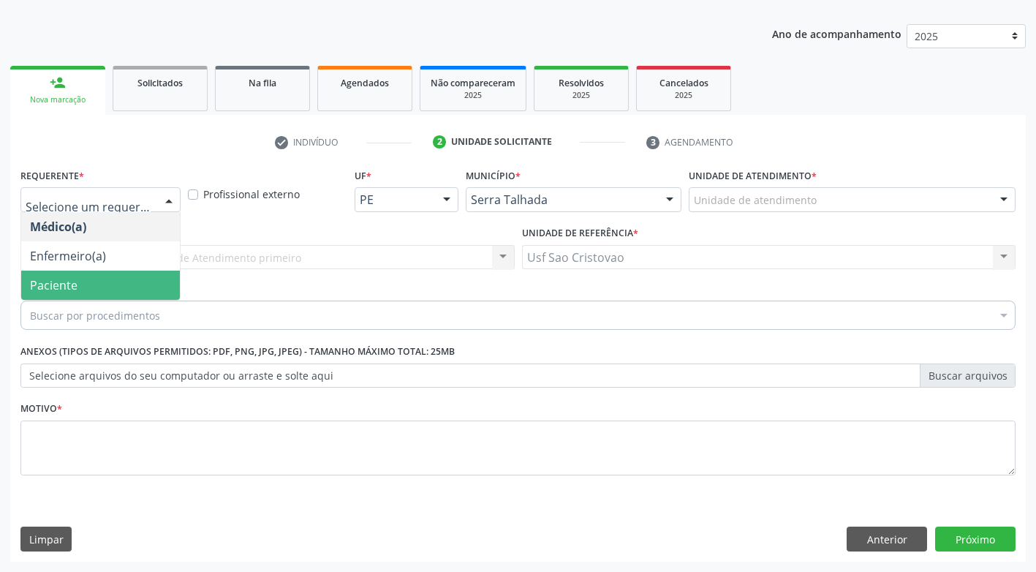
click at [151, 287] on span "Paciente" at bounding box center [100, 285] width 159 height 29
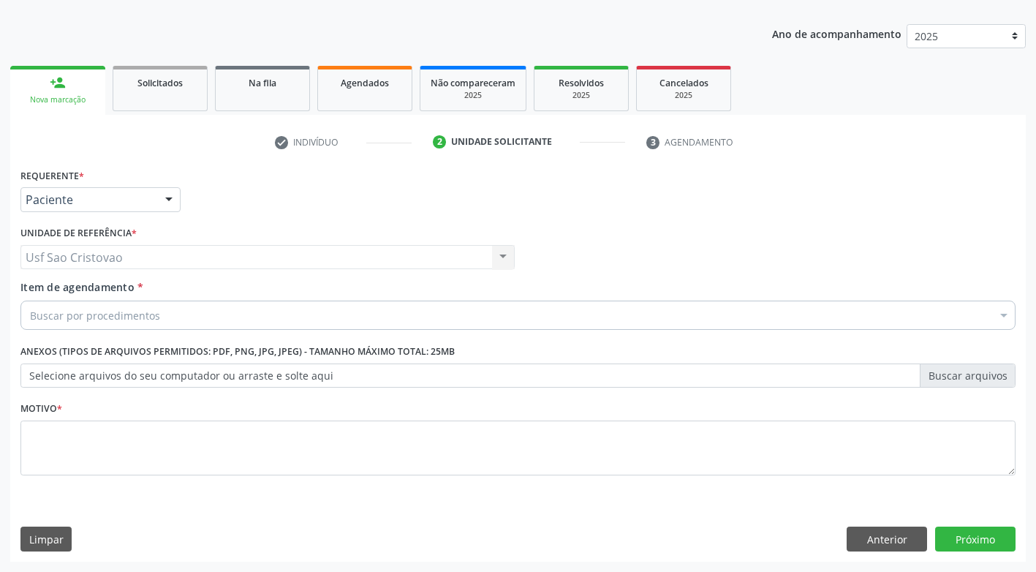
drag, startPoint x: 165, startPoint y: 316, endPoint x: 203, endPoint y: 283, distance: 49.7
click at [167, 314] on div "Buscar por procedimentos" at bounding box center [517, 315] width 995 height 29
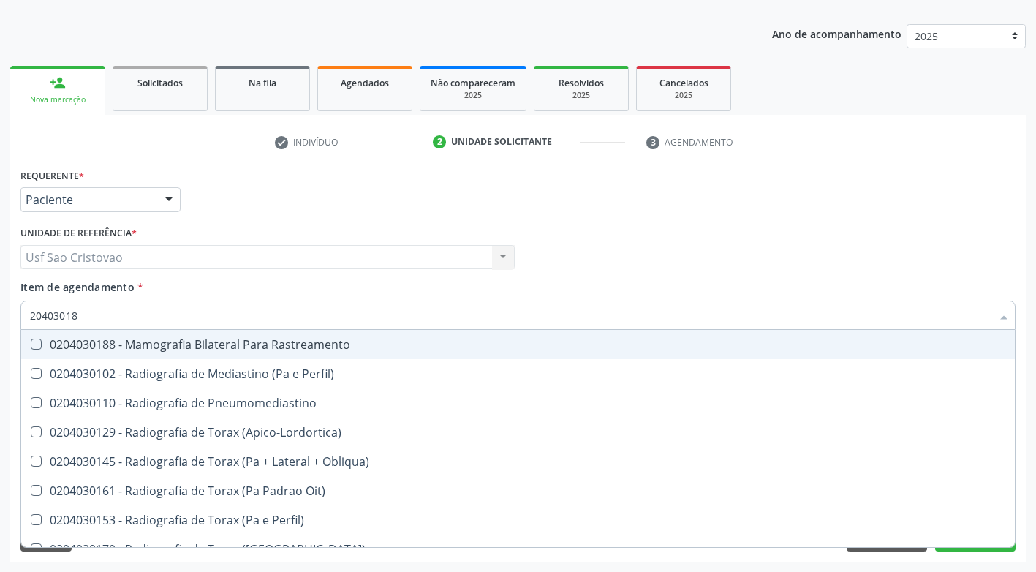
type input "204030188"
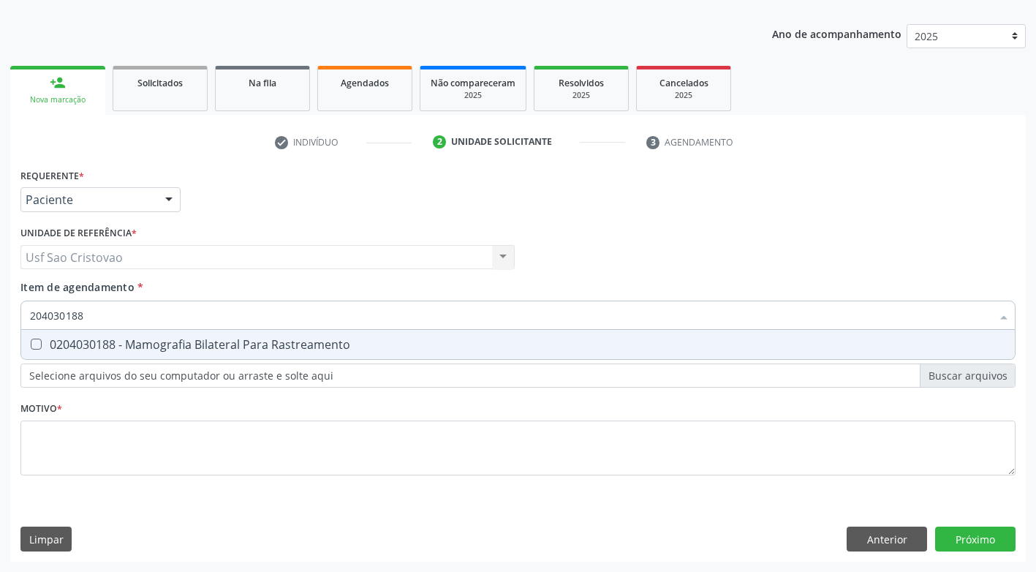
click at [35, 342] on Rastreamento at bounding box center [36, 344] width 11 height 11
click at [31, 342] on Rastreamento "checkbox" at bounding box center [26, 344] width 10 height 10
checkbox Rastreamento "true"
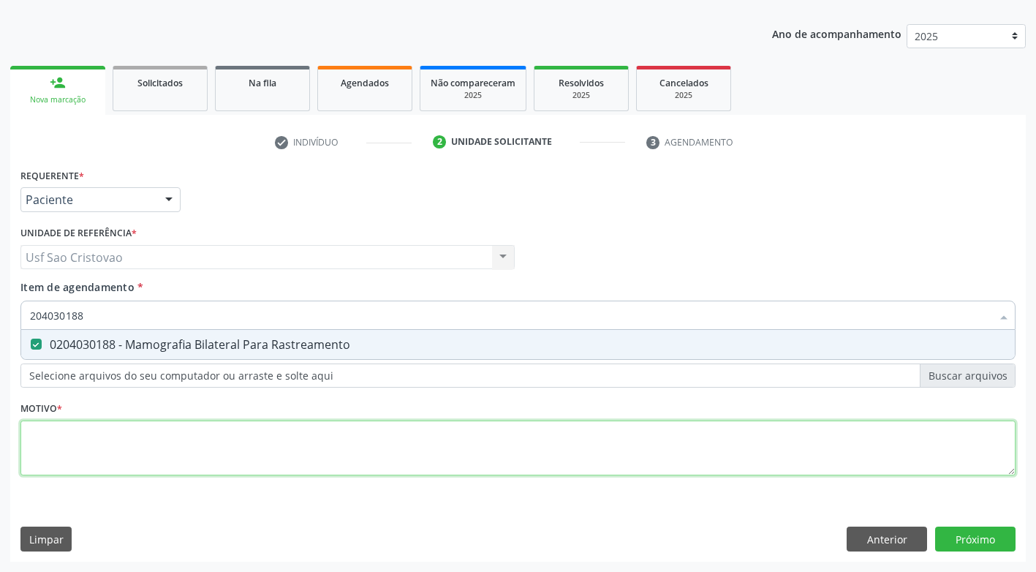
click at [102, 463] on div "Requerente * Paciente Médico(a) Enfermeiro(a) Paciente Nenhum resultado encontr…" at bounding box center [517, 330] width 995 height 331
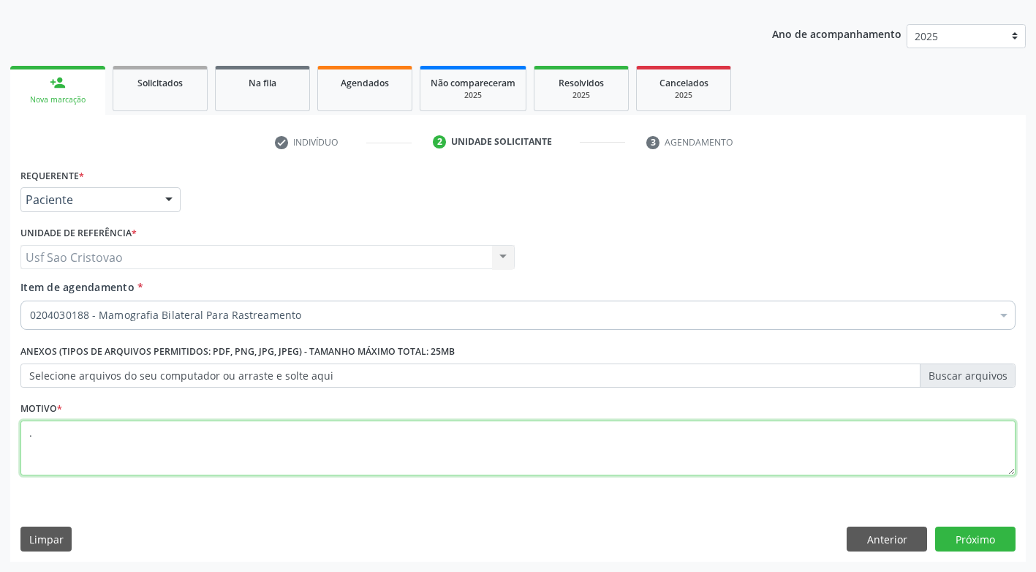
type textarea "."
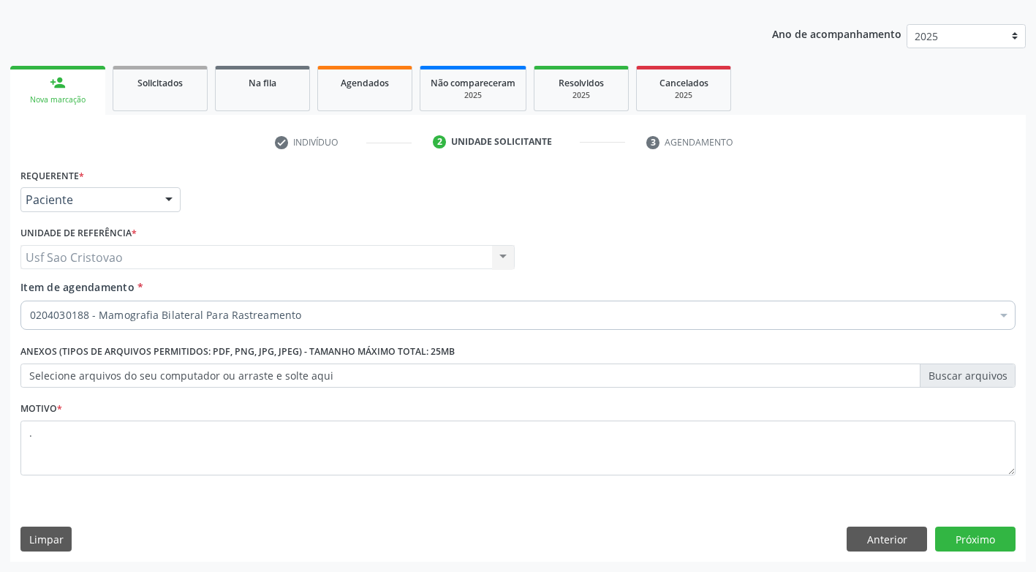
click at [349, 543] on div "Limpar Anterior Próximo" at bounding box center [517, 539] width 995 height 25
click at [990, 540] on button "Próximo" at bounding box center [975, 539] width 80 height 25
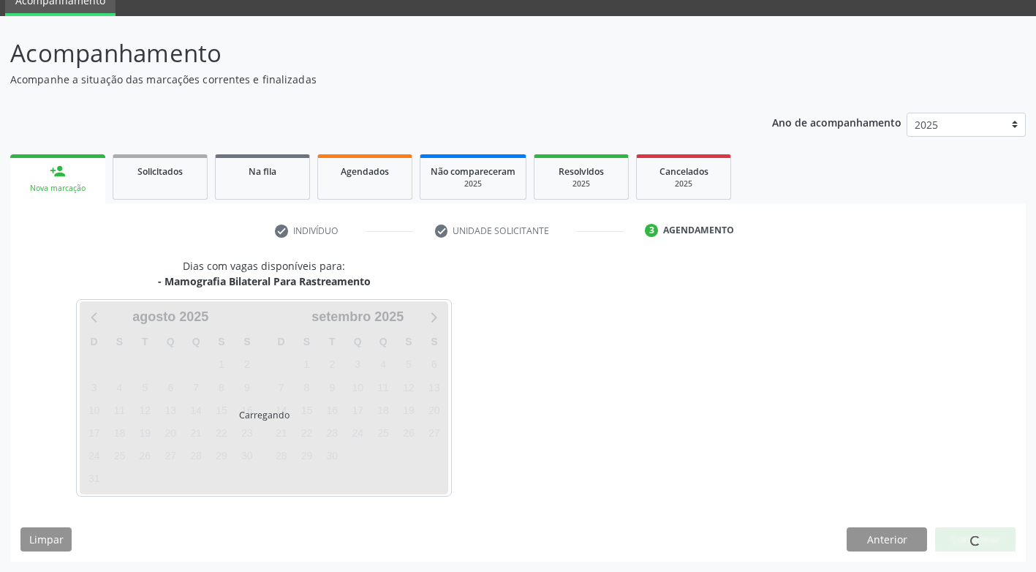
scroll to position [64, 0]
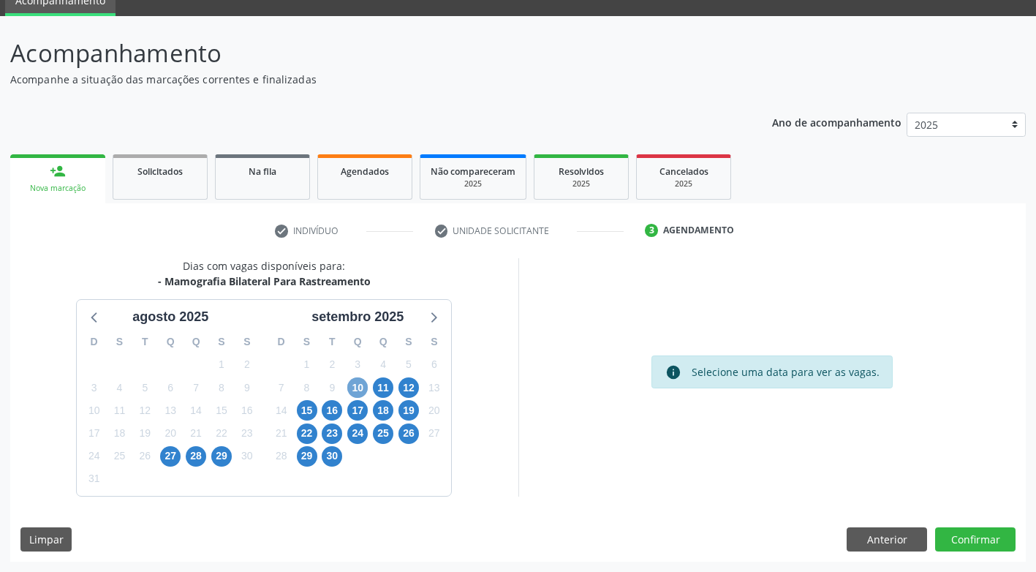
click at [355, 385] on span "10" at bounding box center [357, 387] width 20 height 20
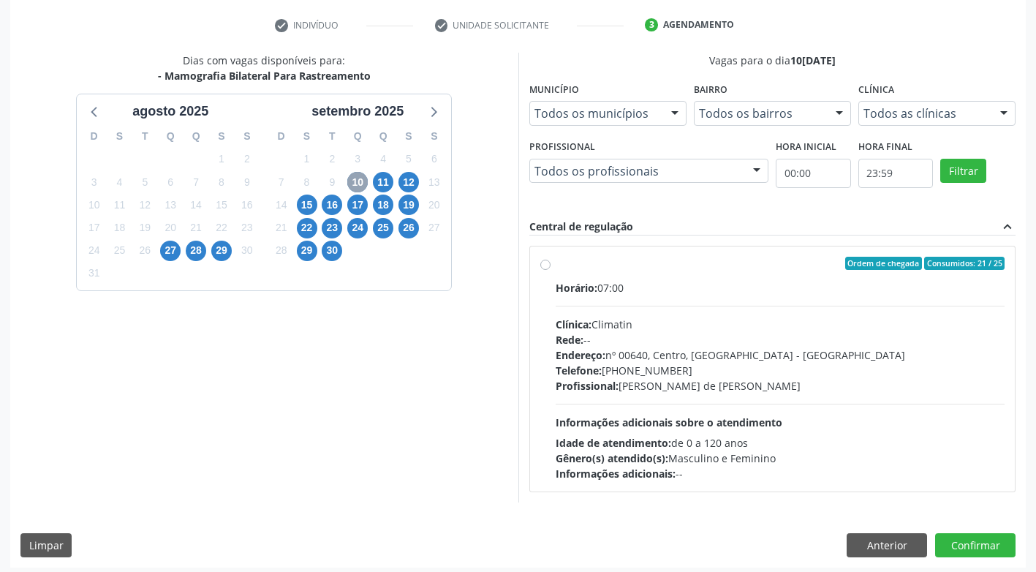
scroll to position [276, 0]
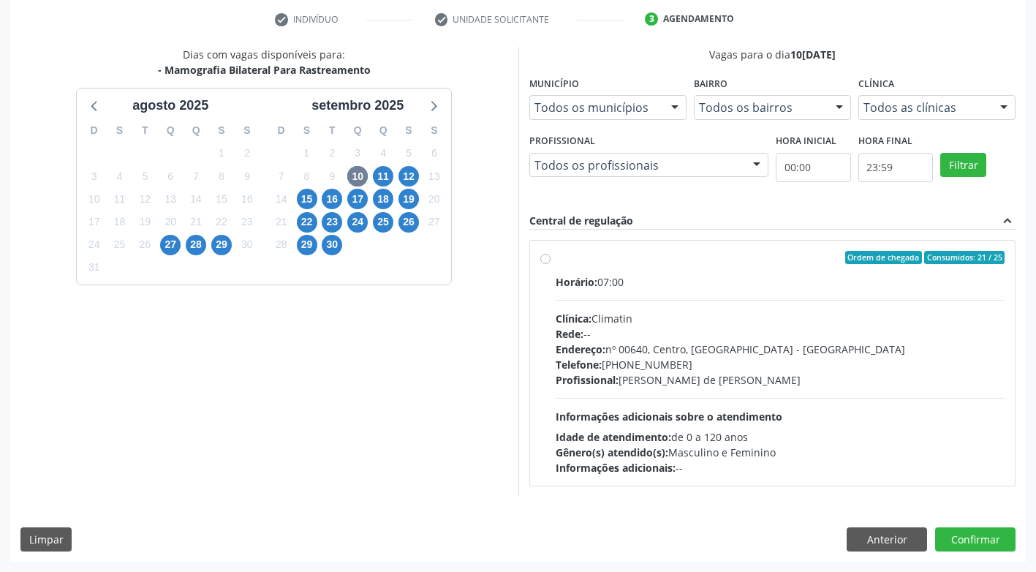
click at [551, 260] on div "Ordem de chegada Consumidos: 21 / 25 Horário: 07:00 Clínica: Climatin Rede: -- …" at bounding box center [772, 363] width 465 height 224
radio input "true"
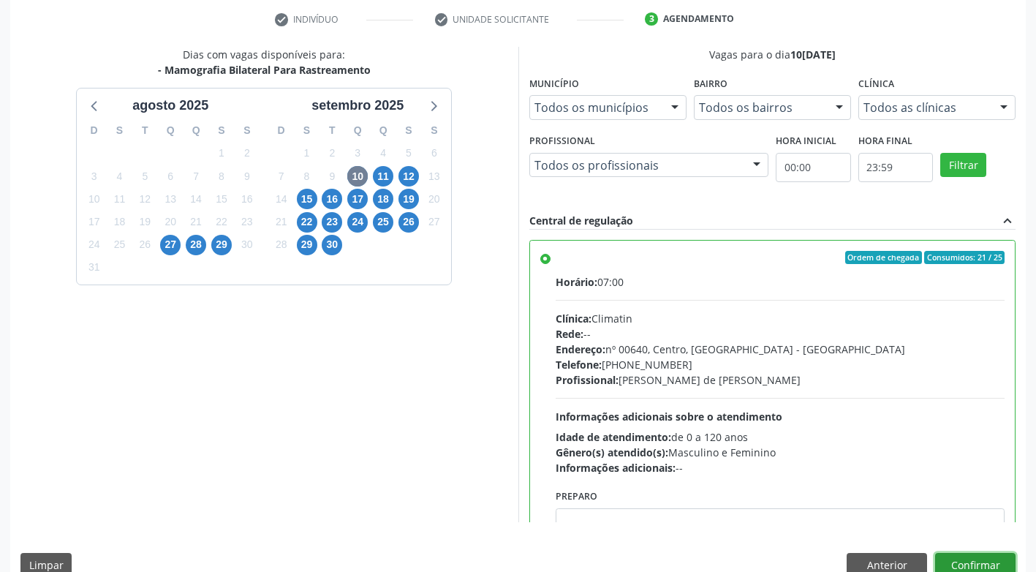
click at [954, 565] on button "Confirmar" at bounding box center [975, 565] width 80 height 25
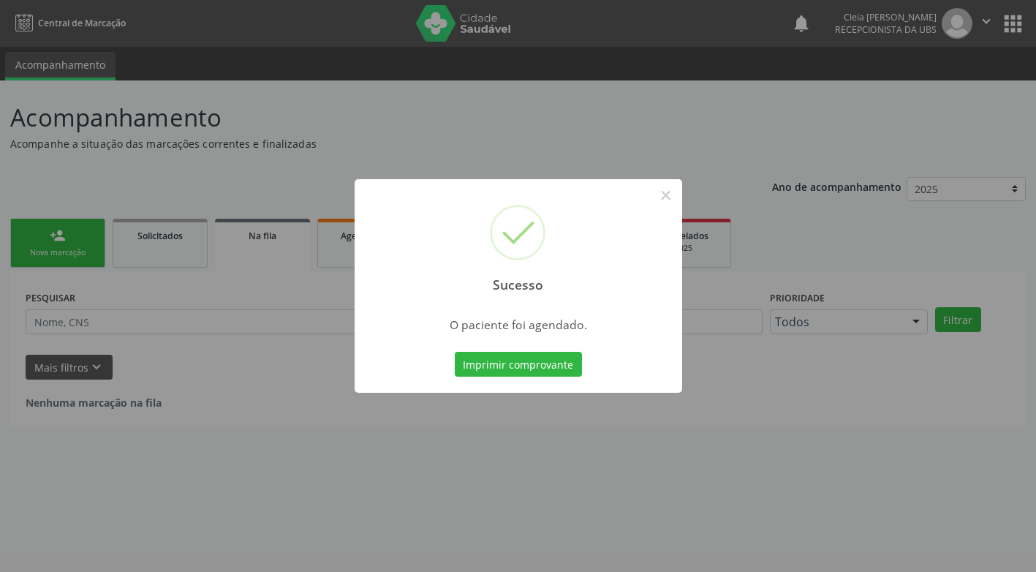
scroll to position [0, 0]
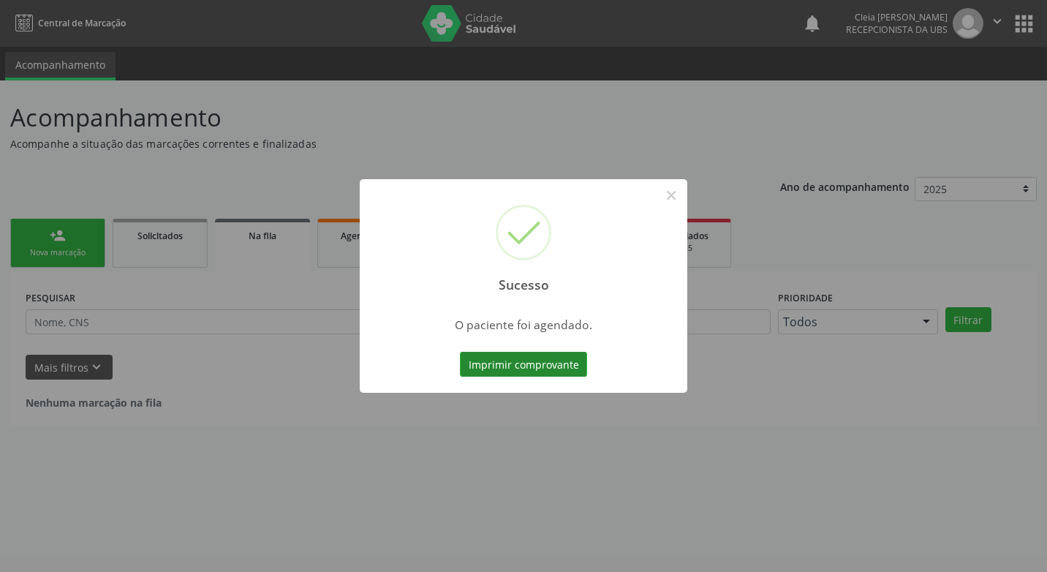
click at [540, 369] on button "Imprimir comprovante" at bounding box center [523, 364] width 127 height 25
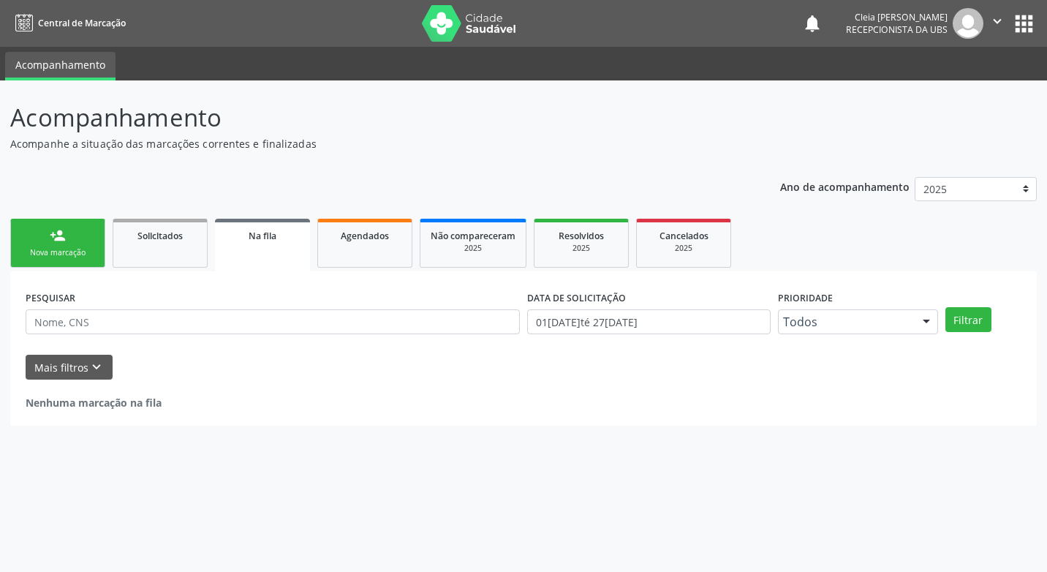
click at [54, 245] on link "person_add Nova marcação" at bounding box center [57, 243] width 95 height 49
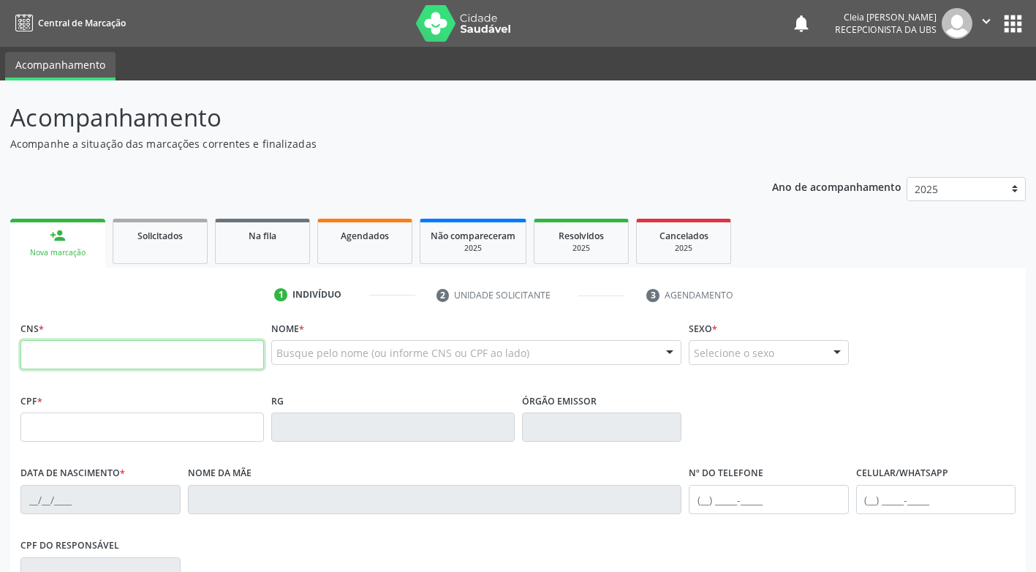
click at [80, 352] on input "text" at bounding box center [142, 354] width 244 height 29
type input "700 6054 8487 4660"
type input "037.354.594-04"
type input "17/07/1959"
type input "Francisca Lopes da Costa"
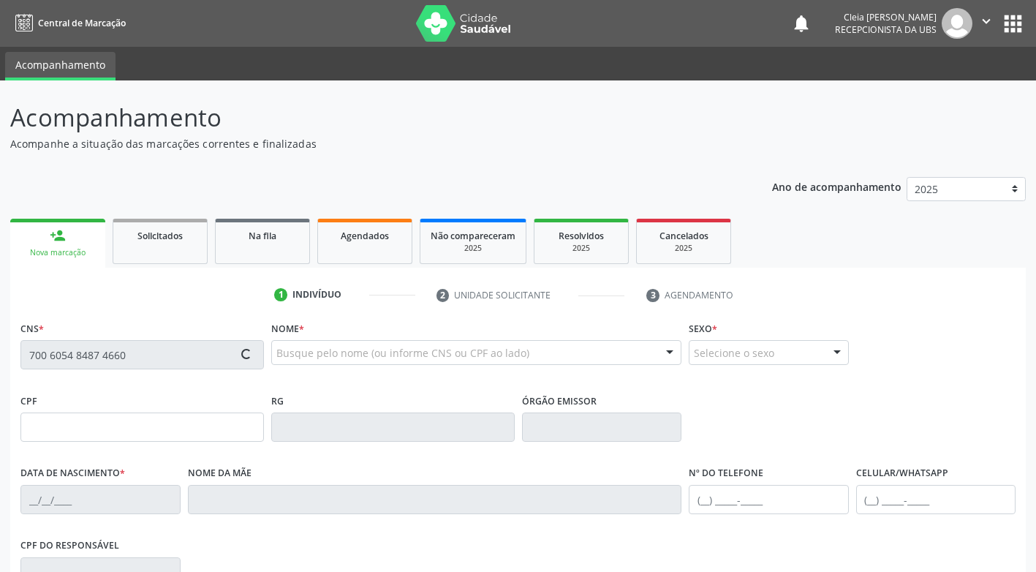
type input "(87) 99709-5156"
type input "194"
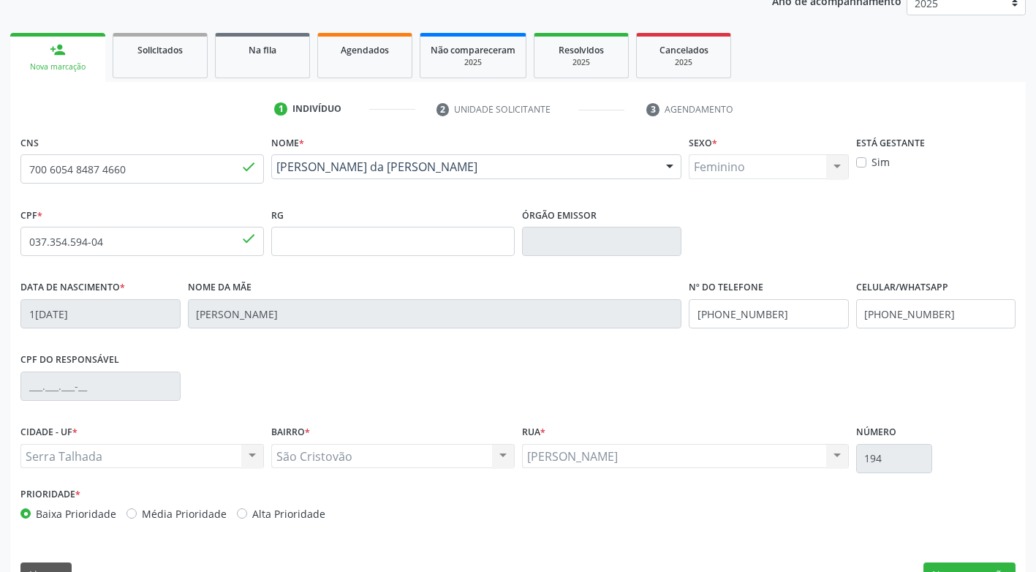
scroll to position [219, 0]
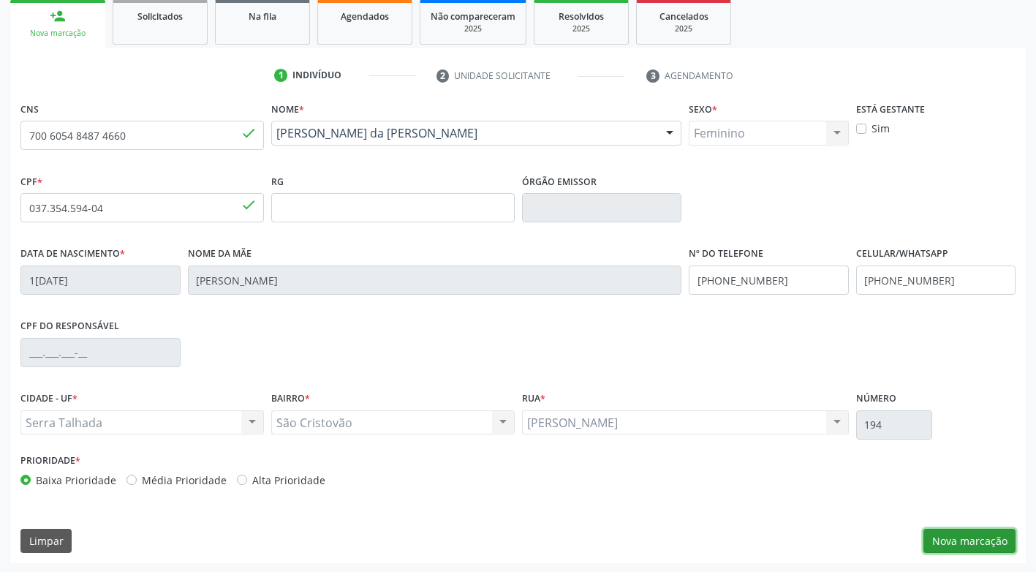
click at [952, 537] on button "Nova marcação" at bounding box center [970, 541] width 92 height 25
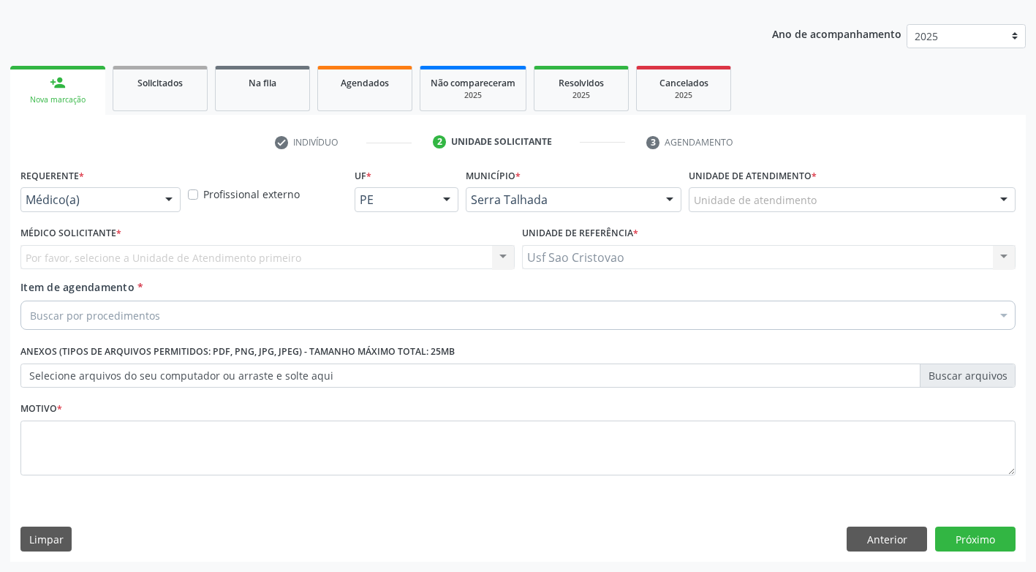
scroll to position [153, 0]
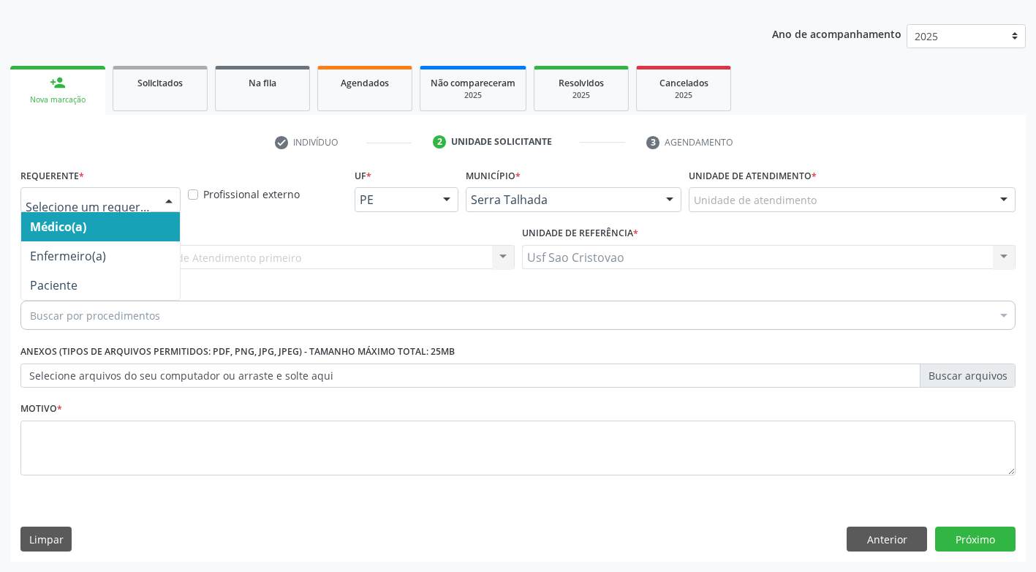
click at [169, 201] on div at bounding box center [169, 200] width 22 height 25
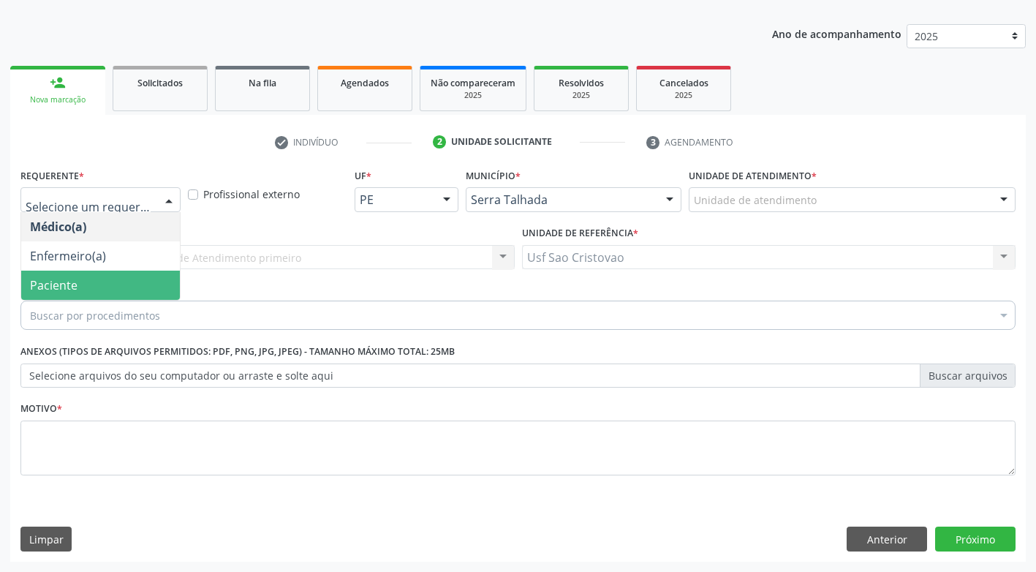
click at [155, 289] on span "Paciente" at bounding box center [100, 285] width 159 height 29
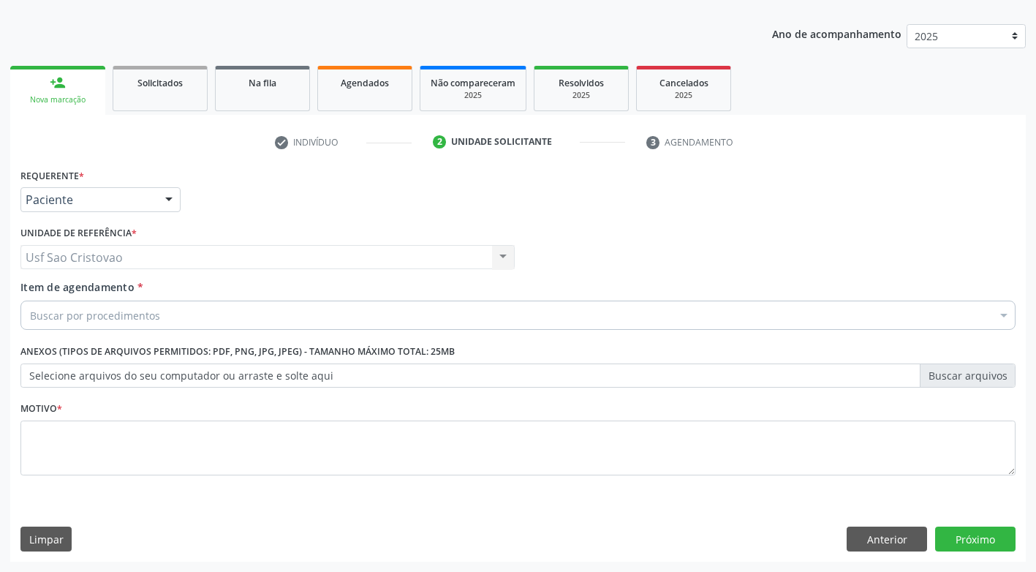
click at [165, 322] on div "Buscar por procedimentos" at bounding box center [517, 315] width 995 height 29
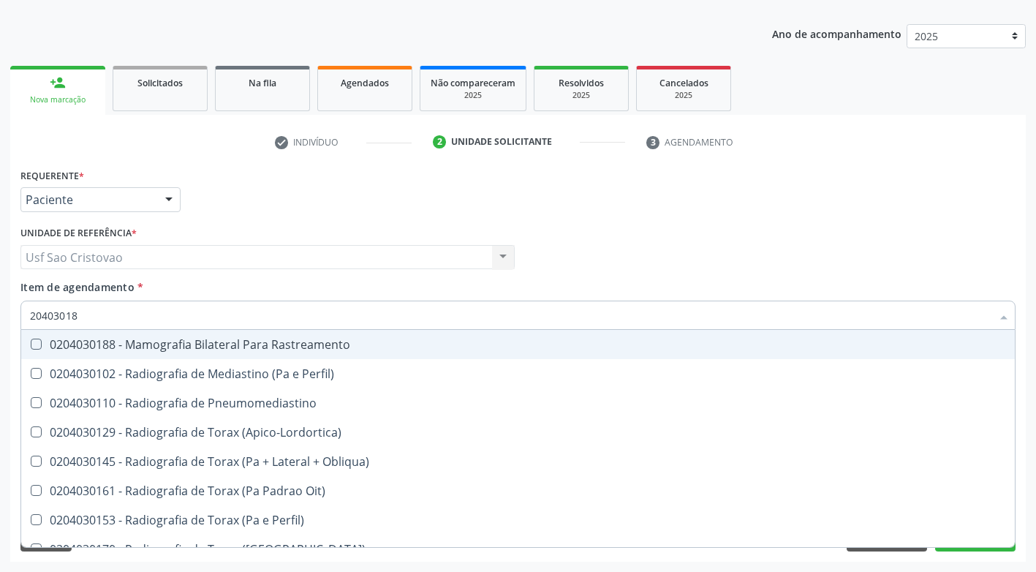
type input "204030188"
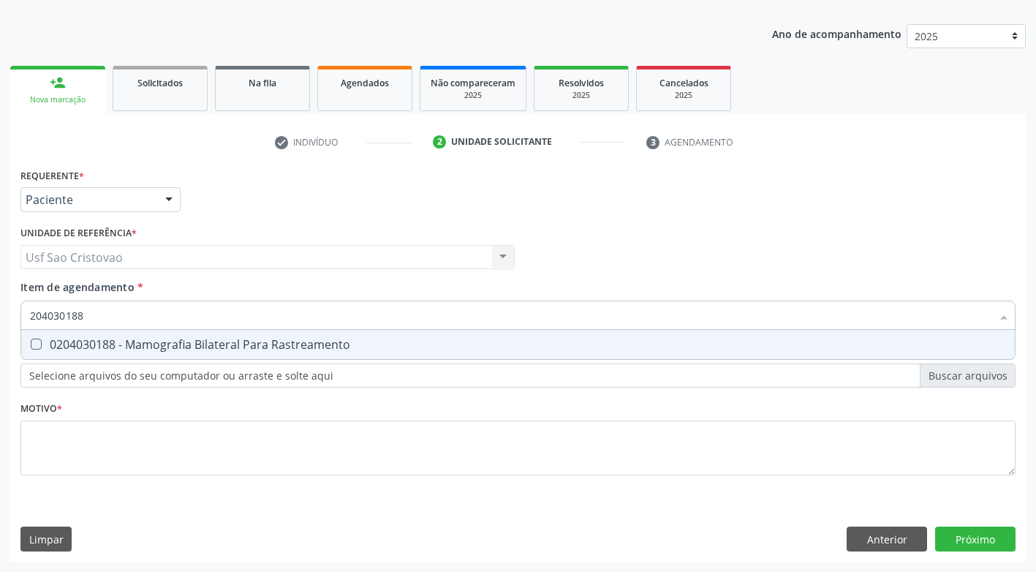
click at [35, 349] on Rastreamento at bounding box center [36, 344] width 11 height 11
click at [31, 349] on Rastreamento "checkbox" at bounding box center [26, 344] width 10 height 10
checkbox Rastreamento "true"
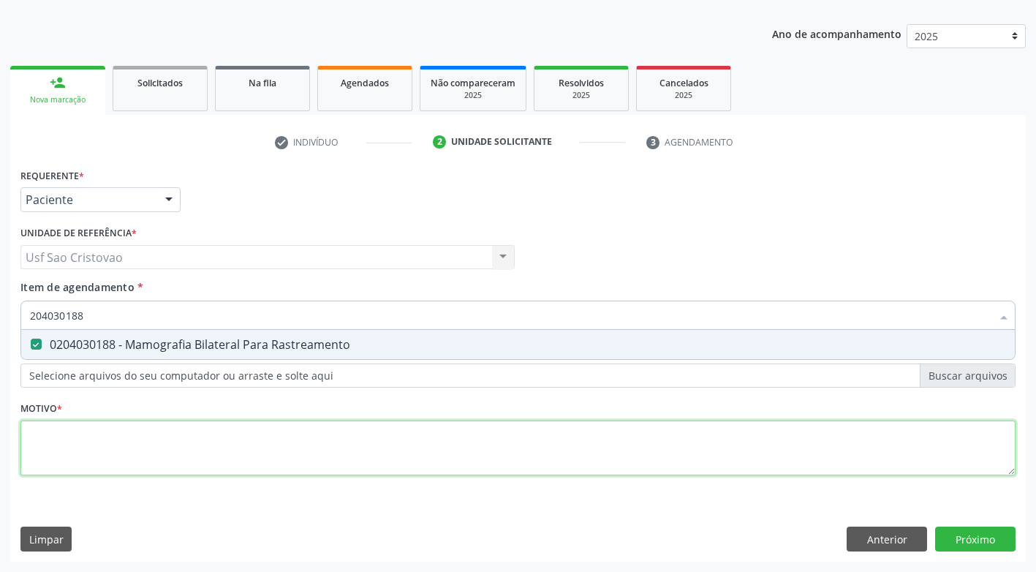
click at [87, 452] on div "Requerente * Paciente Médico(a) Enfermeiro(a) Paciente Nenhum resultado encontr…" at bounding box center [517, 330] width 995 height 331
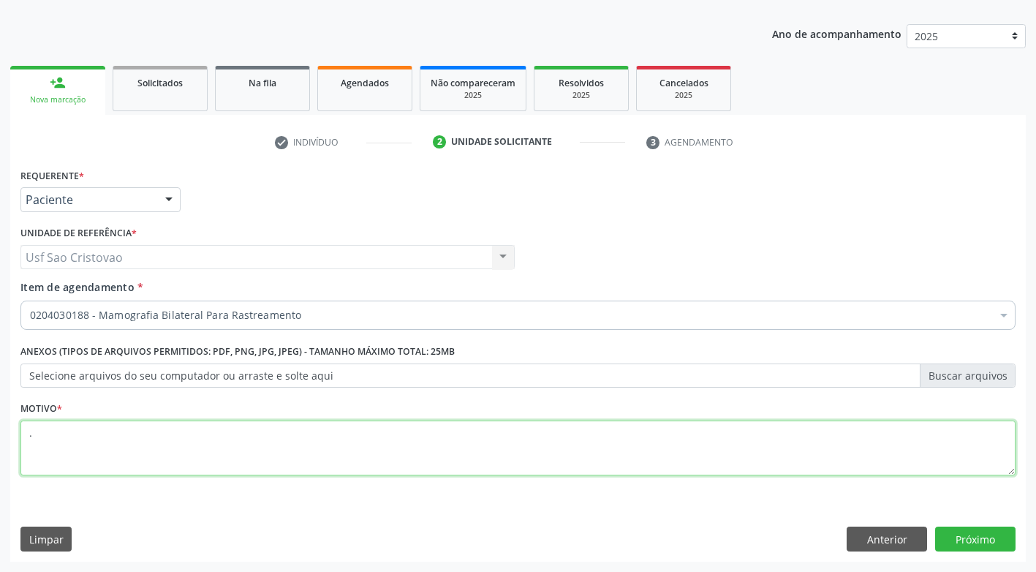
type textarea "."
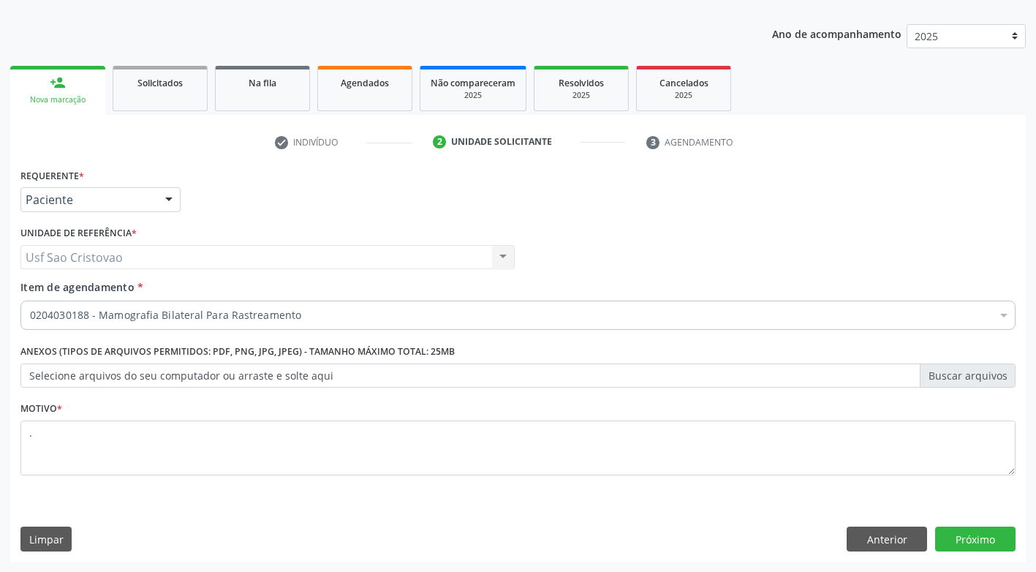
click at [360, 535] on div "Limpar Anterior Próximo" at bounding box center [517, 539] width 995 height 25
click at [999, 539] on button "Próximo" at bounding box center [975, 539] width 80 height 25
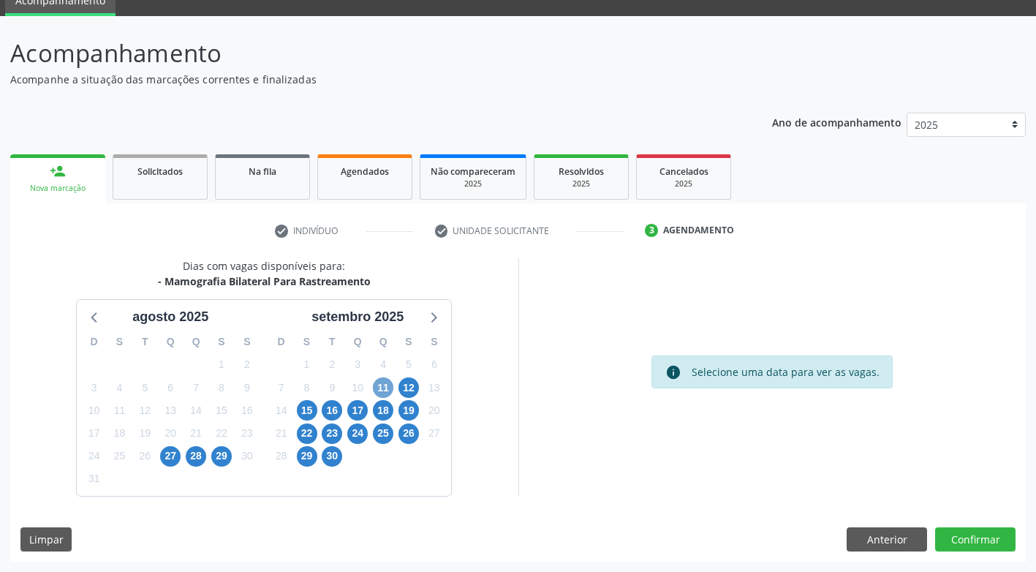
click at [385, 388] on span "11" at bounding box center [383, 387] width 20 height 20
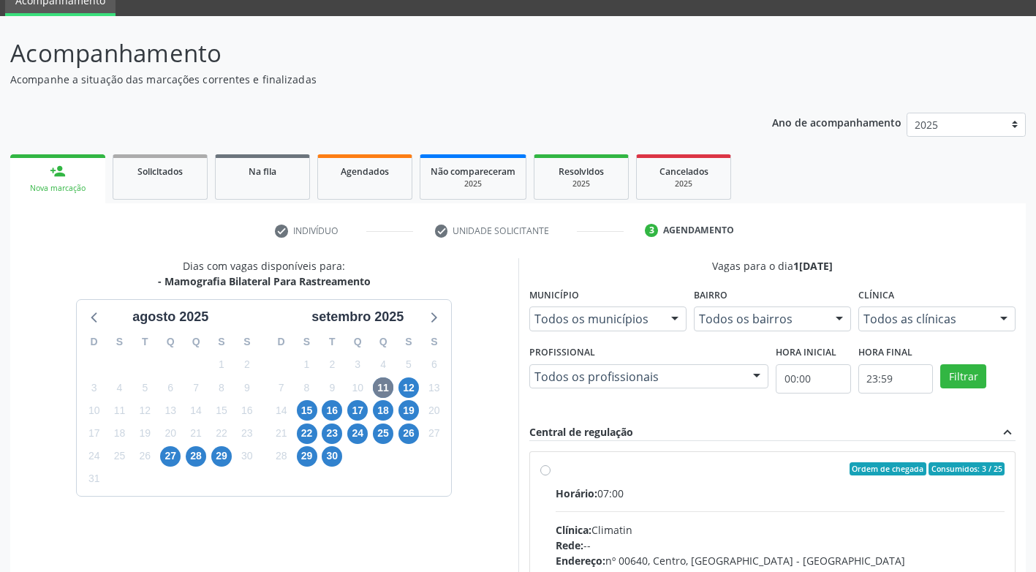
click at [556, 473] on label "Ordem de chegada Consumidos: 3 / 25 Horário: 07:00 Clínica: Climatin Rede: -- E…" at bounding box center [781, 574] width 450 height 224
click at [549, 473] on input "Ordem de chegada Consumidos: 3 / 25 Horário: 07:00 Clínica: Climatin Rede: -- E…" at bounding box center [545, 468] width 10 height 13
radio input "true"
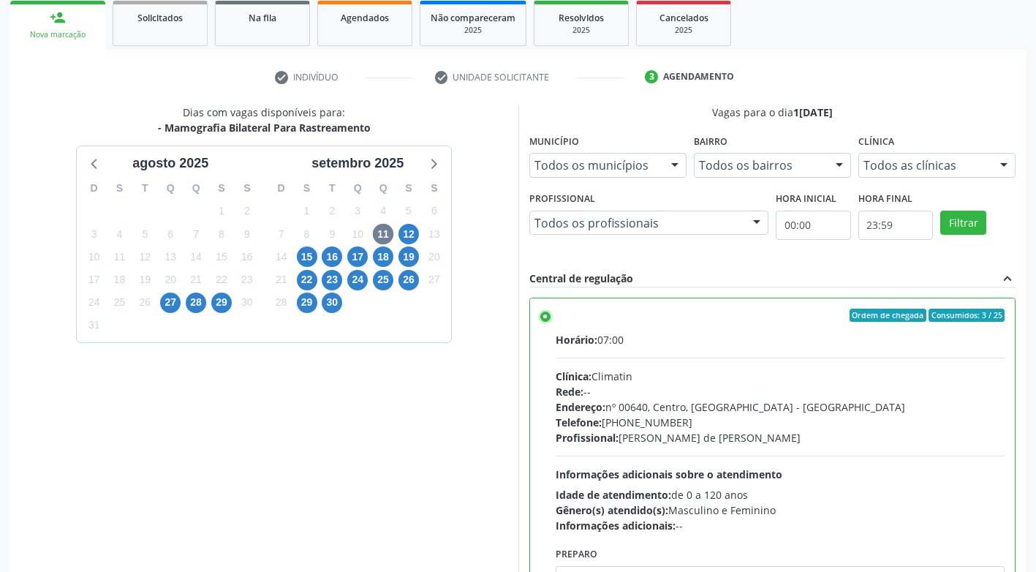
scroll to position [302, 0]
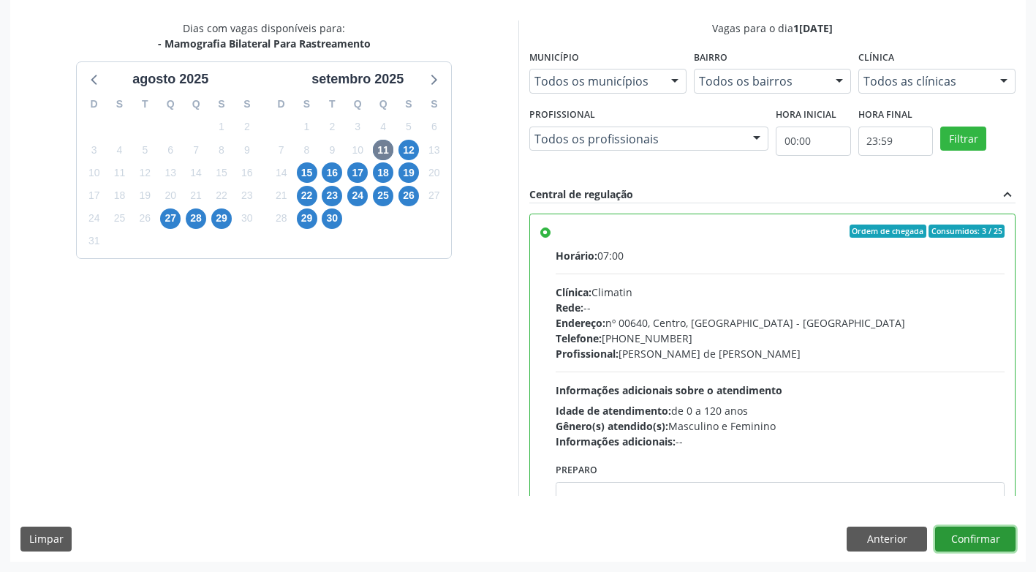
click at [980, 544] on button "Confirmar" at bounding box center [975, 539] width 80 height 25
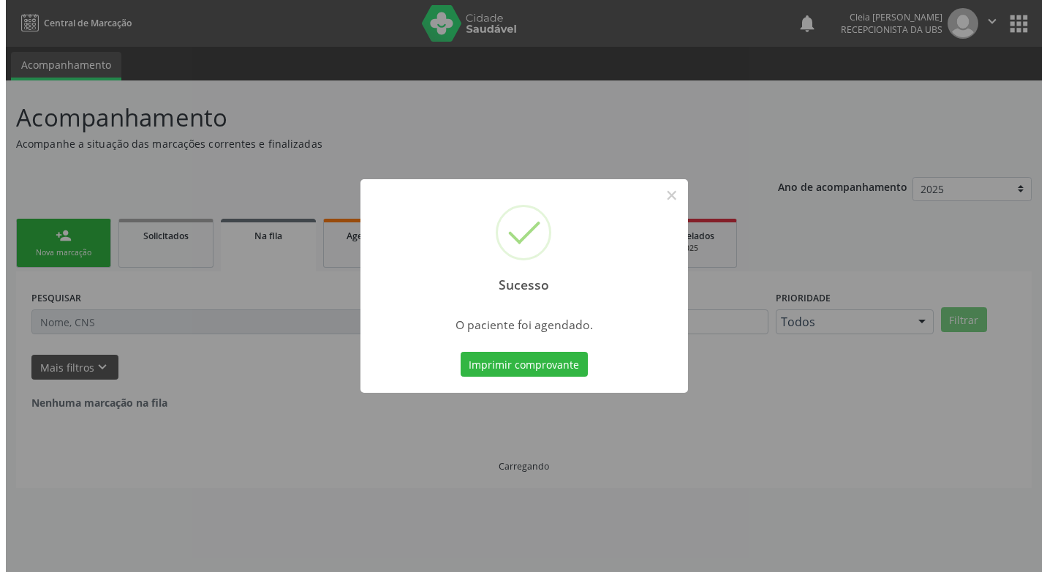
scroll to position [0, 0]
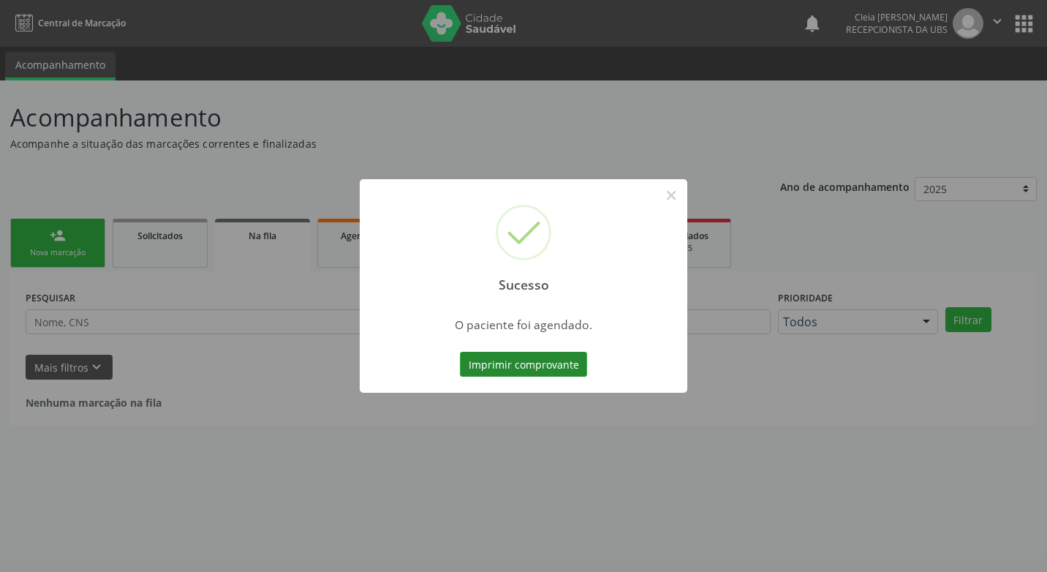
click at [524, 366] on button "Imprimir comprovante" at bounding box center [523, 364] width 127 height 25
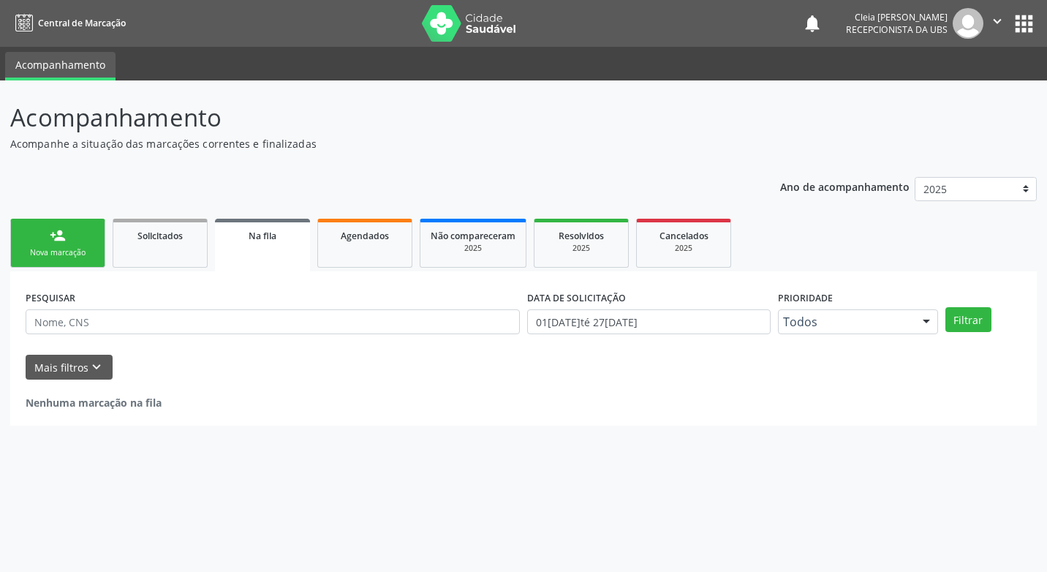
click at [53, 244] on link "person_add Nova marcação" at bounding box center [57, 243] width 95 height 49
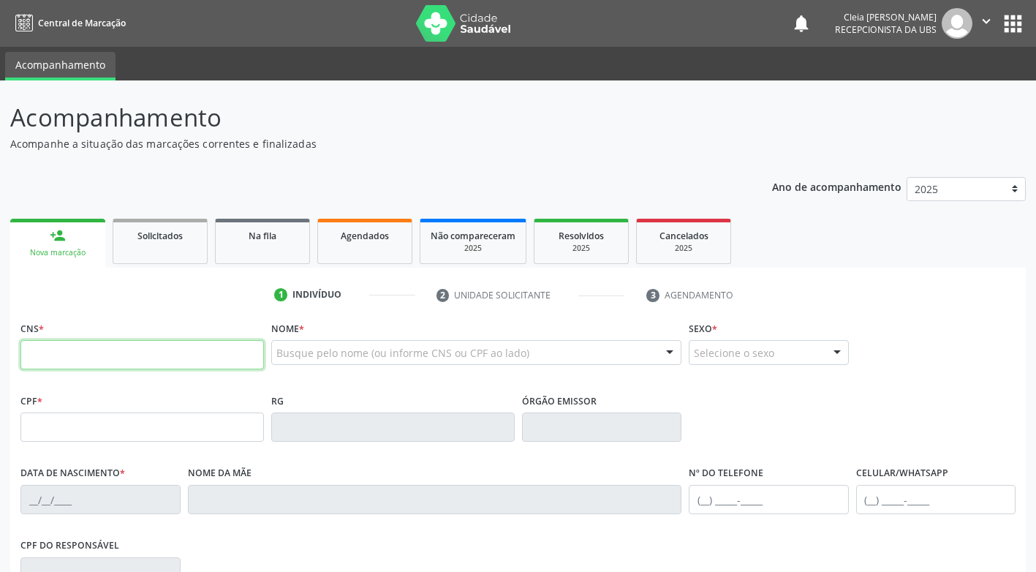
click at [126, 361] on input "text" at bounding box center [142, 354] width 244 height 29
type input "709 6066 4867 8170"
type input "599.195.824-68"
type input "[DATE]"
type input "[PERSON_NAME]"
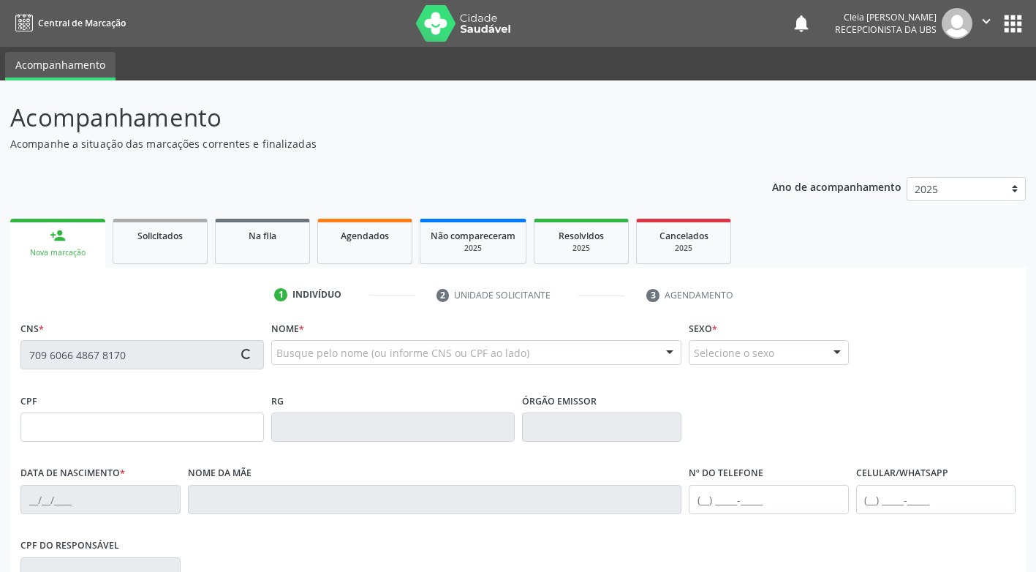
type input "[PHONE_NUMBER]"
type input "461"
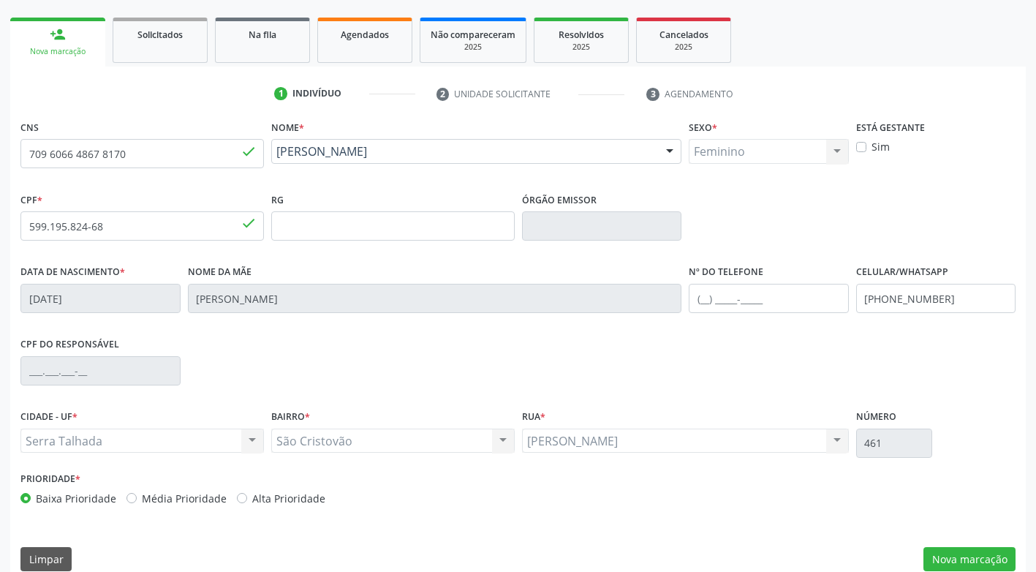
scroll to position [221, 0]
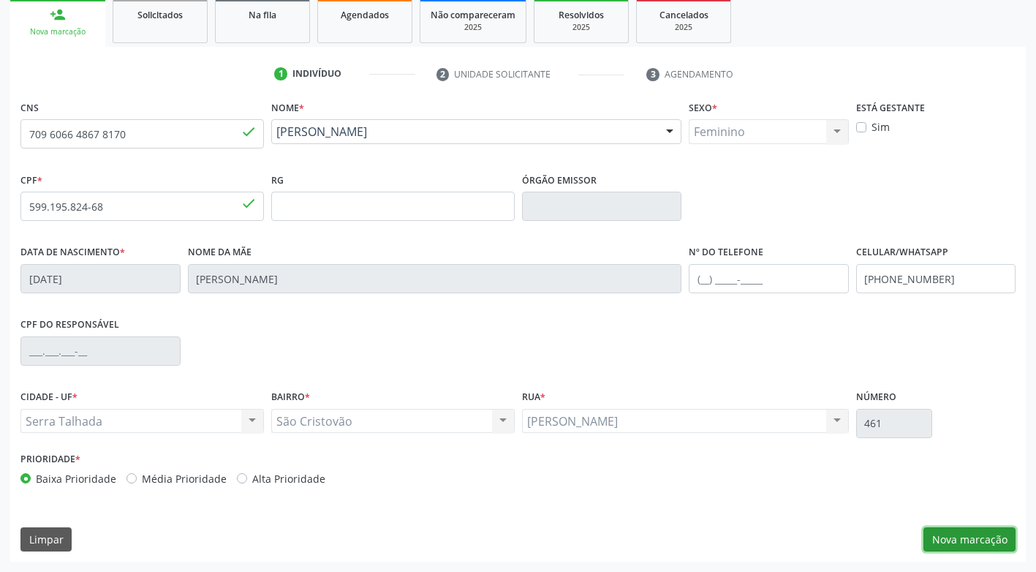
click at [943, 543] on button "Nova marcação" at bounding box center [970, 539] width 92 height 25
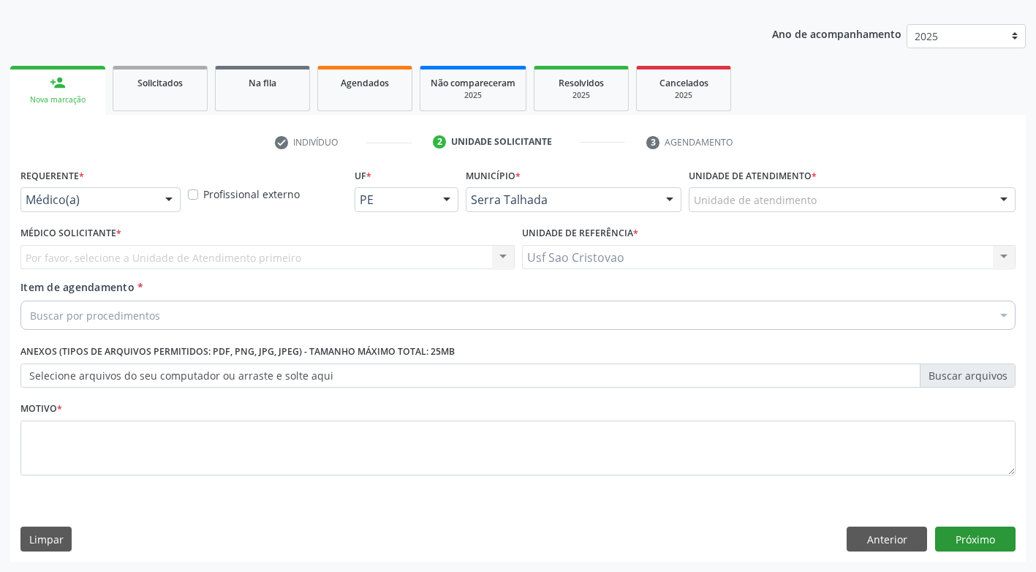
scroll to position [153, 0]
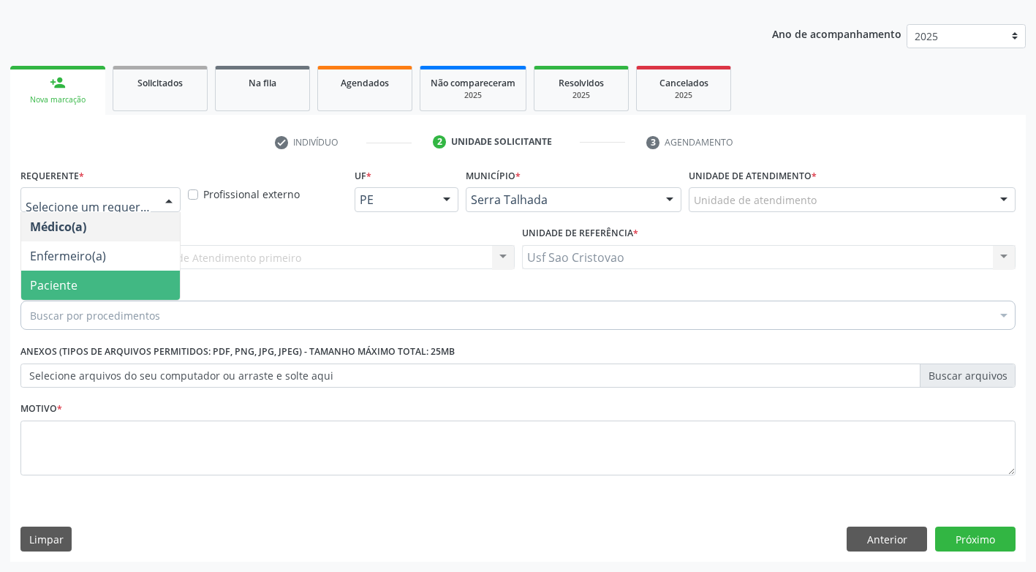
click at [116, 277] on span "Paciente" at bounding box center [100, 285] width 159 height 29
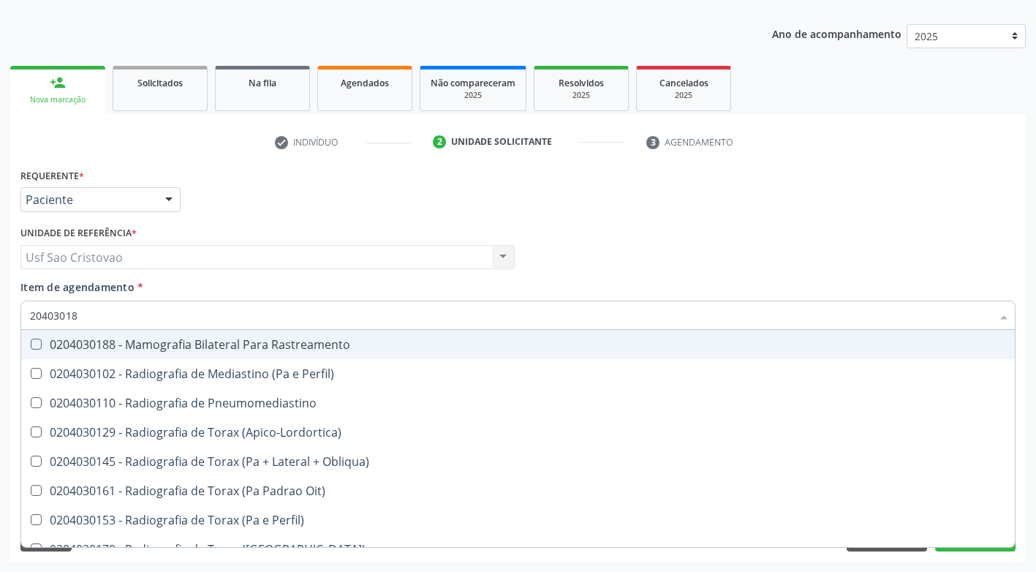
type input "204030188"
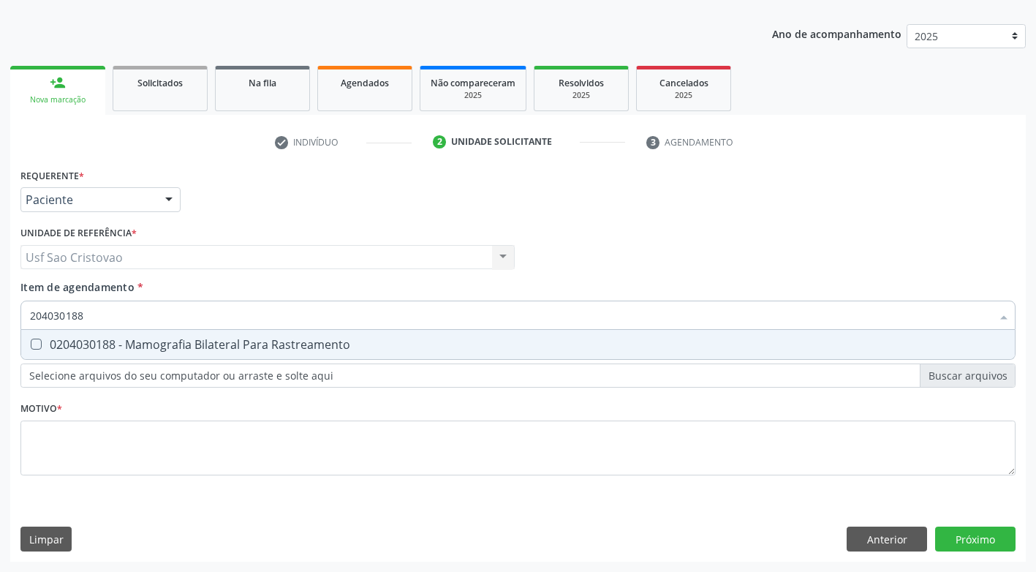
click at [34, 342] on Rastreamento at bounding box center [36, 344] width 11 height 11
click at [31, 342] on Rastreamento "checkbox" at bounding box center [26, 344] width 10 height 10
checkbox Rastreamento "true"
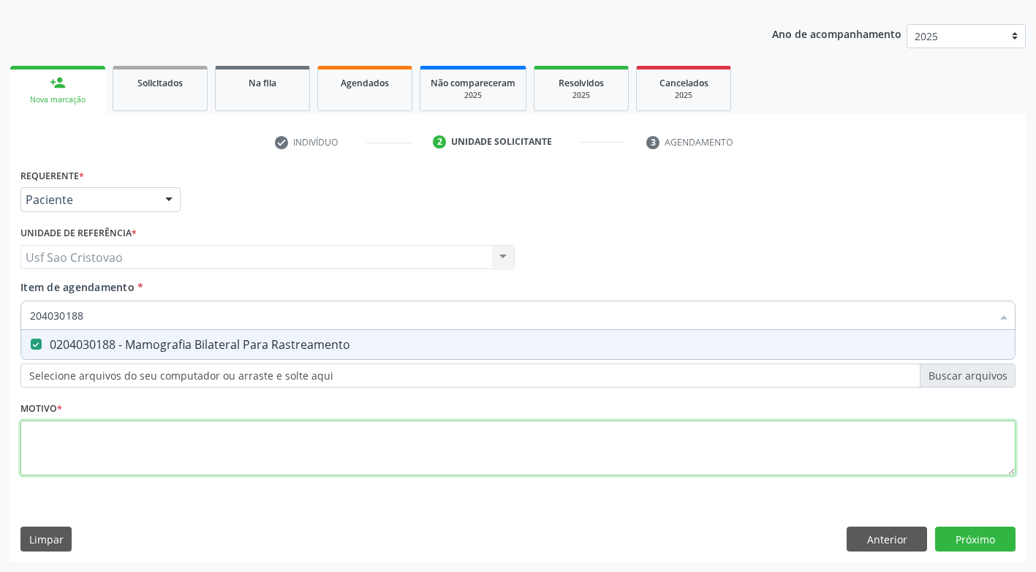
click at [78, 445] on div "Requerente * Paciente Médico(a) Enfermeiro(a) Paciente Nenhum resultado encontr…" at bounding box center [517, 330] width 995 height 331
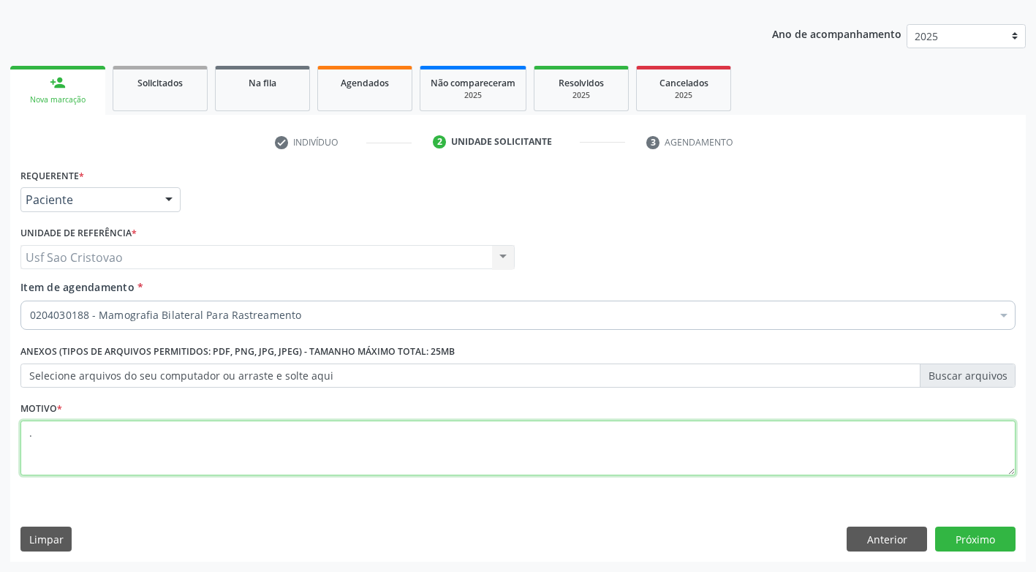
type textarea "."
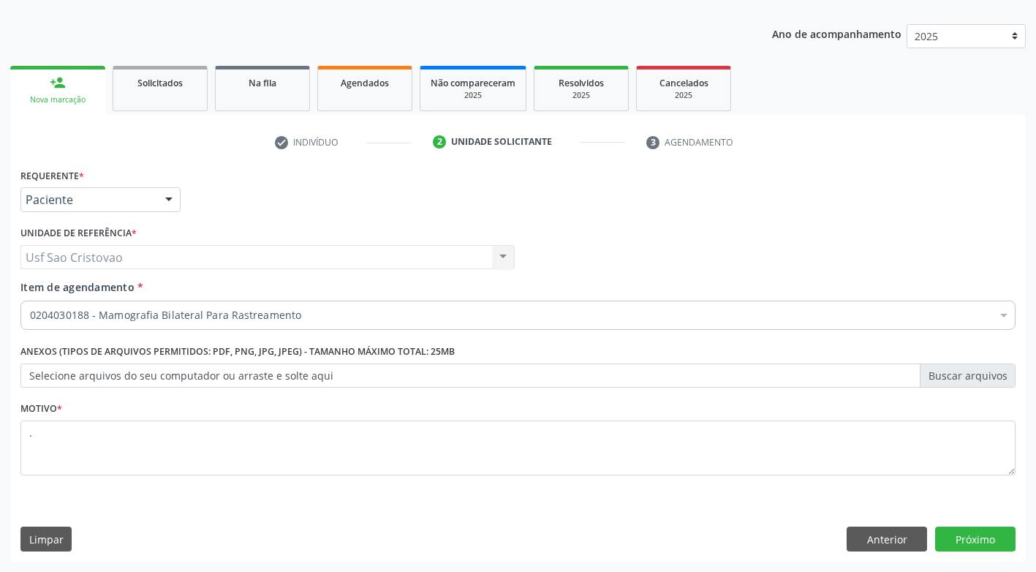
click at [542, 511] on div "Requerente * Paciente Médico(a) Enfermeiro(a) Paciente Nenhum resultado encontr…" at bounding box center [518, 363] width 1016 height 397
click at [1002, 541] on button "Próximo" at bounding box center [975, 539] width 80 height 25
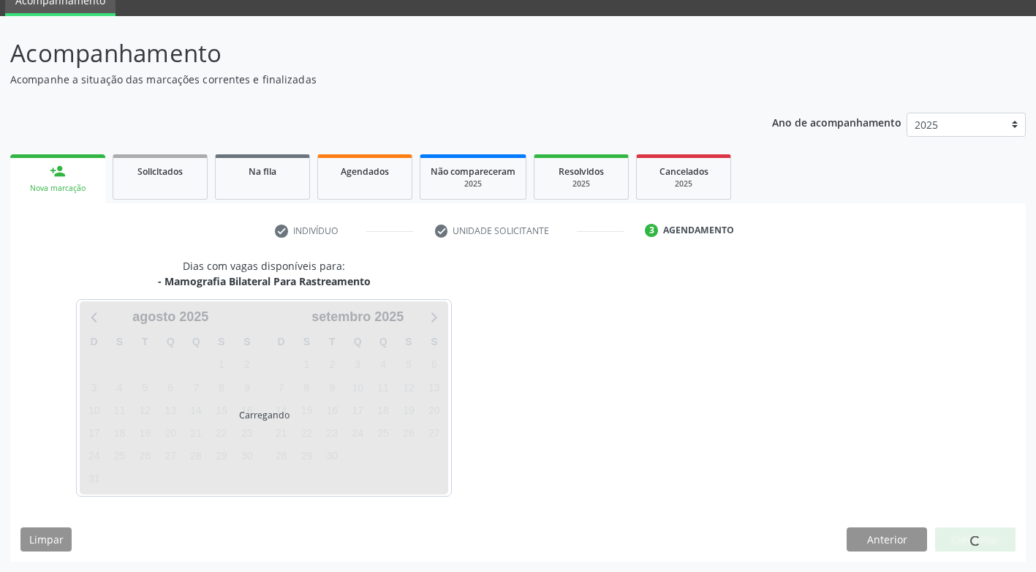
scroll to position [64, 0]
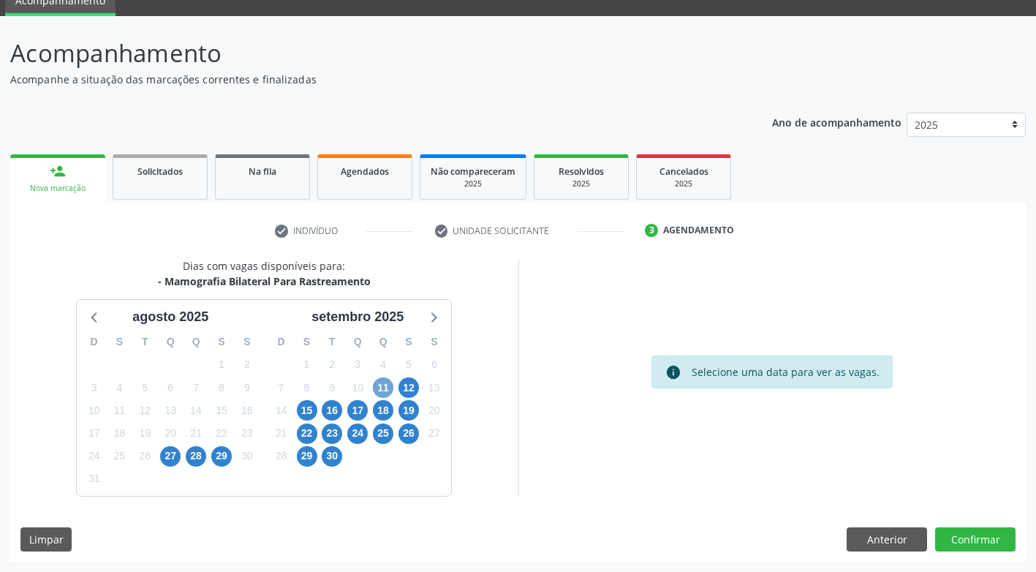
click at [383, 385] on span "11" at bounding box center [383, 387] width 20 height 20
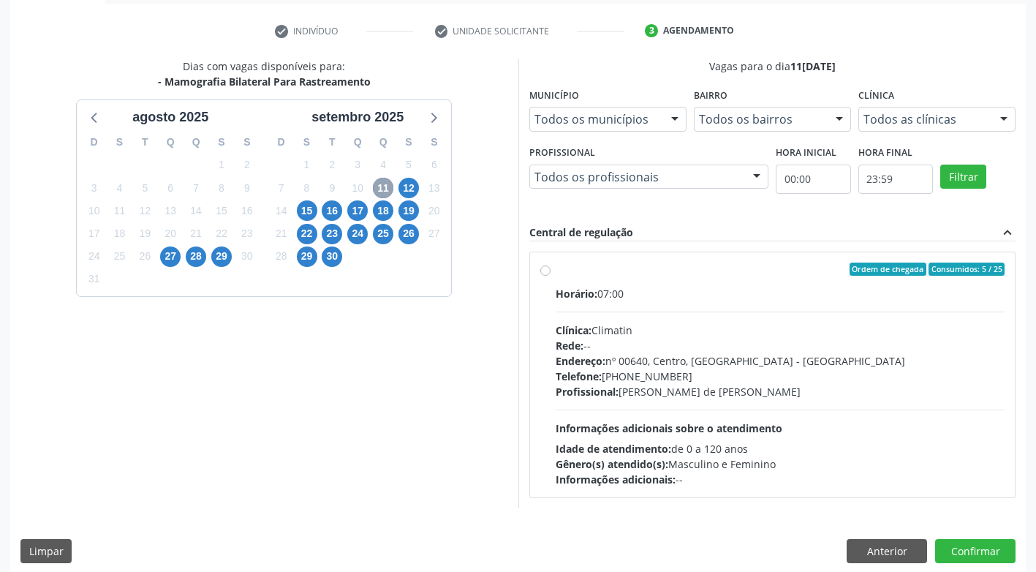
scroll to position [276, 0]
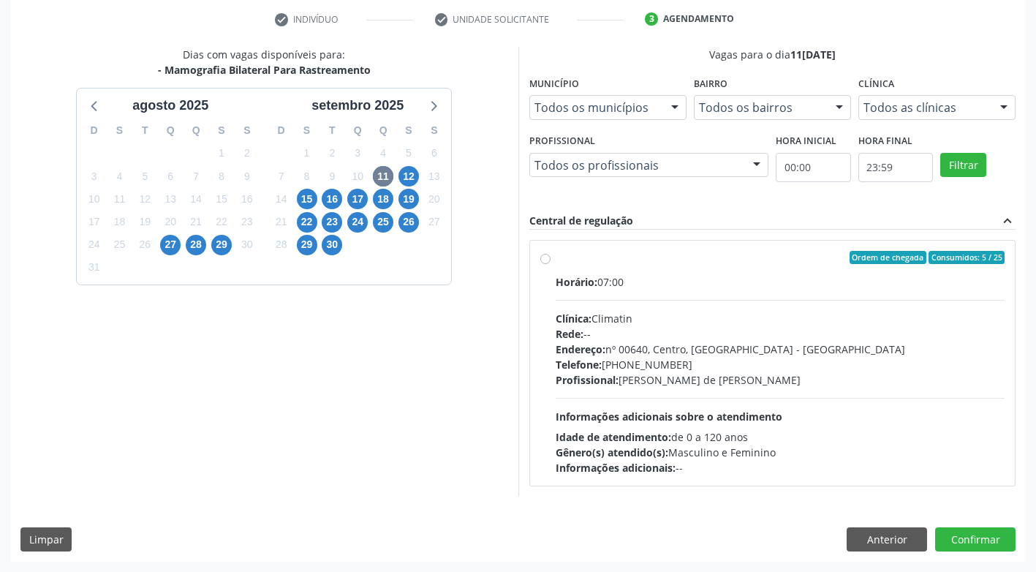
click at [556, 258] on label "Ordem de chegada Consumidos: 5 / 25 Horário: 07:00 Clínica: Climatin Rede: -- E…" at bounding box center [781, 363] width 450 height 224
click at [548, 258] on input "Ordem de chegada Consumidos: 5 / 25 Horário: 07:00 Clínica: Climatin Rede: -- E…" at bounding box center [545, 257] width 10 height 13
radio input "true"
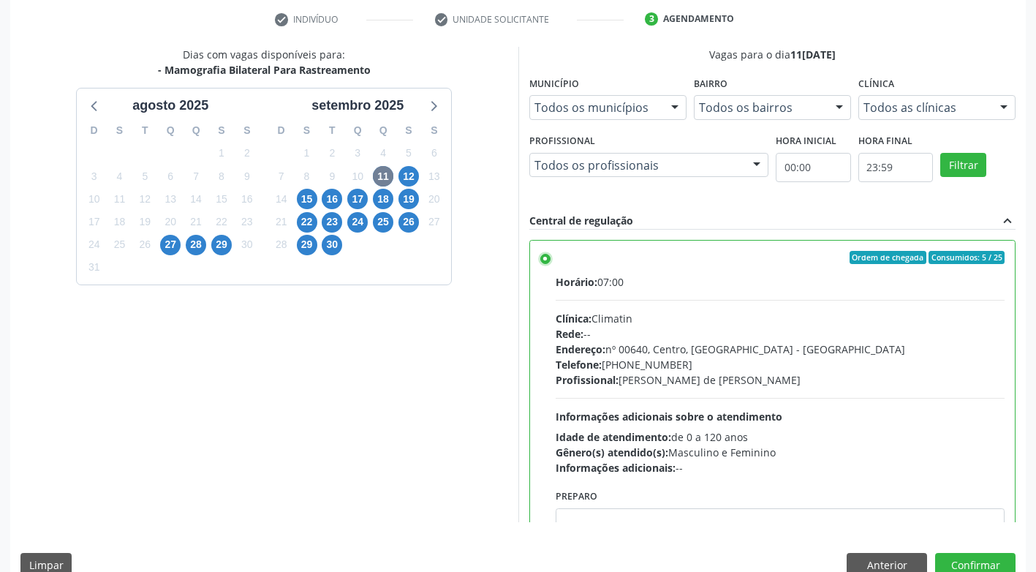
scroll to position [302, 0]
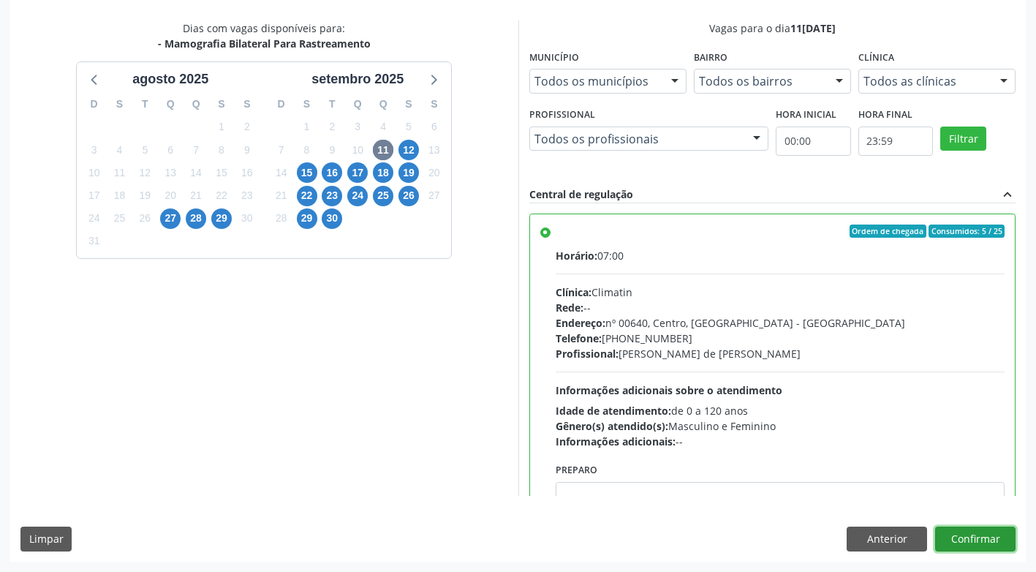
click at [1005, 535] on button "Confirmar" at bounding box center [975, 539] width 80 height 25
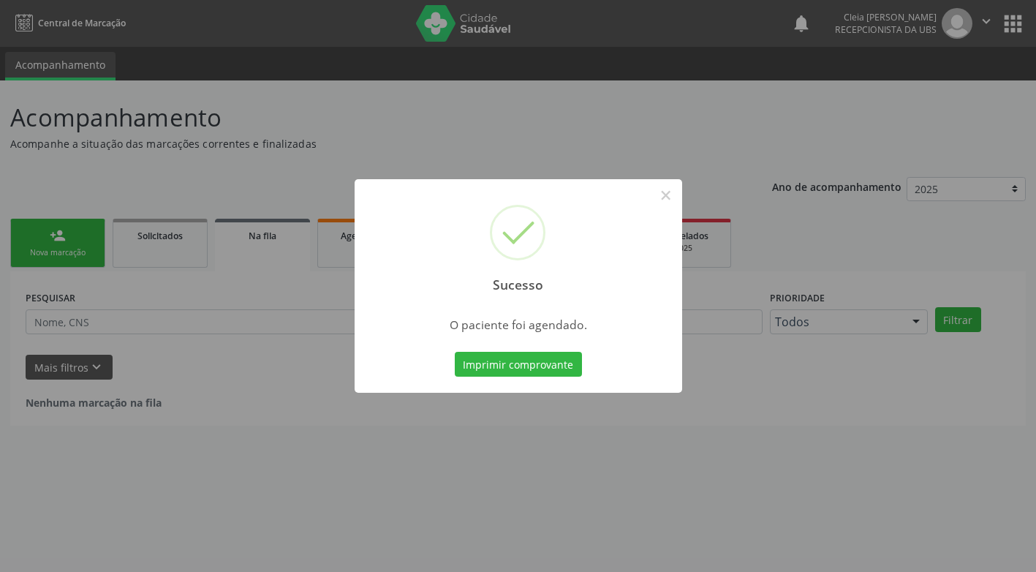
scroll to position [0, 0]
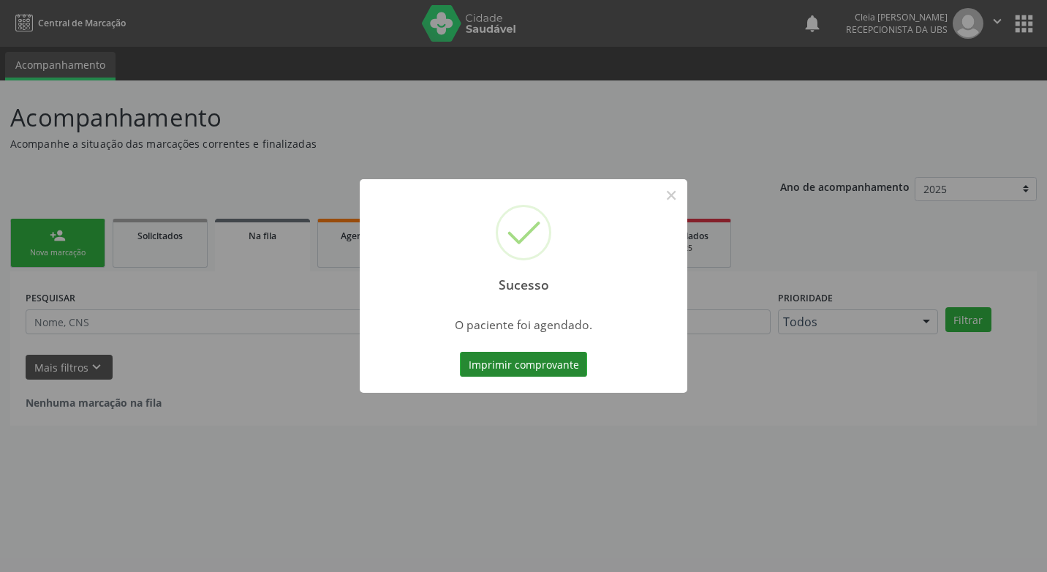
click at [494, 362] on button "Imprimir comprovante" at bounding box center [523, 364] width 127 height 25
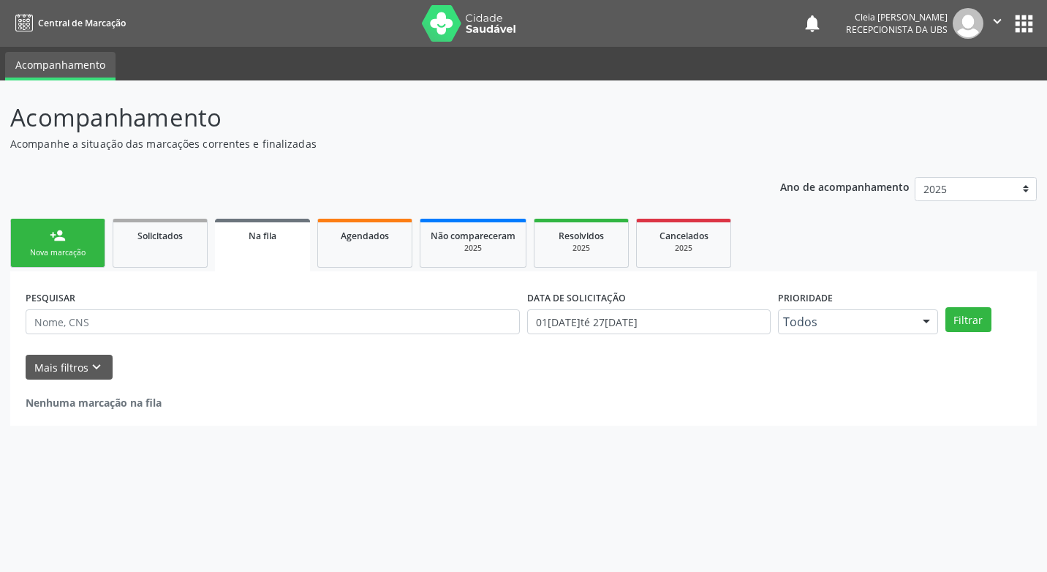
click at [23, 244] on link "person_add Nova marcação" at bounding box center [57, 243] width 95 height 49
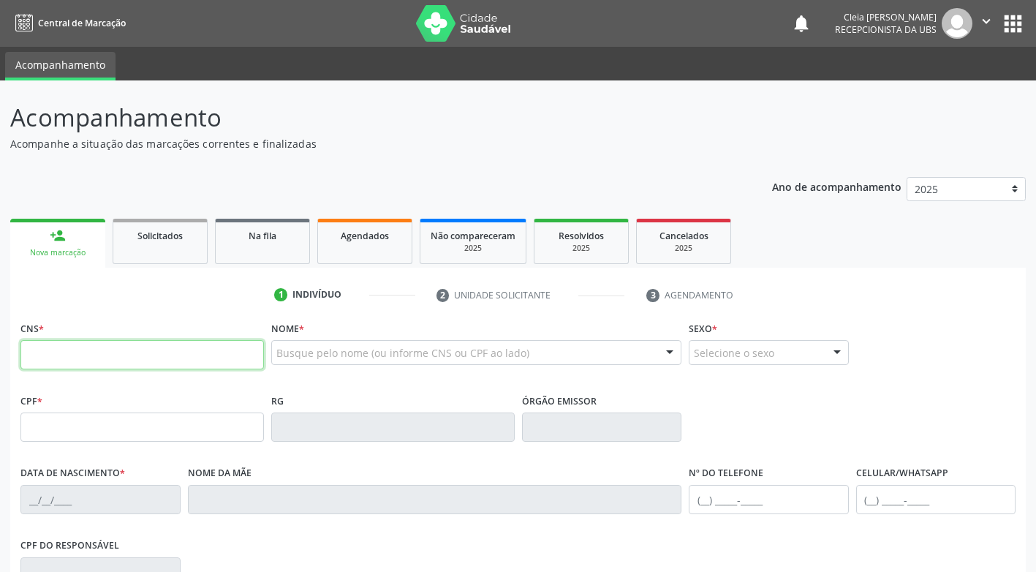
click at [202, 350] on input "text" at bounding box center [142, 354] width 244 height 29
type input "700 0070 4606 5203"
type input "435.590.694-91"
type input "24/05/1963"
type input "Januaria Alves dos Santos"
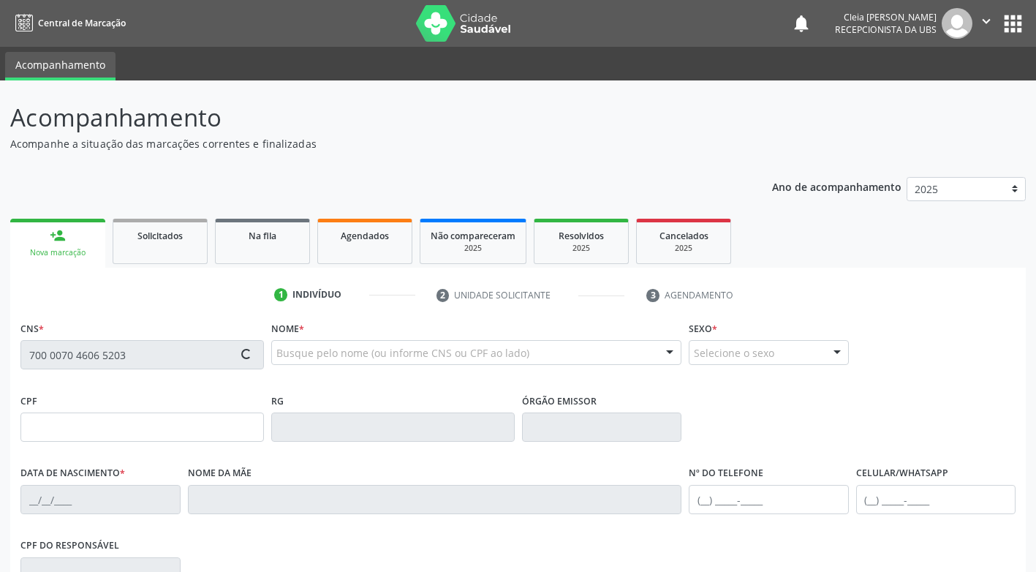
type input "(87) 99941-0437"
type input "037.690.894-72"
type input "48"
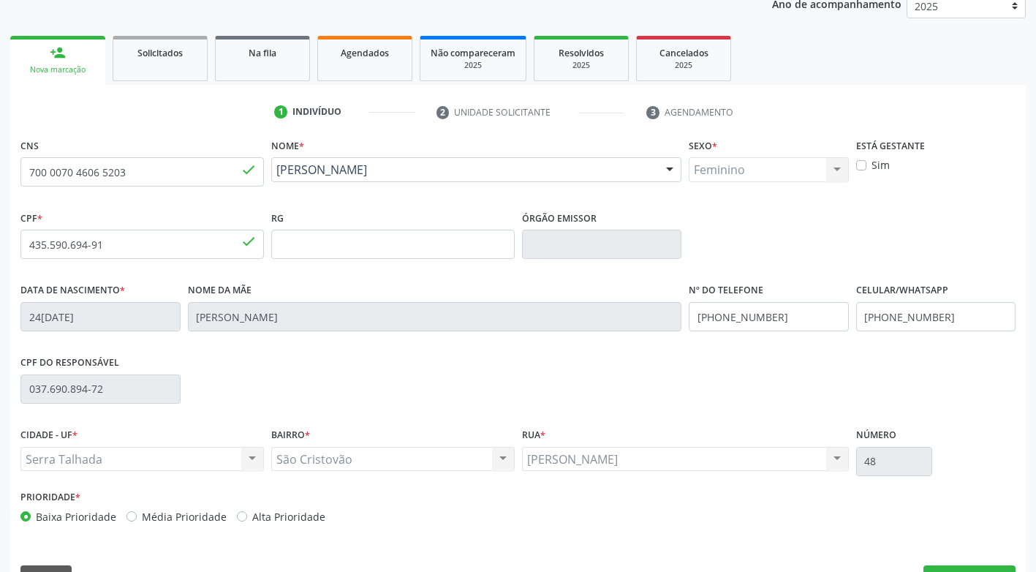
scroll to position [219, 0]
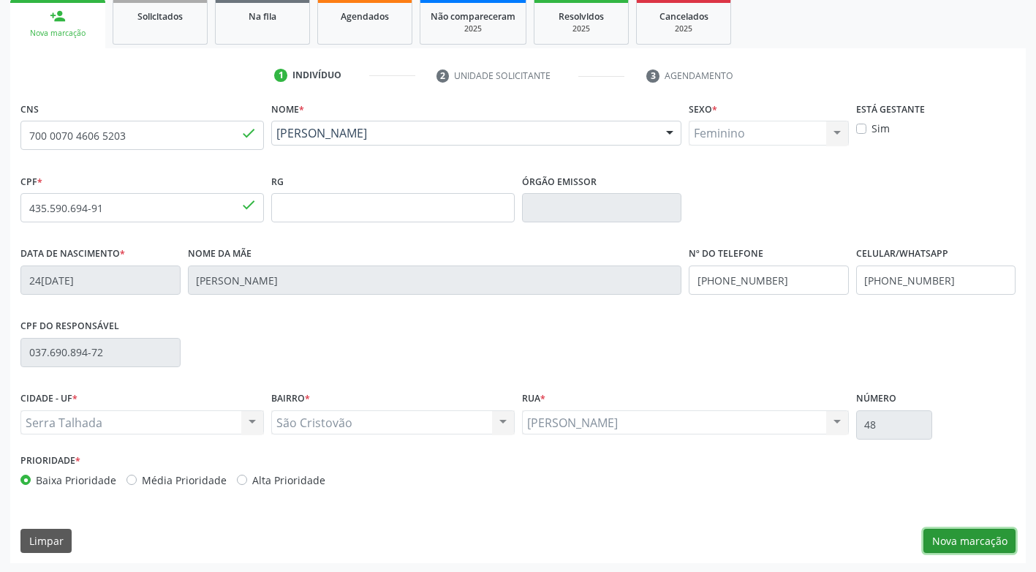
click at [946, 547] on button "Nova marcação" at bounding box center [970, 541] width 92 height 25
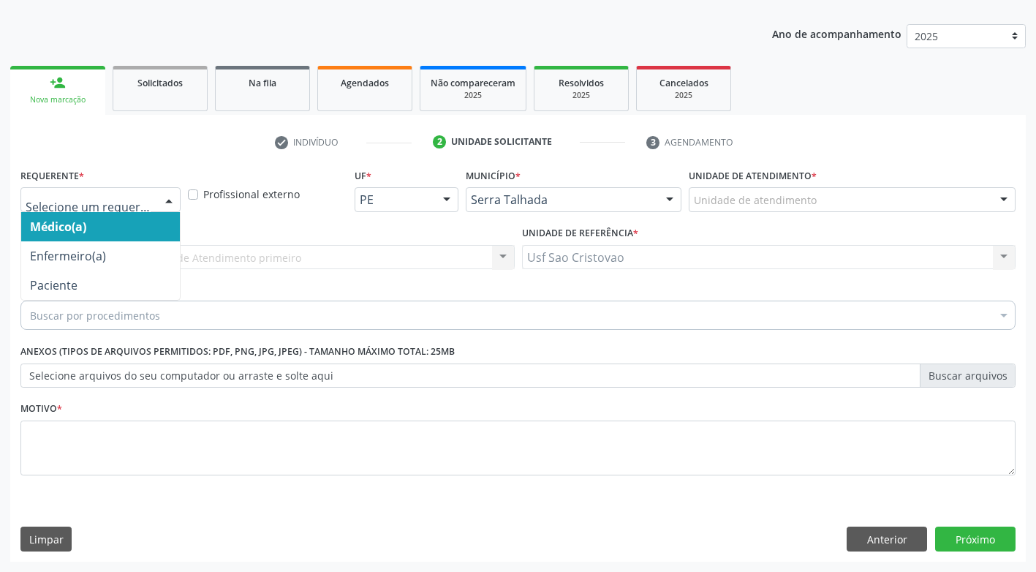
click at [167, 200] on div at bounding box center [169, 200] width 22 height 25
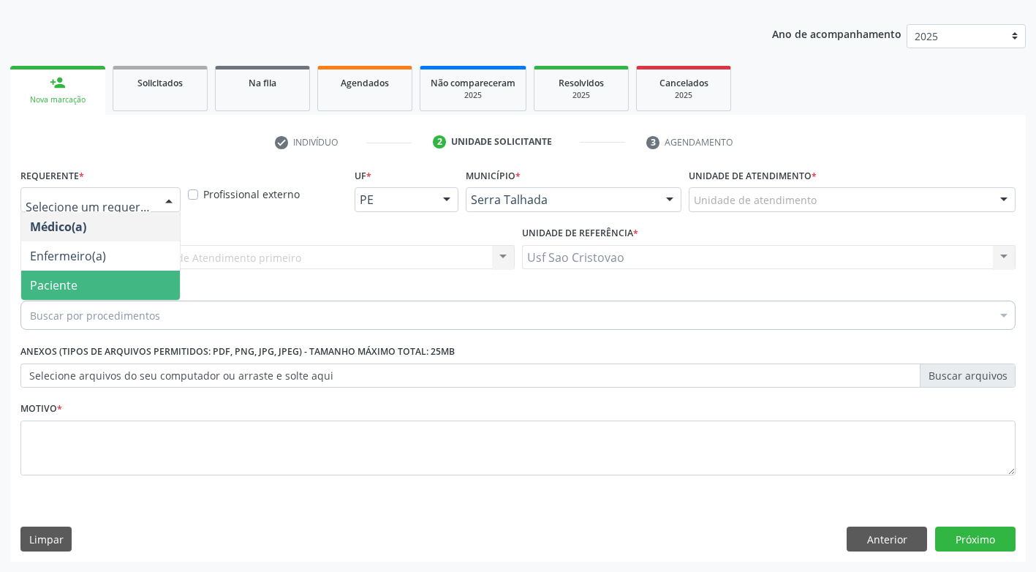
click at [143, 280] on span "Paciente" at bounding box center [100, 285] width 159 height 29
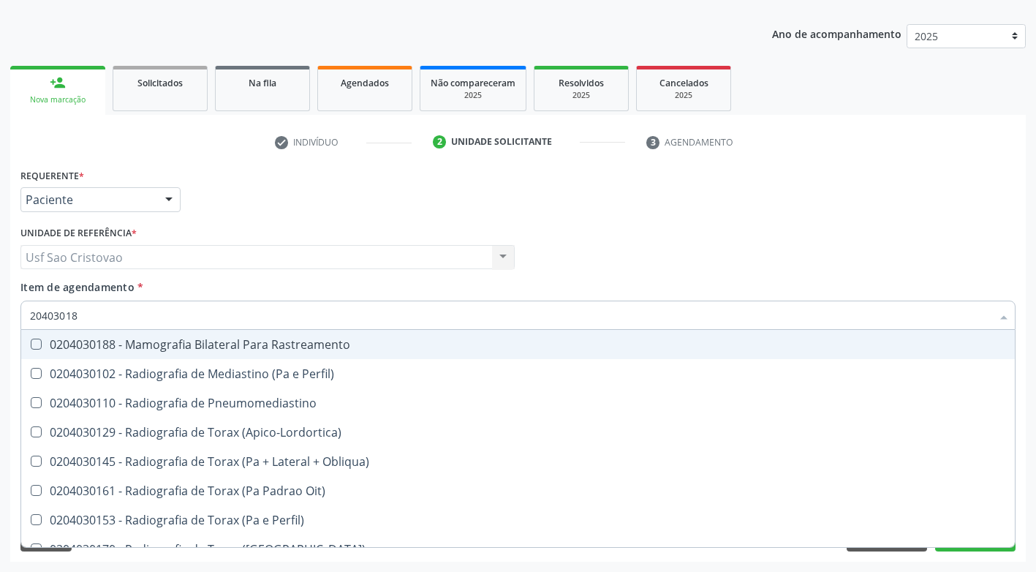
type input "204030188"
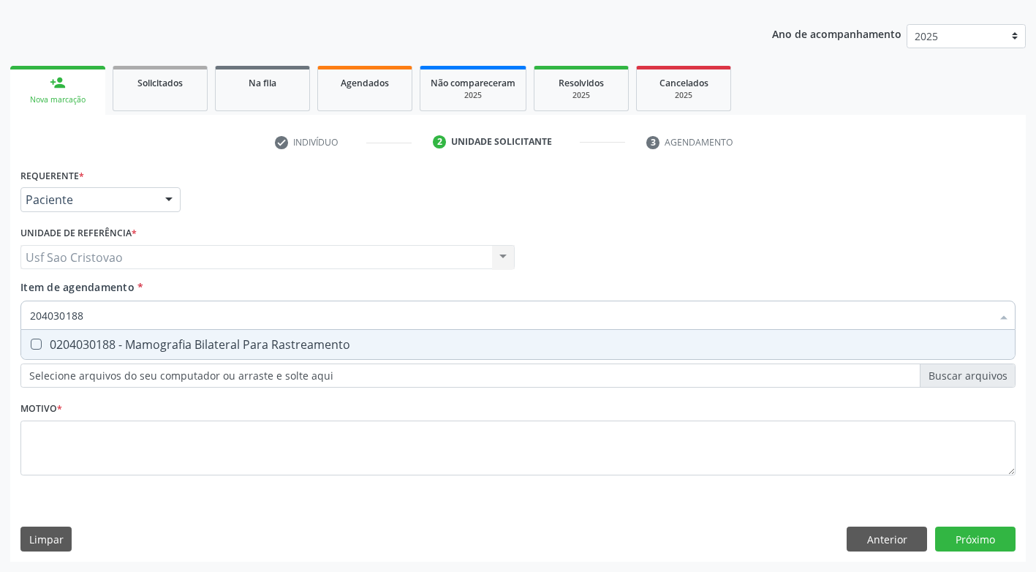
click at [39, 339] on Rastreamento at bounding box center [36, 344] width 11 height 11
click at [31, 339] on Rastreamento "checkbox" at bounding box center [26, 344] width 10 height 10
checkbox Rastreamento "true"
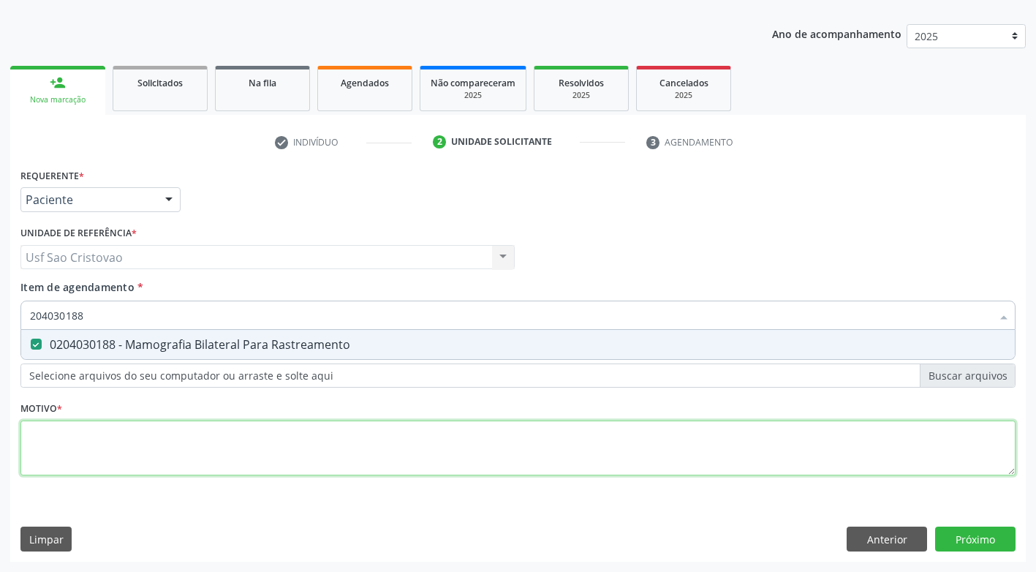
click at [85, 456] on div "Requerente * Paciente Médico(a) Enfermeiro(a) Paciente Nenhum resultado encontr…" at bounding box center [517, 330] width 995 height 331
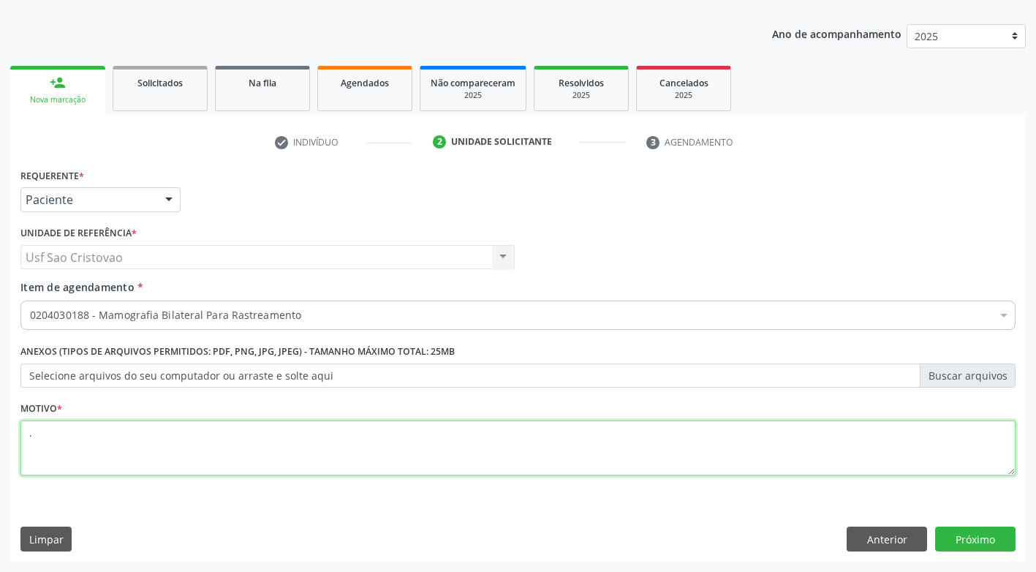
type textarea "."
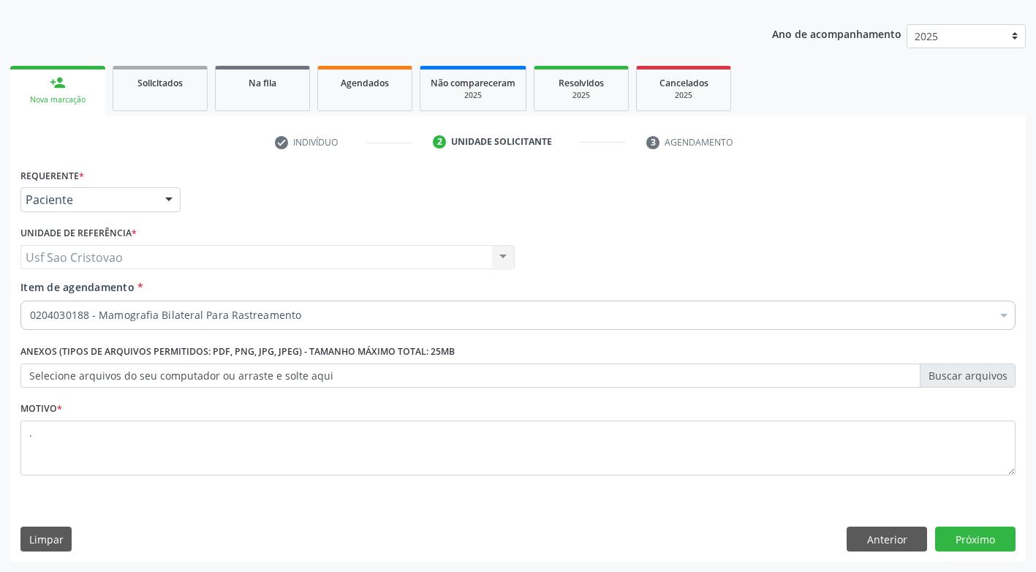
click at [524, 544] on div "Limpar Anterior Próximo" at bounding box center [517, 539] width 995 height 25
click at [992, 544] on button "Próximo" at bounding box center [975, 539] width 80 height 25
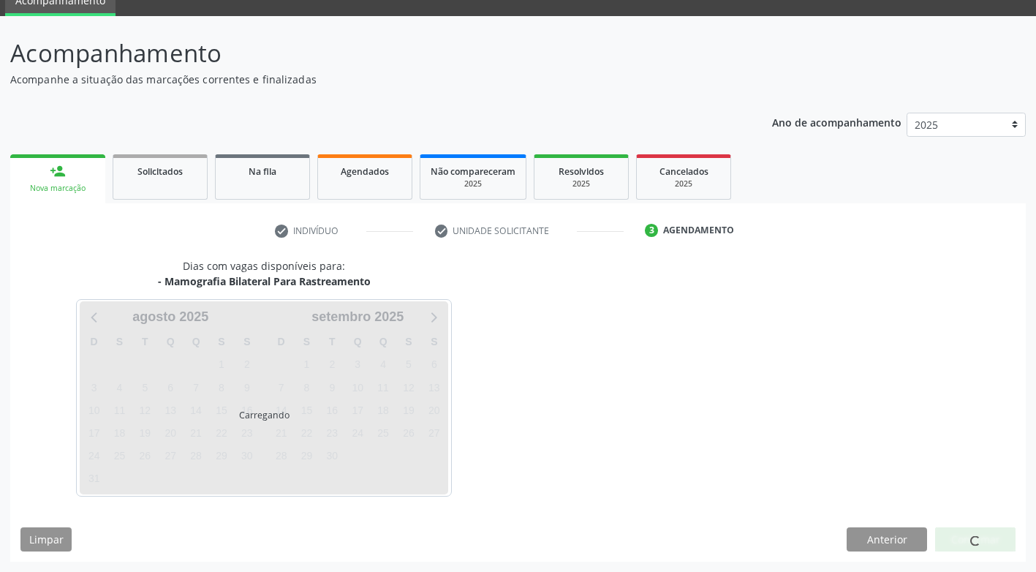
scroll to position [64, 0]
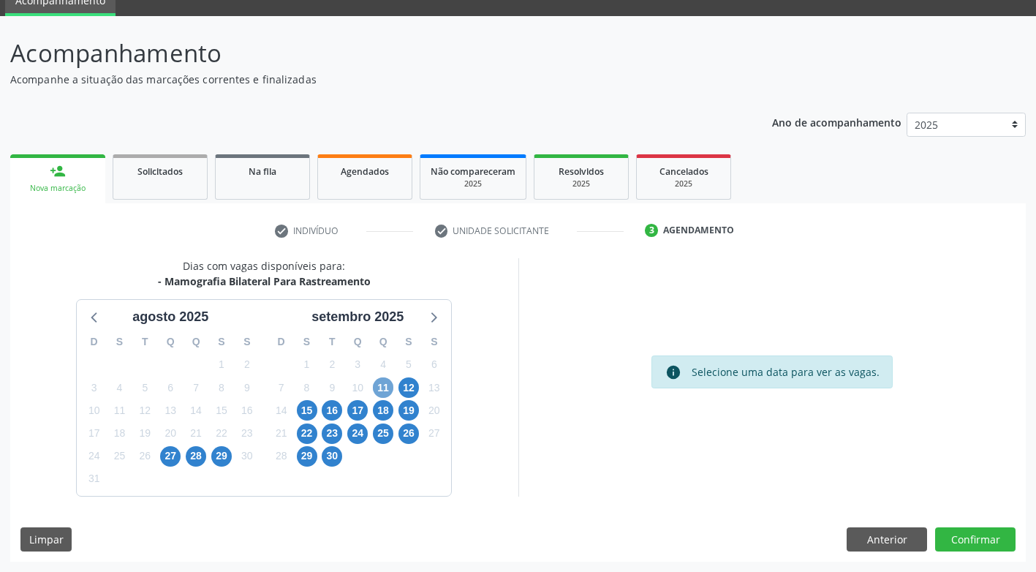
click at [380, 389] on span "11" at bounding box center [383, 387] width 20 height 20
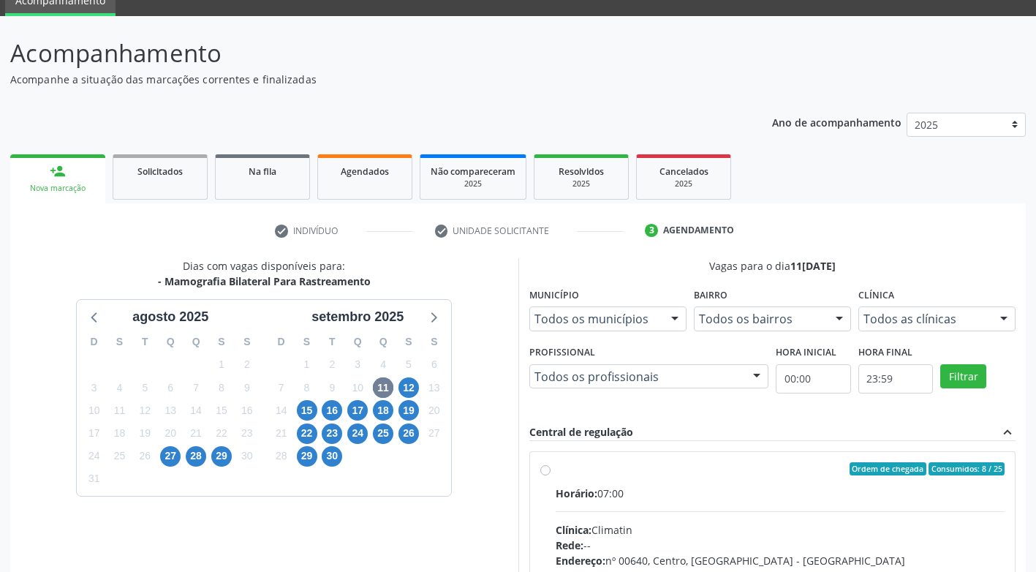
click at [556, 471] on label "Ordem de chegada Consumidos: 8 / 25 Horário: 07:00 Clínica: Climatin Rede: -- E…" at bounding box center [781, 574] width 450 height 224
click at [544, 471] on input "Ordem de chegada Consumidos: 8 / 25 Horário: 07:00 Clínica: Climatin Rede: -- E…" at bounding box center [545, 468] width 10 height 13
radio input "true"
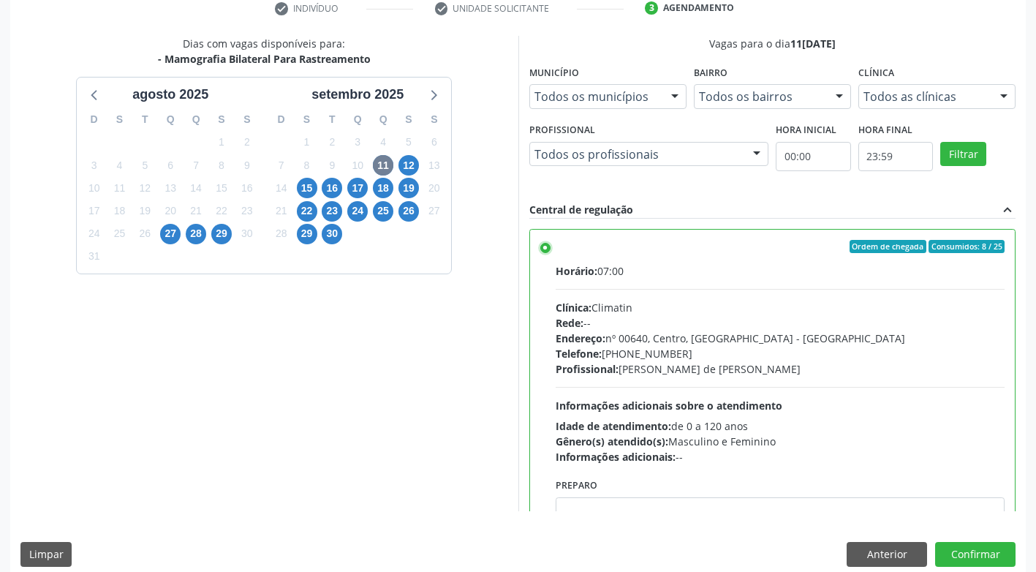
scroll to position [302, 0]
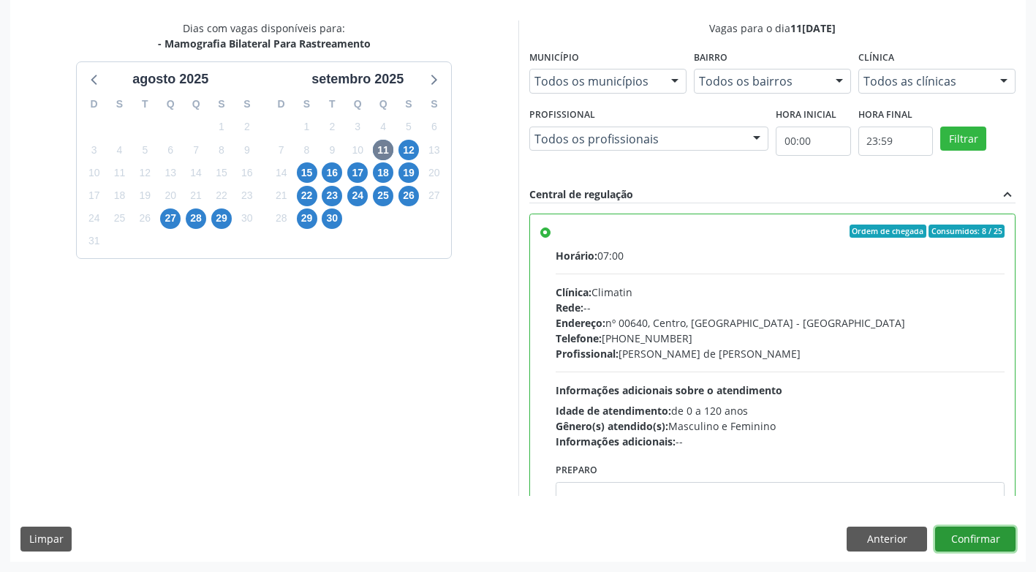
click at [975, 537] on button "Confirmar" at bounding box center [975, 539] width 80 height 25
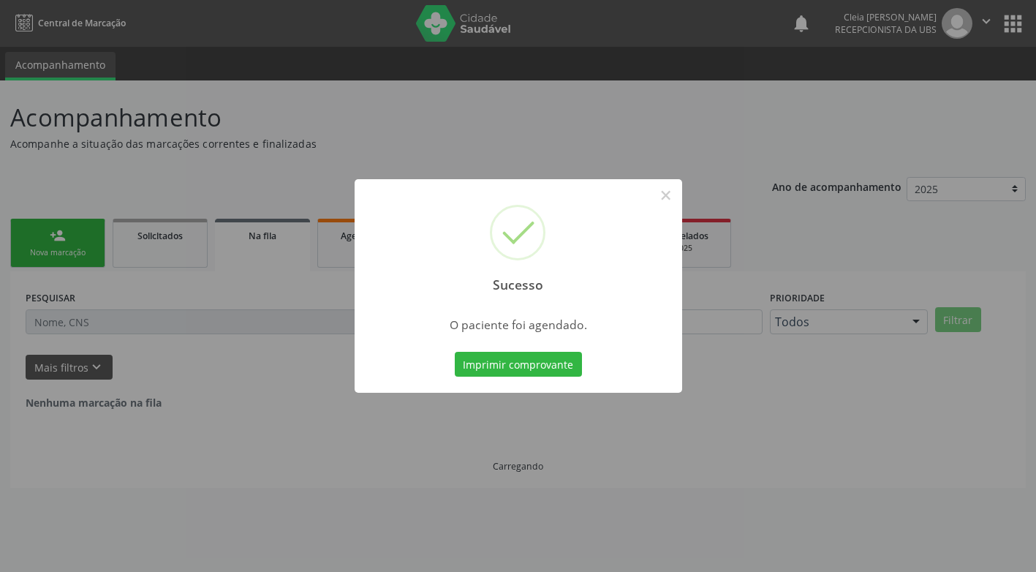
scroll to position [0, 0]
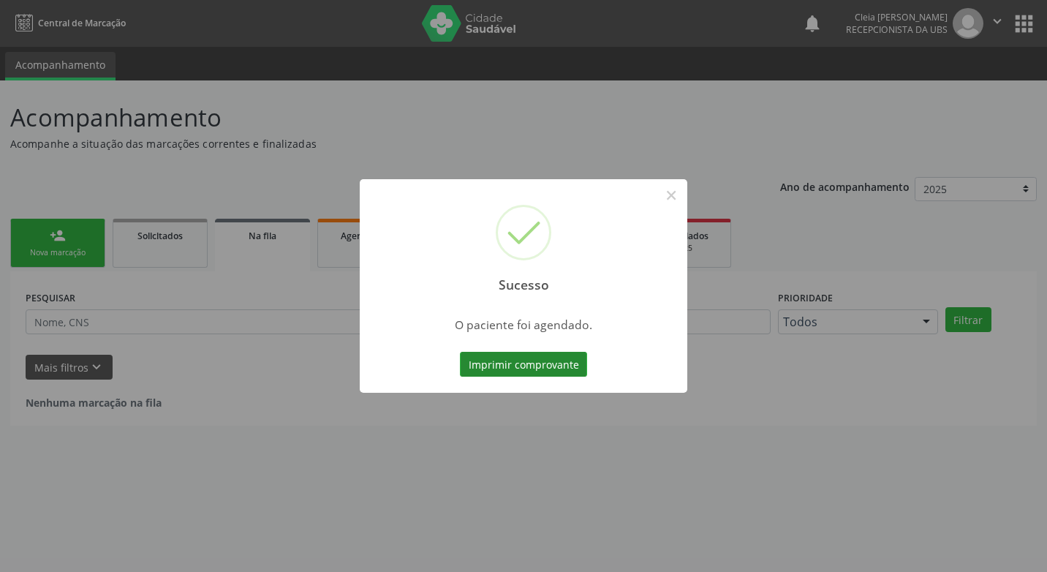
click at [545, 365] on button "Imprimir comprovante" at bounding box center [523, 364] width 127 height 25
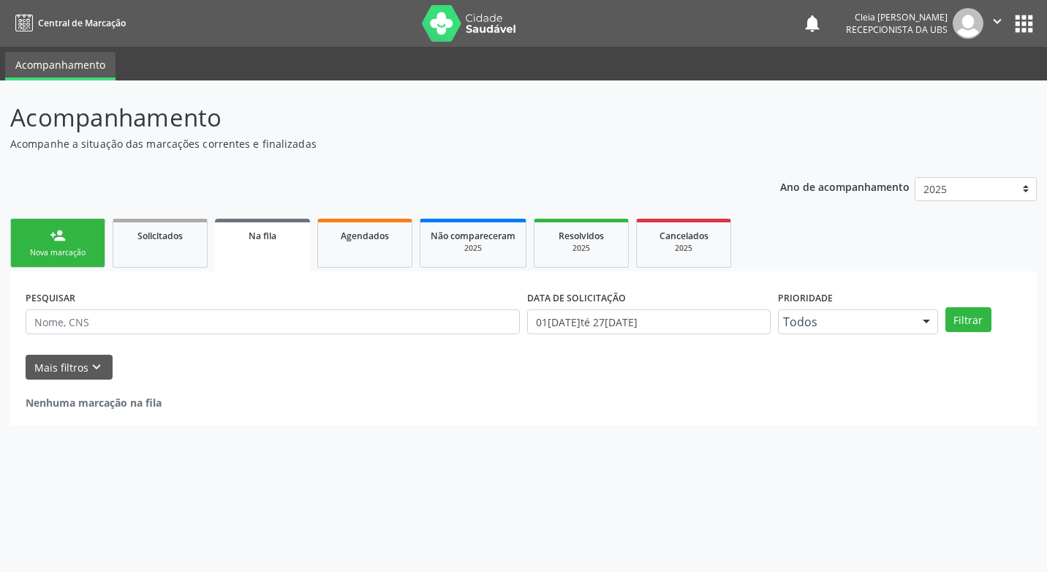
click at [66, 254] on div "Nova marcação" at bounding box center [57, 252] width 73 height 11
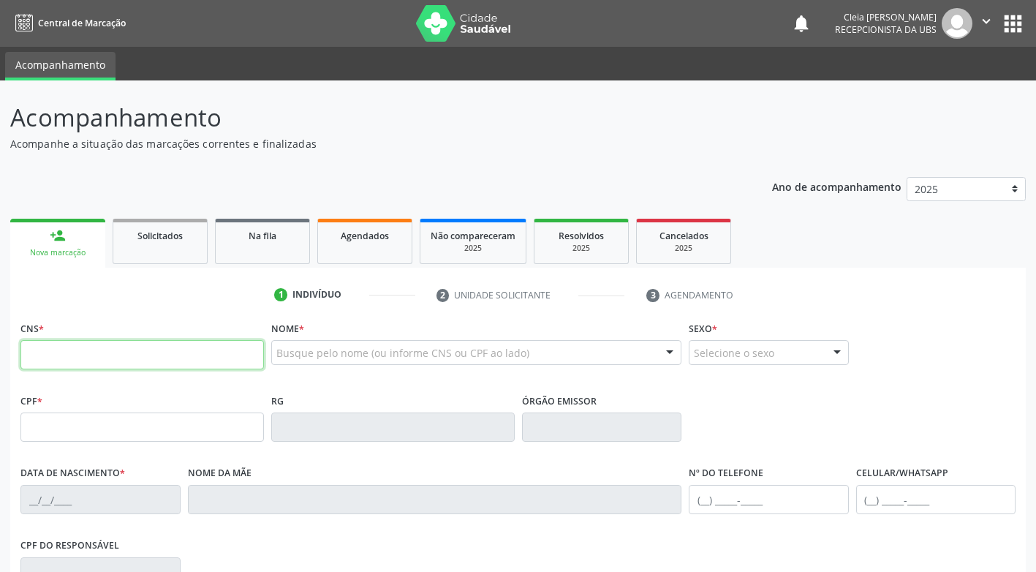
click at [111, 358] on input "text" at bounding box center [142, 354] width 244 height 29
type input "704 8015 8504 7147"
type input "026.749.844-65"
type input "10/05/1976"
type input "Maria Nunes Pereira"
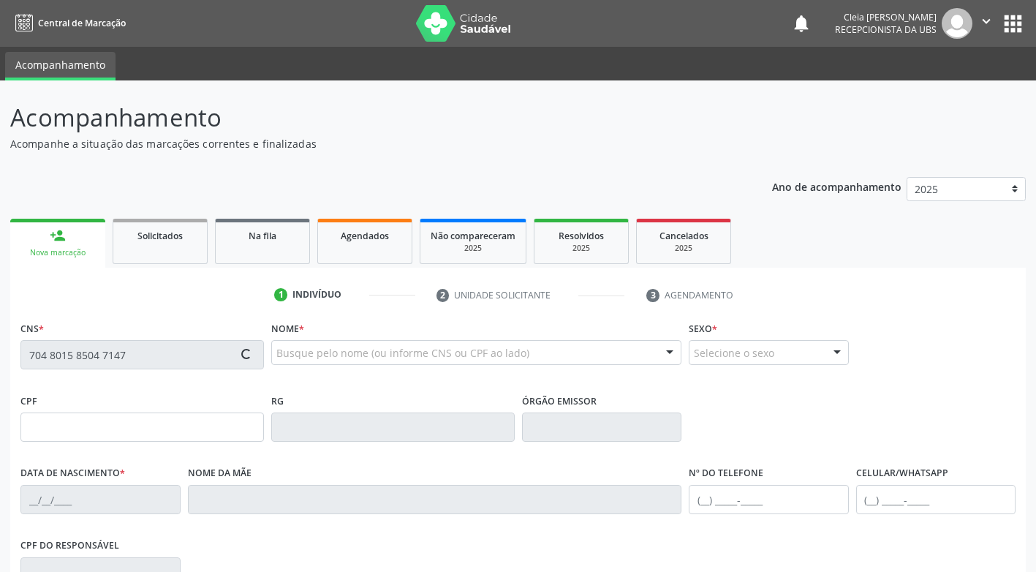
type input "(87) 99627-7395"
type input "000.265.644-24"
type input "199"
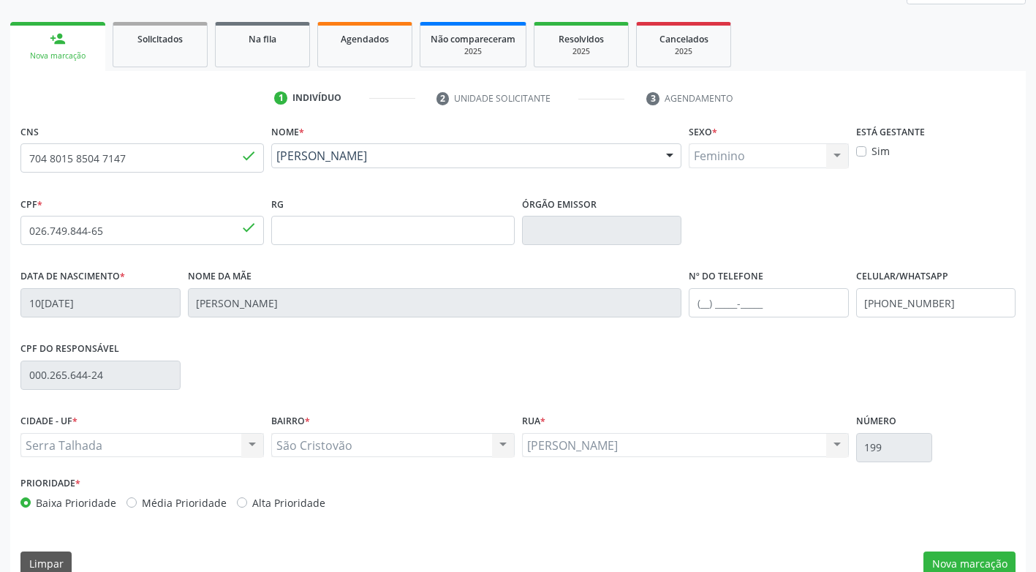
scroll to position [221, 0]
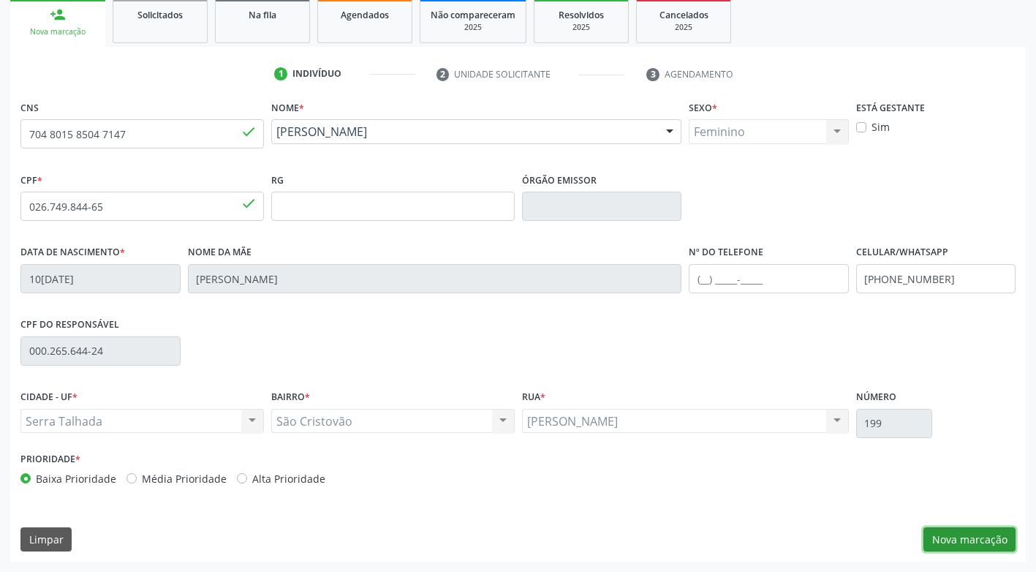
click at [965, 538] on button "Nova marcação" at bounding box center [970, 539] width 92 height 25
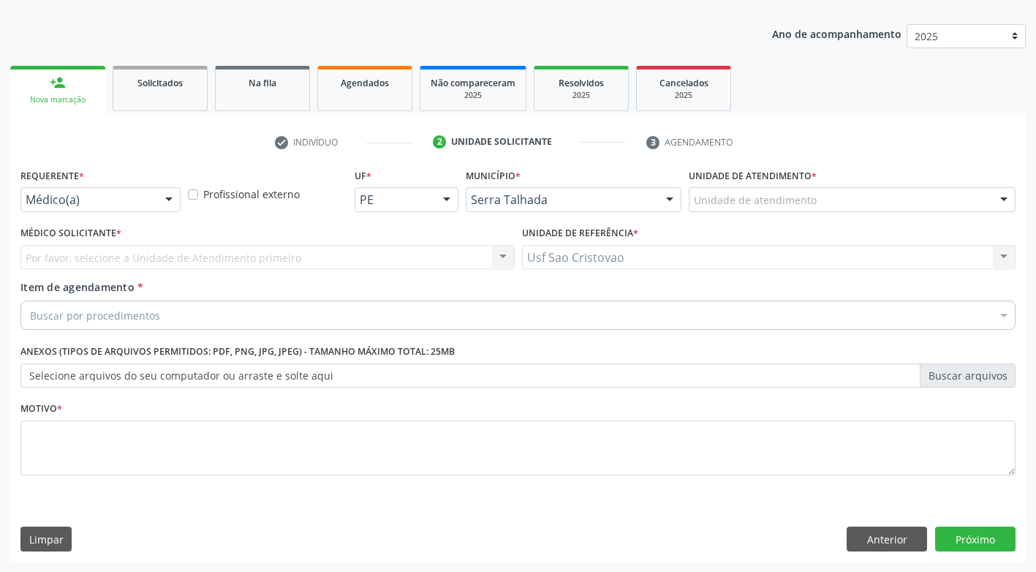
scroll to position [153, 0]
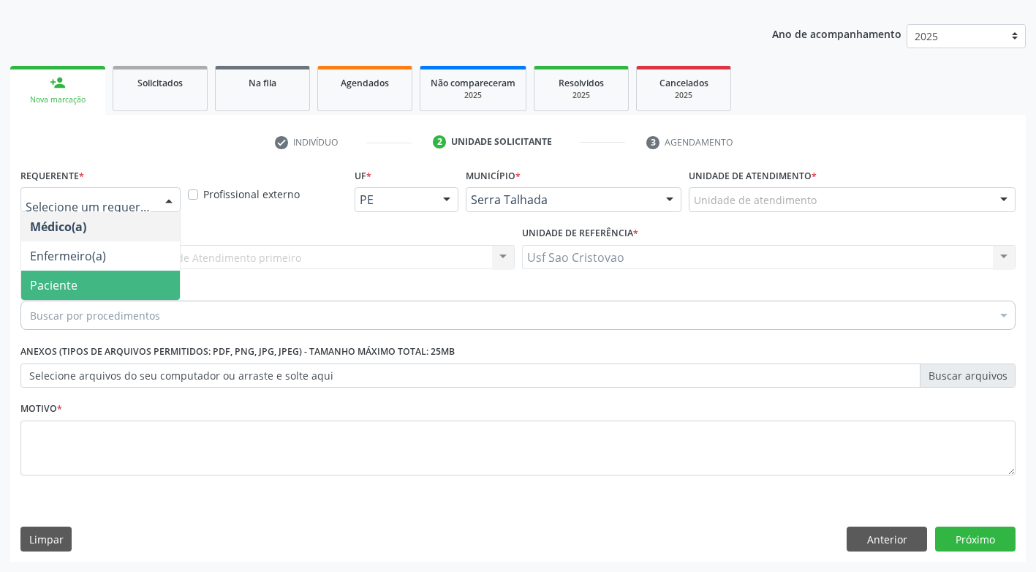
click at [114, 281] on span "Paciente" at bounding box center [100, 285] width 159 height 29
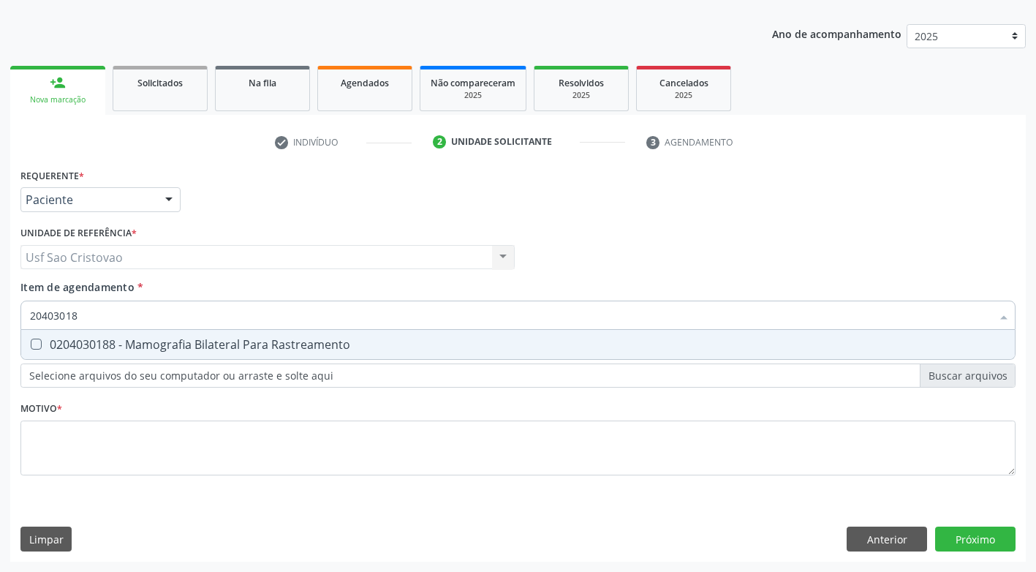
type input "204030188"
click at [36, 345] on Rastreamento at bounding box center [36, 344] width 11 height 11
click at [31, 345] on Rastreamento "checkbox" at bounding box center [26, 344] width 10 height 10
checkbox Rastreamento "true"
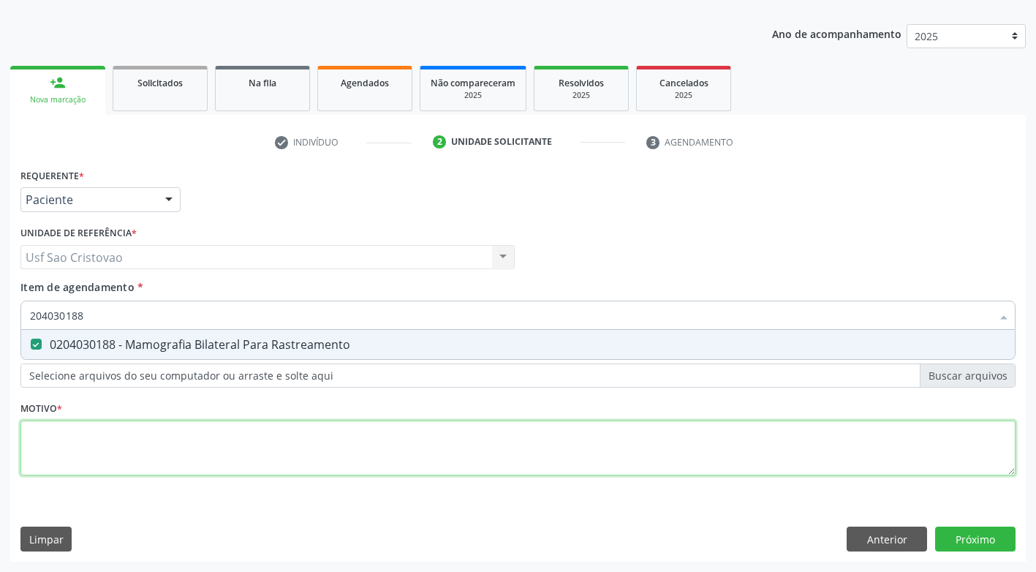
click at [103, 456] on div "Requerente * Paciente Médico(a) Enfermeiro(a) Paciente Nenhum resultado encontr…" at bounding box center [517, 330] width 995 height 331
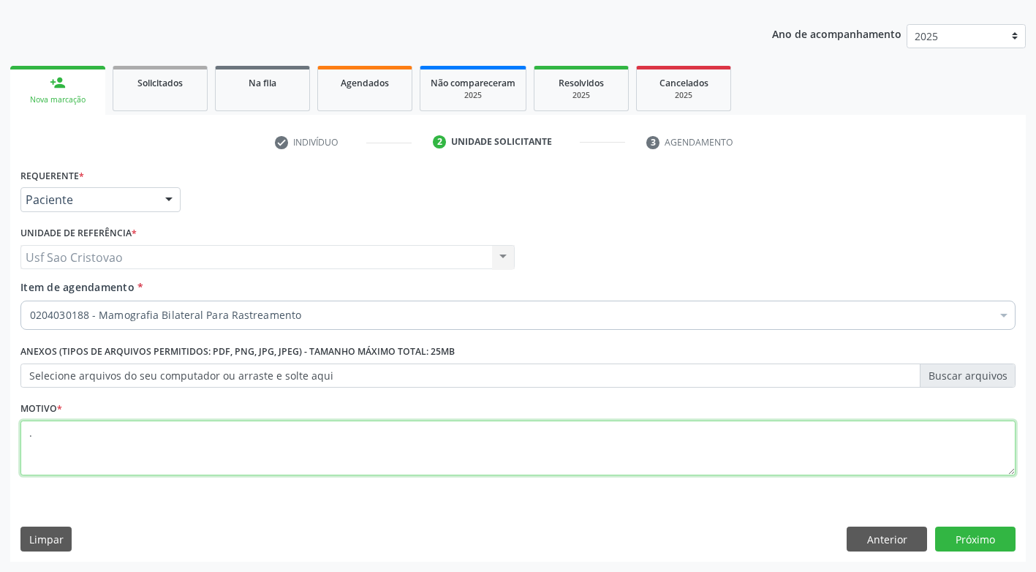
type textarea "."
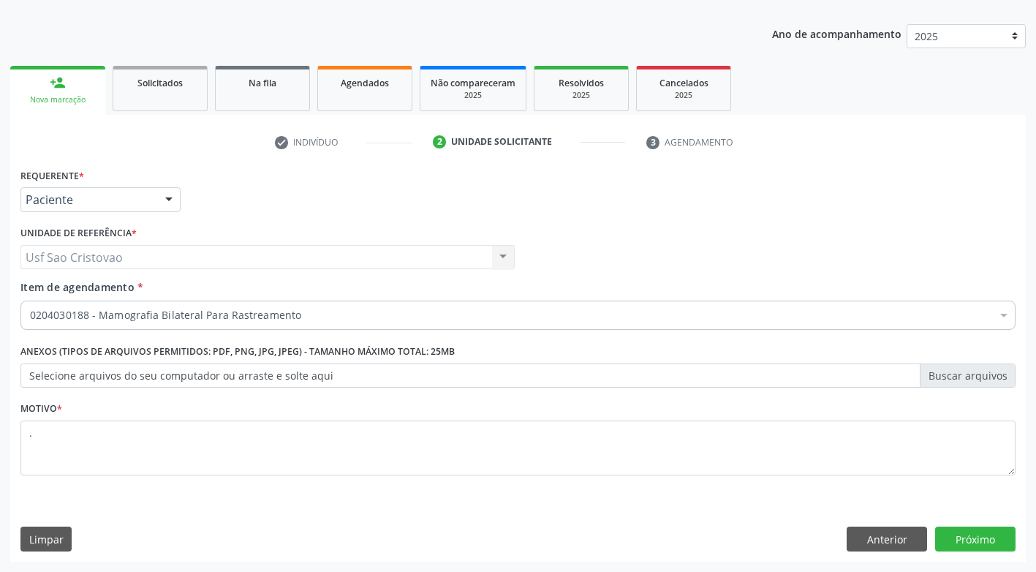
drag, startPoint x: 382, startPoint y: 531, endPoint x: 622, endPoint y: 473, distance: 246.7
click at [394, 523] on div "Requerente * Paciente Médico(a) Enfermeiro(a) Paciente Nenhum resultado encontr…" at bounding box center [518, 363] width 1016 height 397
click at [982, 539] on button "Próximo" at bounding box center [975, 539] width 80 height 25
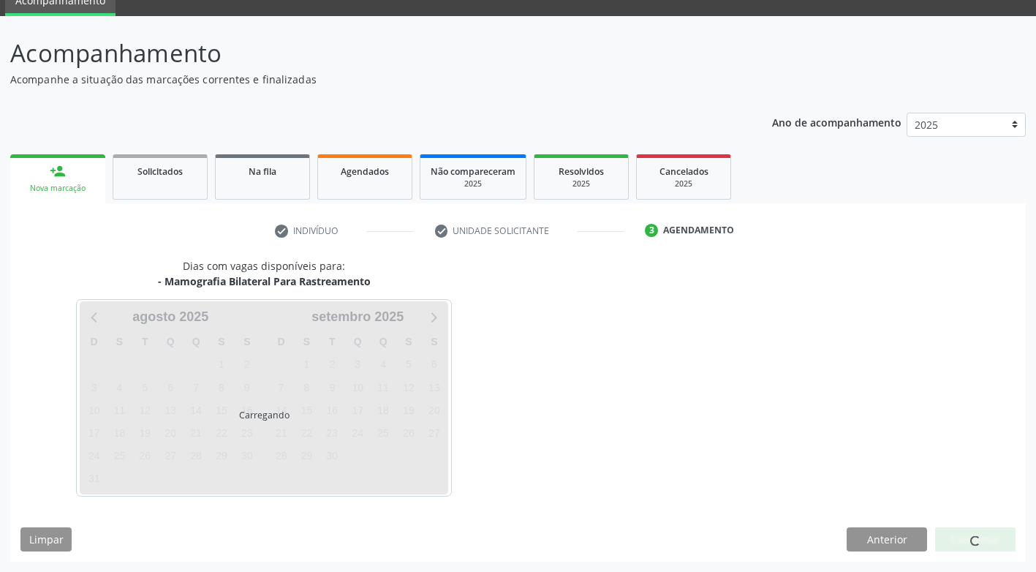
scroll to position [64, 0]
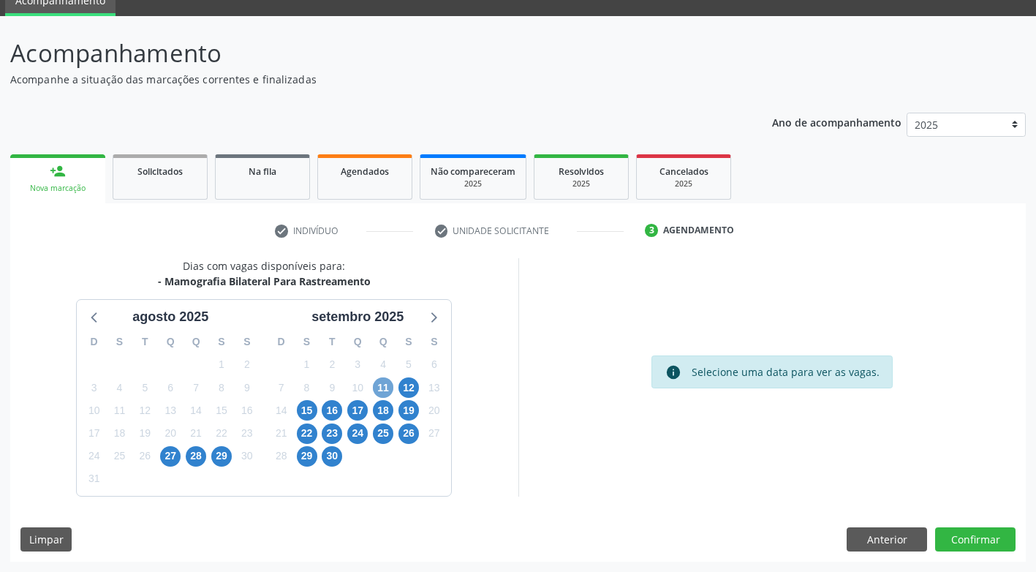
click at [386, 388] on span "11" at bounding box center [383, 387] width 20 height 20
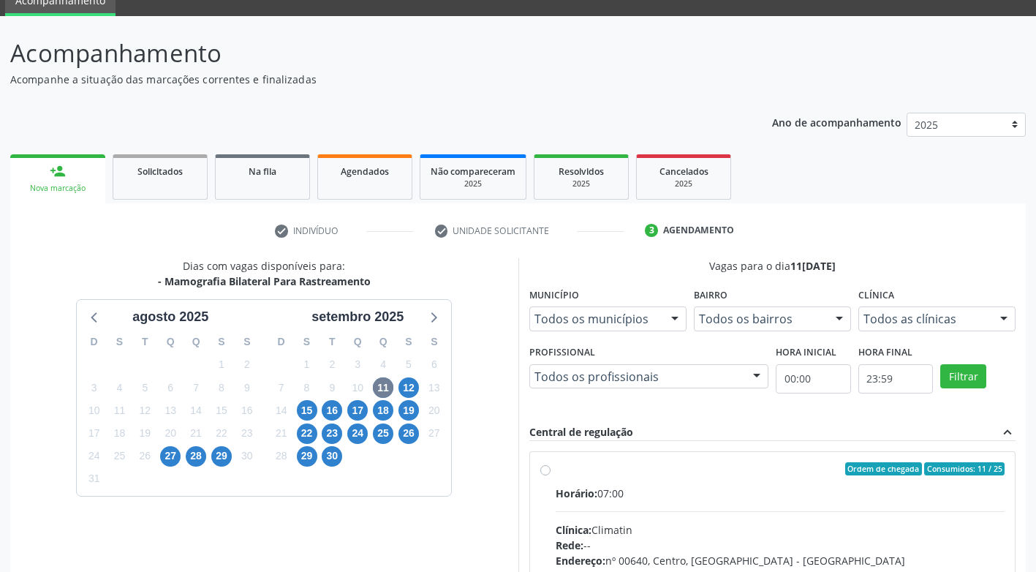
click at [556, 470] on label "Ordem de chegada Consumidos: 11 / 25 Horário: 07:00 Clínica: Climatin Rede: -- …" at bounding box center [781, 574] width 450 height 224
click at [546, 470] on input "Ordem de chegada Consumidos: 11 / 25 Horário: 07:00 Clínica: Climatin Rede: -- …" at bounding box center [545, 468] width 10 height 13
radio input "true"
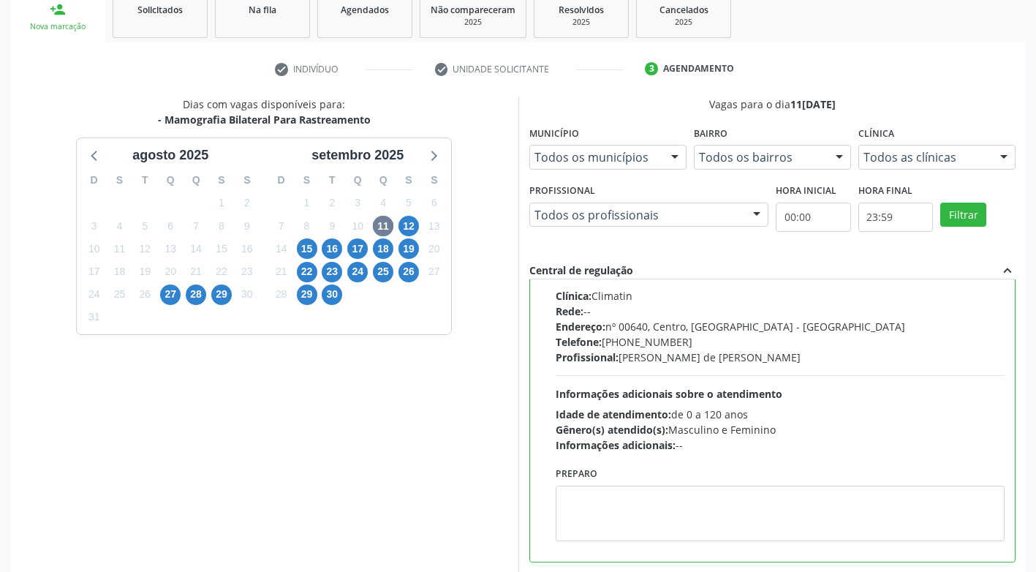
scroll to position [302, 0]
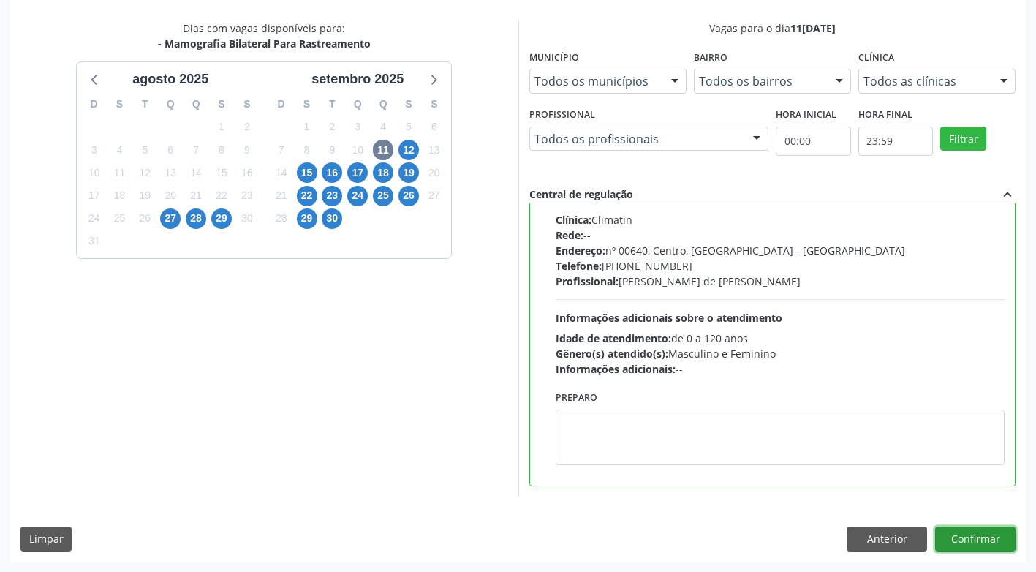
click at [967, 541] on button "Confirmar" at bounding box center [975, 539] width 80 height 25
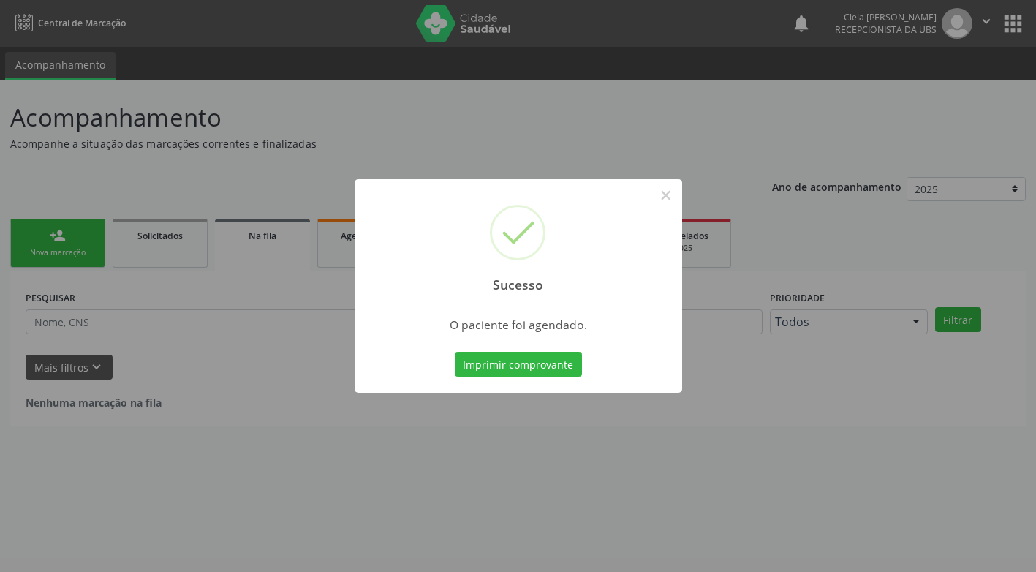
scroll to position [0, 0]
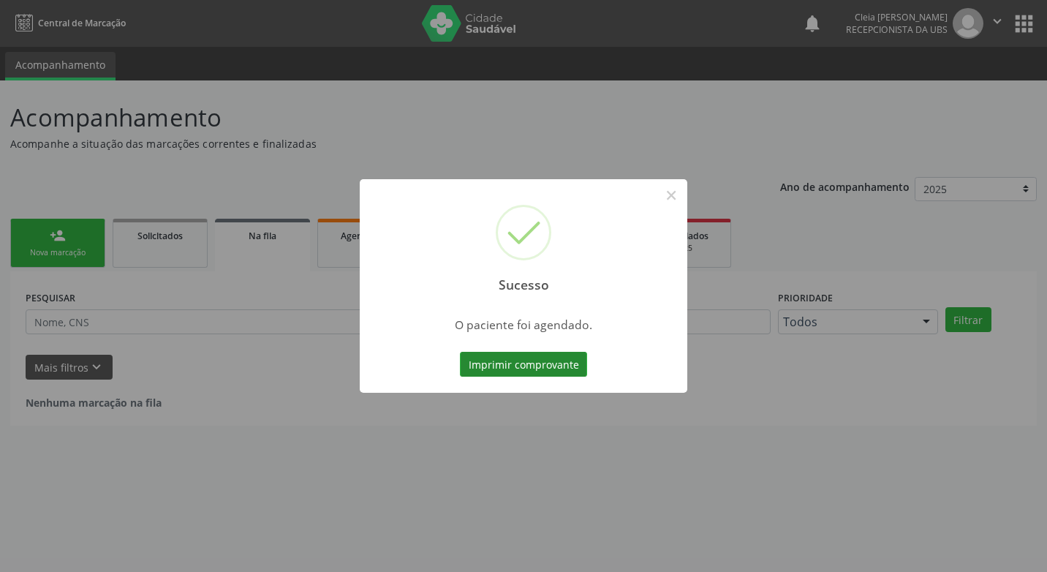
click at [548, 363] on button "Imprimir comprovante" at bounding box center [523, 364] width 127 height 25
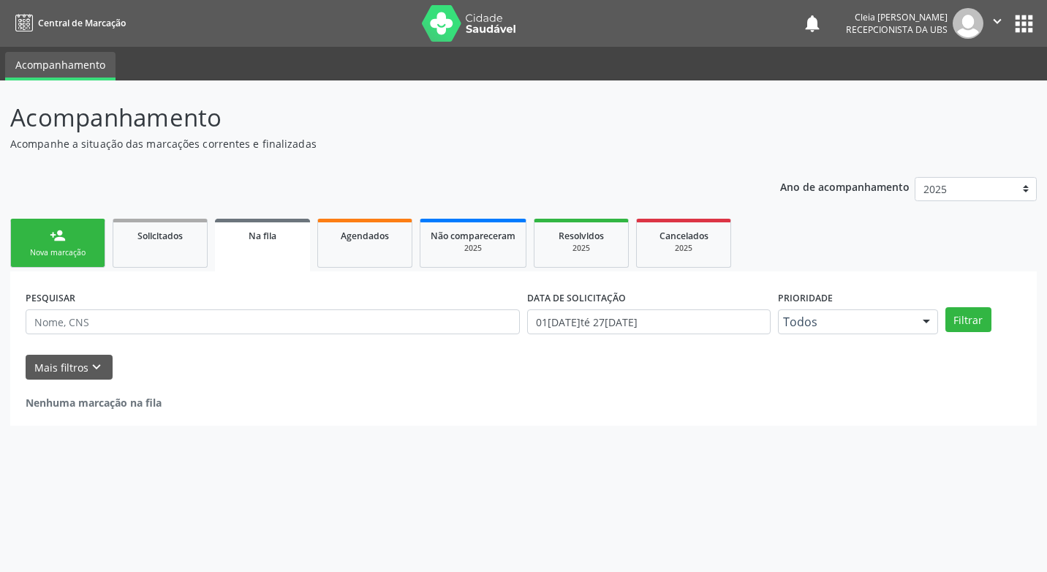
click at [64, 242] on div "person_add" at bounding box center [58, 235] width 16 height 16
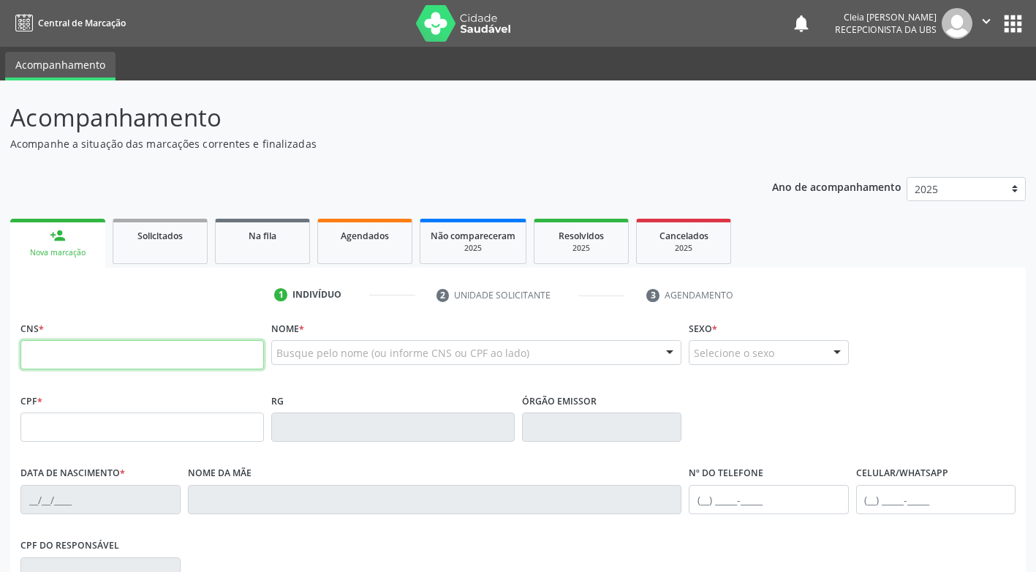
click at [94, 358] on input "text" at bounding box center [142, 354] width 244 height 29
type input "164 2620 3867 0006"
type input "035.186.824-07"
type input "14/08/1979"
type input "Maria do Socorro Sousa dos Santos"
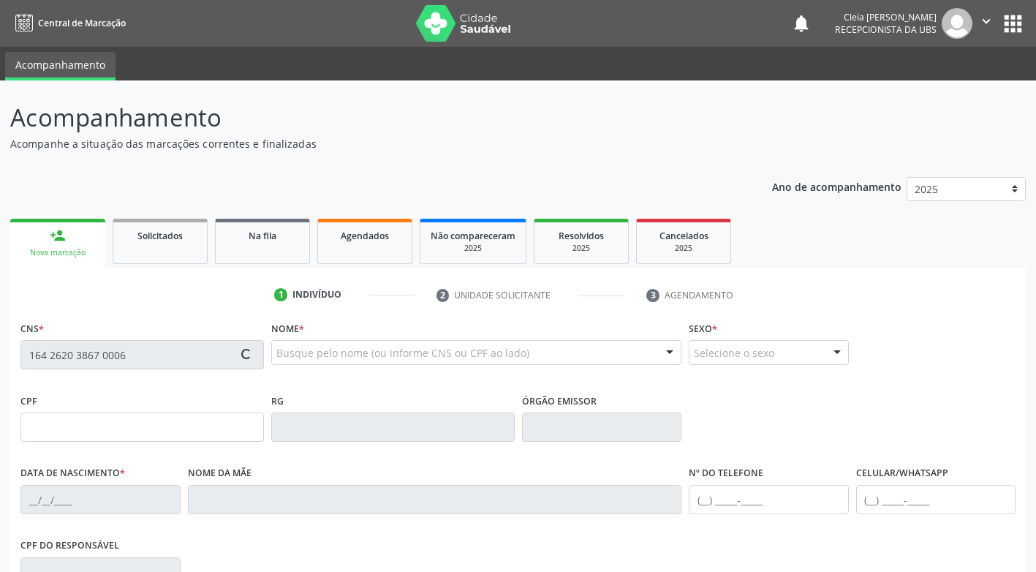
type input "(87) 3831-6137"
type input "315"
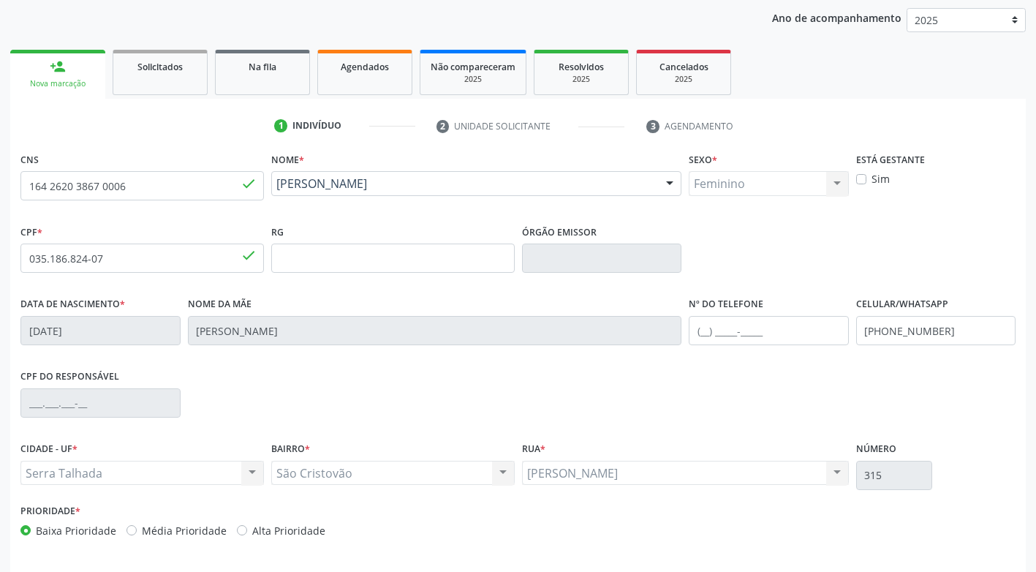
scroll to position [221, 0]
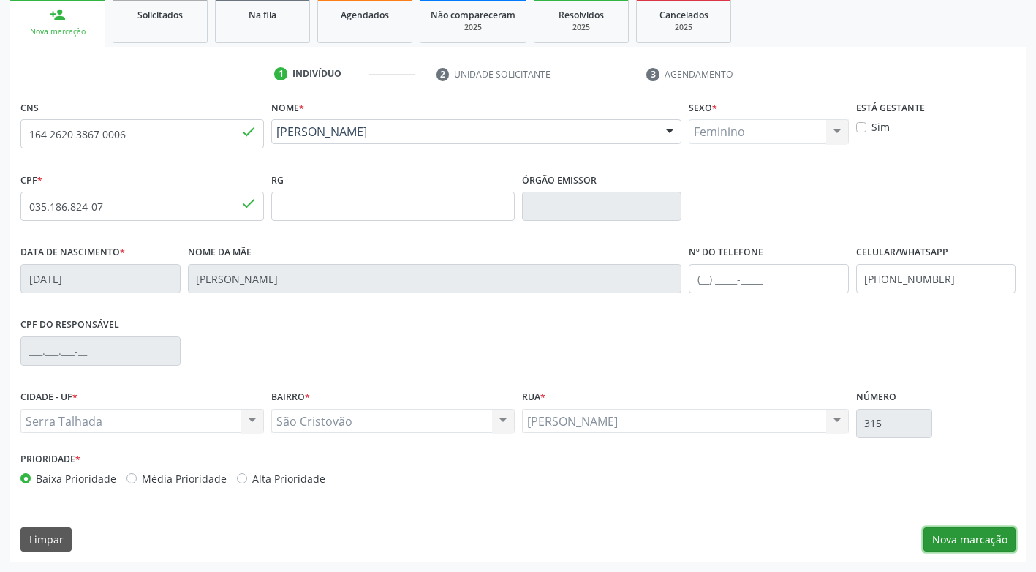
click at [952, 537] on button "Nova marcação" at bounding box center [970, 539] width 92 height 25
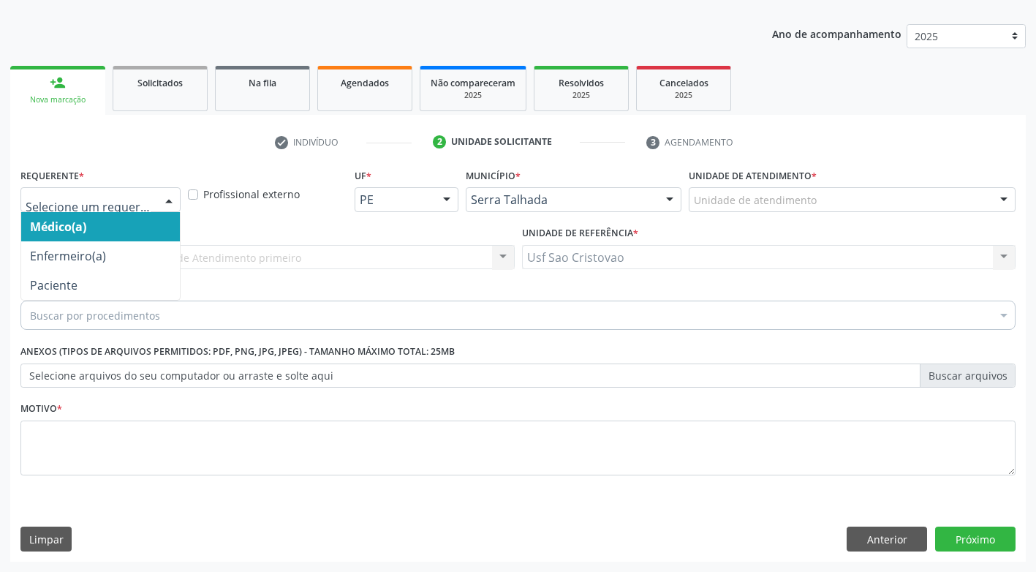
click at [165, 200] on div at bounding box center [169, 200] width 22 height 25
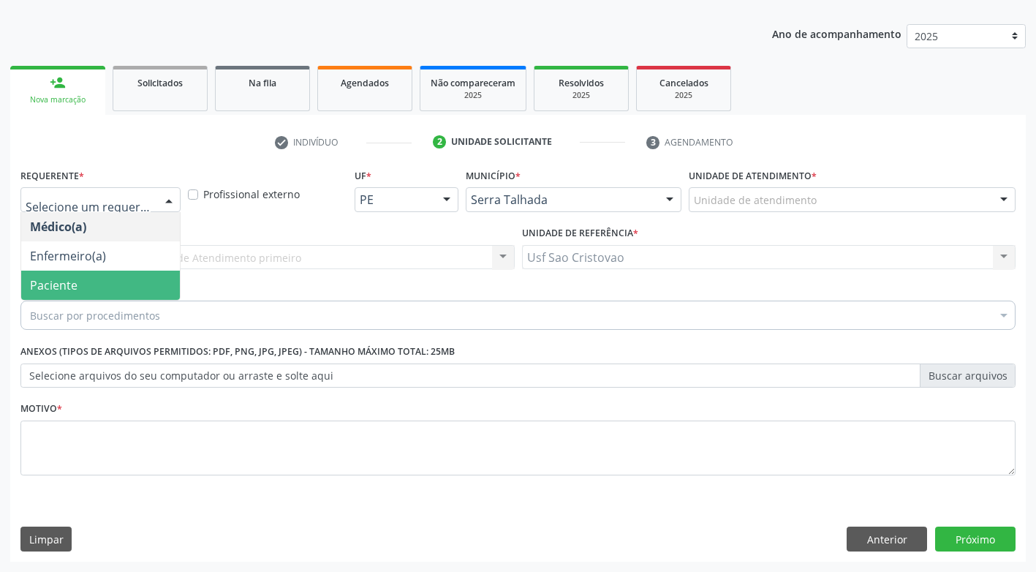
click at [136, 279] on span "Paciente" at bounding box center [100, 285] width 159 height 29
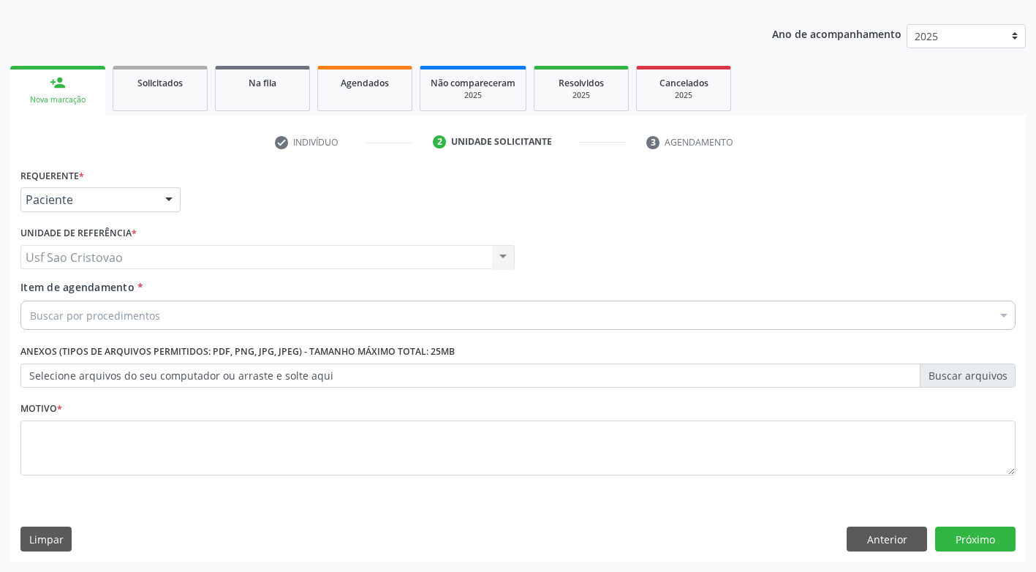
click at [205, 318] on div "Buscar por procedimentos" at bounding box center [517, 315] width 995 height 29
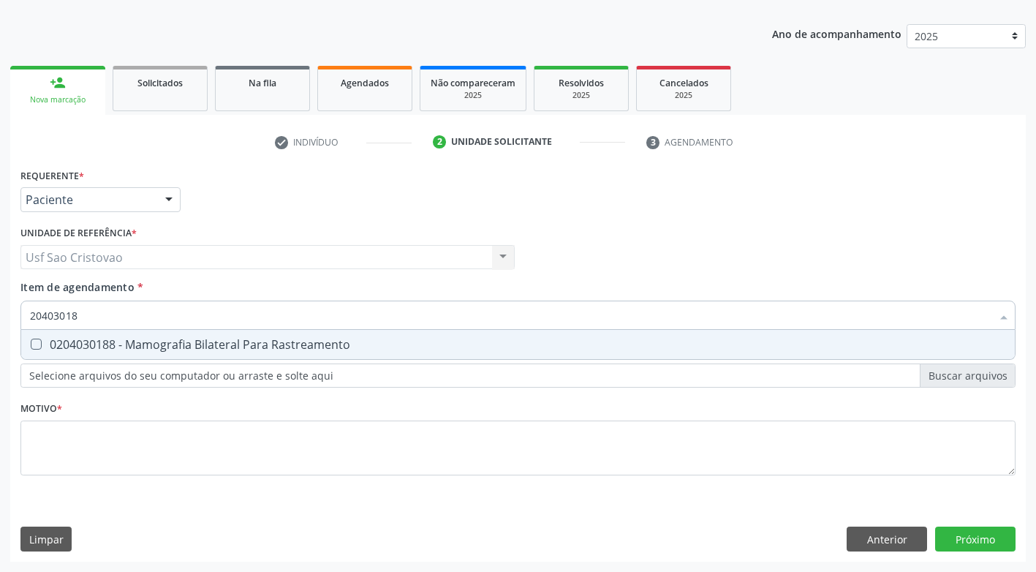
type input "204030188"
click at [39, 340] on Rastreamento at bounding box center [36, 344] width 11 height 11
click at [31, 340] on Rastreamento "checkbox" at bounding box center [26, 344] width 10 height 10
checkbox Rastreamento "true"
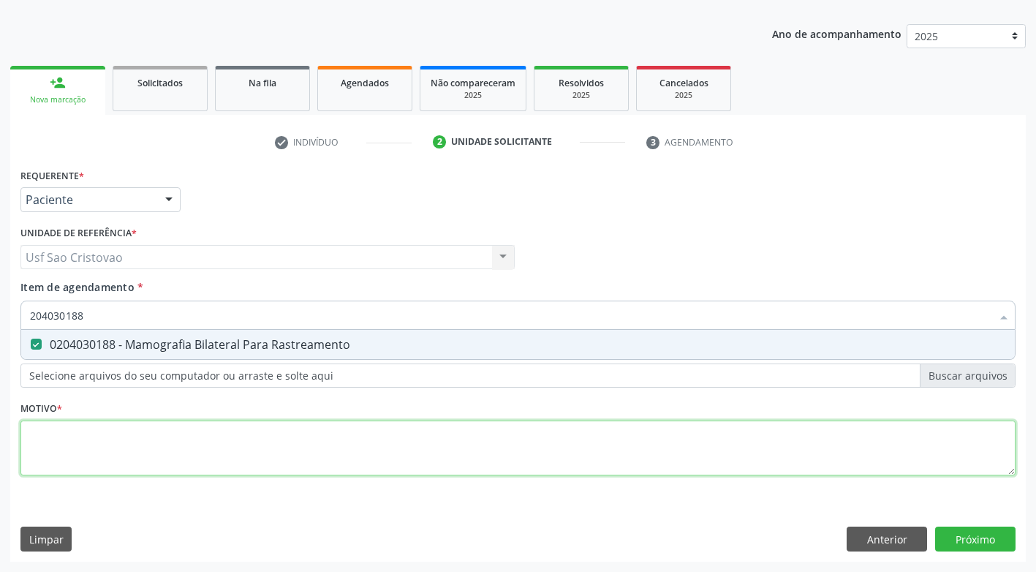
click at [153, 455] on div "Requerente * Paciente Médico(a) Enfermeiro(a) Paciente Nenhum resultado encontr…" at bounding box center [517, 330] width 995 height 331
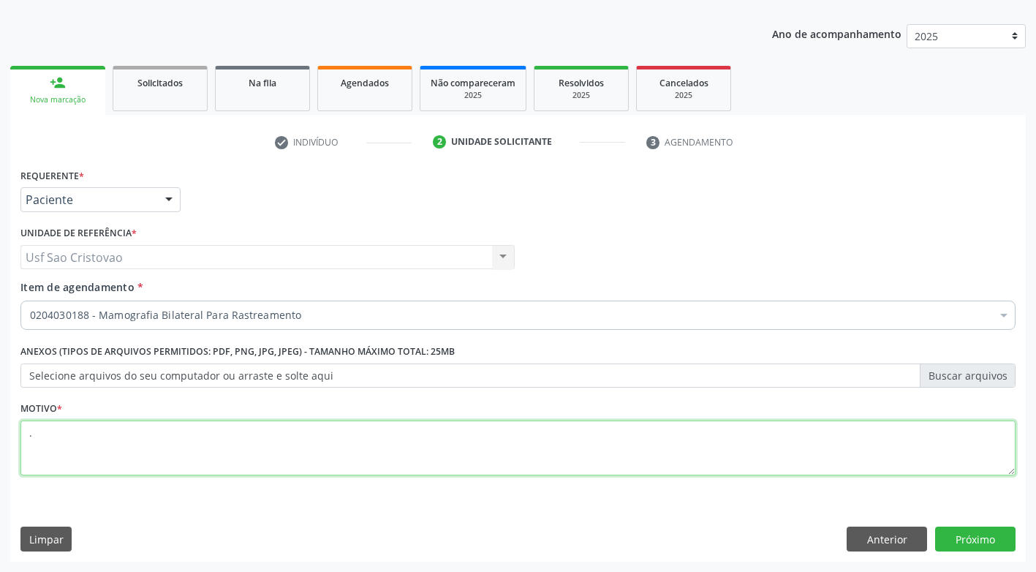
type textarea "."
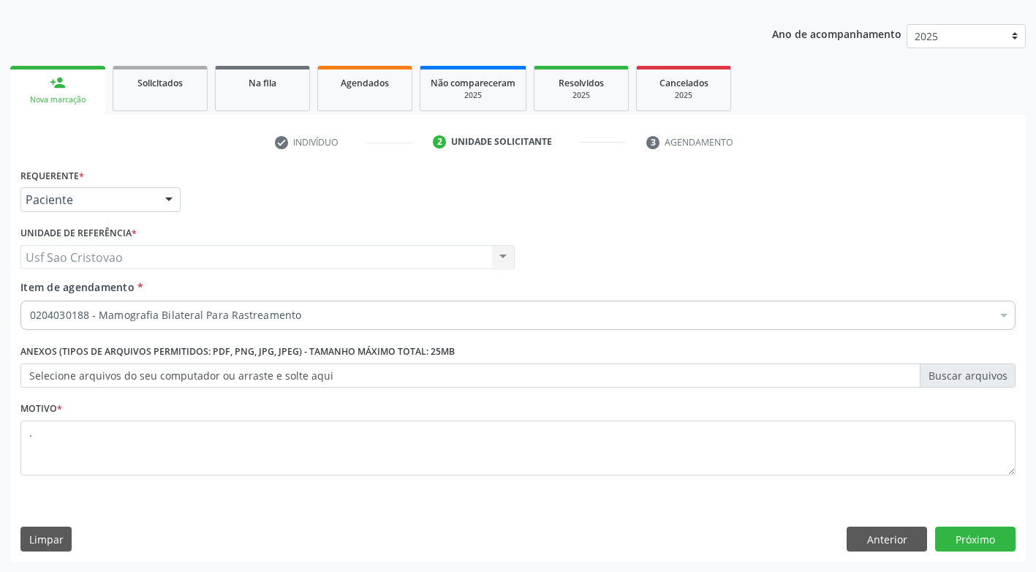
click at [346, 529] on div "Limpar Anterior Próximo" at bounding box center [517, 539] width 995 height 25
click at [1001, 535] on button "Próximo" at bounding box center [975, 539] width 80 height 25
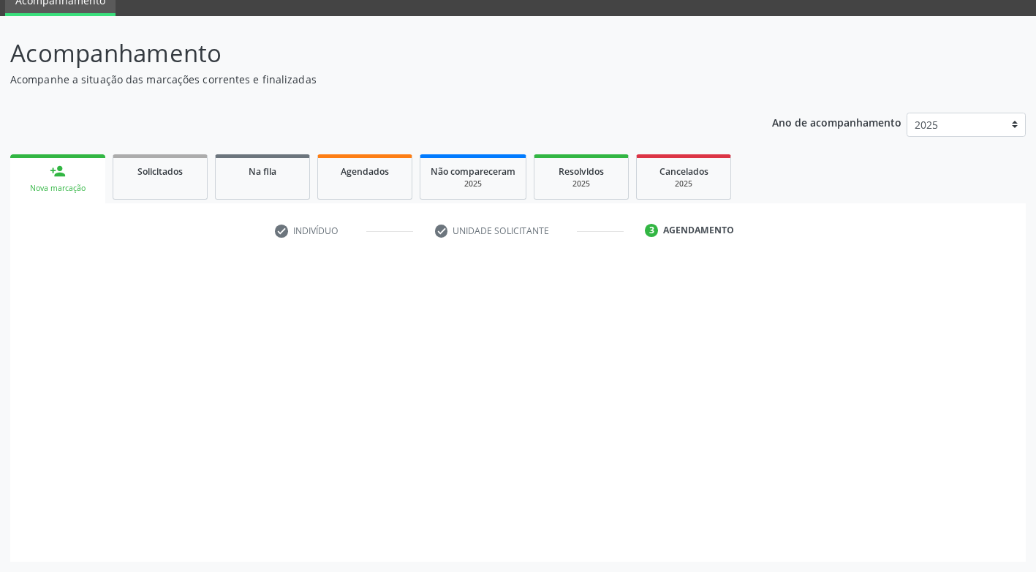
scroll to position [64, 0]
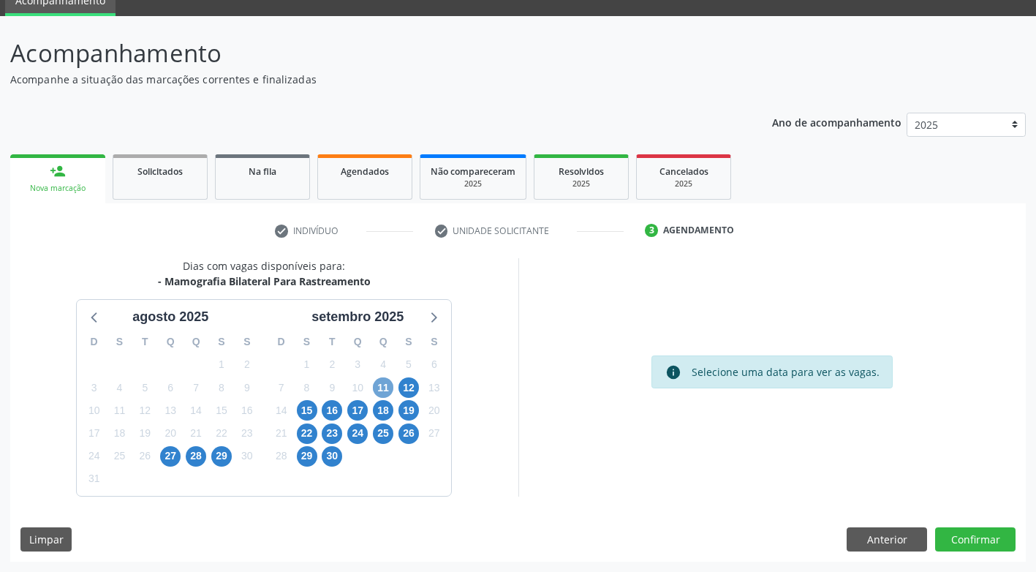
click at [384, 388] on span "11" at bounding box center [383, 387] width 20 height 20
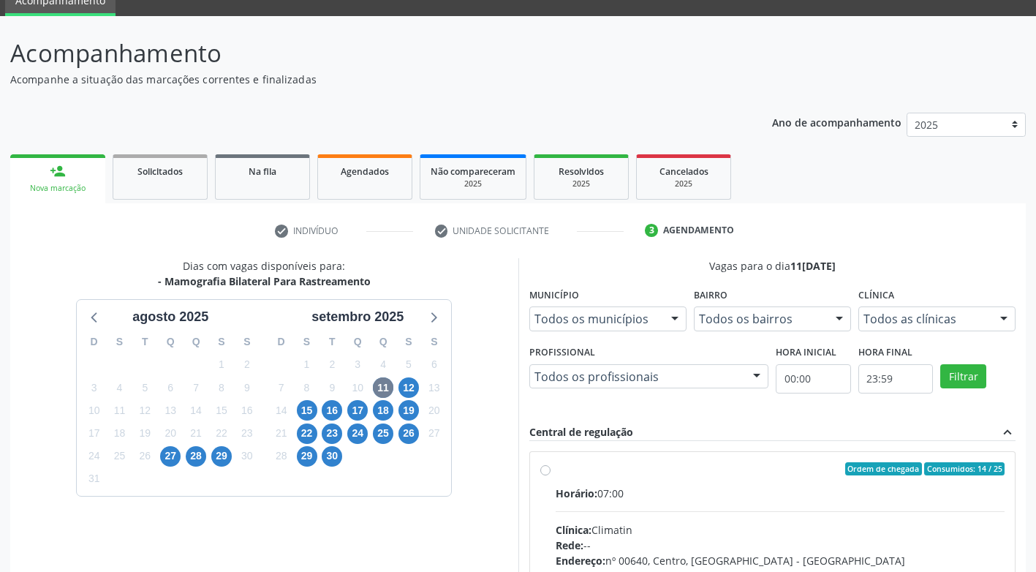
click at [556, 471] on label "Ordem de chegada Consumidos: 14 / 25 Horário: 07:00 Clínica: Climatin Rede: -- …" at bounding box center [781, 574] width 450 height 224
click at [548, 471] on input "Ordem de chegada Consumidos: 14 / 25 Horário: 07:00 Clínica: Climatin Rede: -- …" at bounding box center [545, 468] width 10 height 13
radio input "true"
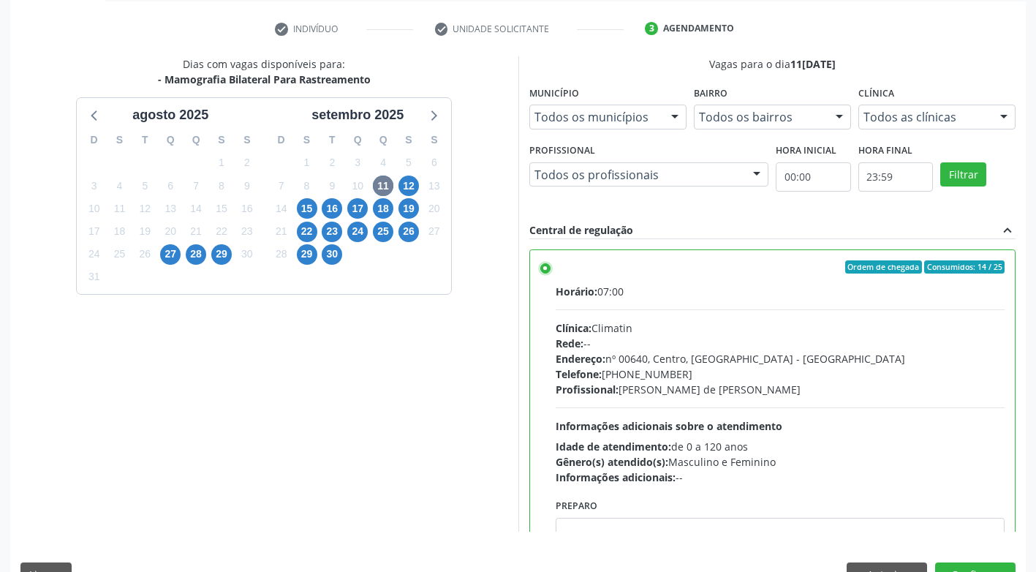
scroll to position [284, 0]
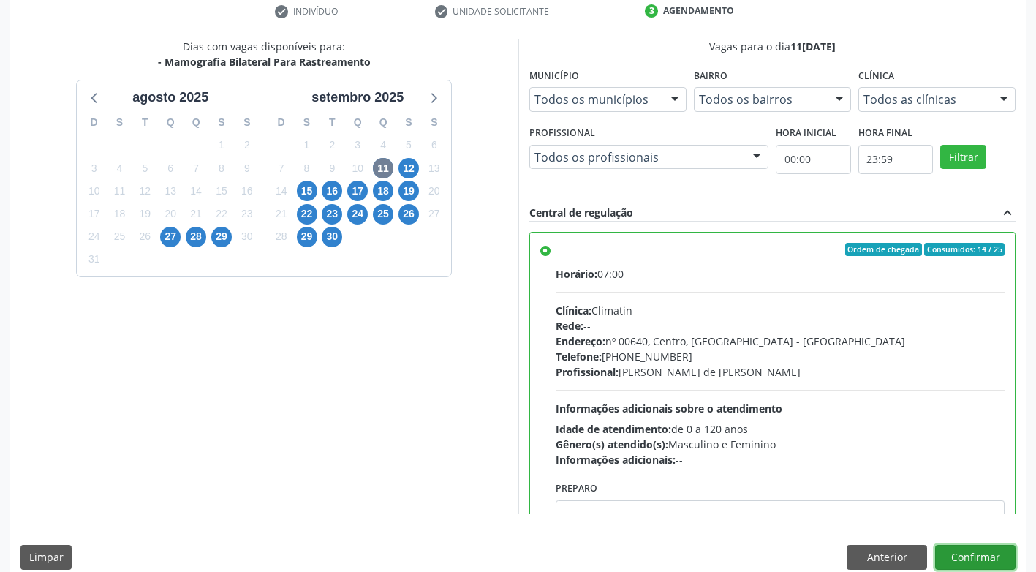
click at [980, 565] on button "Confirmar" at bounding box center [975, 557] width 80 height 25
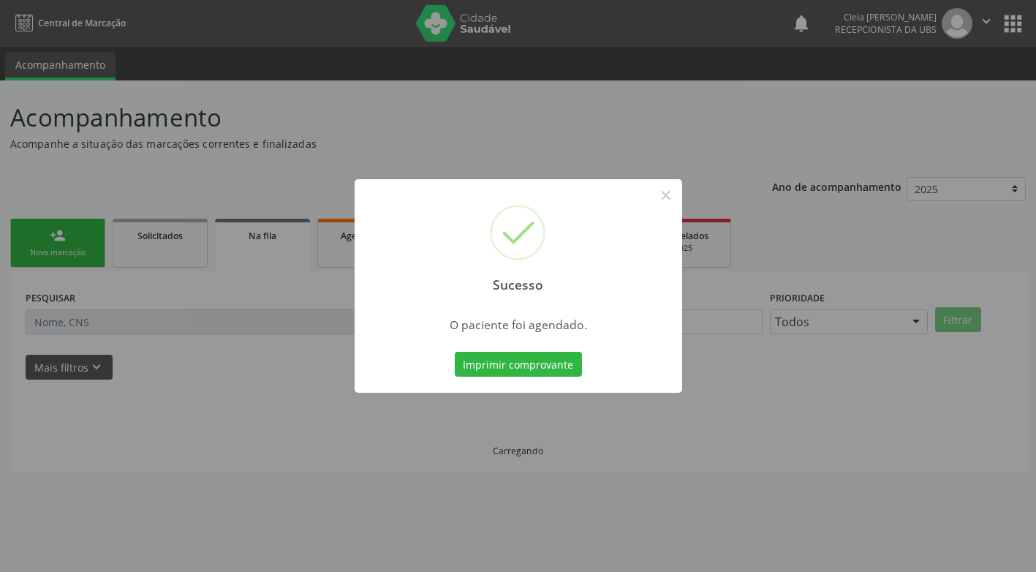
scroll to position [0, 0]
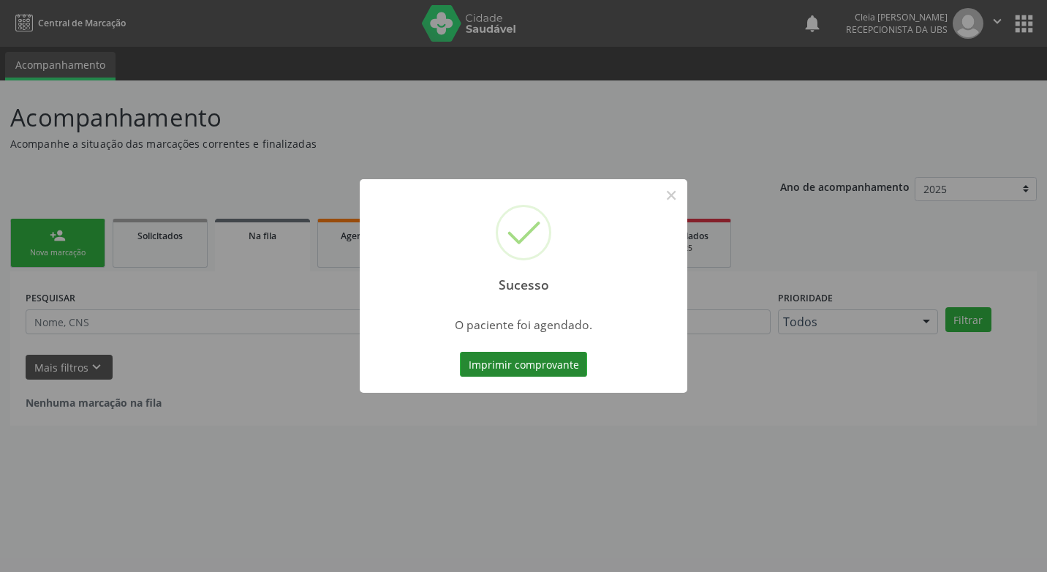
drag, startPoint x: 523, startPoint y: 369, endPoint x: 518, endPoint y: 356, distance: 14.1
click at [522, 369] on button "Imprimir comprovante" at bounding box center [523, 364] width 127 height 25
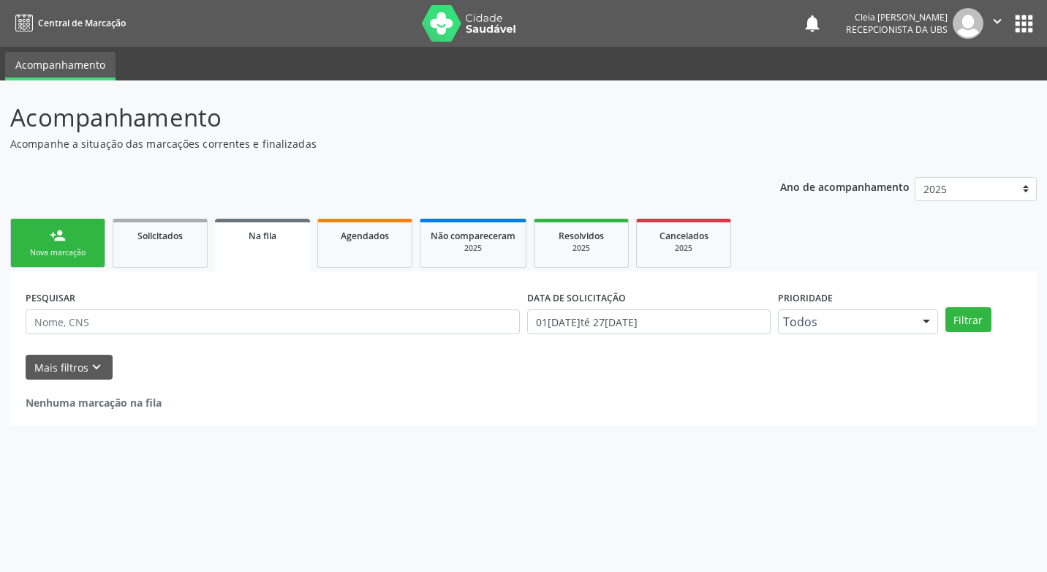
click at [72, 244] on link "person_add Nova marcação" at bounding box center [57, 243] width 95 height 49
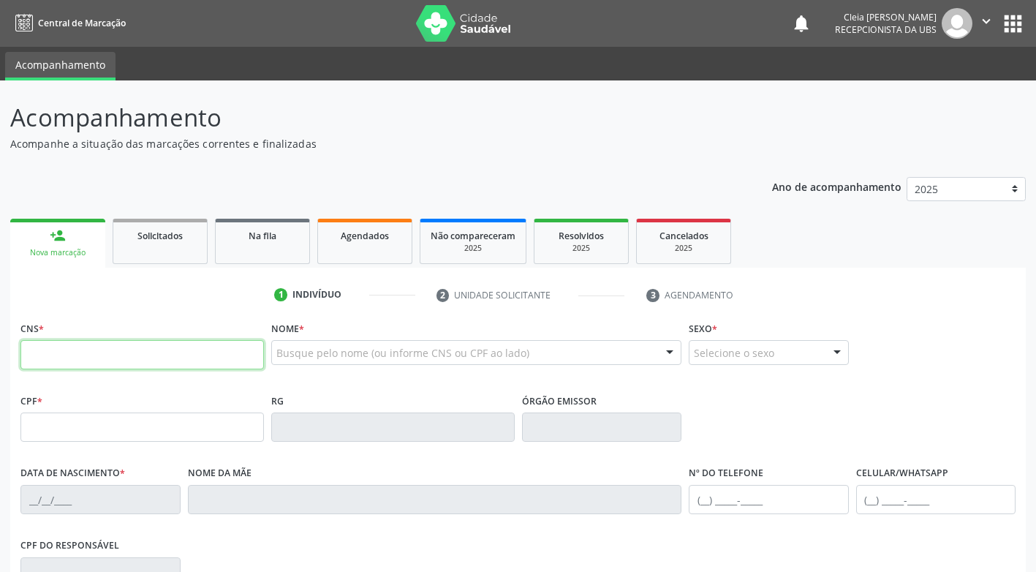
click at [107, 351] on input "text" at bounding box center [142, 354] width 244 height 29
type input "702 3031 9279 8317"
type input "06/09/1948"
type input "Antonieta Moura Ferraz"
type input "(87) 99655-3076"
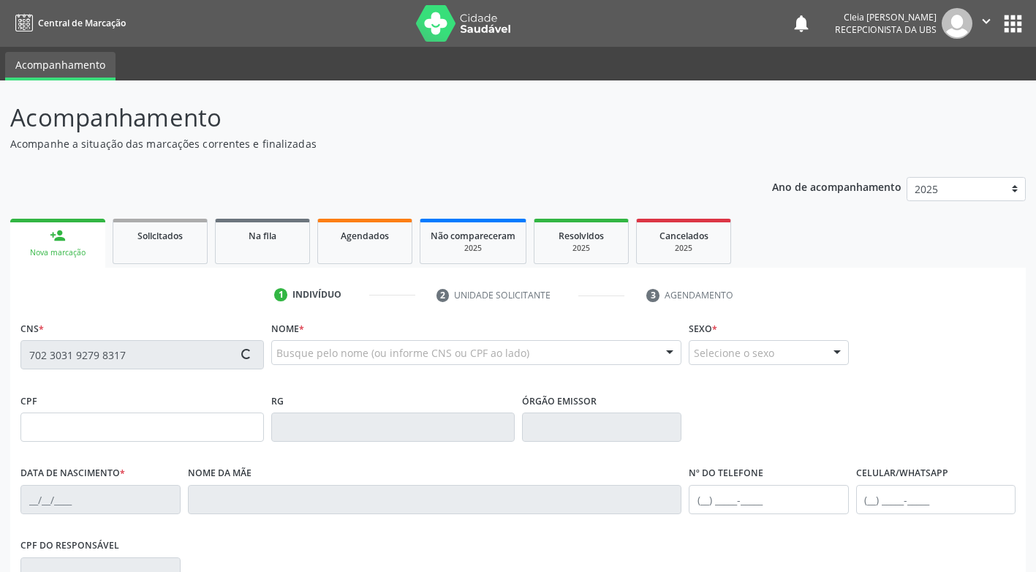
type input "401"
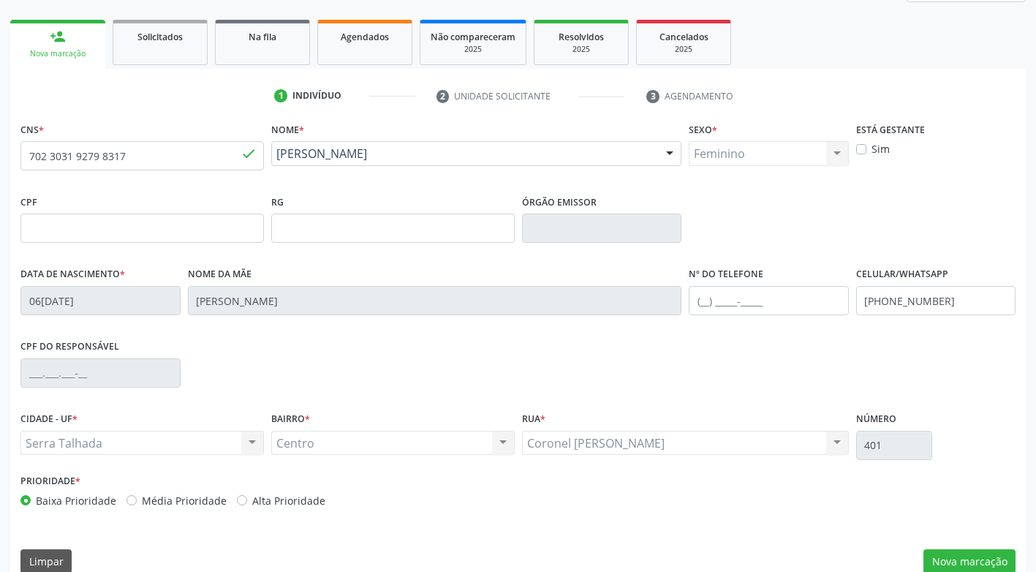
scroll to position [221, 0]
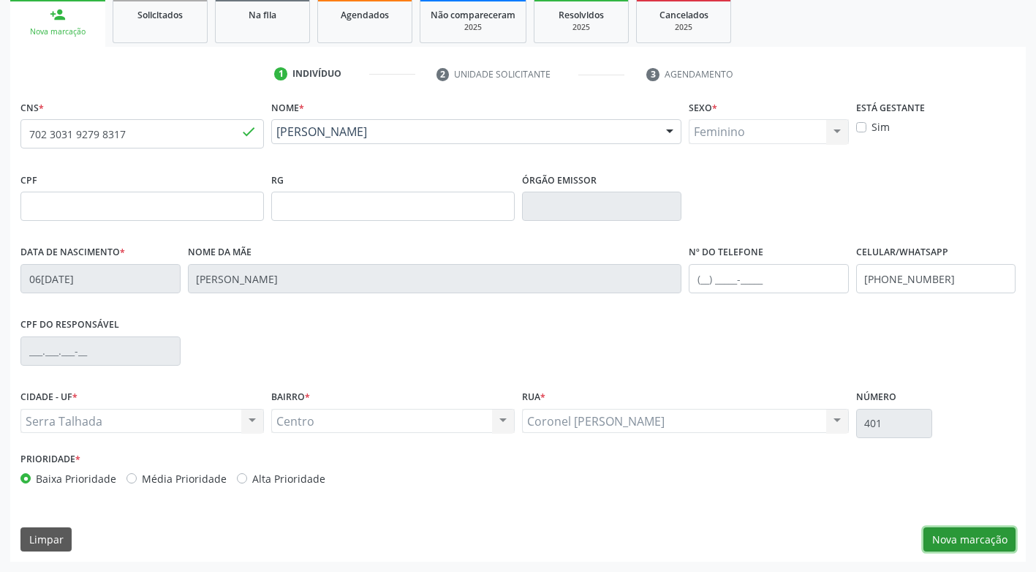
click at [942, 543] on button "Nova marcação" at bounding box center [970, 539] width 92 height 25
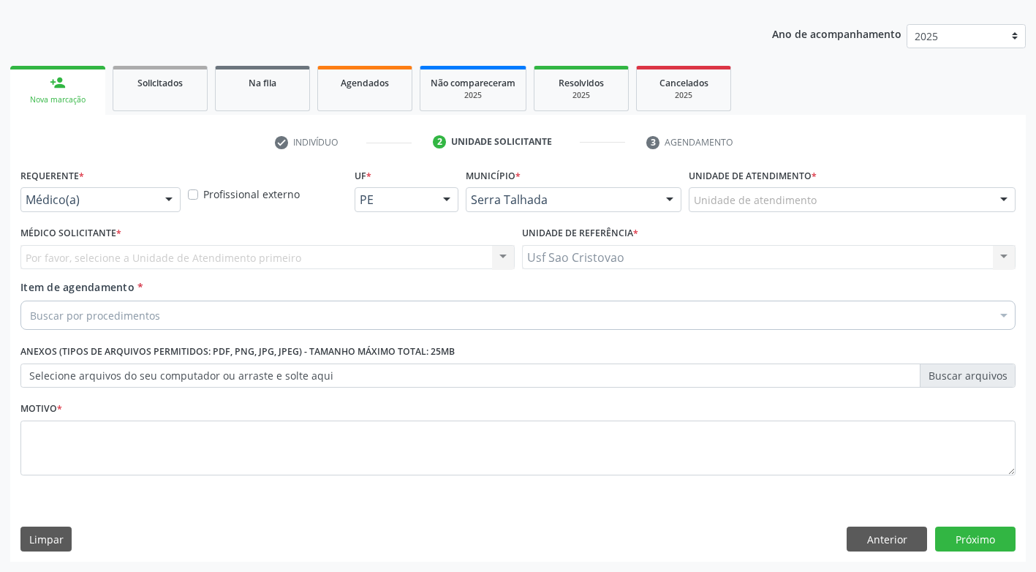
scroll to position [153, 0]
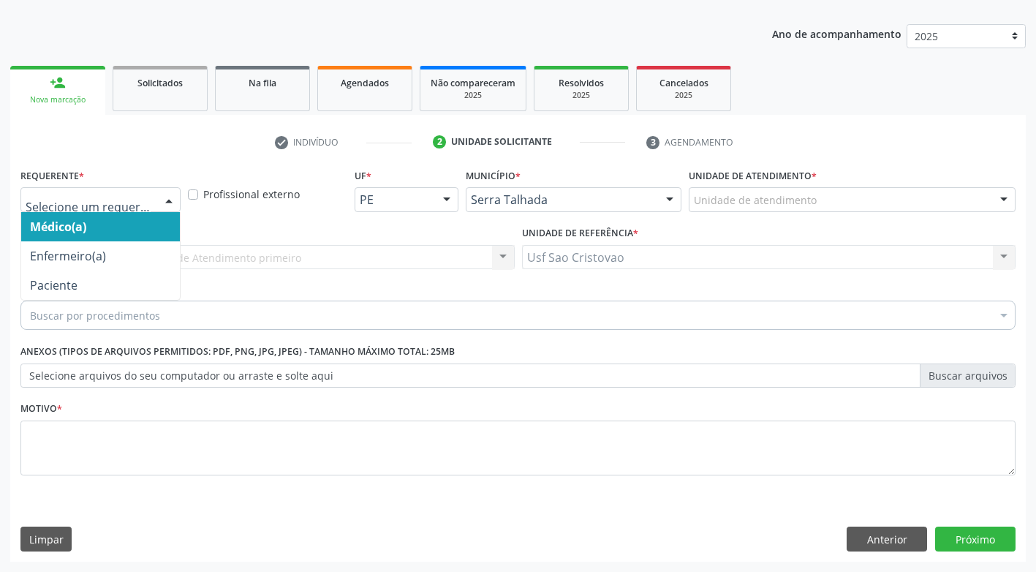
click at [172, 202] on div at bounding box center [169, 200] width 22 height 25
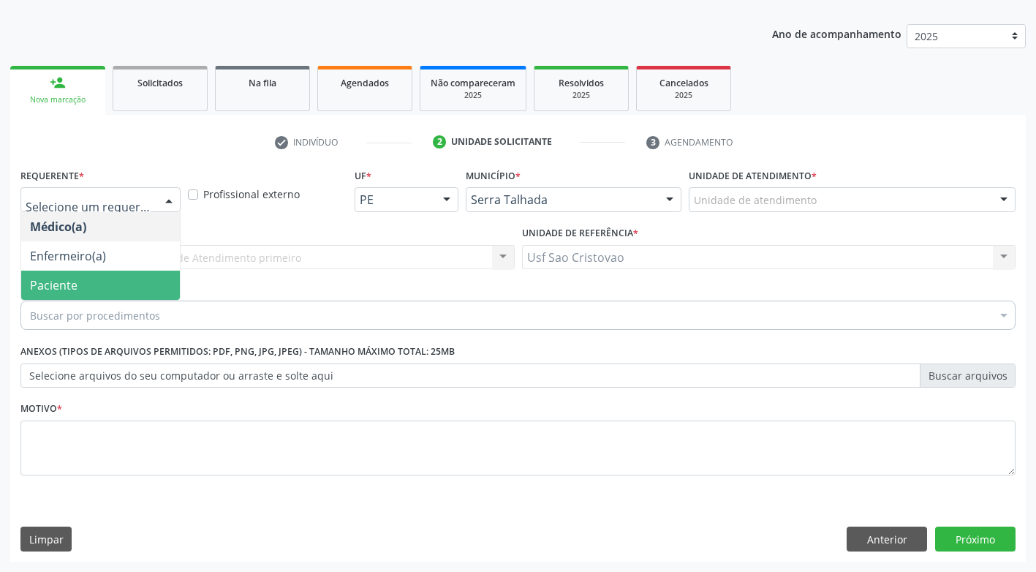
click at [143, 290] on span "Paciente" at bounding box center [100, 285] width 159 height 29
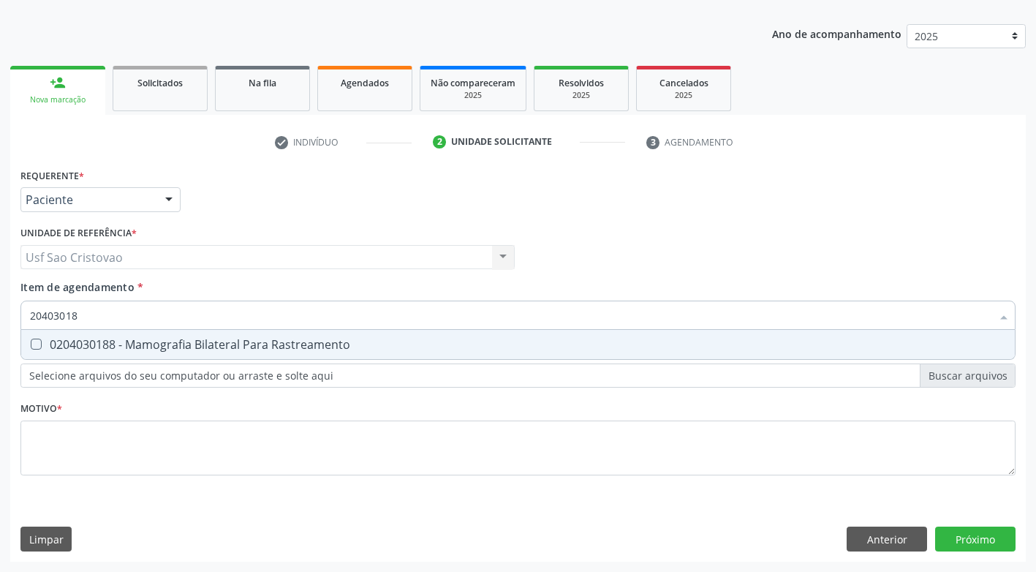
type input "204030188"
click at [34, 347] on Rastreamento at bounding box center [36, 344] width 11 height 11
click at [31, 347] on Rastreamento "checkbox" at bounding box center [26, 344] width 10 height 10
checkbox Rastreamento "true"
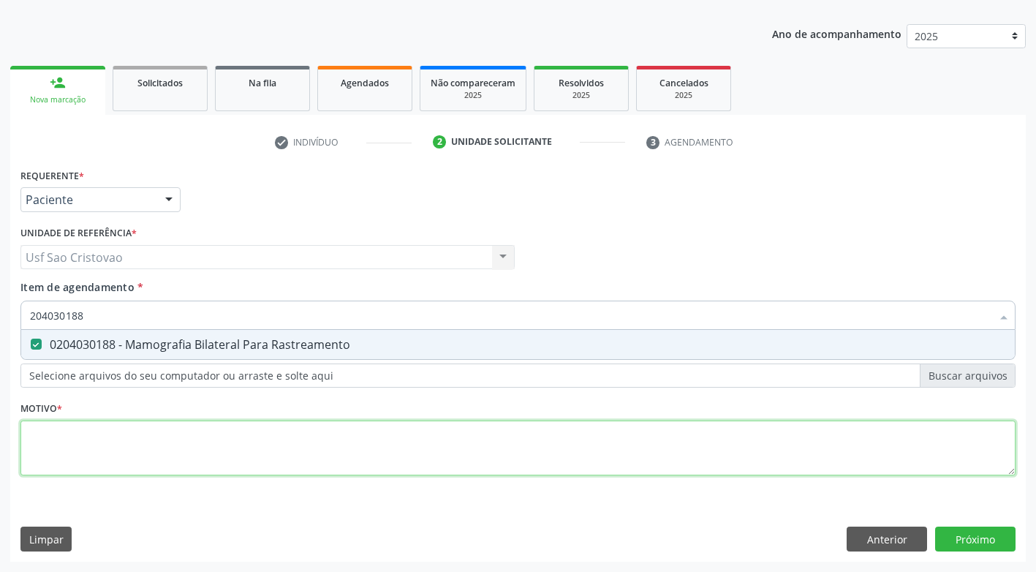
click at [143, 445] on div "Requerente * Paciente Médico(a) Enfermeiro(a) Paciente Nenhum resultado encontr…" at bounding box center [517, 330] width 995 height 331
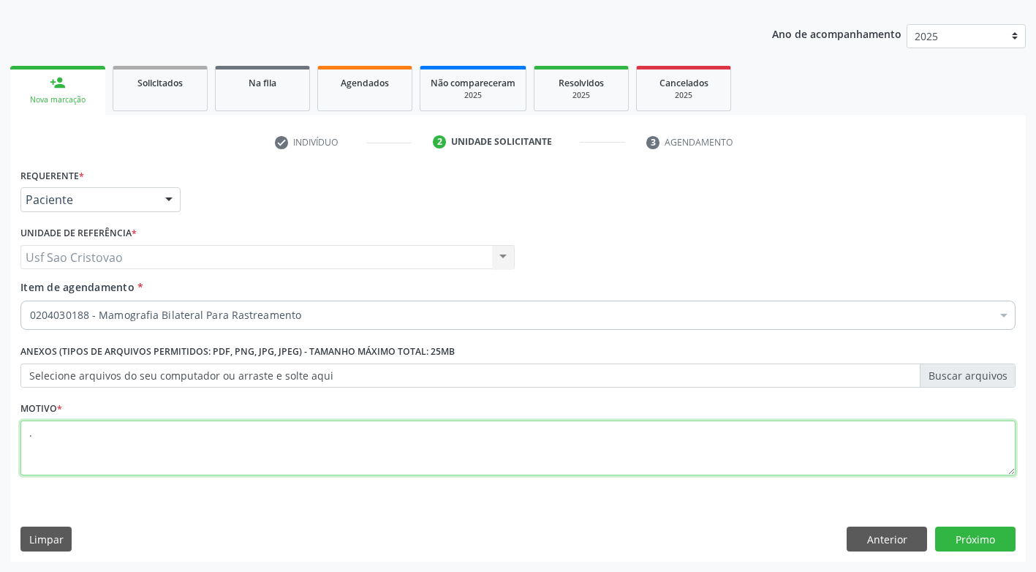
type textarea "."
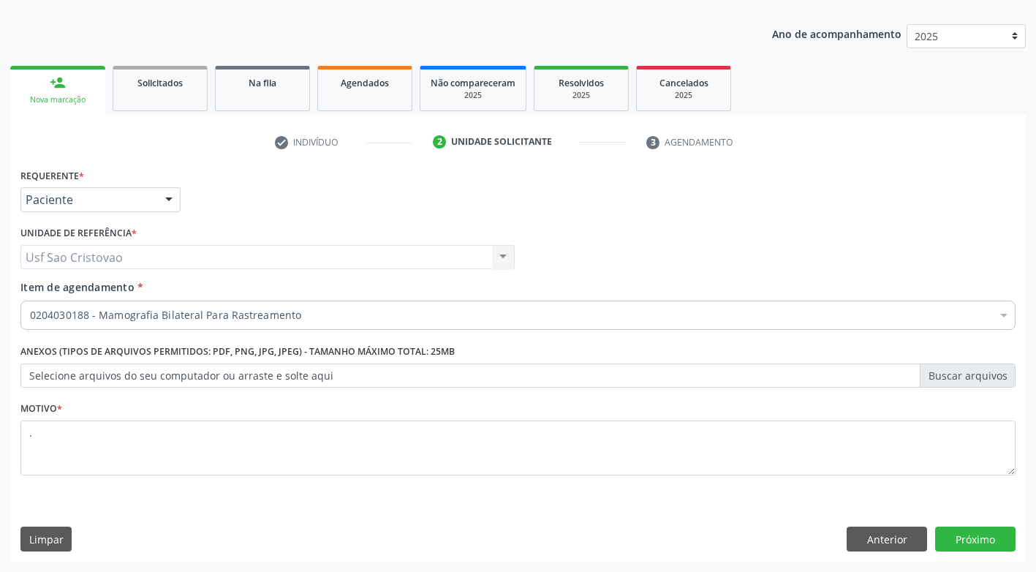
click at [416, 507] on div "Requerente * Paciente Médico(a) Enfermeiro(a) Paciente Nenhum resultado encontr…" at bounding box center [518, 363] width 1016 height 397
click at [938, 535] on button "Próximo" at bounding box center [975, 539] width 80 height 25
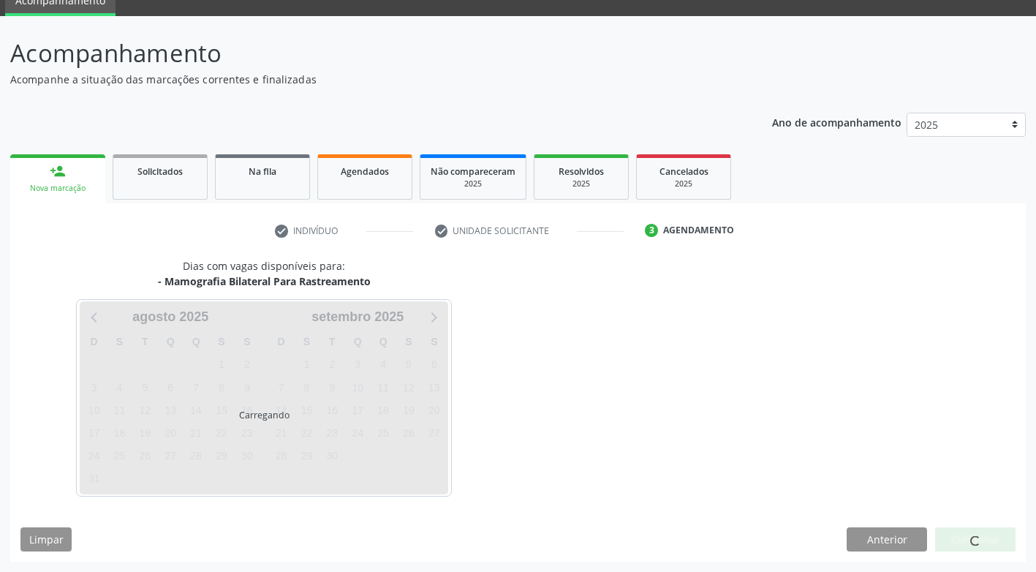
scroll to position [64, 0]
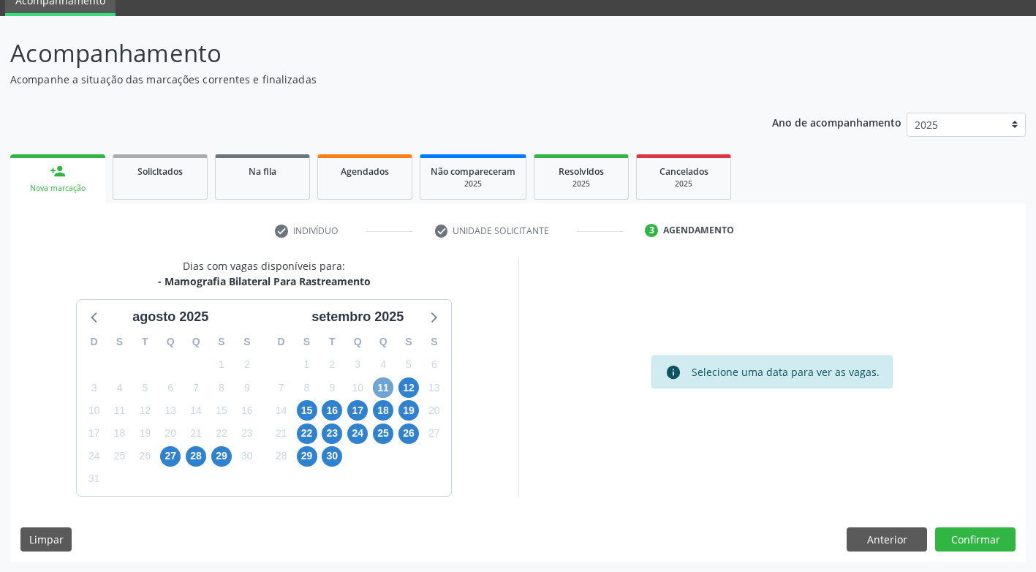
click at [381, 392] on span "11" at bounding box center [383, 387] width 20 height 20
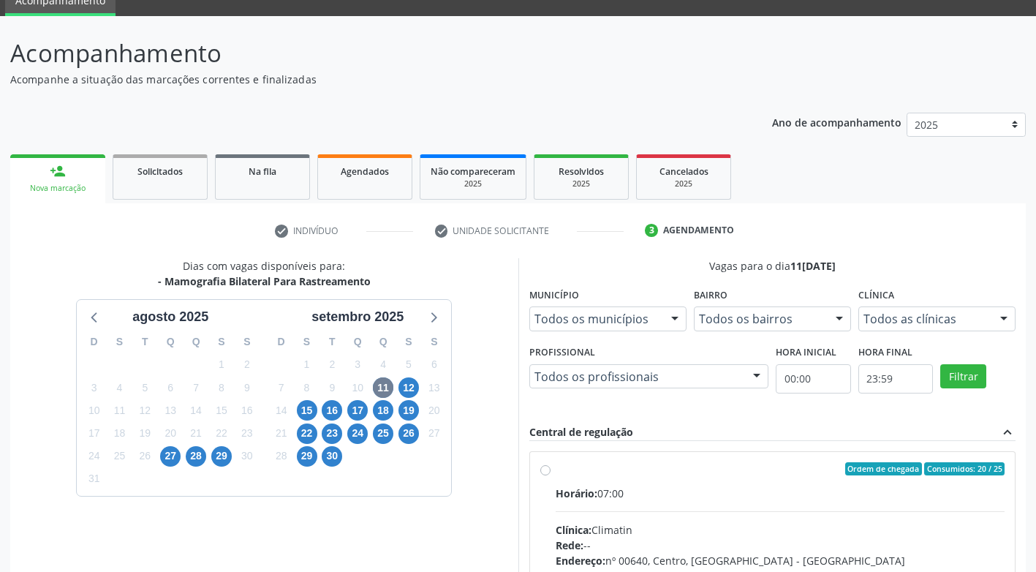
click at [556, 474] on label "Ordem de chegada Consumidos: 20 / 25 Horário: 07:00 Clínica: Climatin Rede: -- …" at bounding box center [781, 574] width 450 height 224
click at [544, 474] on input "Ordem de chegada Consumidos: 20 / 25 Horário: 07:00 Clínica: Climatin Rede: -- …" at bounding box center [545, 468] width 10 height 13
radio input "true"
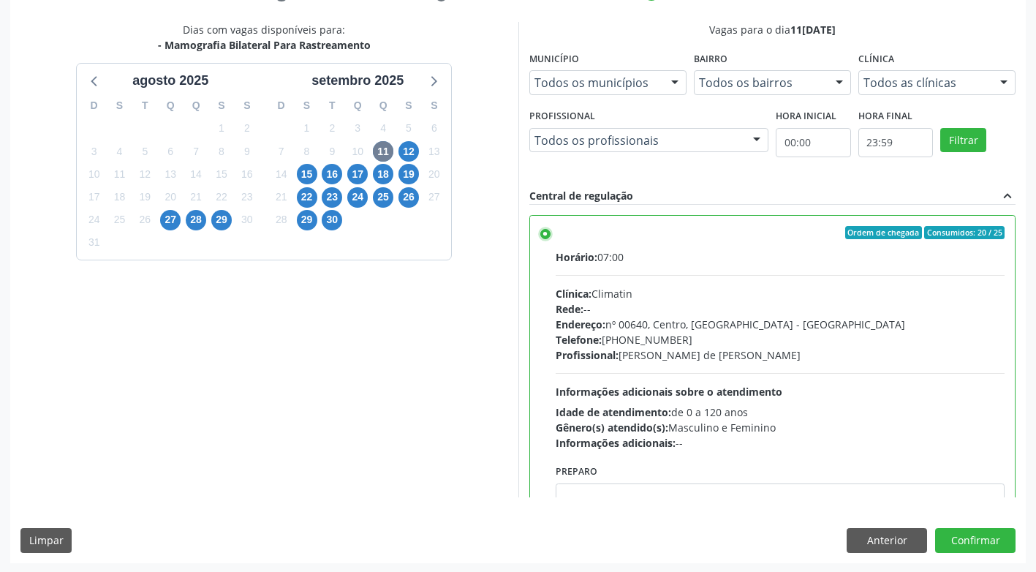
scroll to position [302, 0]
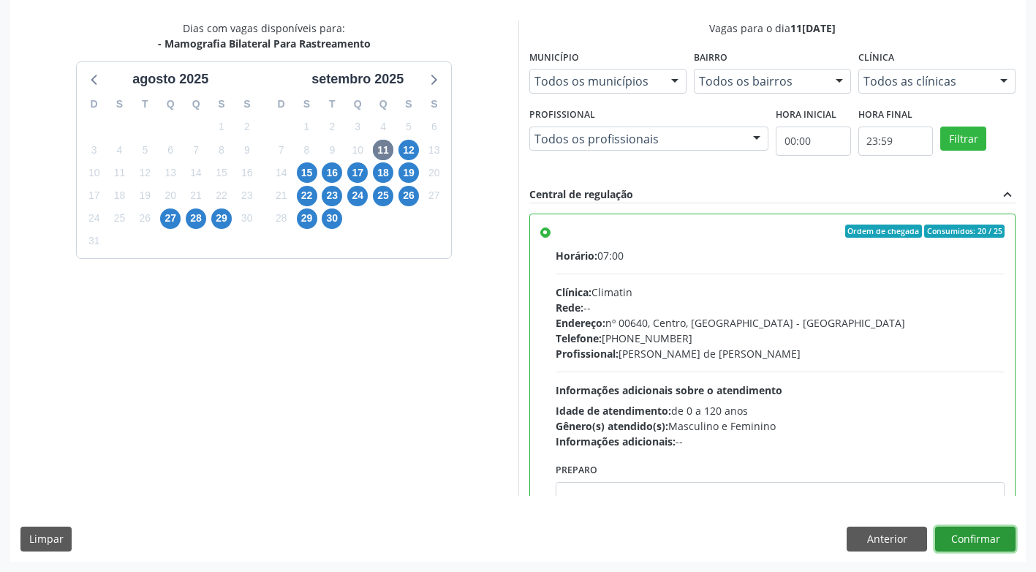
click at [962, 536] on button "Confirmar" at bounding box center [975, 539] width 80 height 25
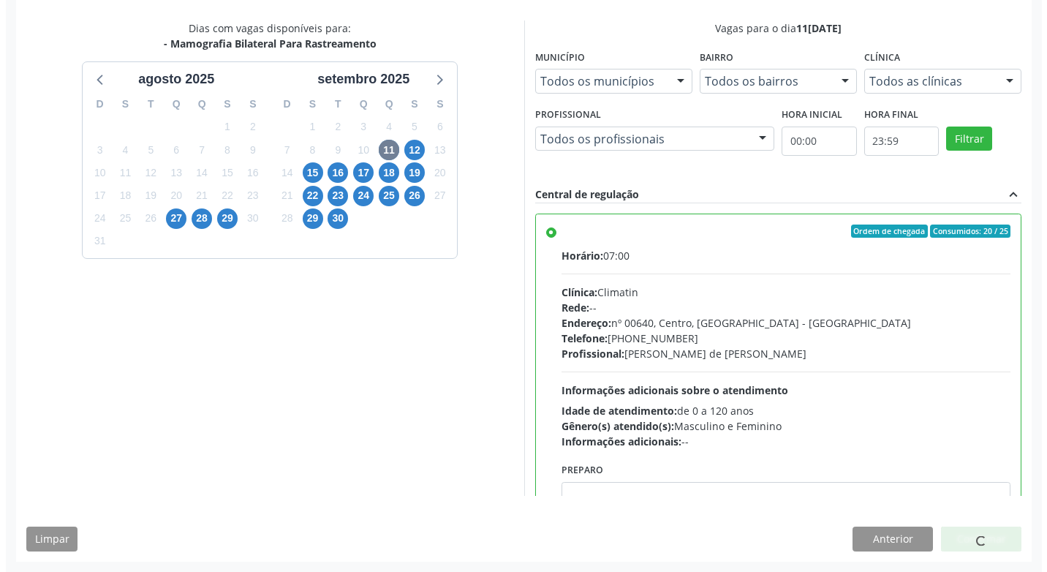
scroll to position [0, 0]
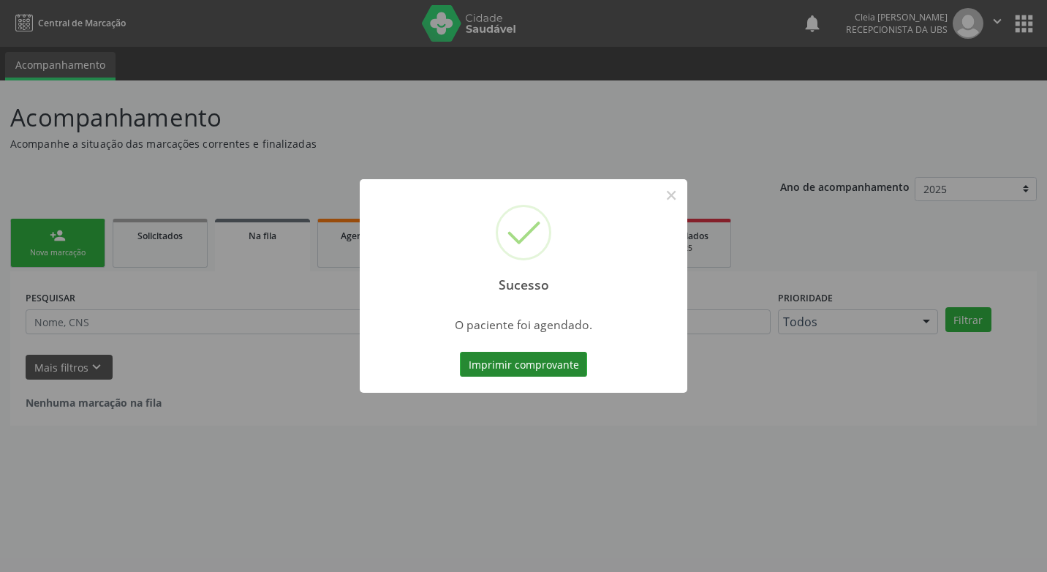
click at [509, 367] on button "Imprimir comprovante" at bounding box center [523, 364] width 127 height 25
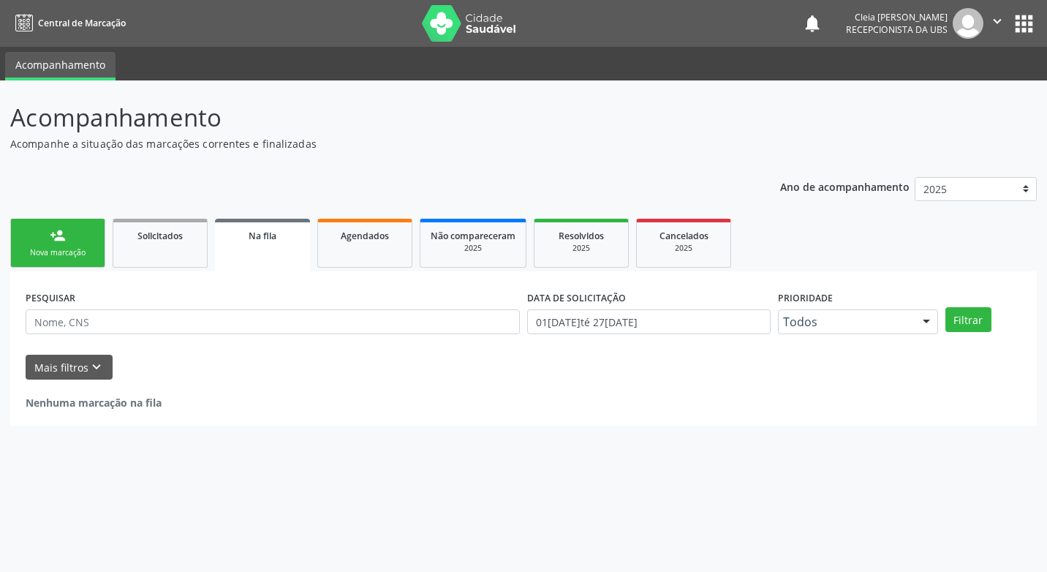
click at [48, 247] on div "Nova marcação" at bounding box center [57, 252] width 73 height 11
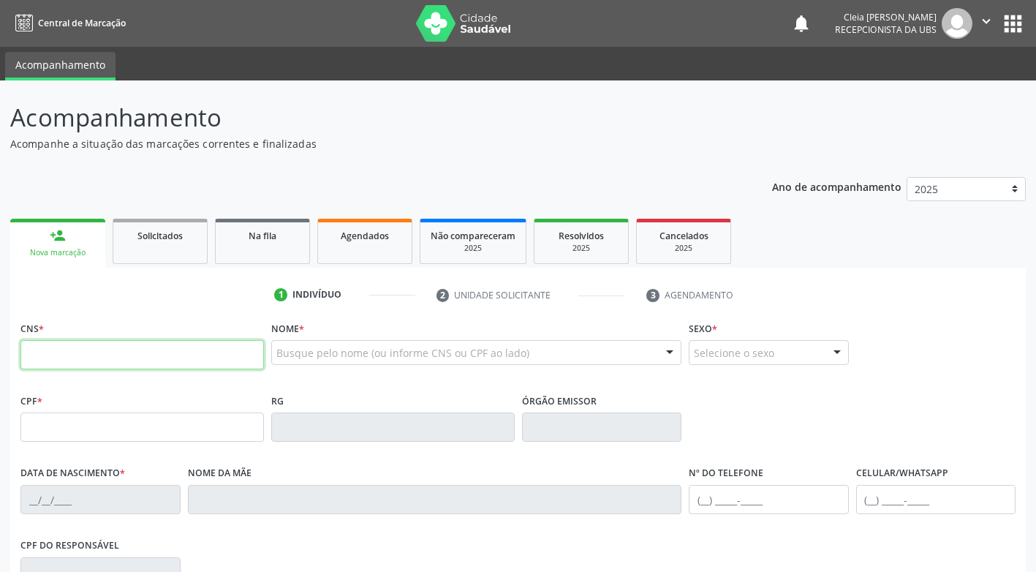
click at [99, 352] on input "text" at bounding box center [142, 354] width 244 height 29
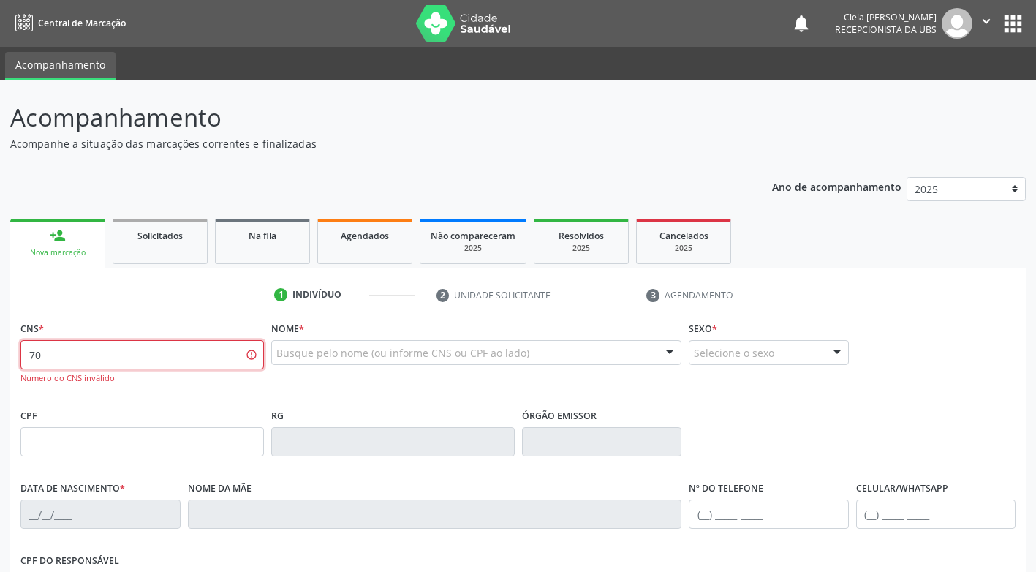
type input "7"
type input "706 1095 1220 1960"
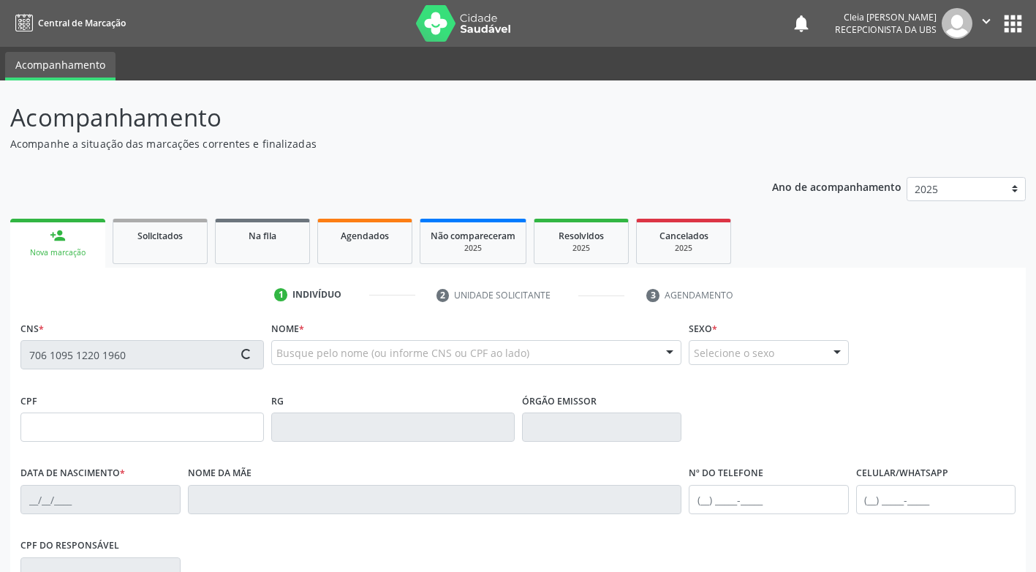
type input "385.946.924-04"
type input "07/04/1954"
type input "Eva Izabel da Conceicao"
type input "(87) 99980-4204"
type input "23"
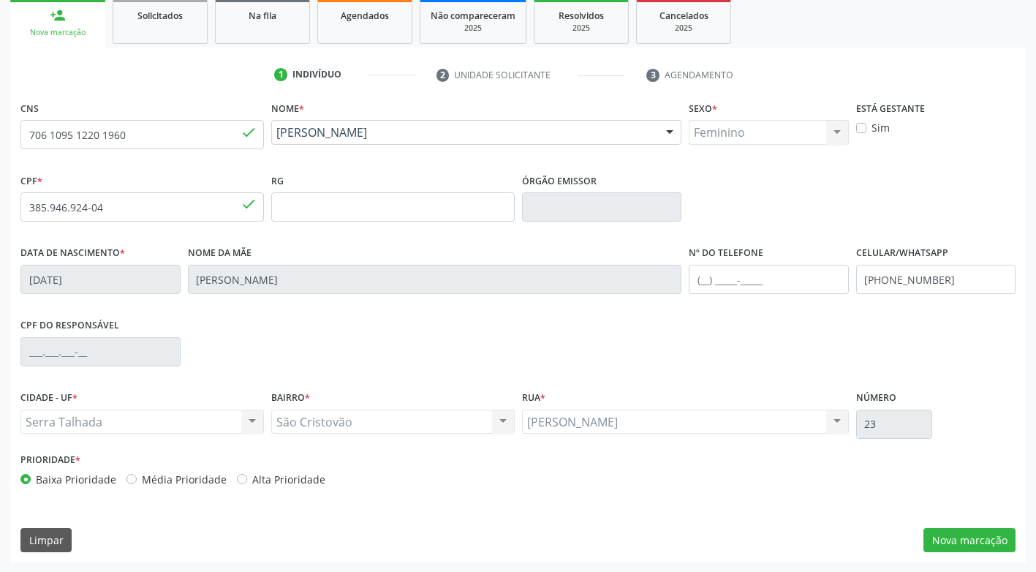
scroll to position [221, 0]
click at [973, 546] on button "Nova marcação" at bounding box center [970, 539] width 92 height 25
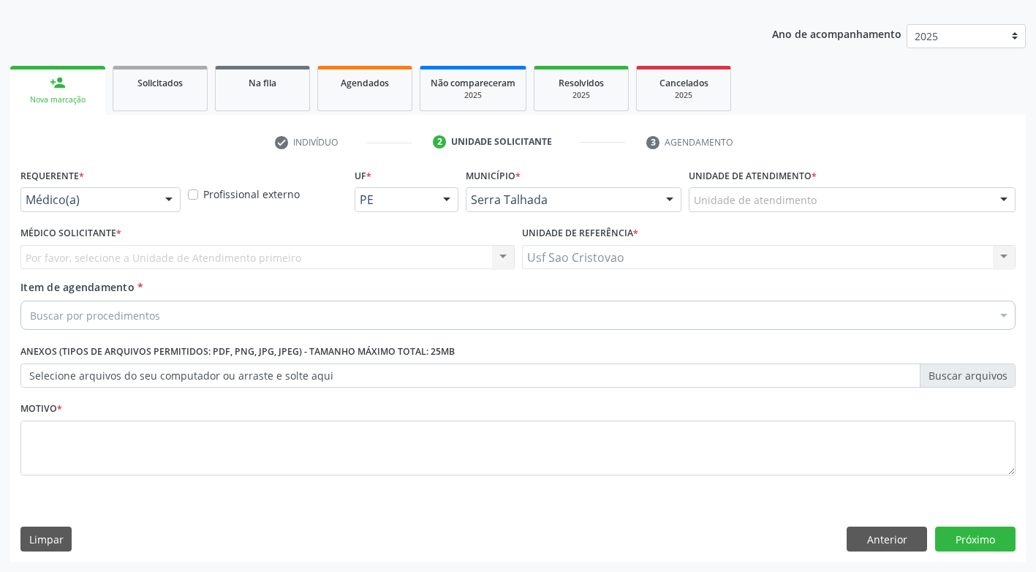
scroll to position [153, 0]
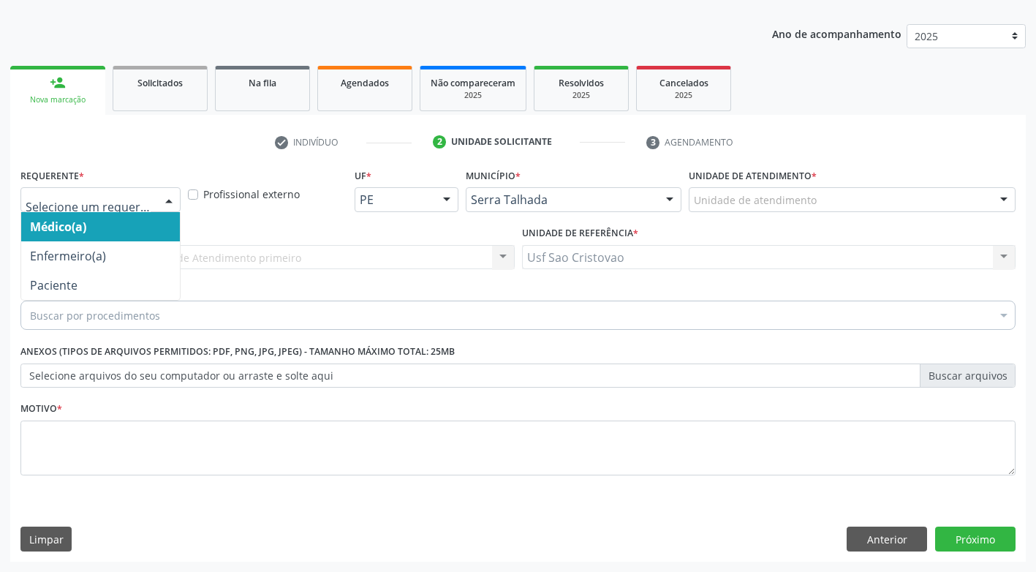
click at [159, 202] on div at bounding box center [169, 200] width 22 height 25
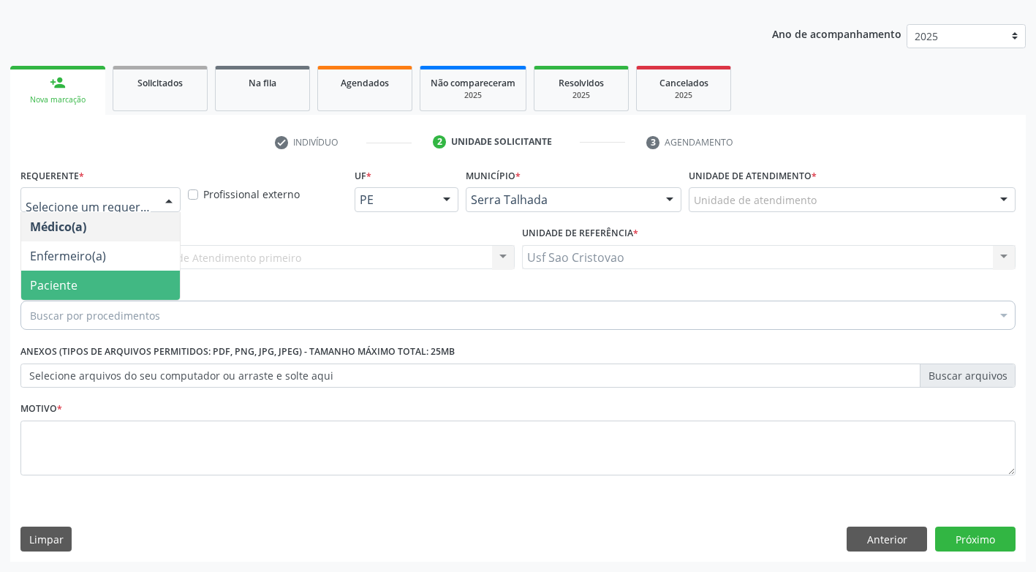
click at [135, 291] on span "Paciente" at bounding box center [100, 285] width 159 height 29
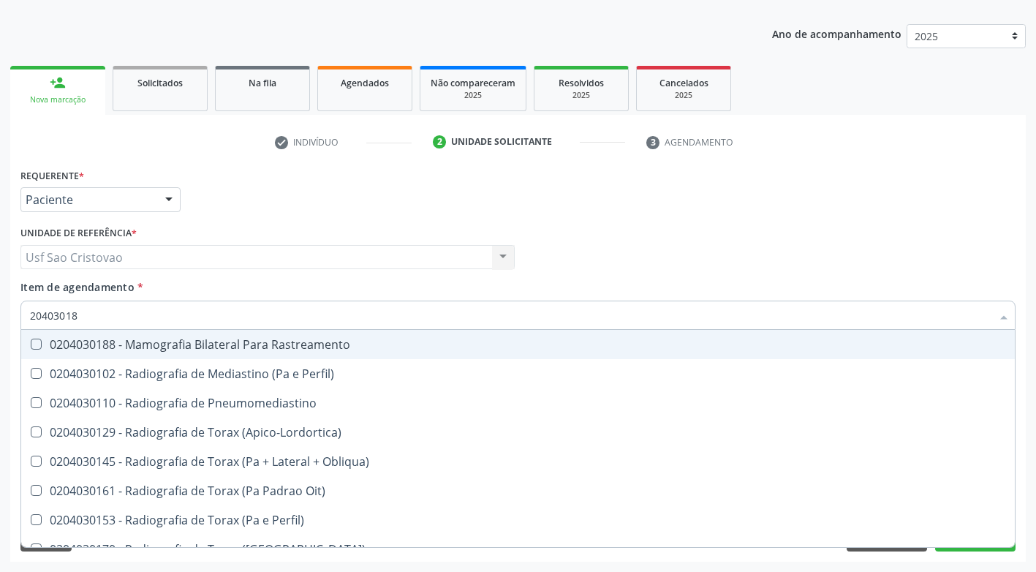
type input "204030188"
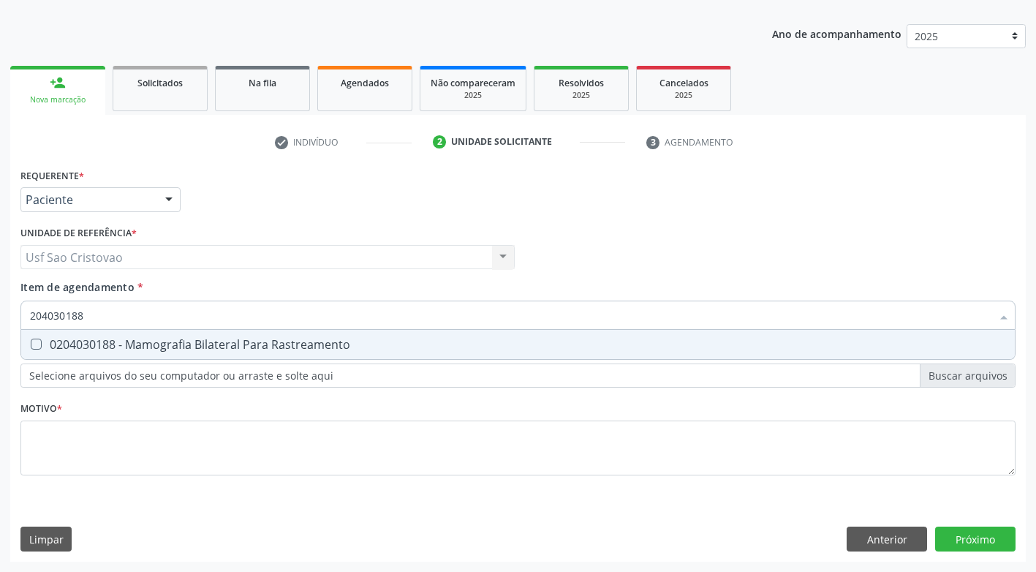
click at [38, 342] on Rastreamento at bounding box center [36, 344] width 11 height 11
click at [31, 342] on Rastreamento "checkbox" at bounding box center [26, 344] width 10 height 10
checkbox Rastreamento "true"
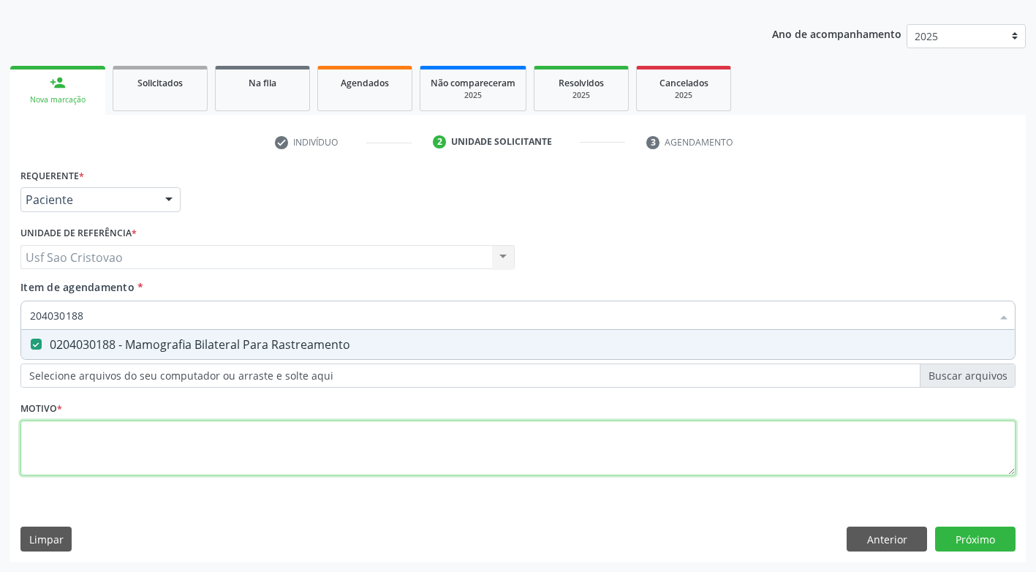
click at [57, 443] on div "Requerente * Paciente Médico(a) Enfermeiro(a) Paciente Nenhum resultado encontr…" at bounding box center [517, 330] width 995 height 331
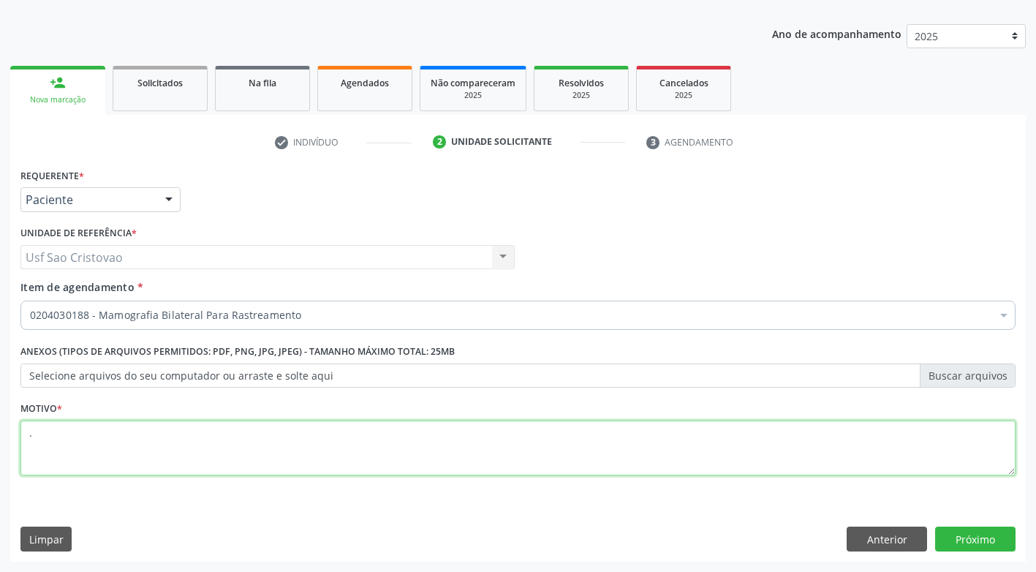
type textarea "."
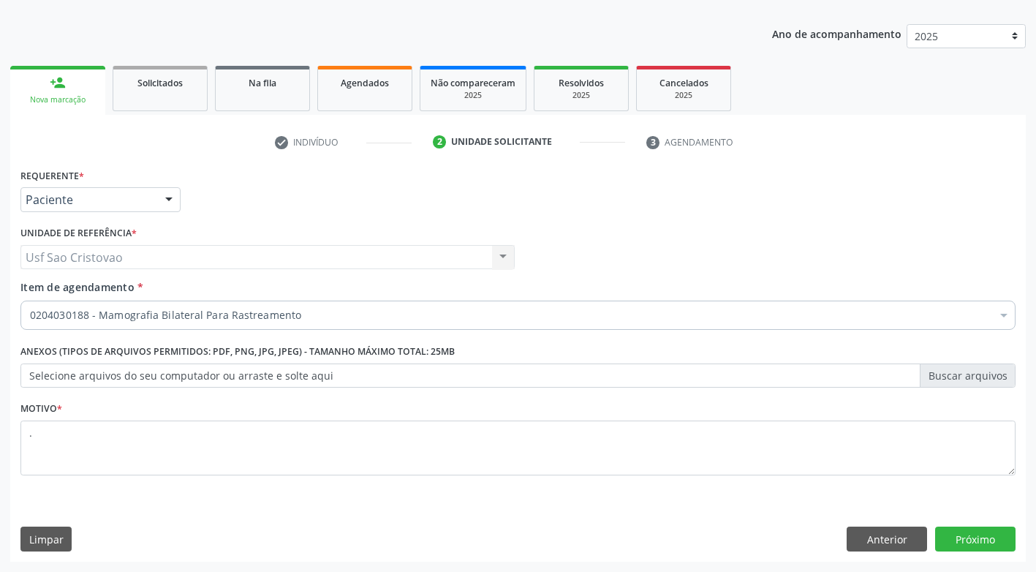
click at [146, 515] on div "Requerente * Paciente Médico(a) Enfermeiro(a) Paciente Nenhum resultado encontr…" at bounding box center [518, 363] width 1016 height 397
click at [970, 543] on button "Próximo" at bounding box center [975, 539] width 80 height 25
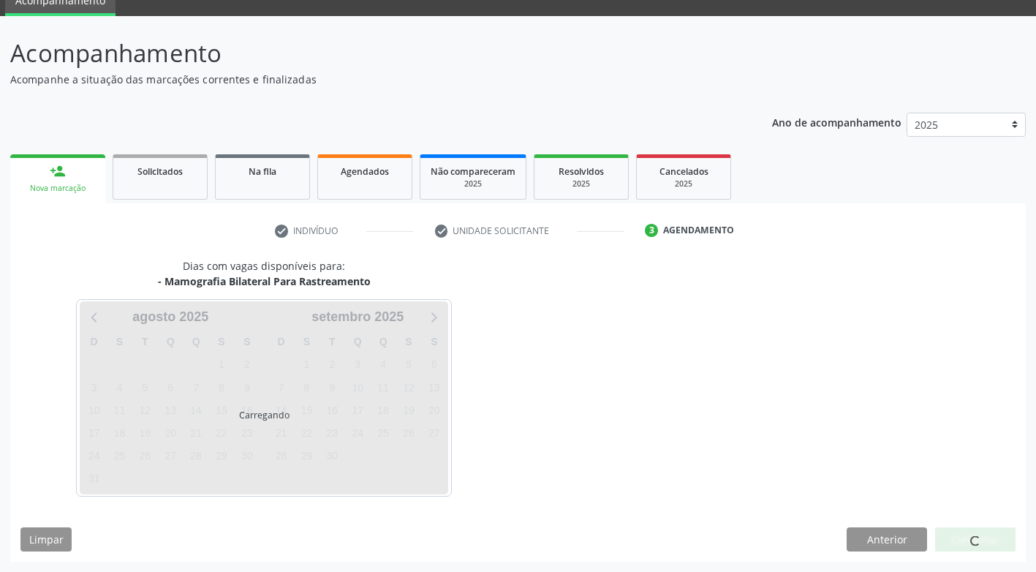
scroll to position [64, 0]
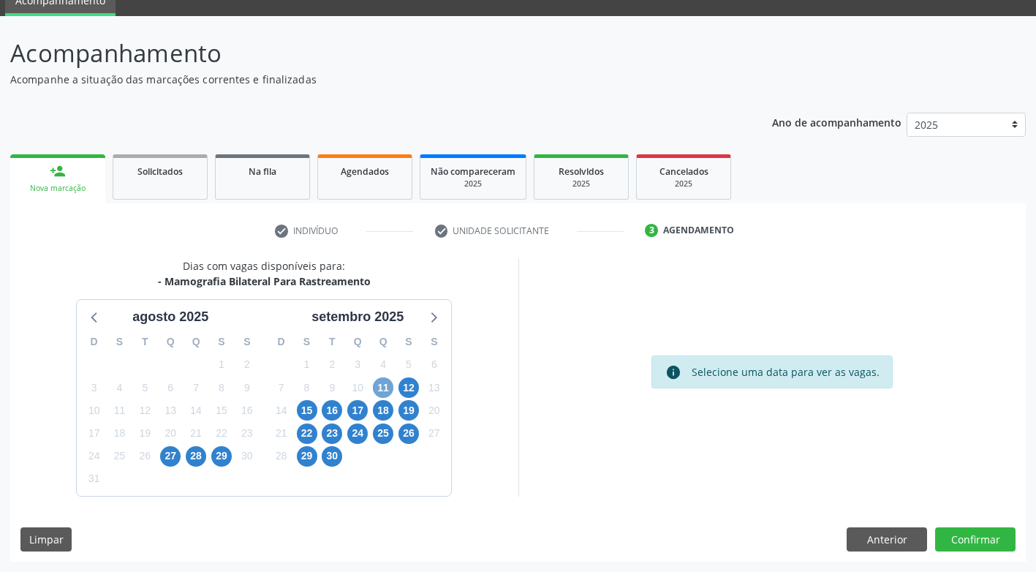
click at [385, 378] on span "11" at bounding box center [383, 387] width 20 height 20
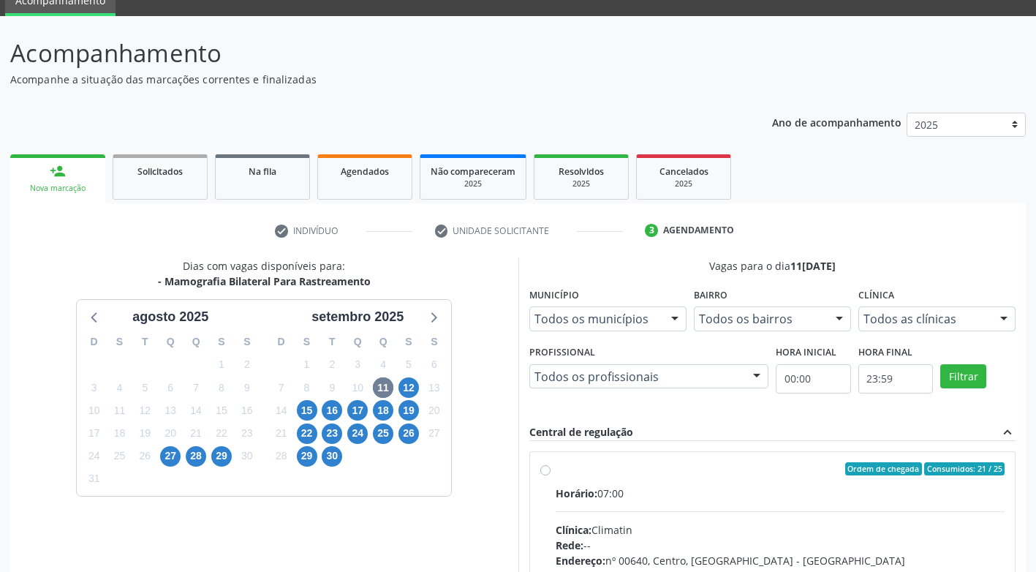
click at [551, 469] on div "Ordem de chegada Consumidos: 21 / 25 Horário: 07:00 Clínica: Climatin Rede: -- …" at bounding box center [772, 574] width 465 height 224
radio input "true"
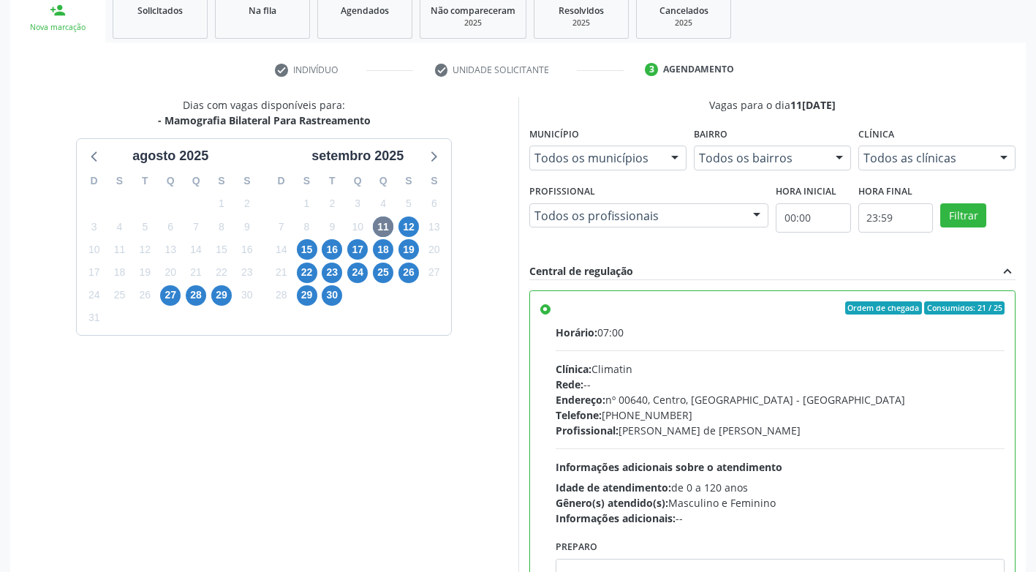
scroll to position [302, 0]
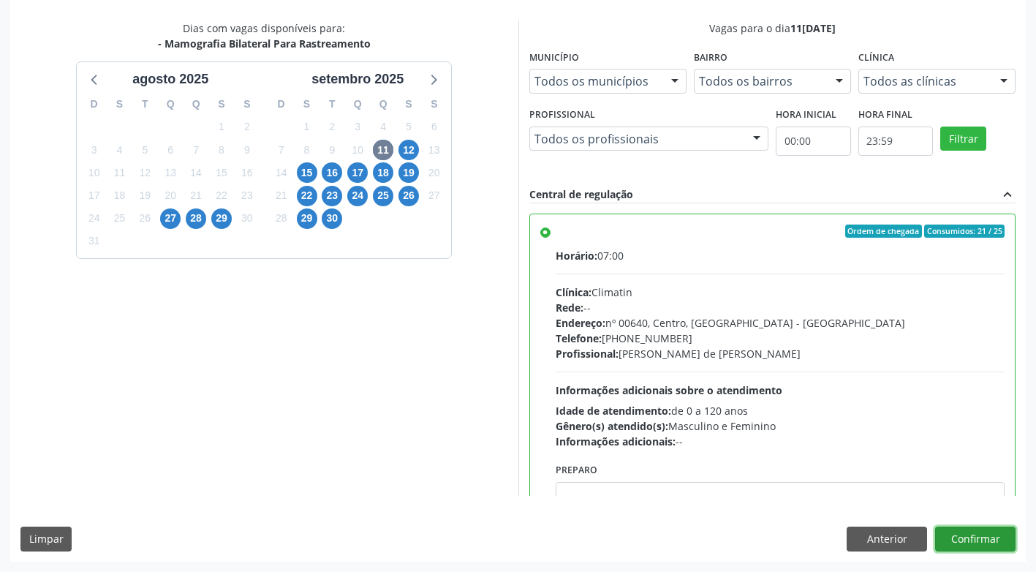
click at [988, 537] on button "Confirmar" at bounding box center [975, 539] width 80 height 25
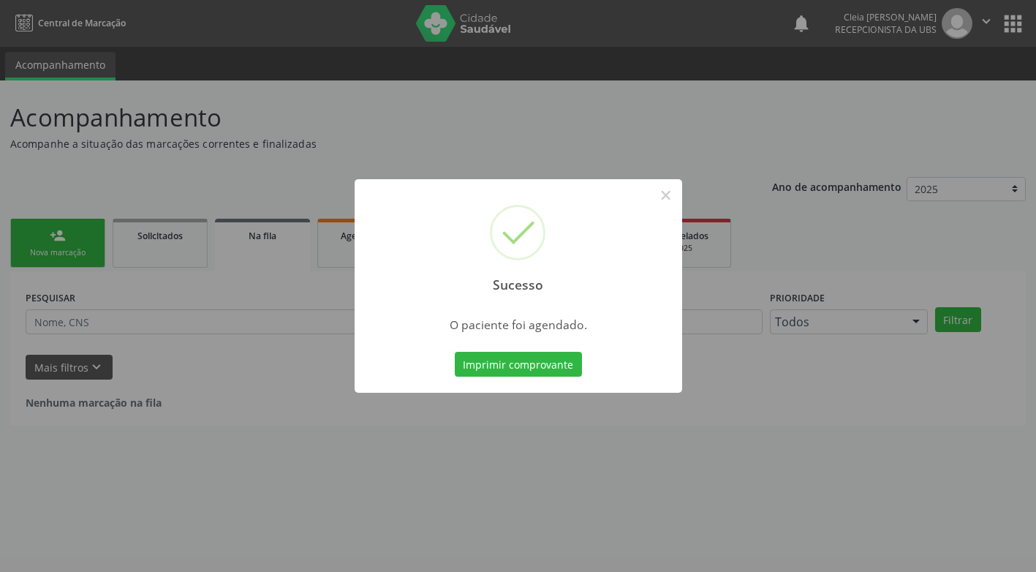
scroll to position [0, 0]
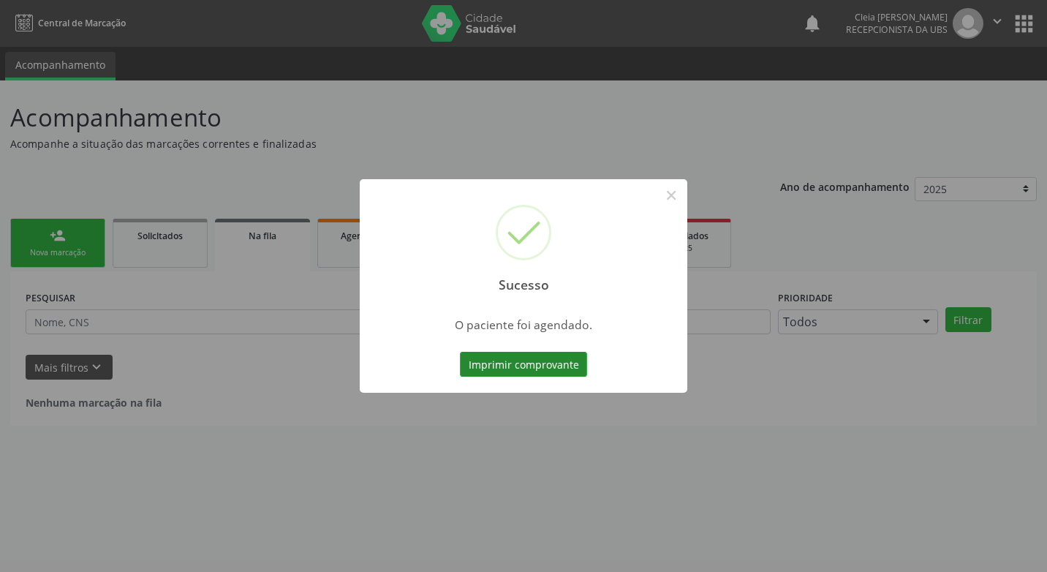
click at [537, 361] on button "Imprimir comprovante" at bounding box center [523, 364] width 127 height 25
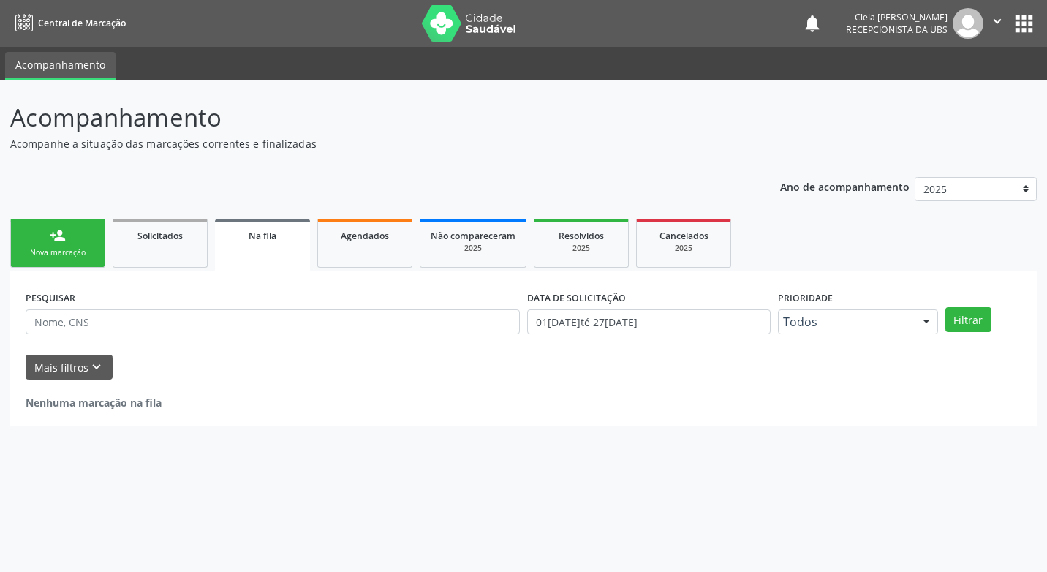
click at [78, 241] on div "Sucesso × O paciente foi agendado. Imprimir comprovante Cancel" at bounding box center [523, 286] width 1047 height 572
click at [86, 244] on link "person_add Nova marcação" at bounding box center [57, 243] width 95 height 49
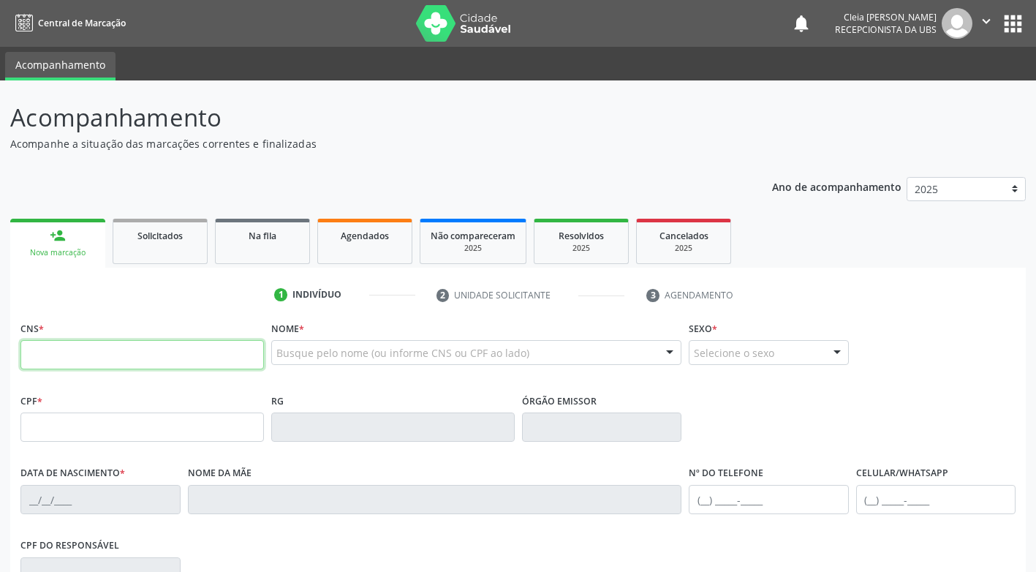
click at [106, 355] on input "text" at bounding box center [142, 354] width 244 height 29
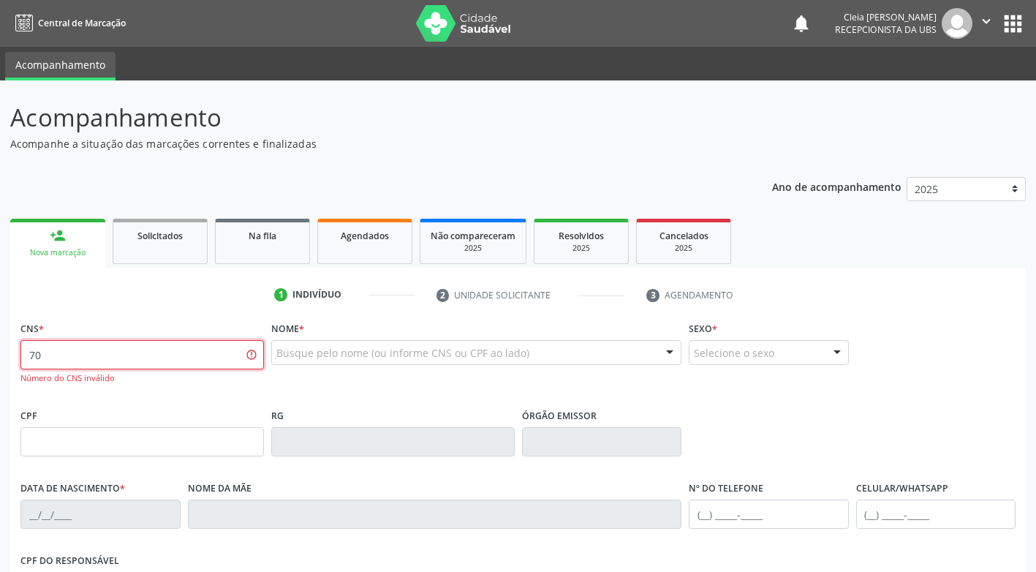
type input "7"
type input "703 4050 8644 7300"
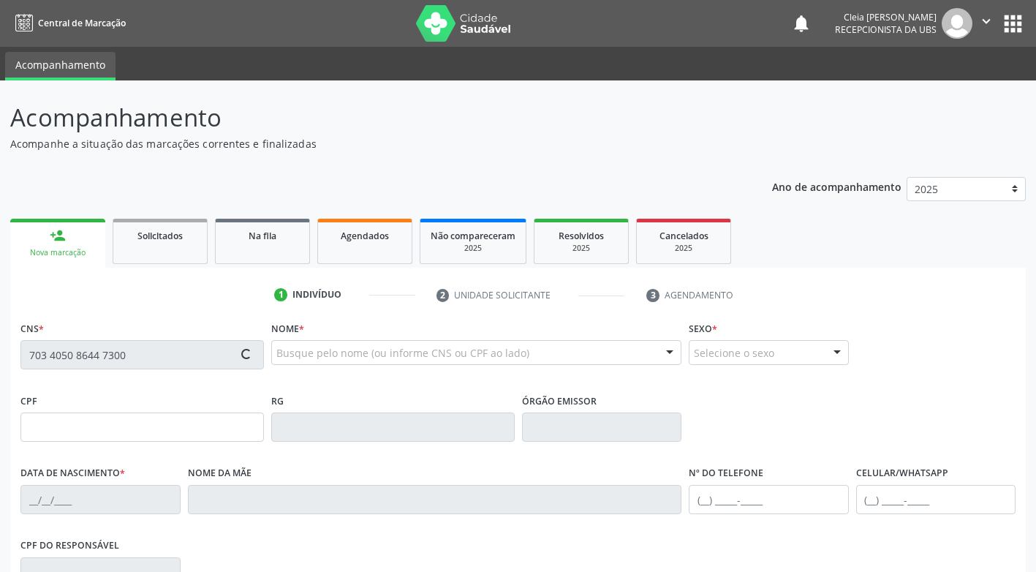
type input "084.692.294-00"
type input "18/10/1954"
type input "Maria Alves da Silva Araujo"
type input "(87) 99915-4438"
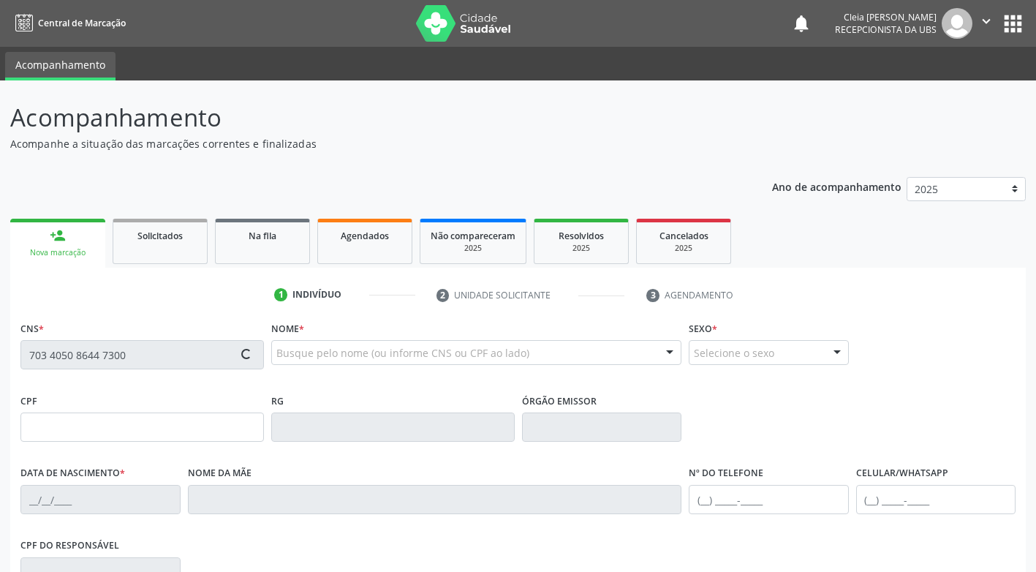
type input "333"
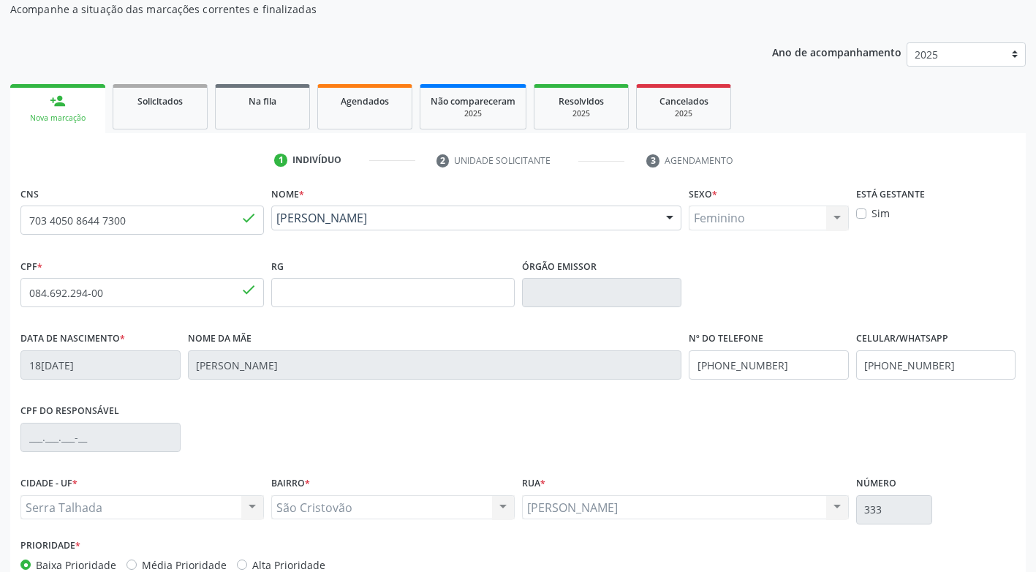
scroll to position [146, 0]
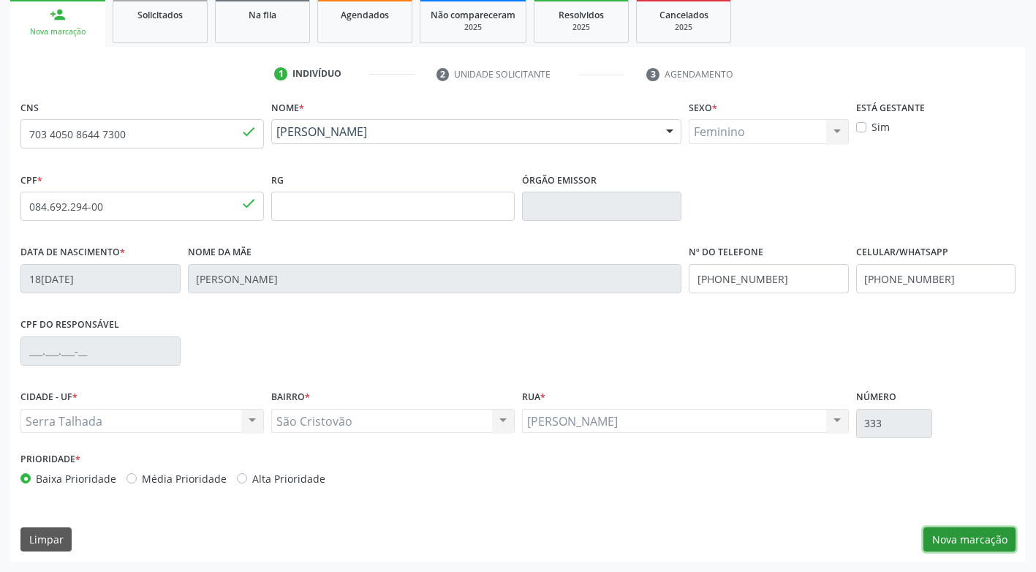
click at [992, 540] on button "Nova marcação" at bounding box center [970, 539] width 92 height 25
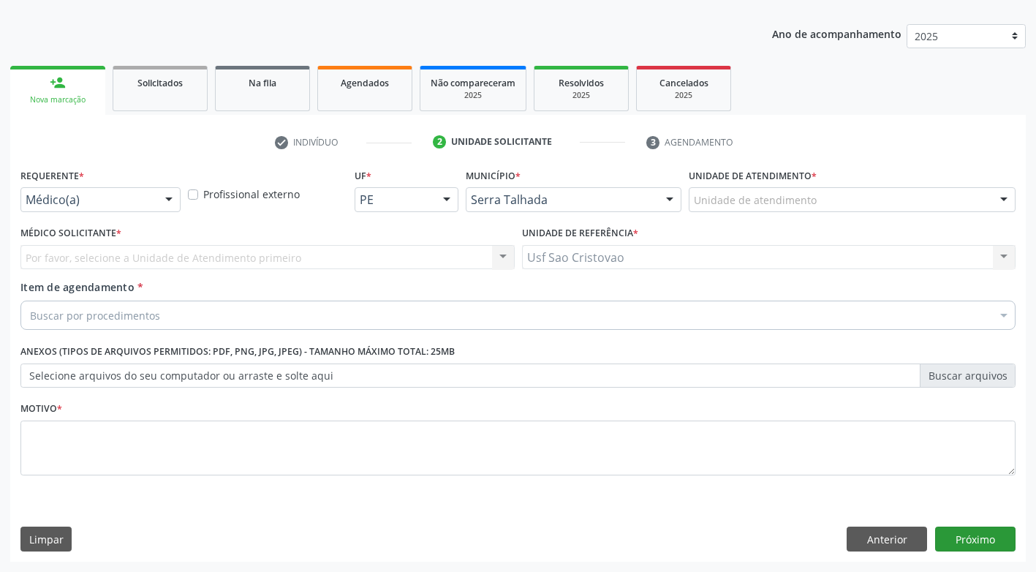
scroll to position [153, 0]
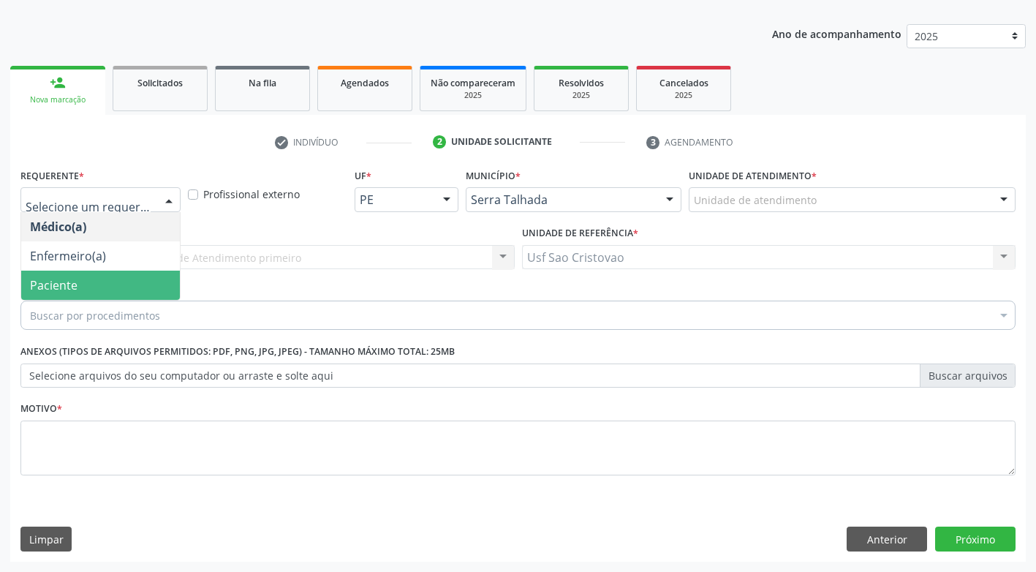
click at [103, 293] on span "Paciente" at bounding box center [100, 285] width 159 height 29
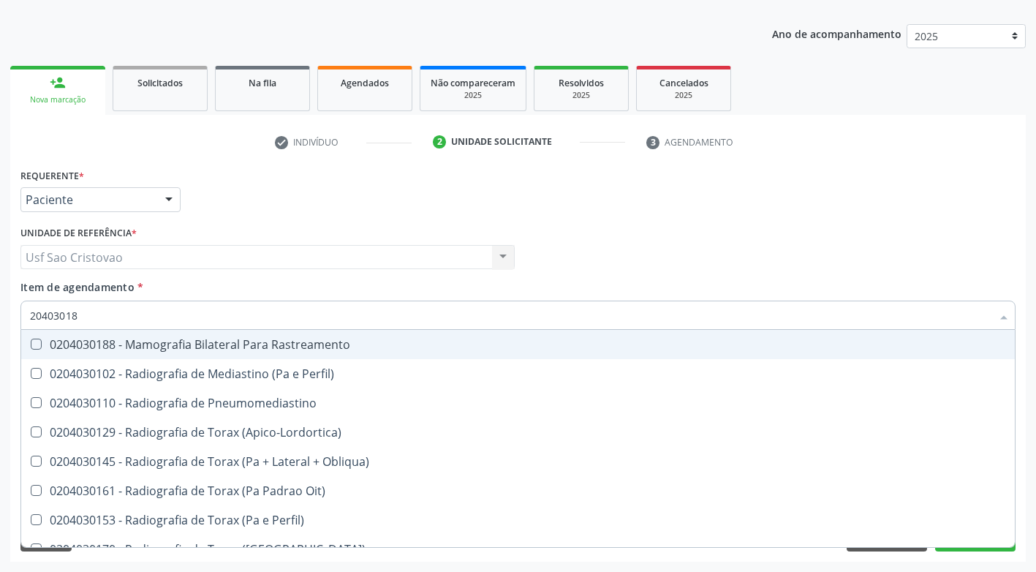
type input "204030188"
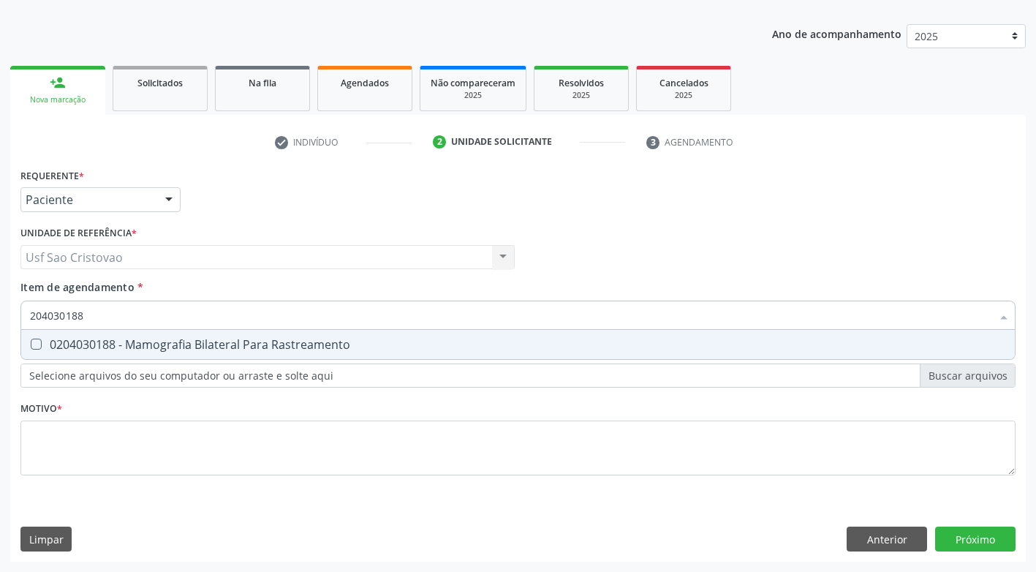
click at [37, 342] on Rastreamento at bounding box center [36, 344] width 11 height 11
click at [31, 342] on Rastreamento "checkbox" at bounding box center [26, 344] width 10 height 10
checkbox Rastreamento "true"
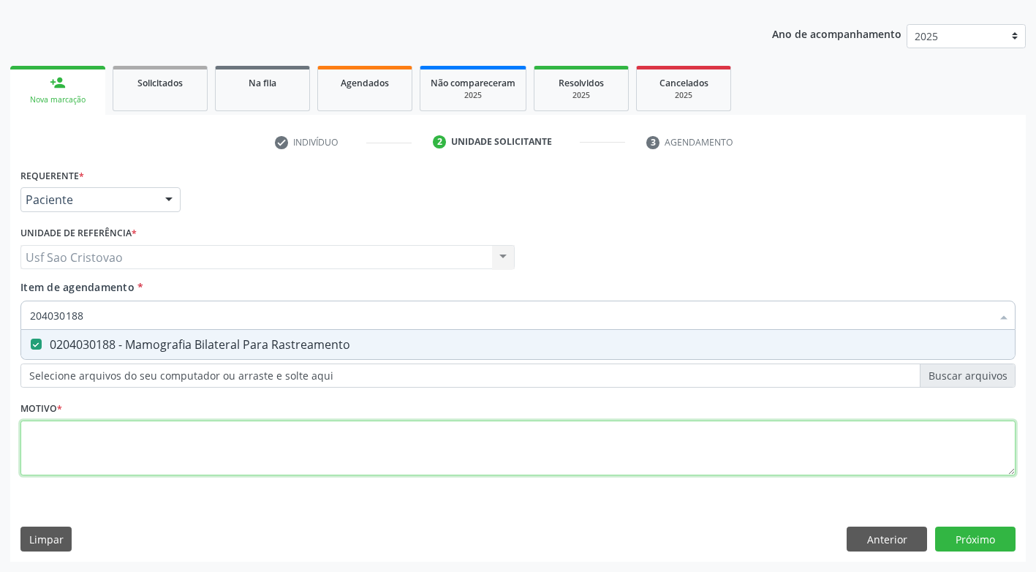
click at [105, 442] on div "Requerente * Paciente Médico(a) Enfermeiro(a) Paciente Nenhum resultado encontr…" at bounding box center [517, 330] width 995 height 331
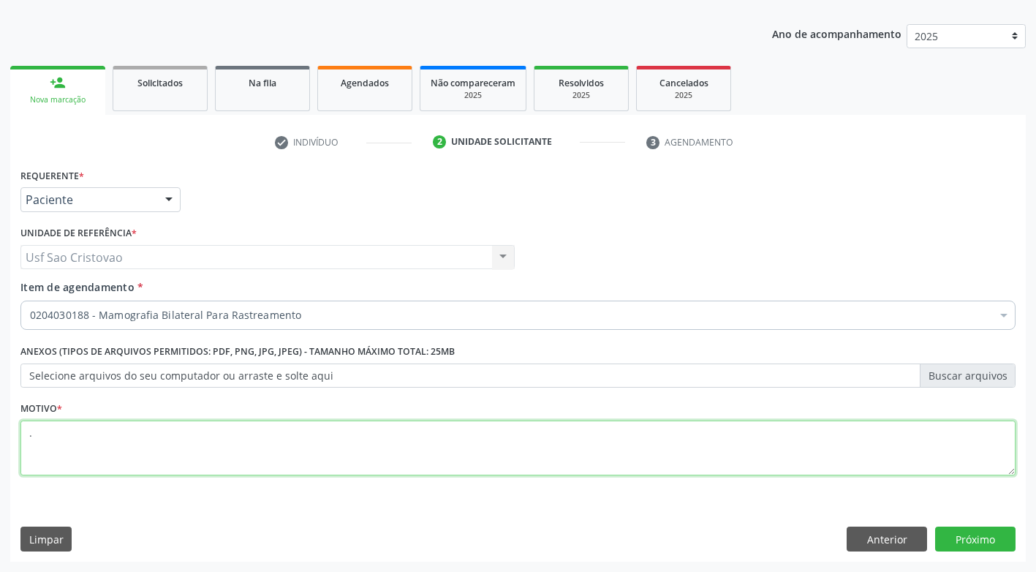
type textarea "."
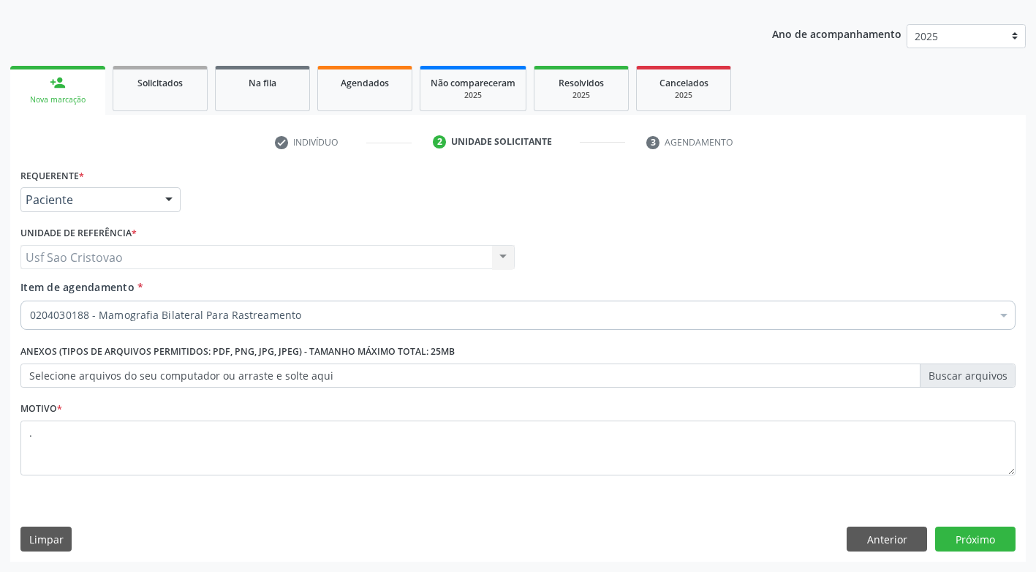
click at [313, 513] on div "Requerente * Paciente Médico(a) Enfermeiro(a) Paciente Nenhum resultado encontr…" at bounding box center [518, 363] width 1016 height 397
click at [1000, 544] on button "Próximo" at bounding box center [975, 539] width 80 height 25
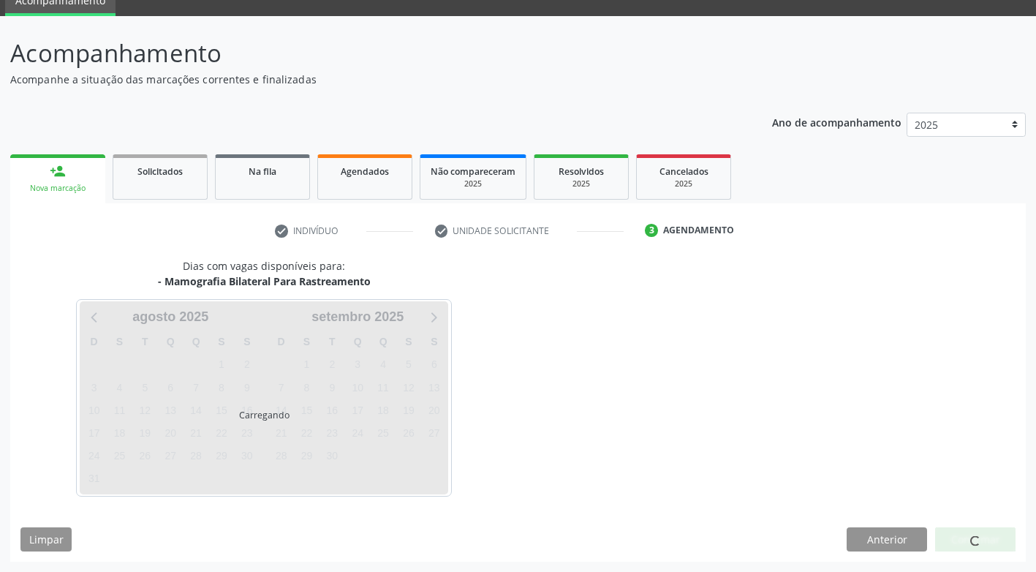
scroll to position [64, 0]
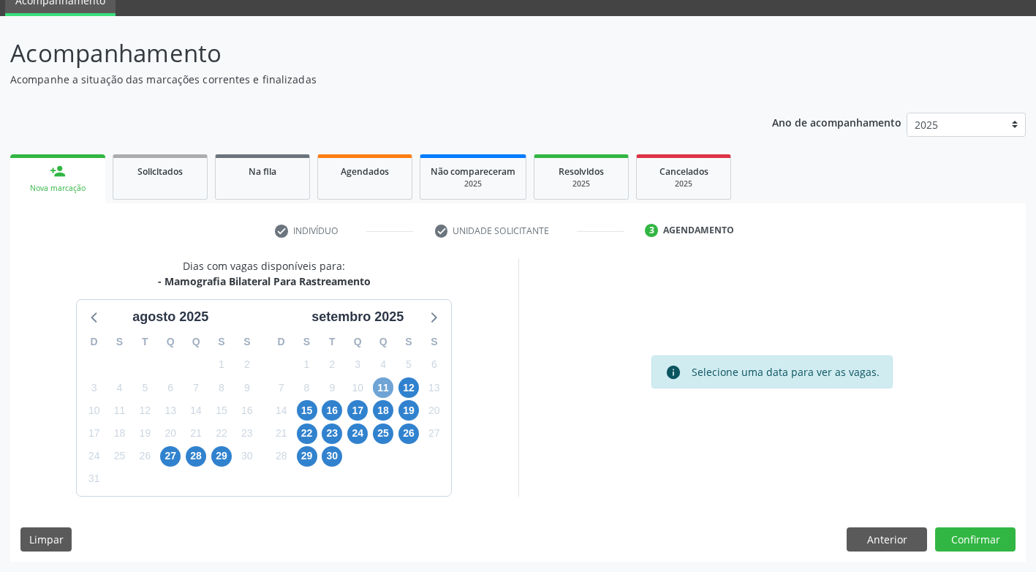
click at [381, 391] on span "11" at bounding box center [383, 387] width 20 height 20
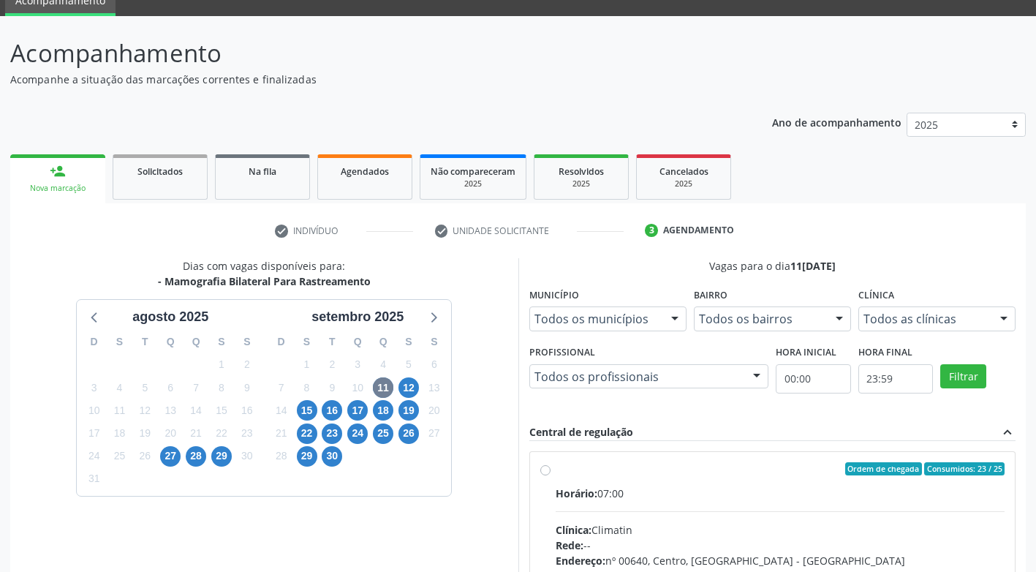
drag, startPoint x: 547, startPoint y: 473, endPoint x: 570, endPoint y: 475, distance: 23.5
click at [556, 473] on label "Ordem de chegada Consumidos: 23 / 25 Horário: 07:00 Clínica: Climatin Rede: -- …" at bounding box center [781, 574] width 450 height 224
click at [546, 473] on input "Ordem de chegada Consumidos: 23 / 25 Horário: 07:00 Clínica: Climatin Rede: -- …" at bounding box center [545, 468] width 10 height 13
radio input "true"
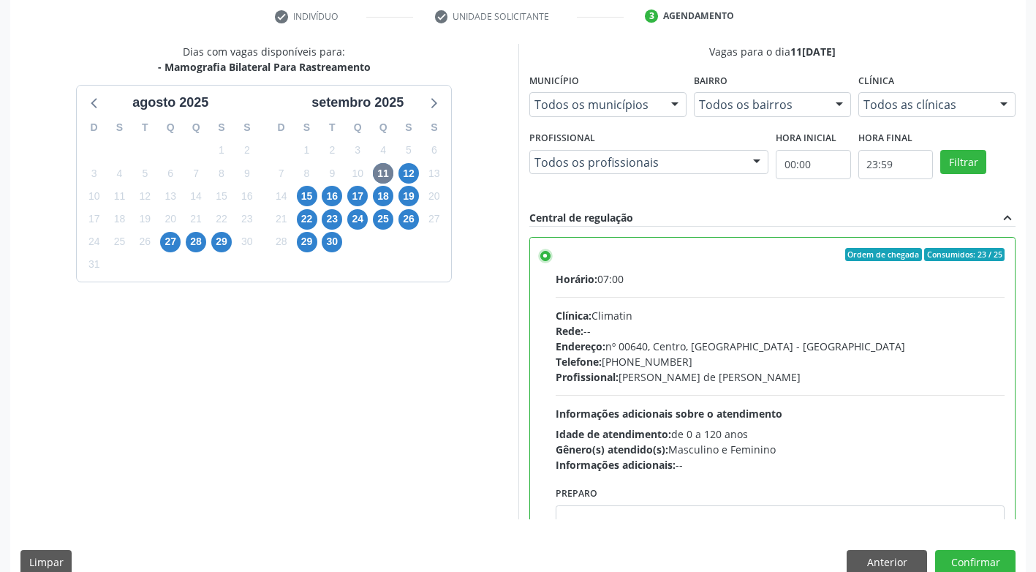
scroll to position [302, 0]
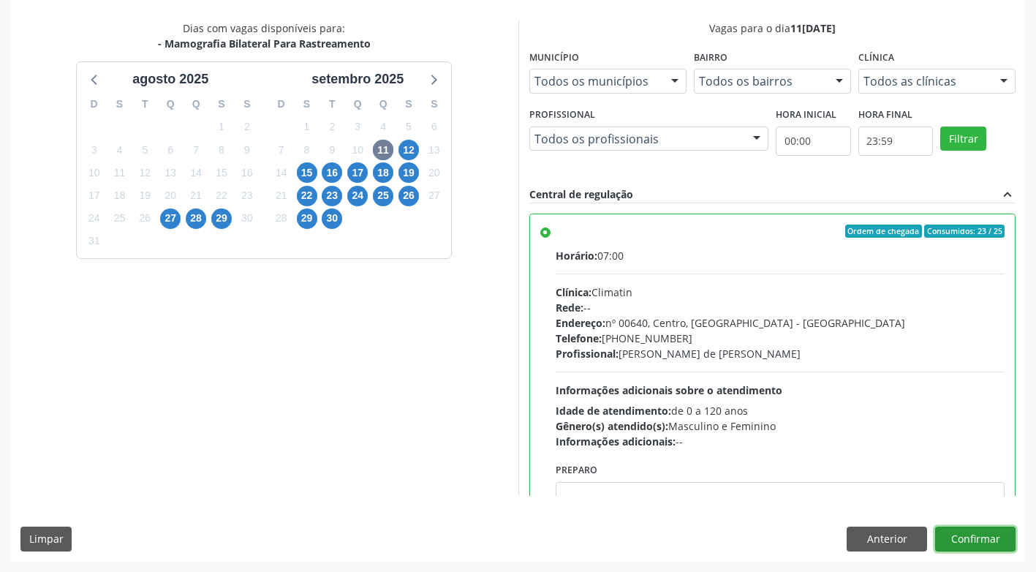
click at [955, 542] on button "Confirmar" at bounding box center [975, 539] width 80 height 25
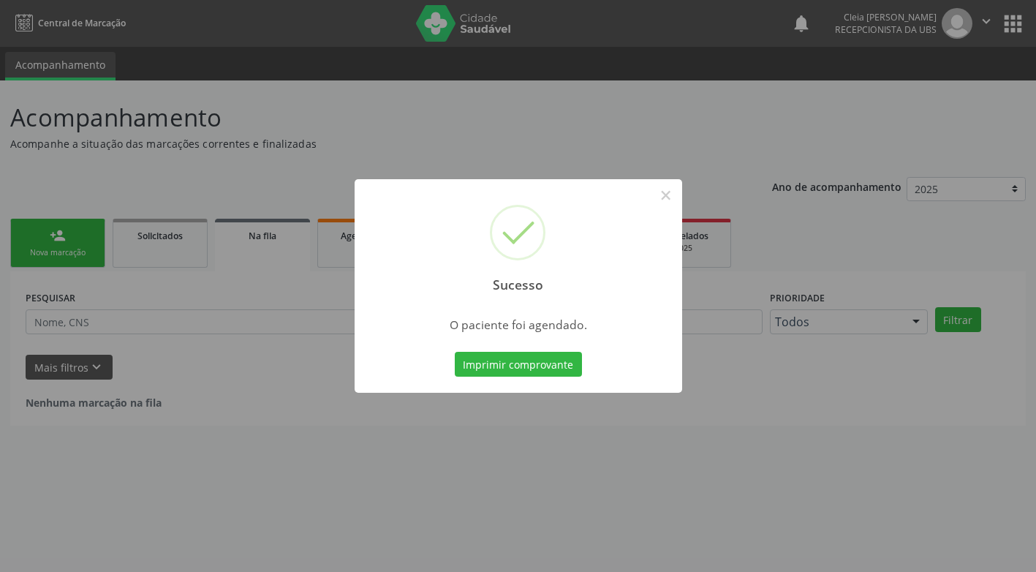
scroll to position [0, 0]
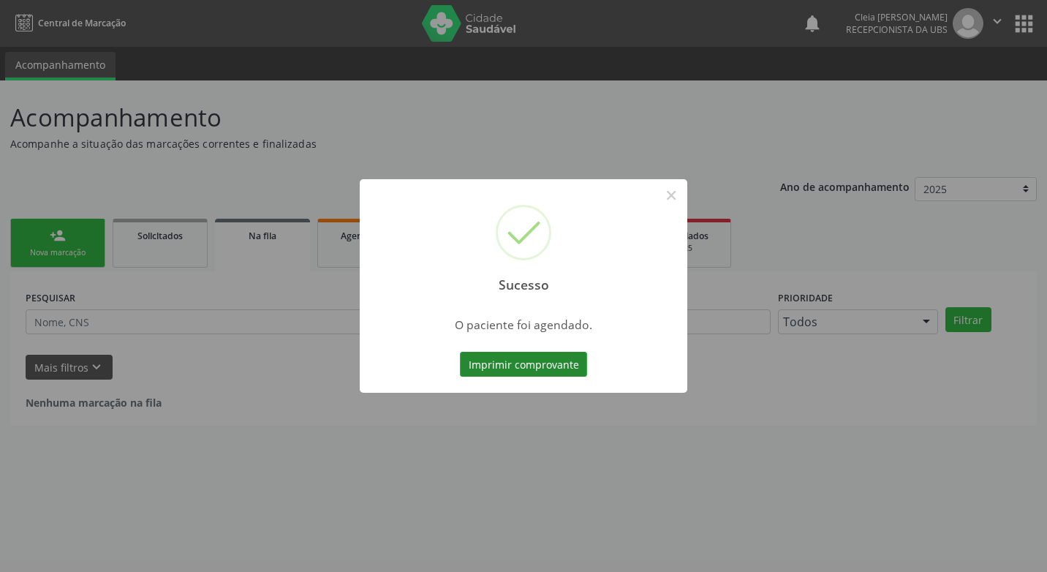
click at [548, 361] on button "Imprimir comprovante" at bounding box center [523, 364] width 127 height 25
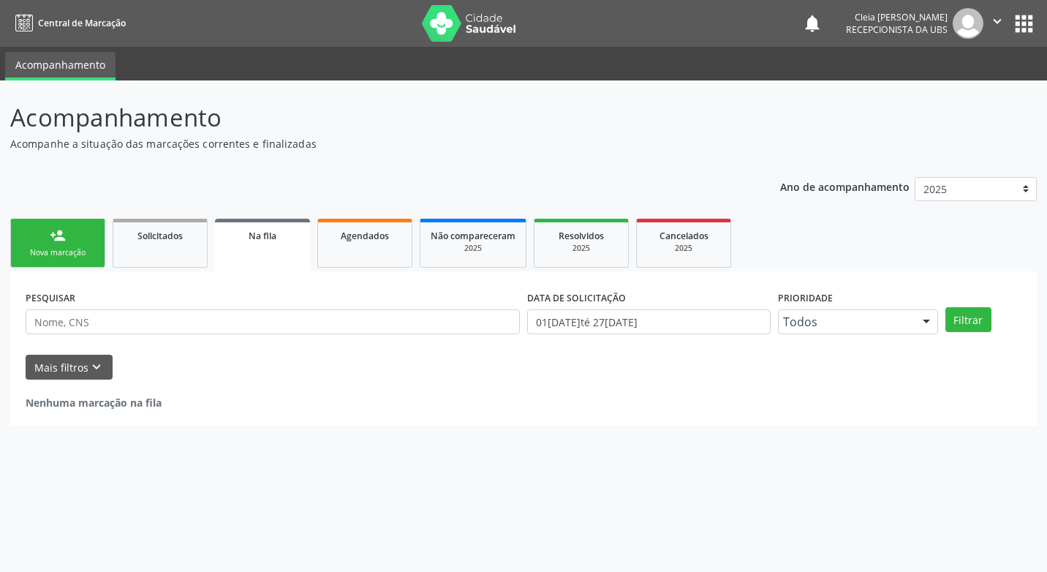
click at [83, 246] on link "person_add Nova marcação" at bounding box center [57, 243] width 95 height 49
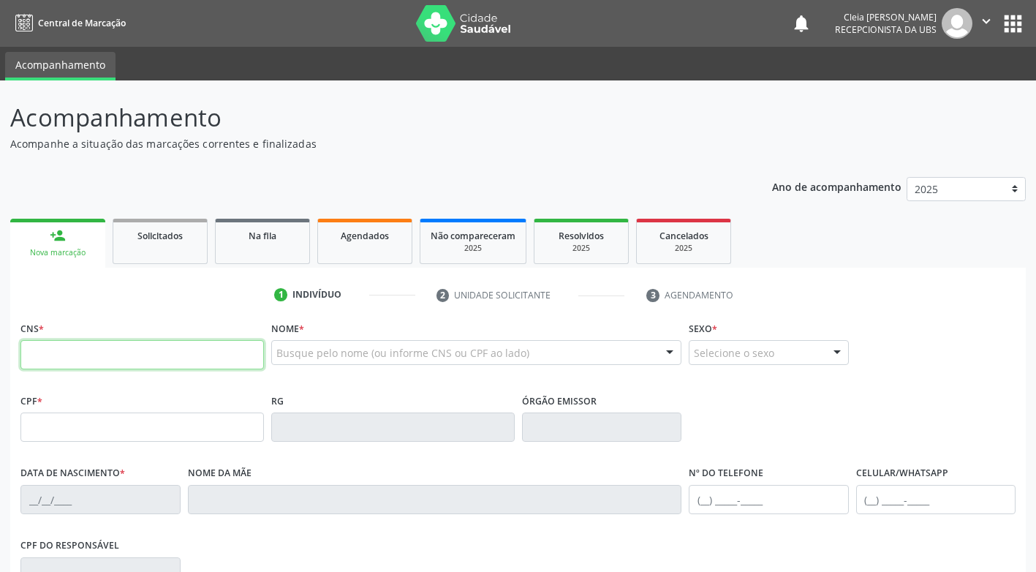
click at [102, 342] on input "text" at bounding box center [142, 354] width 244 height 29
type input "201 6822 8003 0018"
type input "561.211.994-15"
type input "01/06/1965"
type input "Dina Escarian Pameira"
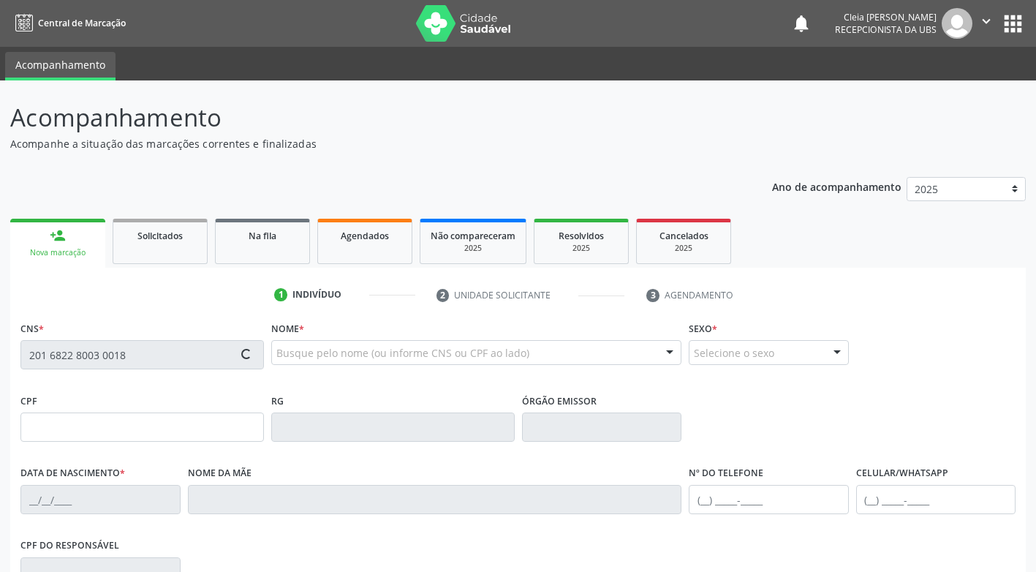
type input "(87) 99912-1487"
type input "219"
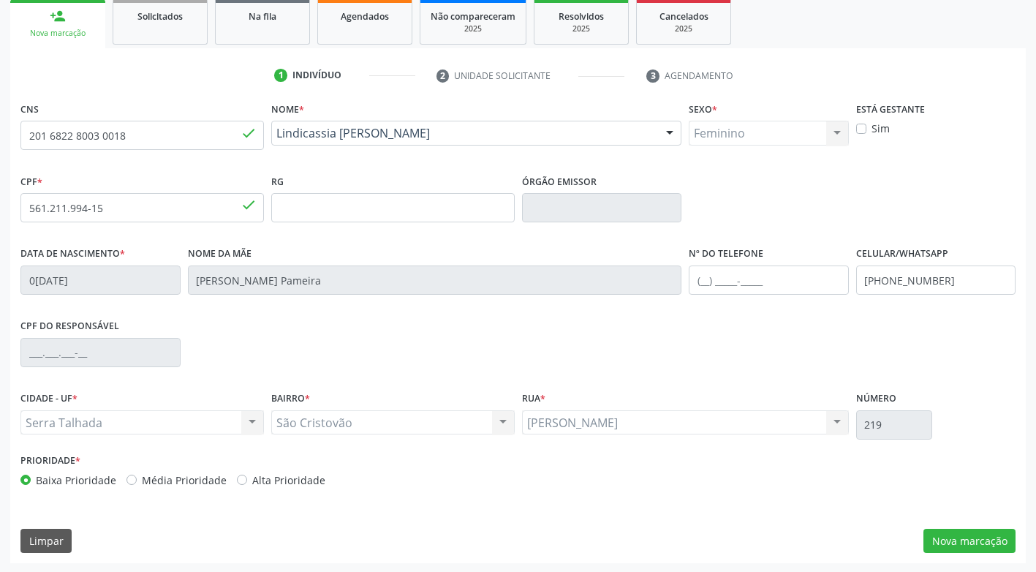
scroll to position [221, 0]
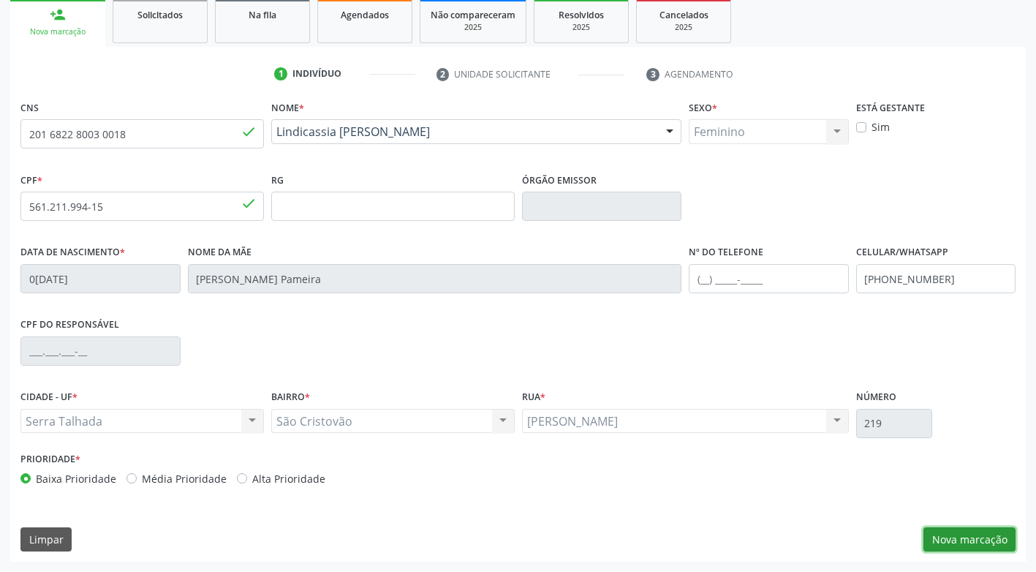
click at [952, 548] on button "Nova marcação" at bounding box center [970, 539] width 92 height 25
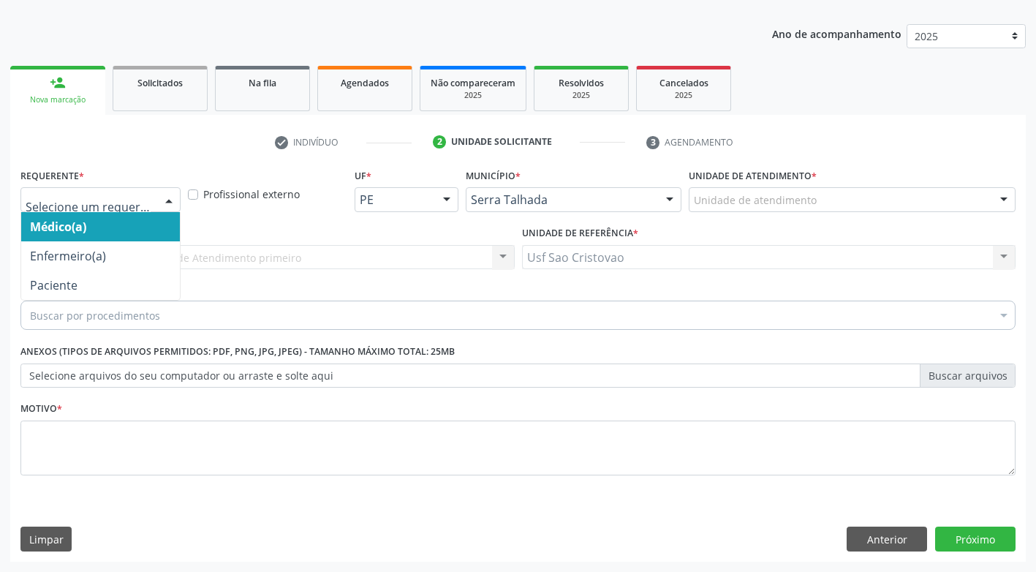
click at [165, 200] on div at bounding box center [169, 200] width 22 height 25
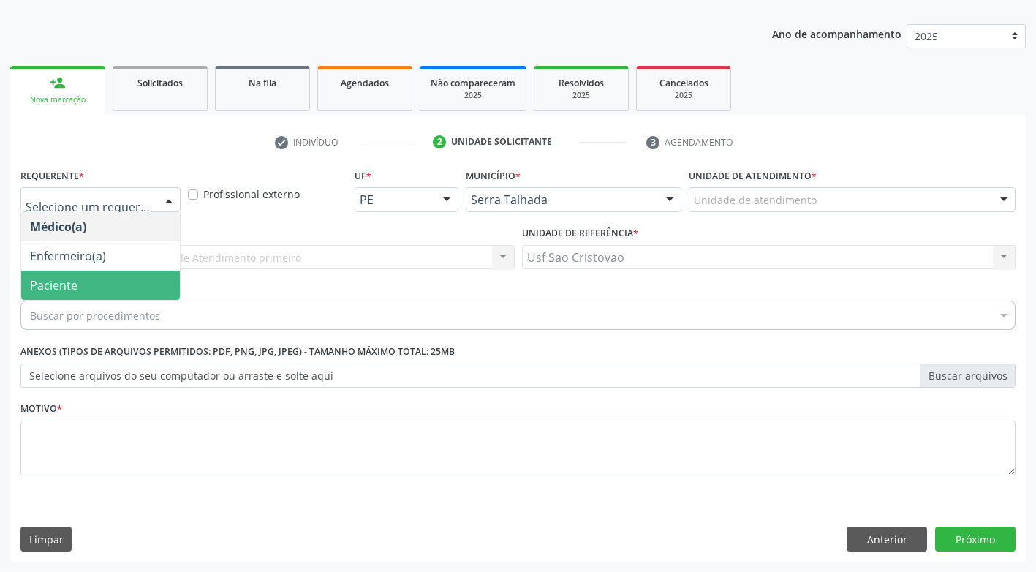
click at [133, 287] on span "Paciente" at bounding box center [100, 285] width 159 height 29
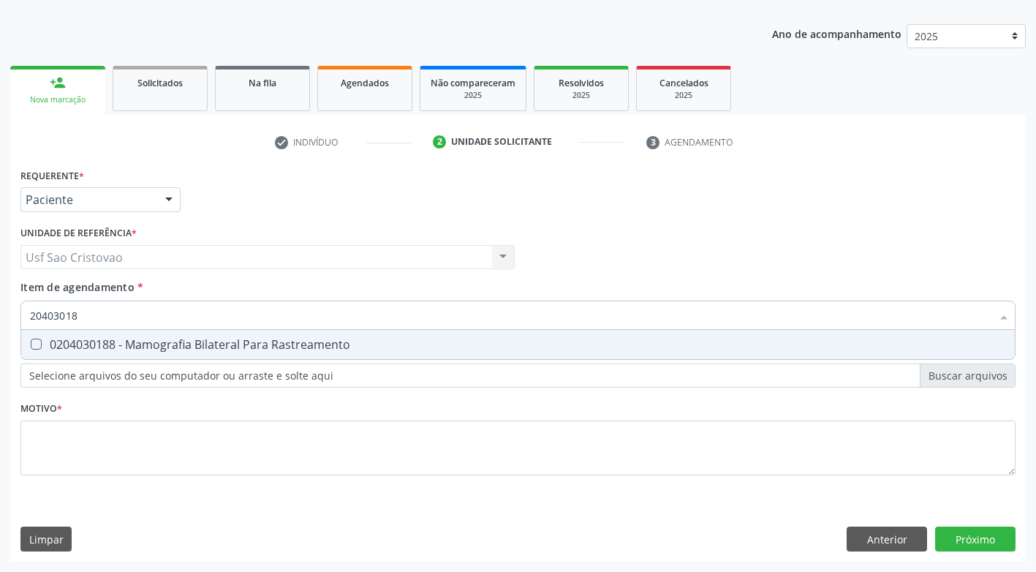
type input "204030188"
click at [34, 347] on Rastreamento at bounding box center [36, 344] width 11 height 11
click at [31, 347] on Rastreamento "checkbox" at bounding box center [26, 344] width 10 height 10
checkbox Rastreamento "true"
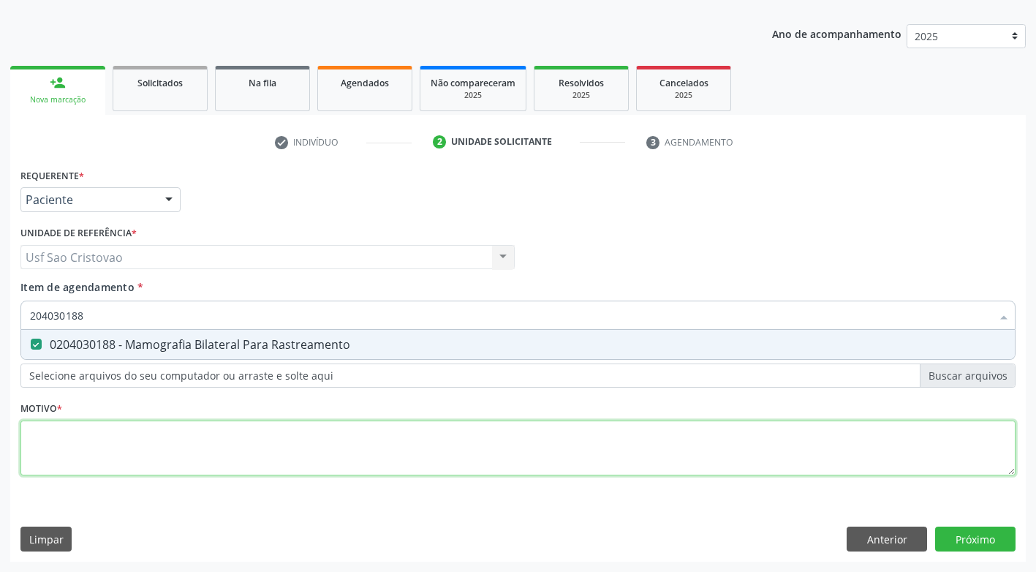
click at [94, 446] on div "Requerente * Paciente Médico(a) Enfermeiro(a) Paciente Nenhum resultado encontr…" at bounding box center [517, 330] width 995 height 331
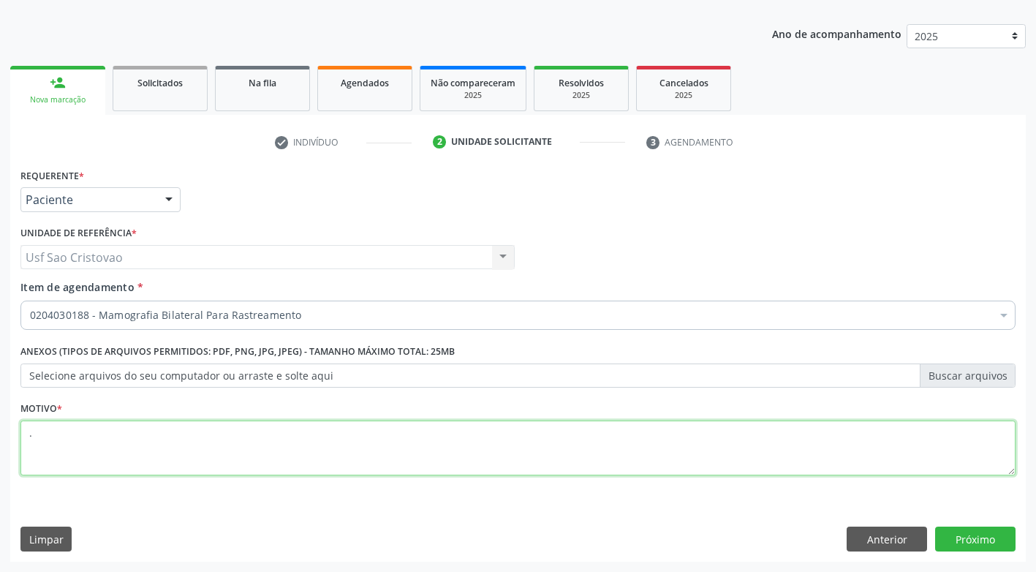
type textarea "."
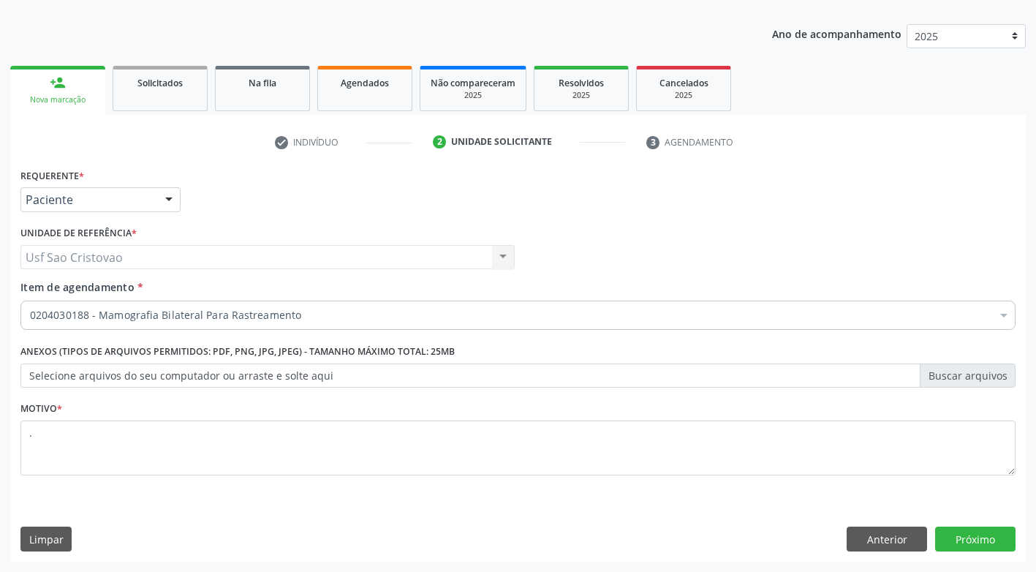
click at [483, 552] on div "Requerente * Paciente Médico(a) Enfermeiro(a) Paciente Nenhum resultado encontr…" at bounding box center [518, 363] width 1016 height 397
click at [988, 532] on button "Próximo" at bounding box center [975, 539] width 80 height 25
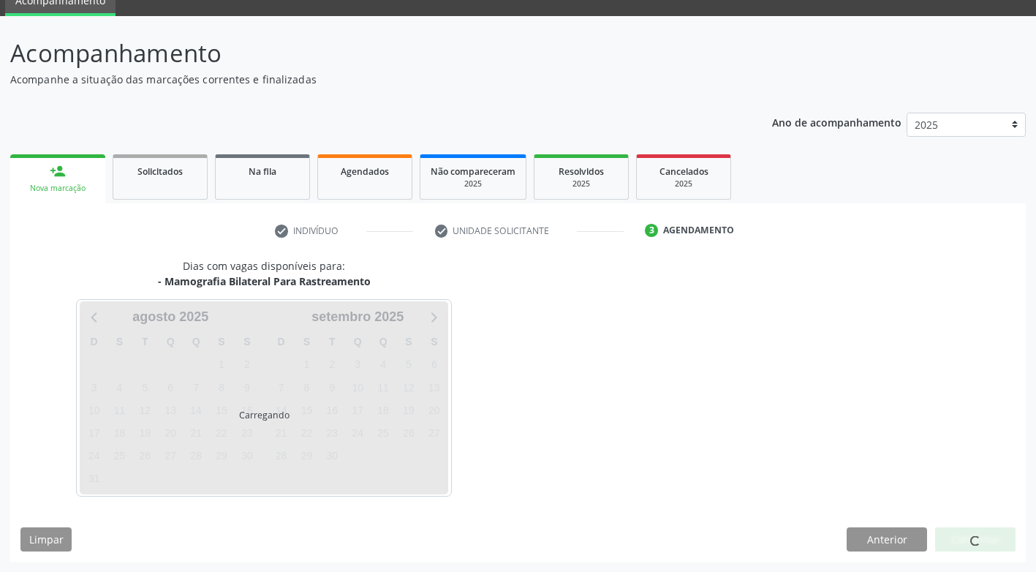
scroll to position [64, 0]
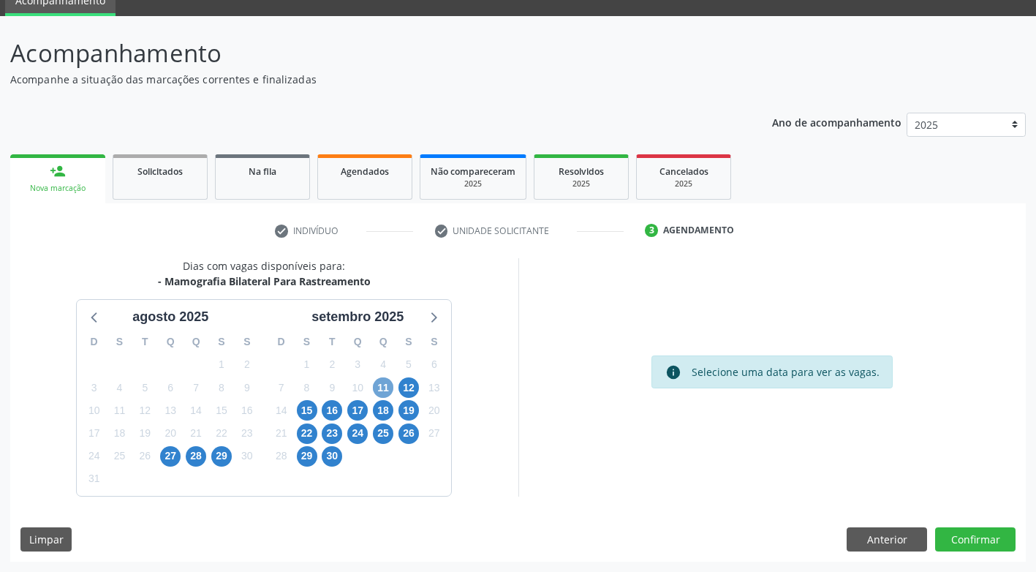
click at [385, 389] on span "11" at bounding box center [383, 387] width 20 height 20
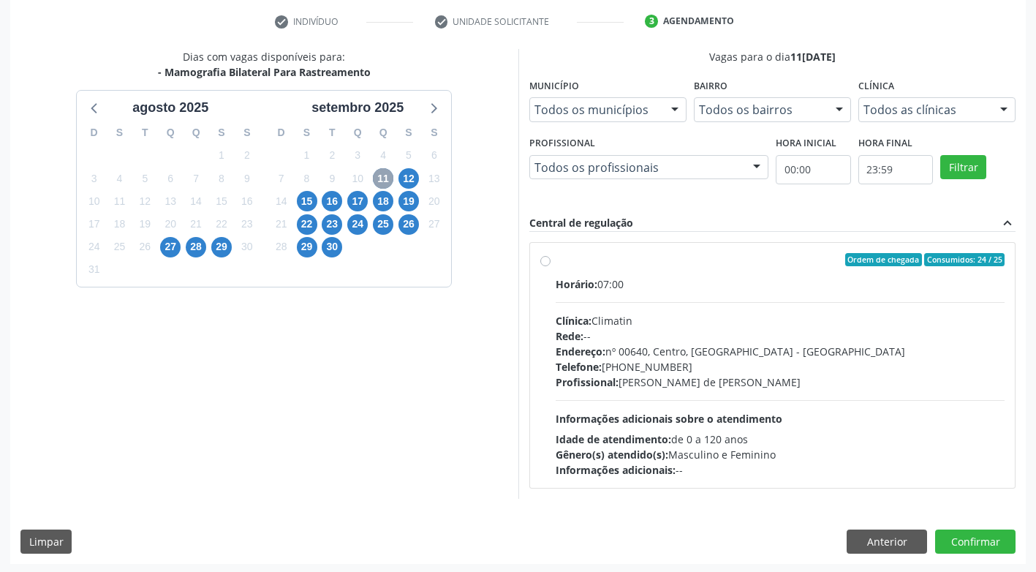
scroll to position [276, 0]
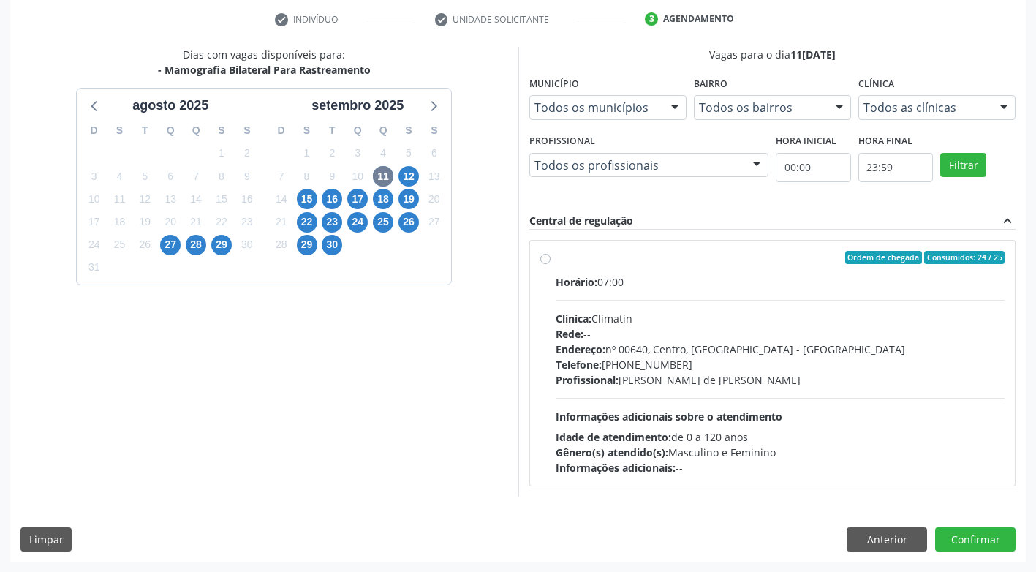
click at [556, 258] on label "Ordem de chegada Consumidos: 24 / 25 Horário: 07:00 Clínica: Climatin Rede: -- …" at bounding box center [781, 363] width 450 height 224
click at [546, 258] on input "Ordem de chegada Consumidos: 24 / 25 Horário: 07:00 Clínica: Climatin Rede: -- …" at bounding box center [545, 257] width 10 height 13
radio input "true"
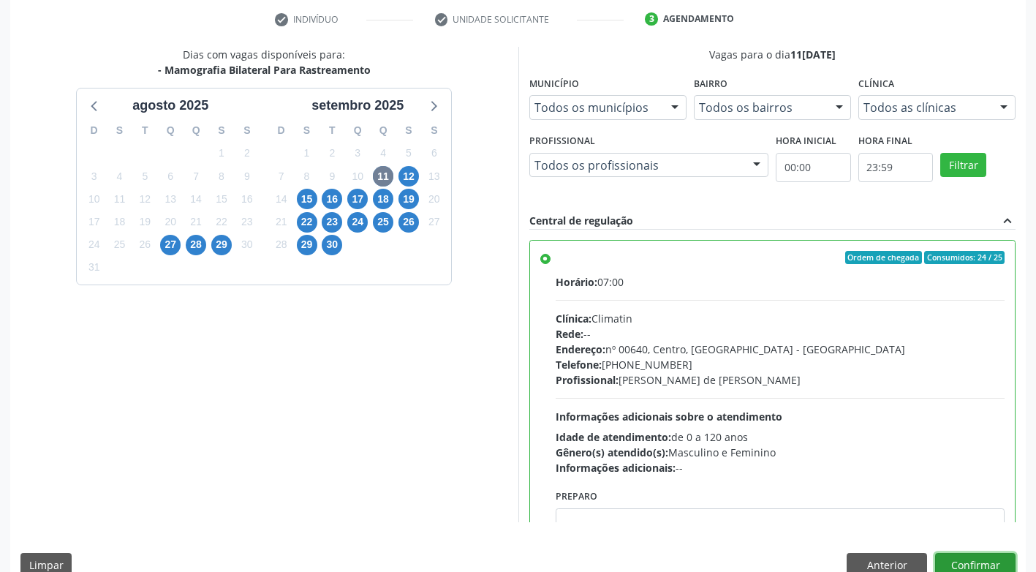
click at [993, 556] on button "Confirmar" at bounding box center [975, 565] width 80 height 25
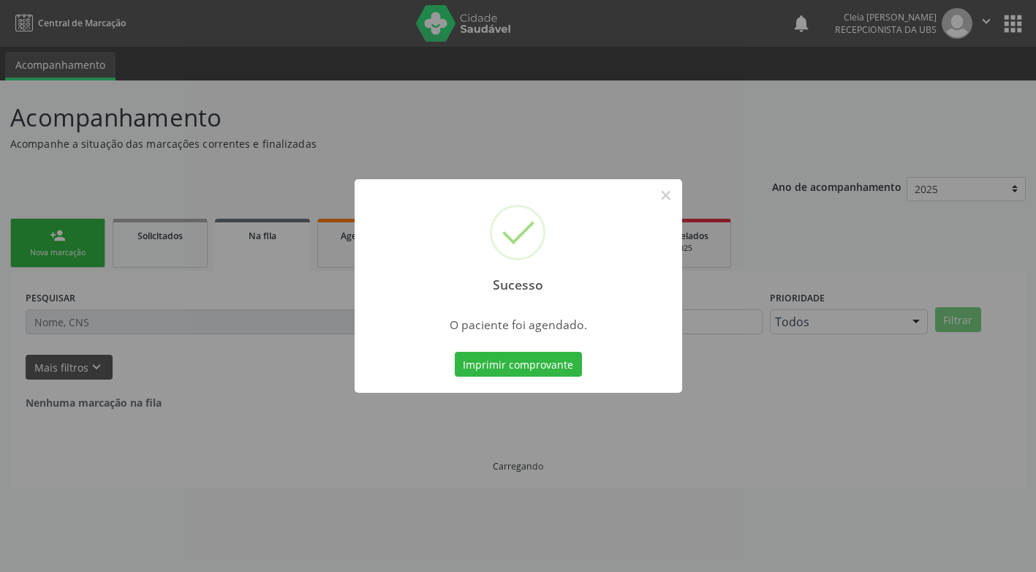
scroll to position [0, 0]
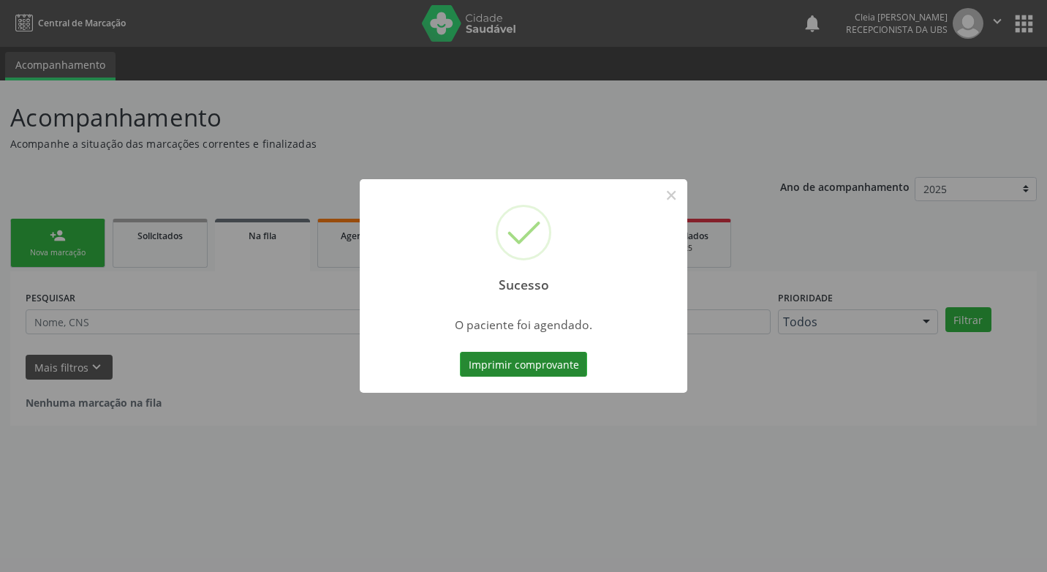
click at [535, 359] on button "Imprimir comprovante" at bounding box center [523, 364] width 127 height 25
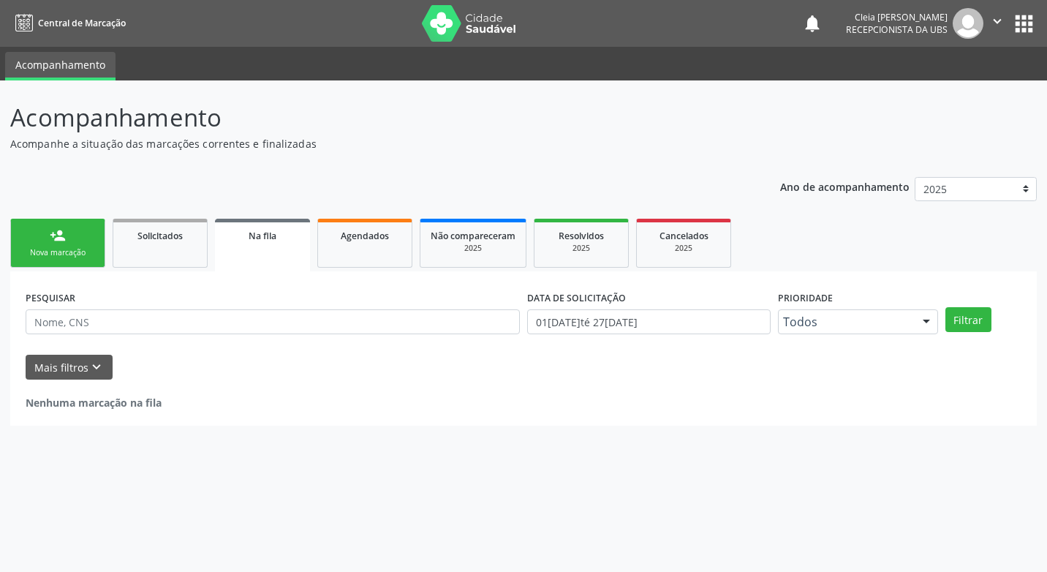
click at [51, 235] on div "person_add" at bounding box center [58, 235] width 16 height 16
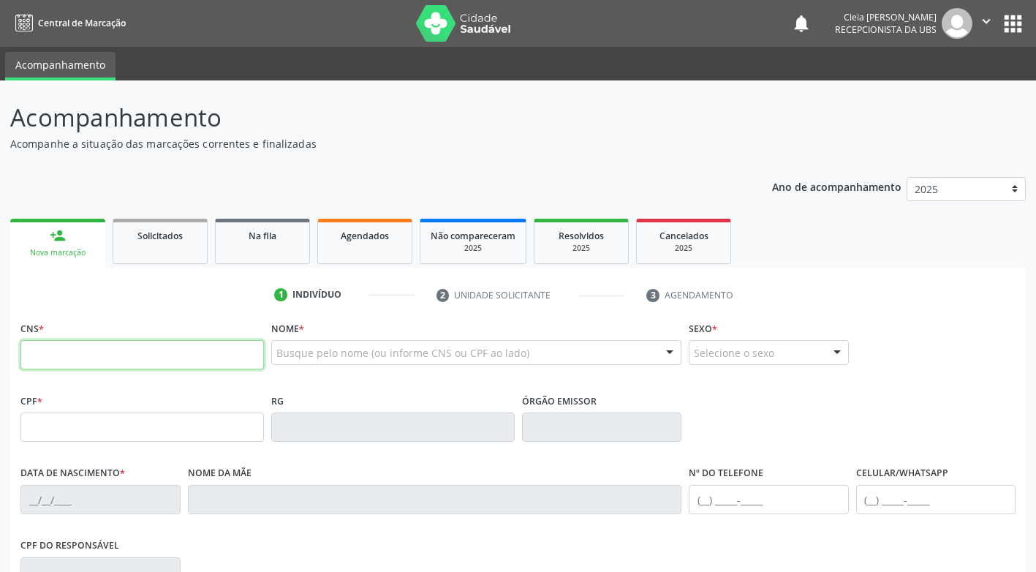
click at [140, 361] on input "text" at bounding box center [142, 354] width 244 height 29
type input "708 9057 1832 8716"
type input "043.644.514-01"
type input "07/11/1982"
type input "Maria de Lurdes Lima Tavares"
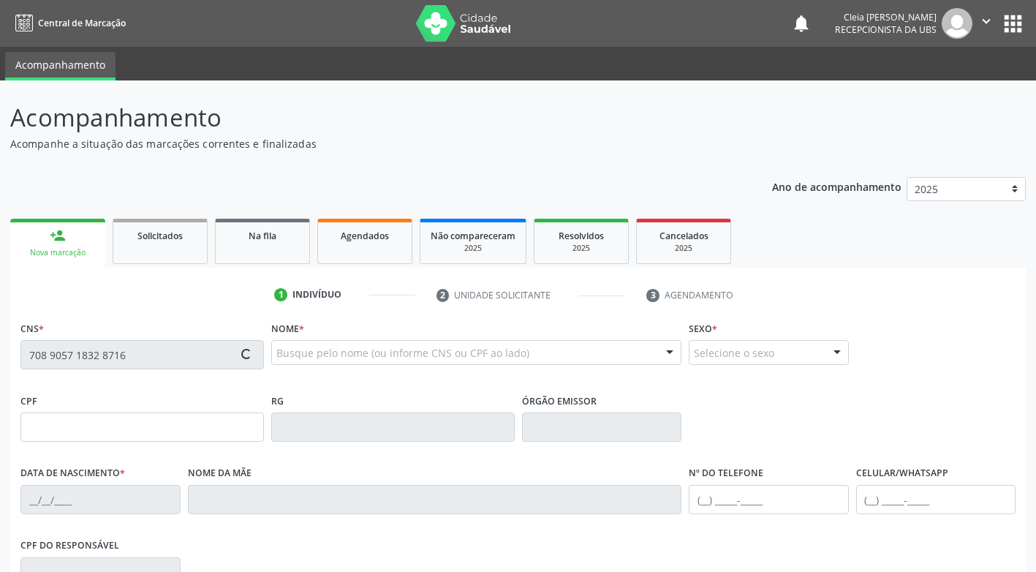
type input "(87) 99999-9999"
type input "841"
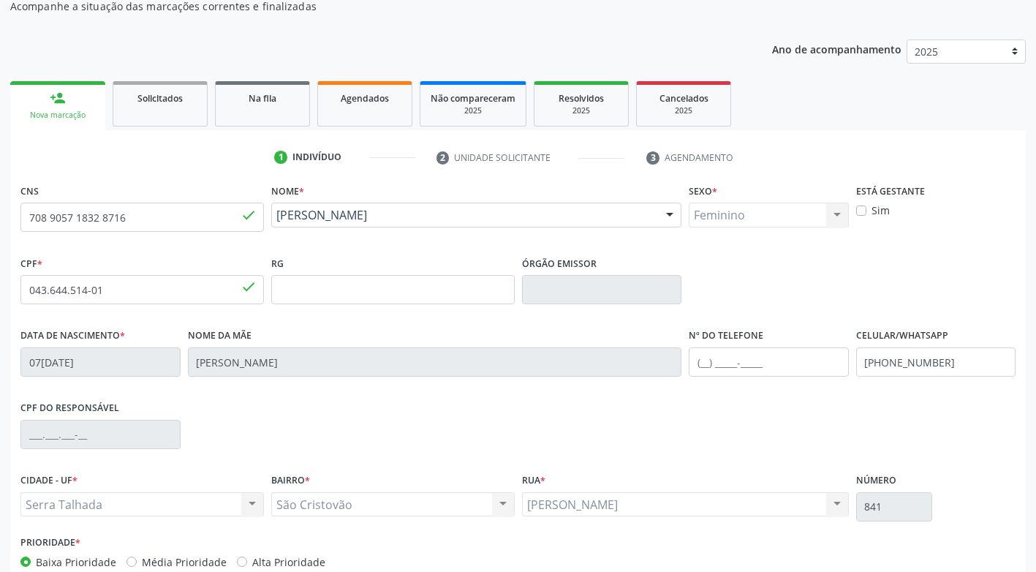
scroll to position [219, 0]
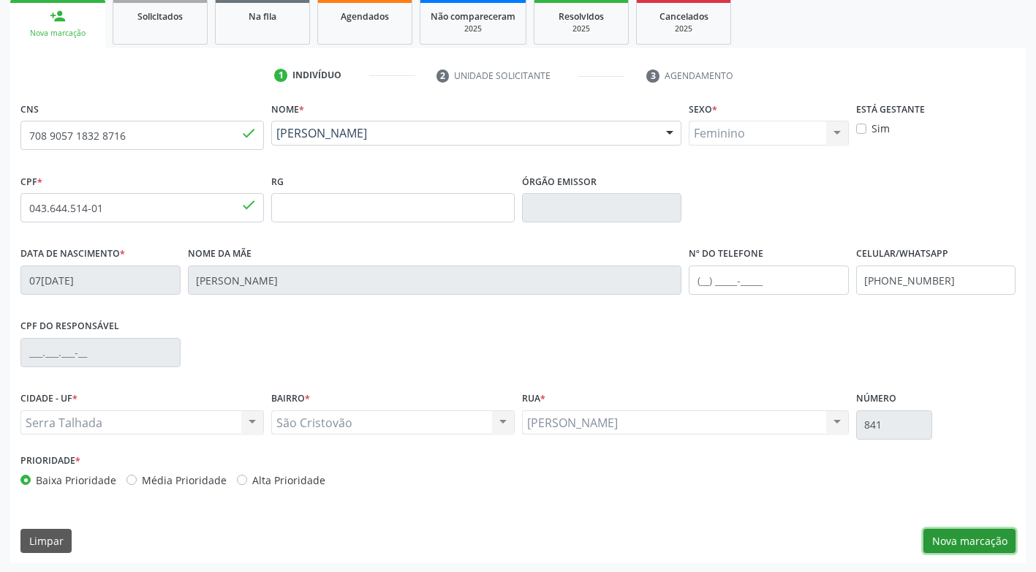
click at [974, 532] on button "Nova marcação" at bounding box center [970, 541] width 92 height 25
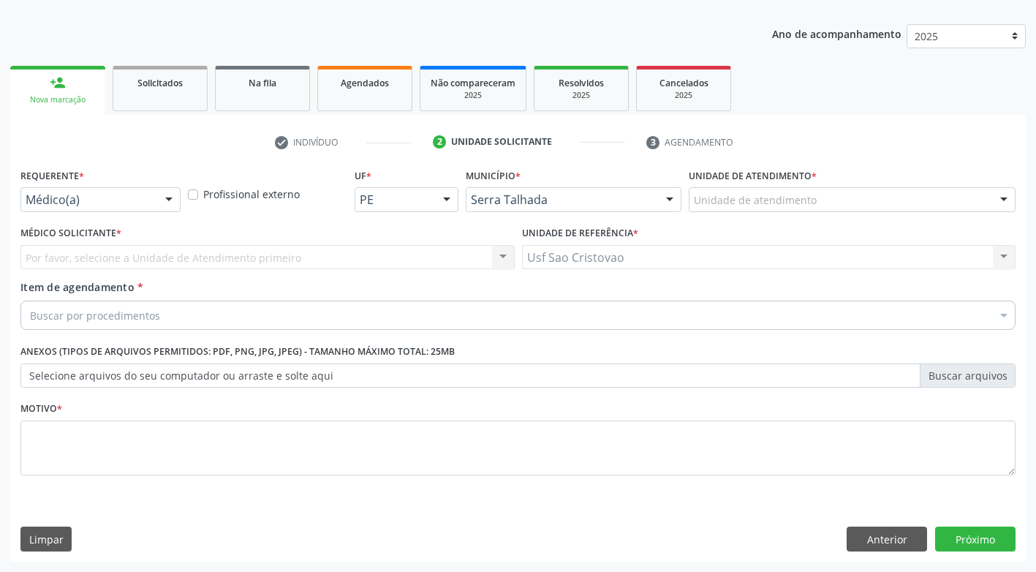
scroll to position [153, 0]
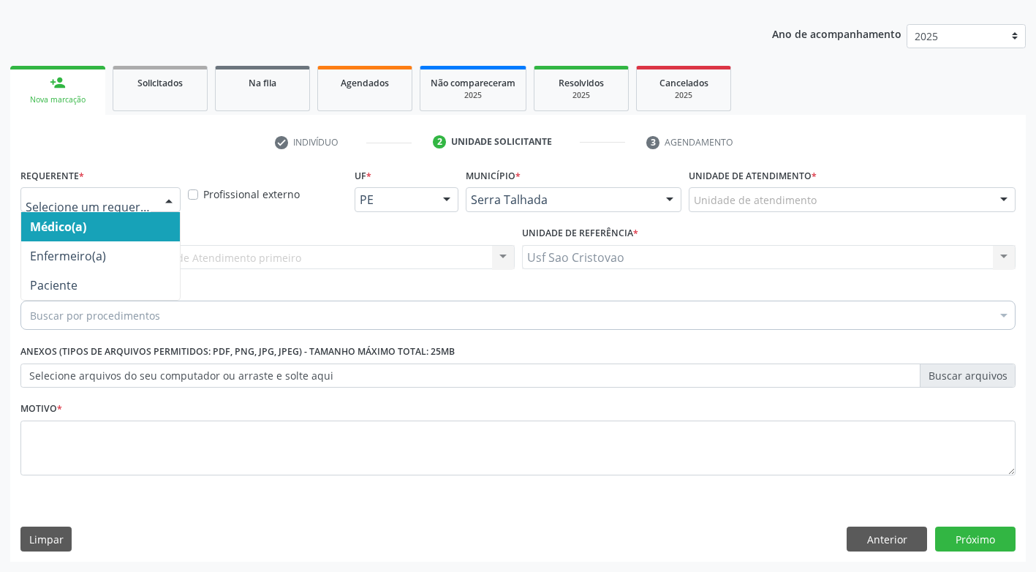
click at [167, 192] on div at bounding box center [169, 200] width 22 height 25
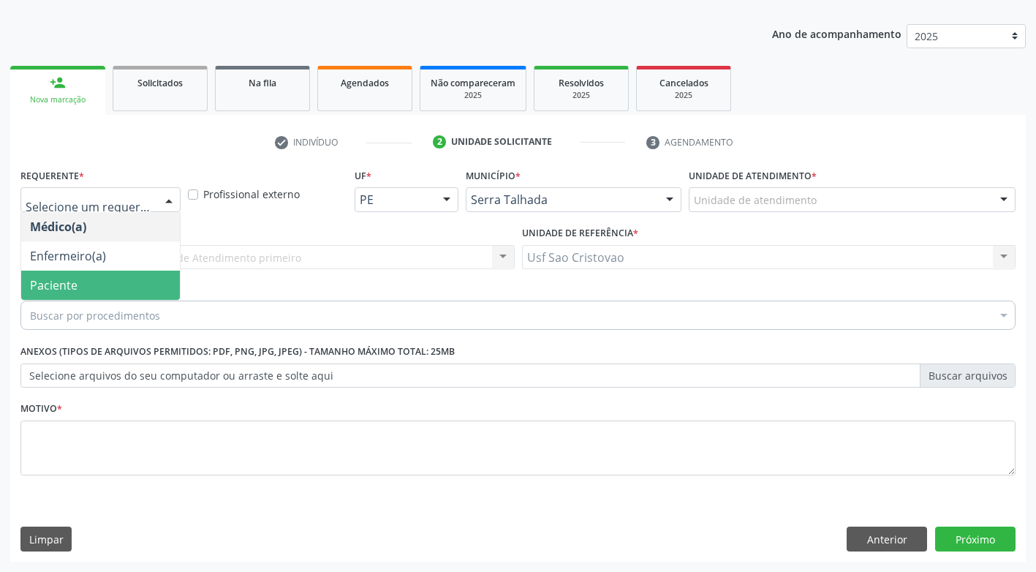
click at [131, 281] on span "Paciente" at bounding box center [100, 285] width 159 height 29
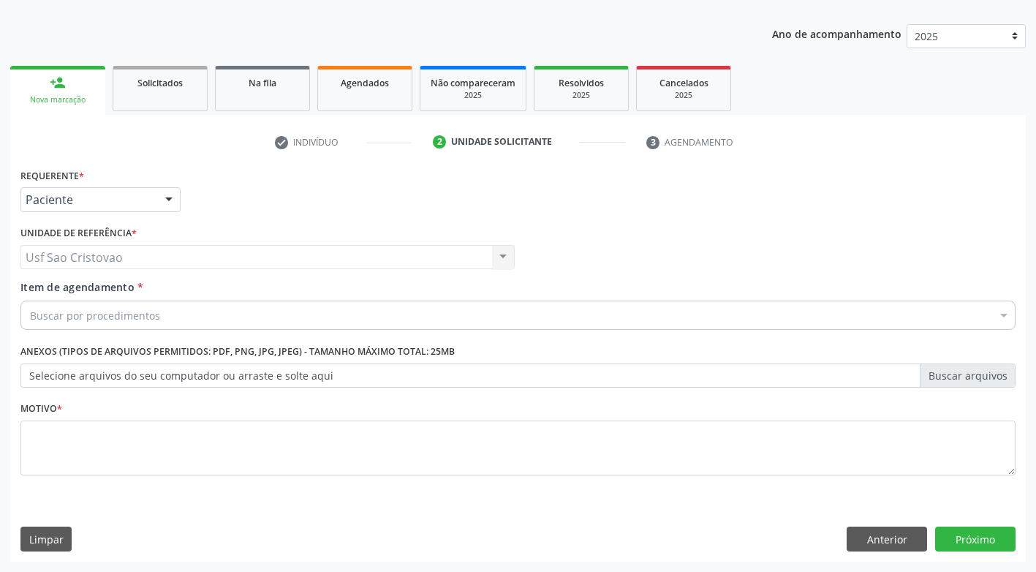
click at [137, 293] on span "*" at bounding box center [140, 287] width 6 height 14
click at [30, 301] on input "Item de agendamento *" at bounding box center [30, 315] width 0 height 29
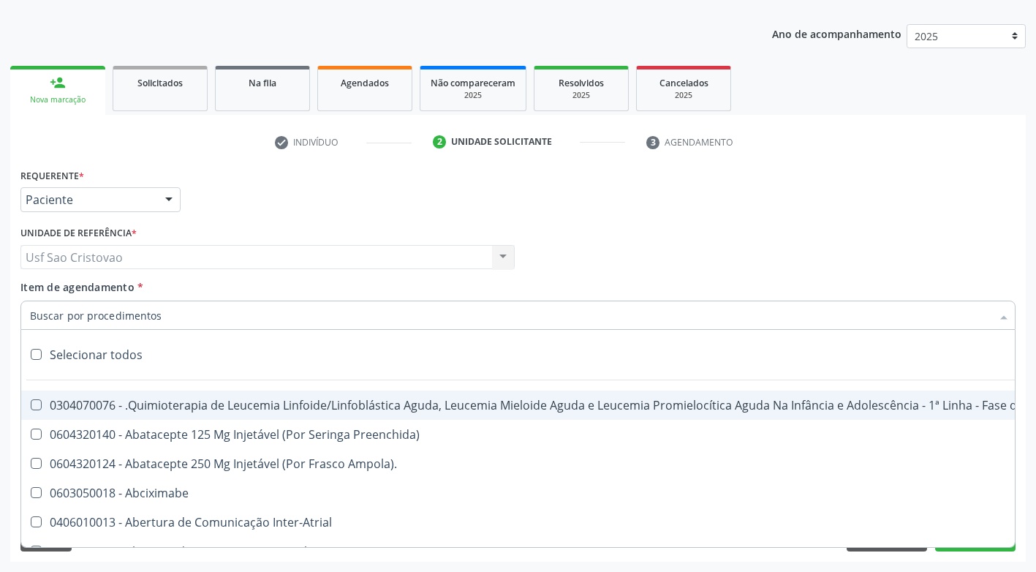
click at [138, 314] on input "Item de agendamento *" at bounding box center [511, 315] width 962 height 29
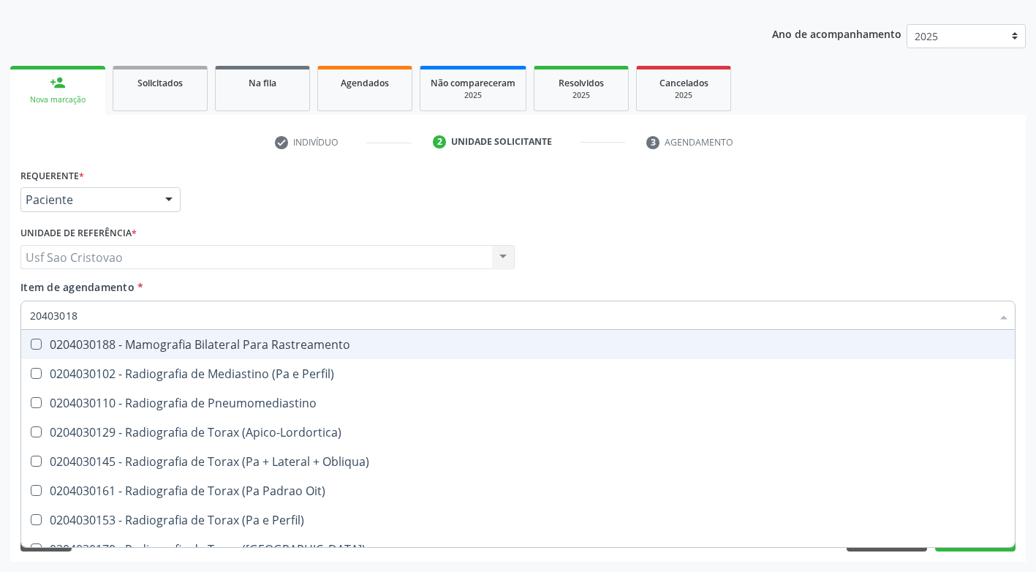
type input "204030188"
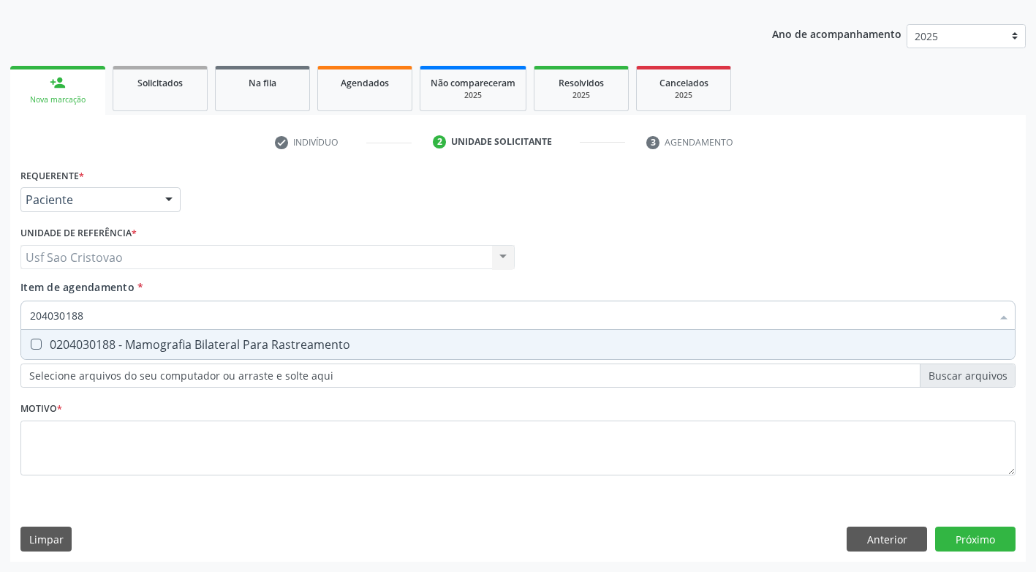
click at [39, 345] on Rastreamento at bounding box center [36, 344] width 11 height 11
click at [31, 345] on Rastreamento "checkbox" at bounding box center [26, 344] width 10 height 10
checkbox Rastreamento "true"
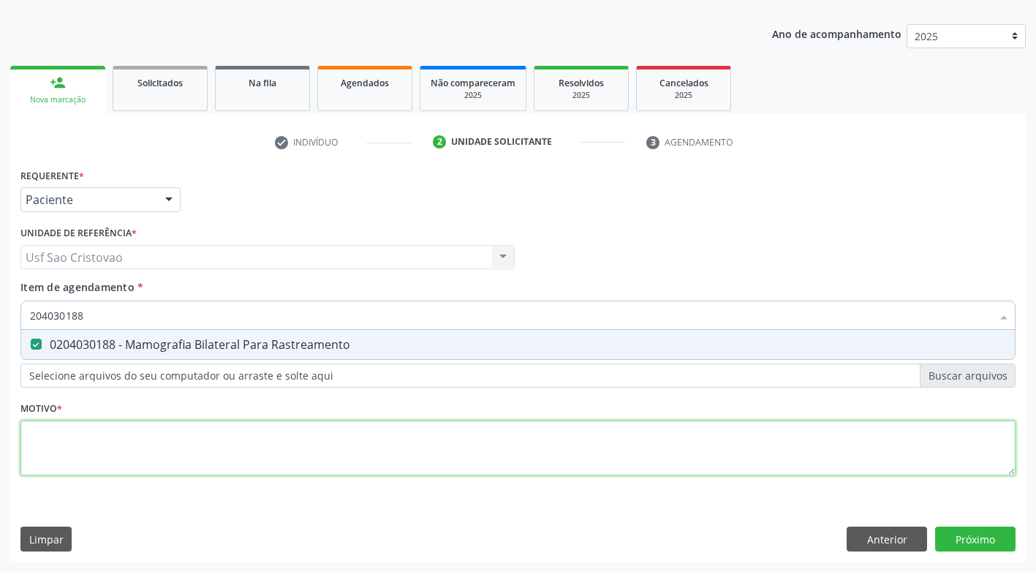
click at [116, 458] on div "Requerente * Paciente Médico(a) Enfermeiro(a) Paciente Nenhum resultado encontr…" at bounding box center [517, 330] width 995 height 331
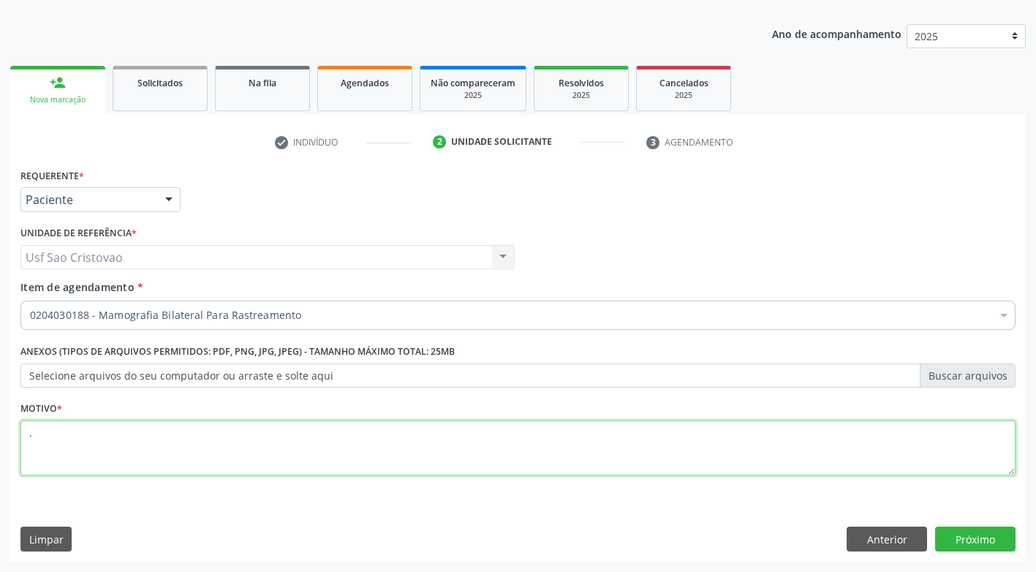
type textarea "."
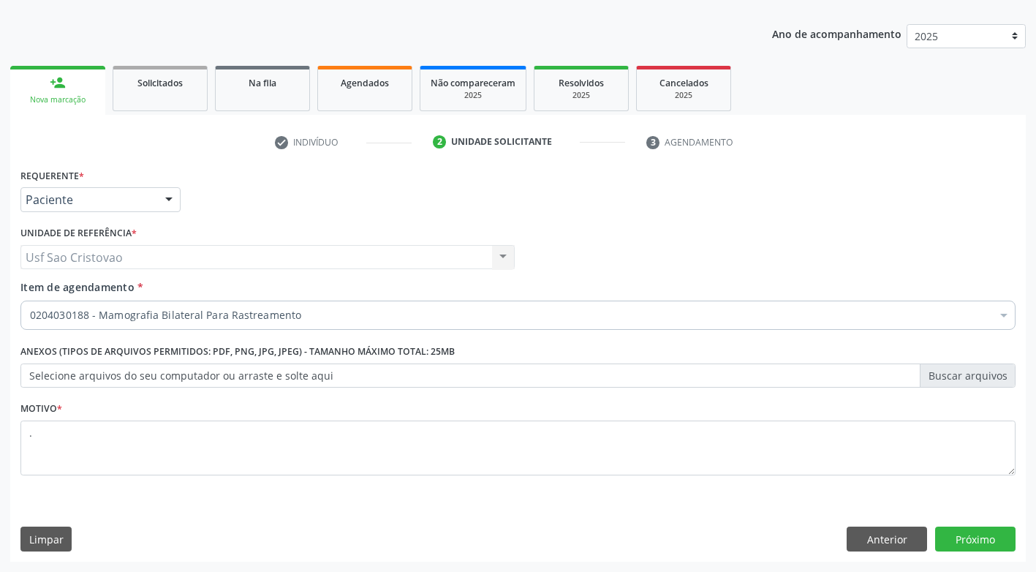
click at [406, 511] on div "Requerente * Paciente Médico(a) Enfermeiro(a) Paciente Nenhum resultado encontr…" at bounding box center [518, 363] width 1016 height 397
click at [973, 532] on button "Próximo" at bounding box center [975, 539] width 80 height 25
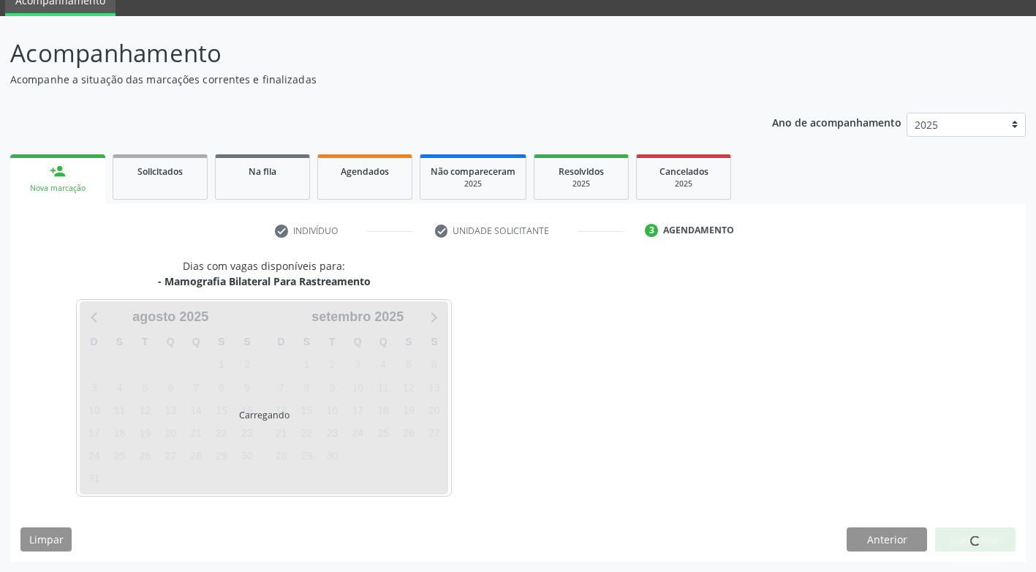
scroll to position [64, 0]
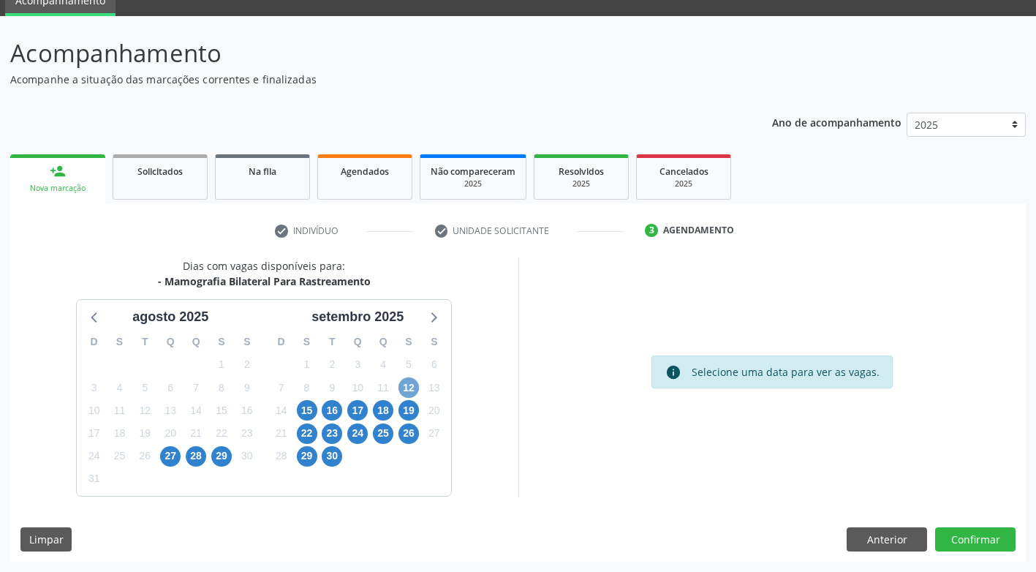
click at [411, 391] on span "12" at bounding box center [409, 387] width 20 height 20
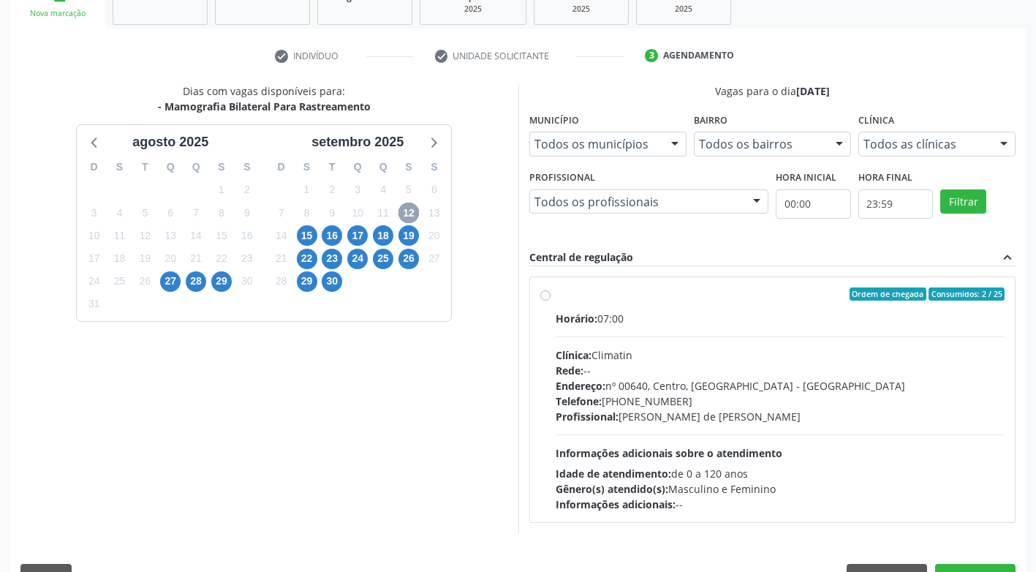
scroll to position [276, 0]
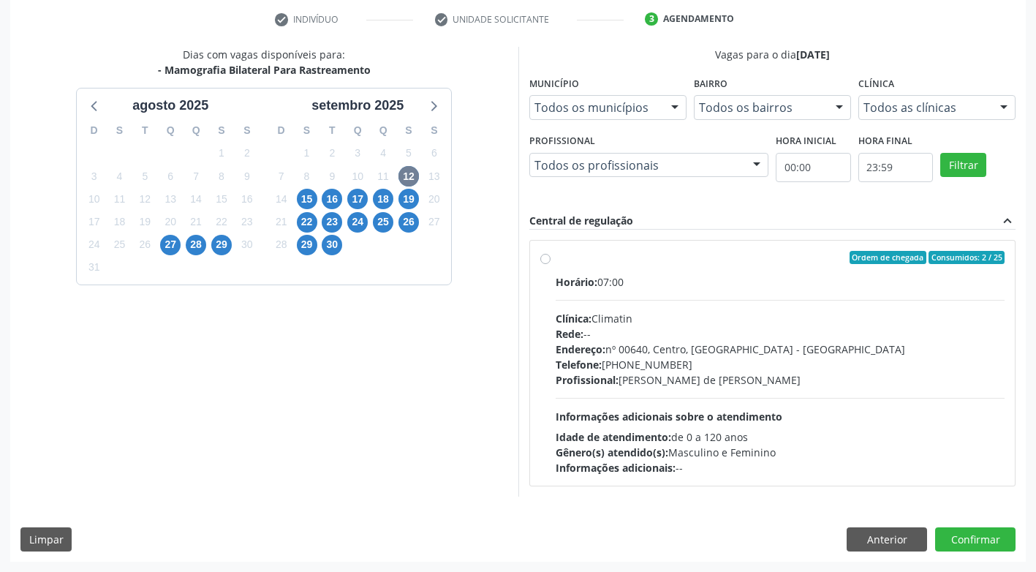
click at [556, 258] on label "Ordem de chegada Consumidos: 2 / 25 Horário: 07:00 Clínica: Climatin Rede: -- E…" at bounding box center [781, 363] width 450 height 224
click at [548, 258] on input "Ordem de chegada Consumidos: 2 / 25 Horário: 07:00 Clínica: Climatin Rede: -- E…" at bounding box center [545, 257] width 10 height 13
radio input "true"
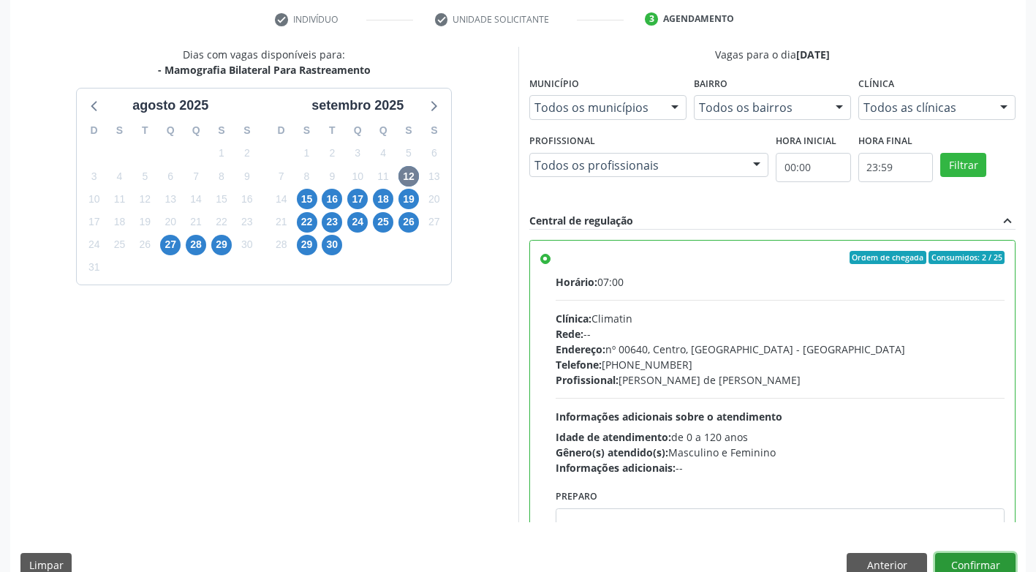
click at [954, 565] on button "Confirmar" at bounding box center [975, 565] width 80 height 25
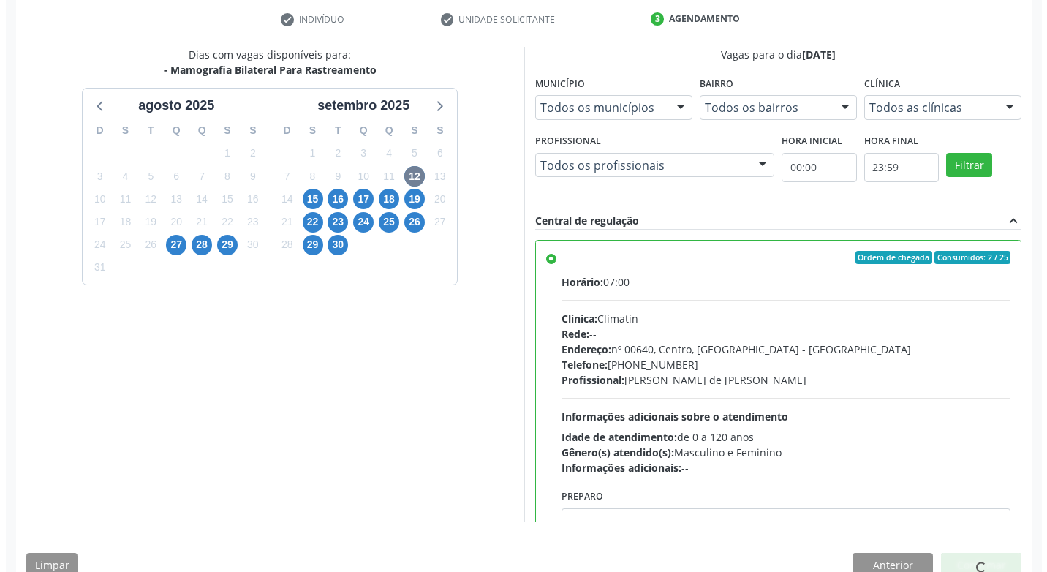
scroll to position [0, 0]
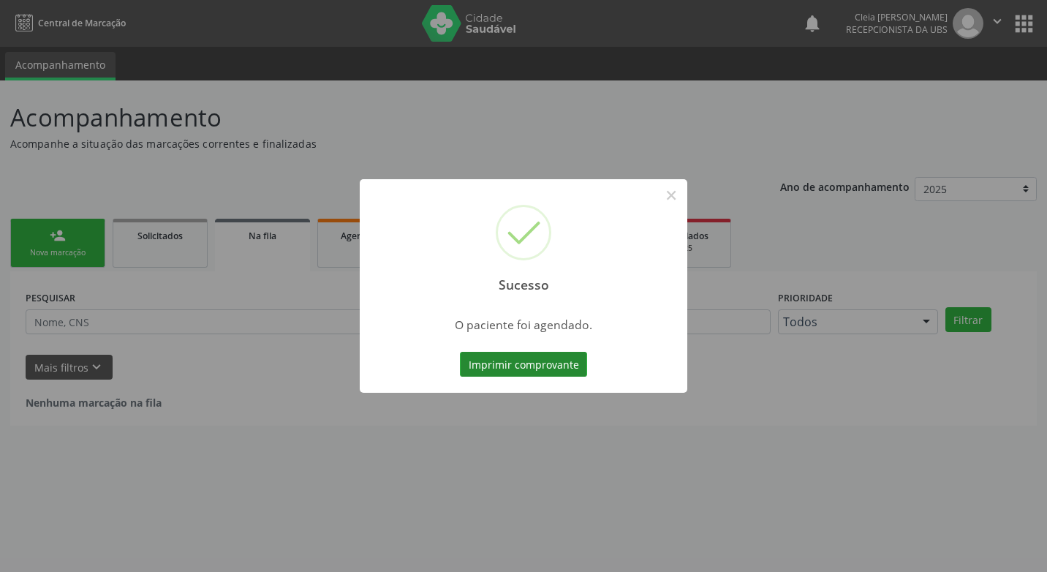
click at [521, 366] on button "Imprimir comprovante" at bounding box center [523, 364] width 127 height 25
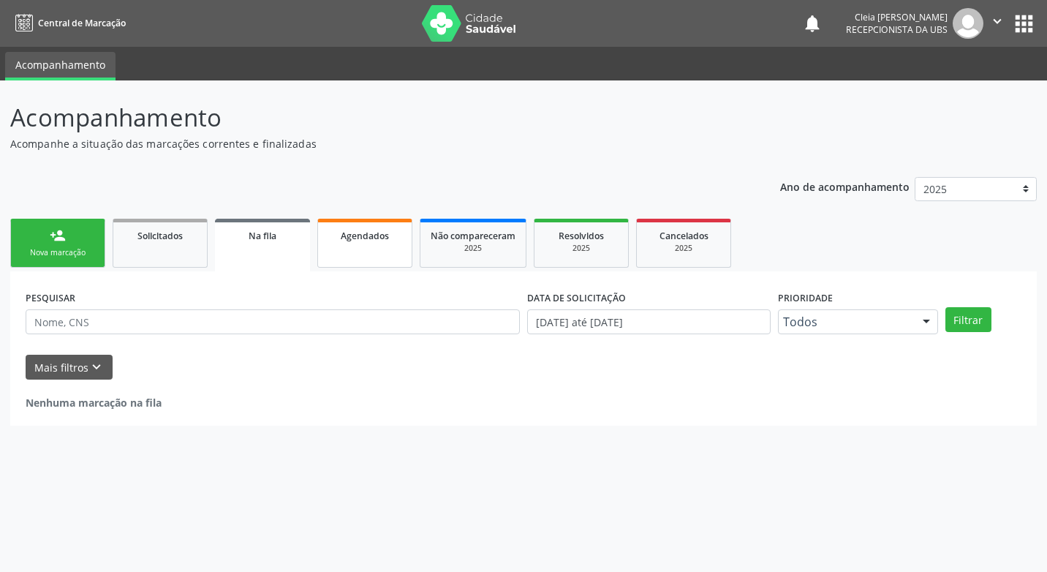
click at [369, 251] on link "Agendados" at bounding box center [364, 243] width 95 height 49
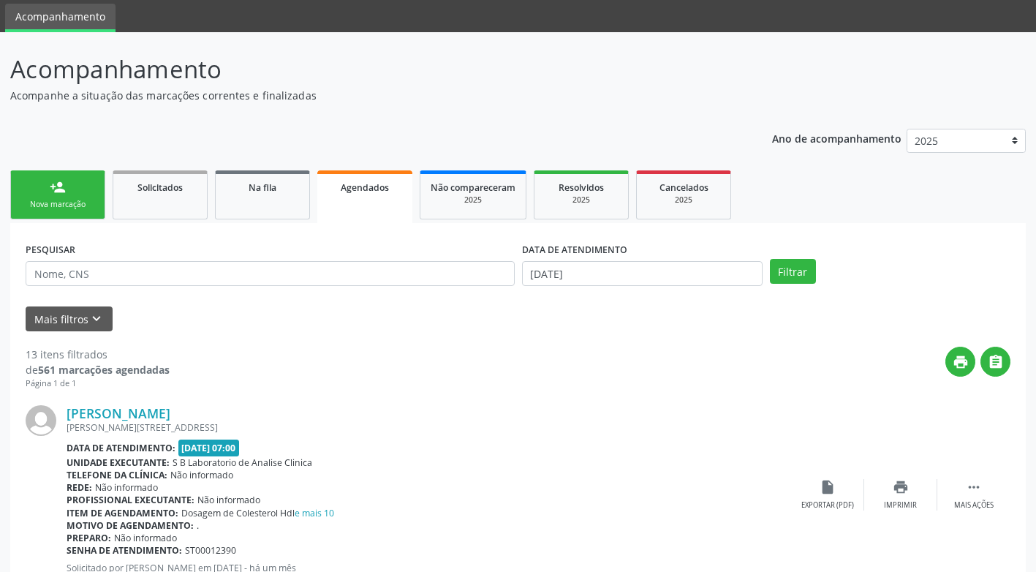
scroll to position [146, 0]
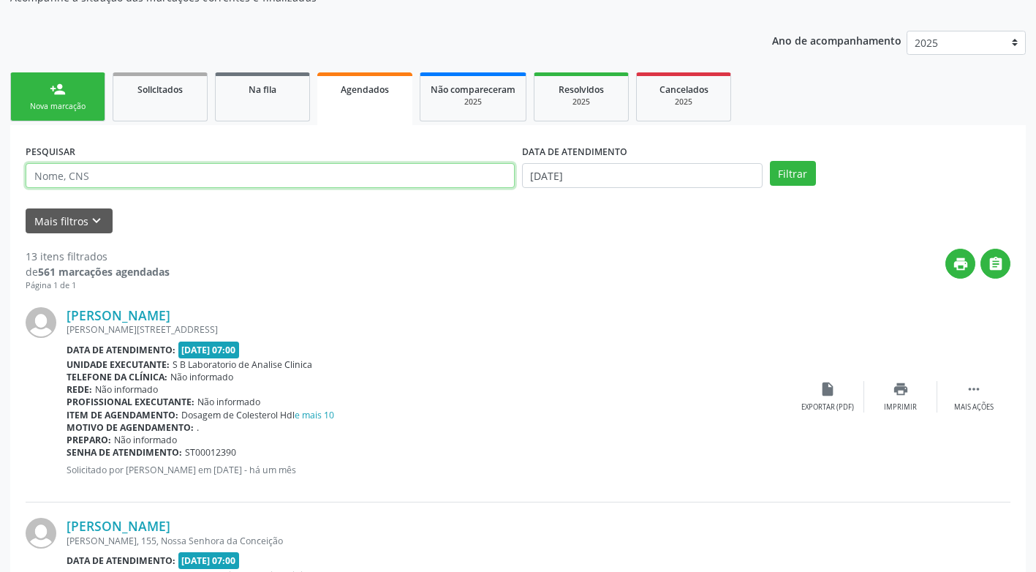
click at [270, 178] on input "text" at bounding box center [270, 175] width 489 height 25
type input "898006235782111"
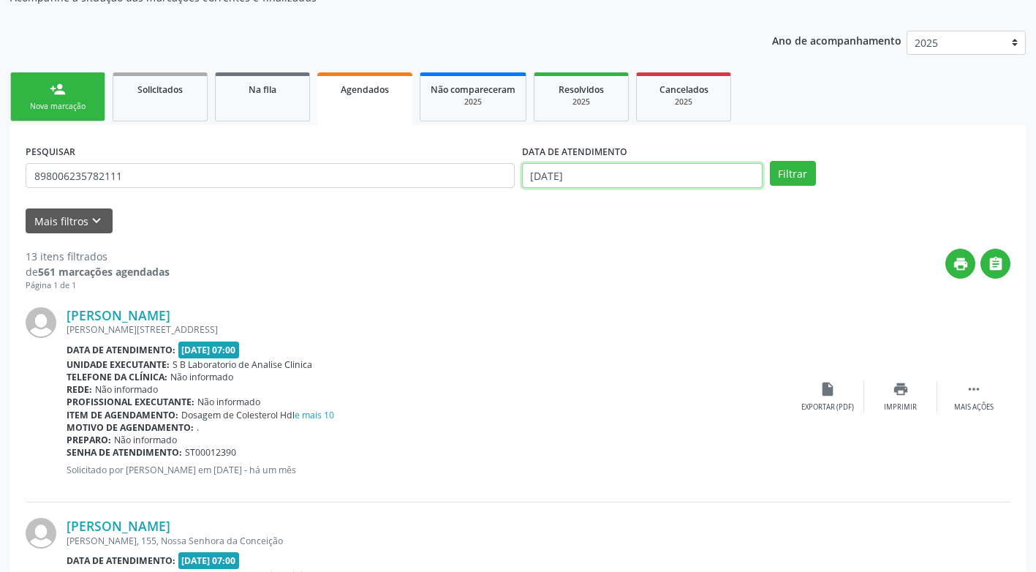
click at [655, 174] on input "[DATE]" at bounding box center [642, 175] width 241 height 25
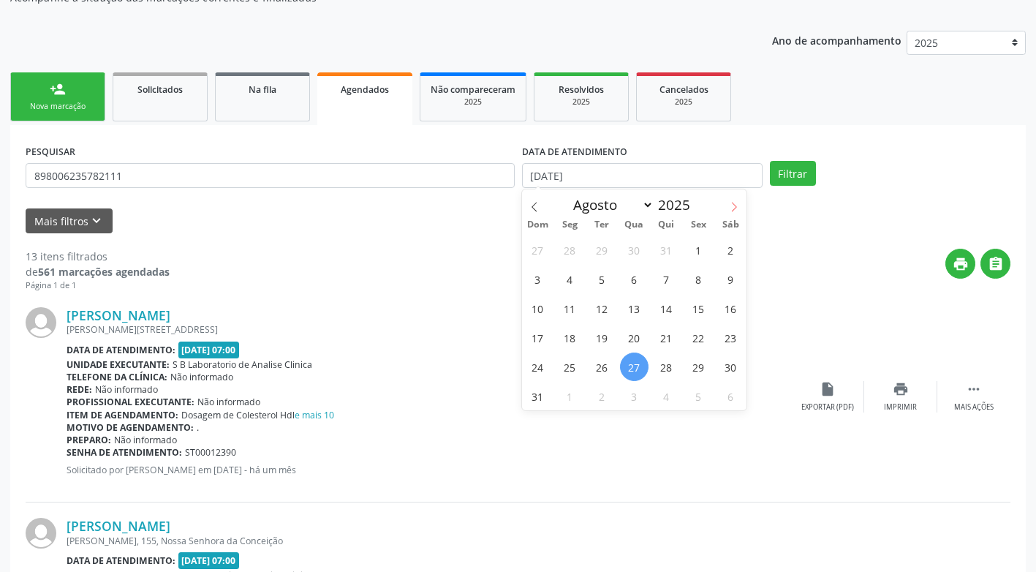
click at [736, 203] on icon at bounding box center [734, 207] width 10 height 10
select select "8"
click at [603, 283] on span "9" at bounding box center [602, 279] width 29 height 29
type input "[DATE]"
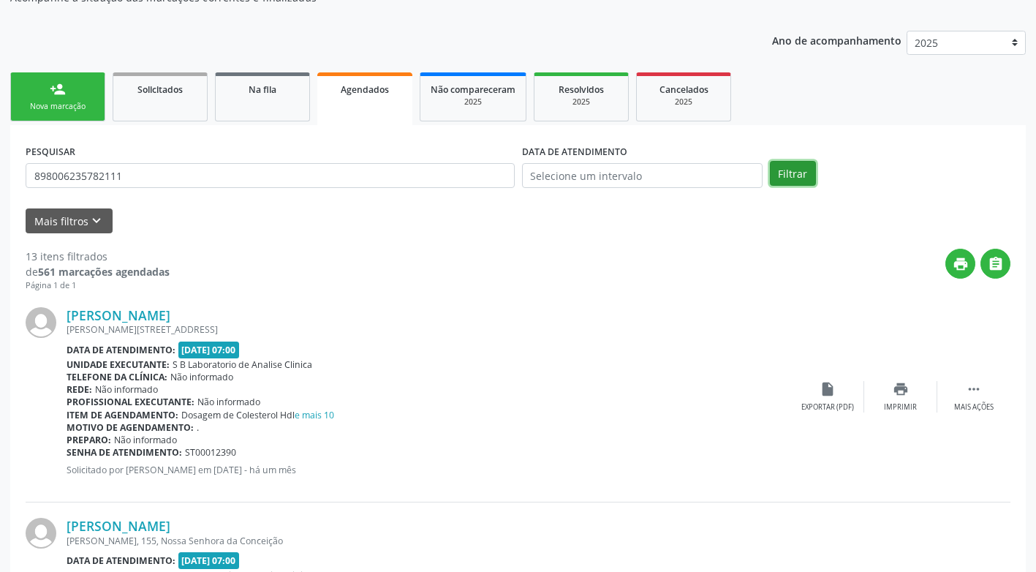
click at [785, 176] on button "Filtrar" at bounding box center [793, 173] width 46 height 25
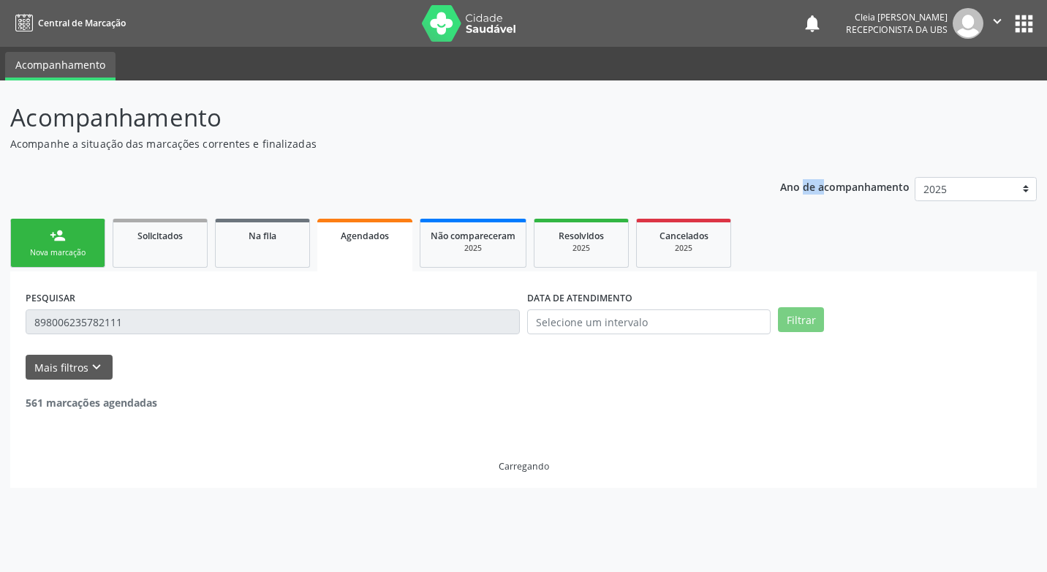
click at [785, 177] on p "Ano de acompanhamento" at bounding box center [844, 186] width 129 height 18
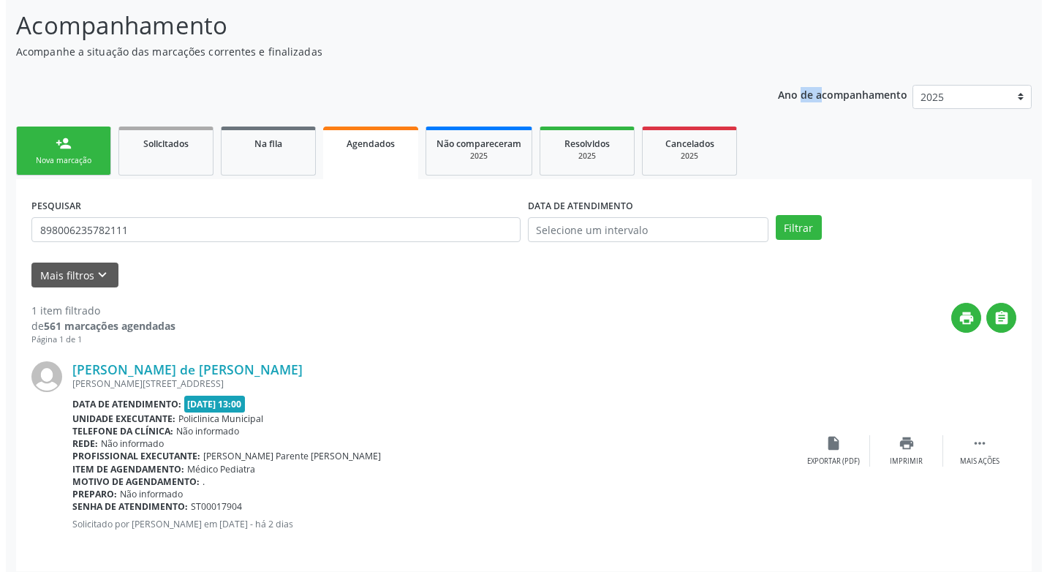
scroll to position [102, 0]
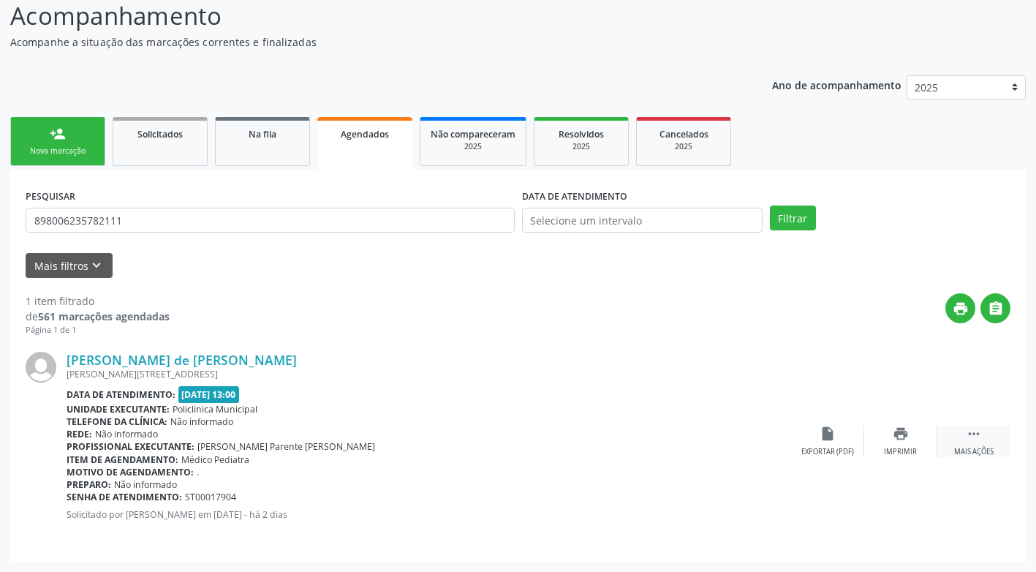
click at [980, 455] on div "Mais ações" at bounding box center [973, 452] width 39 height 10
click at [826, 449] on div "Cancelar" at bounding box center [827, 452] width 34 height 10
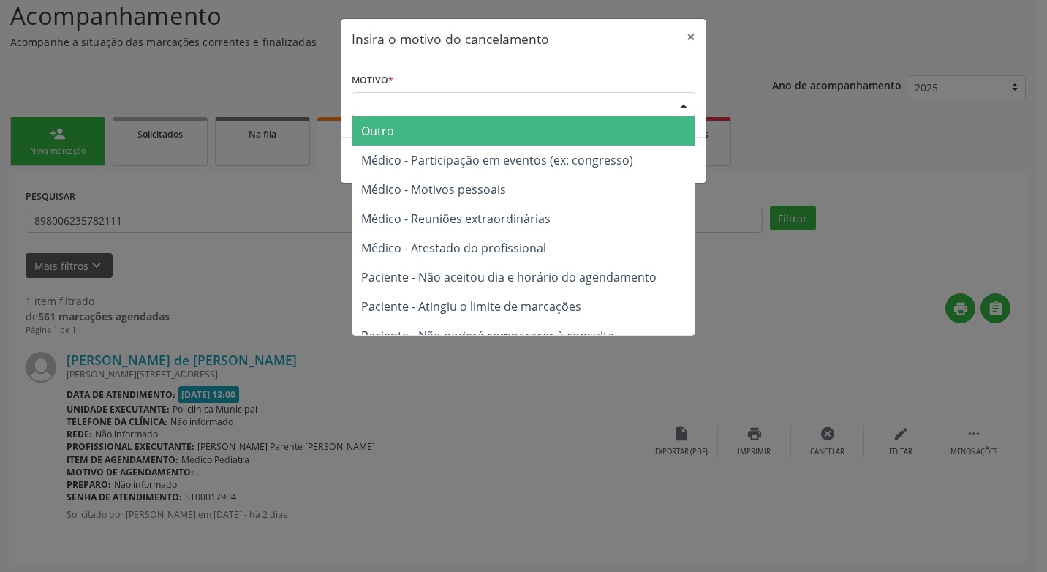
click at [501, 106] on div "Escolha o motivo" at bounding box center [524, 104] width 344 height 25
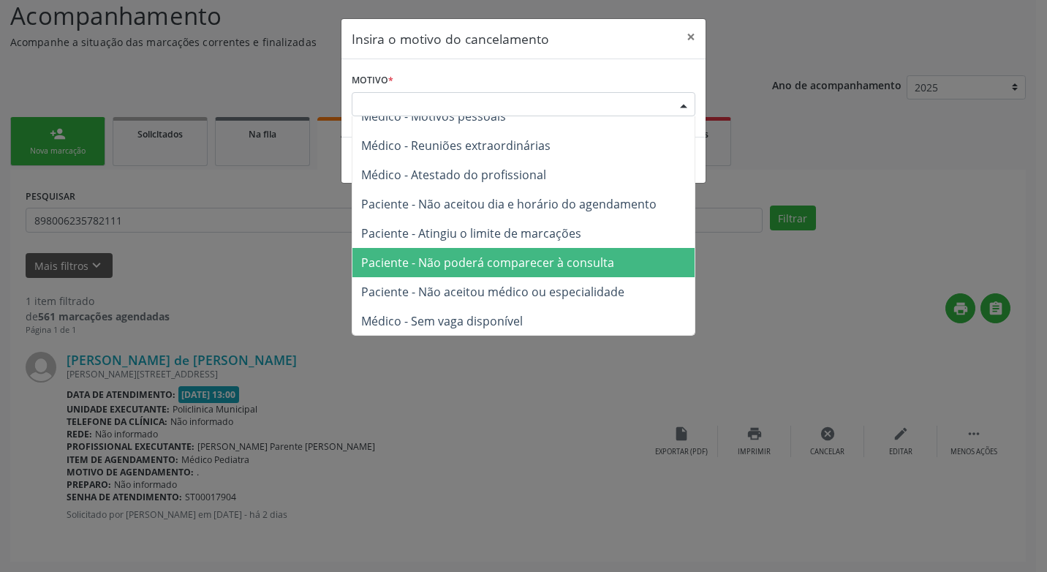
scroll to position [74, 0]
click at [472, 265] on span "Paciente - Não poderá comparecer à consulta" at bounding box center [487, 262] width 253 height 16
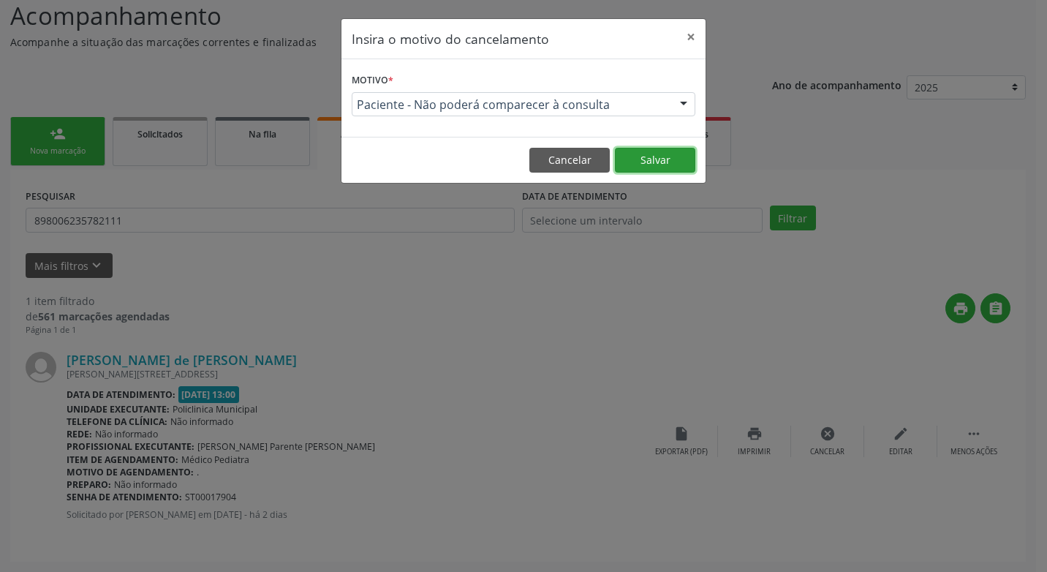
click at [668, 163] on button "Salvar" at bounding box center [655, 160] width 80 height 25
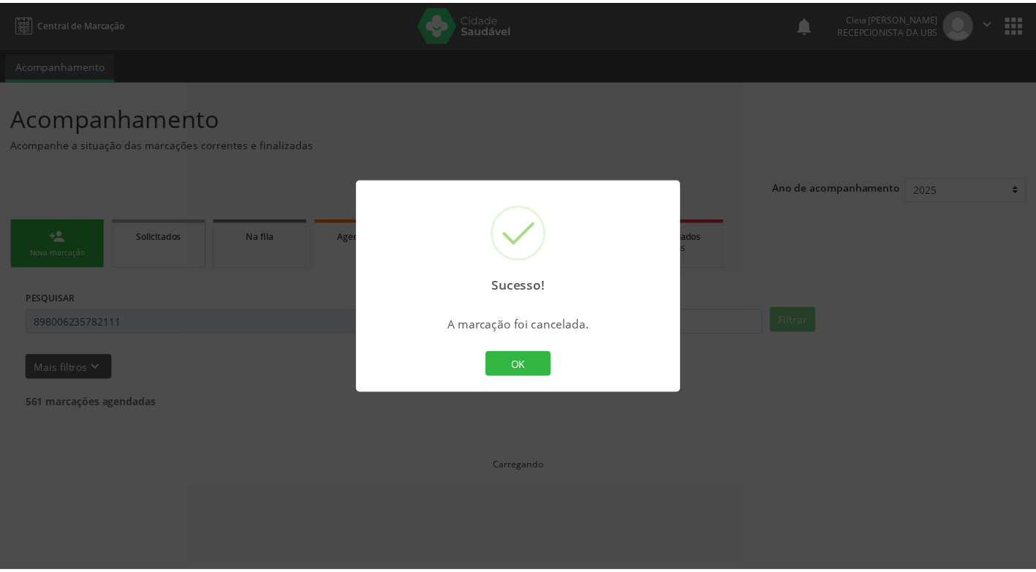
scroll to position [0, 0]
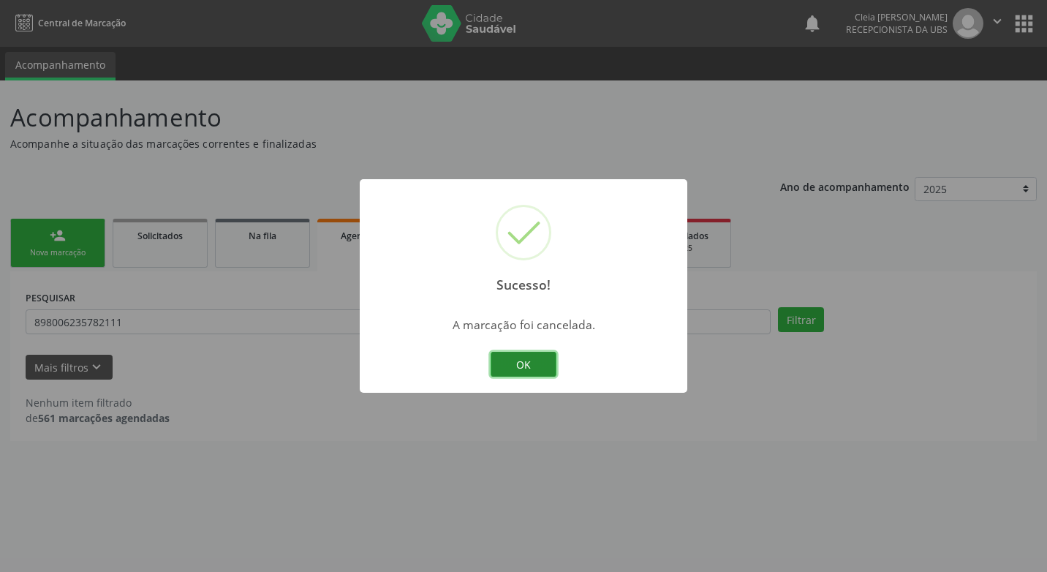
click at [516, 367] on button "OK" at bounding box center [524, 364] width 66 height 25
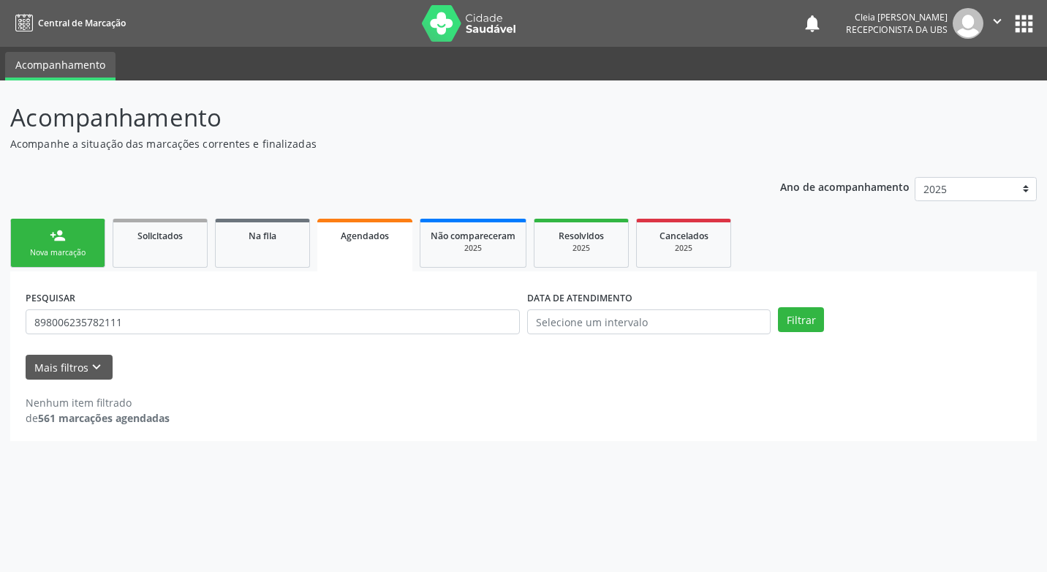
click at [78, 239] on link "person_add Nova marcação" at bounding box center [57, 243] width 95 height 49
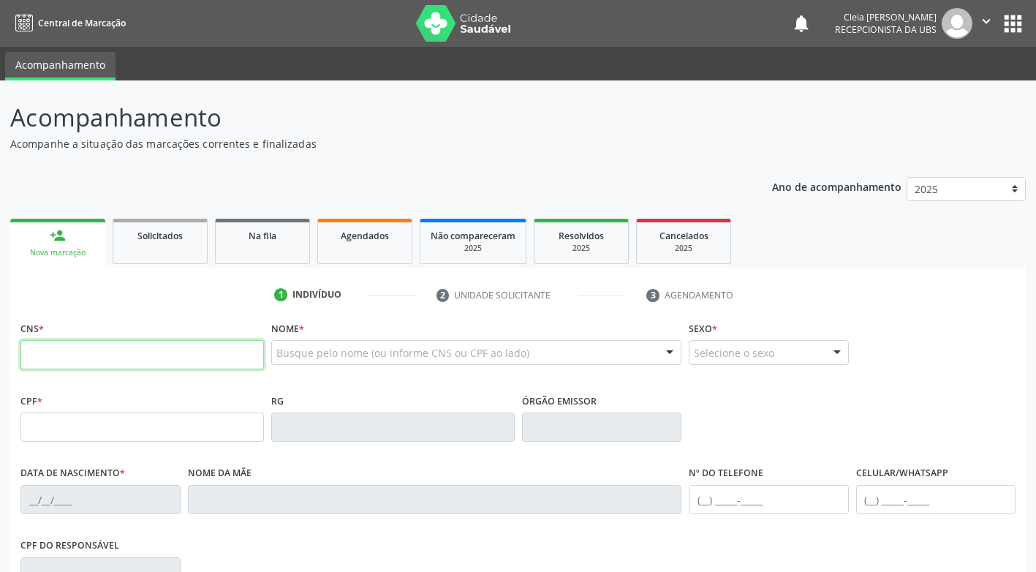
click at [143, 364] on input "text" at bounding box center [142, 354] width 244 height 29
paste input "898 0064 0574 2522"
type input "898 0064 0574 2522"
type input "[DATE]"
type input "[PERSON_NAME]"
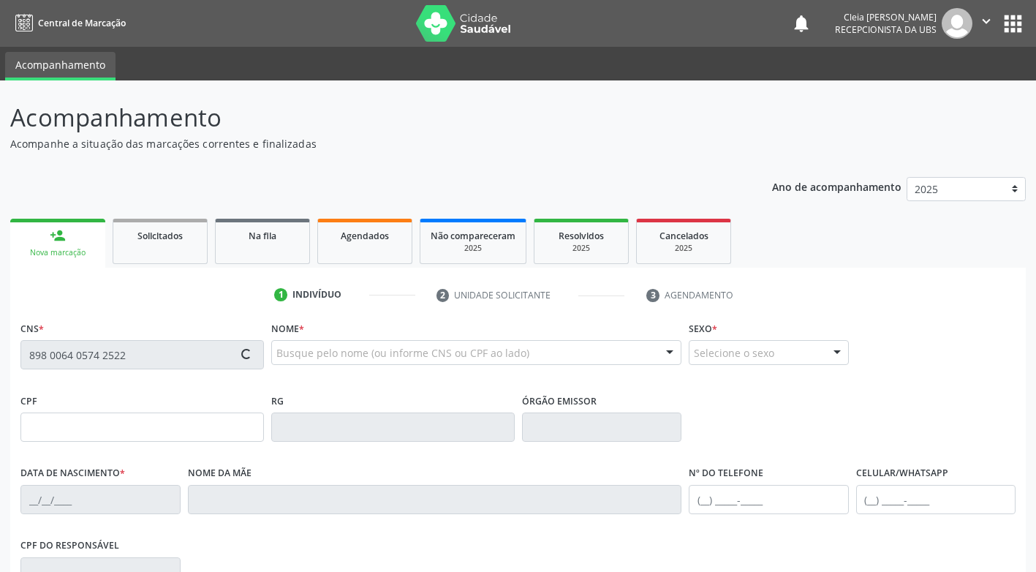
type input "[PHONE_NUMBER]"
type input "67"
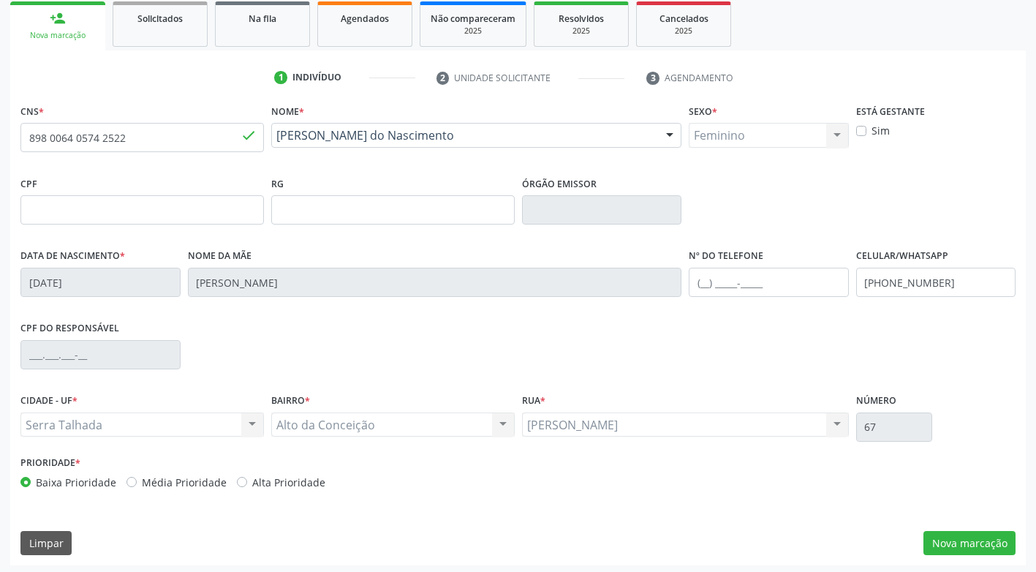
scroll to position [219, 0]
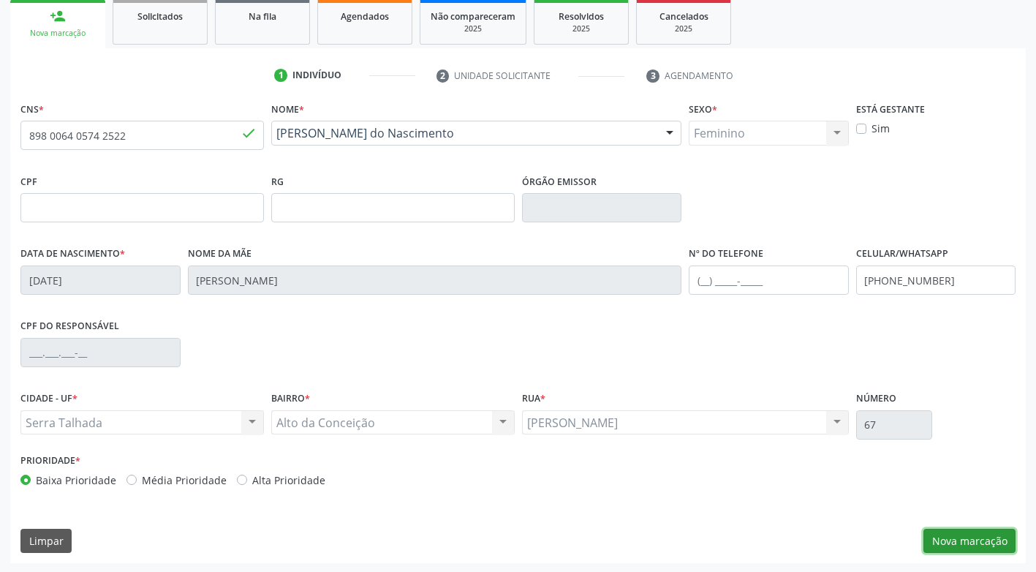
click at [990, 537] on button "Nova marcação" at bounding box center [970, 541] width 92 height 25
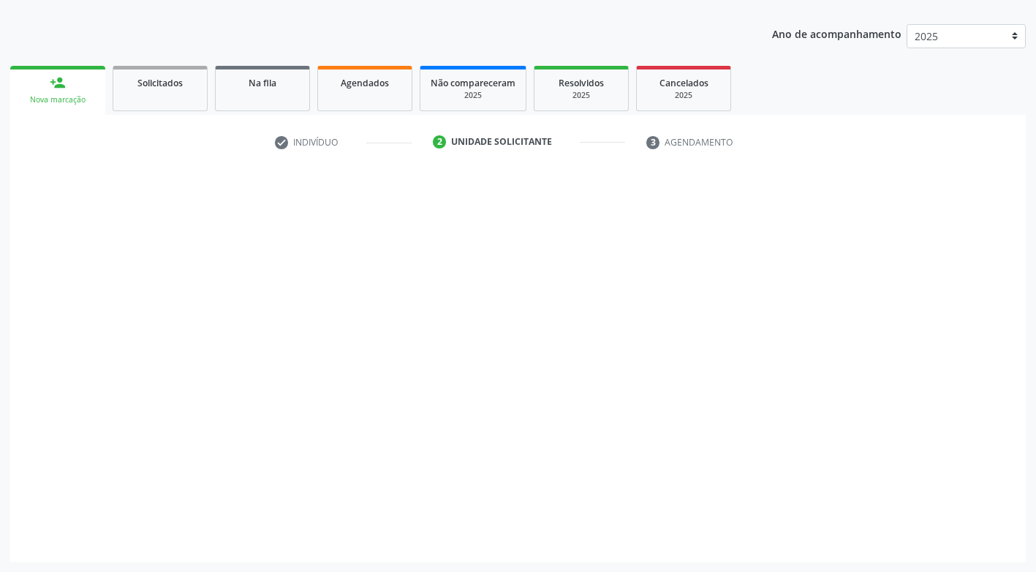
scroll to position [153, 0]
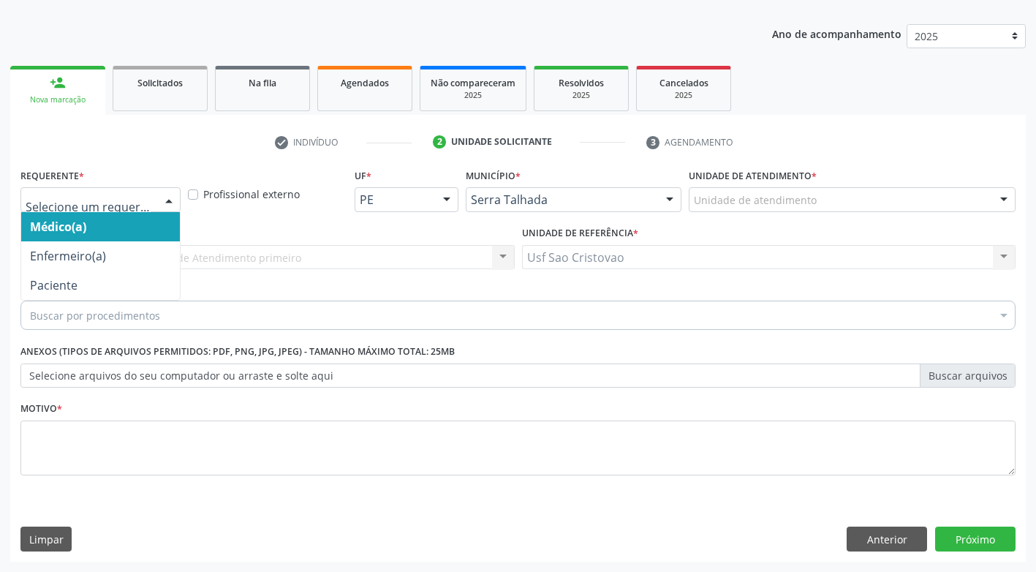
click at [166, 201] on div at bounding box center [169, 200] width 22 height 25
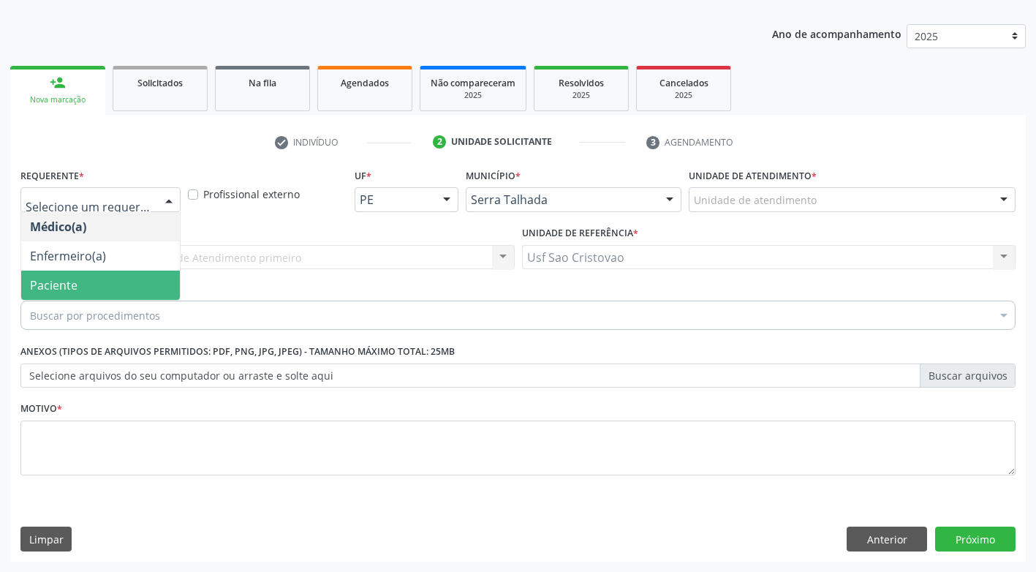
click at [143, 292] on span "Paciente" at bounding box center [100, 285] width 159 height 29
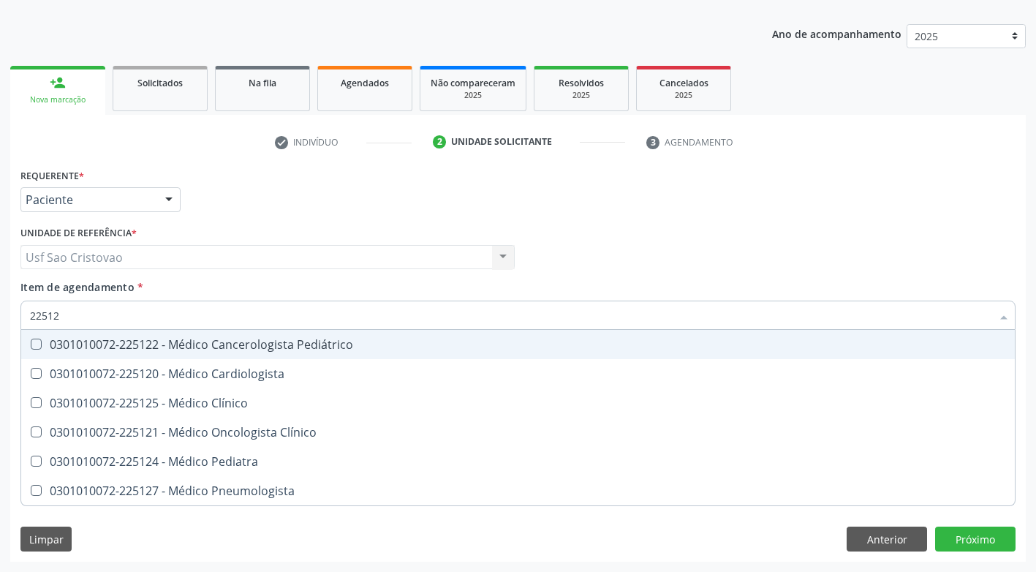
type input "225124"
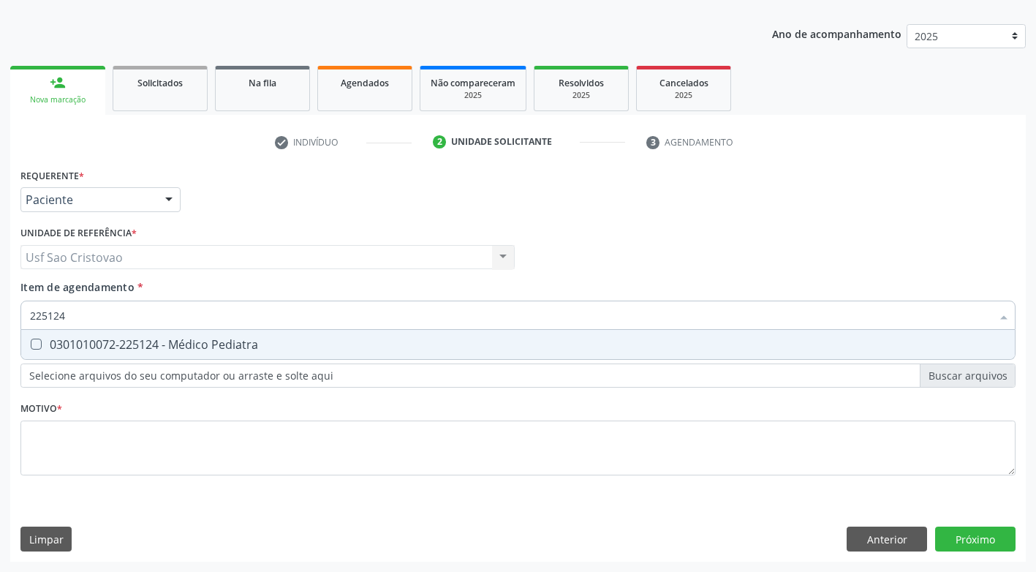
click at [35, 343] on Pediatra at bounding box center [36, 344] width 11 height 11
click at [31, 343] on Pediatra "checkbox" at bounding box center [26, 344] width 10 height 10
checkbox Pediatra "true"
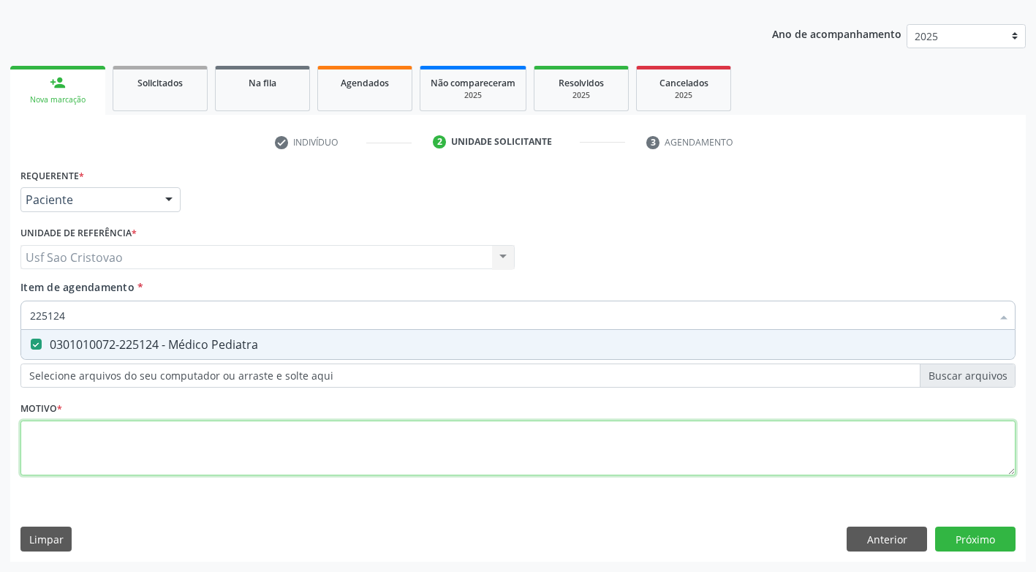
click at [140, 453] on div "Requerente * Paciente Médico(a) Enfermeiro(a) Paciente Nenhum resultado encontr…" at bounding box center [517, 330] width 995 height 331
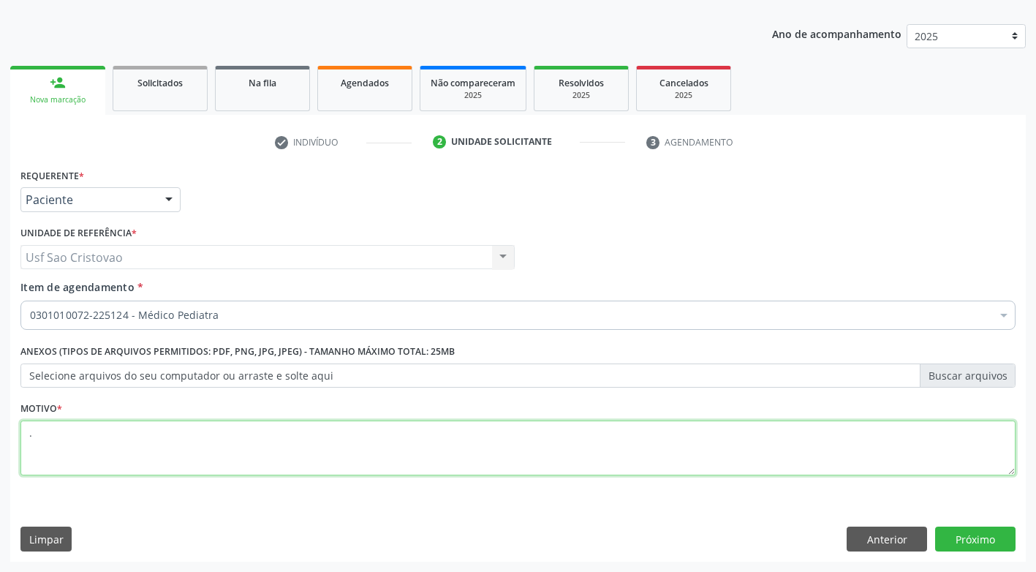
type textarea "."
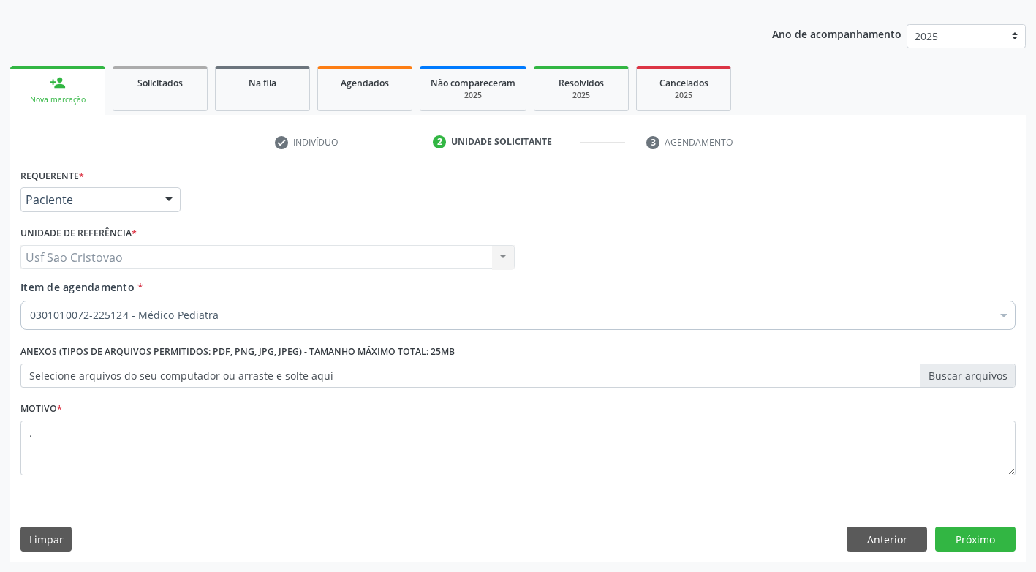
drag, startPoint x: 466, startPoint y: 538, endPoint x: 626, endPoint y: 455, distance: 180.5
click at [475, 527] on div "Limpar Anterior Próximo" at bounding box center [517, 539] width 995 height 25
click at [968, 539] on button "Próximo" at bounding box center [975, 539] width 80 height 25
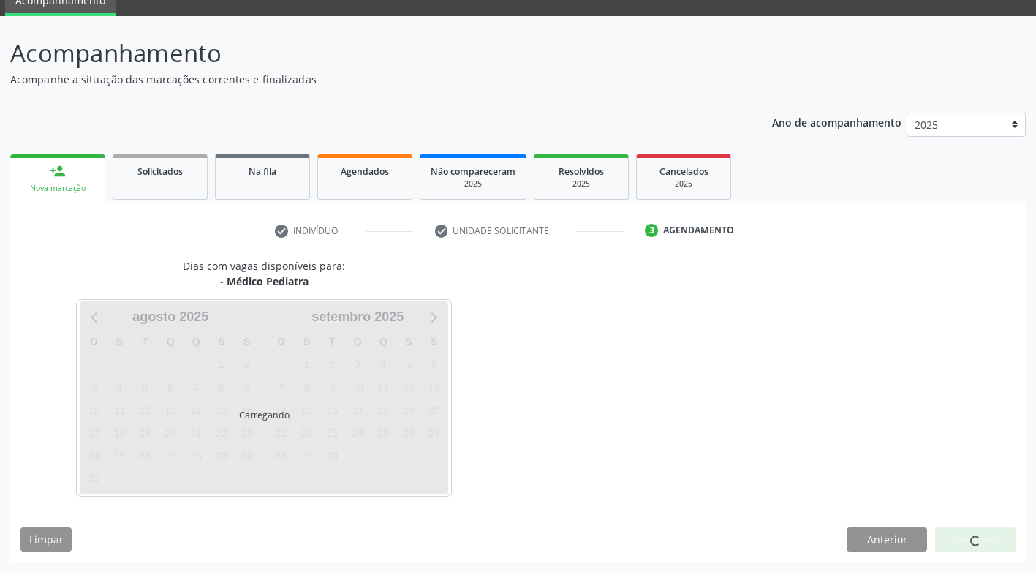
scroll to position [64, 0]
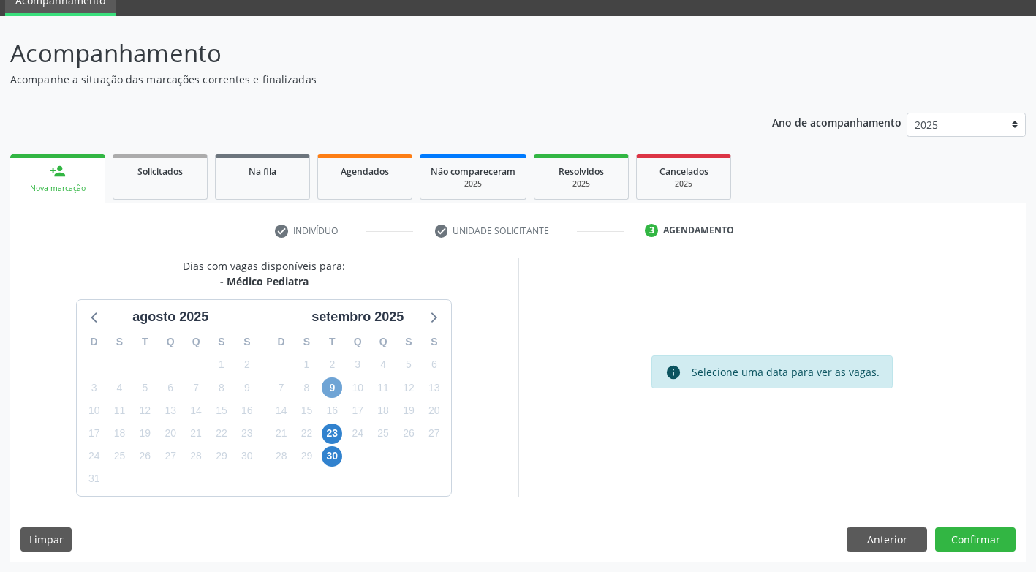
click at [328, 387] on span "9" at bounding box center [332, 387] width 20 height 20
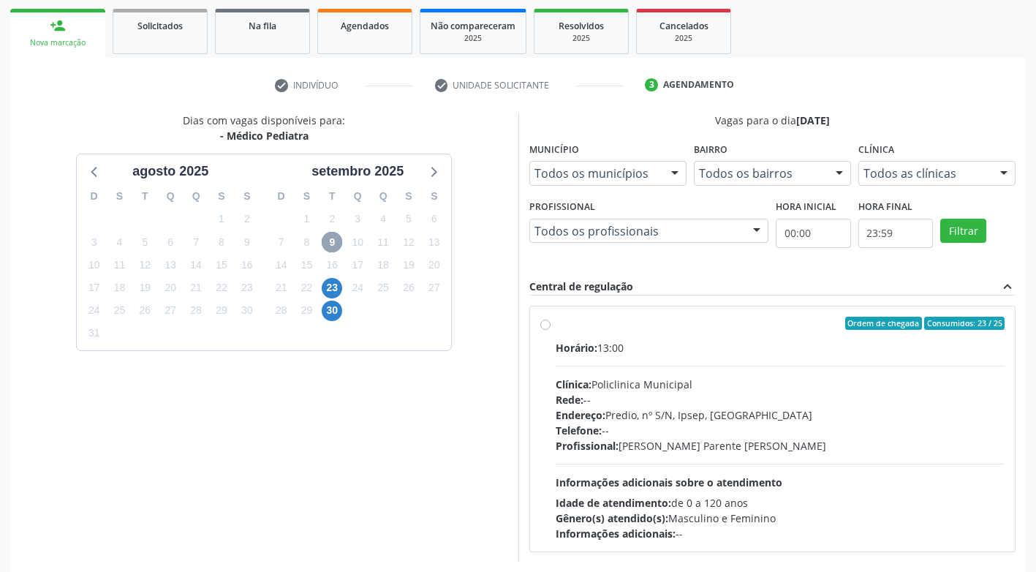
scroll to position [276, 0]
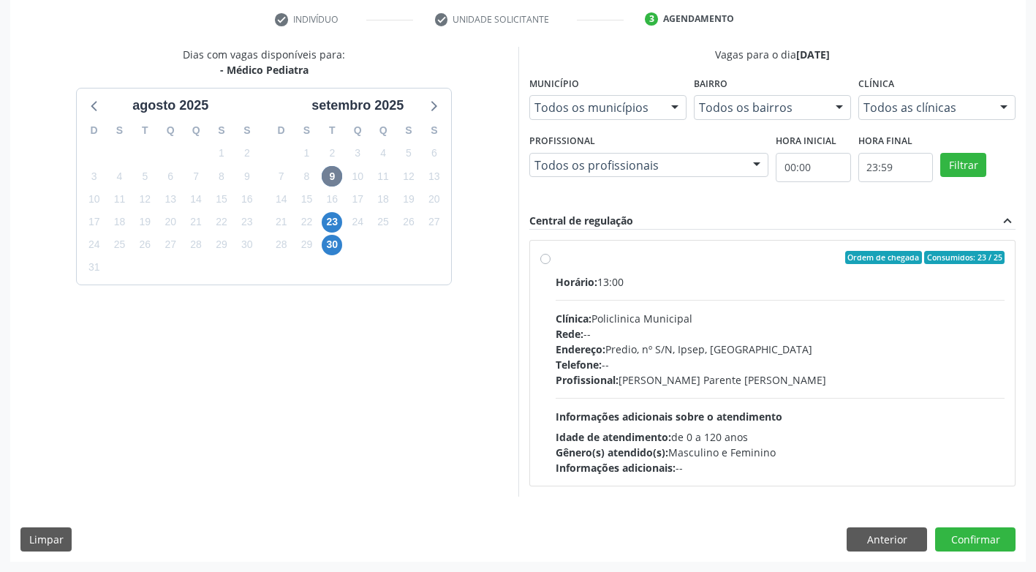
click at [556, 262] on label "Ordem de chegada Consumidos: 23 / 25 Horário: 13:00 Clínica: Policlinica Munici…" at bounding box center [781, 363] width 450 height 224
click at [544, 262] on input "Ordem de chegada Consumidos: 23 / 25 Horário: 13:00 Clínica: Policlinica Munici…" at bounding box center [545, 257] width 10 height 13
radio input "true"
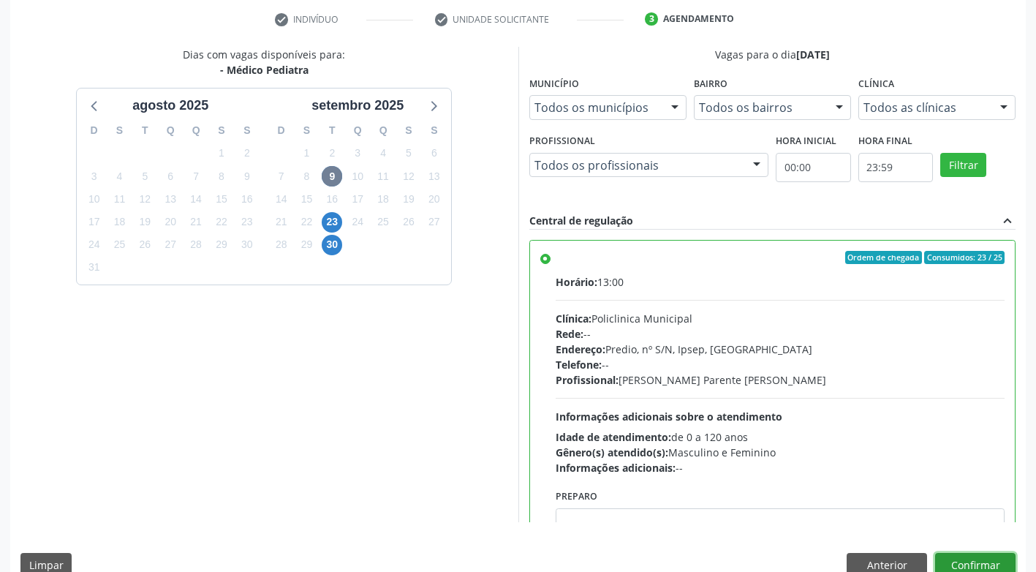
click at [982, 555] on button "Confirmar" at bounding box center [975, 565] width 80 height 25
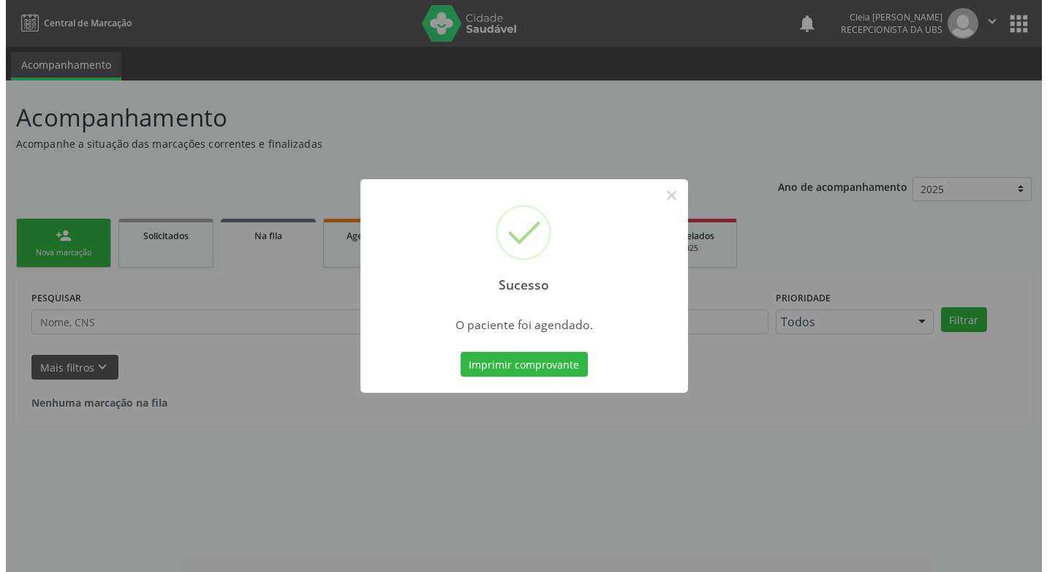
scroll to position [0, 0]
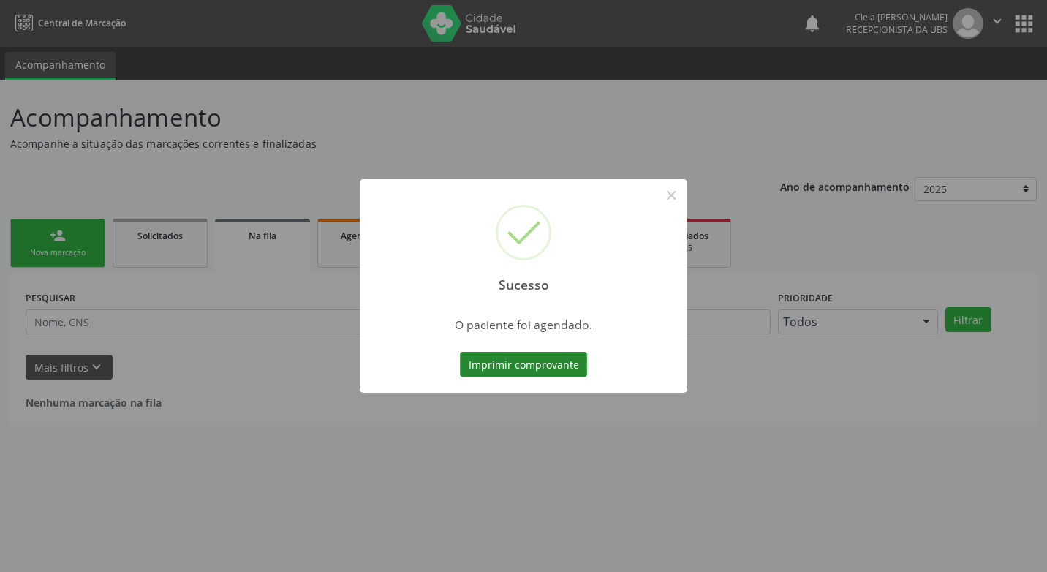
click at [562, 371] on button "Imprimir comprovante" at bounding box center [523, 364] width 127 height 25
